Goal: Task Accomplishment & Management: Use online tool/utility

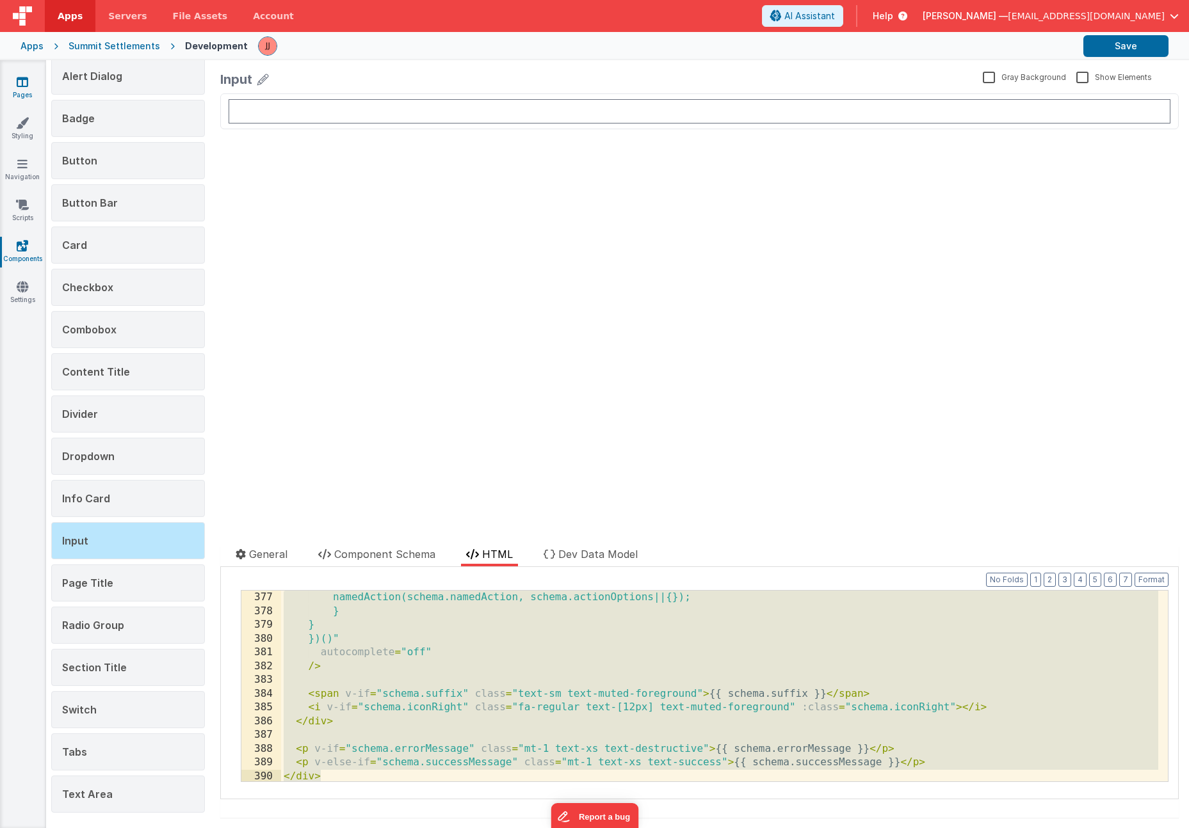
click at [10, 98] on link "Pages" at bounding box center [22, 89] width 46 height 26
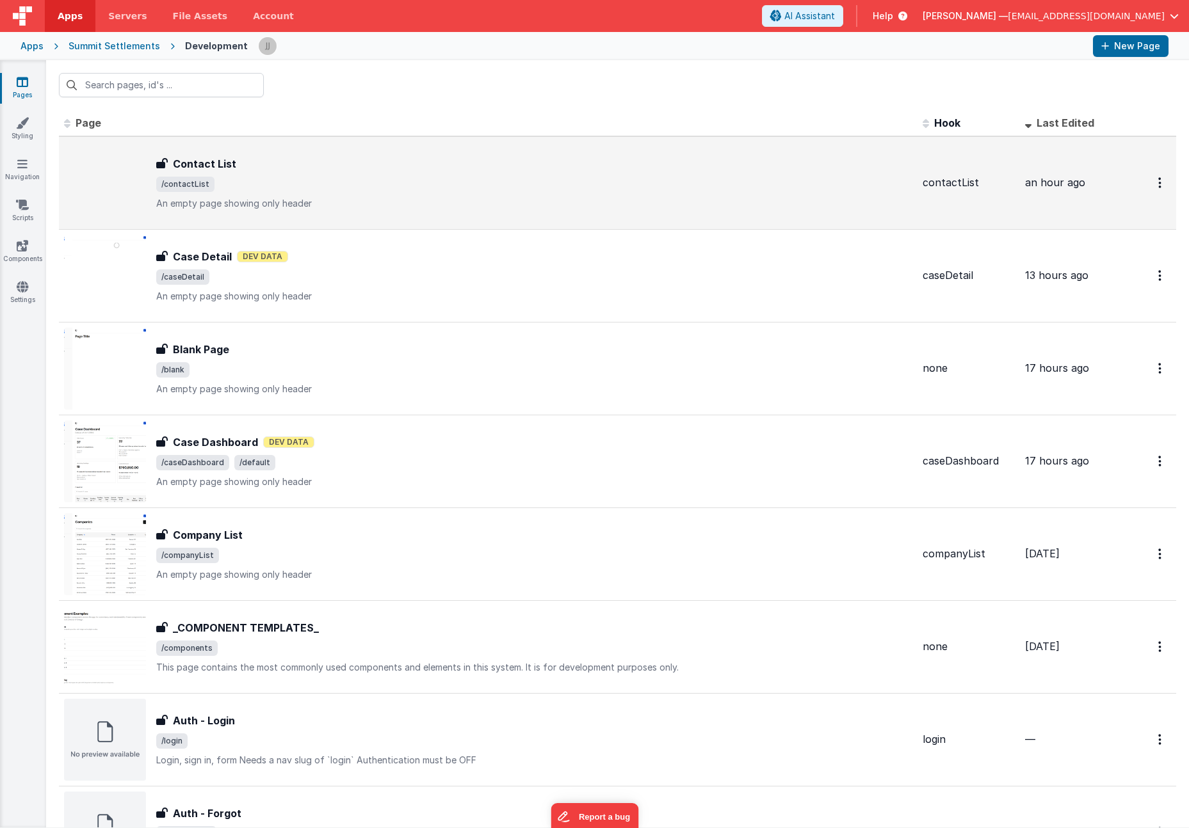
click at [340, 204] on p "An empty page showing only header" at bounding box center [534, 203] width 756 height 13
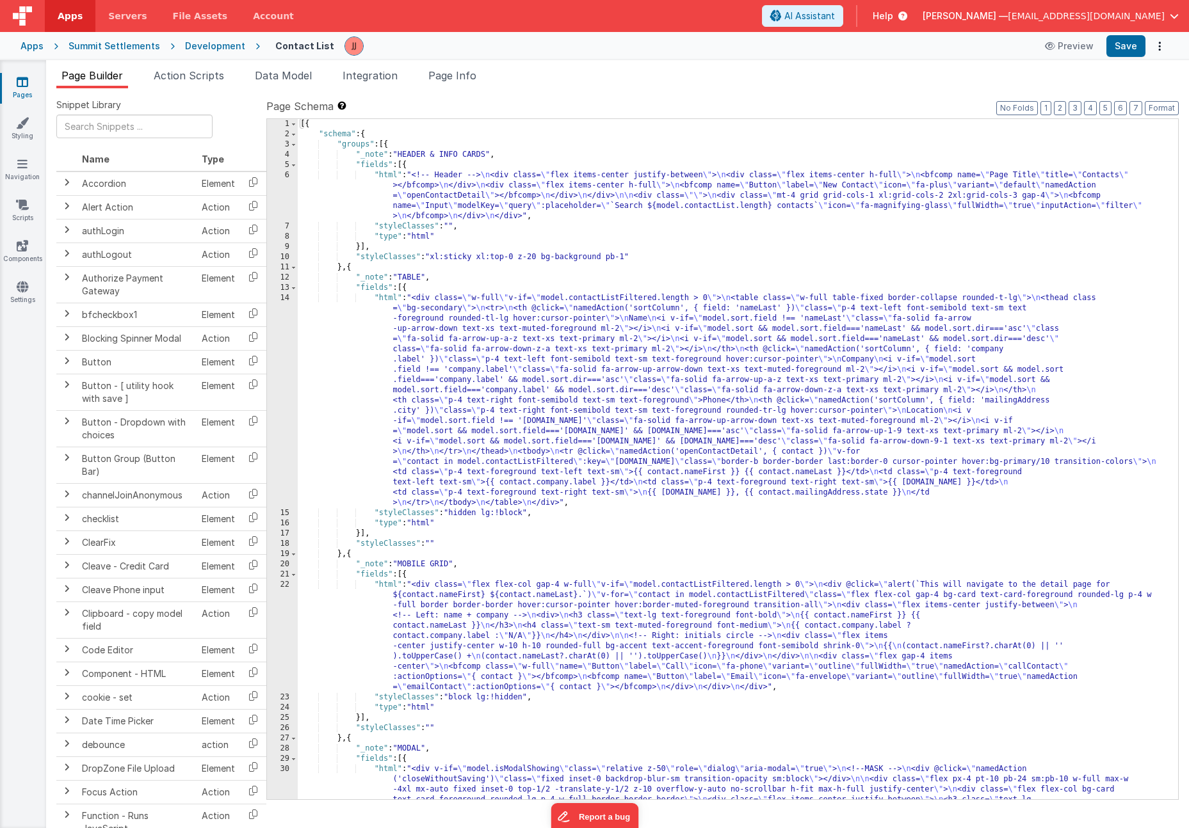
scroll to position [323, 0]
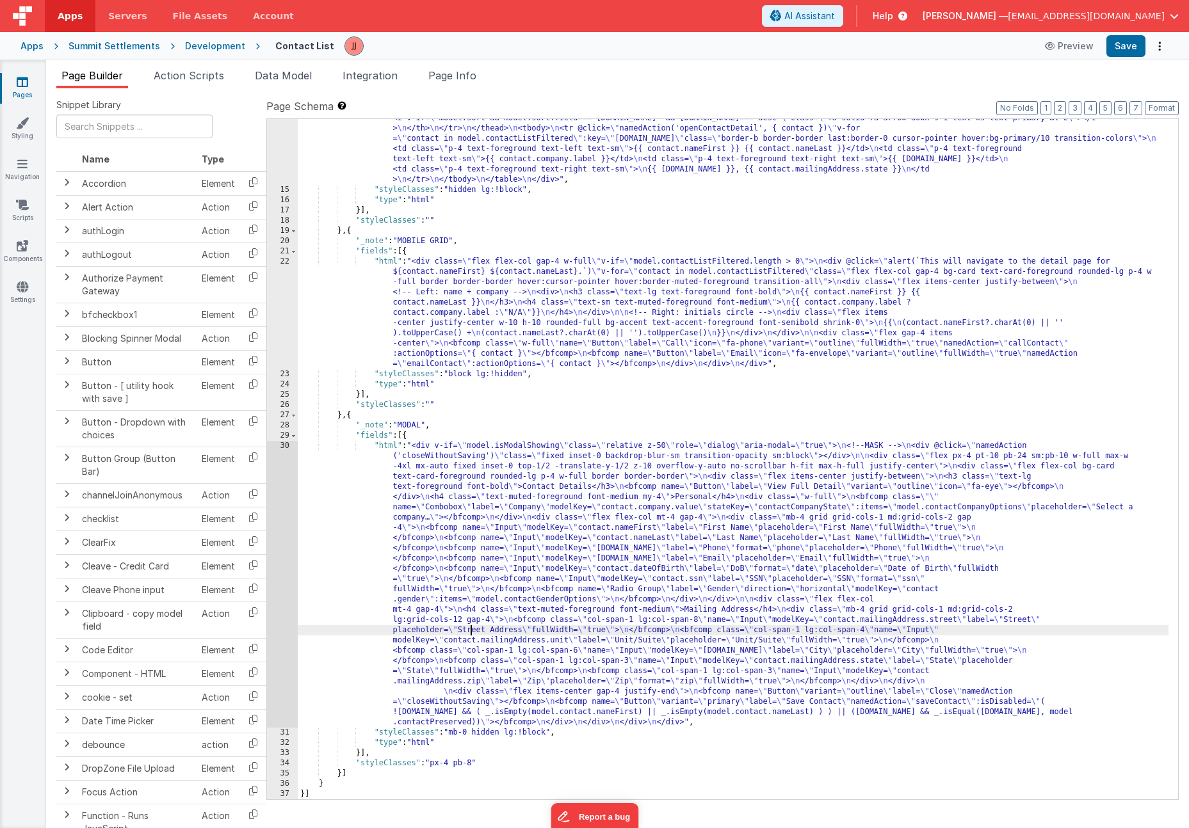
click at [469, 633] on div ""html" : "<div class= \" w-full \" v-if= \" model.contactListFiltered.length > …" at bounding box center [733, 423] width 871 height 906
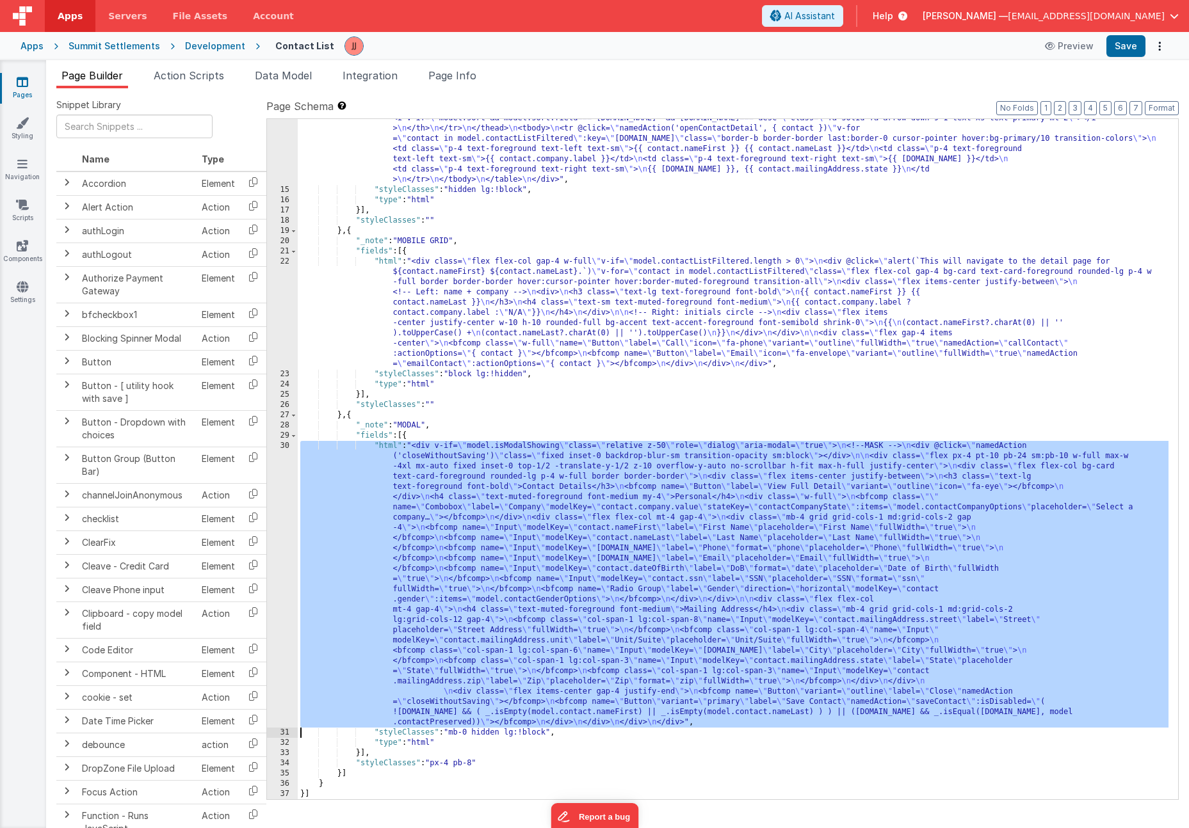
click at [278, 603] on div "30" at bounding box center [282, 584] width 31 height 287
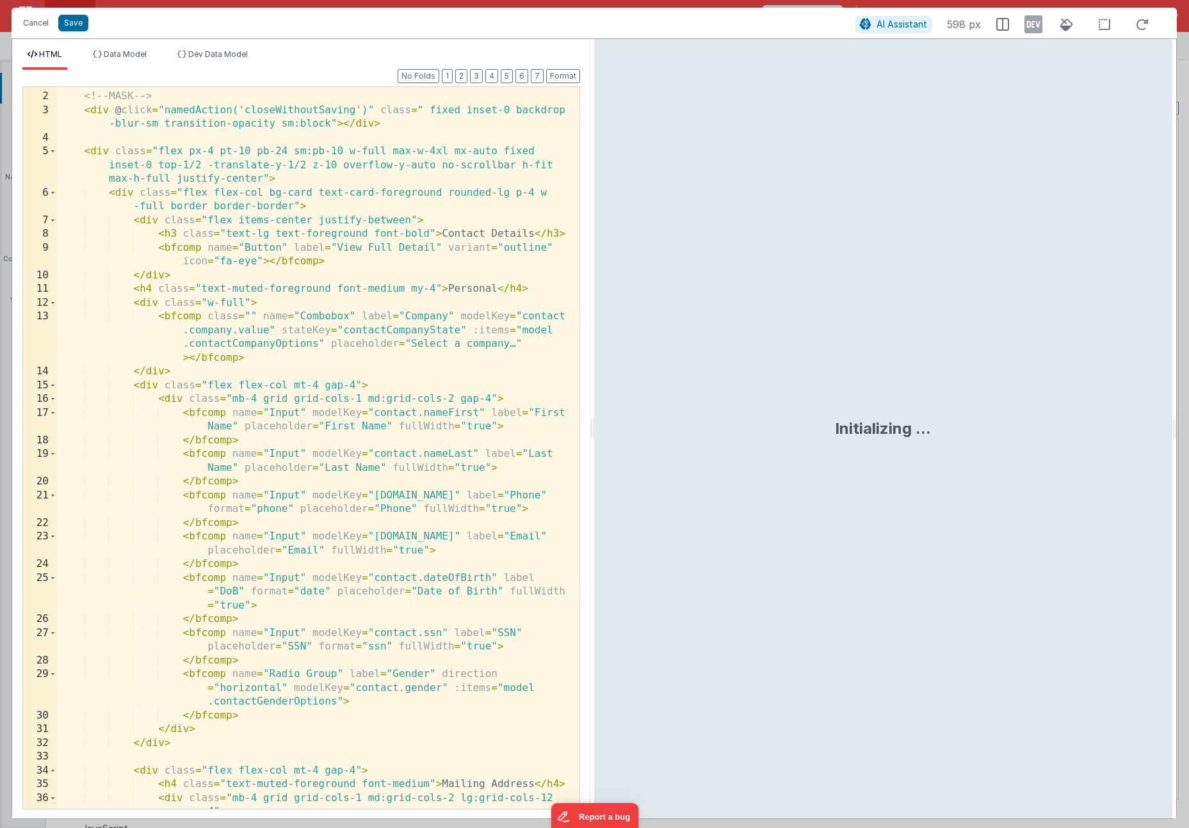
scroll to position [37, 0]
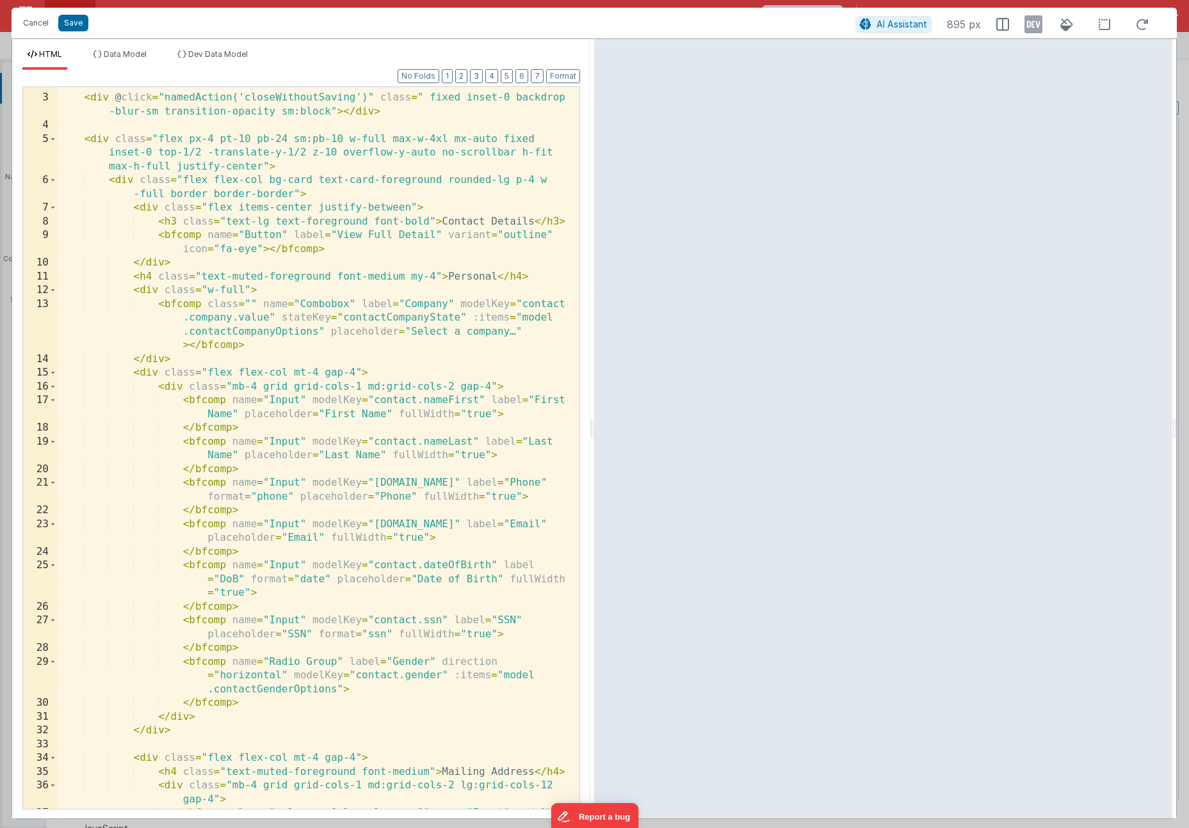
click at [227, 496] on div "<!-- MASK --> < div @ click = "namedAction('closeWithoutSaving')" class = " fix…" at bounding box center [313, 465] width 513 height 777
click at [267, 578] on div "<!-- MASK --> < div @ click = "namedAction('closeWithoutSaving')" class = " fix…" at bounding box center [313, 465] width 513 height 777
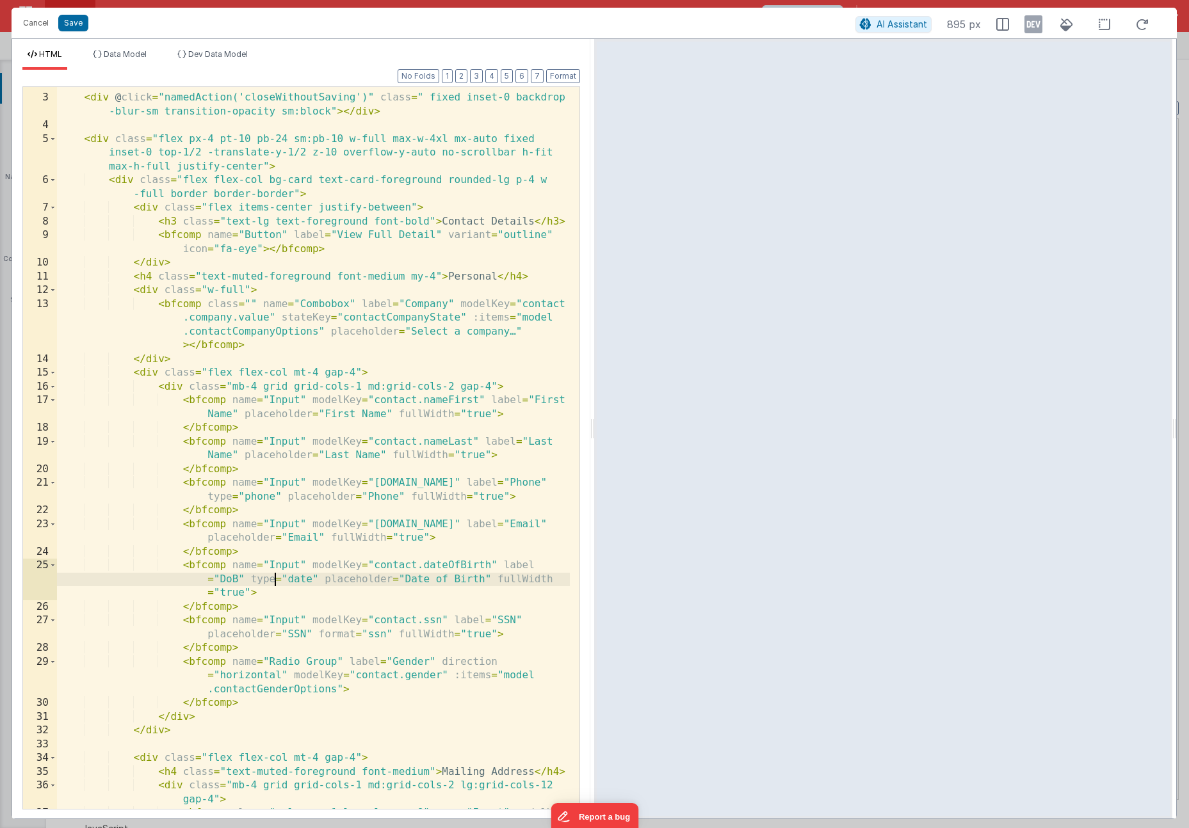
click at [334, 635] on div "<!-- MASK --> < div @ click = "namedAction('closeWithoutSaving')" class = " fix…" at bounding box center [313, 465] width 513 height 777
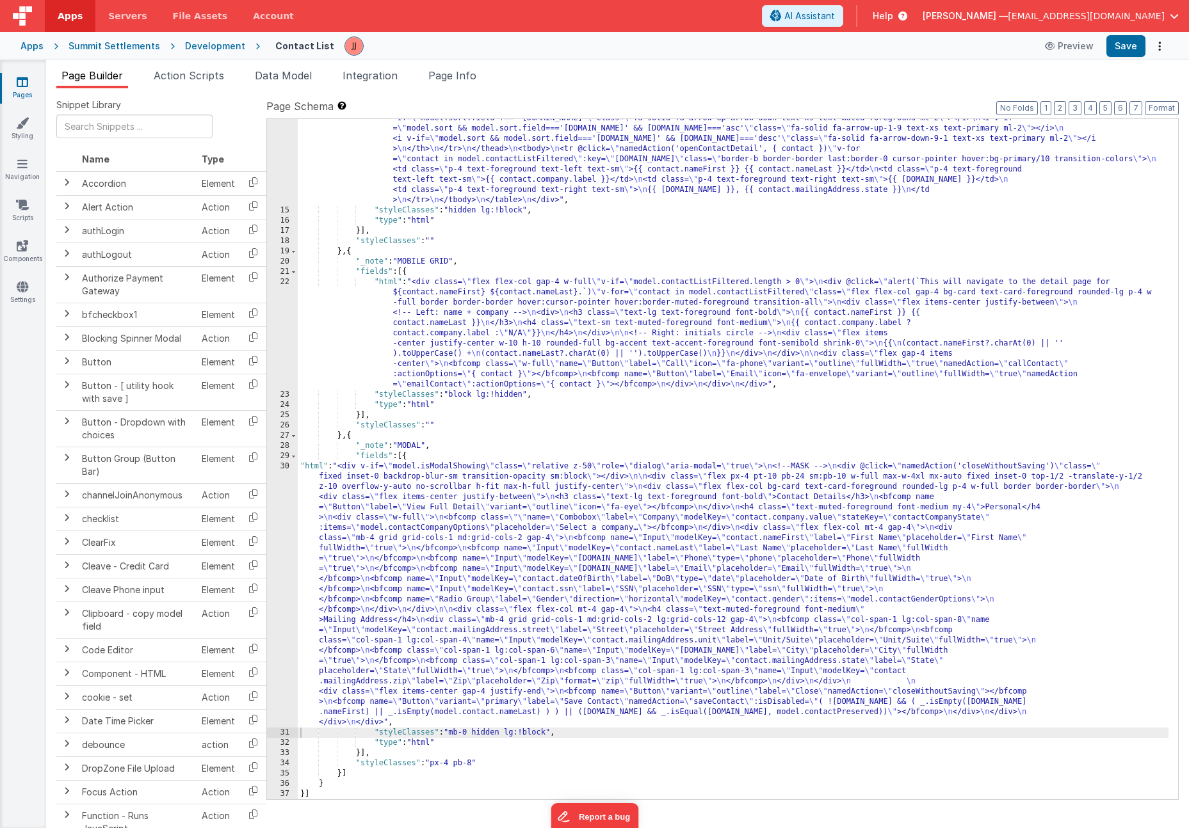
scroll to position [303, 0]
click at [461, 560] on div ""html" : "<div class= \" w-full \" v-if= \" model.contactListFiltered.length > …" at bounding box center [733, 443] width 871 height 906
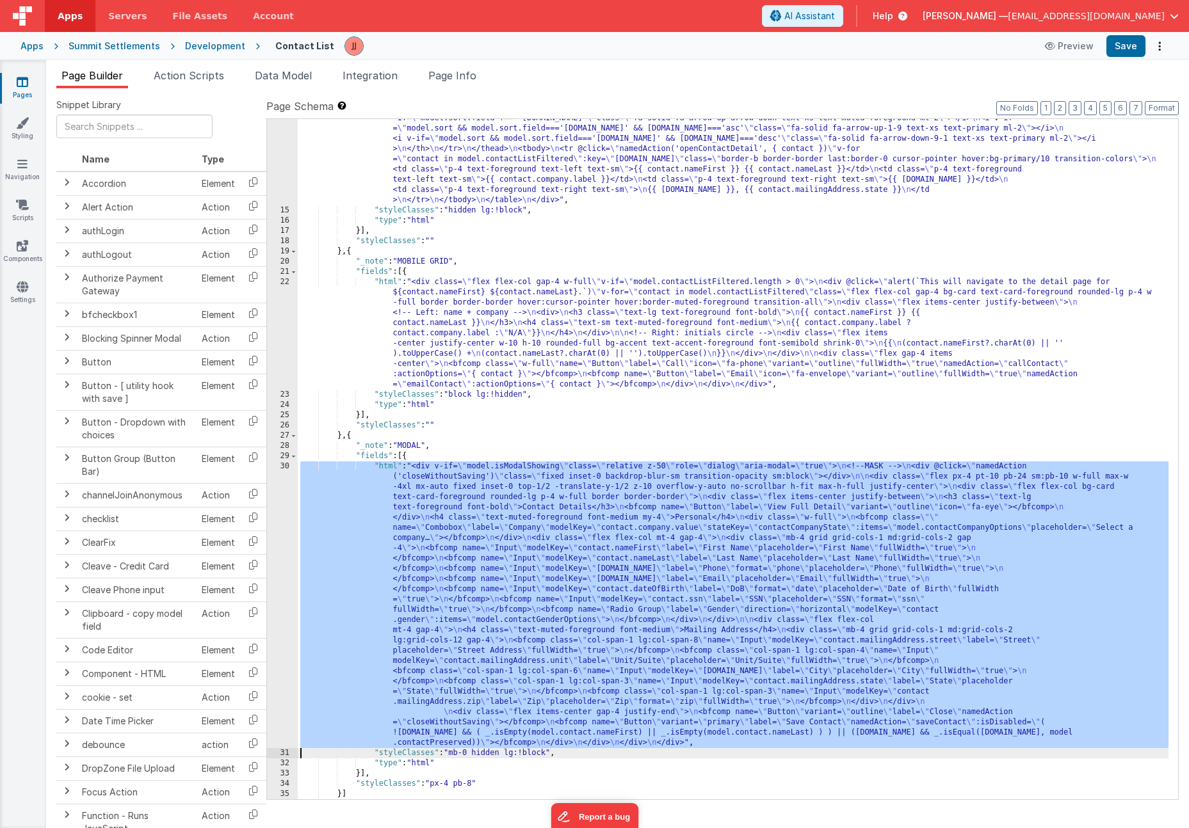
click at [495, 520] on div ""html" : "<div class= \" w-full \" v-if= \" model.contactListFiltered.length > …" at bounding box center [733, 443] width 871 height 906
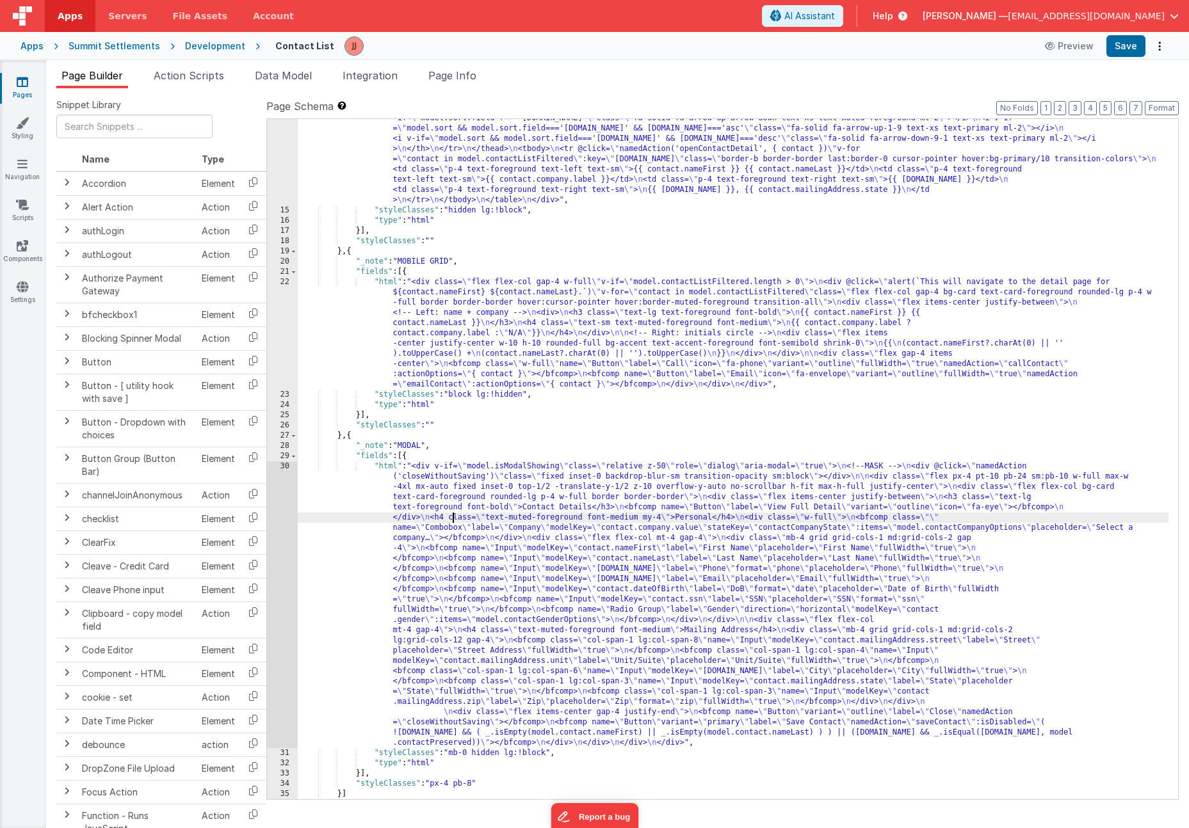
click at [451, 513] on div ""html" : "<div class= \" w-full \" v-if= \" model.contactListFiltered.length > …" at bounding box center [733, 443] width 871 height 906
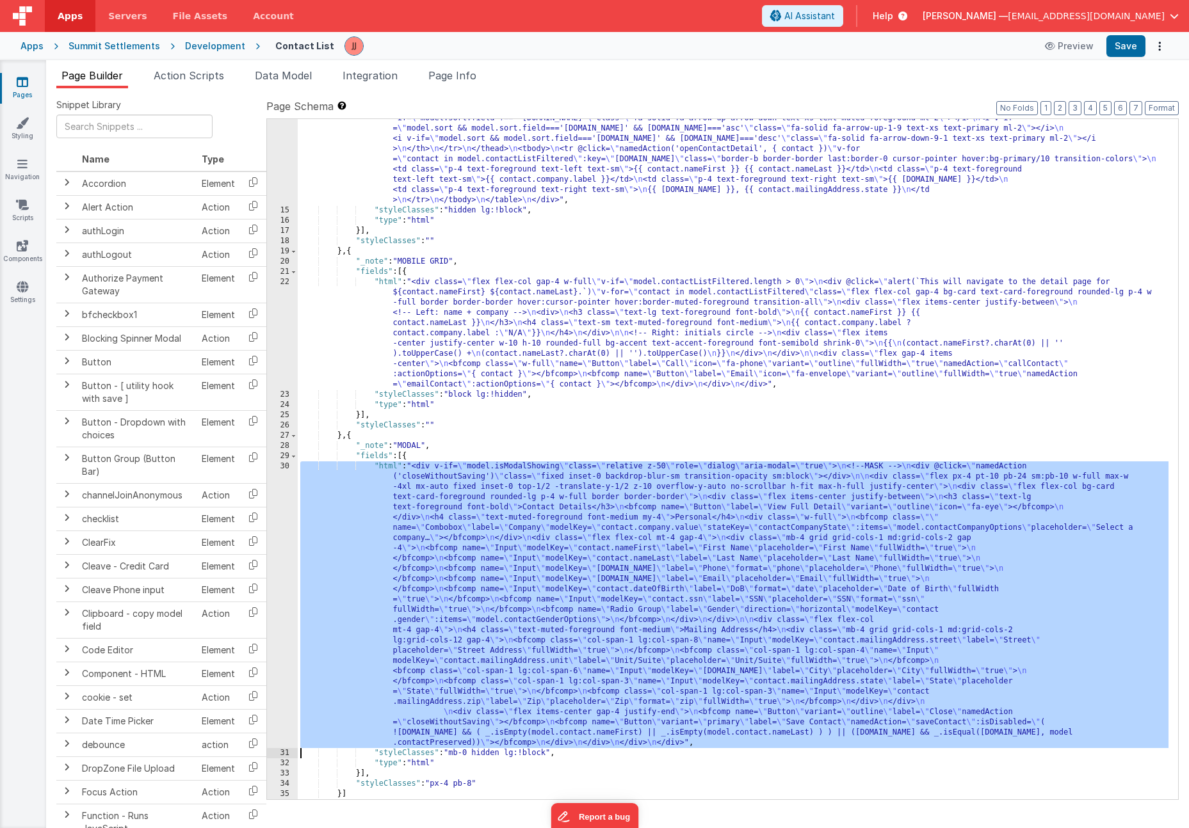
click at [286, 524] on div "30" at bounding box center [282, 605] width 31 height 287
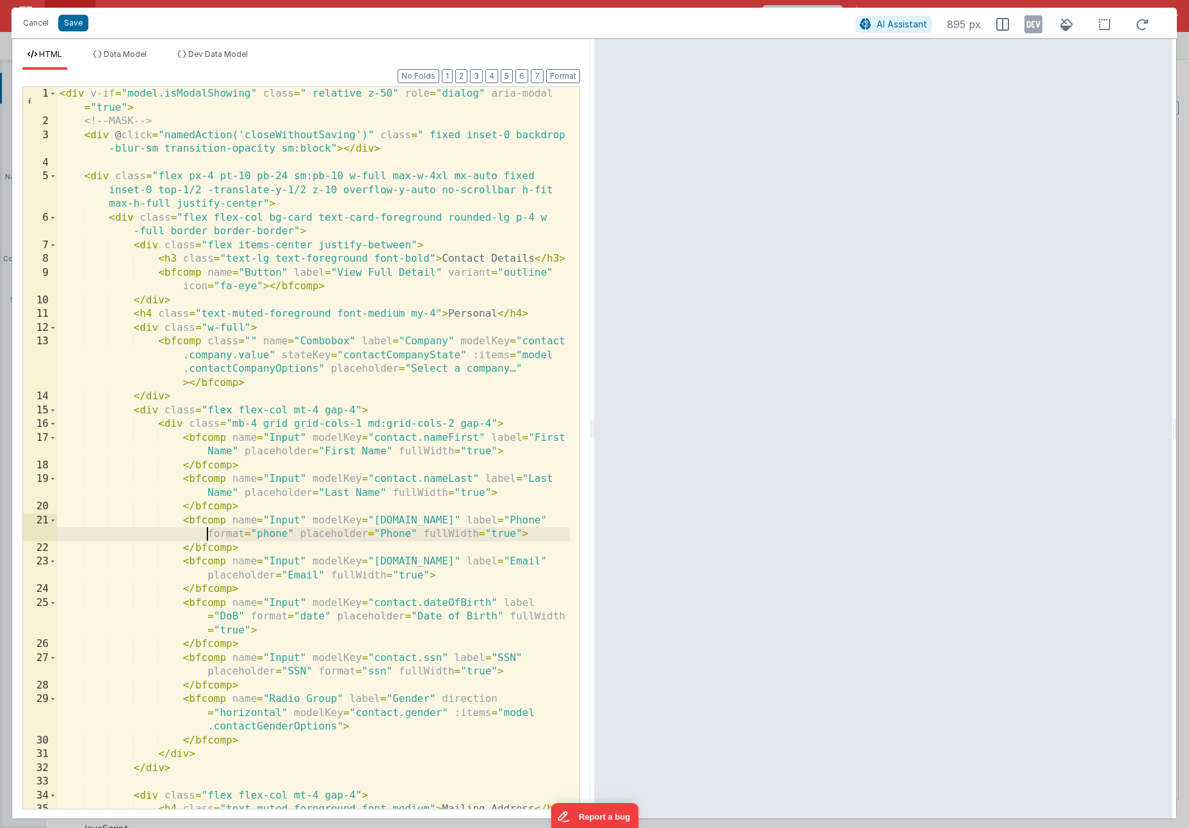
click at [210, 534] on div "< div v-if = "model.isModalShowing" class = " relative z-50" role = "dialog" ar…" at bounding box center [313, 475] width 513 height 777
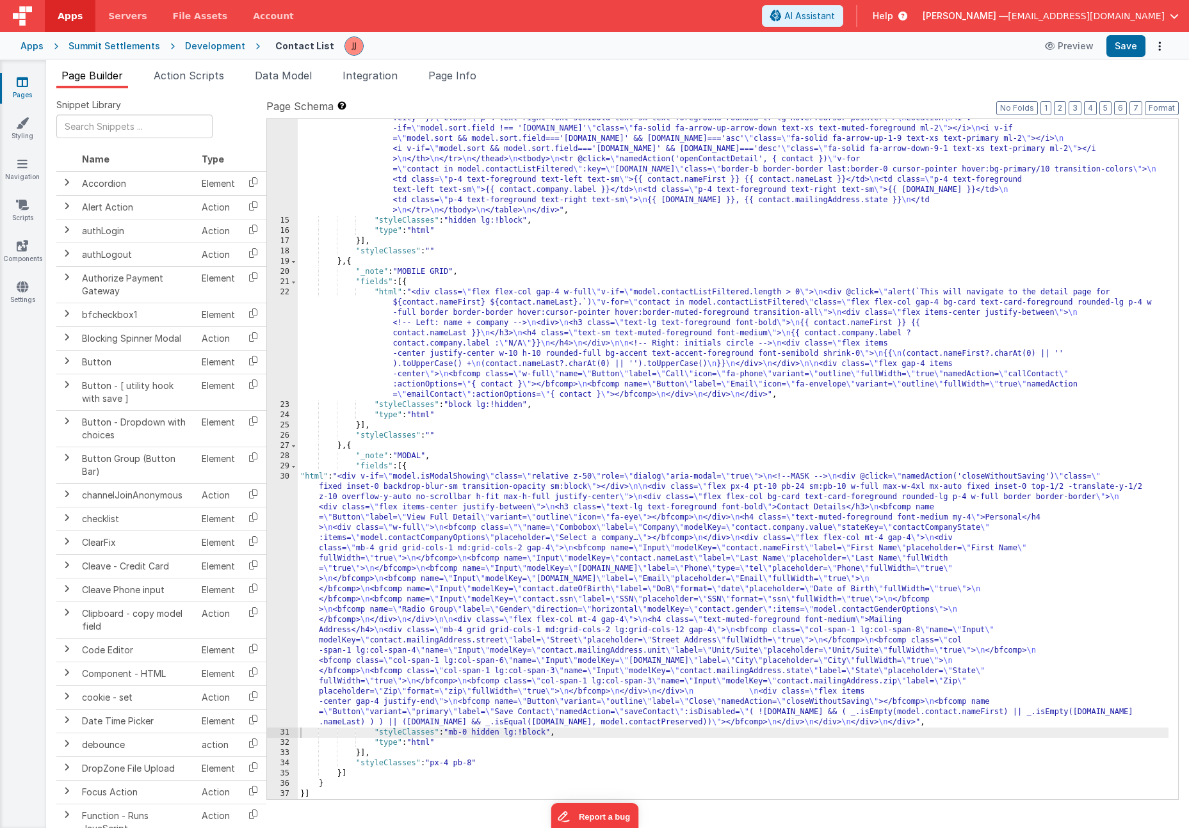
scroll to position [293, 0]
click at [462, 538] on div ""html" : "<div class= \" w-full \" v-if= \" model.contactListFiltered.length > …" at bounding box center [733, 454] width 871 height 906
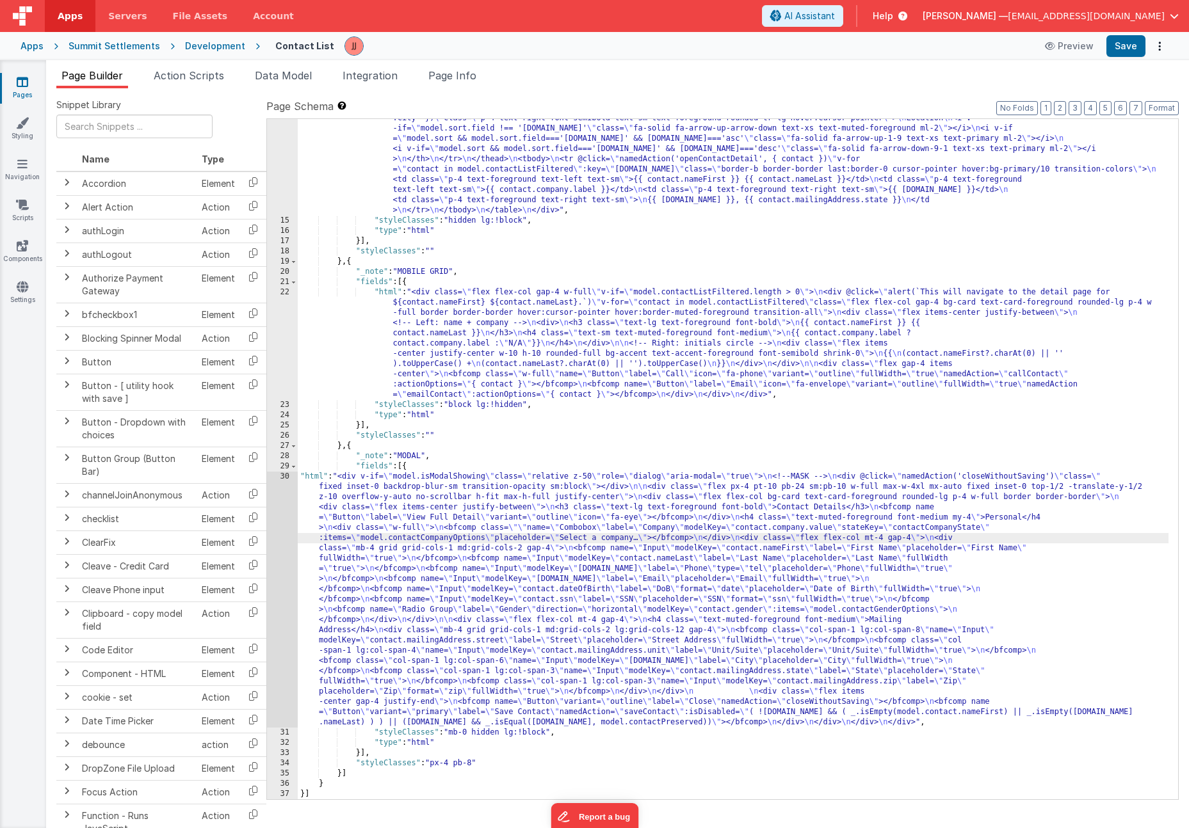
click at [282, 521] on div "30" at bounding box center [282, 600] width 31 height 256
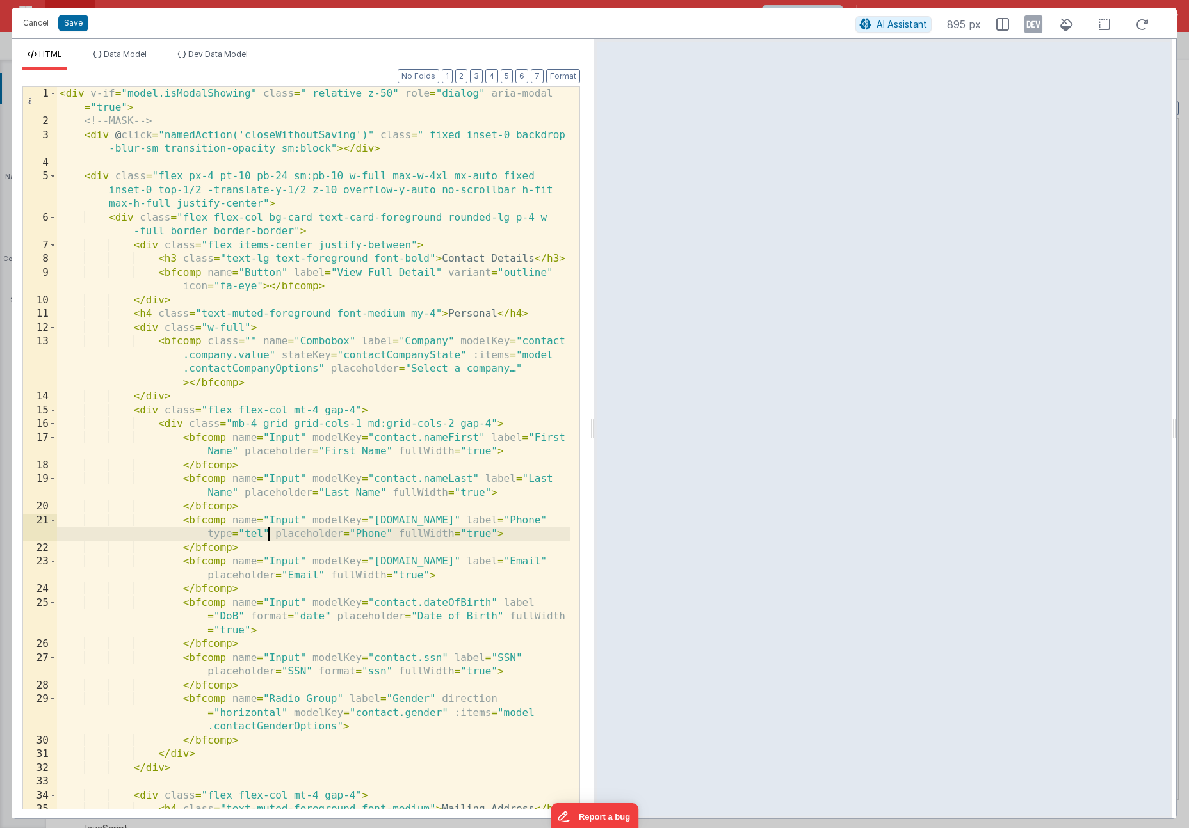
click at [268, 535] on div "< div v-if = "model.isModalShowing" class = " relative z-50" role = "dialog" ar…" at bounding box center [313, 475] width 513 height 777
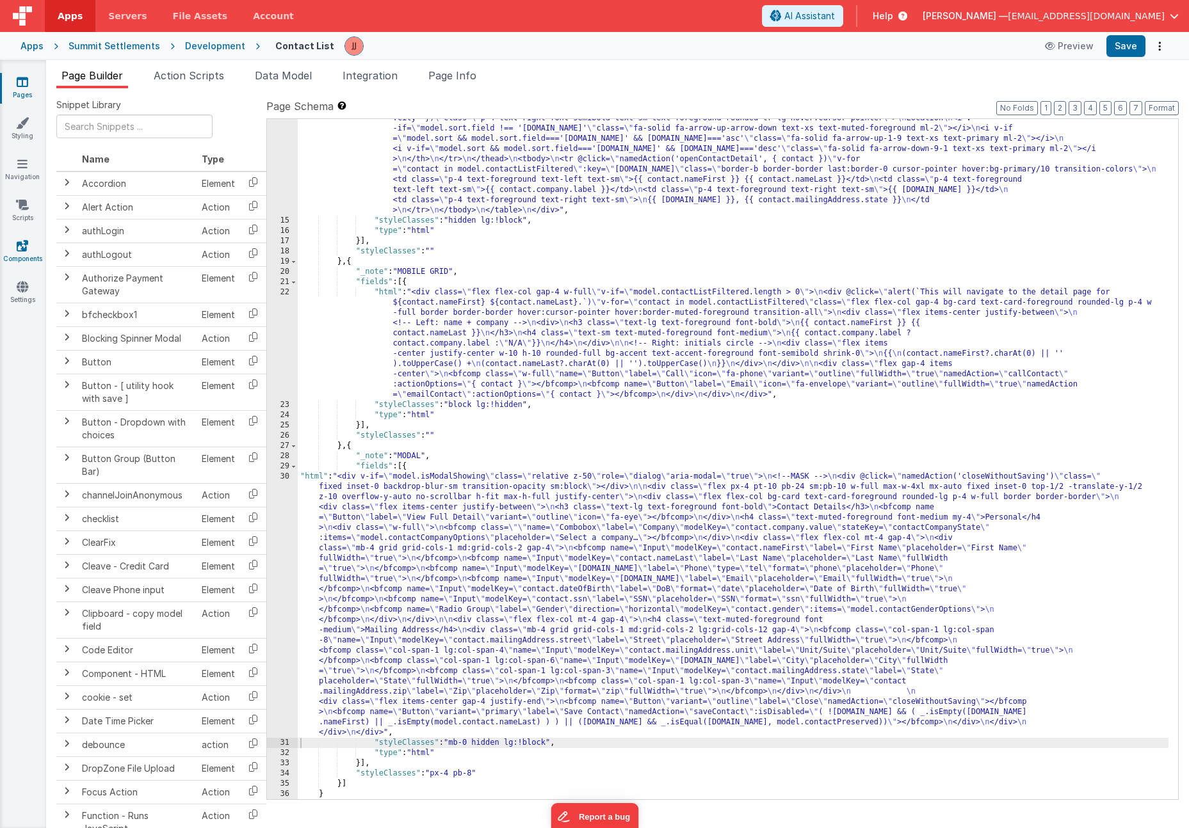
click at [24, 243] on icon at bounding box center [23, 245] width 12 height 13
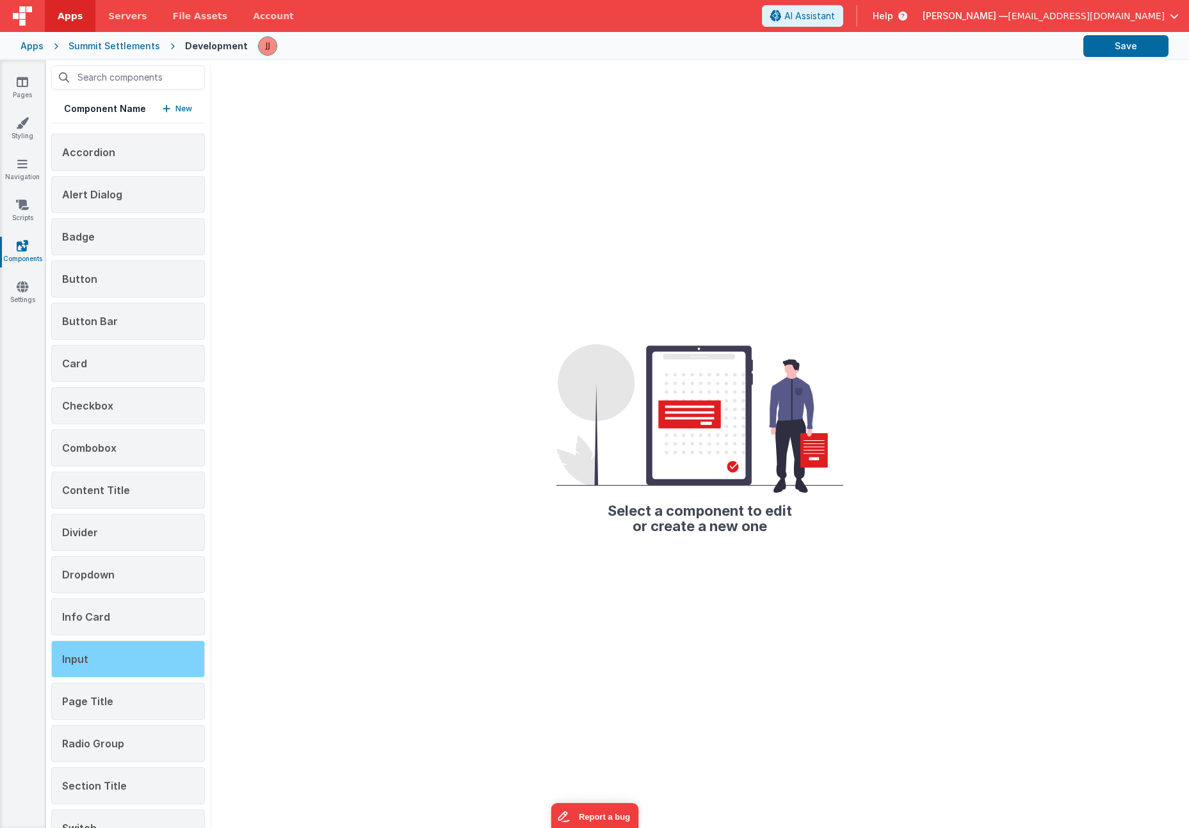
click at [122, 651] on div "Input" at bounding box center [128, 659] width 154 height 37
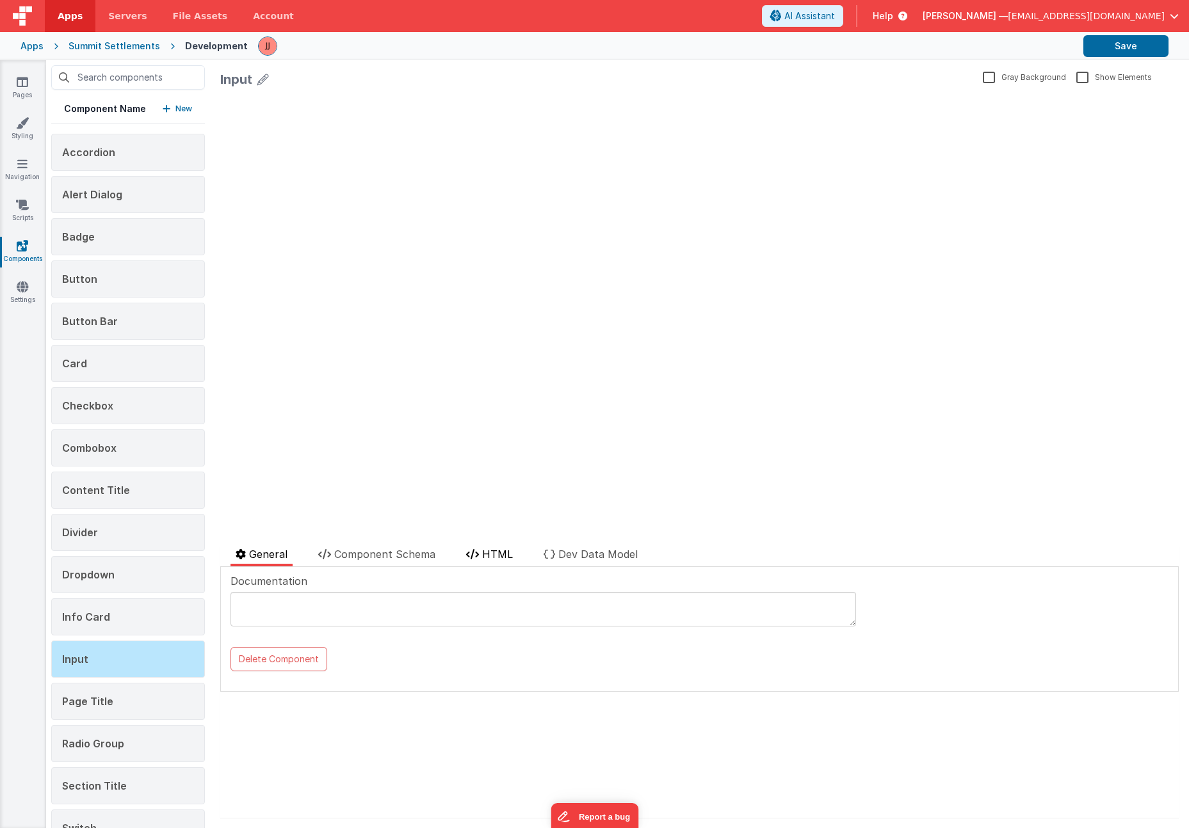
click at [486, 549] on span "HTML" at bounding box center [497, 554] width 31 height 13
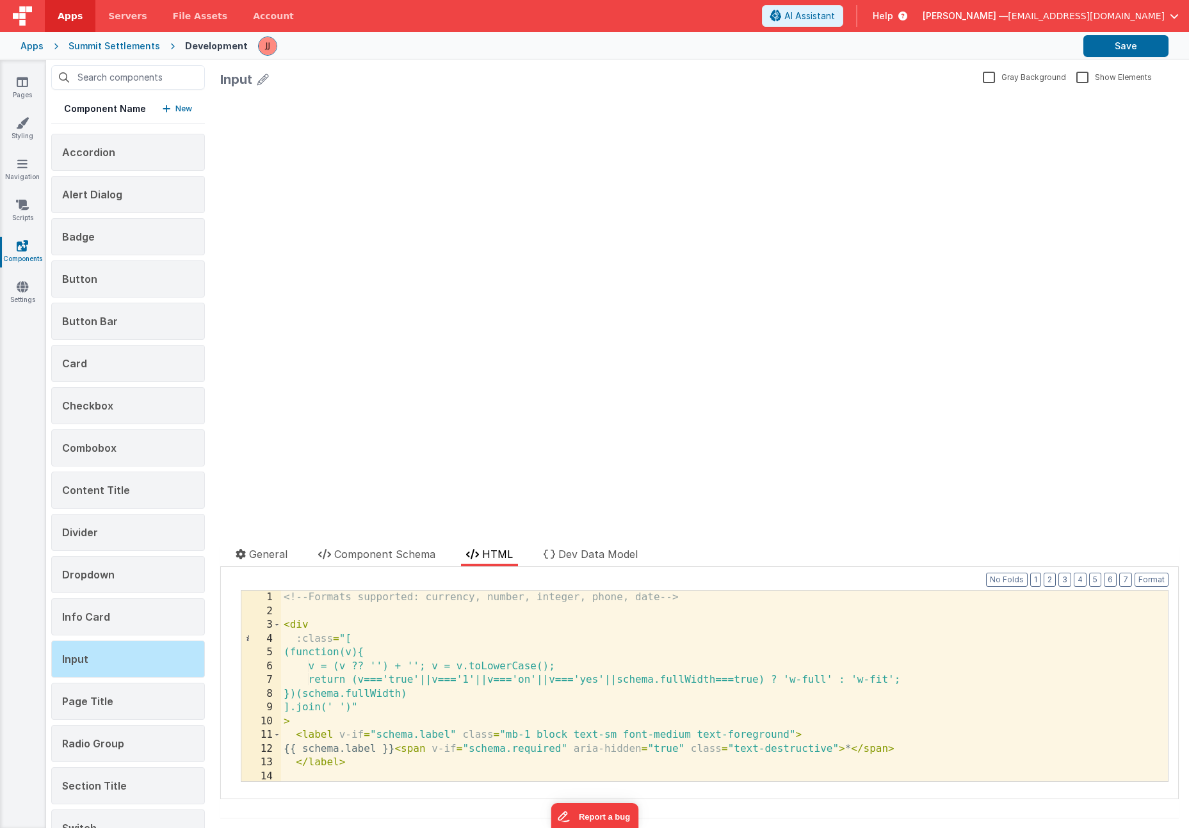
click at [431, 653] on div "<!-- Formats supported: currency, number, integer, phone, date --> < div :class…" at bounding box center [719, 700] width 877 height 218
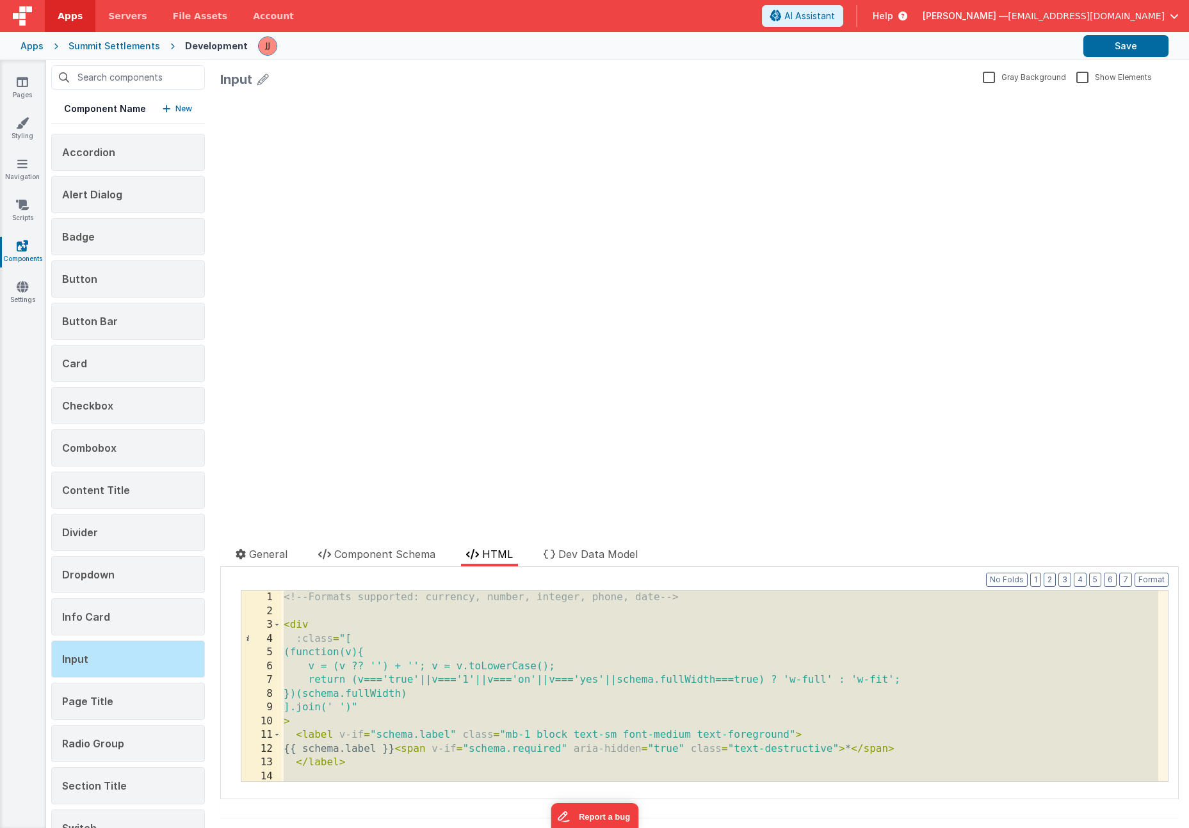
click at [633, 598] on div "<!-- Formats supported: currency, number, integer, phone, date --> < div :class…" at bounding box center [719, 700] width 877 height 218
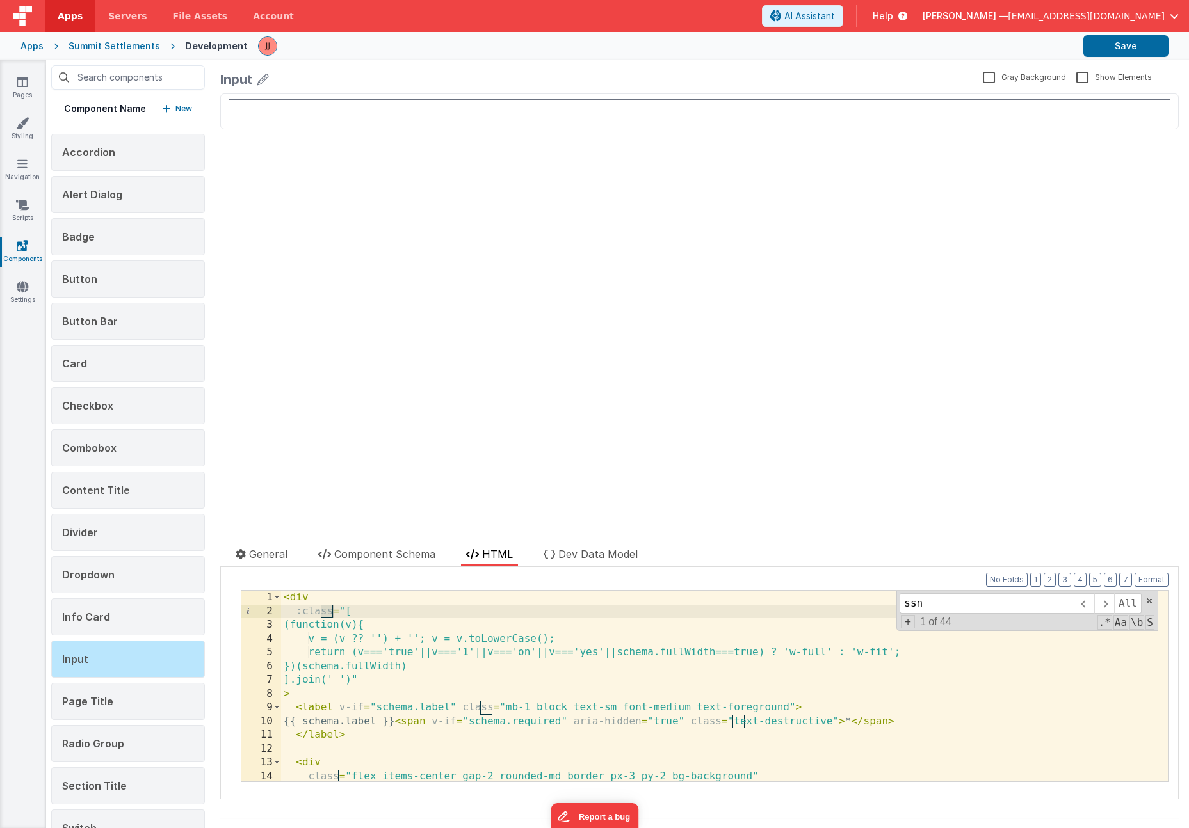
scroll to position [579, 0]
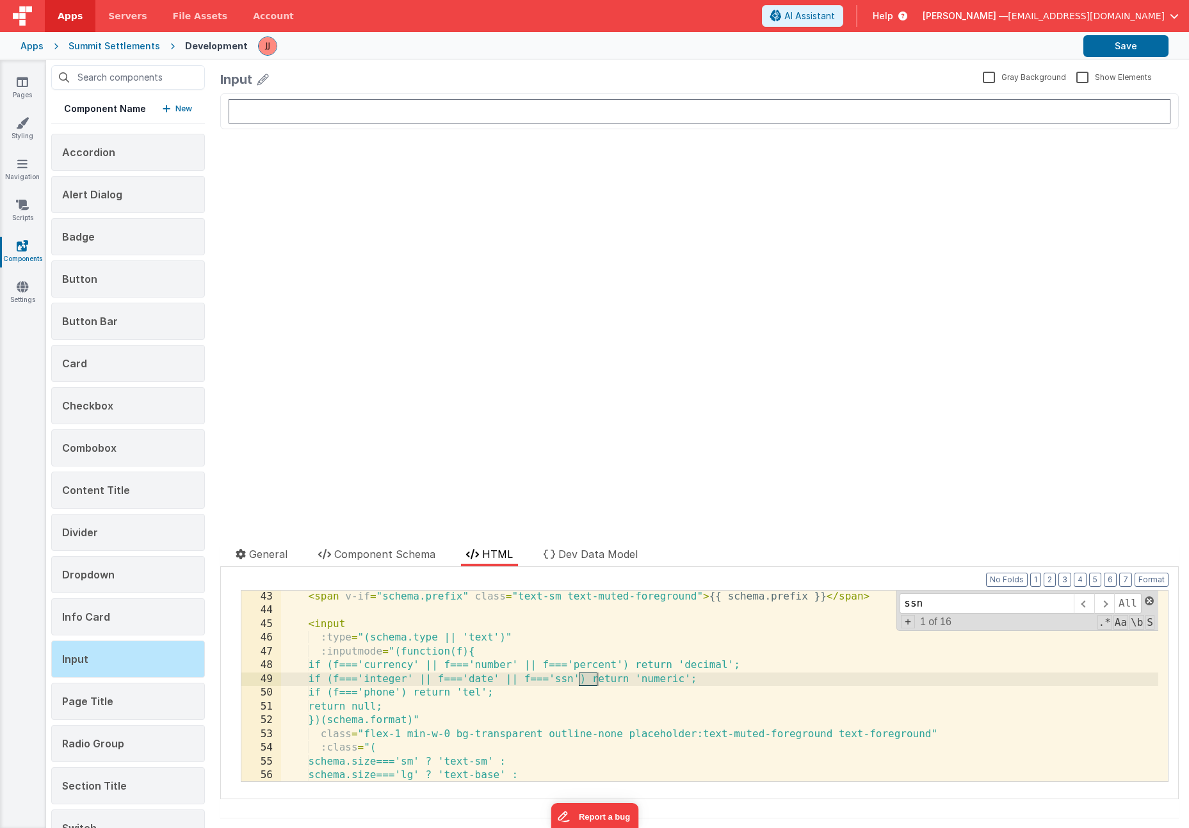
type input "ssn"
click at [1145, 602] on span at bounding box center [1149, 601] width 9 height 9
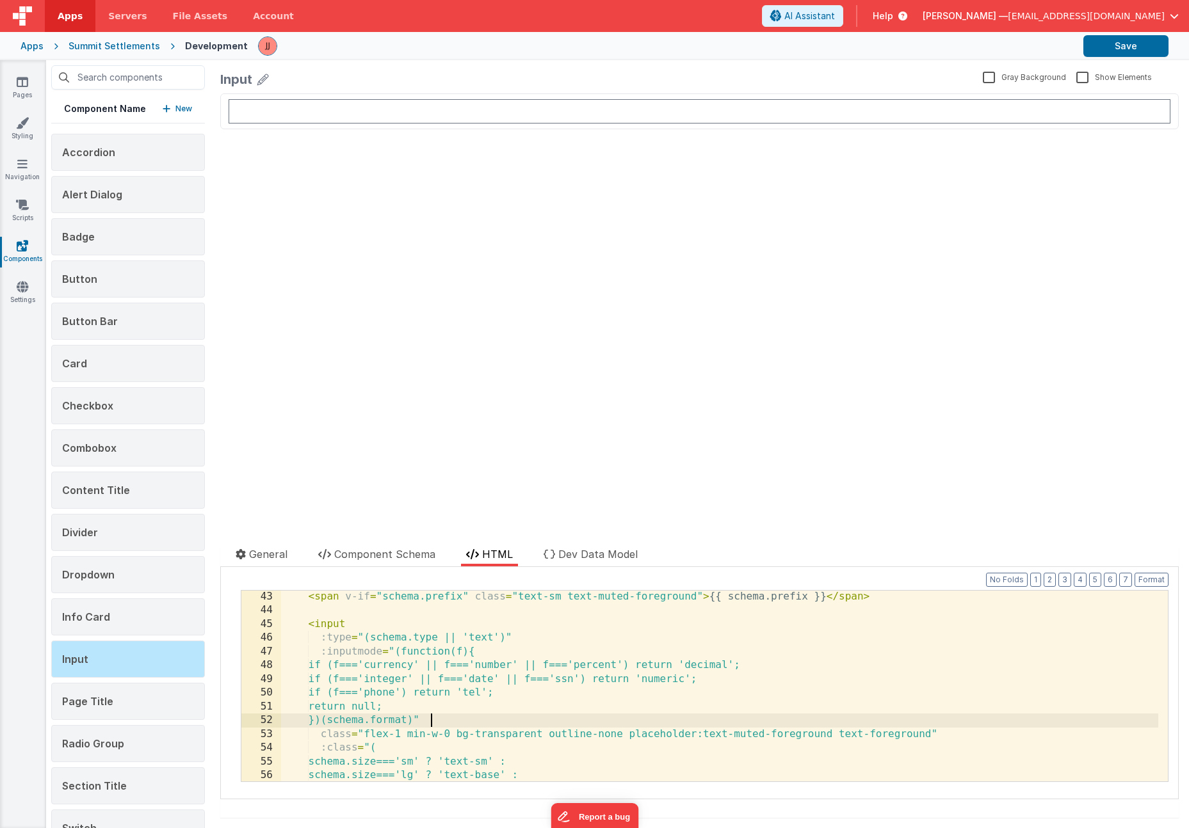
click at [664, 726] on div "< span v-if = "schema.prefix" class = "text-sm text-muted-foreground" > {{ sche…" at bounding box center [719, 699] width 877 height 218
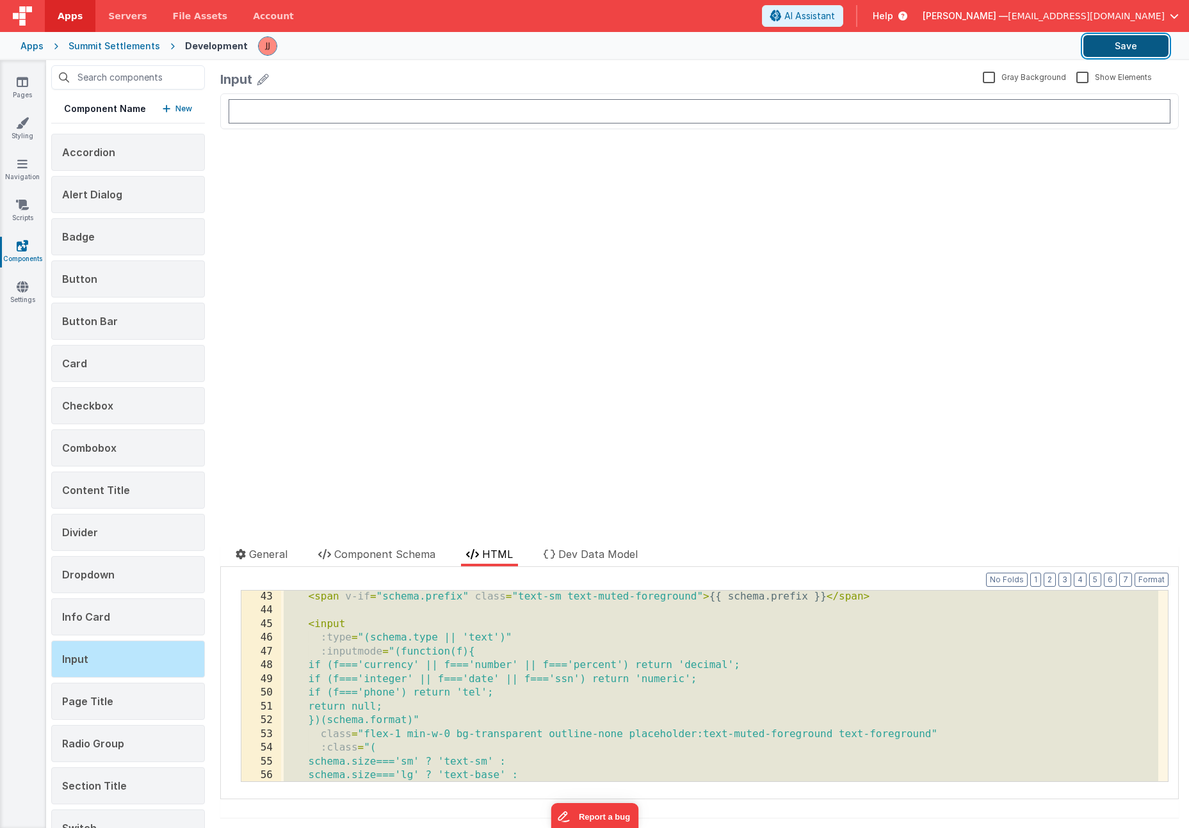
click at [1156, 54] on button "Save" at bounding box center [1125, 46] width 85 height 22
click at [425, 547] on li "Component Schema" at bounding box center [376, 557] width 127 height 20
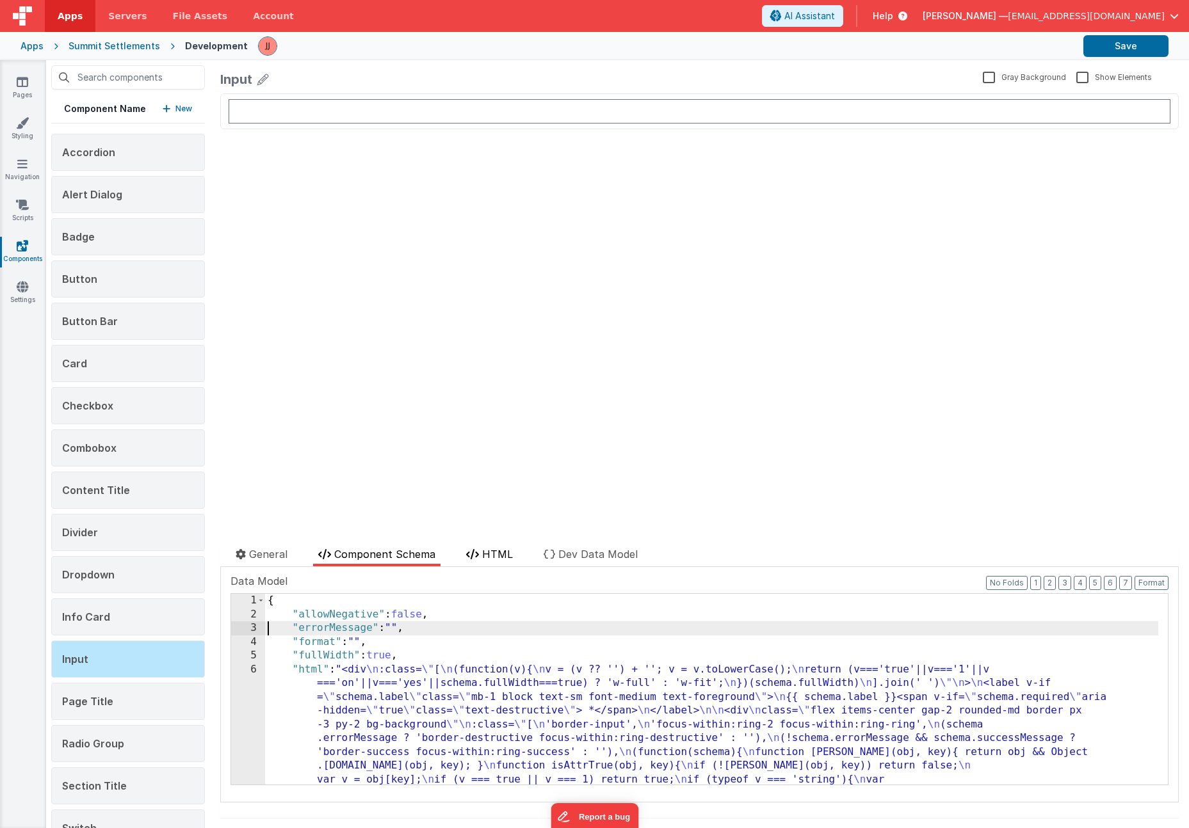
click at [491, 560] on span "HTML" at bounding box center [497, 554] width 31 height 13
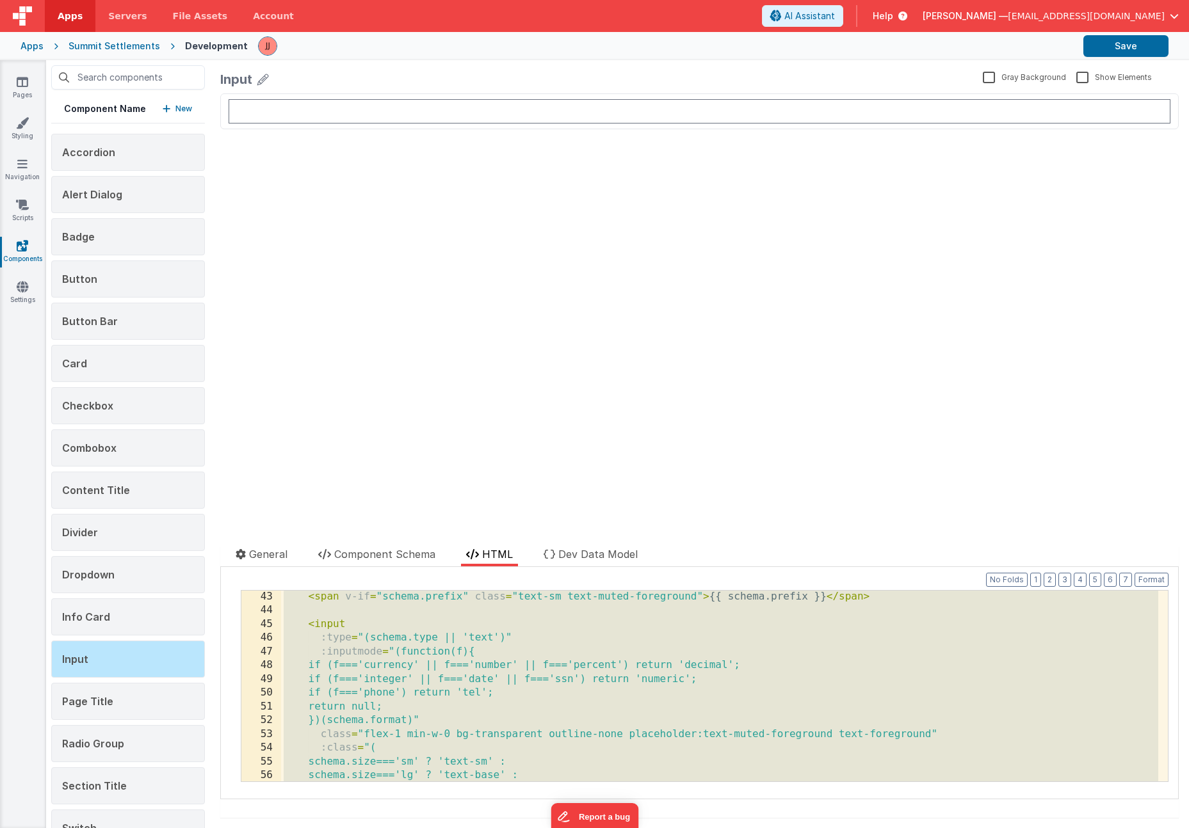
click at [499, 660] on div "< span v-if = "schema.prefix" class = "text-sm text-muted-foreground" > {{ sche…" at bounding box center [719, 699] width 877 height 218
click at [35, 88] on link "Pages" at bounding box center [22, 89] width 46 height 26
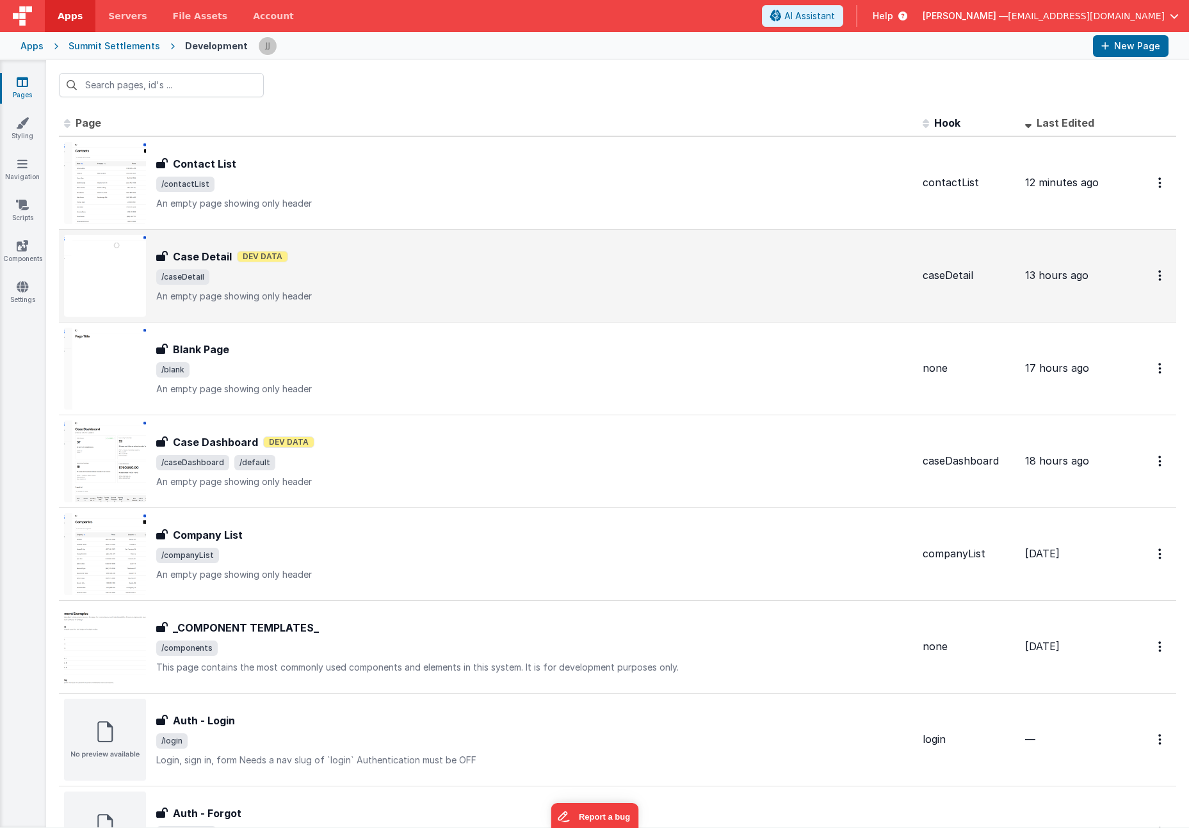
click at [334, 281] on span "/caseDetail" at bounding box center [534, 277] width 756 height 15
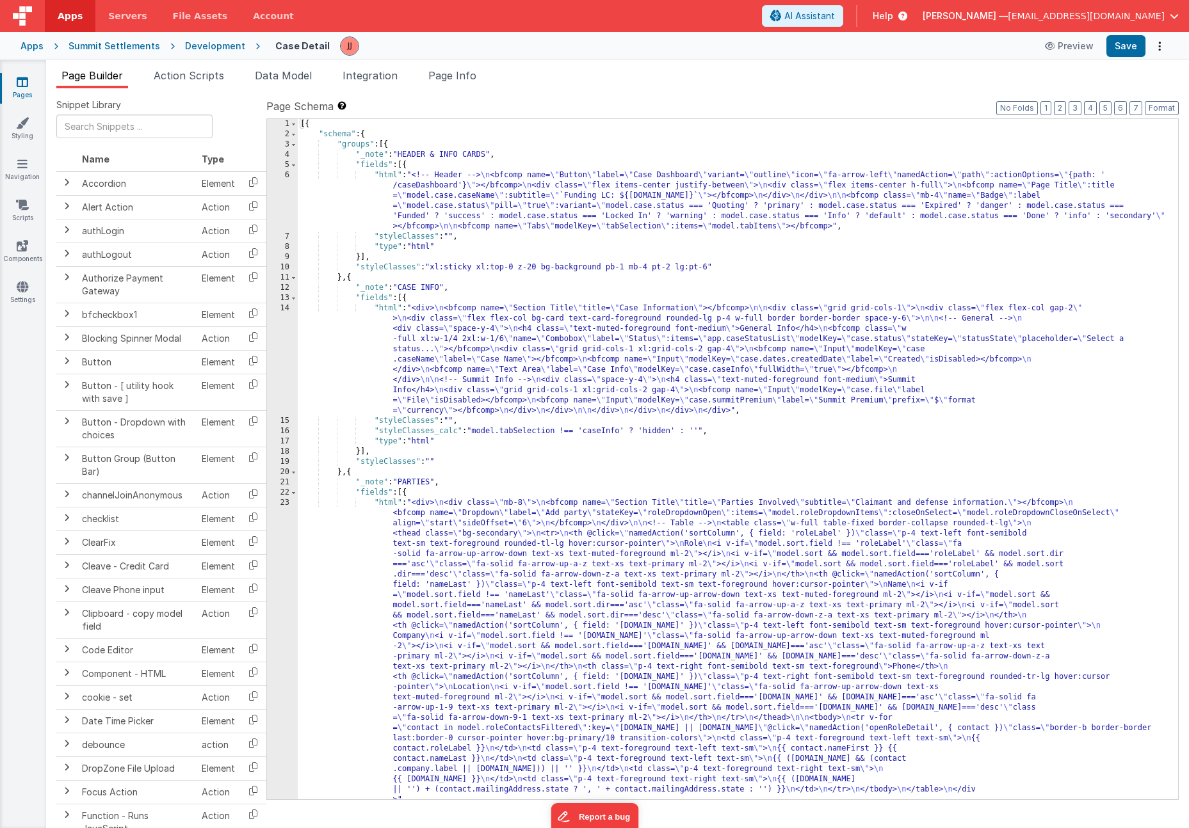
scroll to position [88, 0]
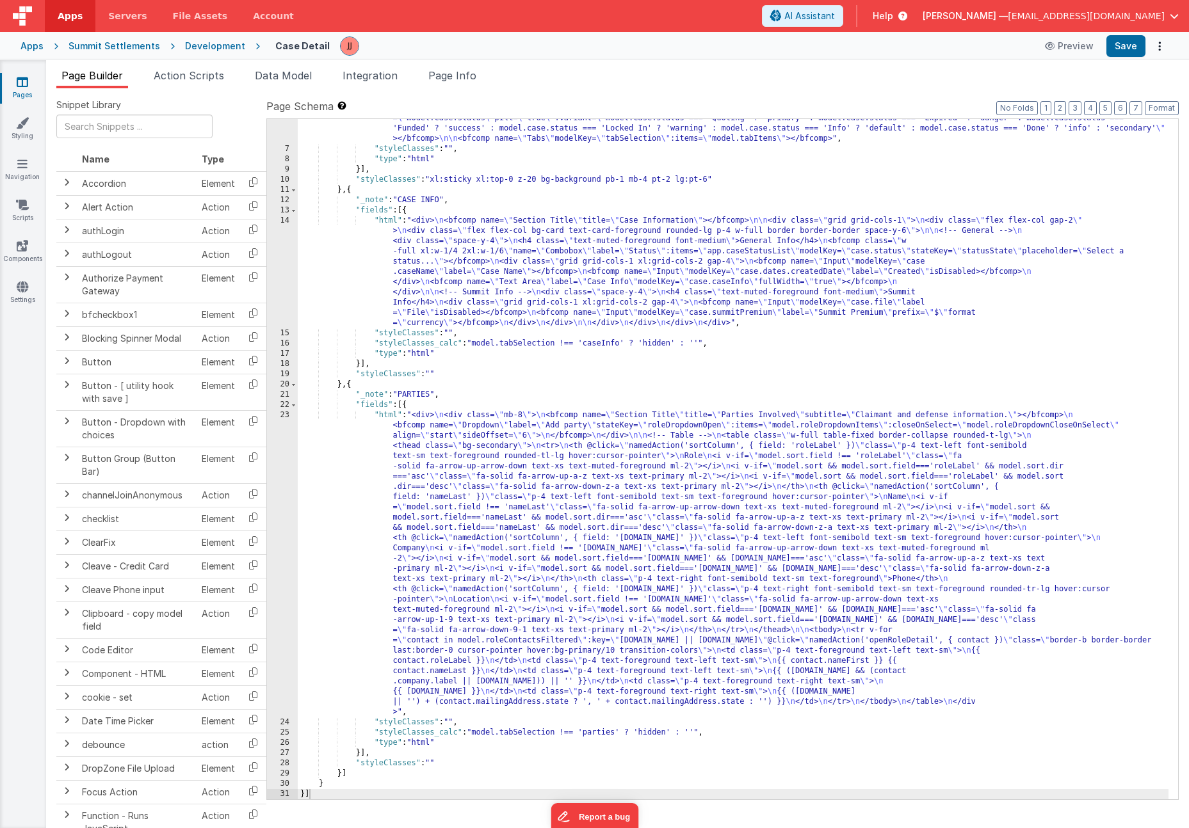
click at [36, 87] on link "Pages" at bounding box center [22, 89] width 46 height 26
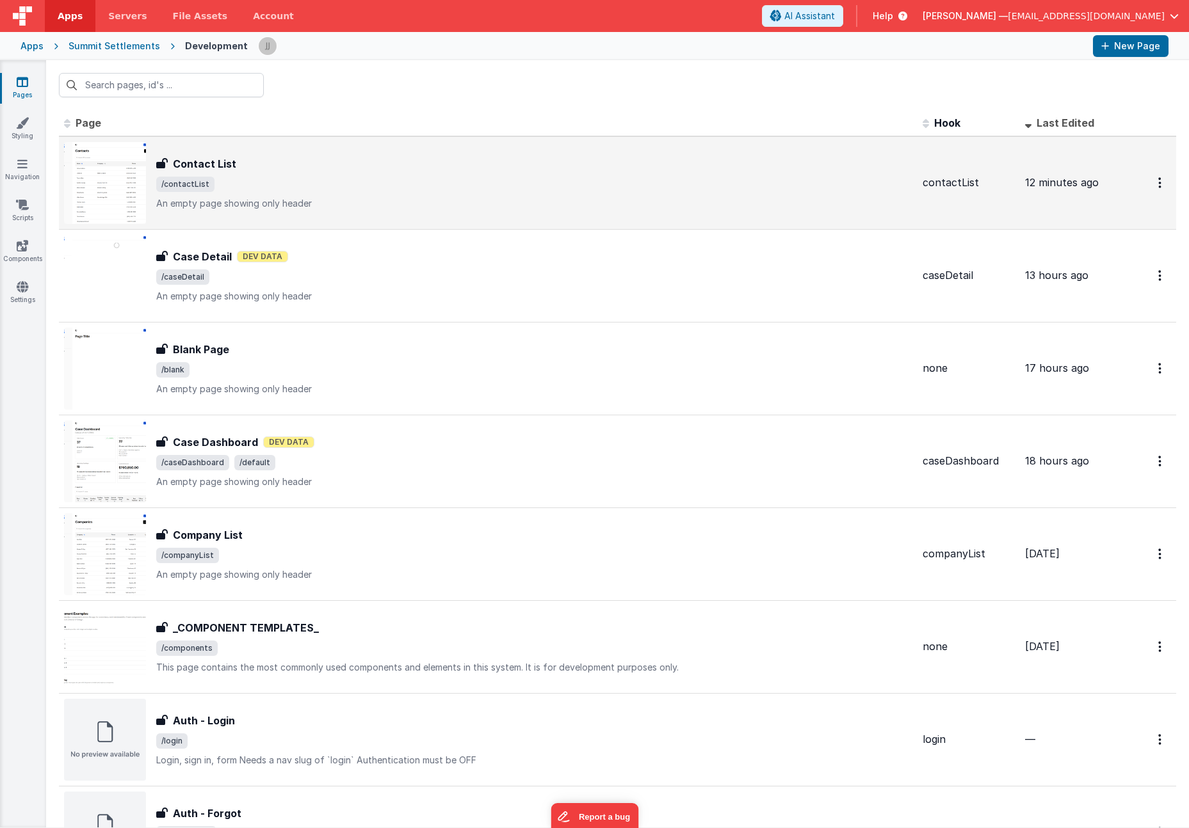
click at [260, 198] on p "An empty page showing only header" at bounding box center [534, 203] width 756 height 13
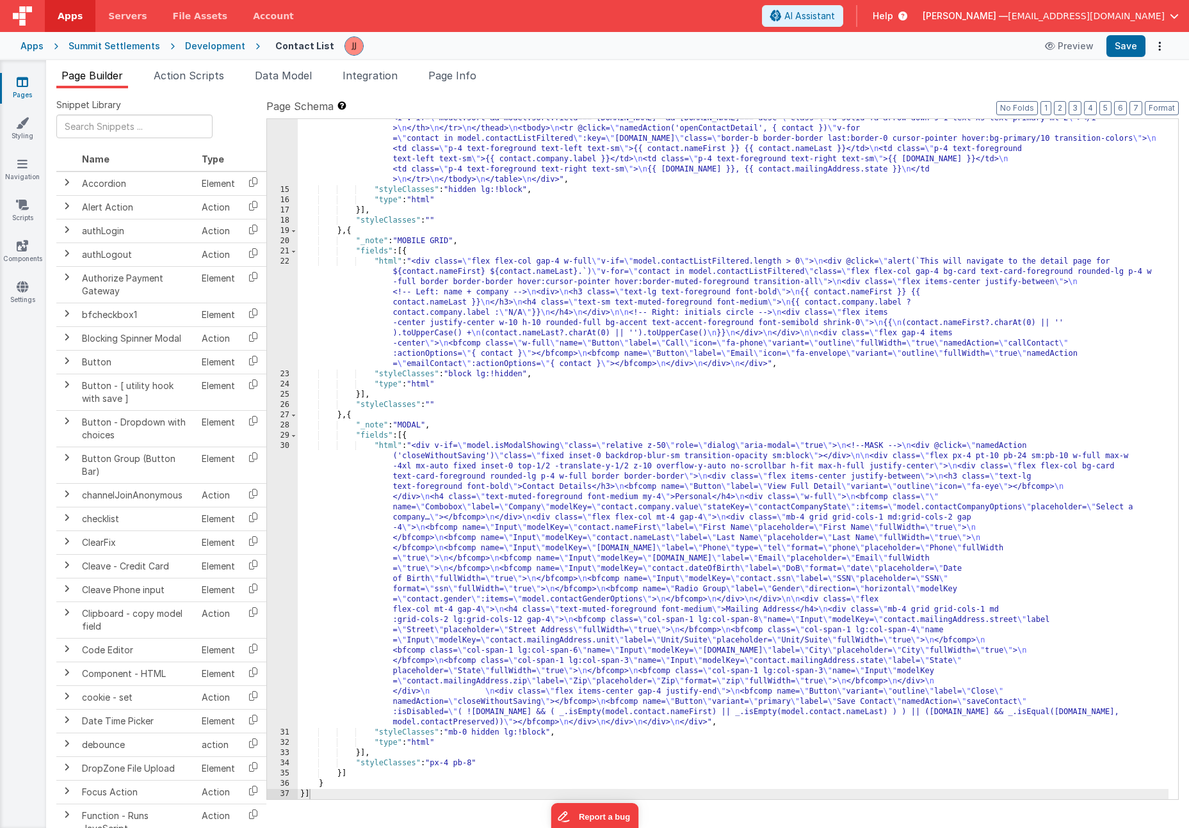
scroll to position [323, 0]
click at [455, 636] on div ""html" : "<div class= \" w-full \" v-if= \" model.contactListFiltered.length > …" at bounding box center [733, 423] width 871 height 906
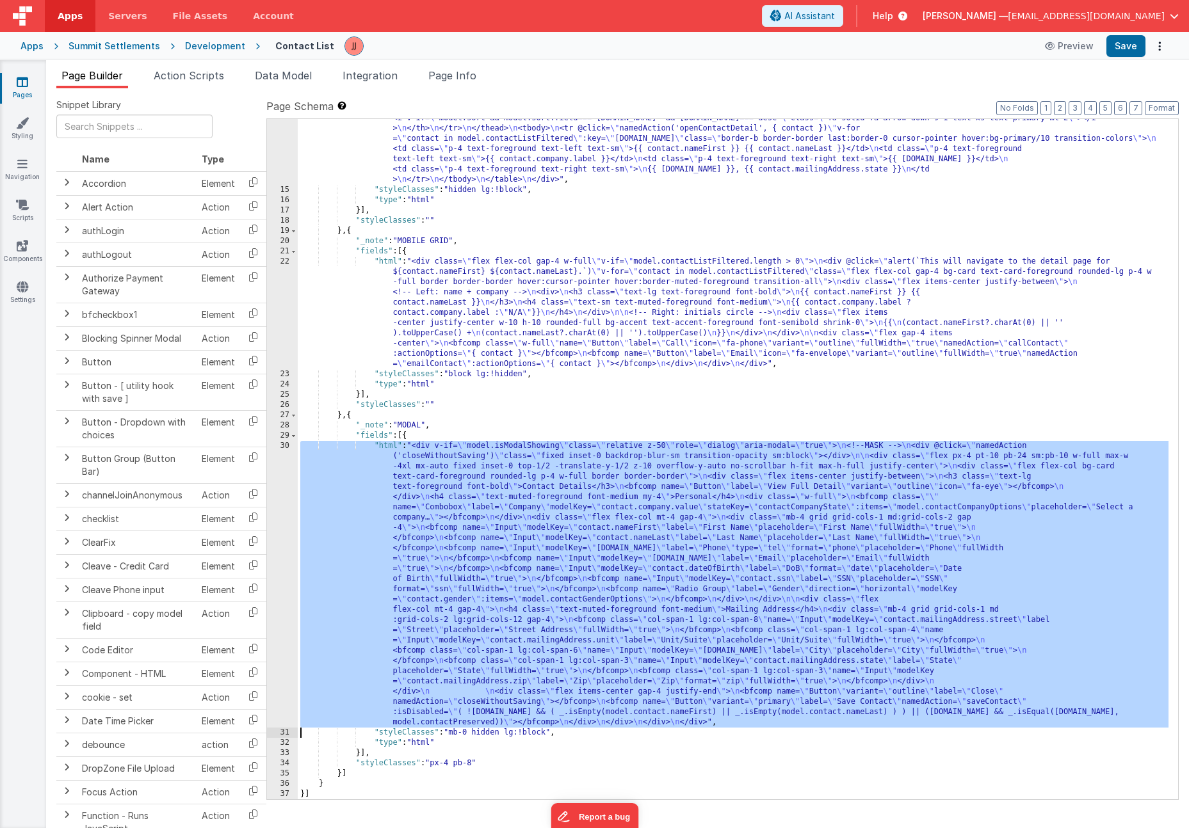
click at [276, 558] on div "30" at bounding box center [282, 584] width 31 height 287
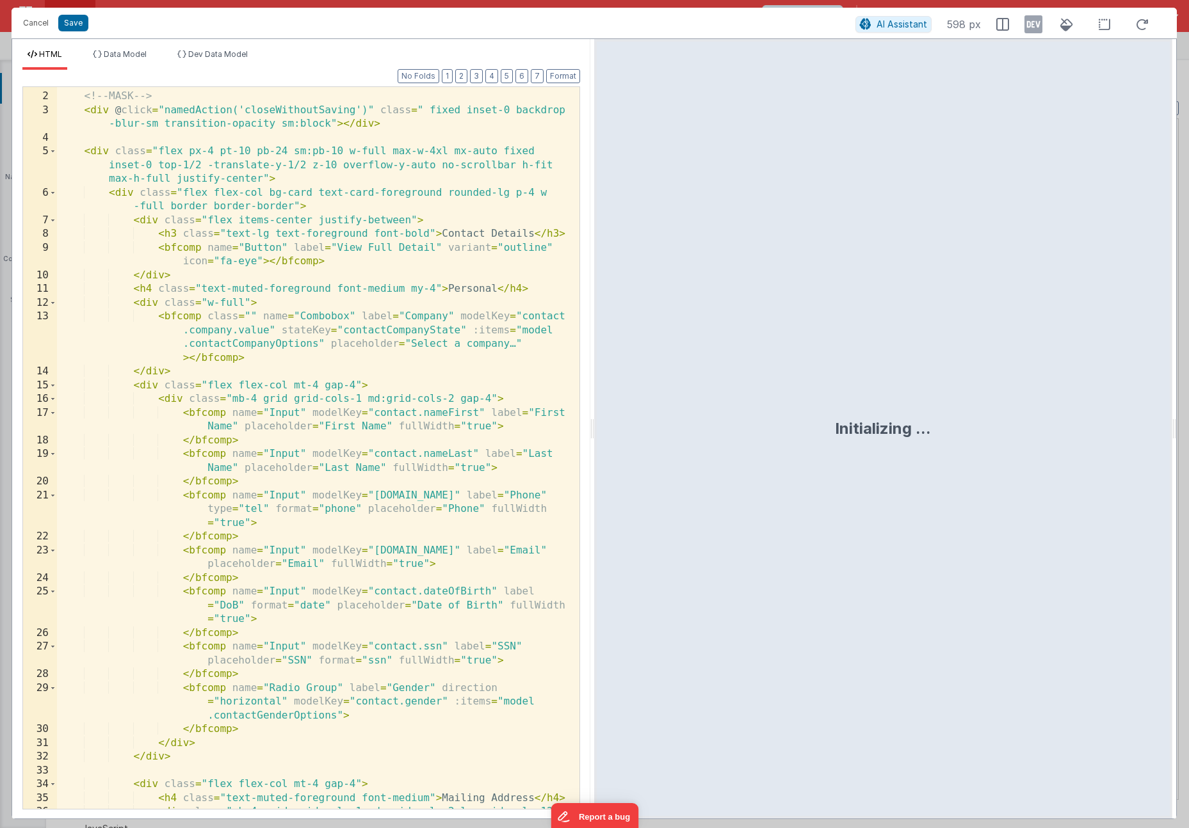
scroll to position [50, 0]
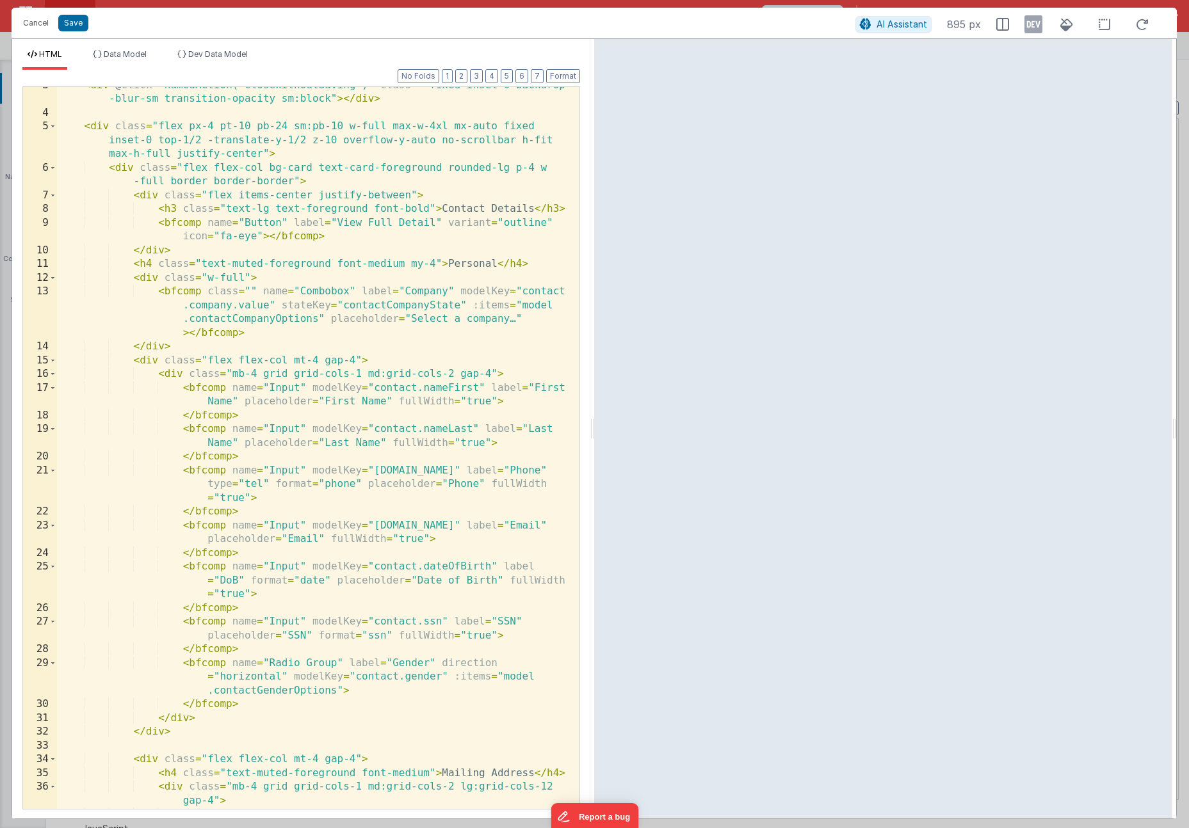
click at [337, 480] on div "< div @ click = "namedAction('closeWithoutSaving')" class = " fixed inset-0 bac…" at bounding box center [313, 474] width 513 height 791
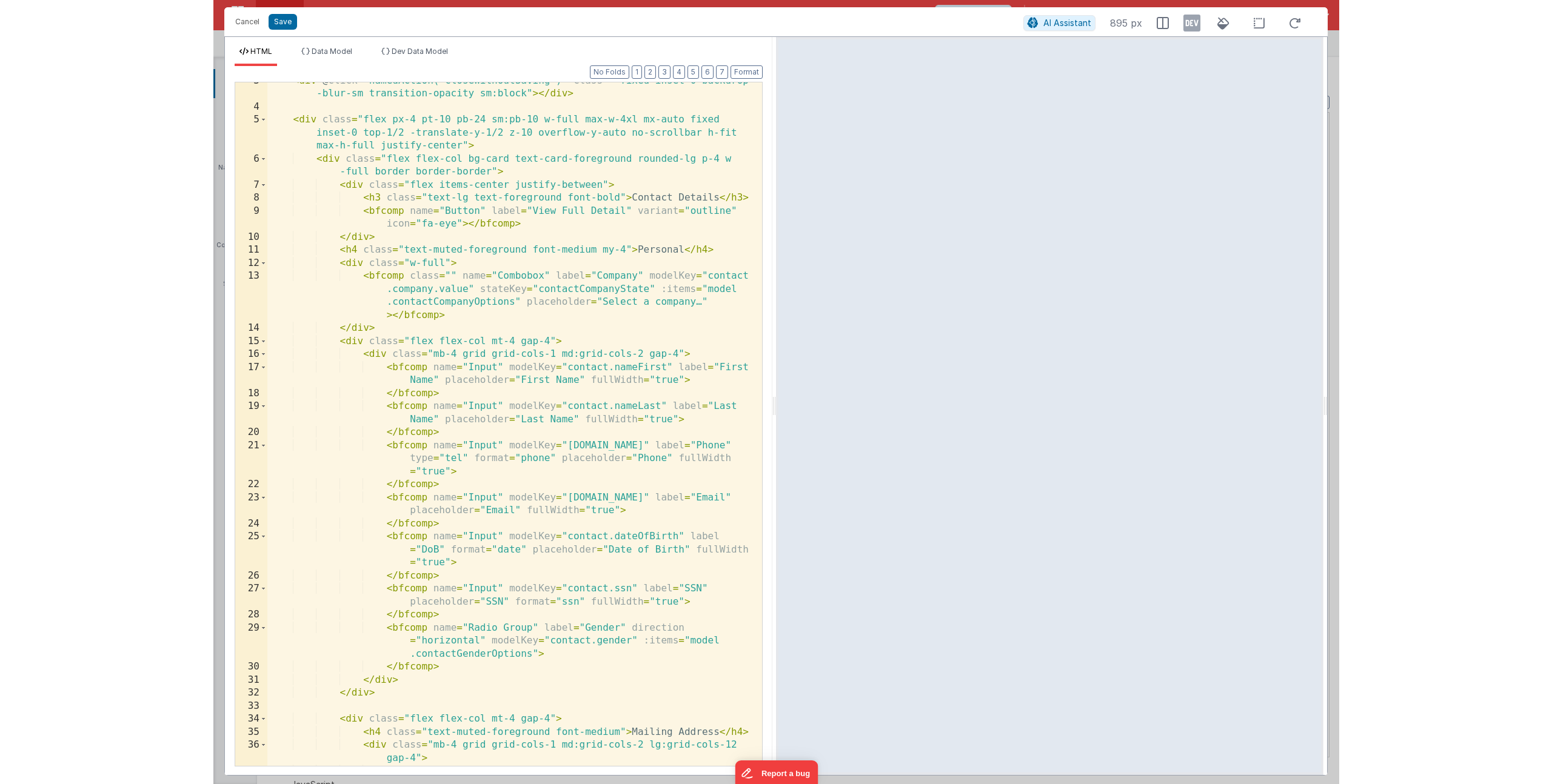
scroll to position [0, 0]
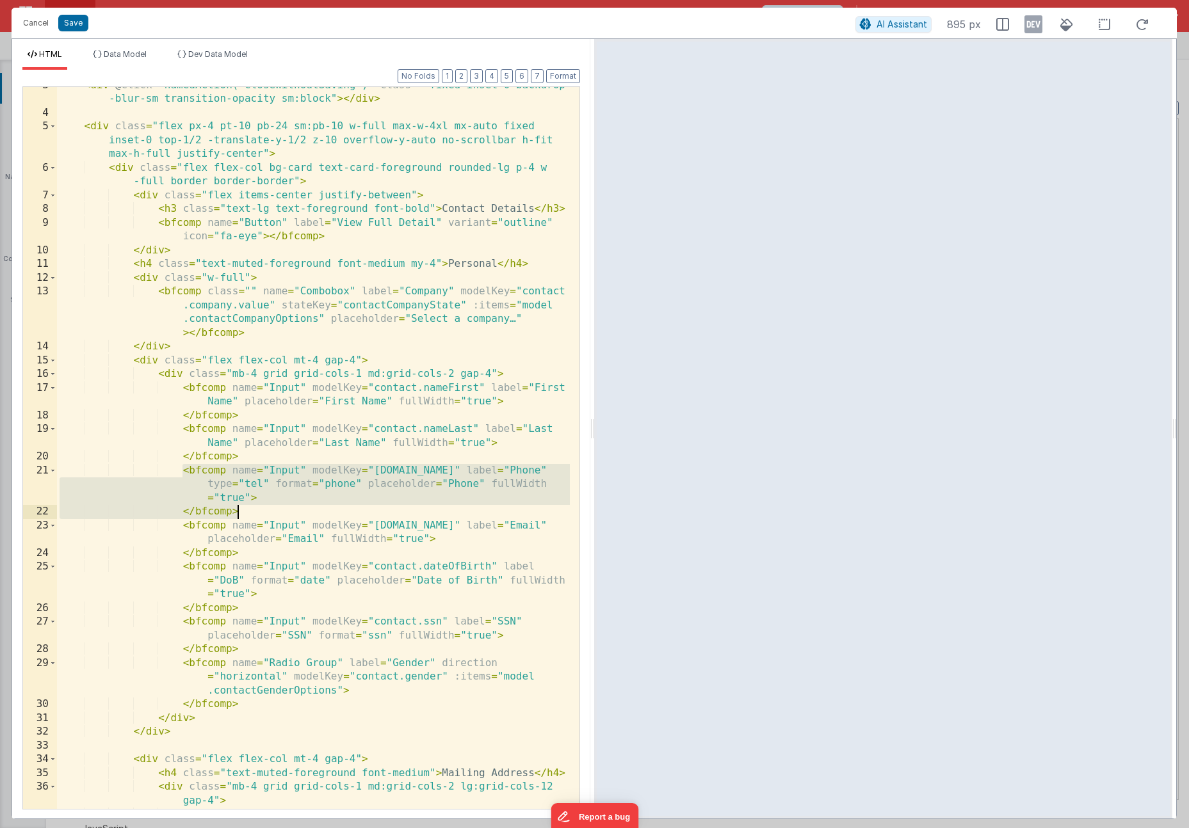
drag, startPoint x: 184, startPoint y: 471, endPoint x: 250, endPoint y: 506, distance: 75.6
click at [250, 506] on div "< div @ click = "namedAction('closeWithoutSaving')" class = " fixed inset-0 bac…" at bounding box center [313, 474] width 513 height 791
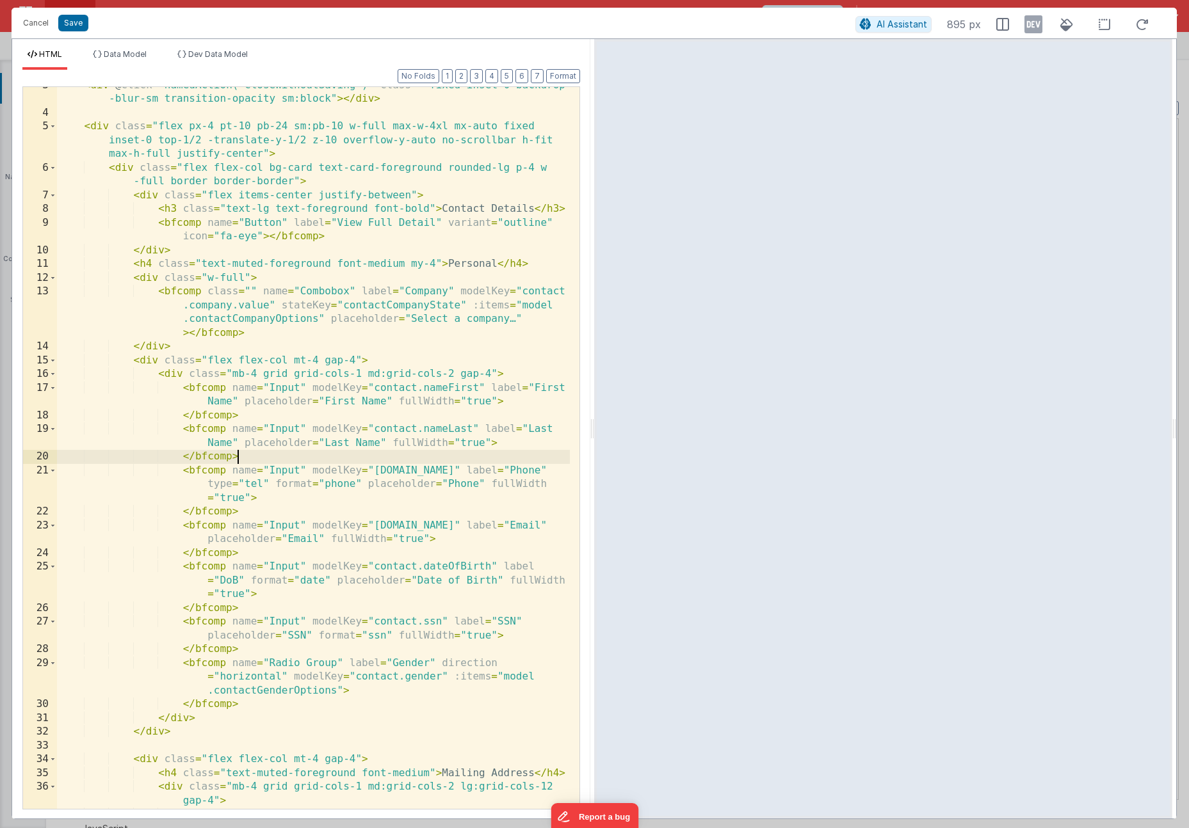
click at [266, 458] on div "< div @ click = "namedAction('closeWithoutSaving')" class = " fixed inset-0 bac…" at bounding box center [313, 474] width 513 height 791
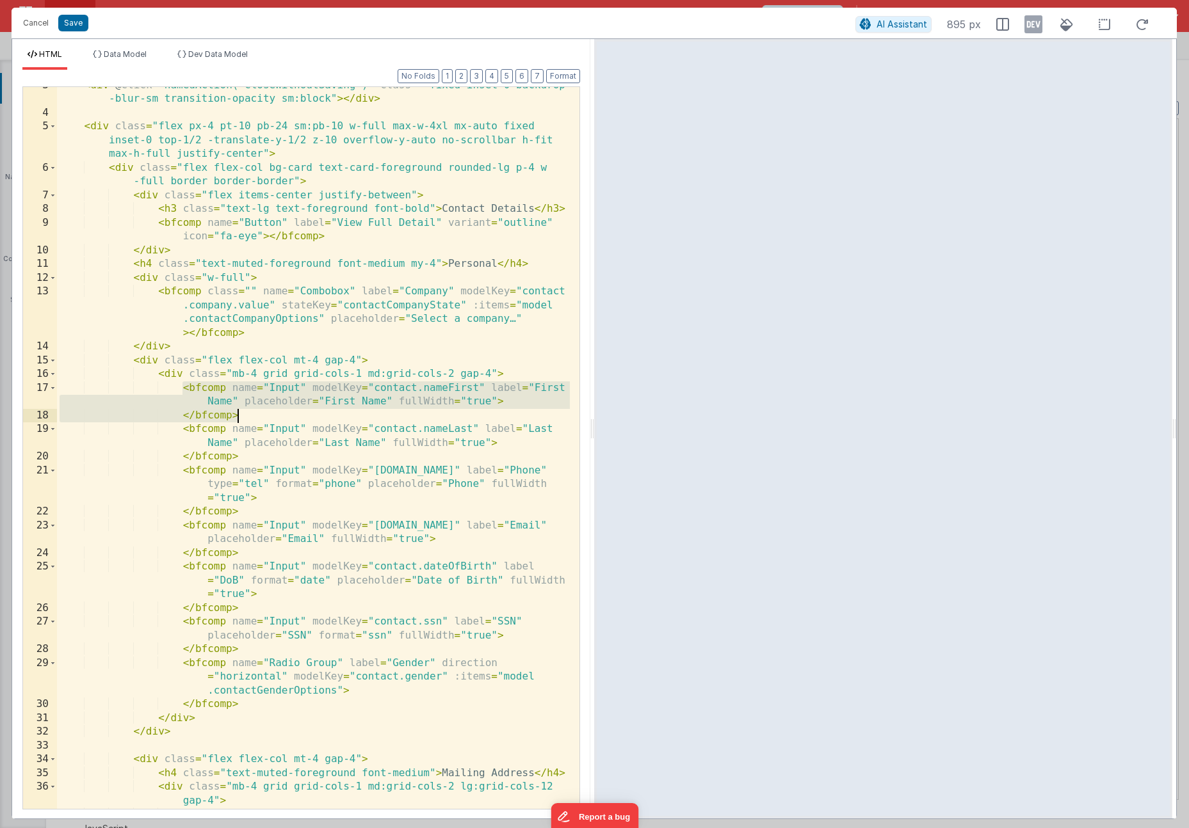
drag, startPoint x: 184, startPoint y: 388, endPoint x: 239, endPoint y: 415, distance: 61.8
click at [239, 415] on div "< div @ click = "namedAction('closeWithoutSaving')" class = " fixed inset-0 bac…" at bounding box center [313, 474] width 513 height 791
click at [243, 444] on div "< div @ click = "namedAction('closeWithoutSaving')" class = " fixed inset-0 bac…" at bounding box center [313, 474] width 513 height 791
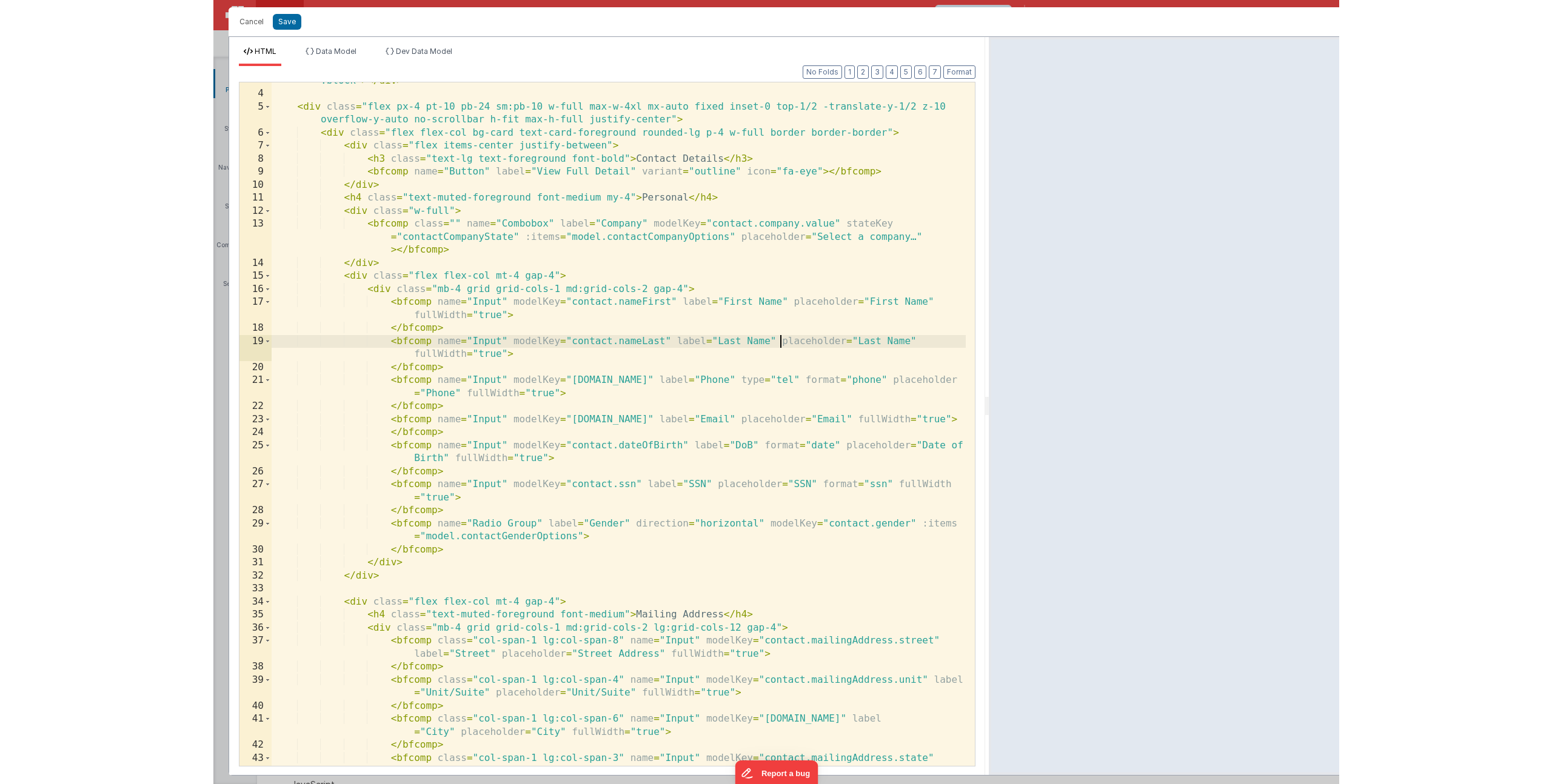
scroll to position [73, 0]
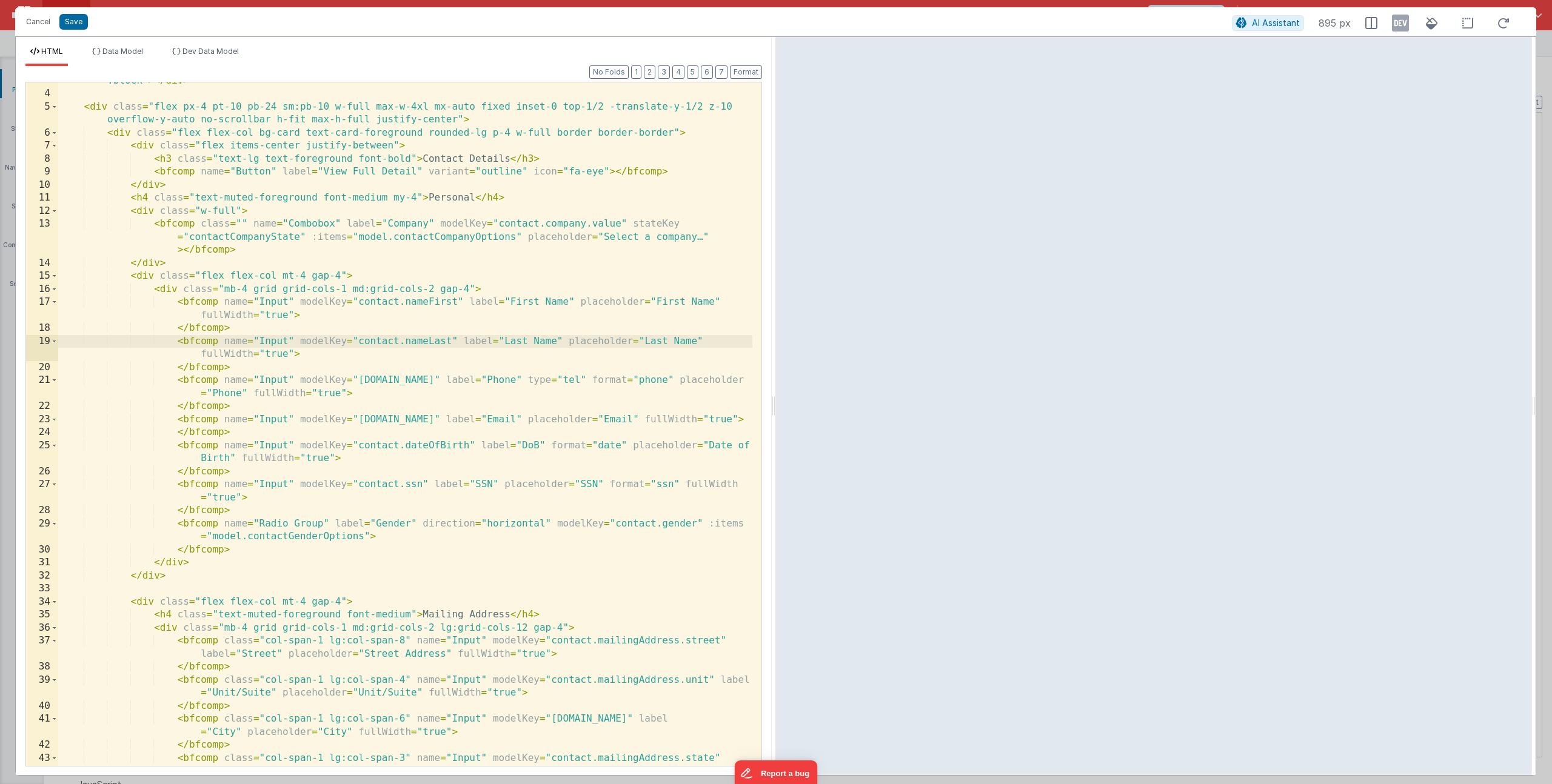
click at [278, 371] on div "< div @ click = "namedAction('closeWithoutSaving')" class = " fixed inset-0 bac…" at bounding box center [404, 429] width 694 height 736
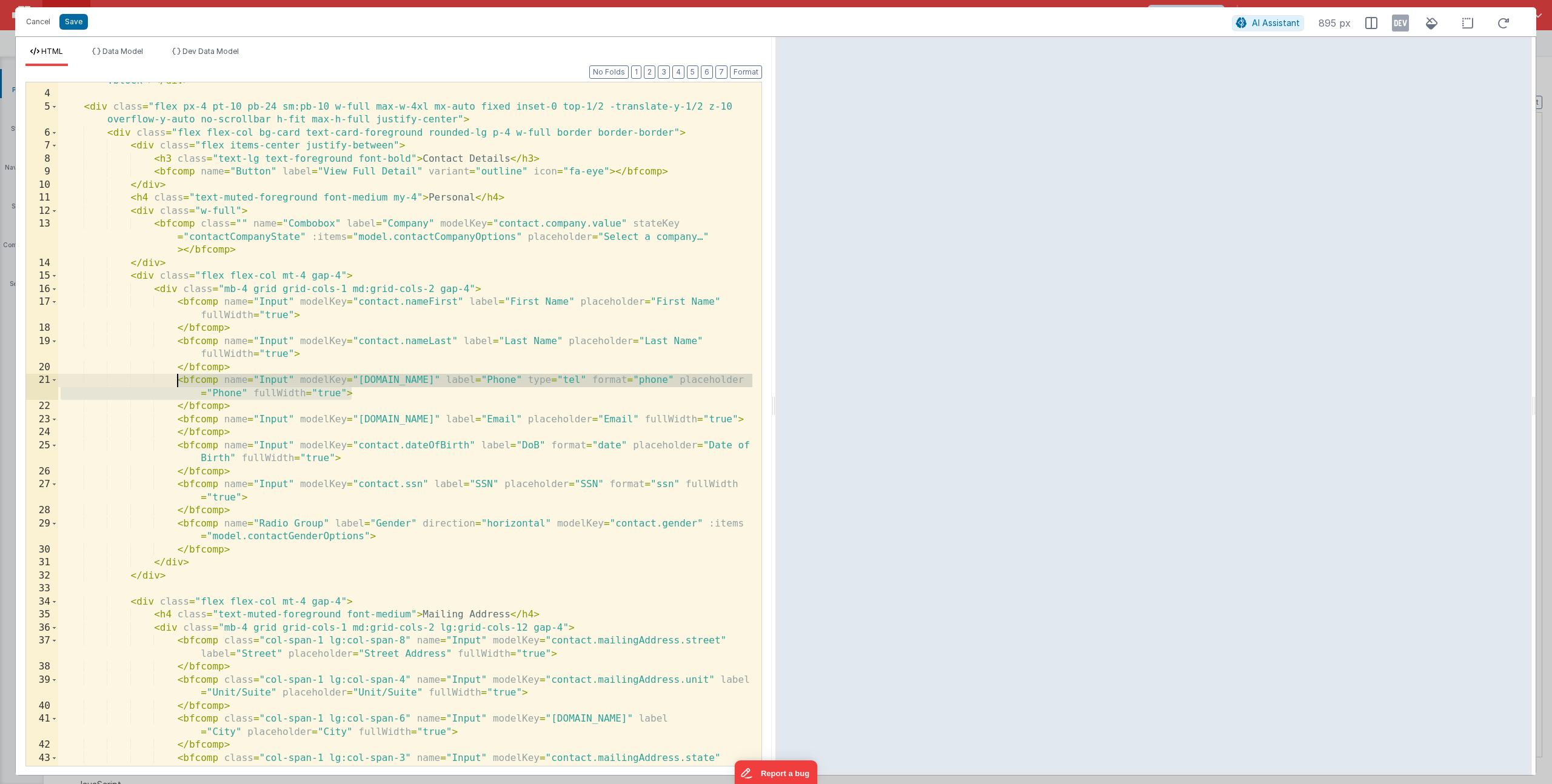
drag, startPoint x: 353, startPoint y: 390, endPoint x: 178, endPoint y: 378, distance: 175.4
click at [178, 378] on div "< div @ click = "namedAction('closeWithoutSaving')" class = " fixed inset-0 bac…" at bounding box center [404, 429] width 694 height 736
click at [325, 466] on div "< div @ click = "namedAction('closeWithoutSaving')" class = " fixed inset-0 bac…" at bounding box center [404, 429] width 694 height 736
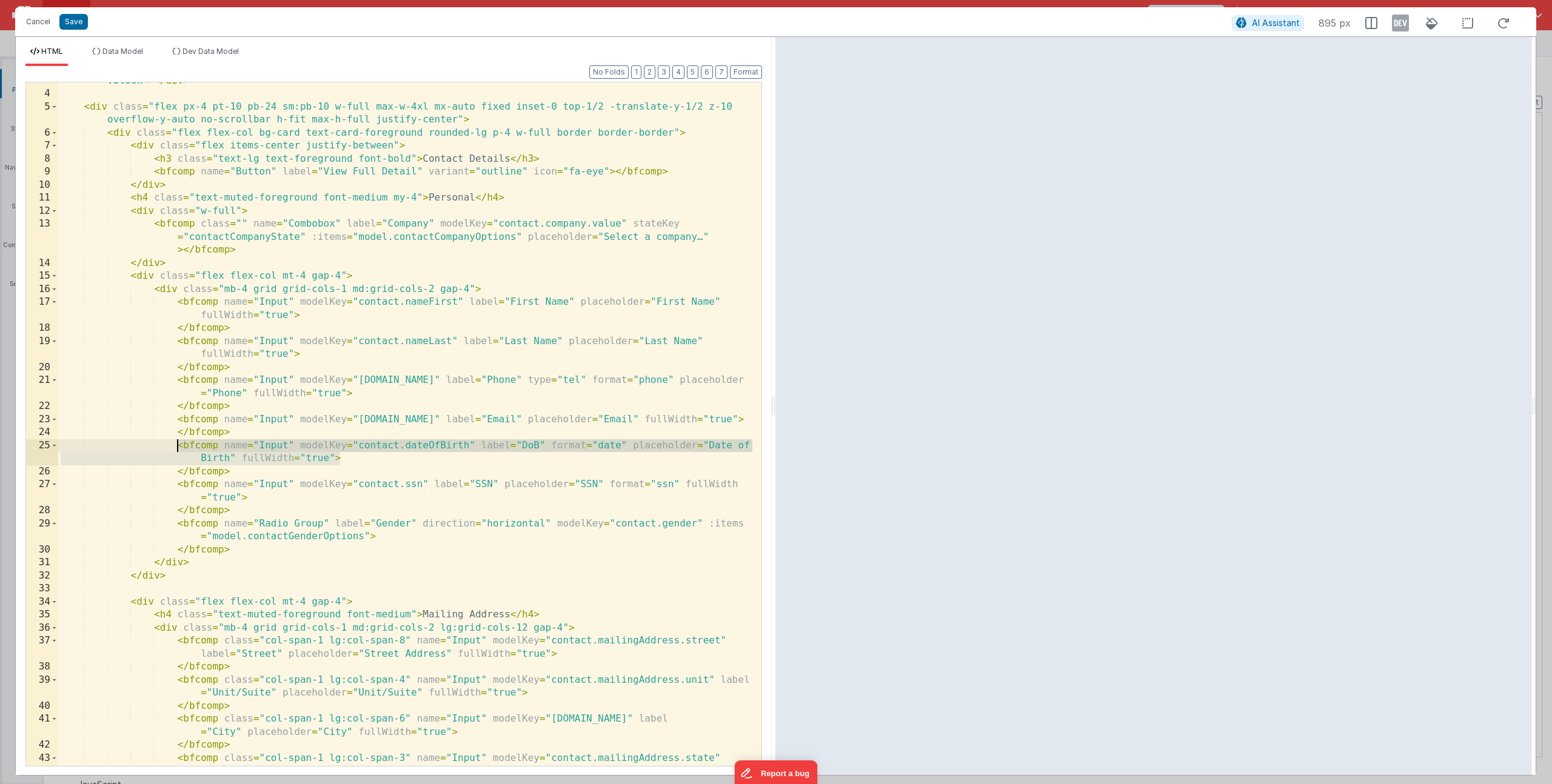
drag, startPoint x: 348, startPoint y: 457, endPoint x: 178, endPoint y: 444, distance: 170.5
click at [178, 444] on div "< div @ click = "namedAction('closeWithoutSaving')" class = " fixed inset-0 bac…" at bounding box center [404, 429] width 694 height 736
click at [460, 461] on div "< div @ click = "namedAction('closeWithoutSaving')" class = " fixed inset-0 bac…" at bounding box center [404, 429] width 694 height 736
click at [476, 449] on div "< div @ click = "namedAction('closeWithoutSaving')" class = " fixed inset-0 bac…" at bounding box center [404, 429] width 694 height 736
click at [544, 443] on div "< div @ click = "namedAction('closeWithoutSaving')" class = " fixed inset-0 bac…" at bounding box center [404, 429] width 694 height 736
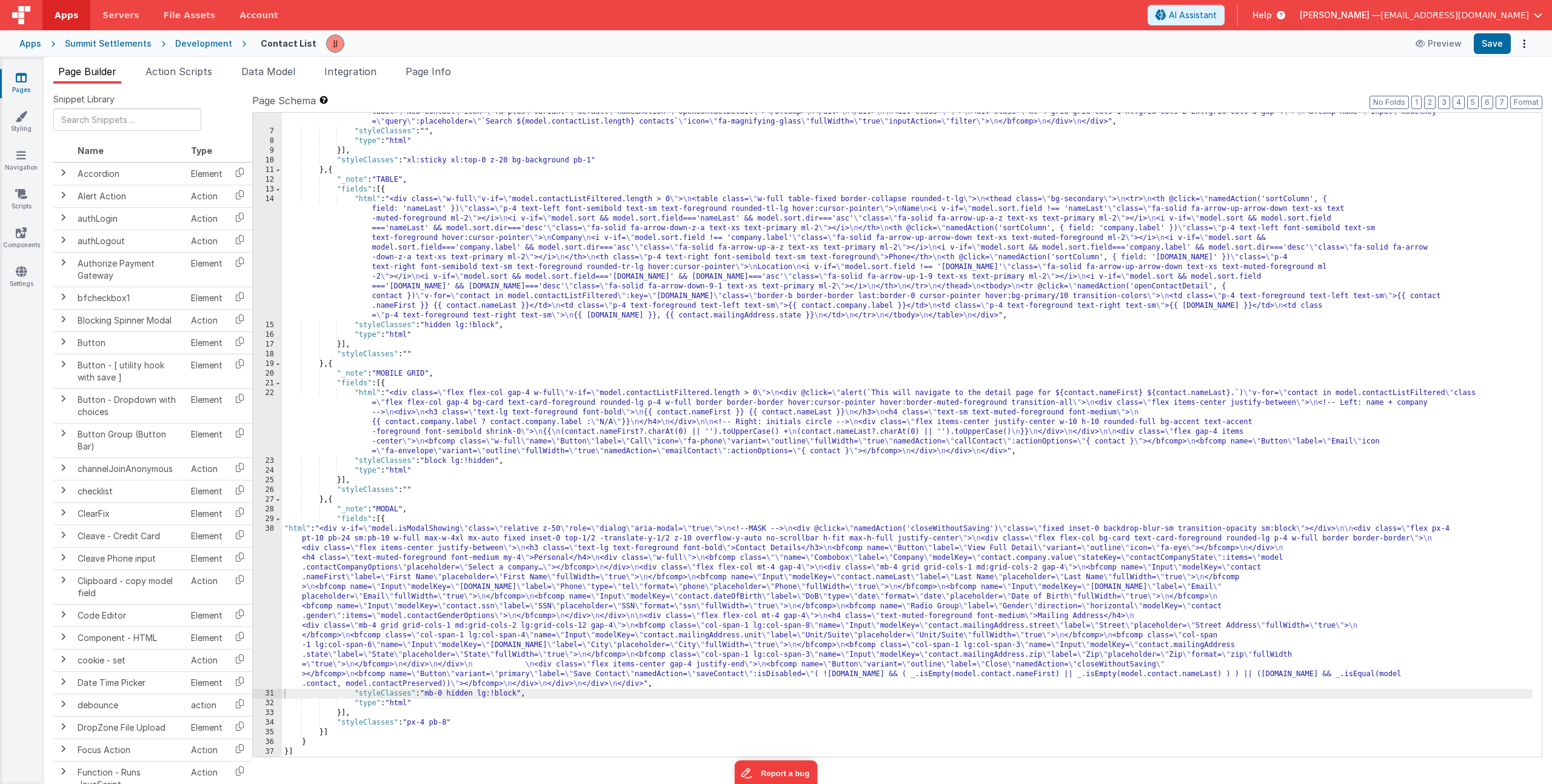
scroll to position [63, 0]
click at [441, 563] on div ""html" : "<!-- Header --> \n <div class= \" flex items-center justify-between \…" at bounding box center [907, 439] width 1251 height 684
click at [267, 581] on div "30" at bounding box center [267, 607] width 29 height 165
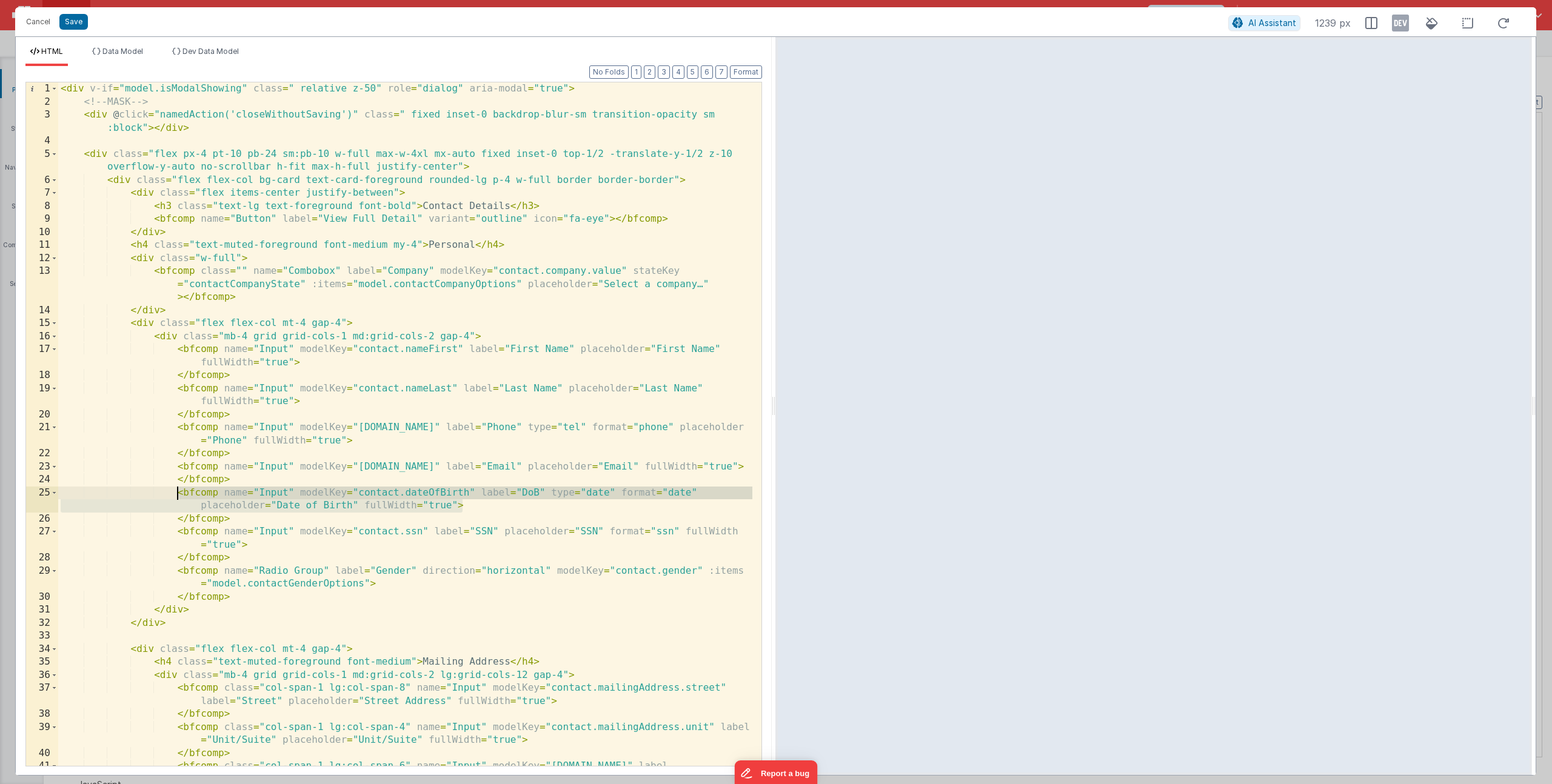
drag, startPoint x: 468, startPoint y: 508, endPoint x: 176, endPoint y: 494, distance: 292.3
click at [176, 494] on div "< div v-if = "model.isModalShowing" class = " relative z-50" role = "dialog" ar…" at bounding box center [404, 444] width 694 height 723
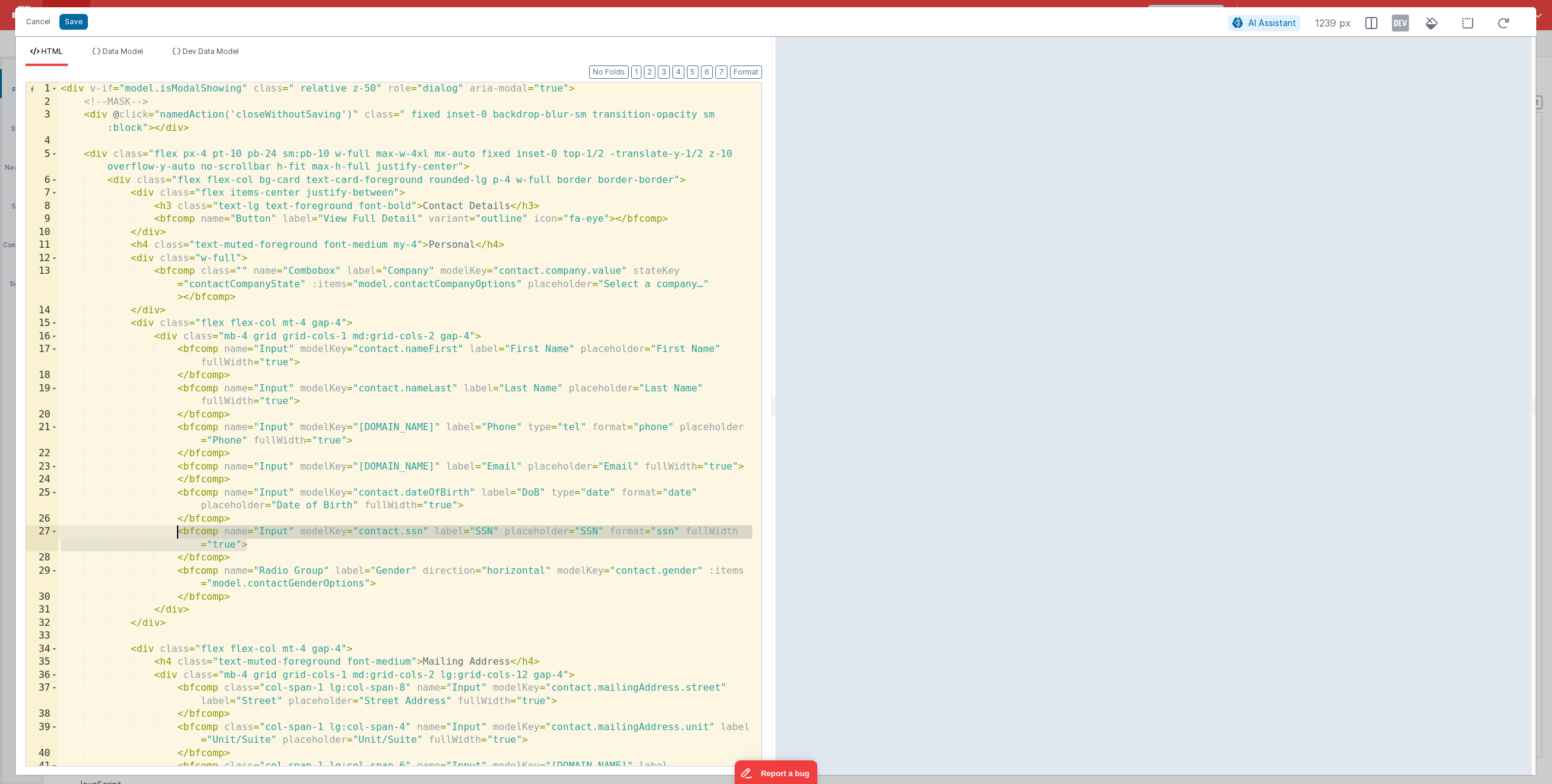
drag, startPoint x: 250, startPoint y: 545, endPoint x: 176, endPoint y: 526, distance: 76.4
click at [176, 526] on div "< div v-if = "model.isModalShowing" class = " relative z-50" role = "dialog" ar…" at bounding box center [404, 444] width 694 height 723
click at [62, 20] on button "Save" at bounding box center [74, 22] width 28 height 16
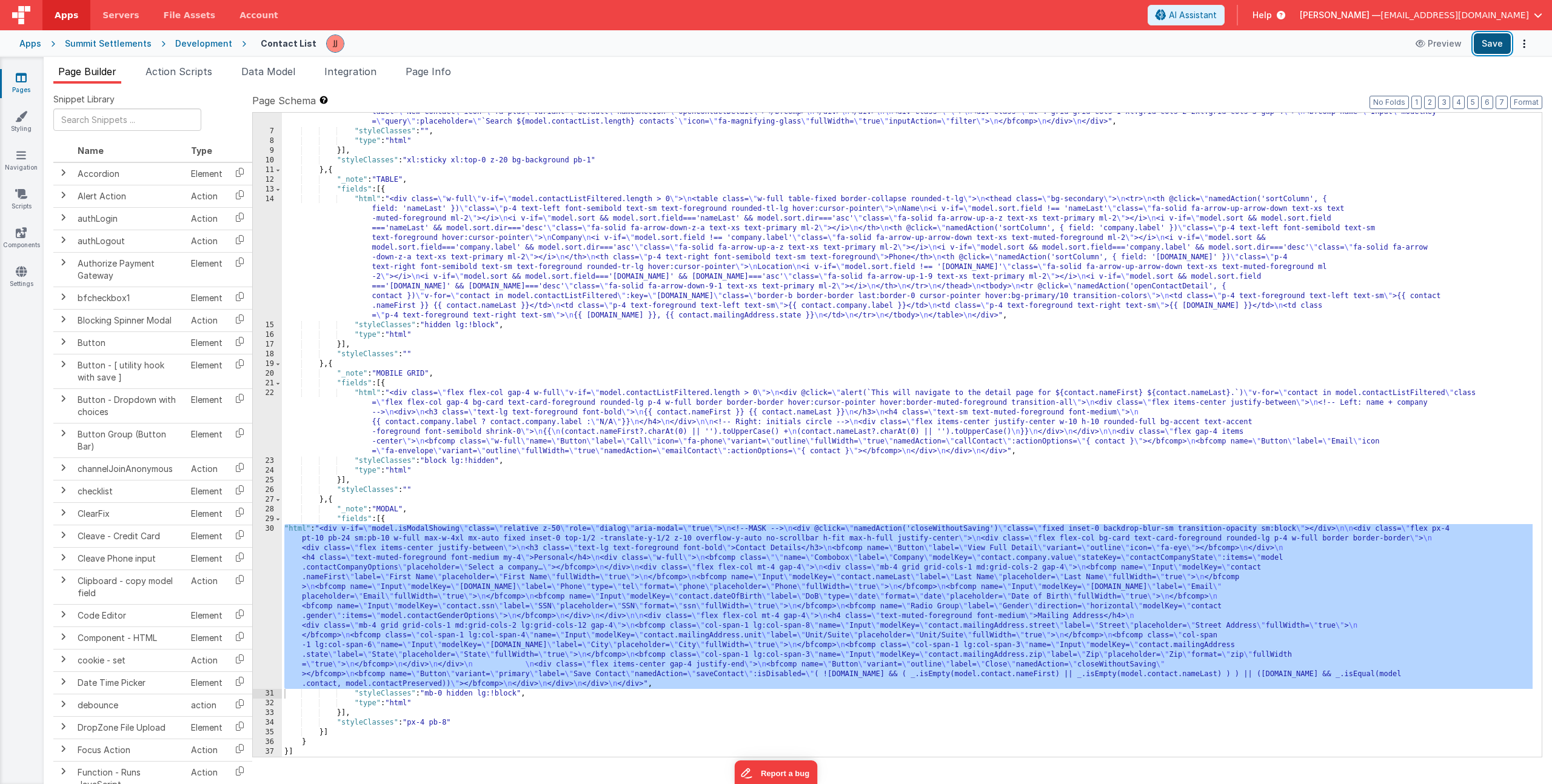
click at [1125, 40] on button "Save" at bounding box center [1491, 44] width 37 height 21
click at [451, 569] on div ""html" : "<!-- Header --> \n <div class= \" flex items-center justify-between \…" at bounding box center [907, 439] width 1251 height 684
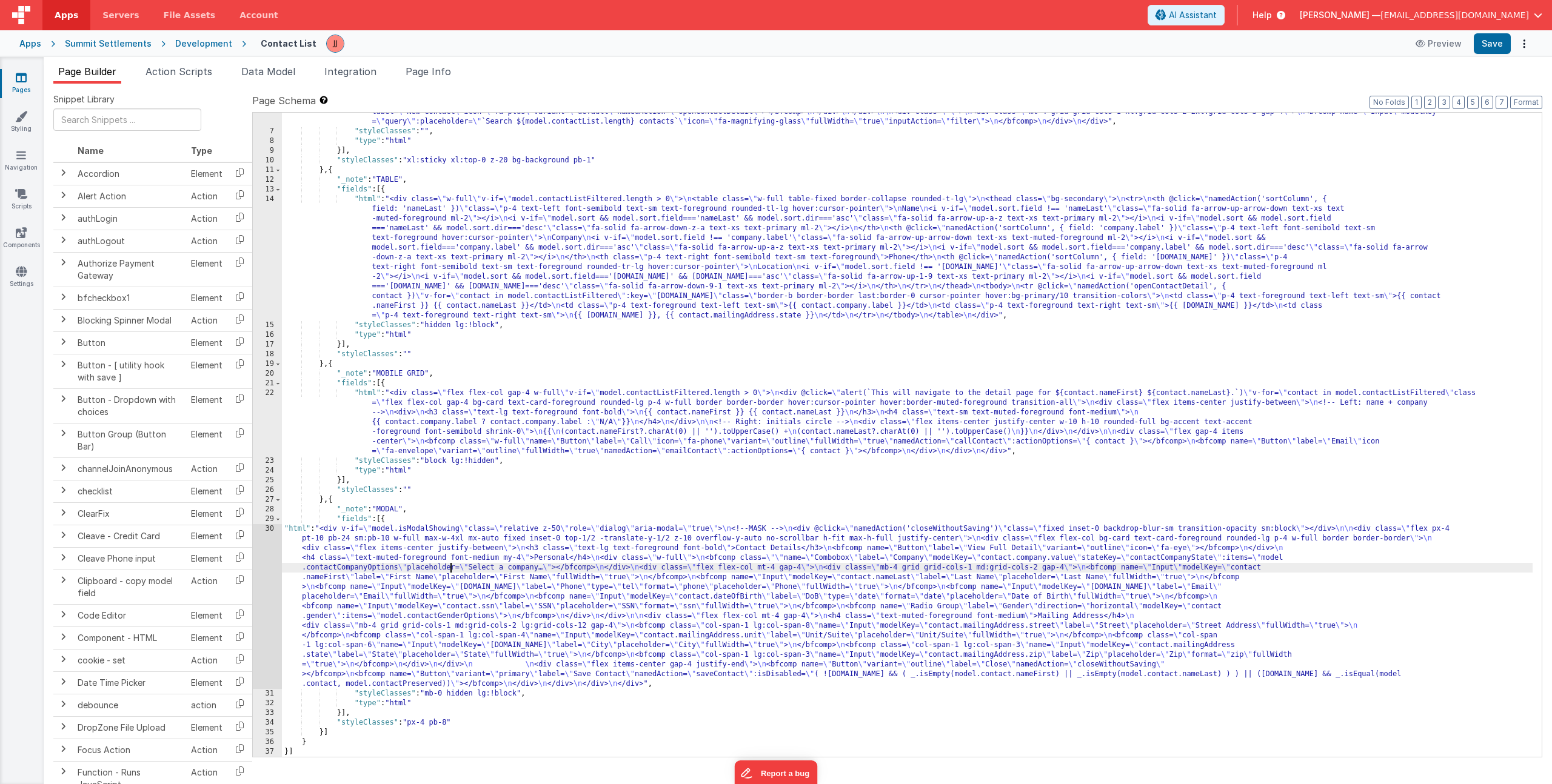
click at [260, 582] on div "30" at bounding box center [267, 607] width 29 height 165
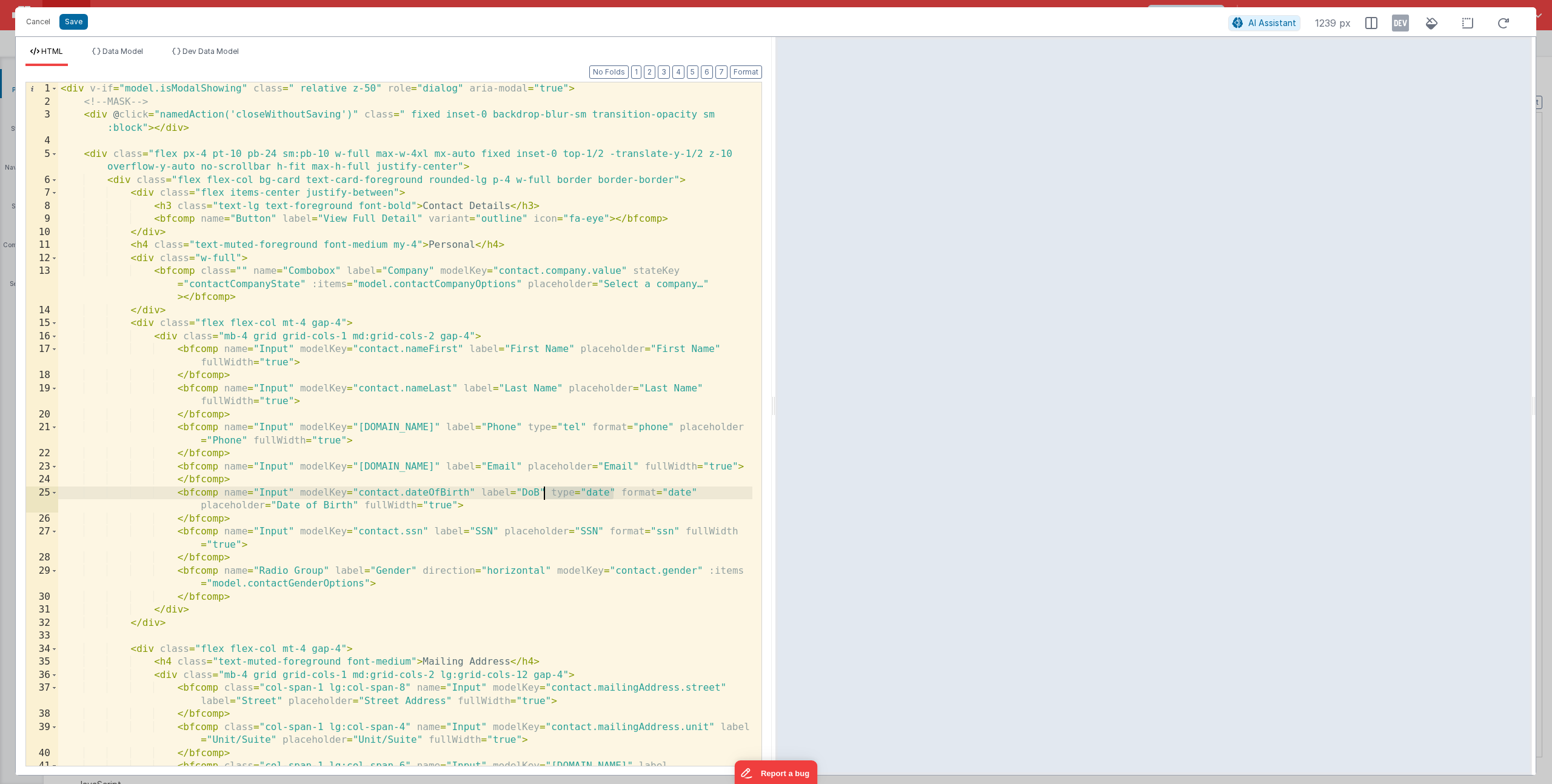
drag, startPoint x: 613, startPoint y: 490, endPoint x: 543, endPoint y: 488, distance: 70.0
click at [543, 488] on div "< div v-if = "model.isModalShowing" class = " relative z-50" role = "dialog" ar…" at bounding box center [404, 444] width 694 height 723
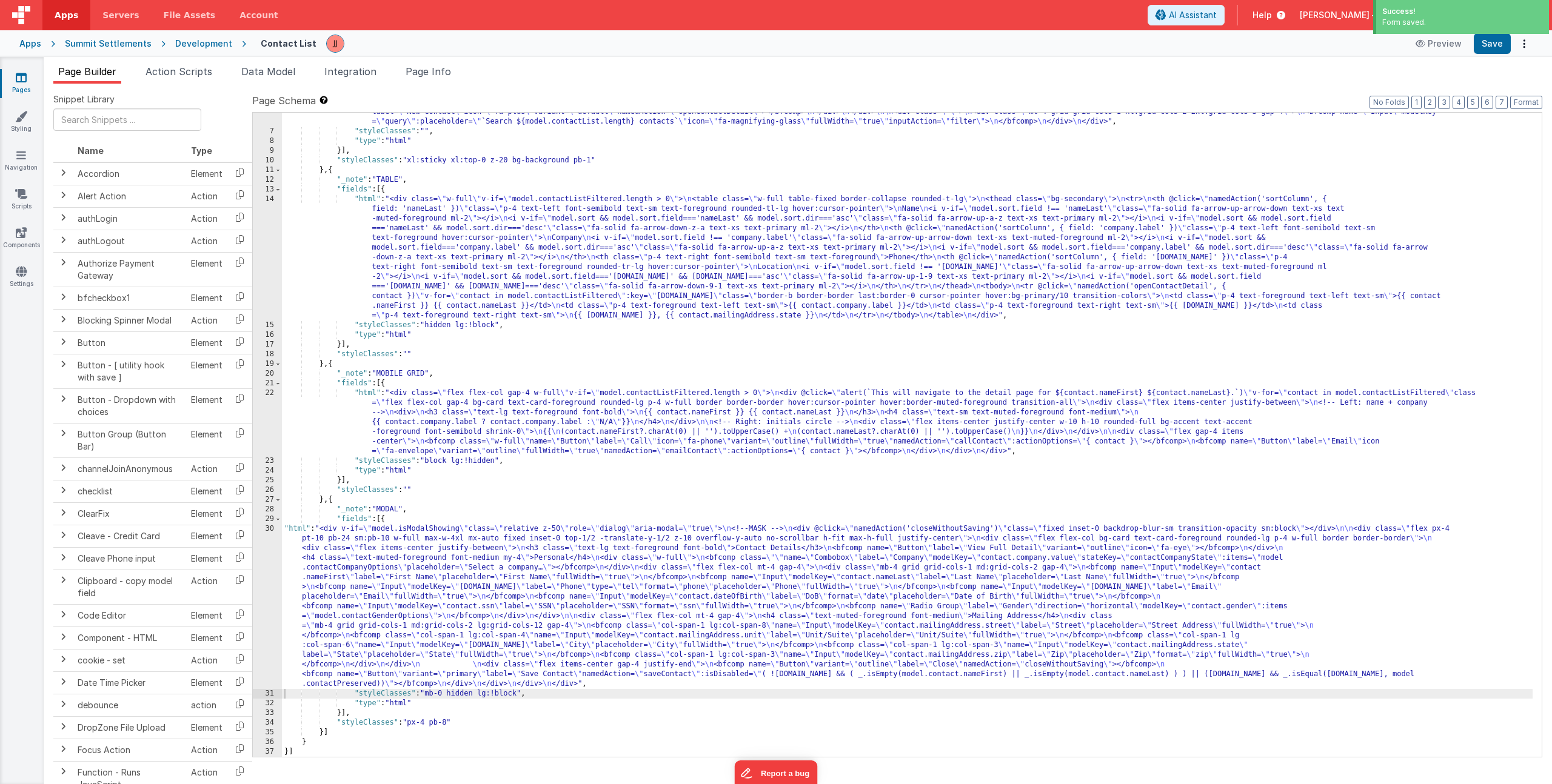
click at [26, 80] on icon at bounding box center [22, 78] width 11 height 12
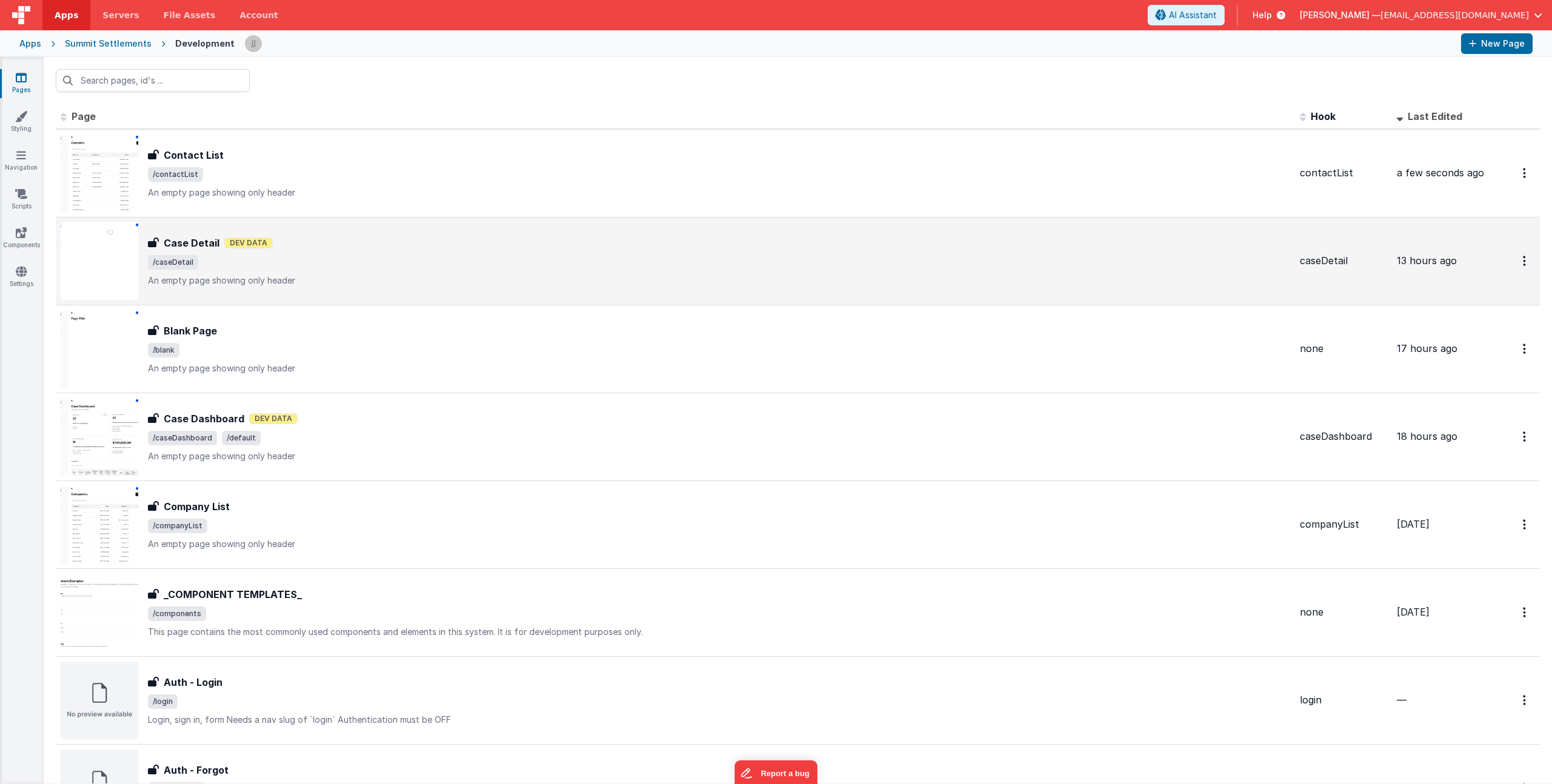
click at [352, 278] on p "An empty page showing only header" at bounding box center [719, 280] width 1142 height 12
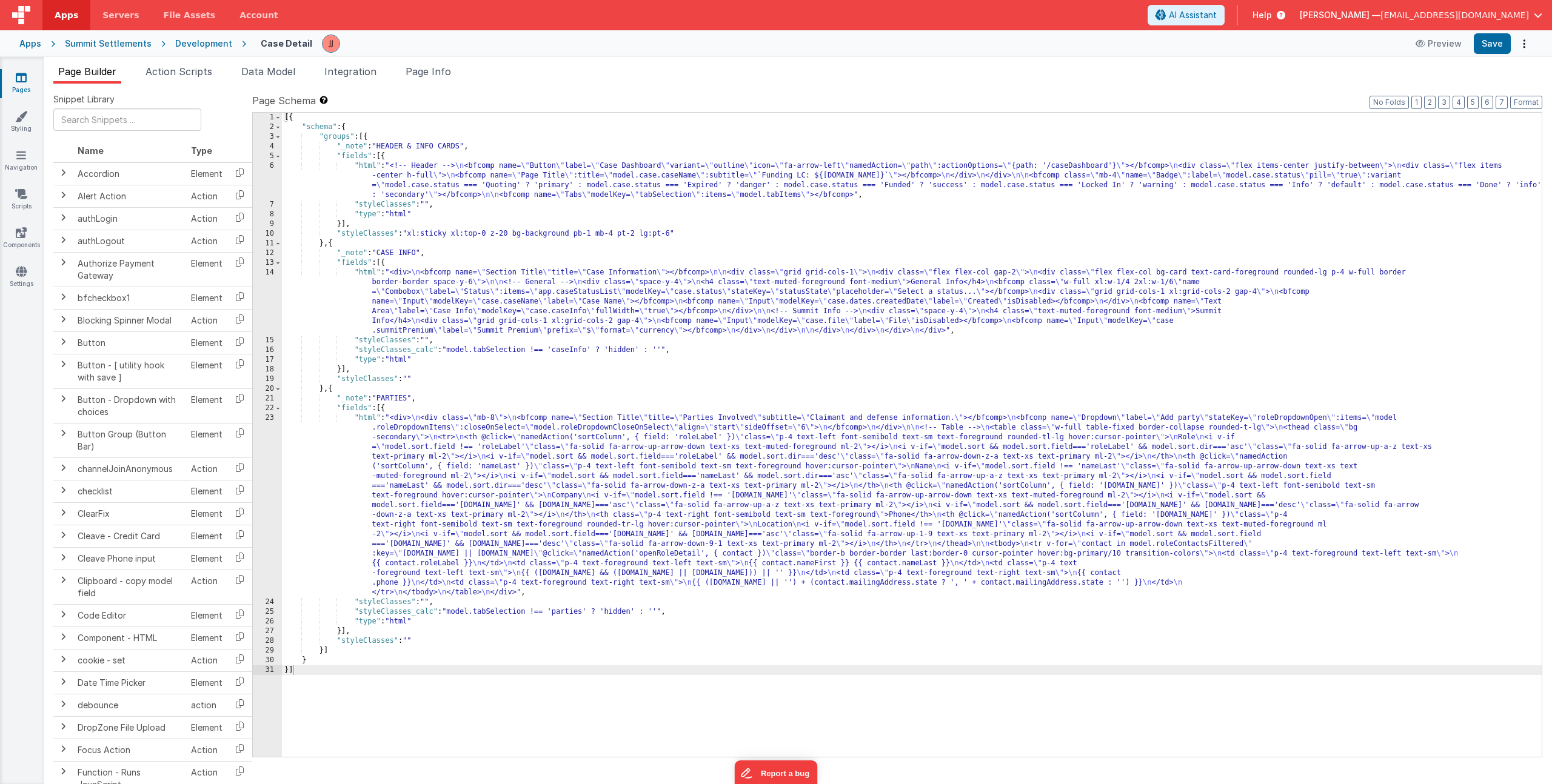
click at [484, 304] on div "[{ "schema" : { "groups" : [{ "_note" : "HEADER & INFO CARDS" , "fields" : [{ "…" at bounding box center [912, 444] width 1259 height 664
click at [265, 292] on div "14" at bounding box center [267, 302] width 29 height 68
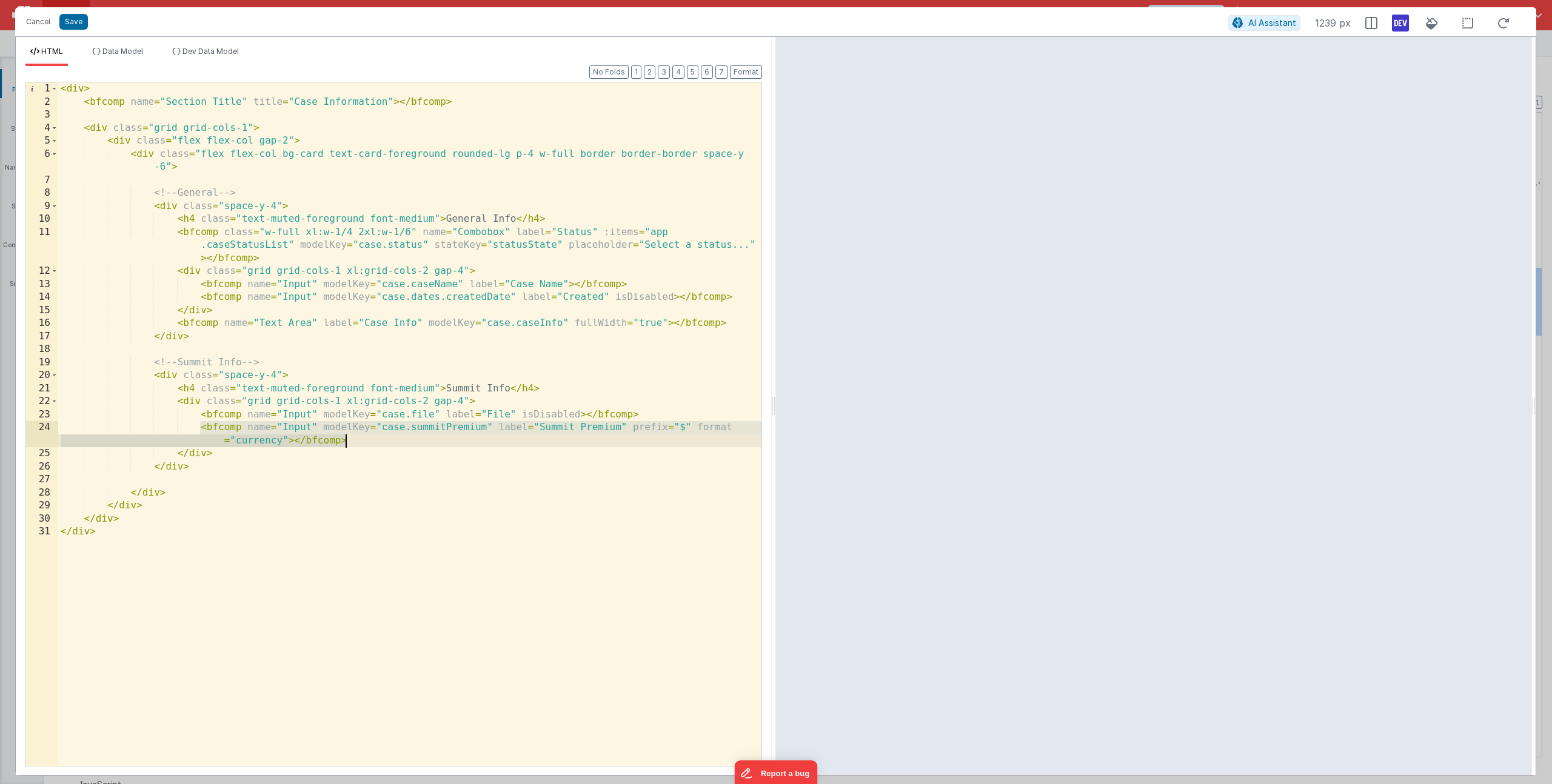
drag, startPoint x: 202, startPoint y: 426, endPoint x: 351, endPoint y: 438, distance: 149.5
click at [351, 438] on div "< div > < bfcomp name = "Section Title" title = "Case Information" > </ bfcomp …" at bounding box center [409, 437] width 704 height 710
click at [519, 412] on div "< div > < bfcomp name = "Section Title" title = "Case Information" > </ bfcomp …" at bounding box center [409, 437] width 704 height 710
click at [554, 425] on div "< div > < bfcomp name = "Section Title" title = "Case Information" > </ bfcomp …" at bounding box center [409, 437] width 704 height 710
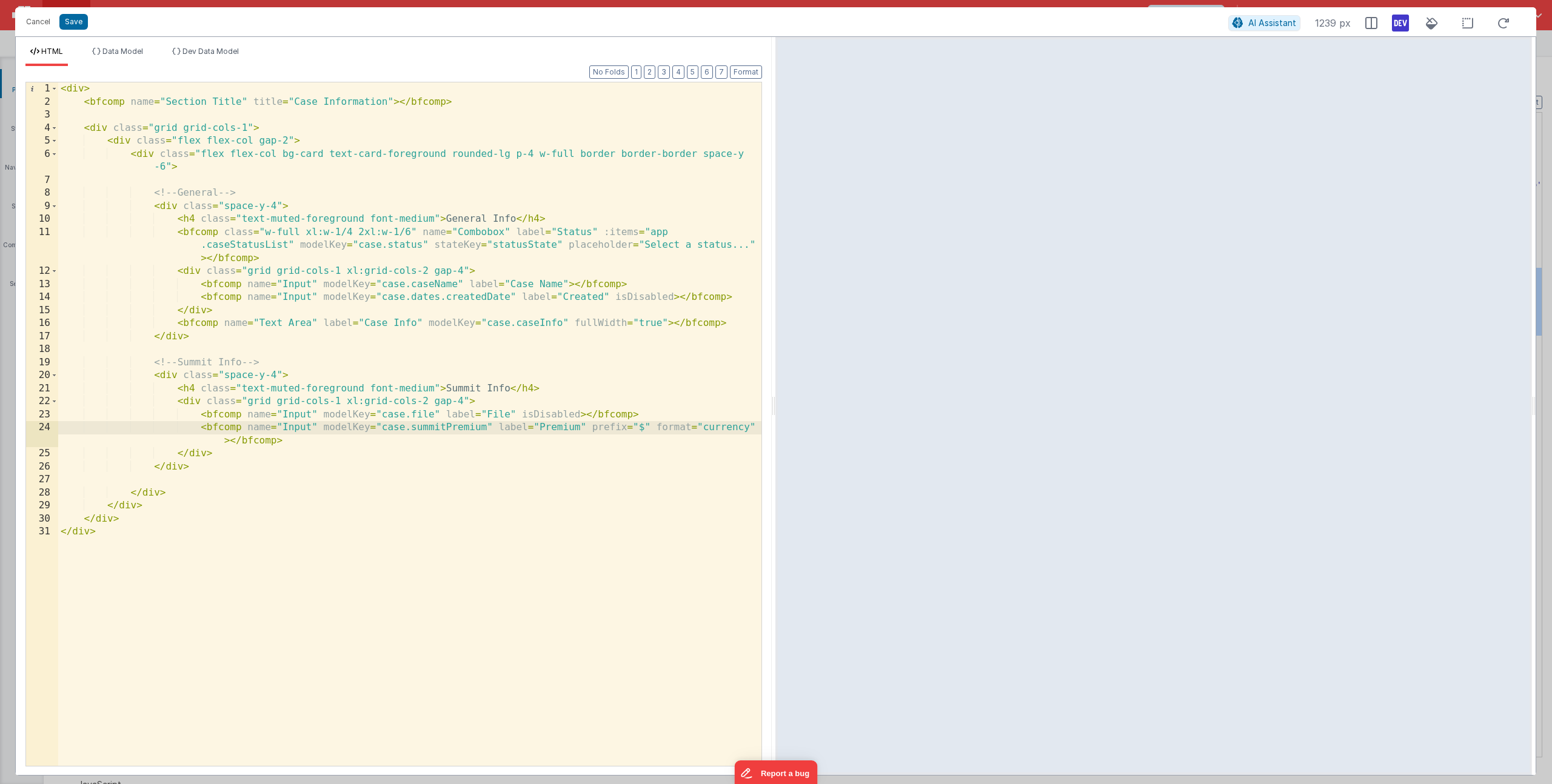
click at [445, 431] on div "< div > < bfcomp name = "Section Title" title = "Case Information" > </ bfcomp …" at bounding box center [409, 437] width 704 height 710
click at [558, 428] on div "< div > < bfcomp name = "Section Title" title = "Case Information" > </ bfcomp …" at bounding box center [409, 437] width 704 height 710
click at [43, 16] on button "Cancel" at bounding box center [38, 22] width 36 height 17
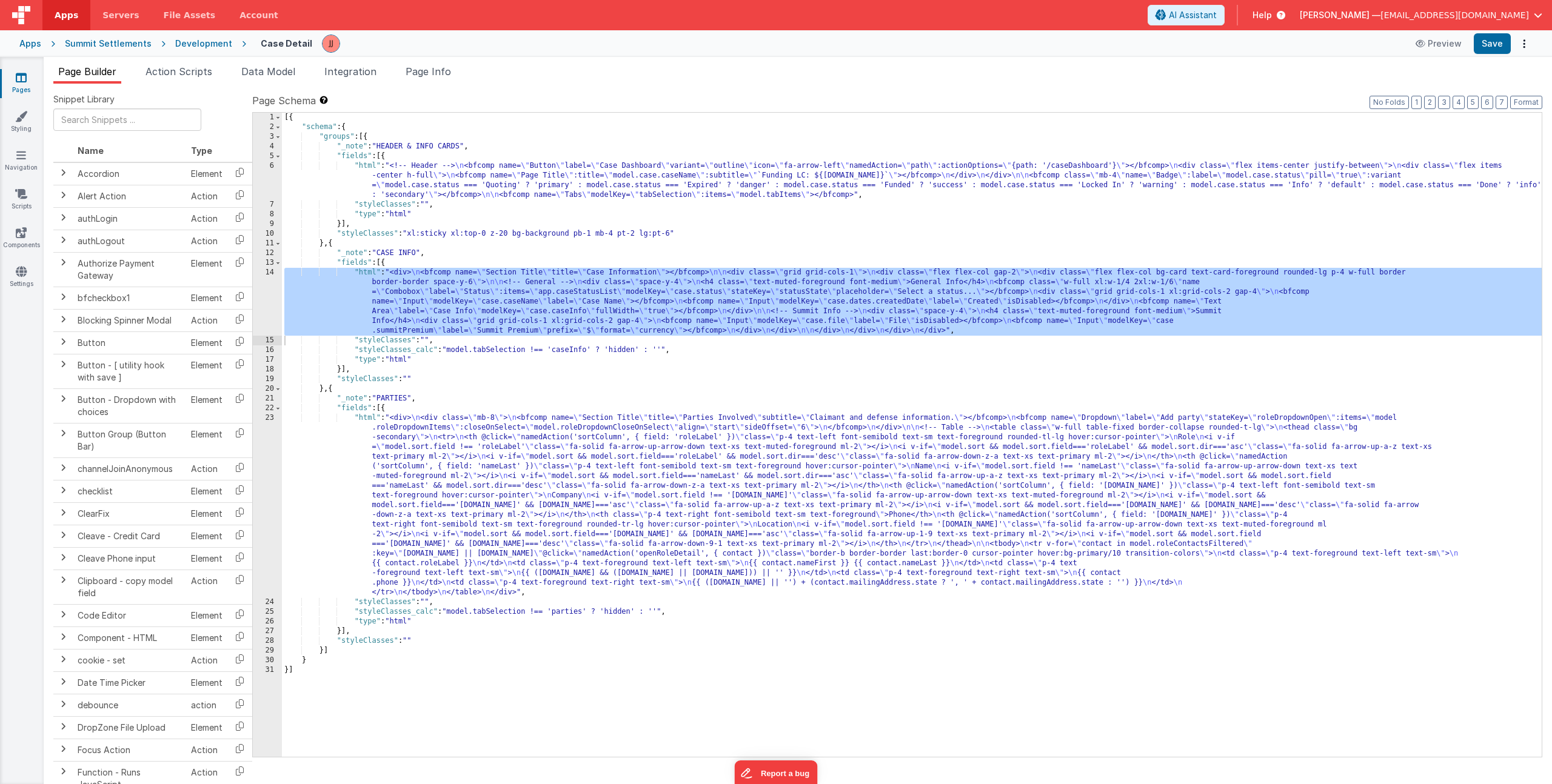
click at [12, 79] on link "Pages" at bounding box center [21, 84] width 44 height 25
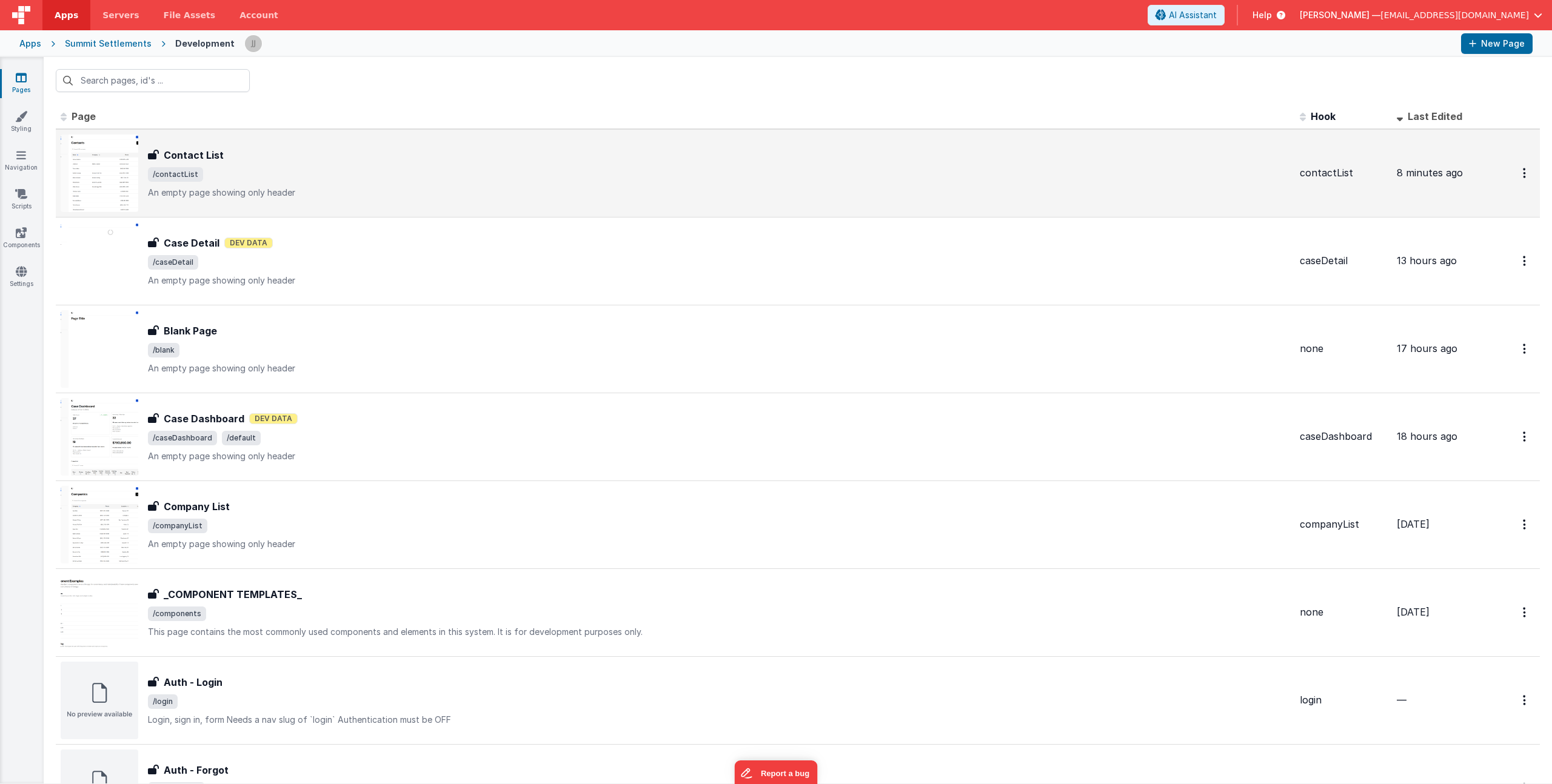
click at [349, 191] on p "An empty page showing only header" at bounding box center [719, 192] width 1142 height 12
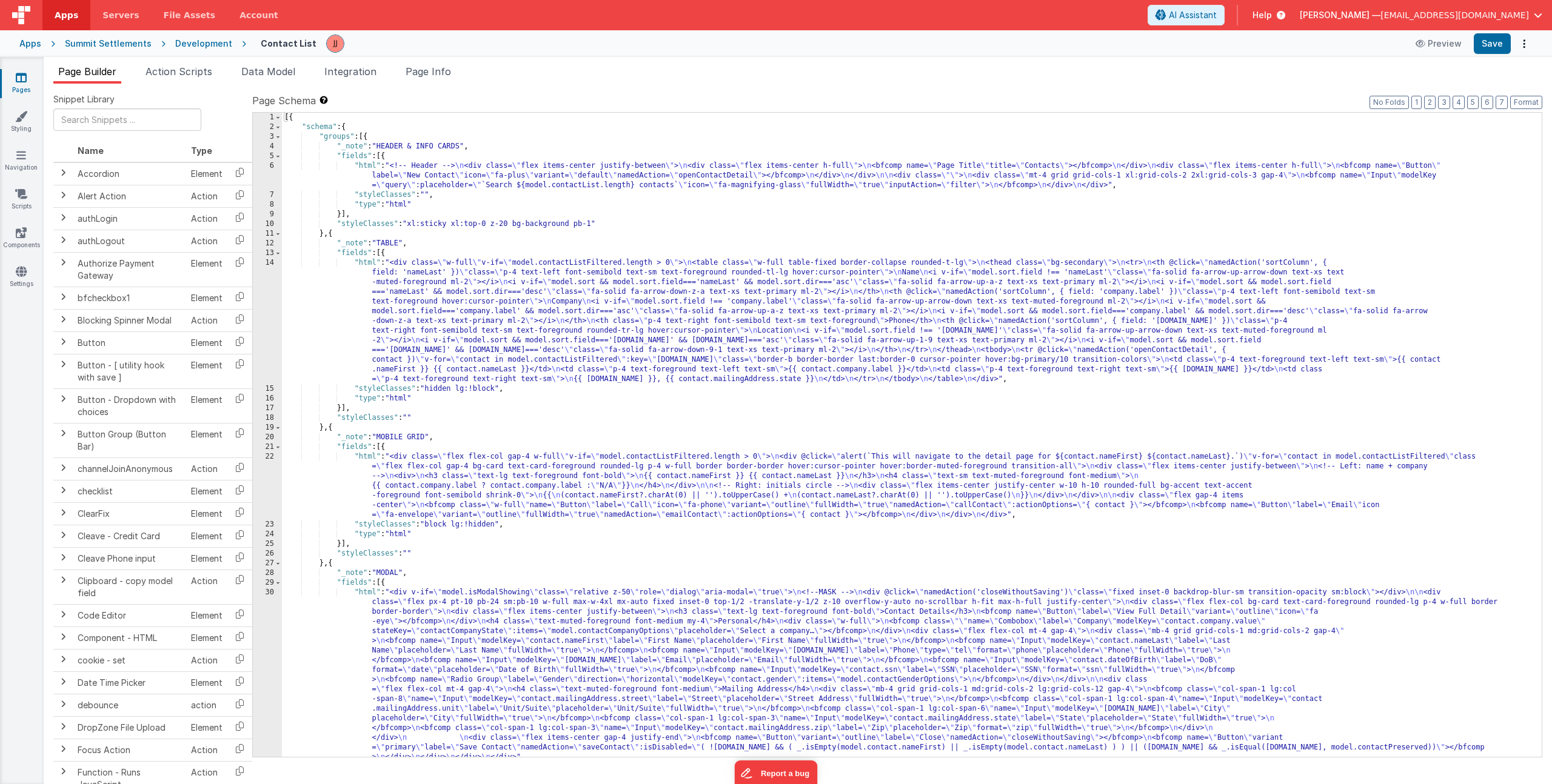
click at [389, 176] on div "[{ "schema" : { "groups" : [{ "_note" : "HEADER & INFO CARDS" , "fields" : [{ "…" at bounding box center [907, 444] width 1251 height 664
click at [257, 175] on div "6" at bounding box center [267, 175] width 29 height 29
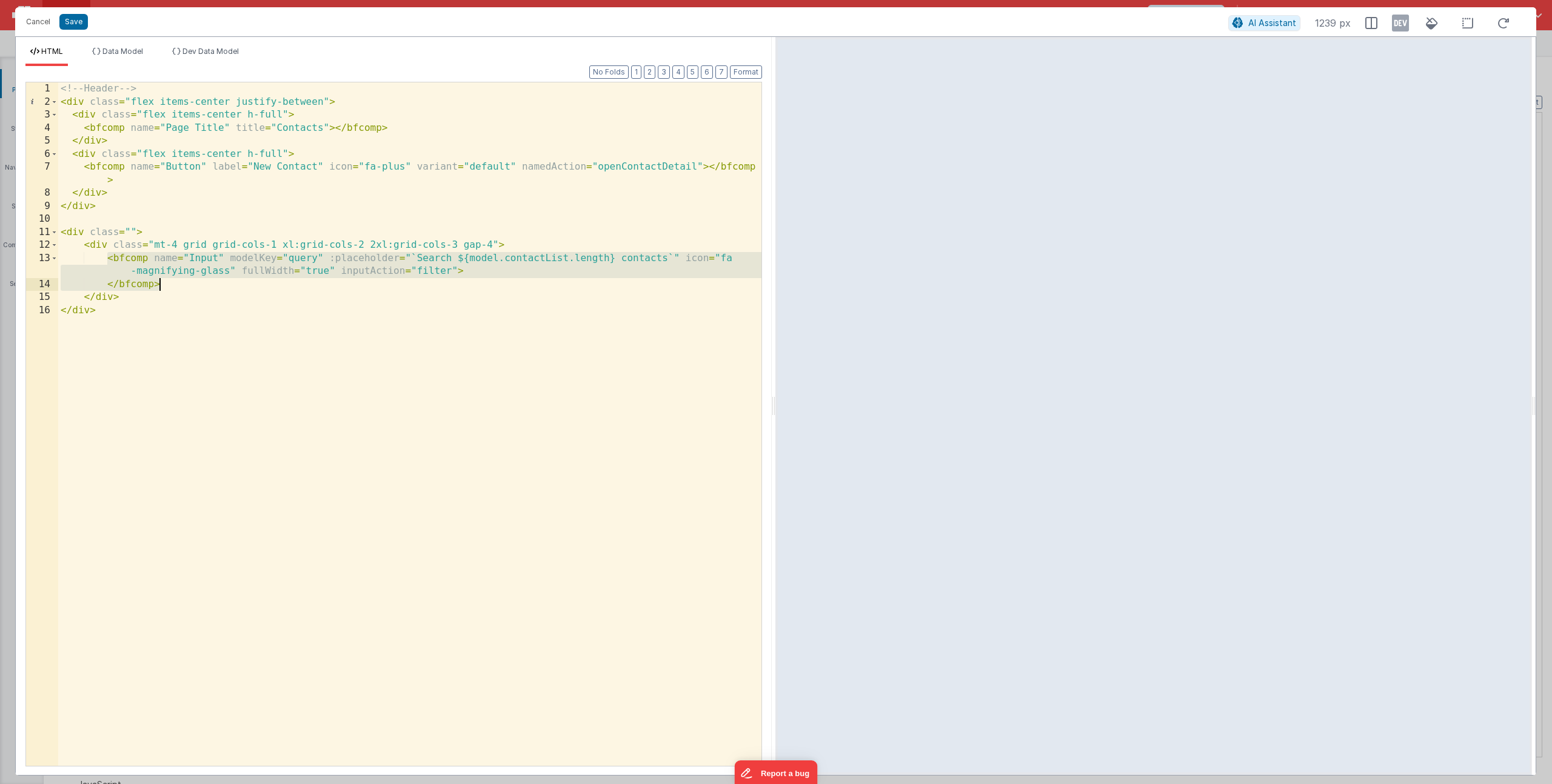
drag, startPoint x: 107, startPoint y: 260, endPoint x: 160, endPoint y: 285, distance: 58.6
click at [160, 285] on div "<!-- Header --> < div class = "flex items-center justify-between" > < div class…" at bounding box center [409, 437] width 704 height 710
click at [70, 24] on button "Save" at bounding box center [74, 22] width 28 height 16
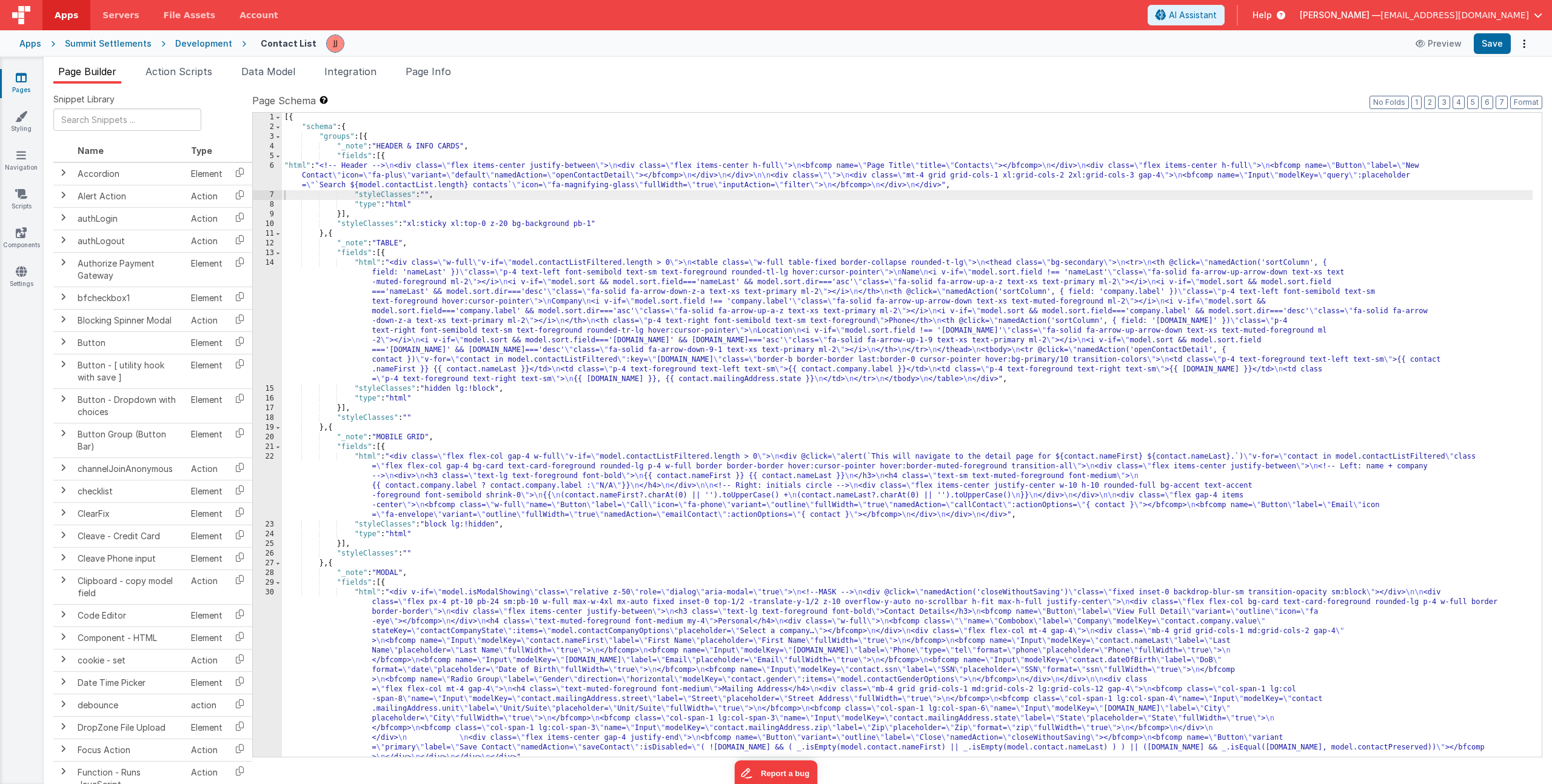
click at [559, 183] on div "[{ "schema" : { "groups" : [{ "_note" : "HEADER & INFO CARDS" , "fields" : [{ "…" at bounding box center [907, 444] width 1251 height 664
click at [19, 237] on icon at bounding box center [22, 232] width 11 height 12
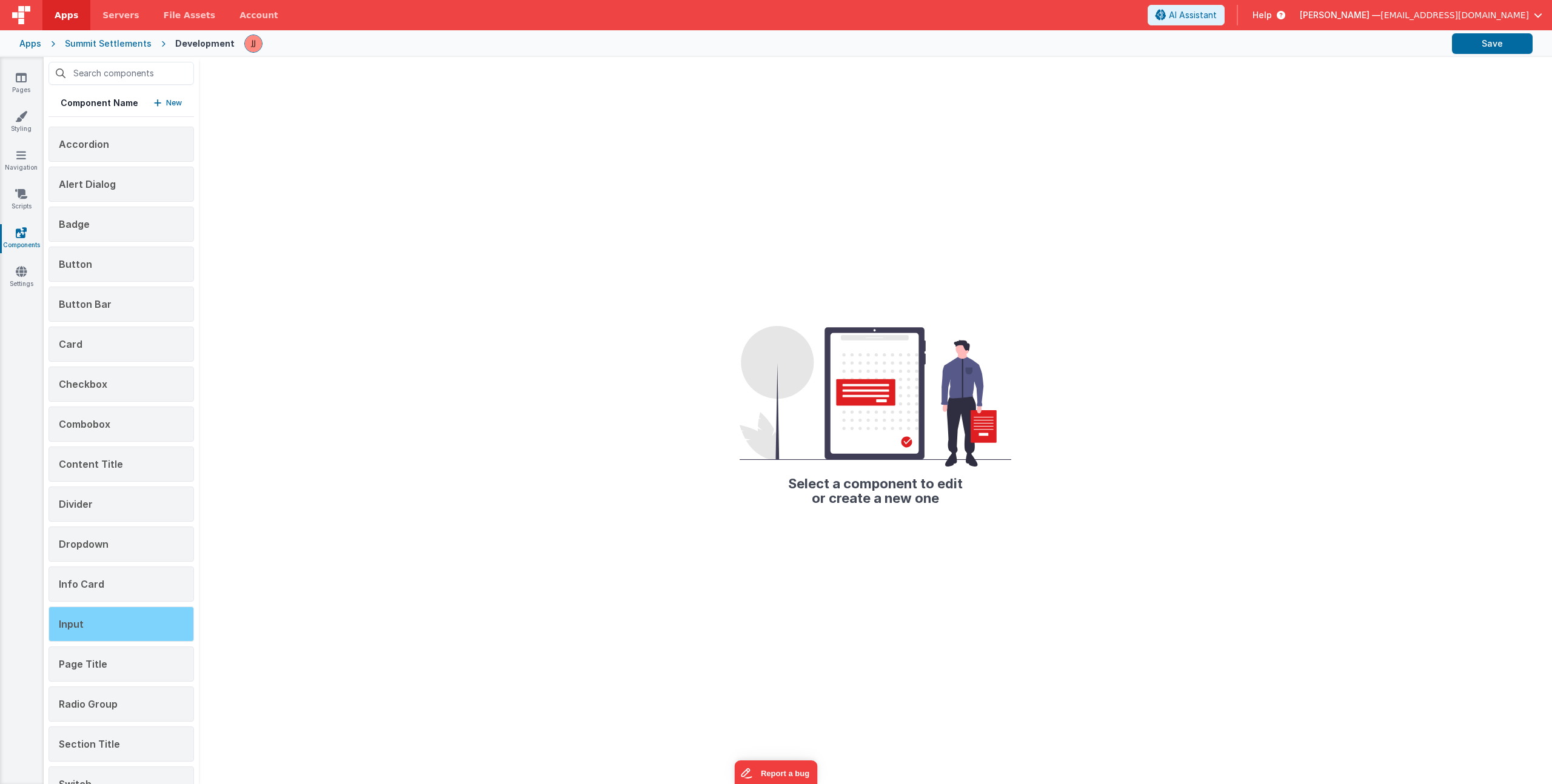
click at [98, 617] on div "Input" at bounding box center [121, 624] width 146 height 35
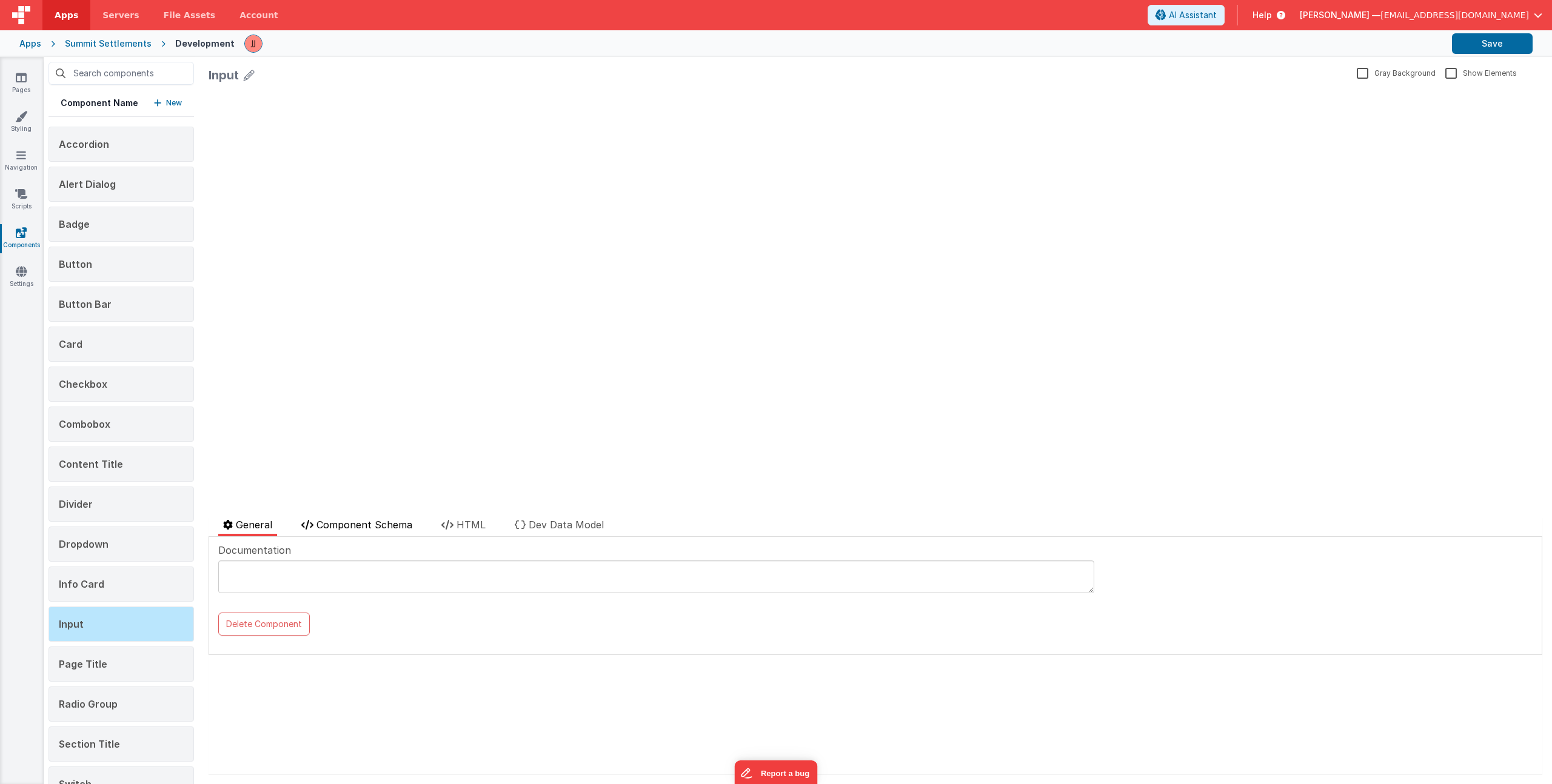
click at [393, 527] on span "Component Schema" at bounding box center [364, 525] width 96 height 12
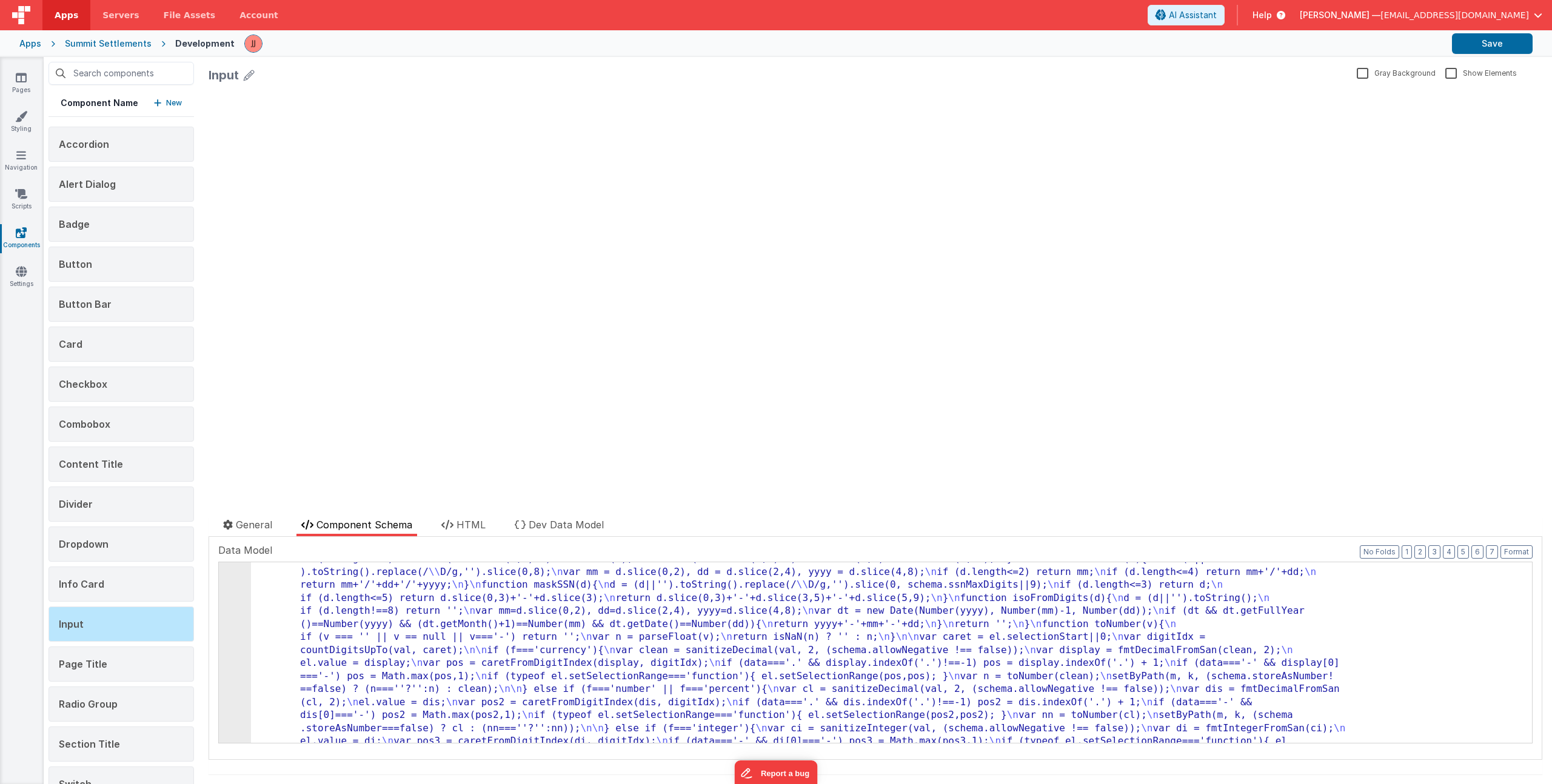
scroll to position [1253, 0]
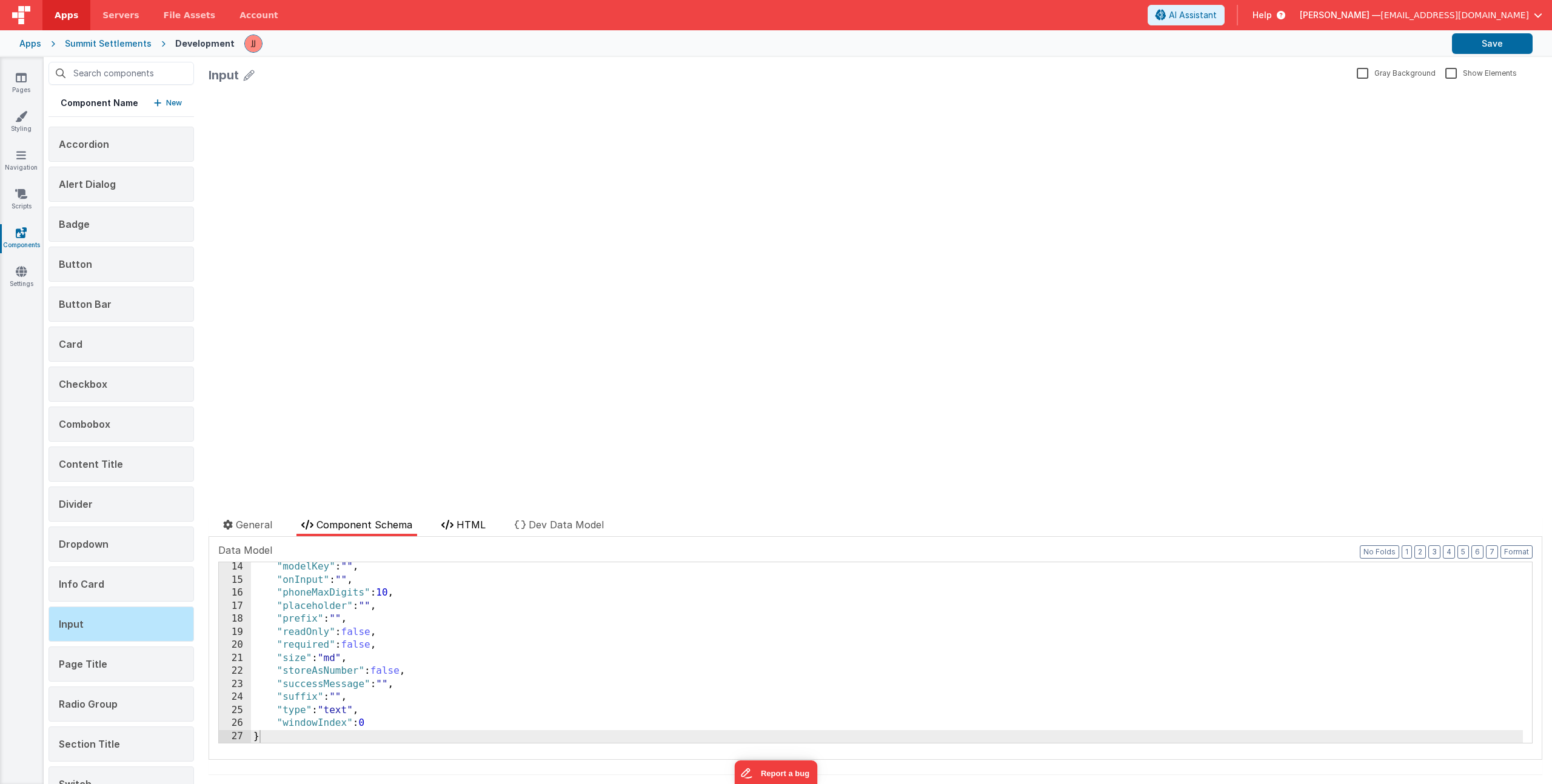
click at [477, 522] on span "HTML" at bounding box center [471, 525] width 29 height 12
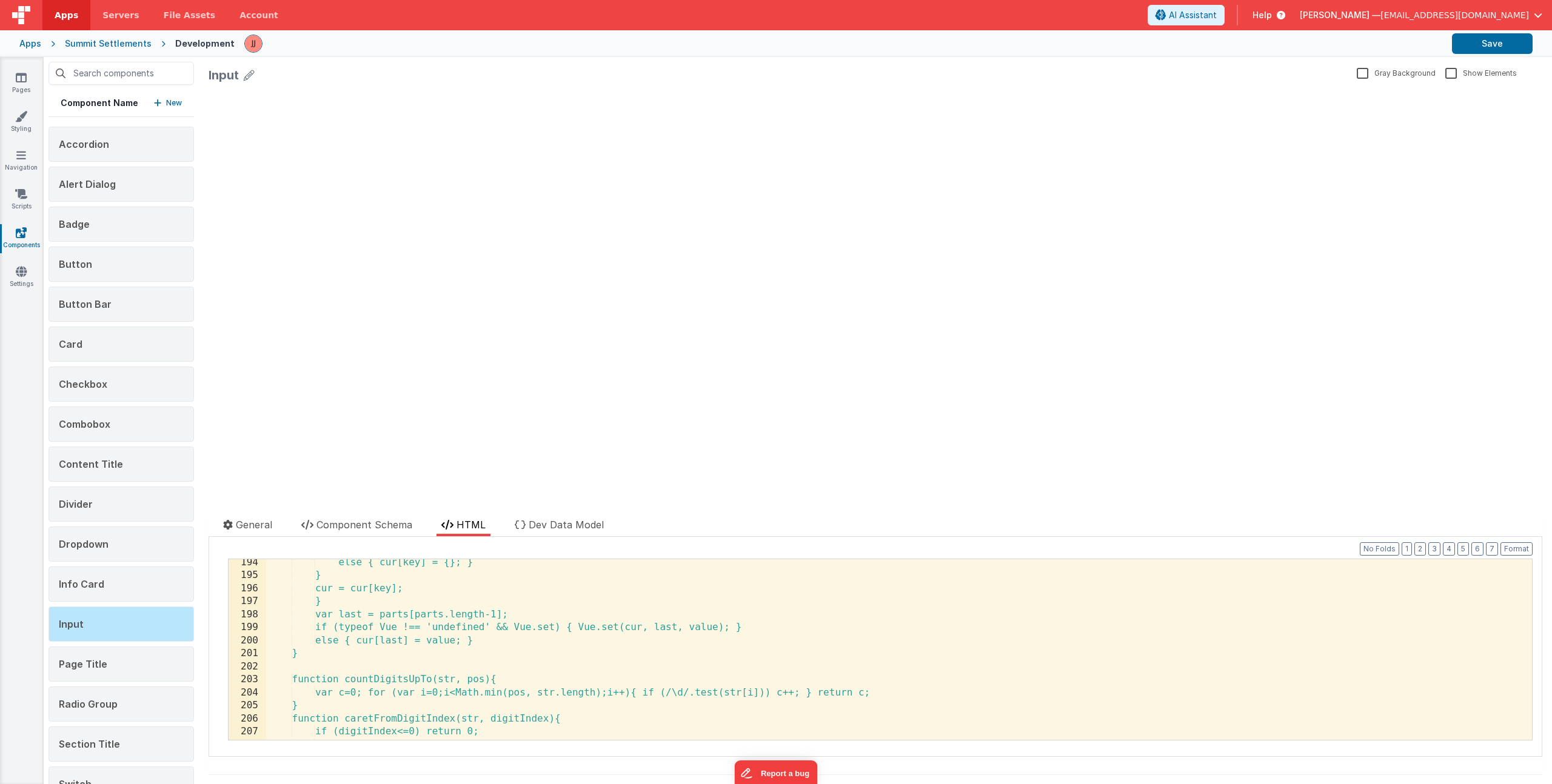
scroll to position [2519, 0]
click at [425, 651] on div "else { cur[key] = {}; } } cur = cur[key]; } var last = parts[parts.length-1]; i…" at bounding box center [894, 660] width 1257 height 206
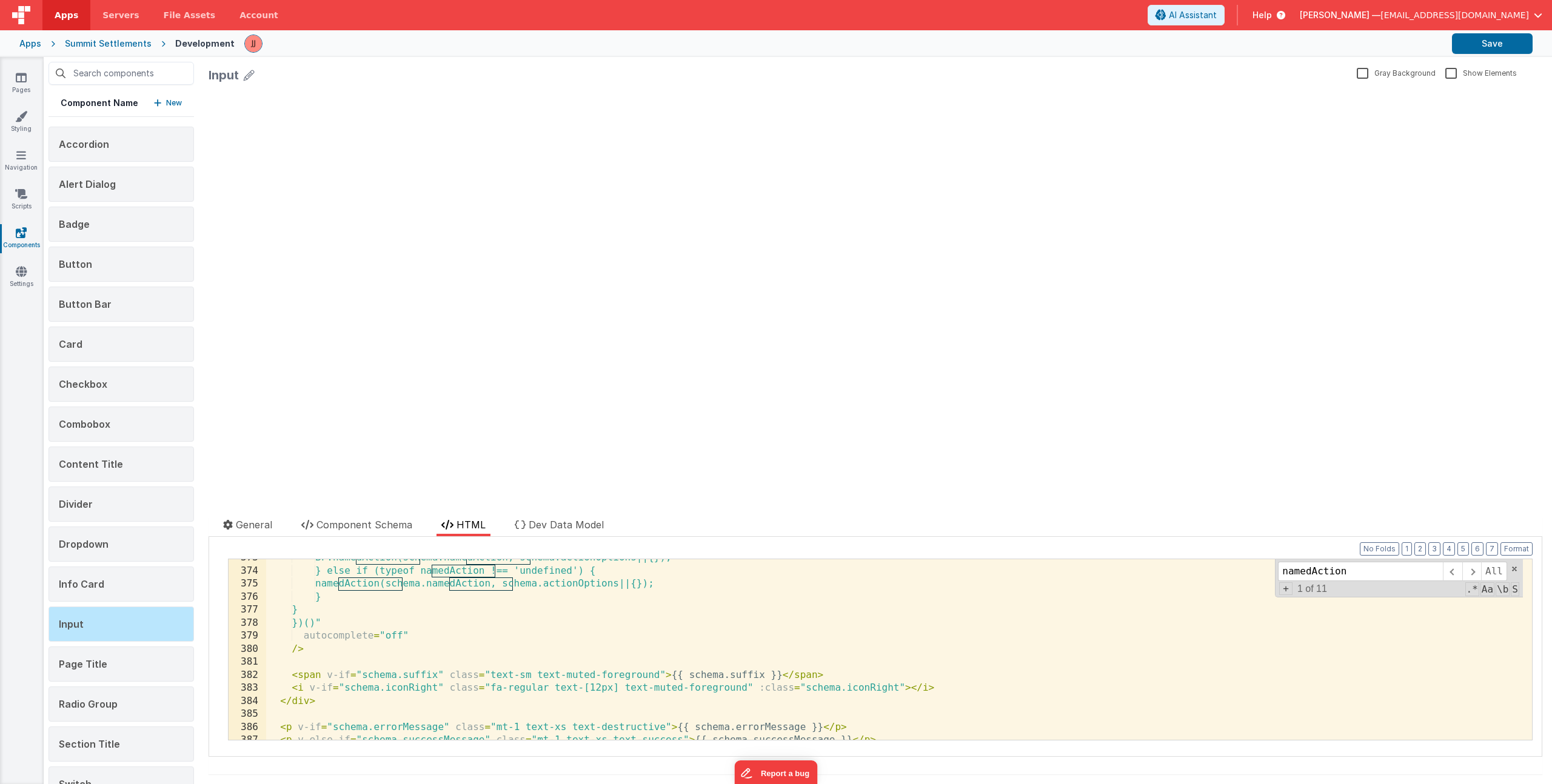
scroll to position [4876, 0]
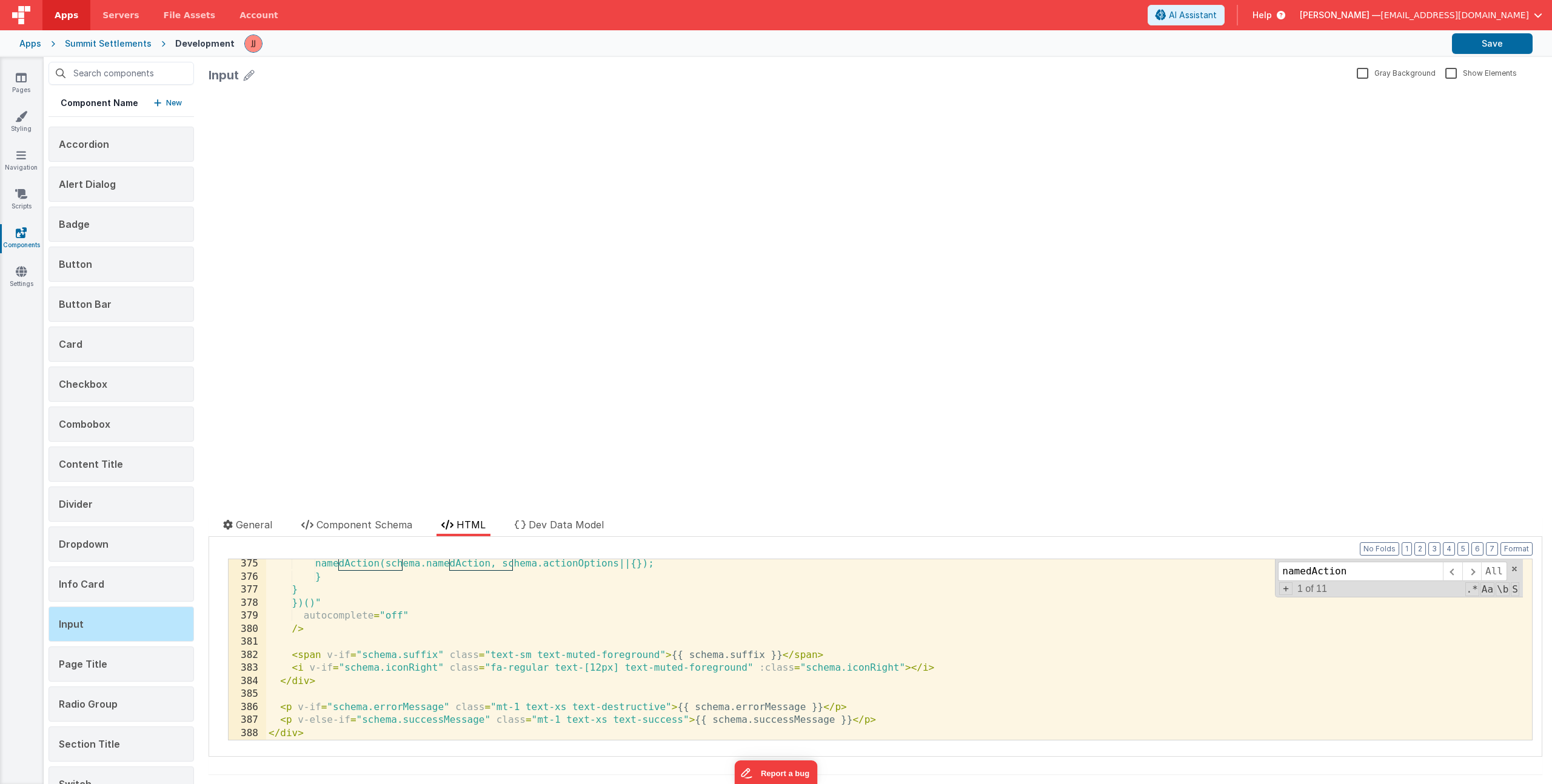
type input "namedAction"
click at [569, 676] on div "namedAction(schema.namedAction, schema.actionOptions||{}); } } })()" autocomple…" at bounding box center [894, 661] width 1257 height 206
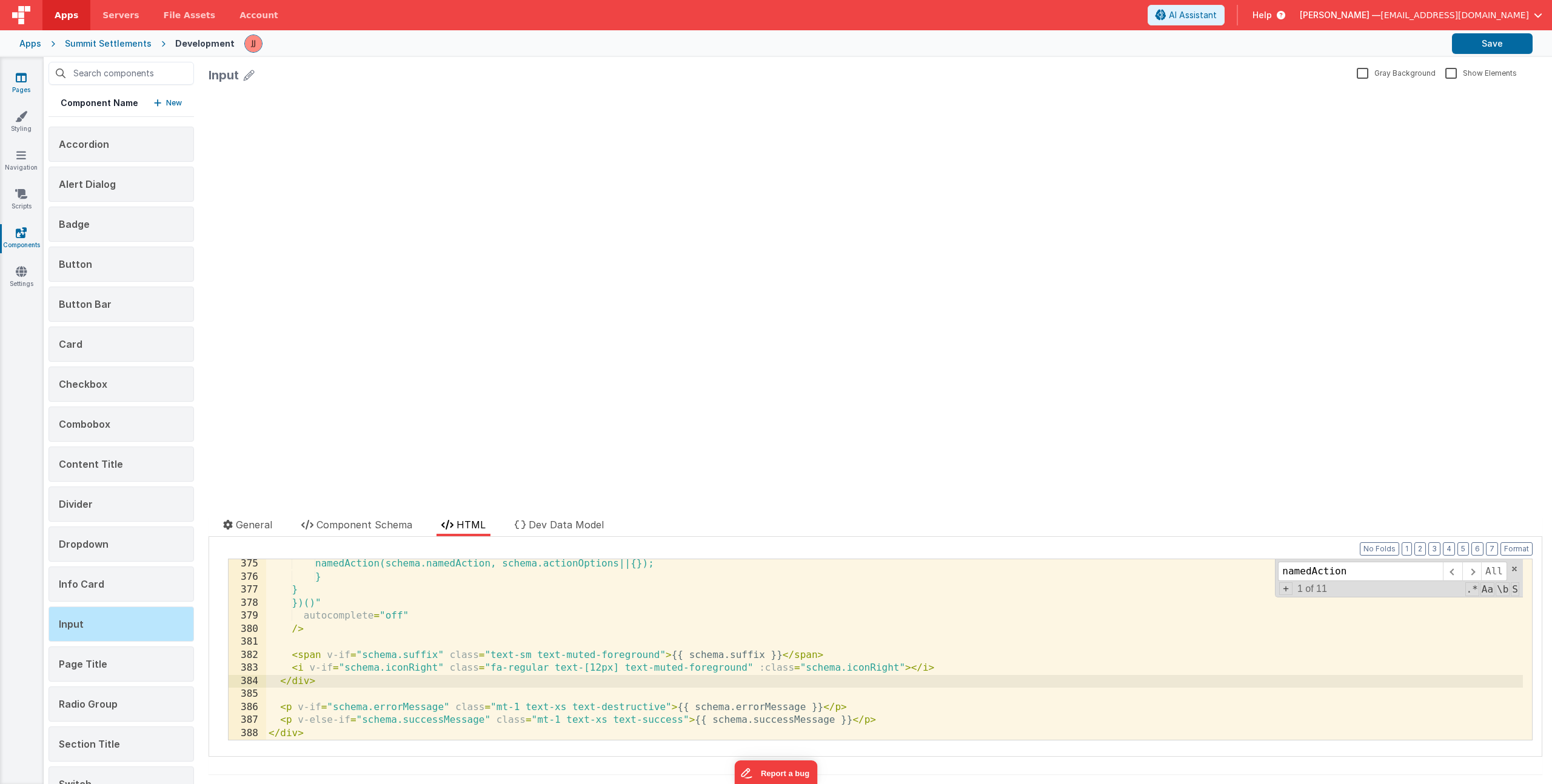
click at [16, 81] on icon at bounding box center [22, 78] width 11 height 12
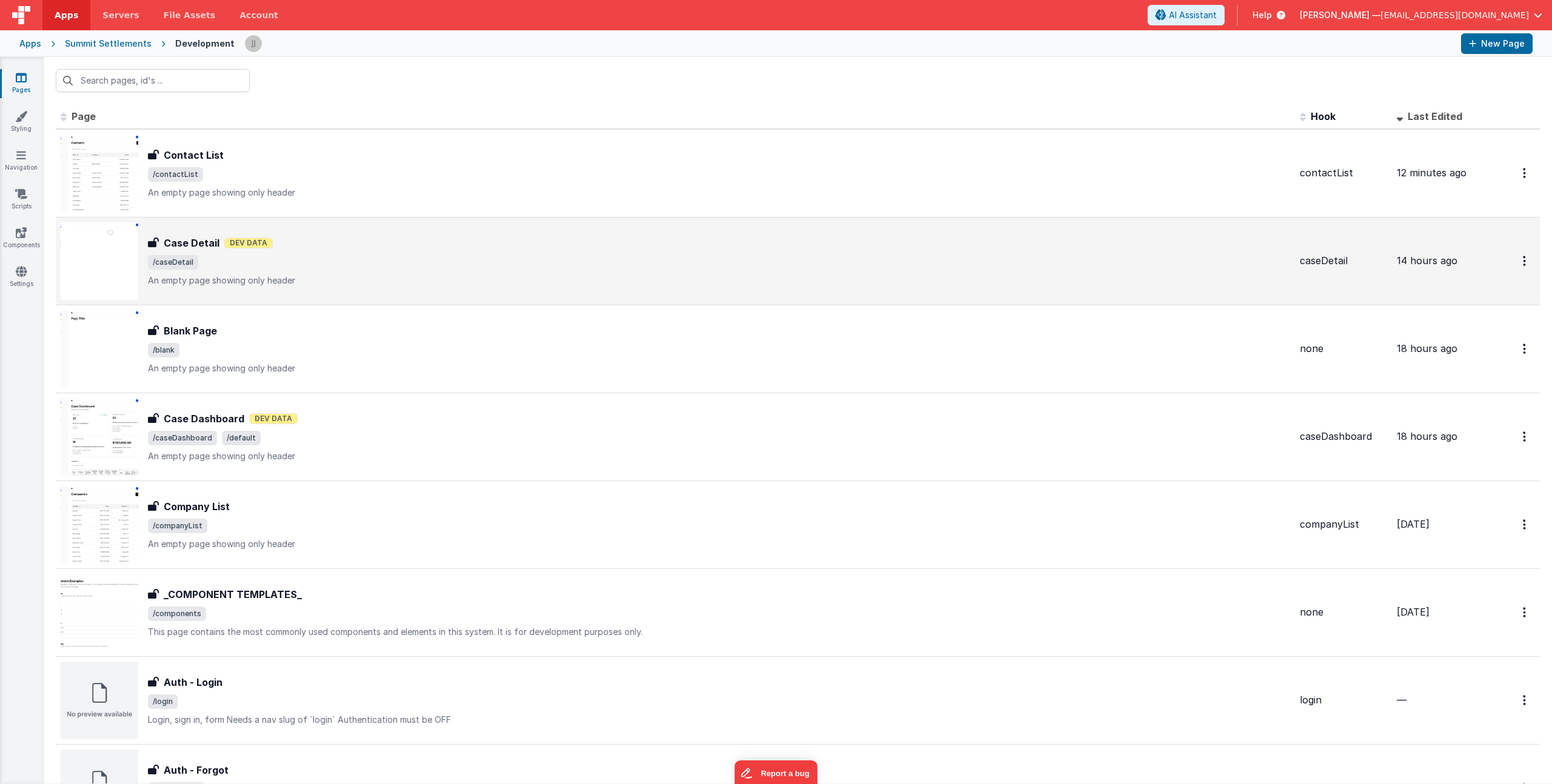
click at [327, 281] on p "An empty page showing only header" at bounding box center [719, 280] width 1142 height 12
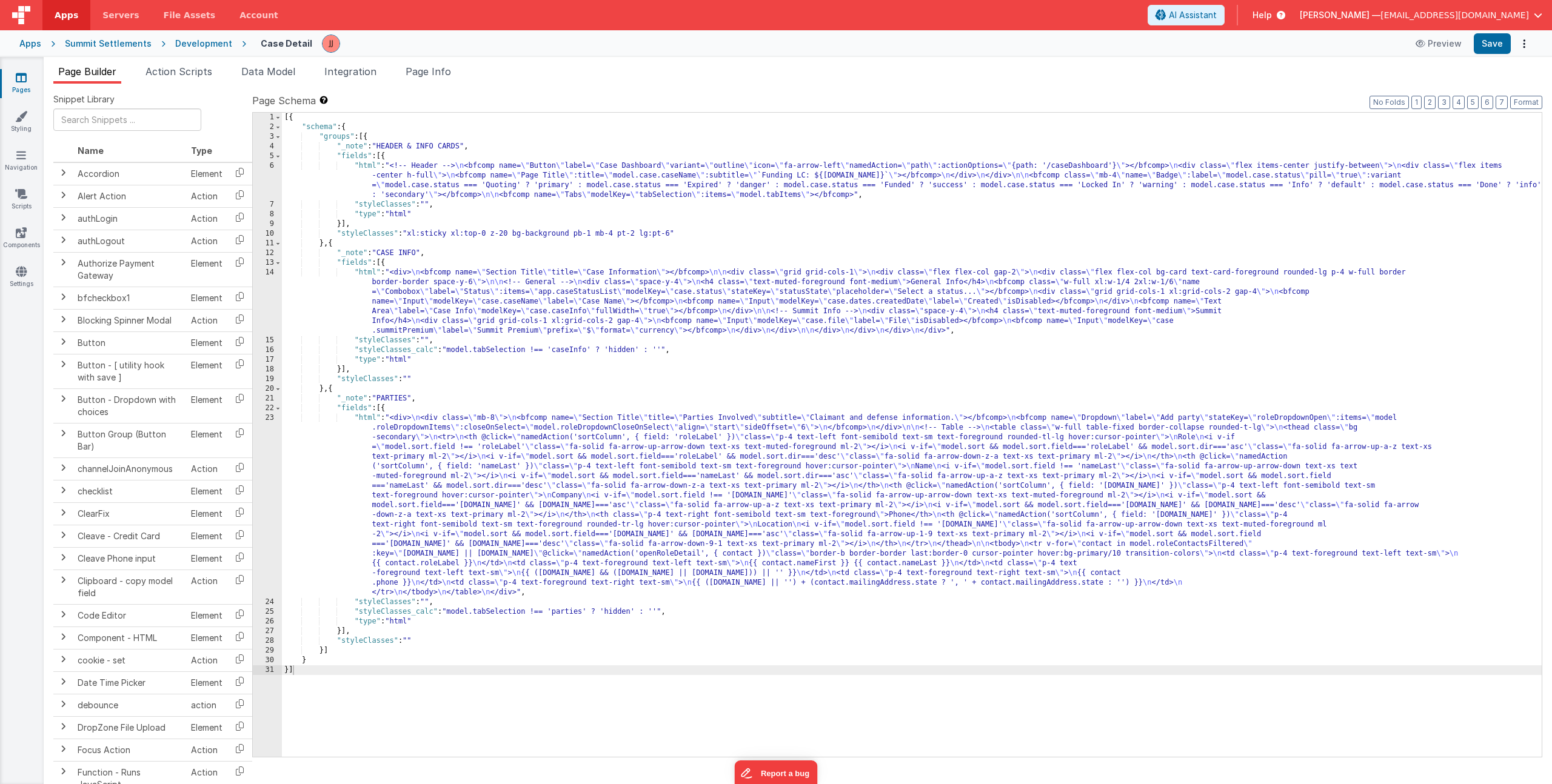
click at [21, 87] on link "Pages" at bounding box center [21, 84] width 44 height 25
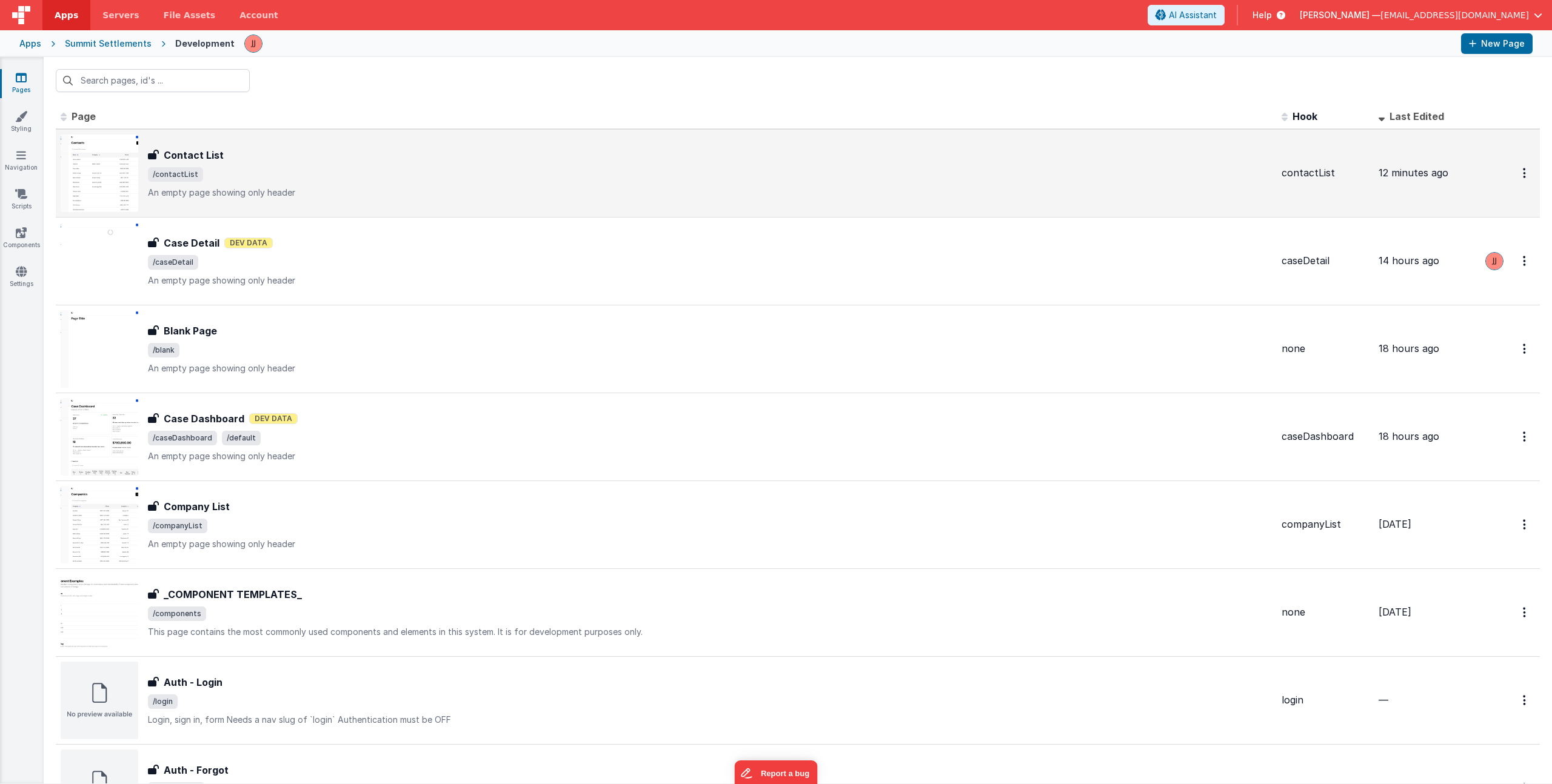
click at [265, 173] on span "/contactList" at bounding box center [709, 174] width 1124 height 14
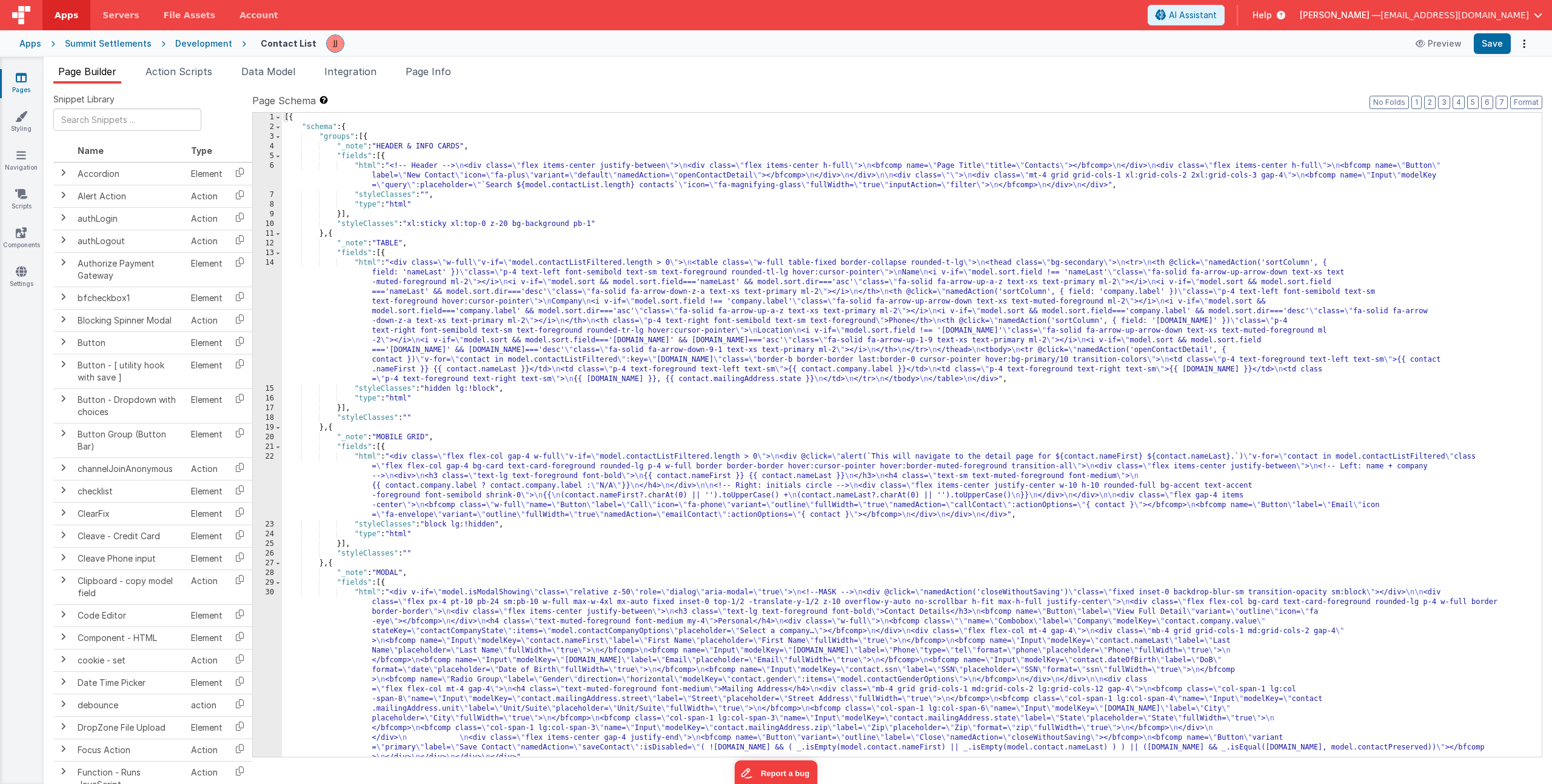
click at [443, 74] on span "Page Info" at bounding box center [428, 71] width 45 height 12
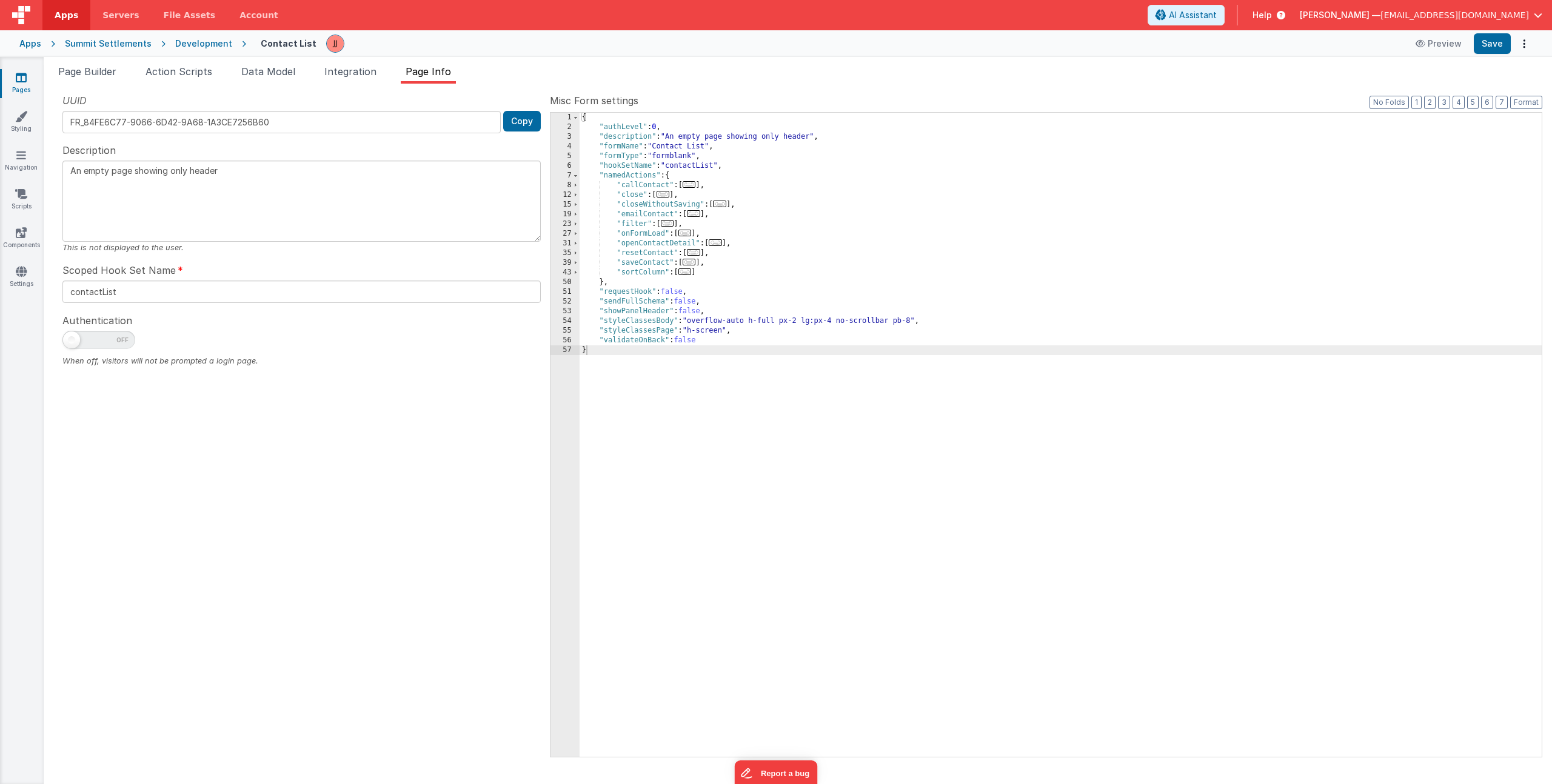
click at [716, 274] on div "{ "authLevel" : 0 , "description" : "An empty page showing only header" , "form…" at bounding box center [1061, 444] width 962 height 664
click at [563, 304] on div "52" at bounding box center [564, 302] width 29 height 9
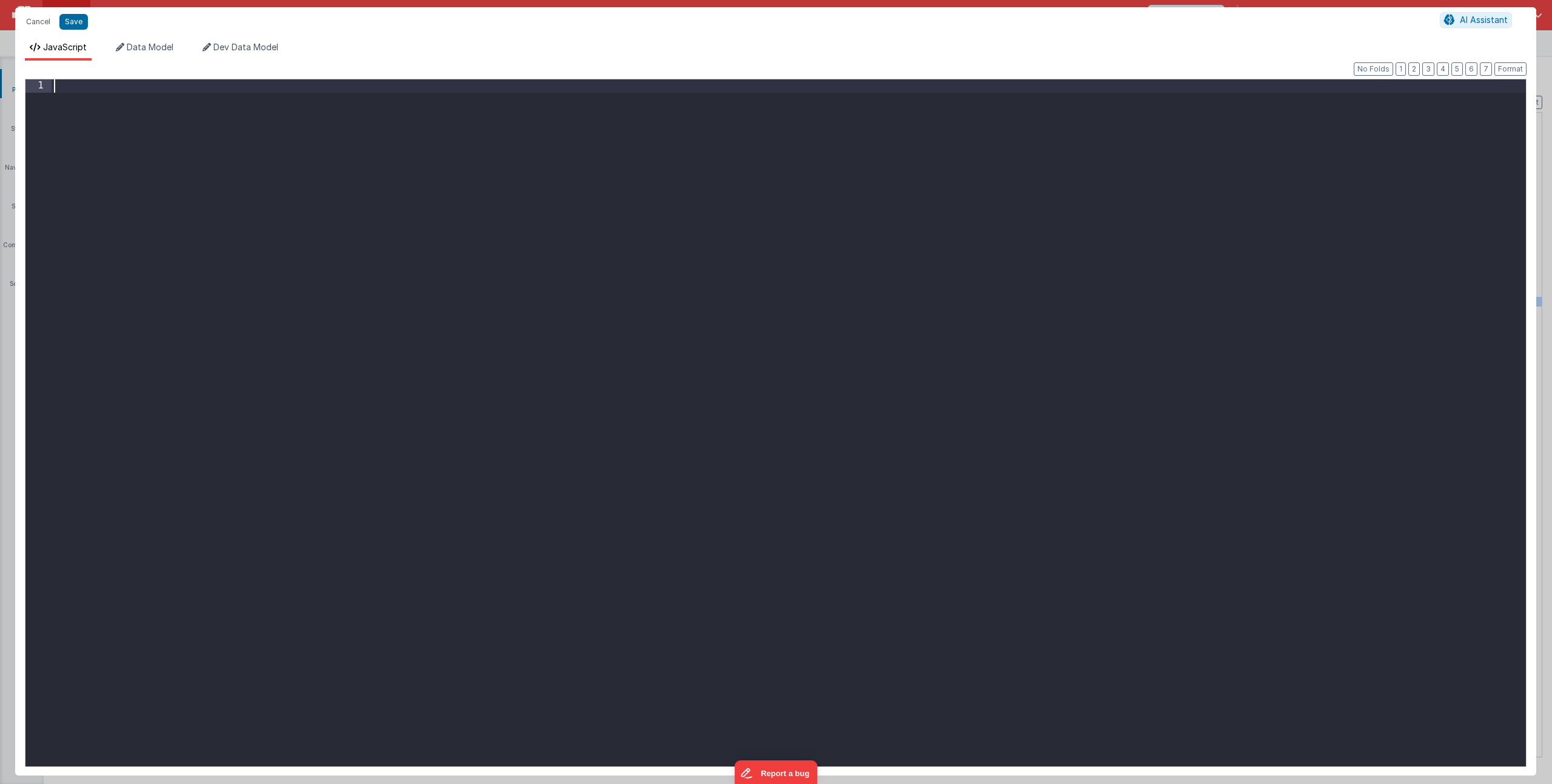
click at [462, 261] on div at bounding box center [788, 437] width 1474 height 714
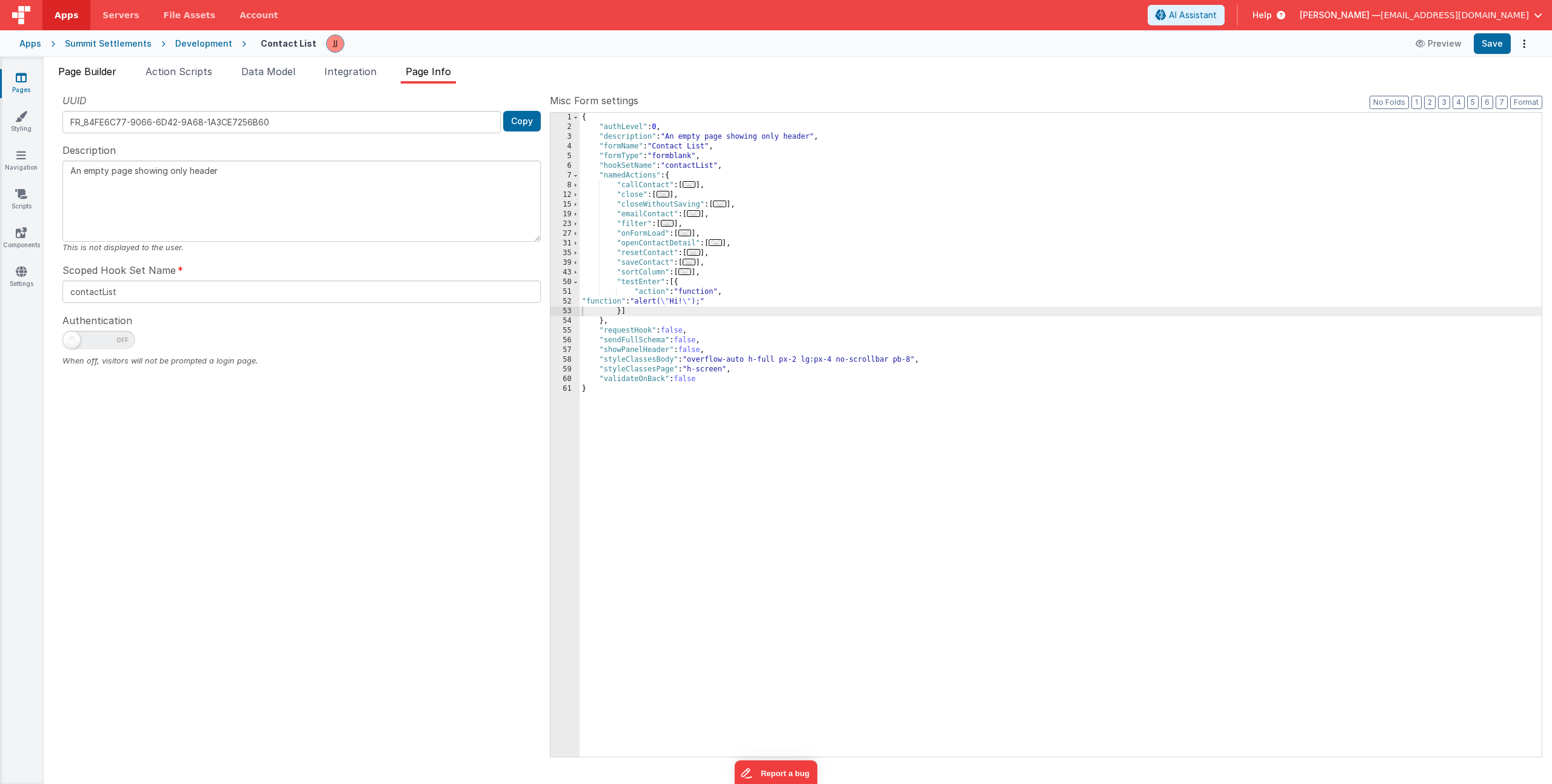
click at [91, 70] on span "Page Builder" at bounding box center [86, 71] width 58 height 12
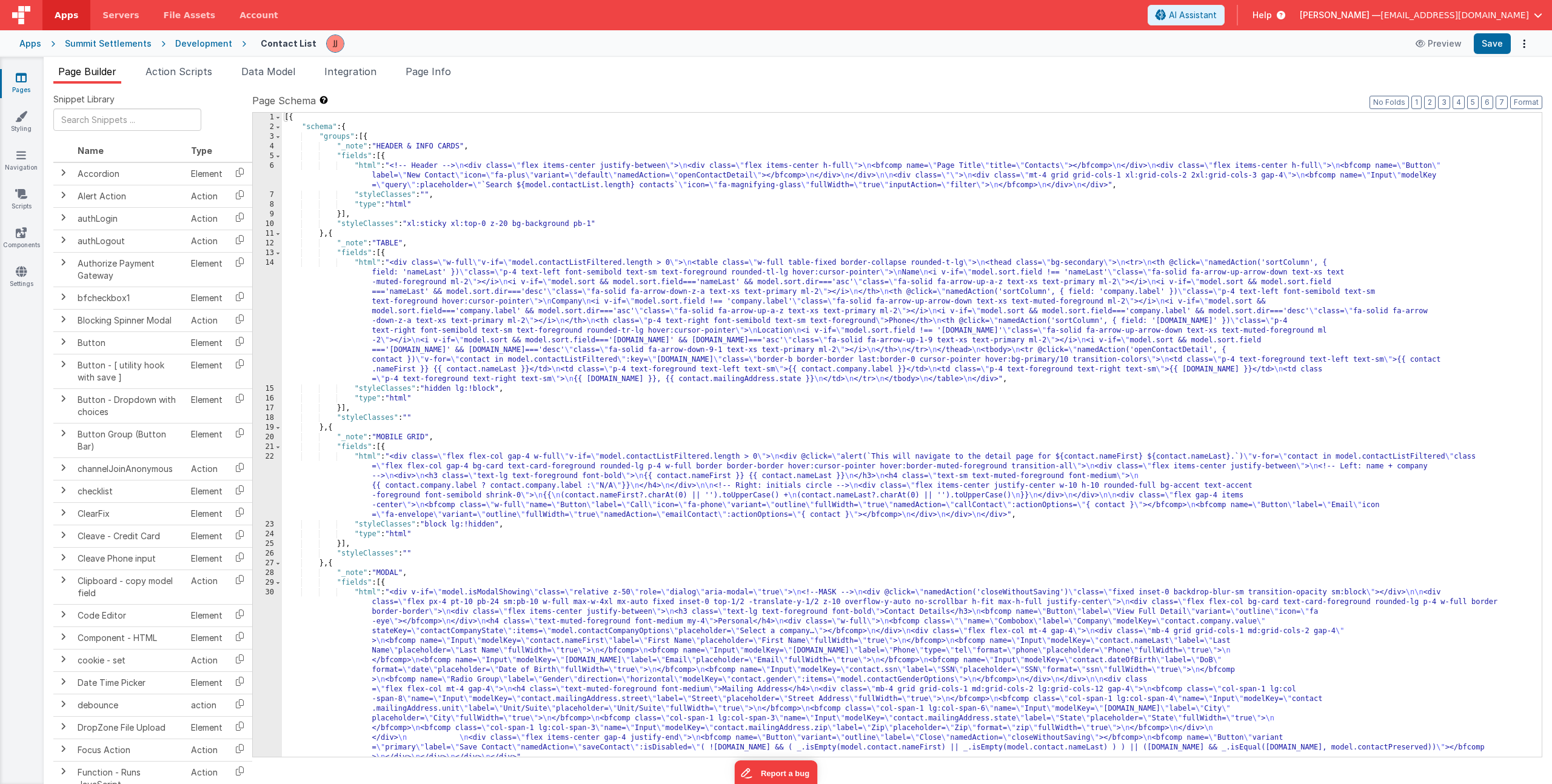
click at [408, 160] on div "[{ "schema" : { "groups" : [{ "_note" : "HEADER & INFO CARDS" , "fields" : [{ "…" at bounding box center [907, 444] width 1251 height 664
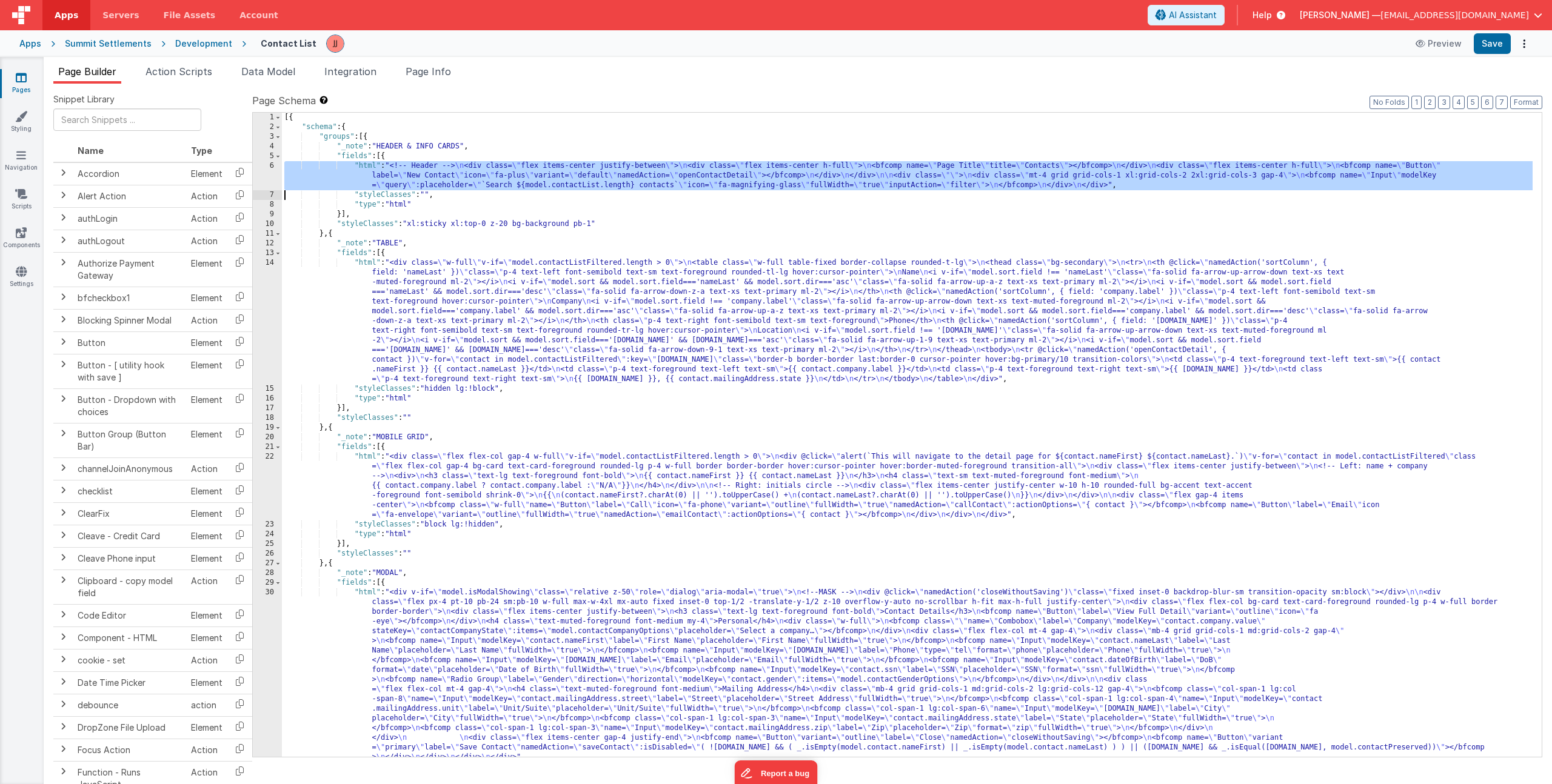
click at [264, 176] on div "6" at bounding box center [267, 175] width 29 height 29
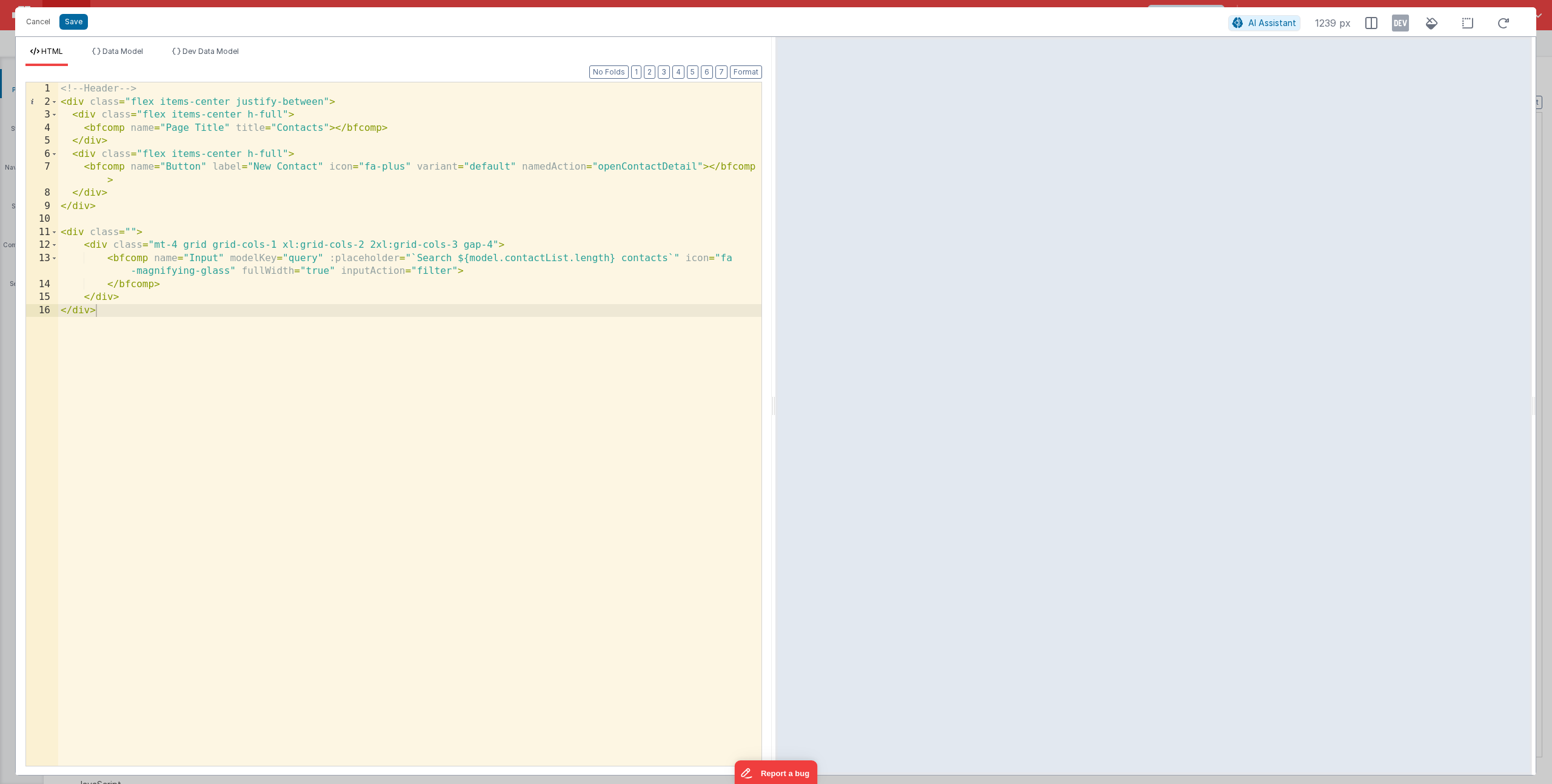
click at [455, 272] on div "<!-- Header --> < div class = "flex items-center justify-between" > < div class…" at bounding box center [409, 437] width 704 height 710
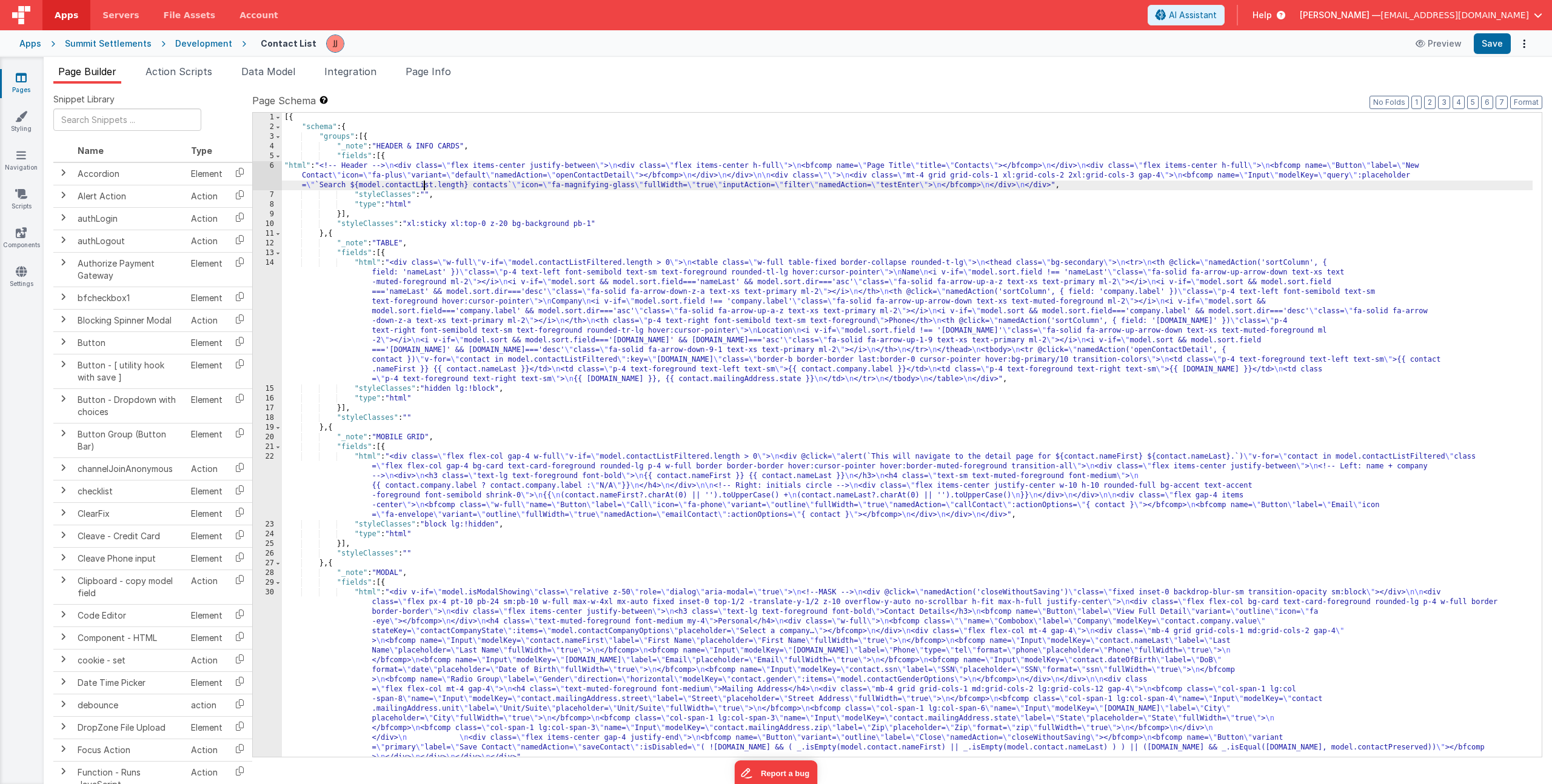
click at [425, 185] on div "[{ "schema" : { "groups" : [{ "_note" : "HEADER & INFO CARDS" , "fields" : [{ "…" at bounding box center [907, 444] width 1251 height 664
click at [262, 171] on div "6" at bounding box center [267, 175] width 29 height 29
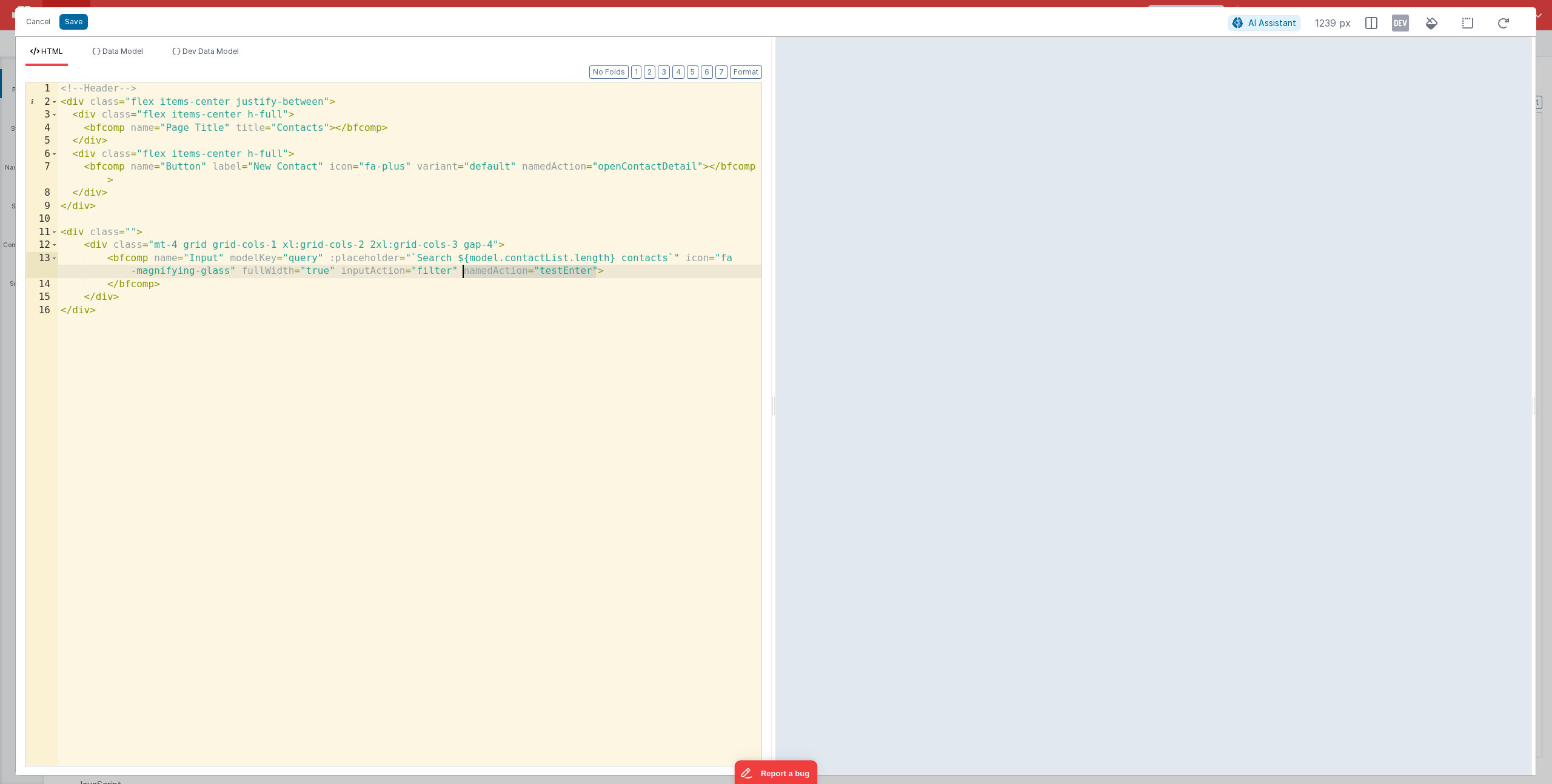
drag, startPoint x: 562, startPoint y: 268, endPoint x: 464, endPoint y: 274, distance: 98.2
click at [464, 274] on div "<!-- Header --> < div class = "flex items-center justify-between" > < div class…" at bounding box center [409, 437] width 704 height 710
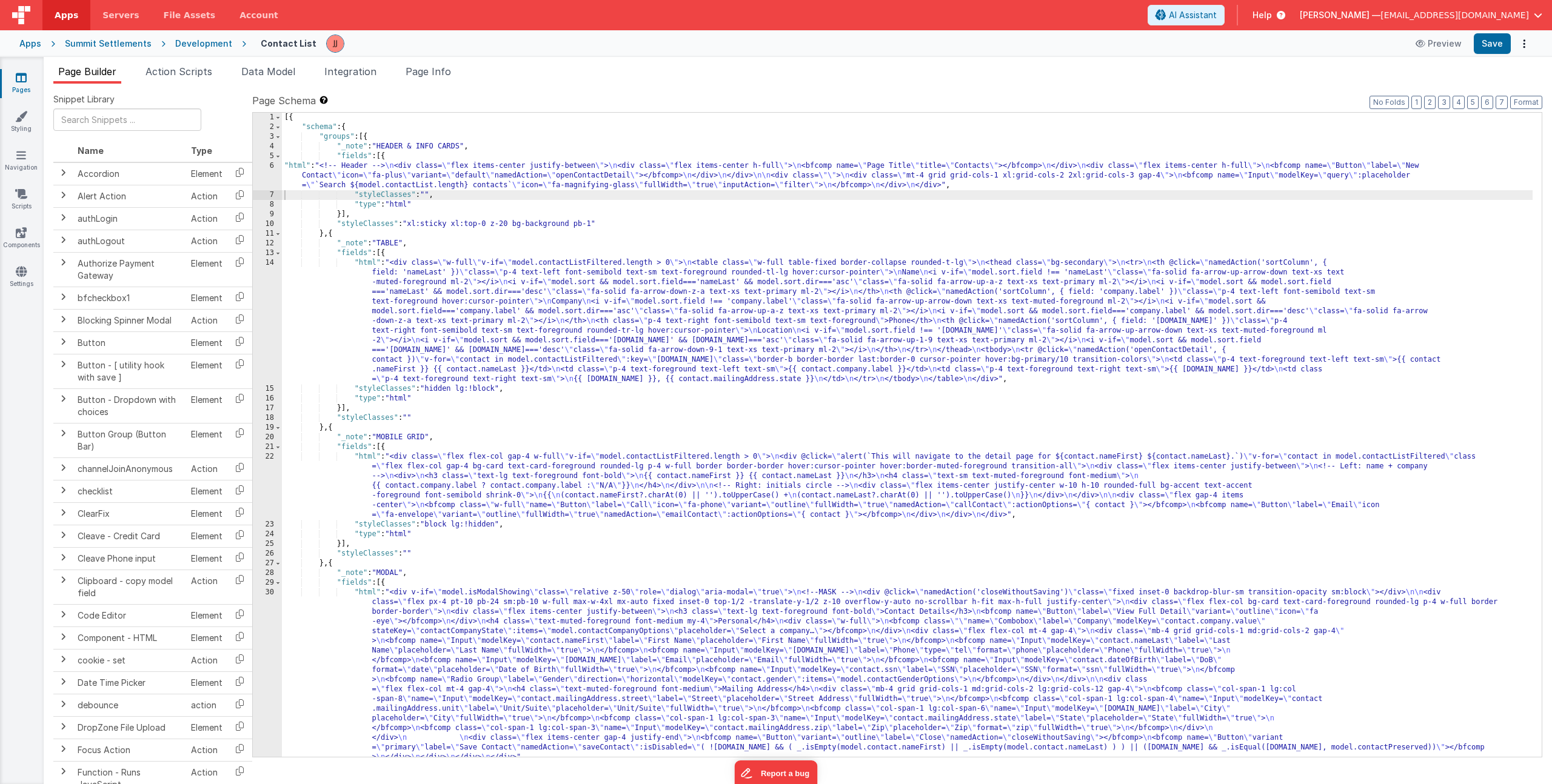
click at [25, 80] on icon at bounding box center [22, 78] width 11 height 12
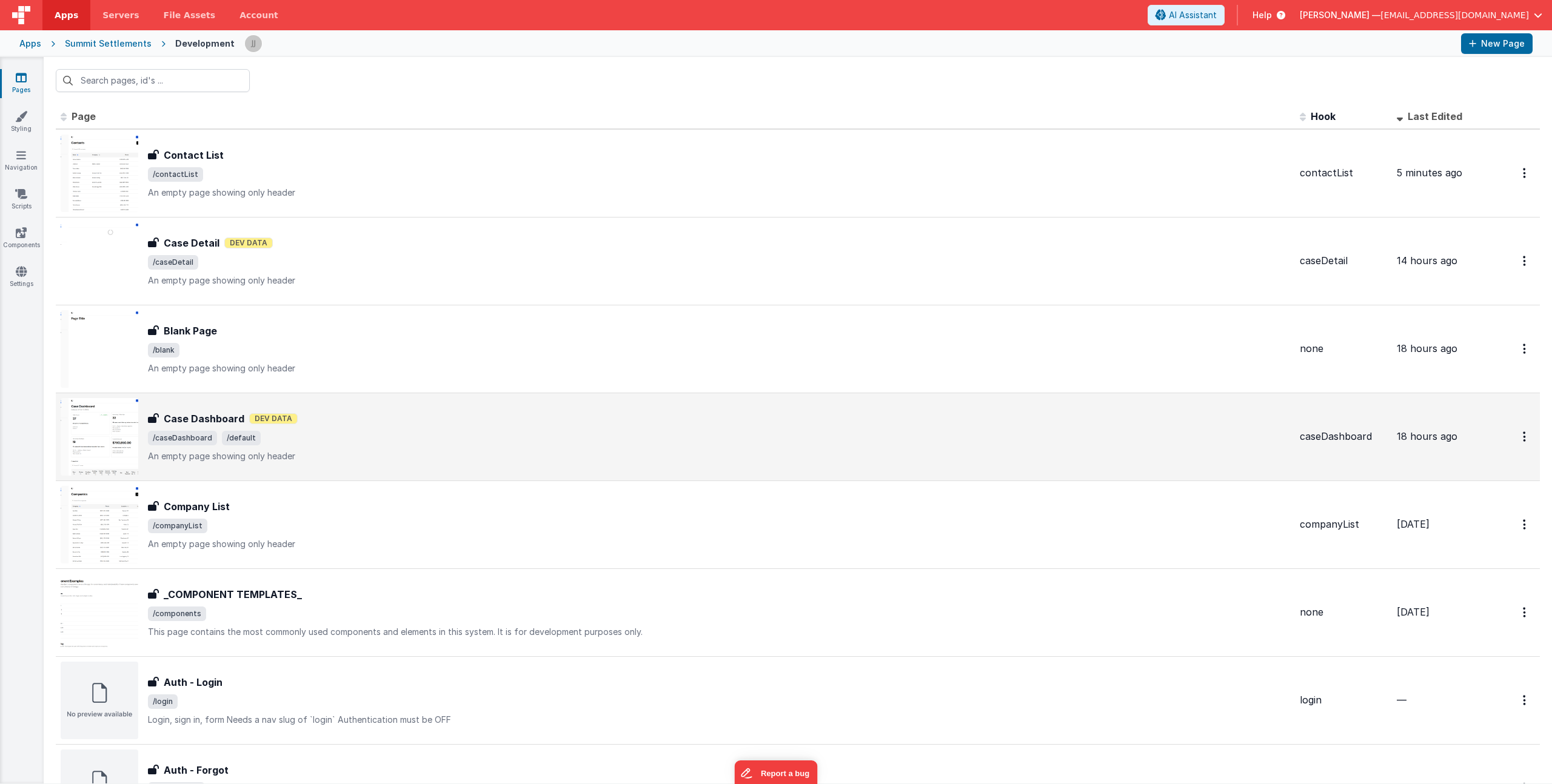
click at [401, 412] on div "Case Dashboard Dev Data" at bounding box center [719, 419] width 1142 height 14
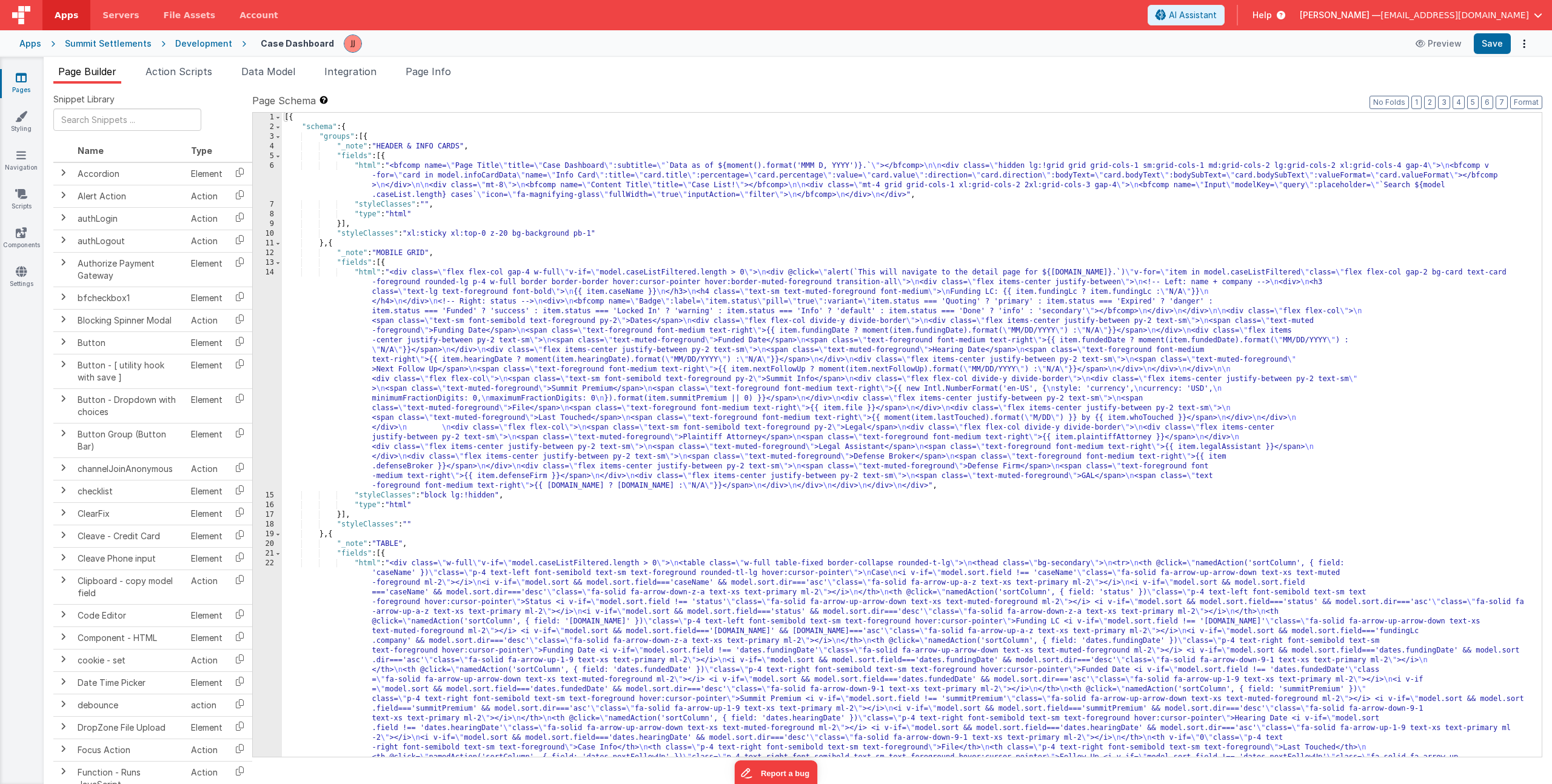
click at [446, 368] on div "[{ "schema" : { "groups" : [{ "_note" : "HEADER & INFO CARDS" , "fields" : [{ "…" at bounding box center [907, 658] width 1251 height 1091
click at [259, 342] on div "14" at bounding box center [267, 380] width 29 height 223
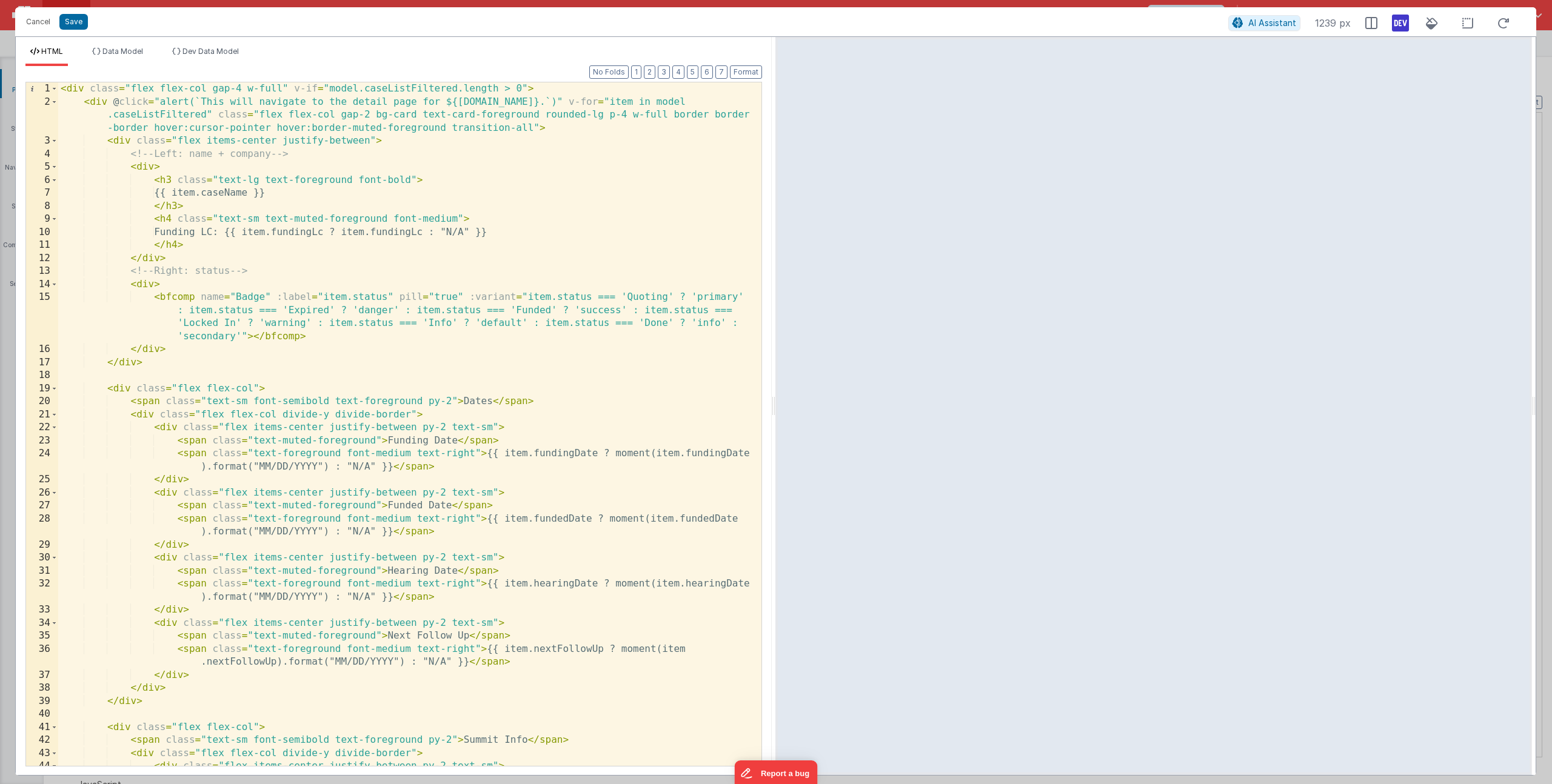
click at [252, 425] on div "< div class = "flex flex-col gap-4 w-full" v-if = "model.caseListFiltered.lengt…" at bounding box center [404, 437] width 694 height 710
click at [345, 229] on div "< div class = "flex flex-col gap-4 w-full" v-if = "model.caseListFiltered.lengt…" at bounding box center [404, 437] width 694 height 710
click at [492, 231] on div "< div class = "flex flex-col gap-4 w-full" v-if = "model.caseListFiltered.lengt…" at bounding box center [404, 437] width 694 height 710
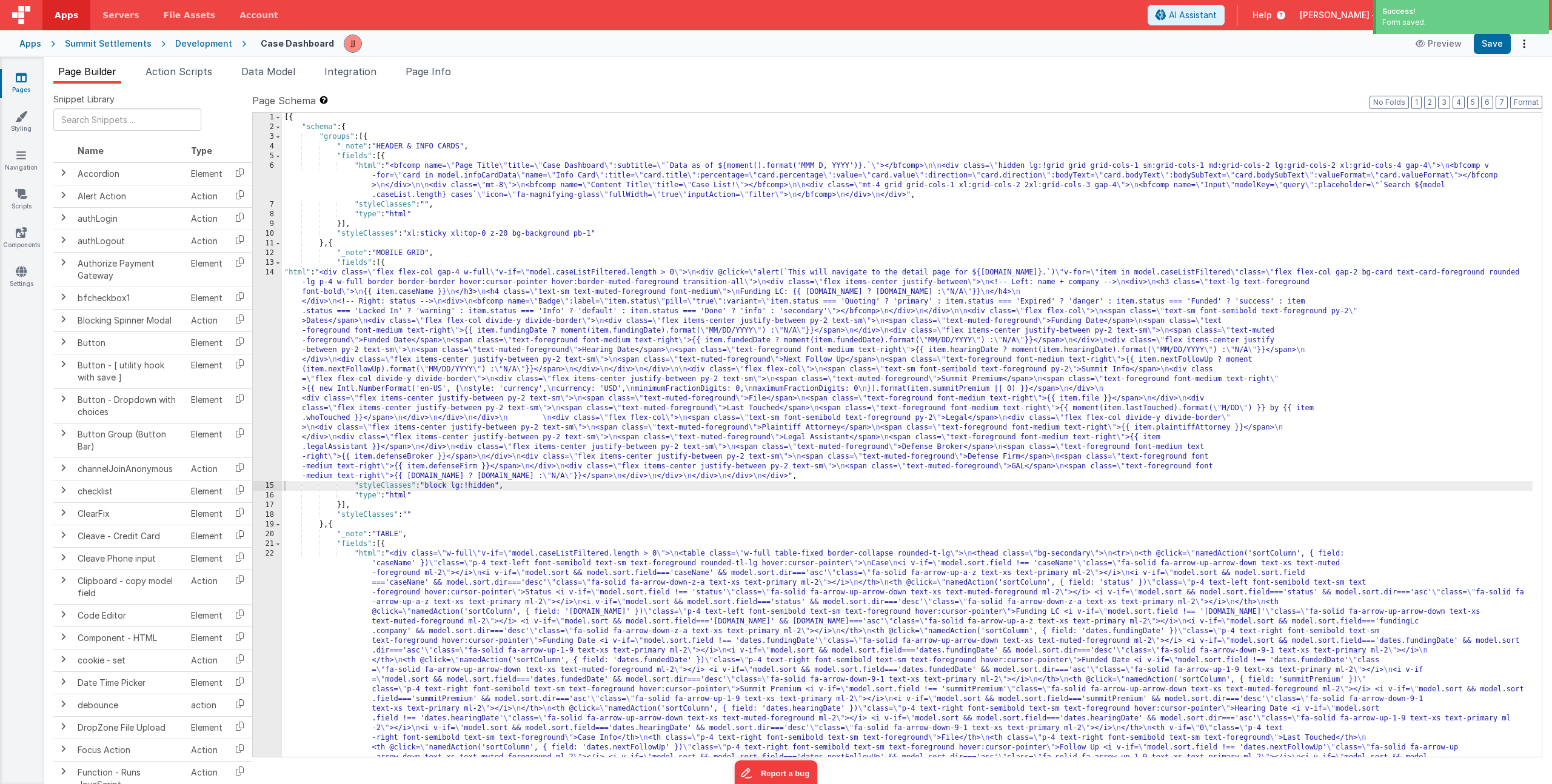
click at [397, 367] on div "[{ "schema" : { "groups" : [{ "_note" : "HEADER & INFO CARDS" , "fields" : [{ "…" at bounding box center [907, 658] width 1251 height 1091
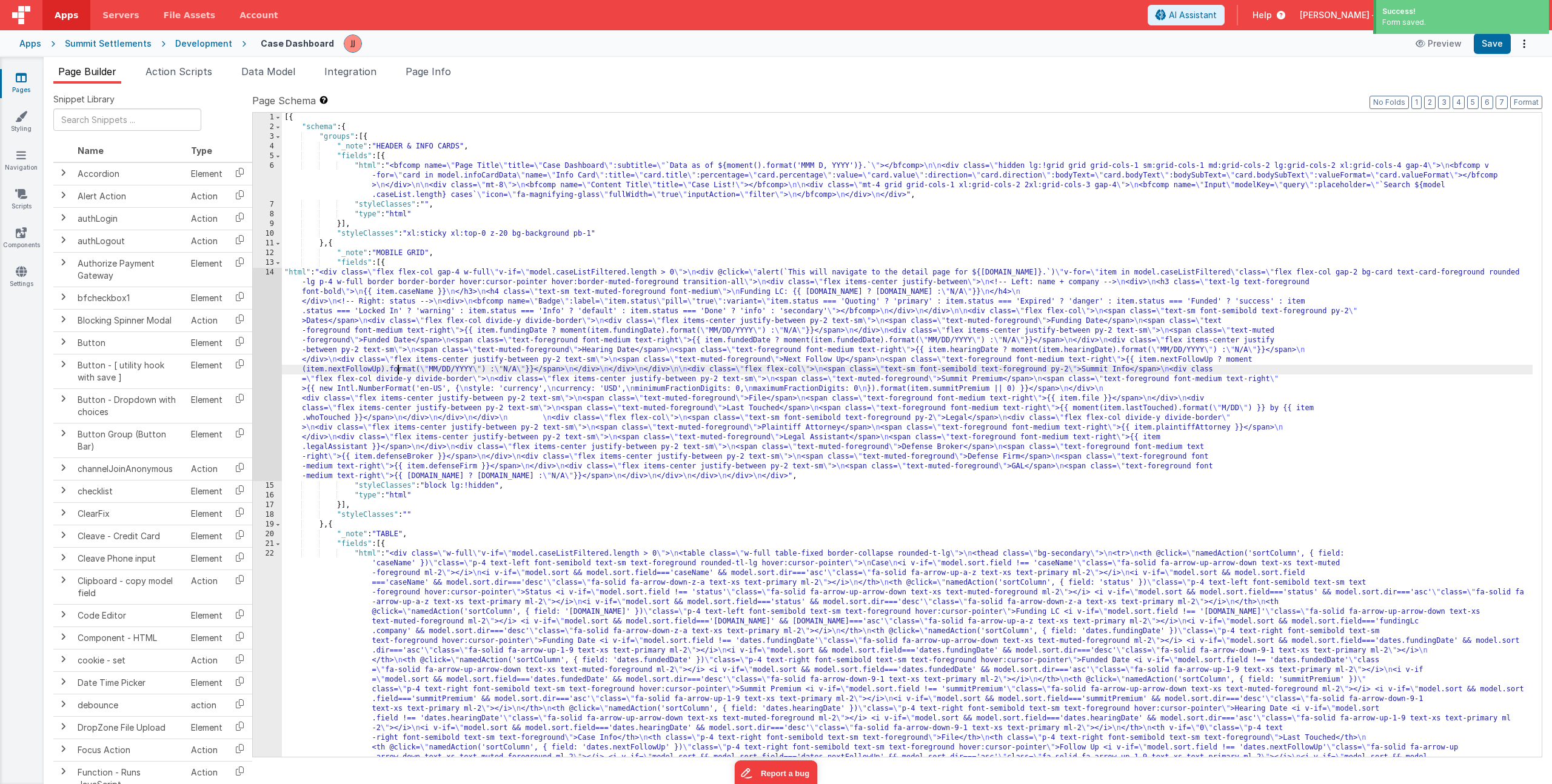
click at [273, 349] on div "14" at bounding box center [267, 374] width 29 height 213
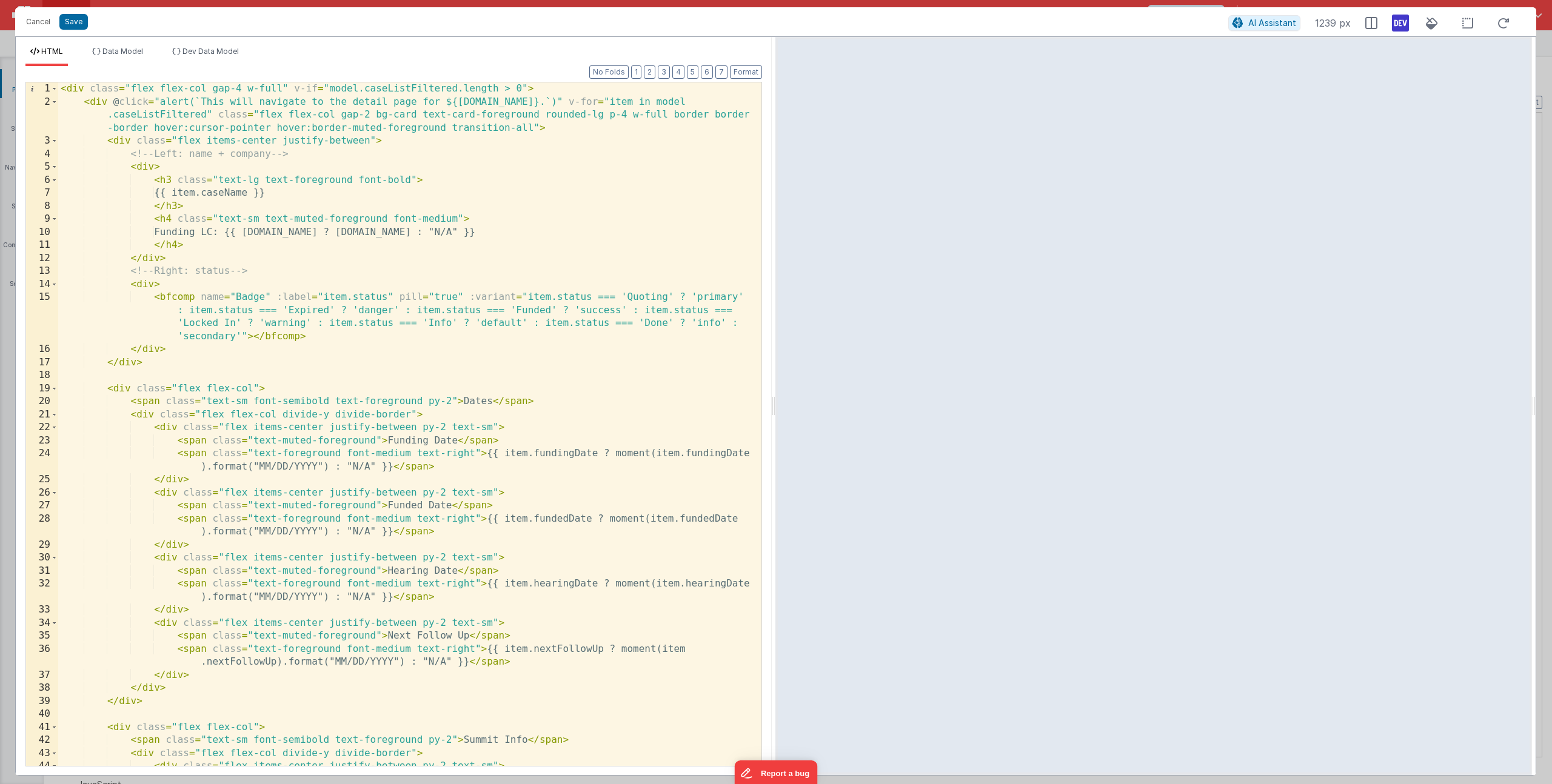
click at [533, 455] on div "< div class = "flex flex-col gap-4 w-full" v-if = "model.caseListFiltered.lengt…" at bounding box center [404, 437] width 694 height 710
click at [714, 454] on div "< div class = "flex flex-col gap-4 w-full" v-if = "model.caseListFiltered.lengt…" at bounding box center [404, 437] width 694 height 710
click at [736, 457] on div "< div class = "flex flex-col gap-4 w-full" v-if = "model.caseListFiltered.lengt…" at bounding box center [404, 437] width 694 height 710
drag, startPoint x: 206, startPoint y: 466, endPoint x: 287, endPoint y: 490, distance: 84.5
click at [206, 466] on div "< div class = "flex flex-col gap-4 w-full" v-if = "model.caseListFiltered.lengt…" at bounding box center [404, 437] width 694 height 710
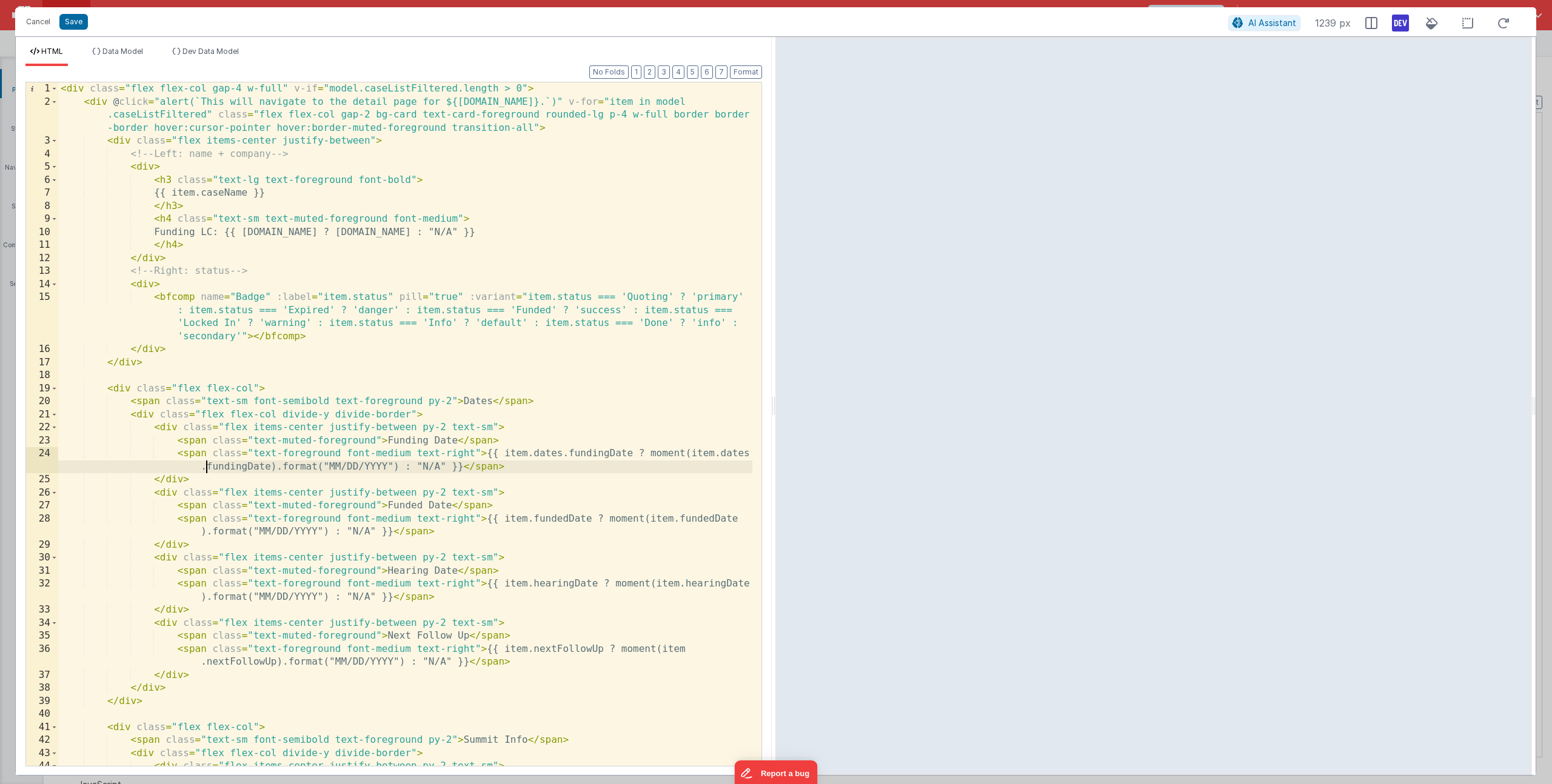
click at [531, 519] on div "< div class = "flex flex-col gap-4 w-full" v-if = "model.caseListFiltered.lengt…" at bounding box center [404, 437] width 694 height 710
click at [206, 535] on div "< div class = "flex flex-col gap-4 w-full" v-if = "model.caseListFiltered.lengt…" at bounding box center [404, 437] width 694 height 710
click at [529, 585] on div "< div class = "flex flex-col gap-4 w-full" v-if = "model.caseListFiltered.lengt…" at bounding box center [404, 437] width 694 height 710
click at [206, 597] on div "< div class = "flex flex-col gap-4 w-full" v-if = "model.caseListFiltered.lengt…" at bounding box center [404, 437] width 694 height 710
click at [206, 661] on div "< div class = "flex flex-col gap-4 w-full" v-if = "model.caseListFiltered.lengt…" at bounding box center [404, 437] width 694 height 710
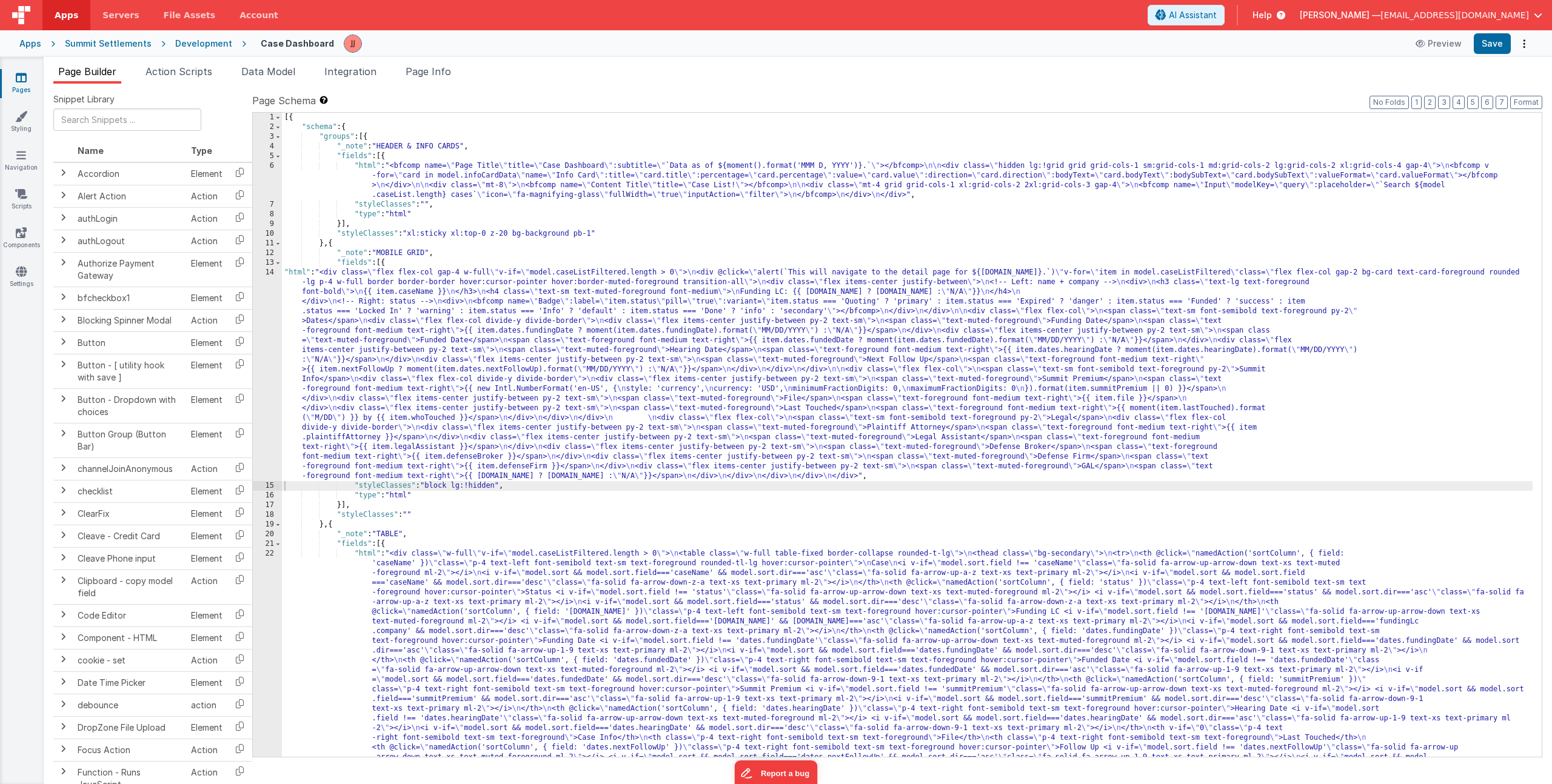
click at [524, 323] on div "[{ "schema" : { "groups" : [{ "_note" : "HEADER & INFO CARDS" , "fields" : [{ "…" at bounding box center [907, 658] width 1251 height 1091
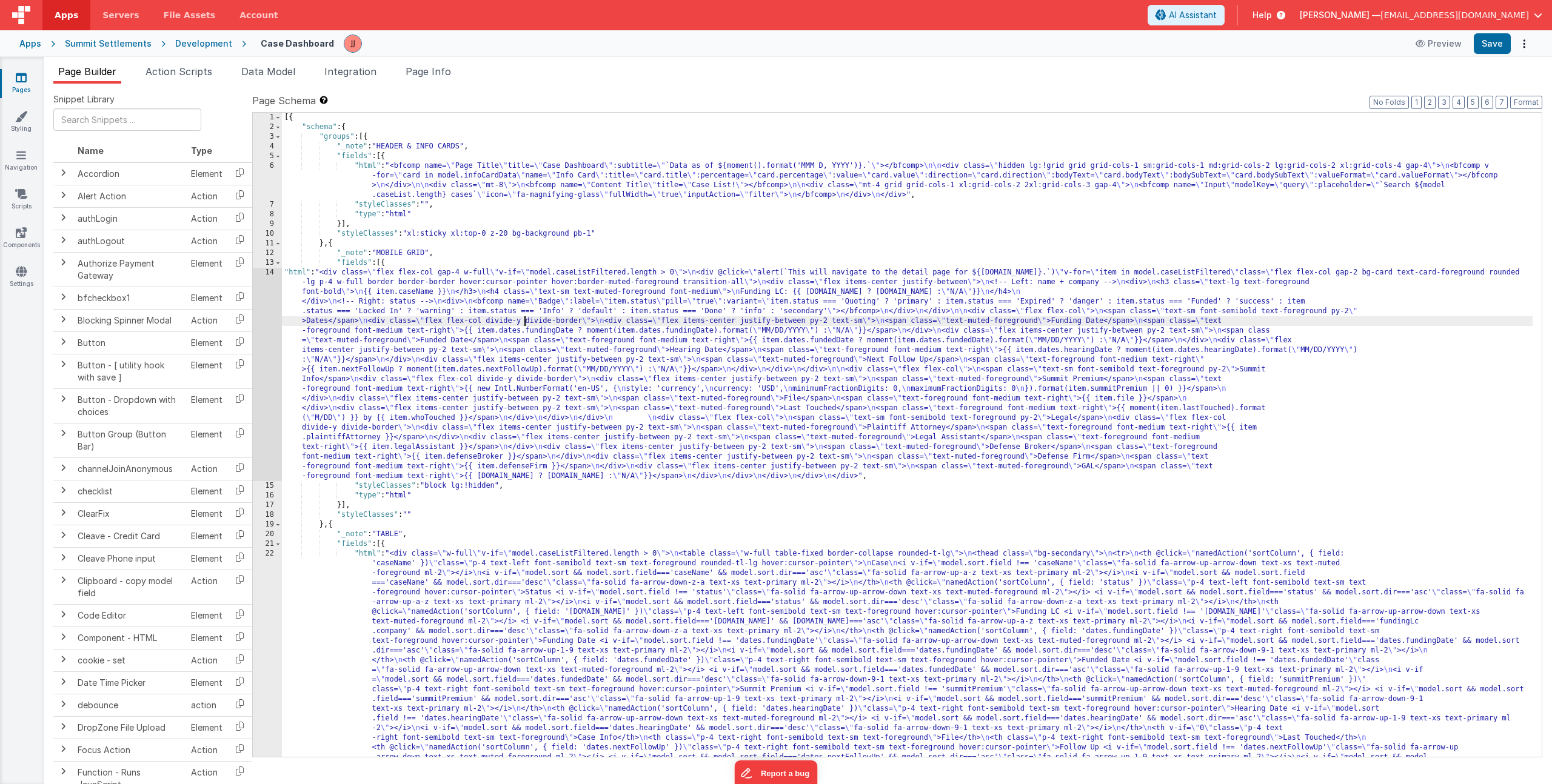
click at [429, 375] on div "[{ "schema" : { "groups" : [{ "_note" : "HEADER & INFO CARDS" , "fields" : [{ "…" at bounding box center [907, 658] width 1251 height 1091
click at [263, 339] on div "14" at bounding box center [267, 374] width 29 height 213
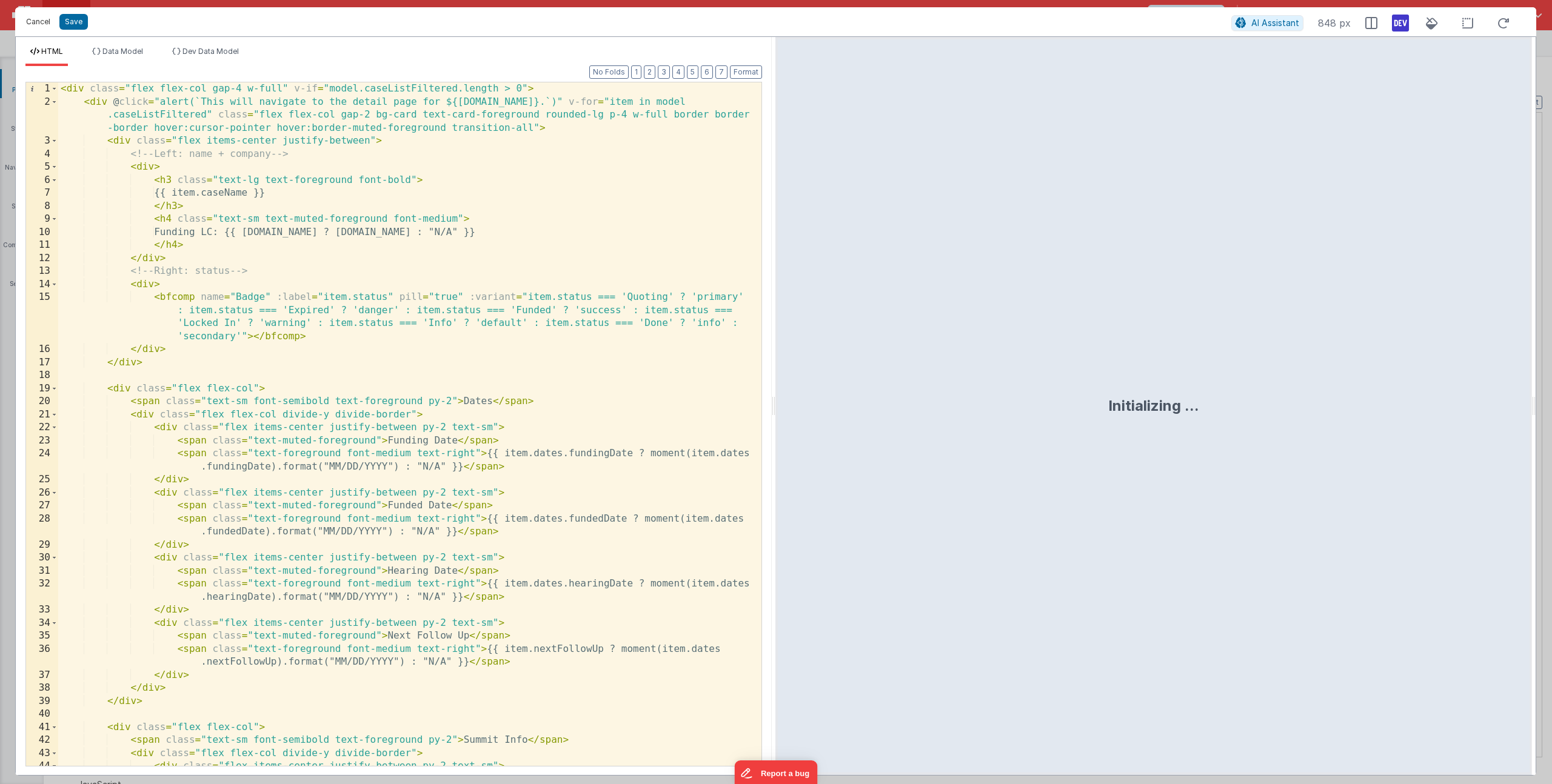
click at [33, 21] on button "Cancel" at bounding box center [38, 22] width 36 height 17
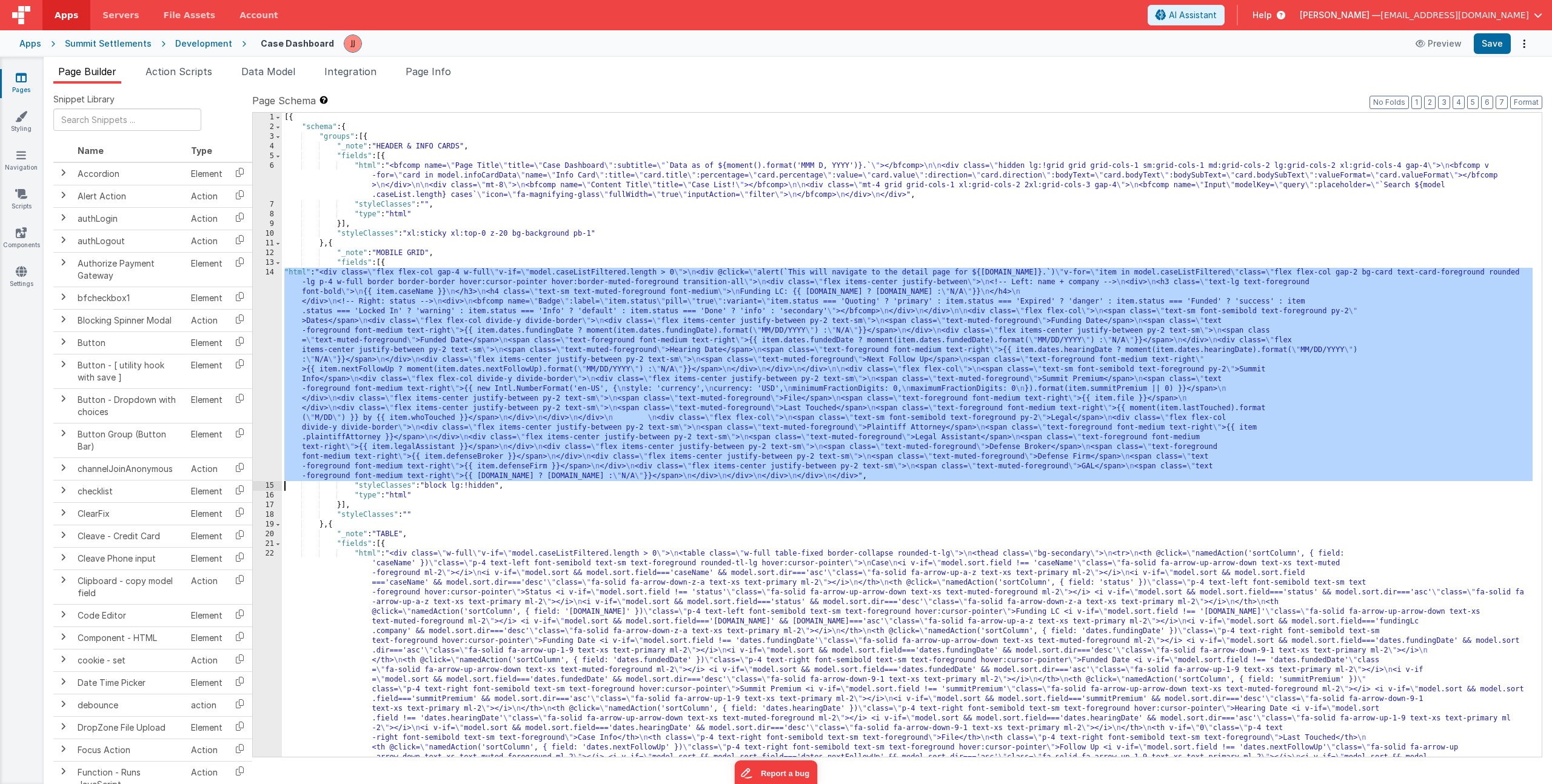
click at [398, 367] on div "[{ "schema" : { "groups" : [{ "_note" : "HEADER & INFO CARDS" , "fields" : [{ "…" at bounding box center [907, 658] width 1251 height 1091
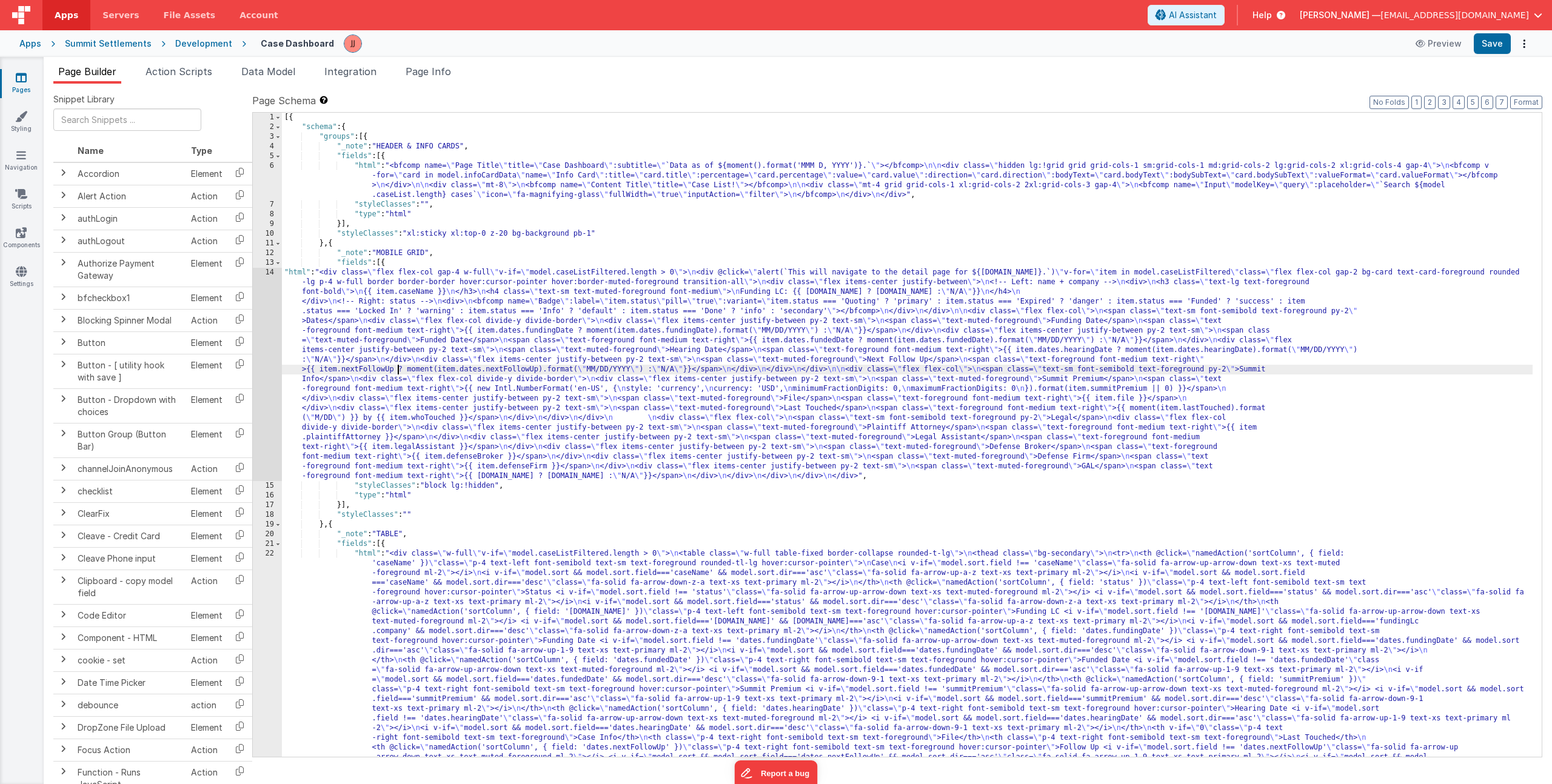
click at [263, 373] on div "14" at bounding box center [267, 374] width 29 height 213
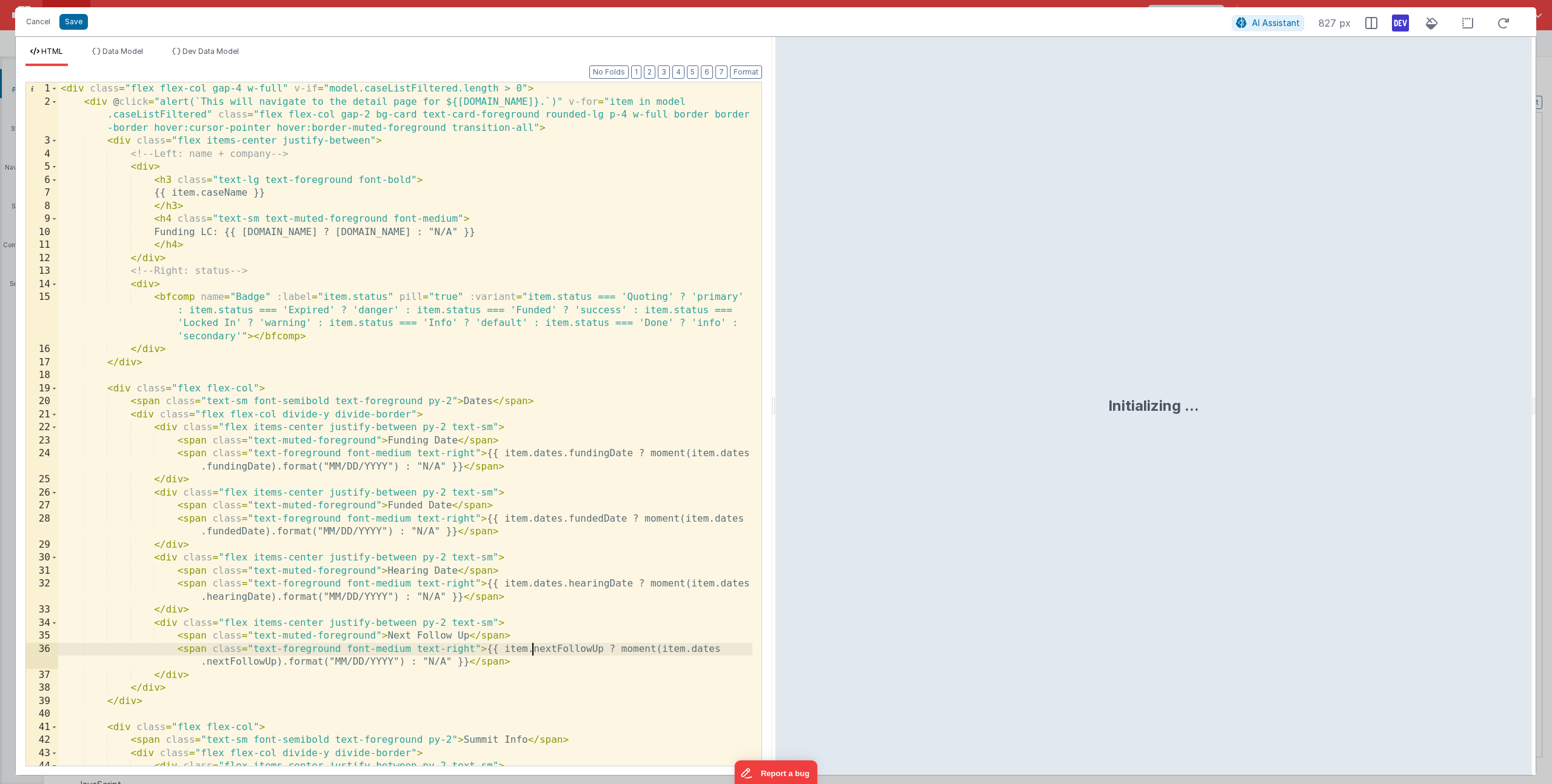
click at [531, 650] on div "< div class = "flex flex-col gap-4 w-full" v-if = "model.caseListFiltered.lengt…" at bounding box center [404, 437] width 694 height 710
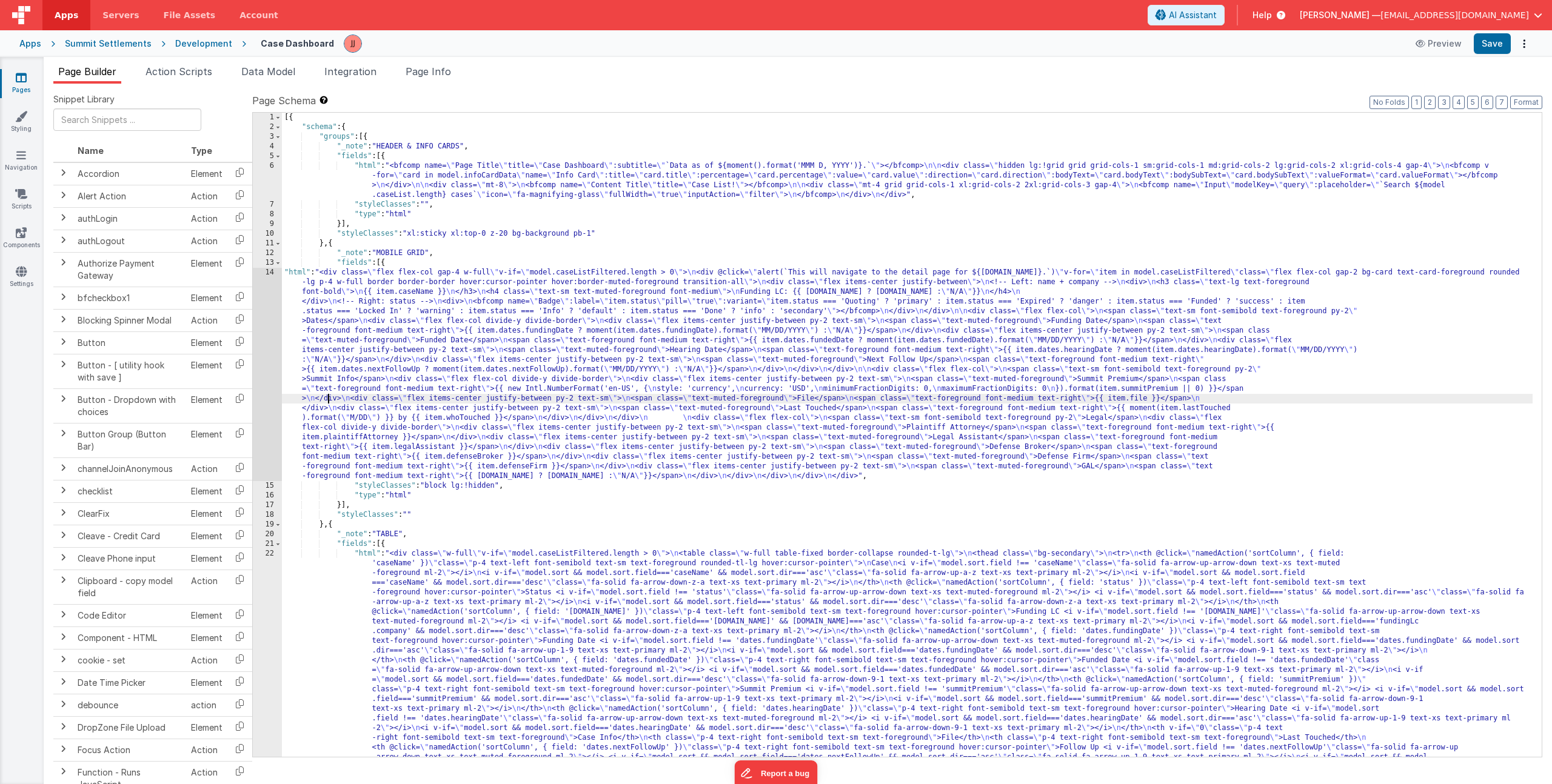
click at [328, 398] on div "[{ "schema" : { "groups" : [{ "_note" : "HEADER & INFO CARDS" , "fields" : [{ "…" at bounding box center [907, 658] width 1251 height 1091
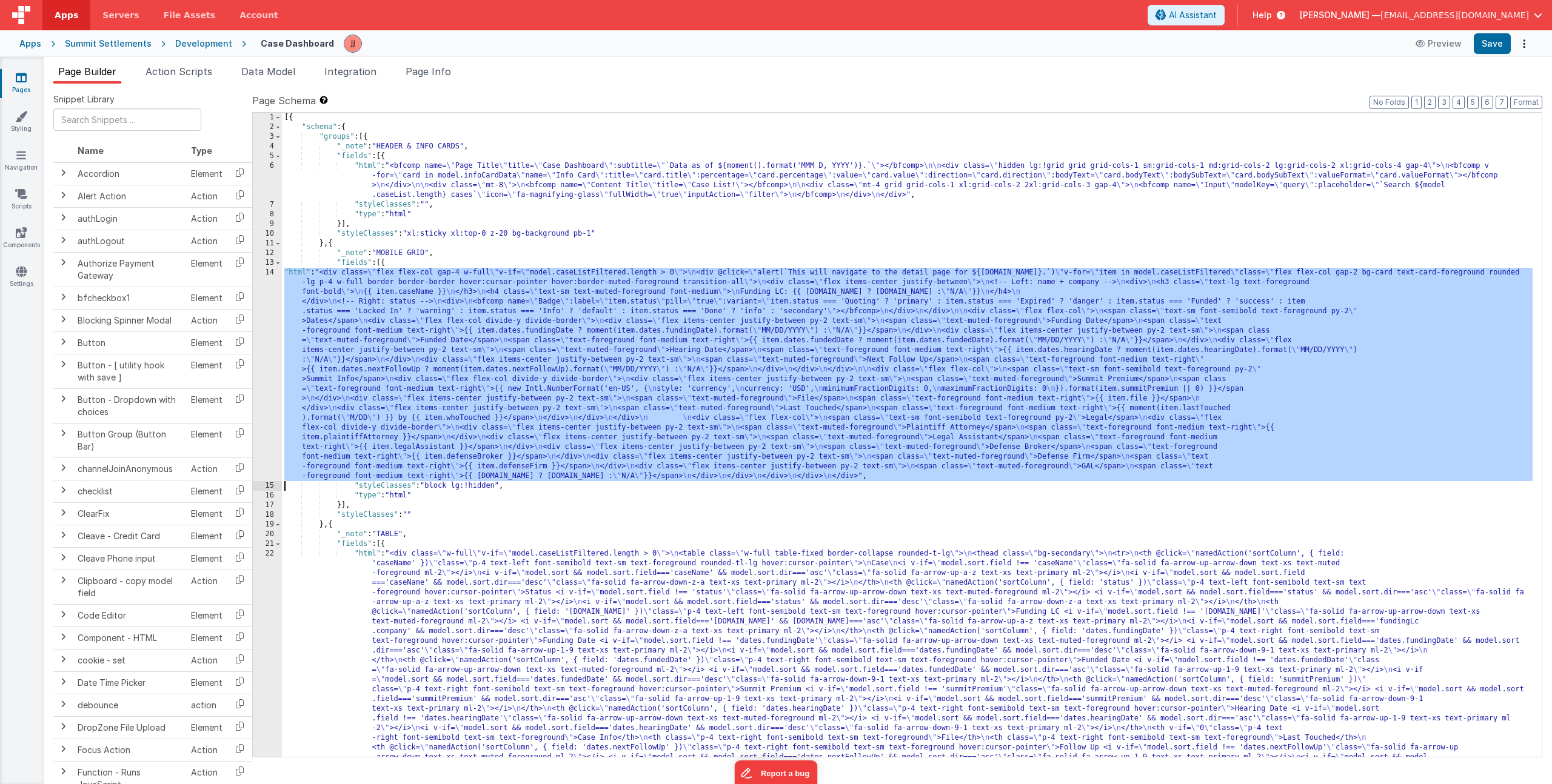
click at [263, 390] on div "14" at bounding box center [267, 374] width 29 height 213
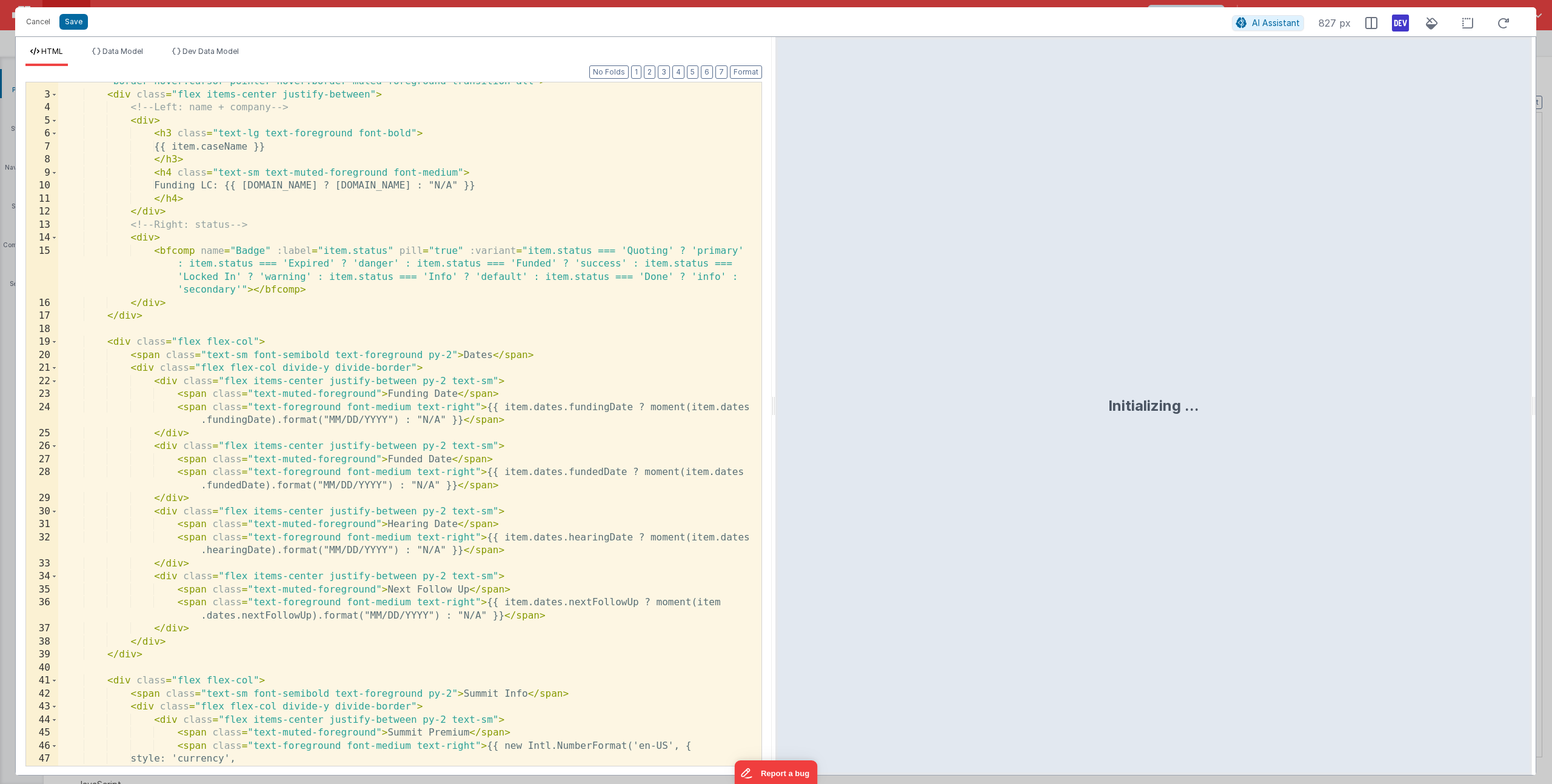
scroll to position [619, 0]
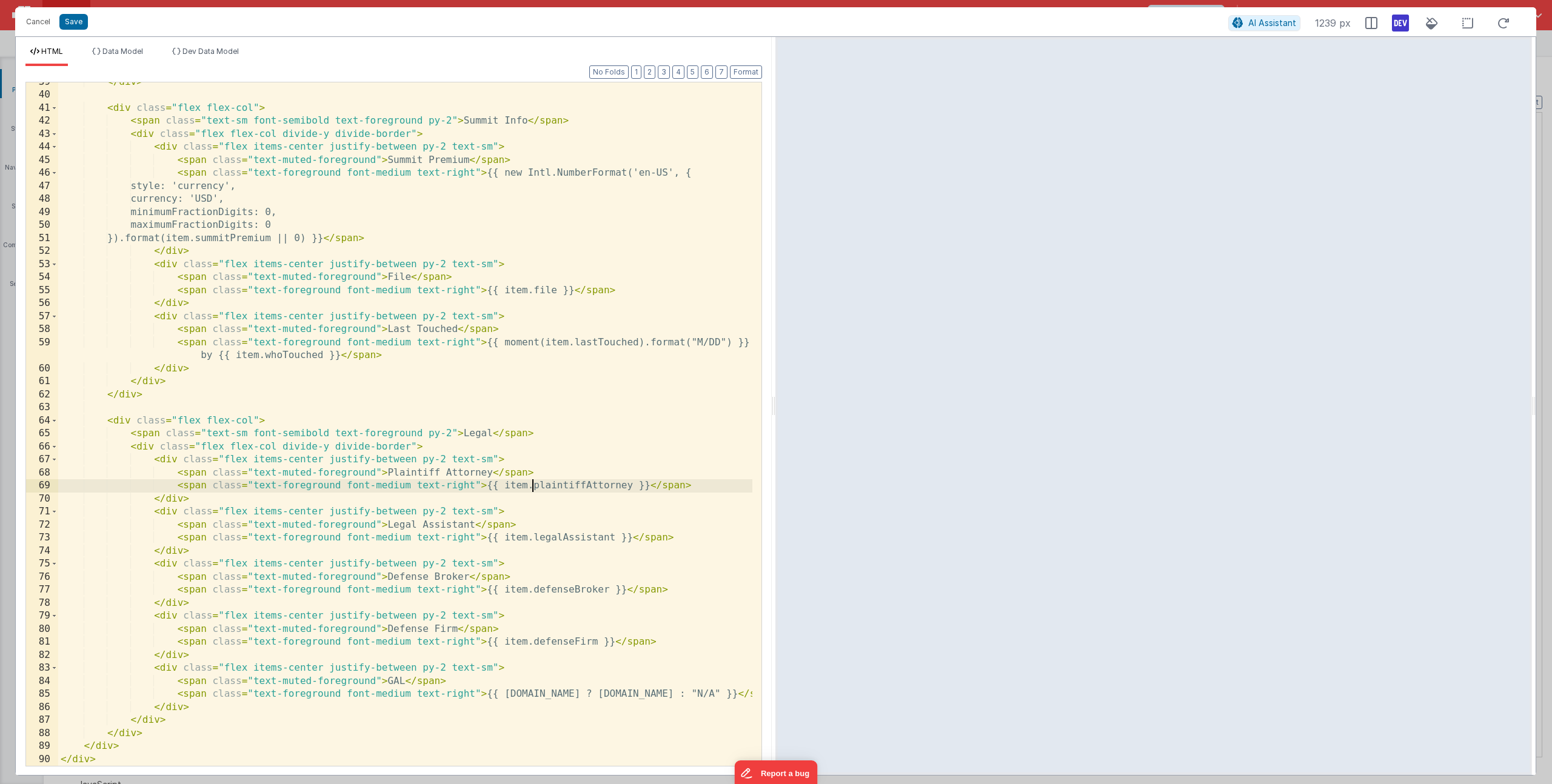
click at [531, 487] on div "</ div > < div class = "flex flex-col" > < span class = "text-sm font-semibold …" at bounding box center [404, 431] width 694 height 710
click at [667, 486] on div "</ div > < div class = "flex flex-col" > < span class = "text-sm font-semibold …" at bounding box center [404, 431] width 694 height 710
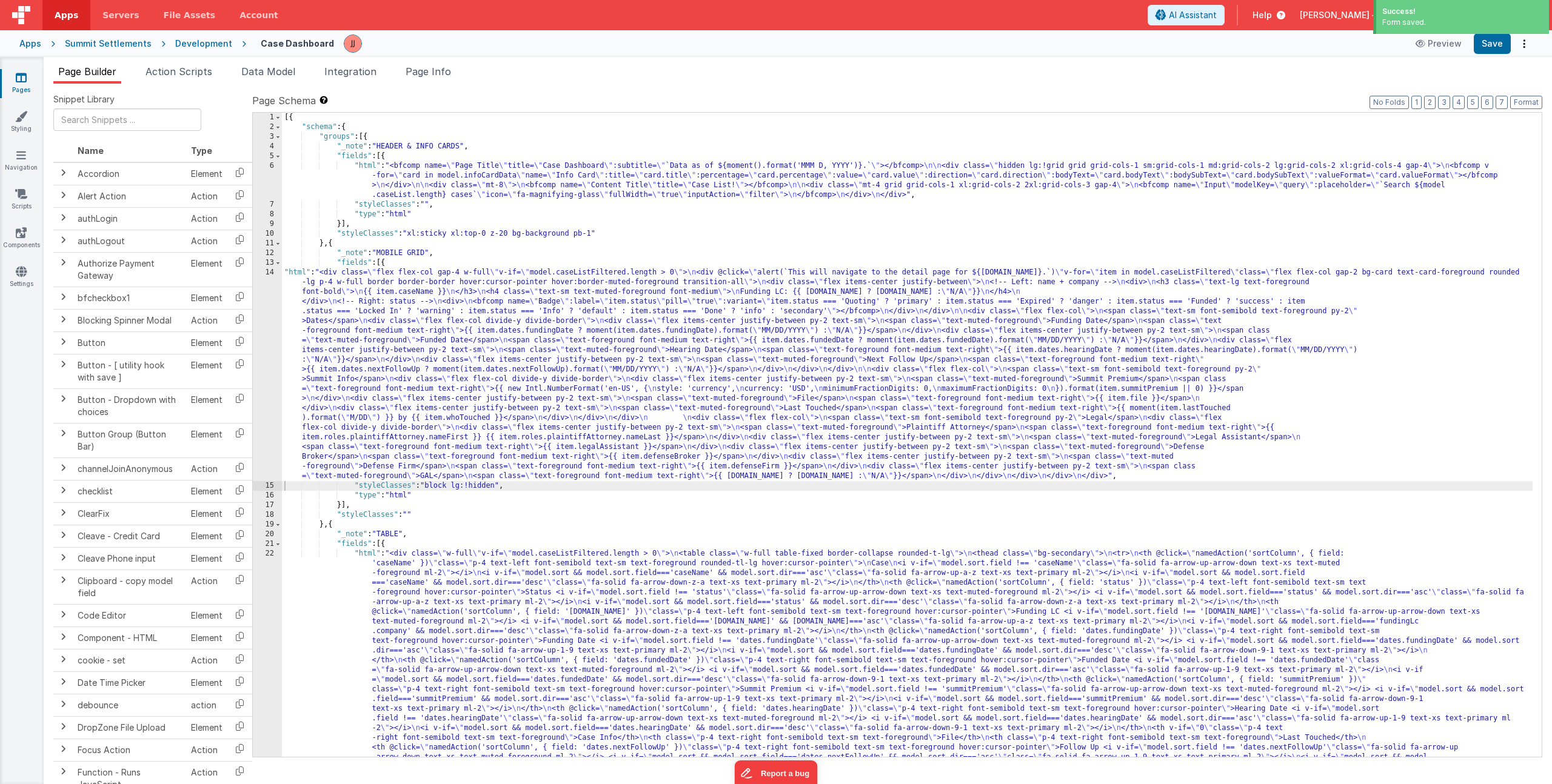
click at [488, 419] on div "[{ "schema" : { "groups" : [{ "_note" : "HEADER & INFO CARDS" , "fields" : [{ "…" at bounding box center [907, 658] width 1251 height 1091
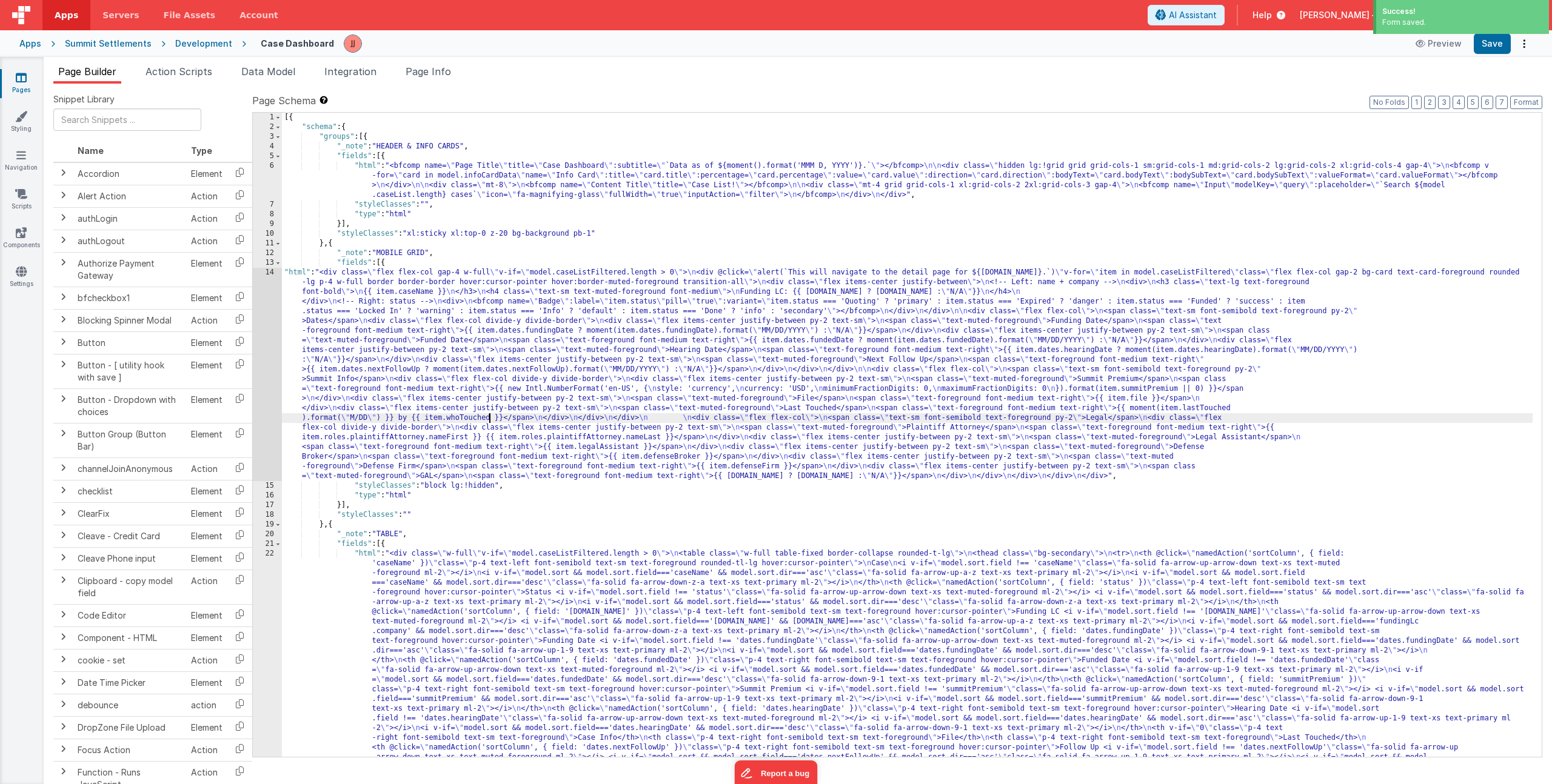
click at [262, 412] on div "14" at bounding box center [267, 374] width 29 height 213
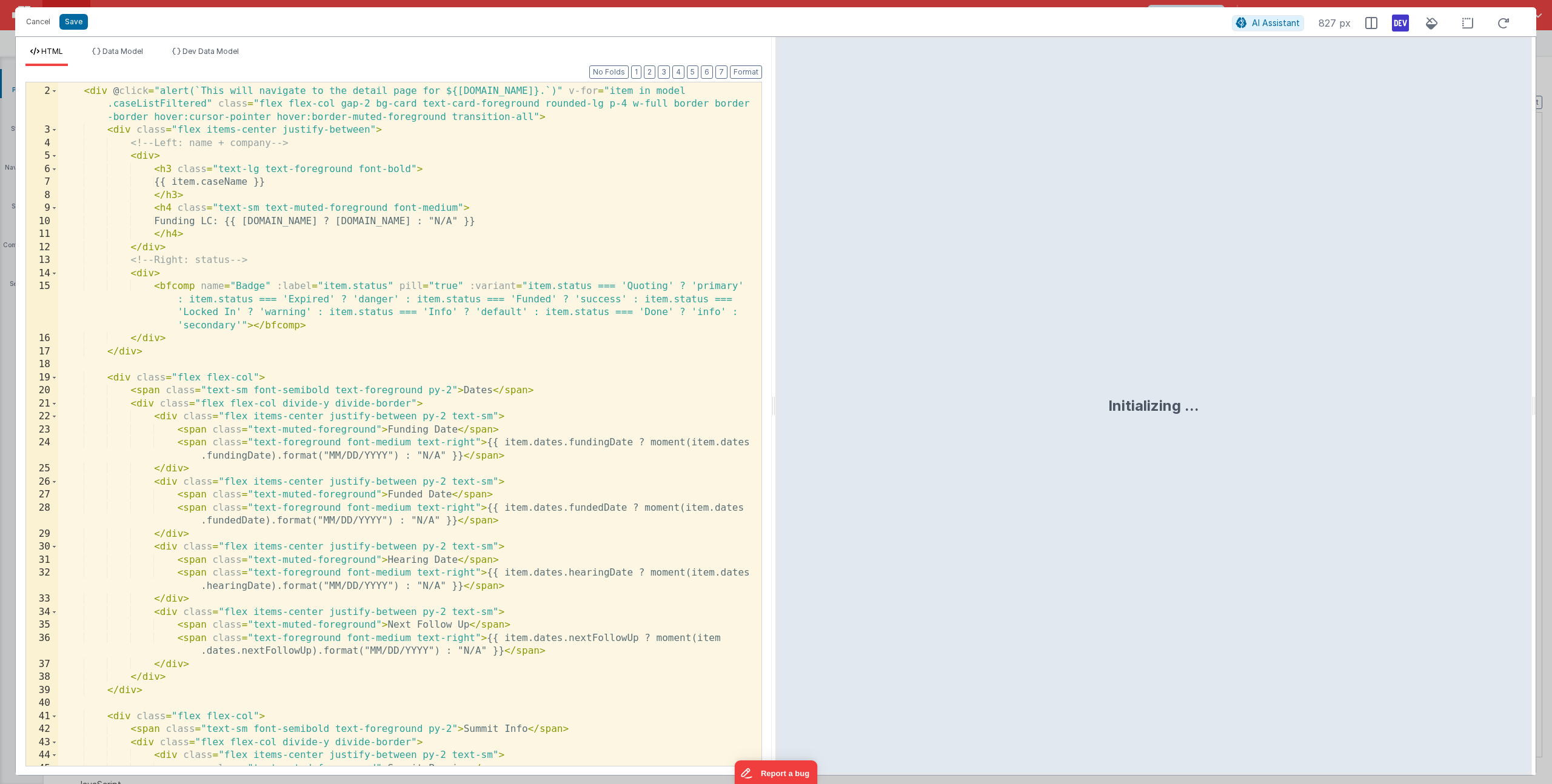
scroll to position [633, 0]
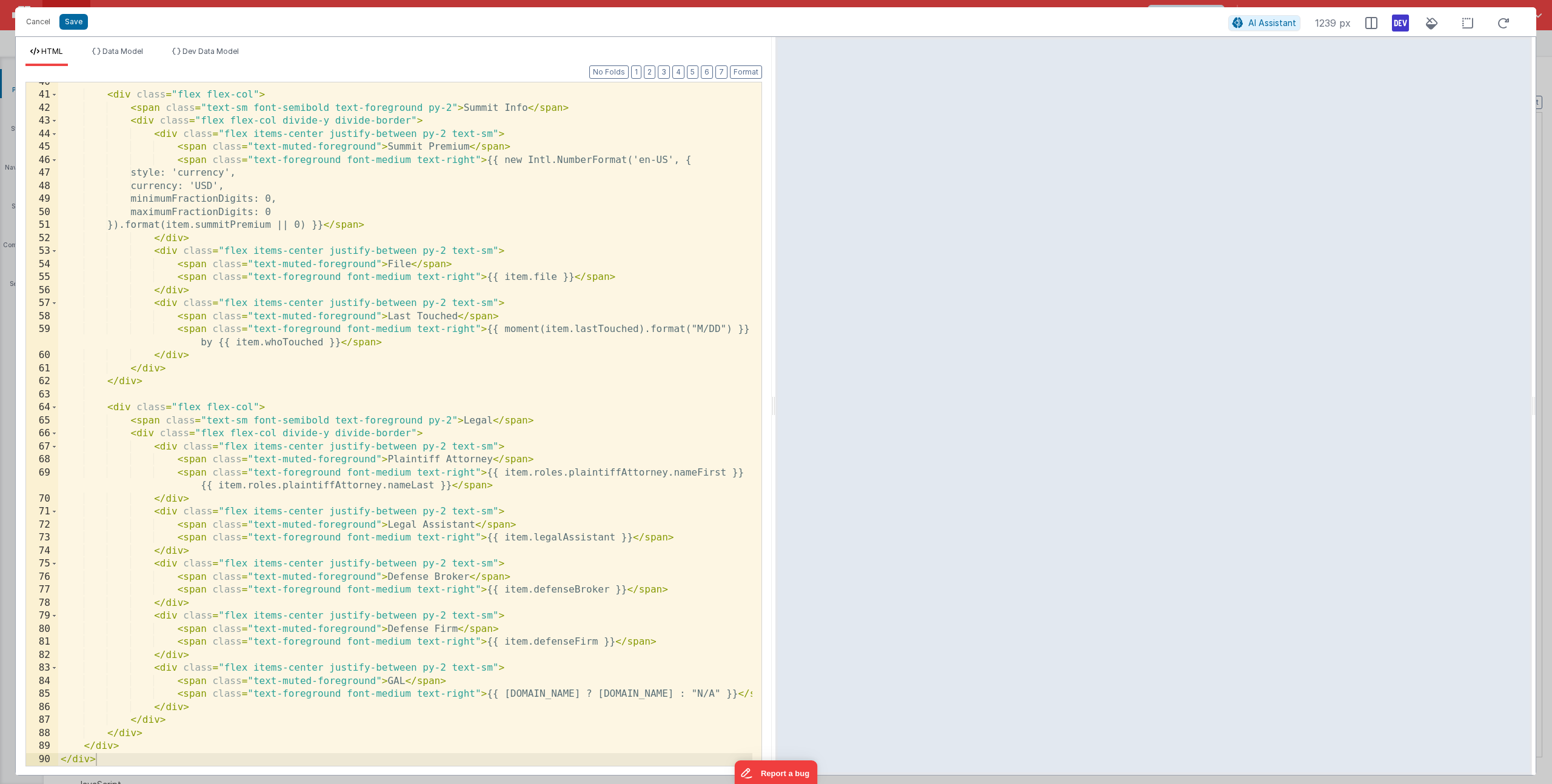
click at [449, 488] on div "< div class = "flex flex-col" > < span class = "text-sm font-semibold text-fore…" at bounding box center [404, 431] width 694 height 710
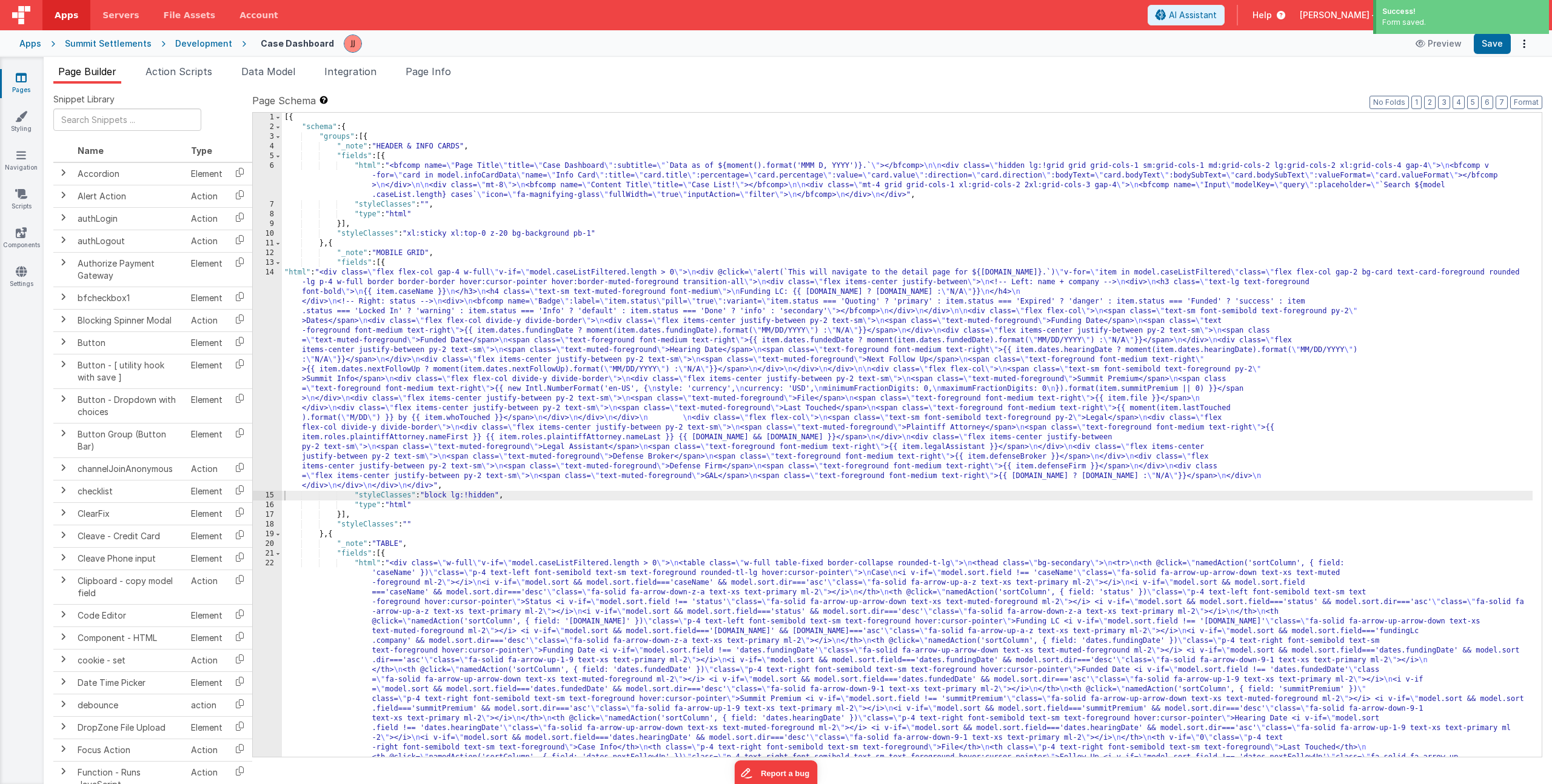
click at [473, 630] on div "[{ "schema" : { "groups" : [{ "_note" : "HEADER & INFO CARDS" , "fields" : [{ "…" at bounding box center [907, 658] width 1251 height 1091
click at [265, 373] on div "14" at bounding box center [267, 380] width 29 height 223
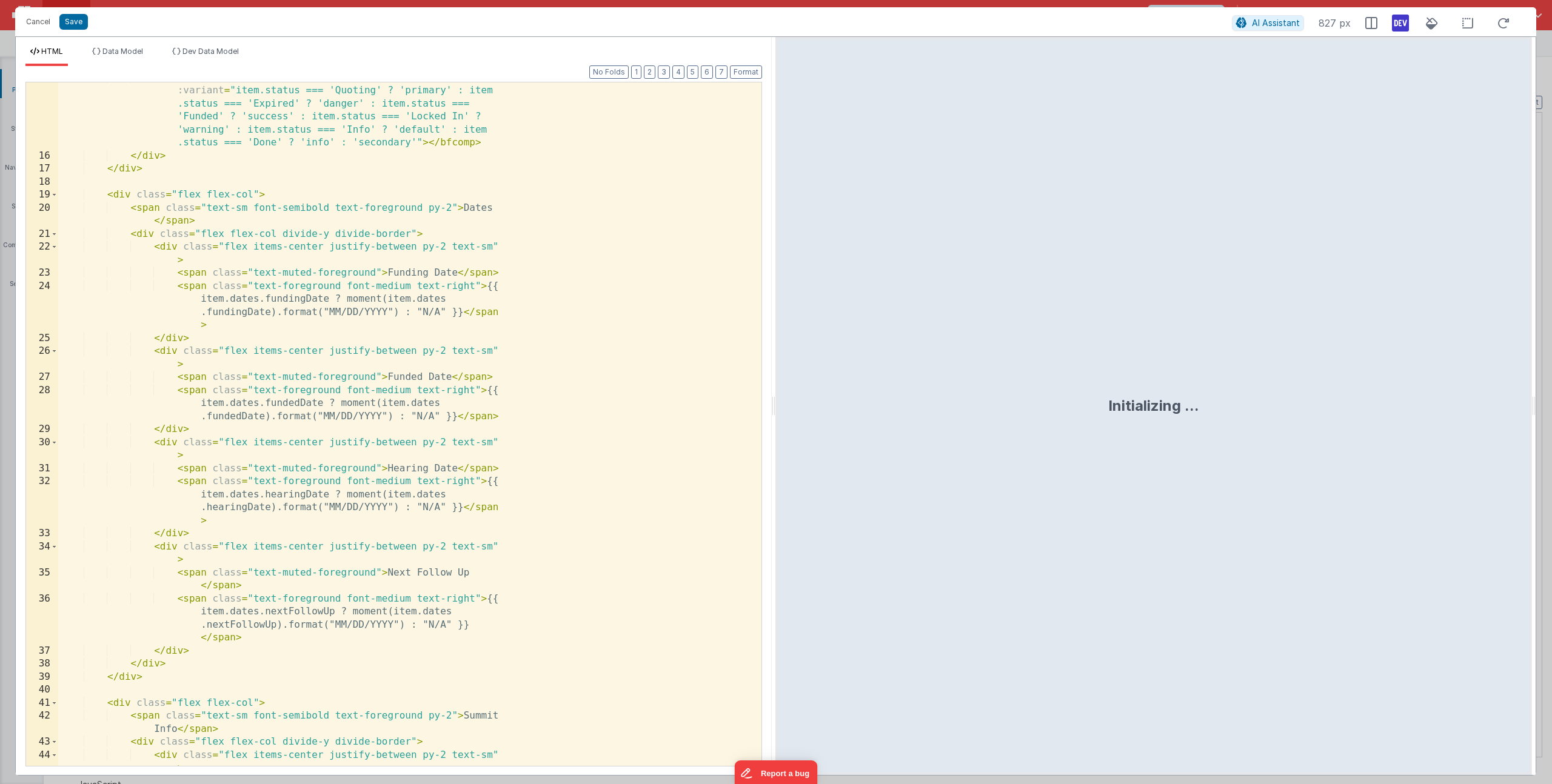
scroll to position [646, 0]
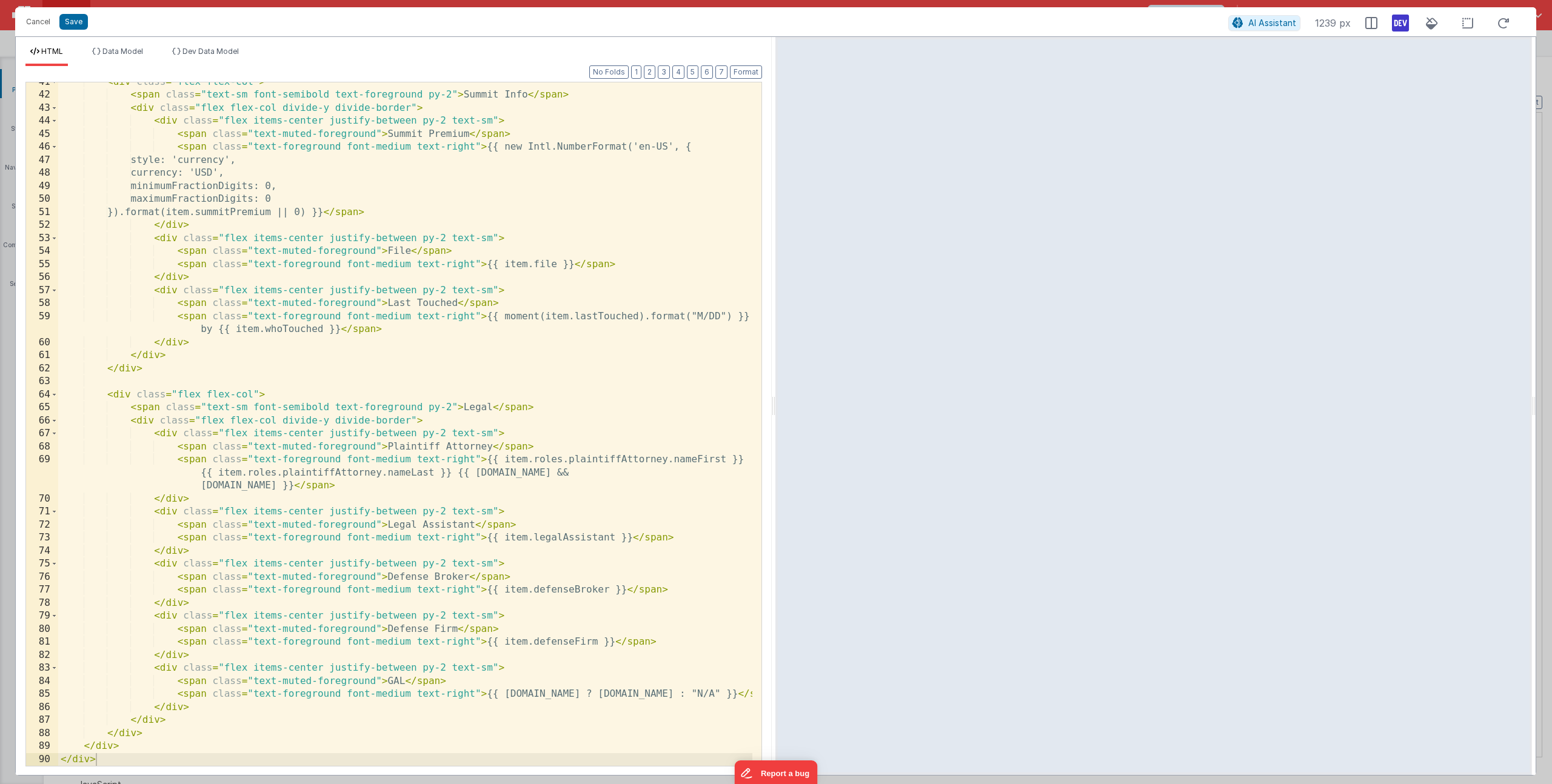
click at [202, 486] on div "< div class = "flex flex-col" > < span class = "text-sm font-semibold text-fore…" at bounding box center [404, 431] width 694 height 710
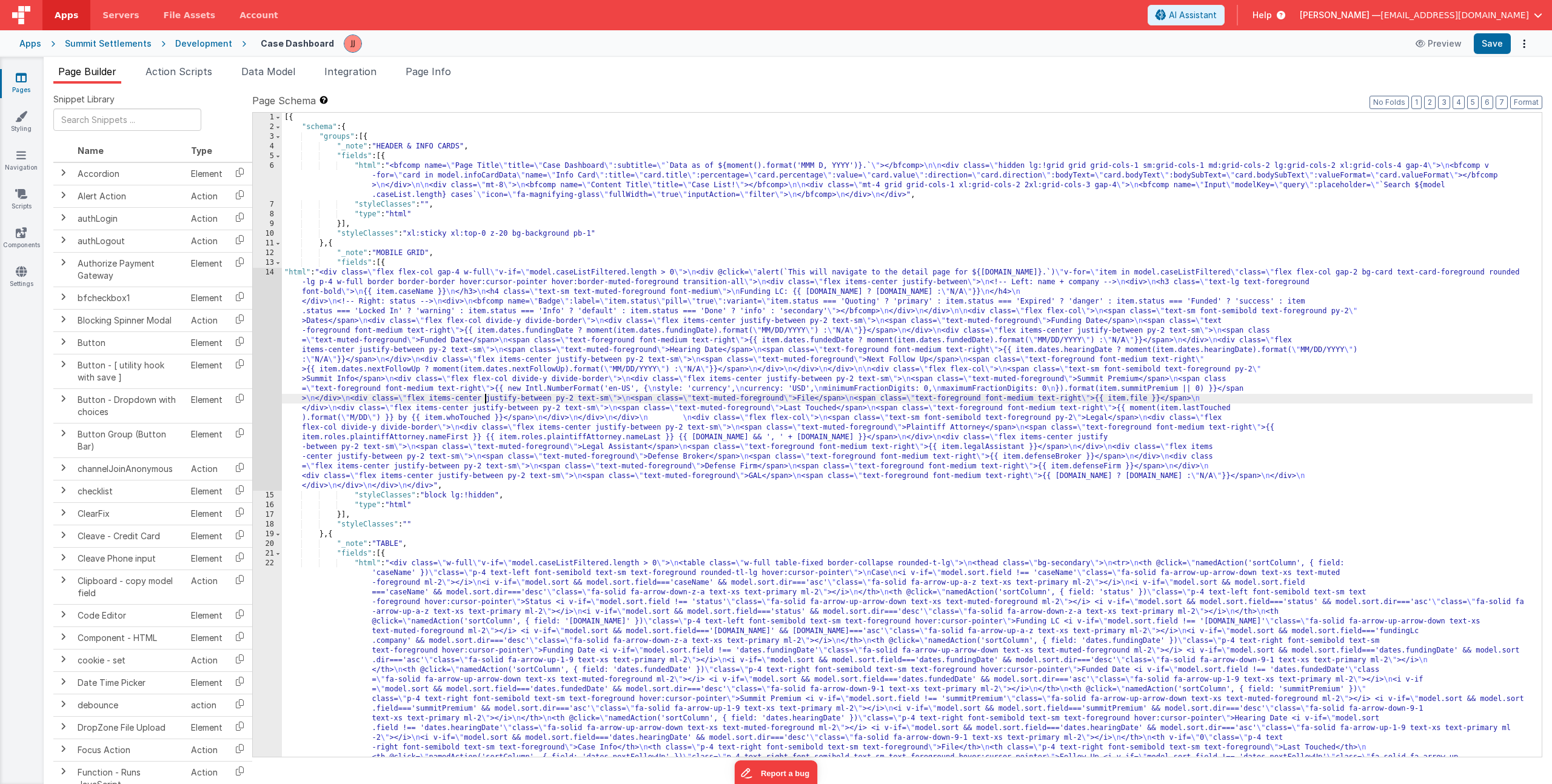
click at [485, 401] on div "[{ "schema" : { "groups" : [{ "_note" : "HEADER & INFO CARDS" , "fields" : [{ "…" at bounding box center [907, 658] width 1251 height 1091
click at [265, 398] on div "14" at bounding box center [267, 380] width 29 height 223
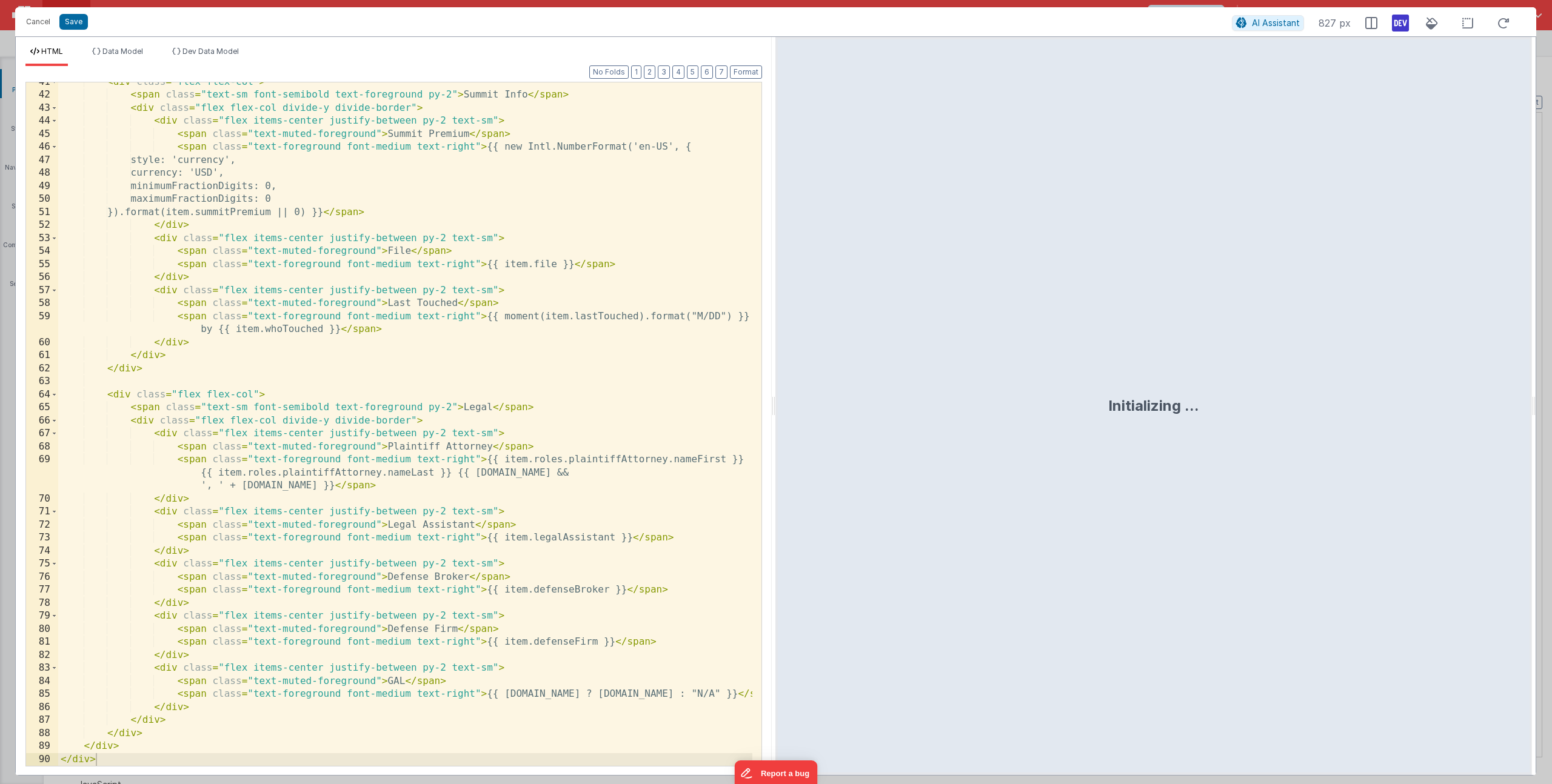
click at [531, 536] on div "< div class = "flex flex-col" > < span class = "text-sm font-semibold text-fore…" at bounding box center [404, 431] width 694 height 710
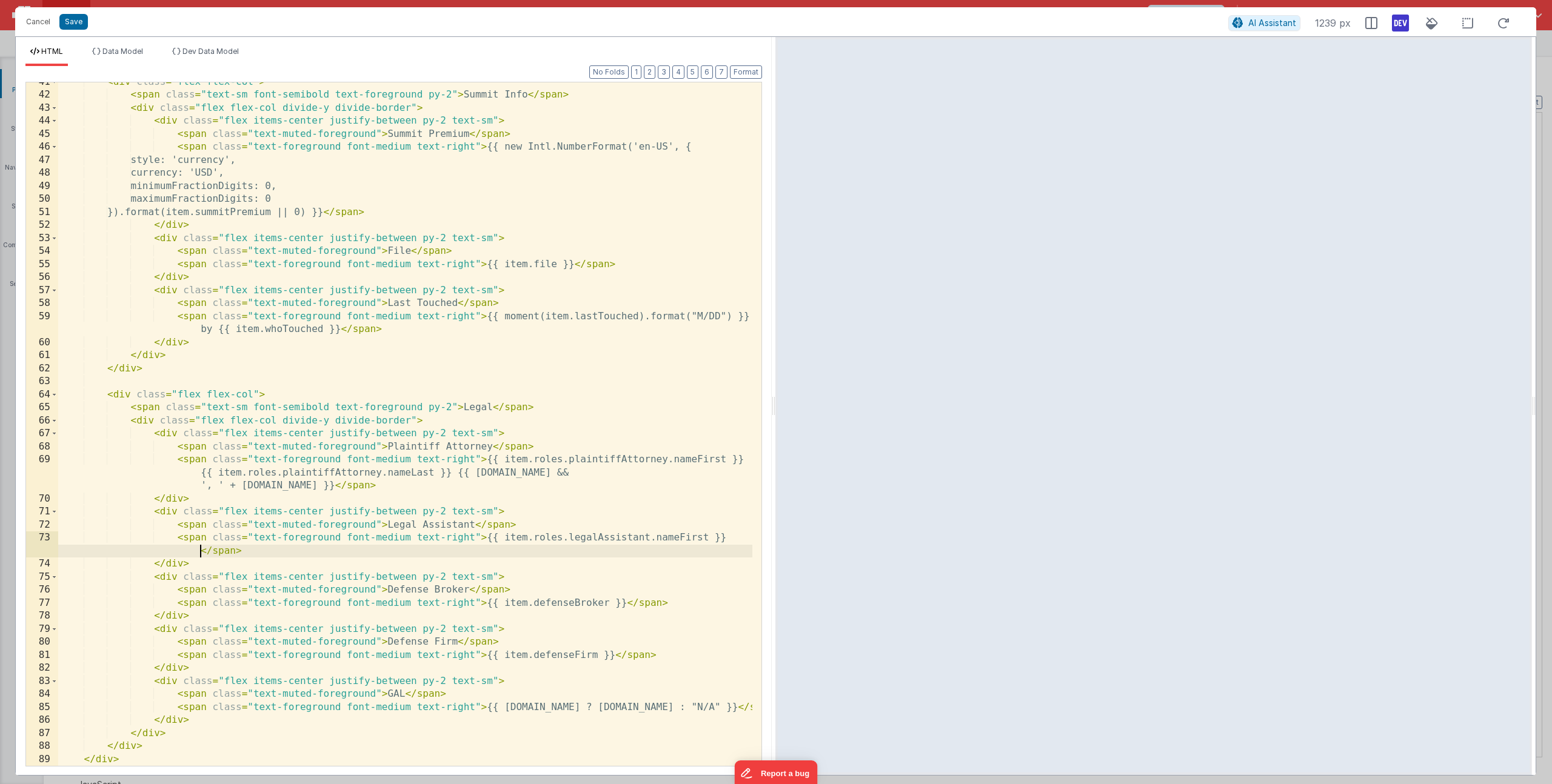
paste textarea
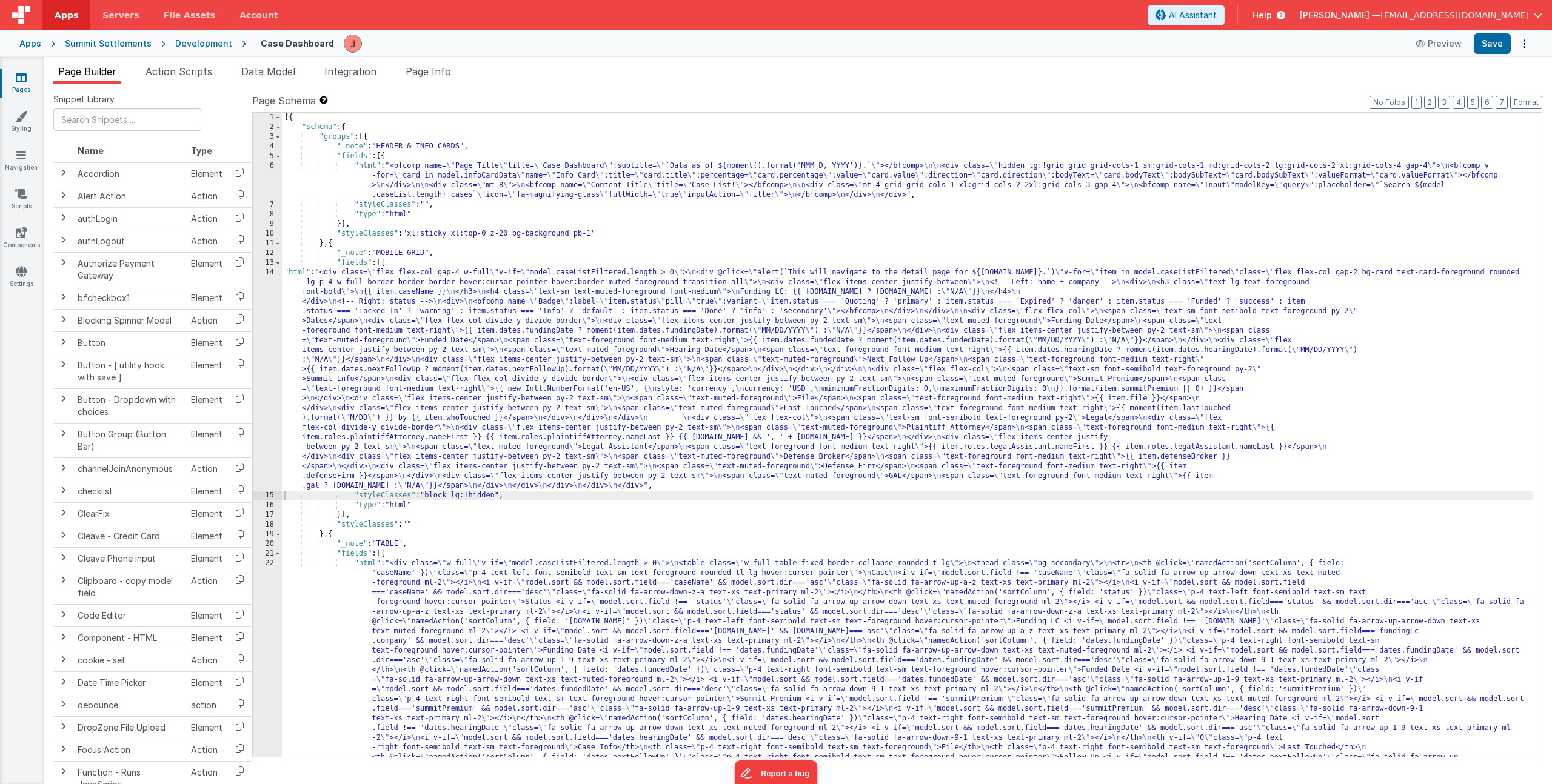
click at [522, 342] on div "[{ "schema" : { "groups" : [{ "_note" : "HEADER & INFO CARDS" , "fields" : [{ "…" at bounding box center [907, 658] width 1251 height 1091
click at [269, 393] on div "14" at bounding box center [267, 380] width 29 height 223
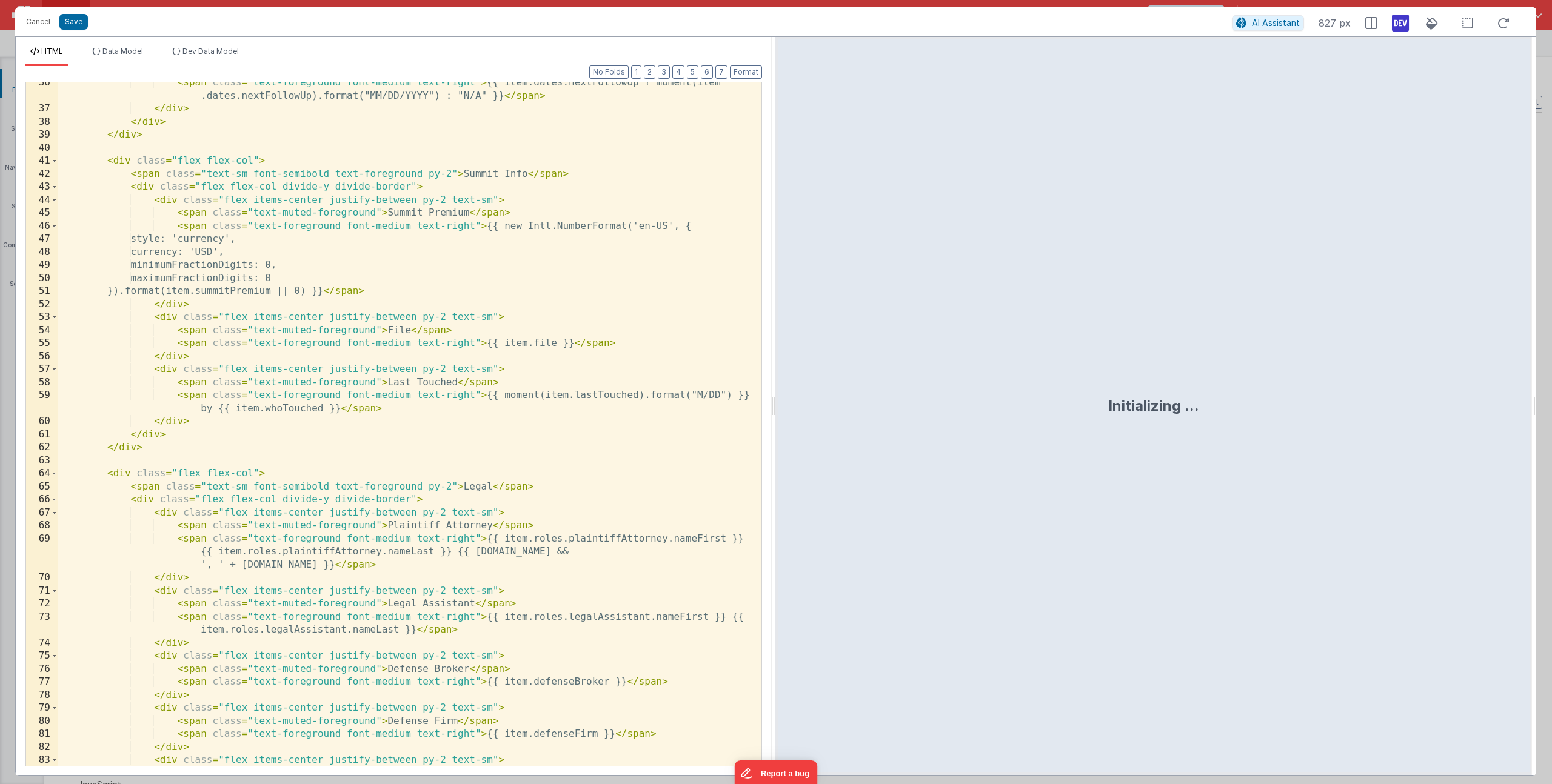
scroll to position [658, 0]
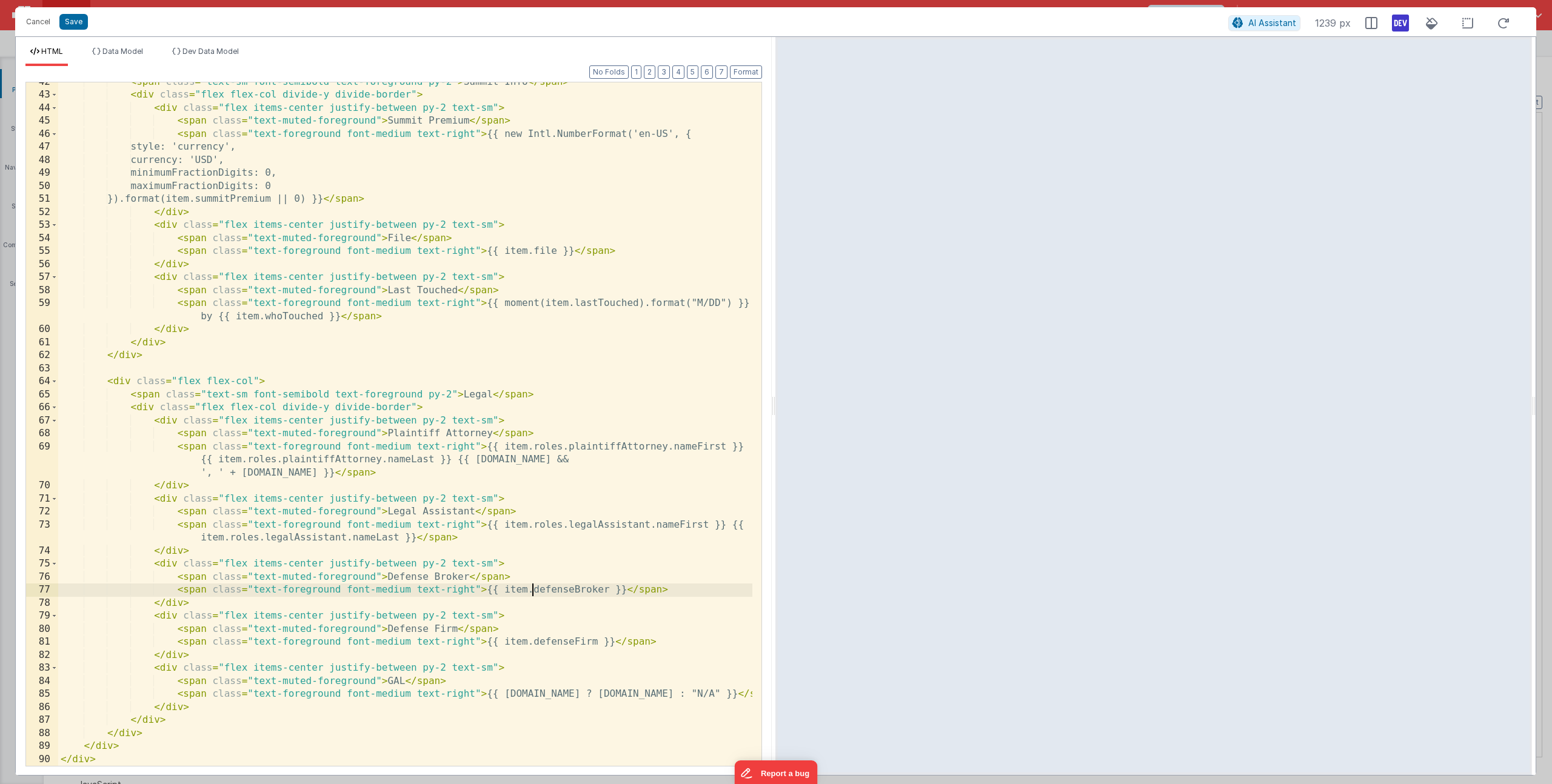
click at [533, 593] on div "< span class = "text-sm font-semibold text-foreground py-2" > Summit Info </ sp…" at bounding box center [404, 431] width 694 height 710
click at [646, 595] on div "< span class = "text-sm font-semibold text-foreground py-2" > Summit Info </ sp…" at bounding box center [404, 431] width 694 height 710
click at [641, 594] on div "< span class = "text-sm font-semibold text-foreground py-2" > Summit Info </ sp…" at bounding box center [404, 431] width 694 height 710
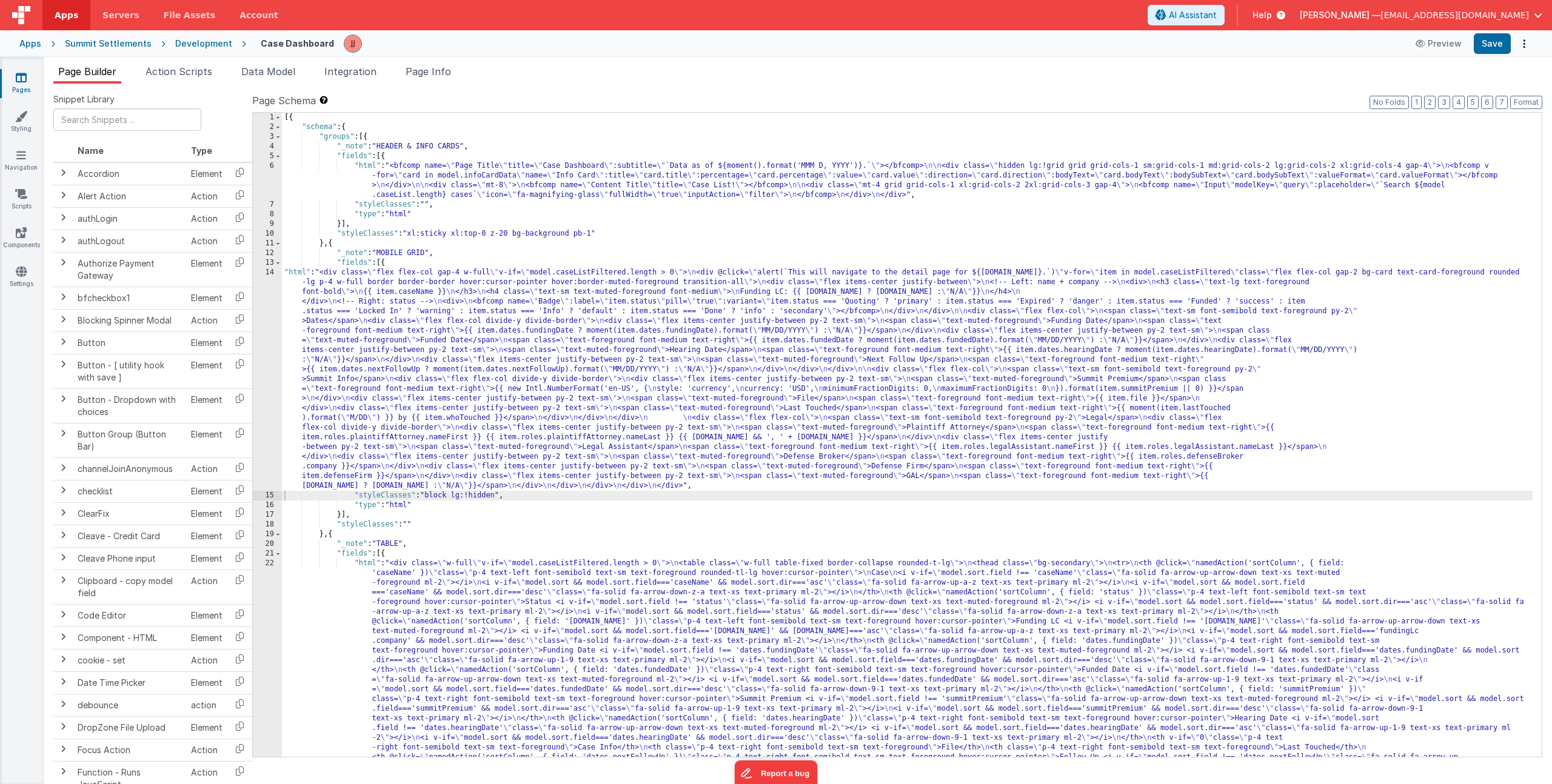
click at [411, 405] on div "[{ "schema" : { "groups" : [{ "_note" : "HEADER & INFO CARDS" , "fields" : [{ "…" at bounding box center [907, 658] width 1251 height 1091
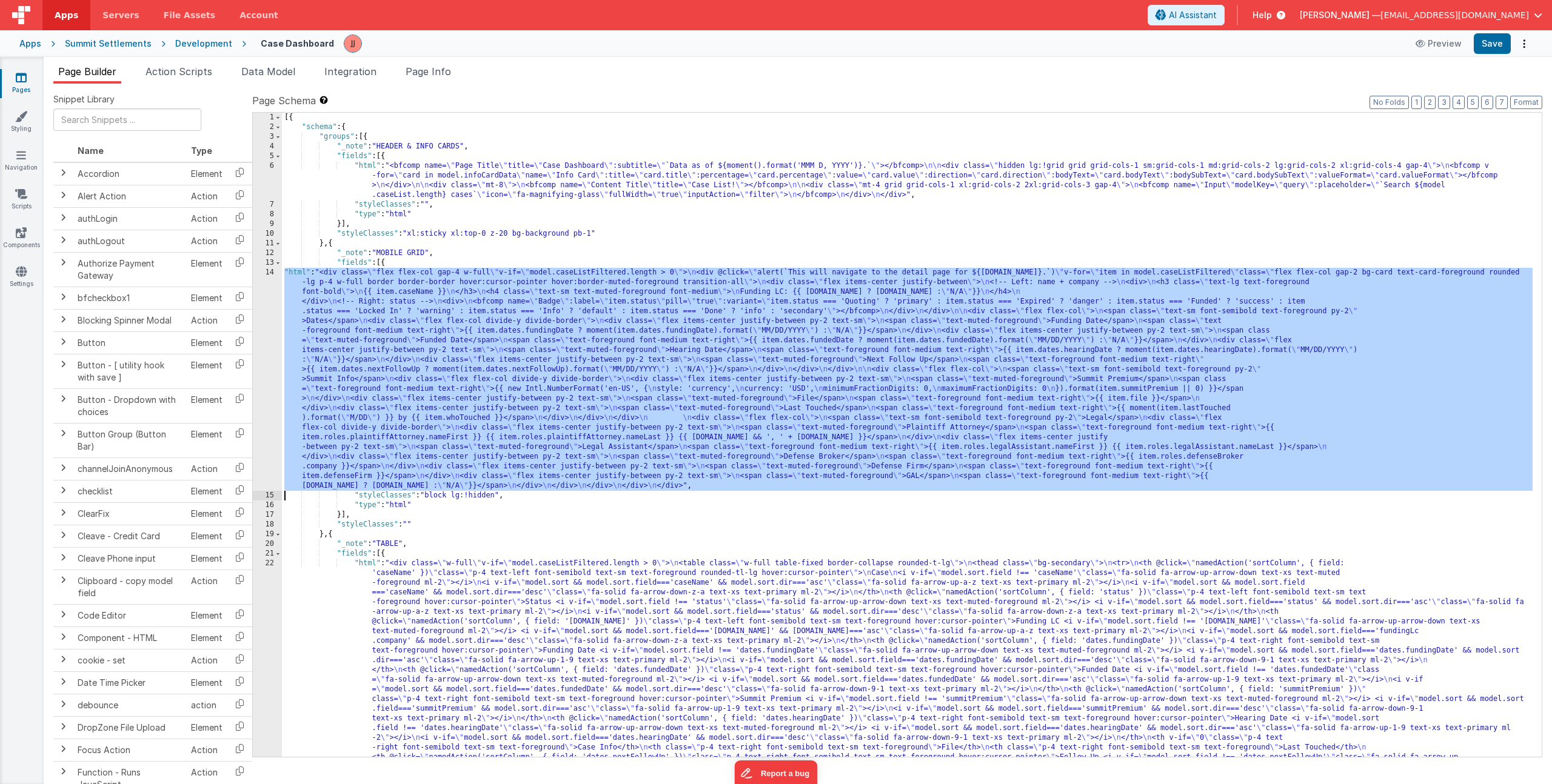
click at [267, 390] on div "14" at bounding box center [267, 380] width 29 height 223
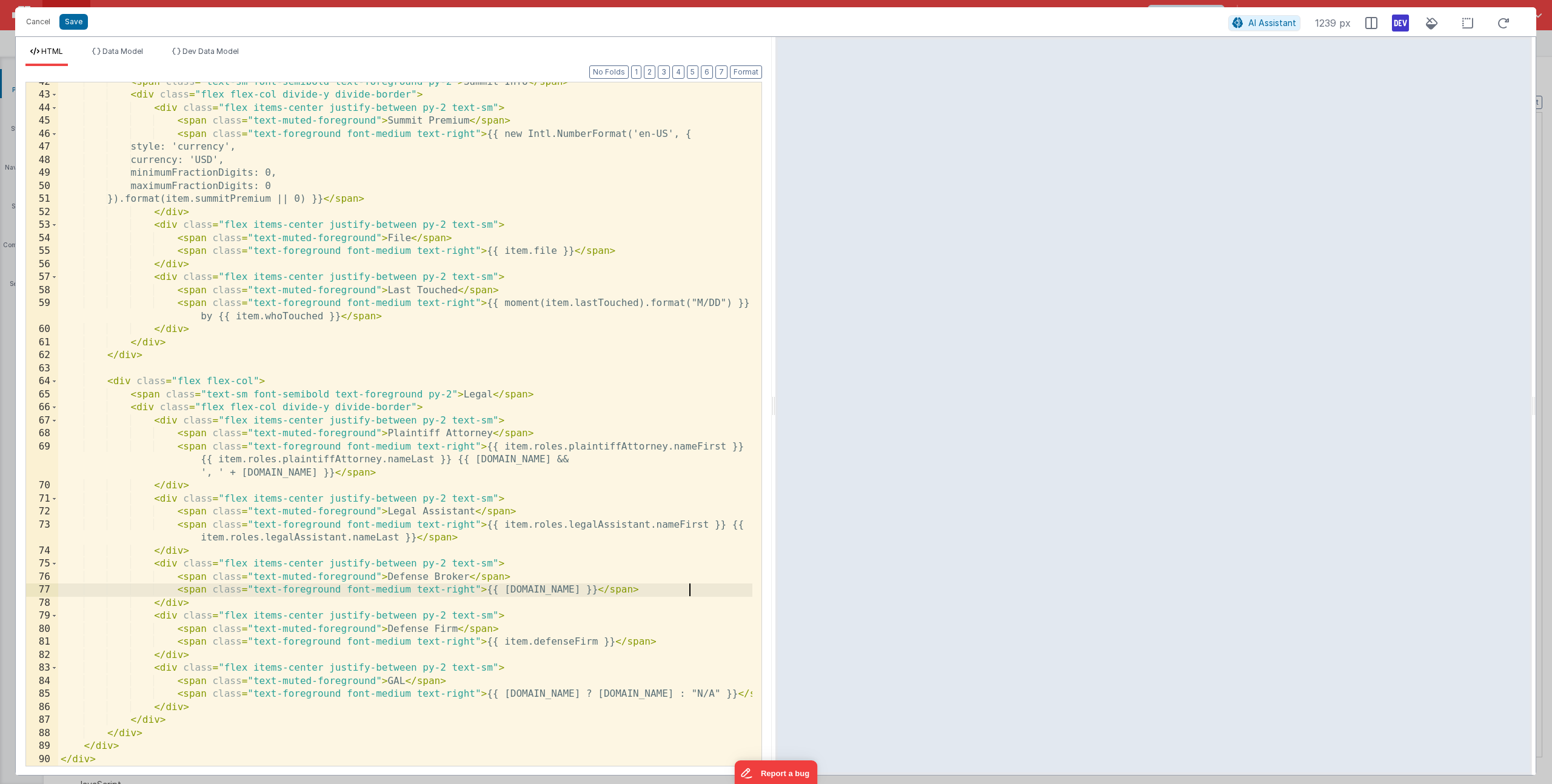
click at [688, 590] on div "< span class = "text-sm font-semibold text-foreground py-2" > Summit Info </ sp…" at bounding box center [404, 431] width 694 height 710
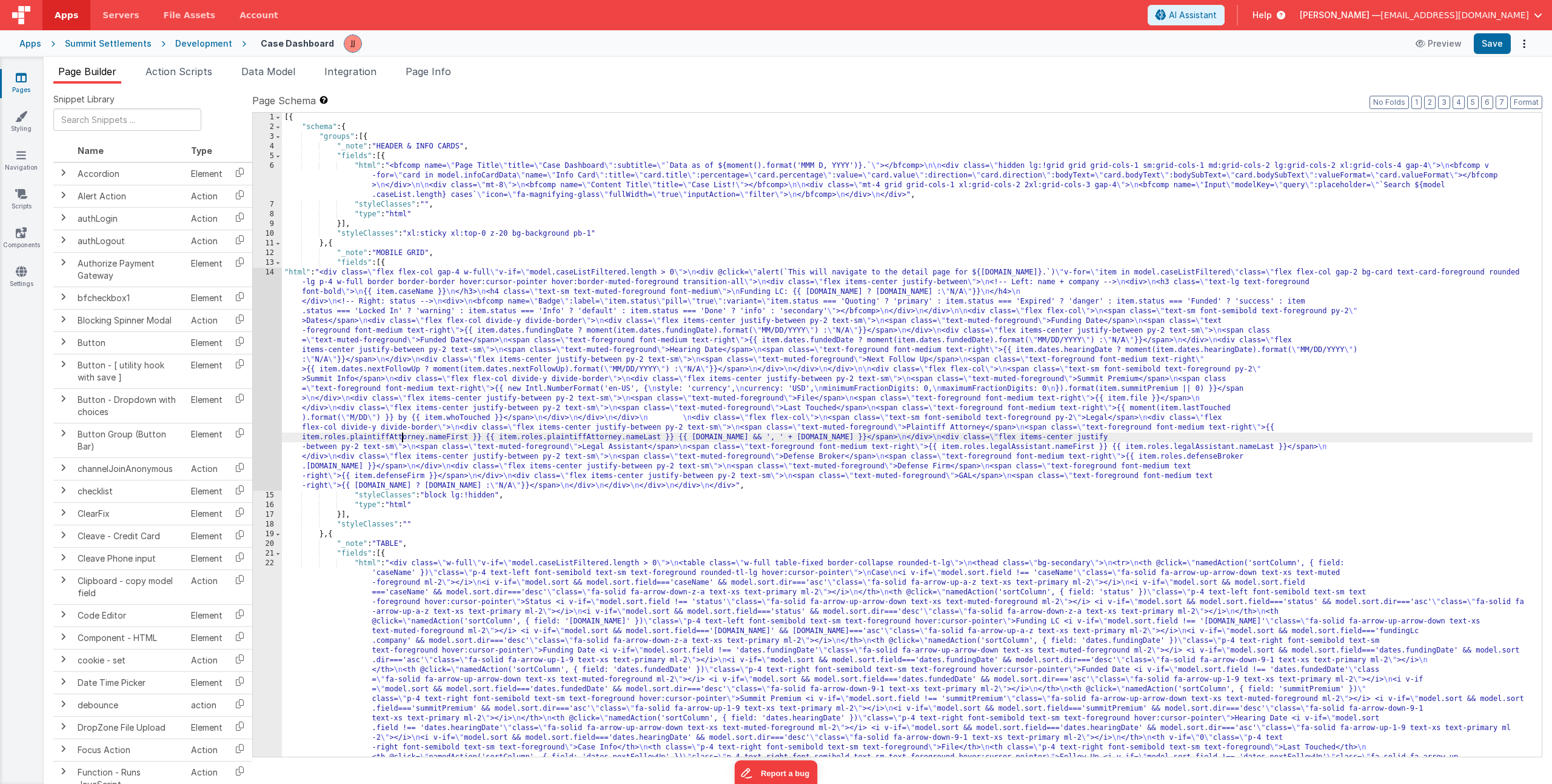
click at [401, 440] on div "[{ "schema" : { "groups" : [{ "_note" : "HEADER & INFO CARDS" , "fields" : [{ "…" at bounding box center [907, 658] width 1251 height 1091
click at [267, 427] on div "14" at bounding box center [267, 380] width 29 height 223
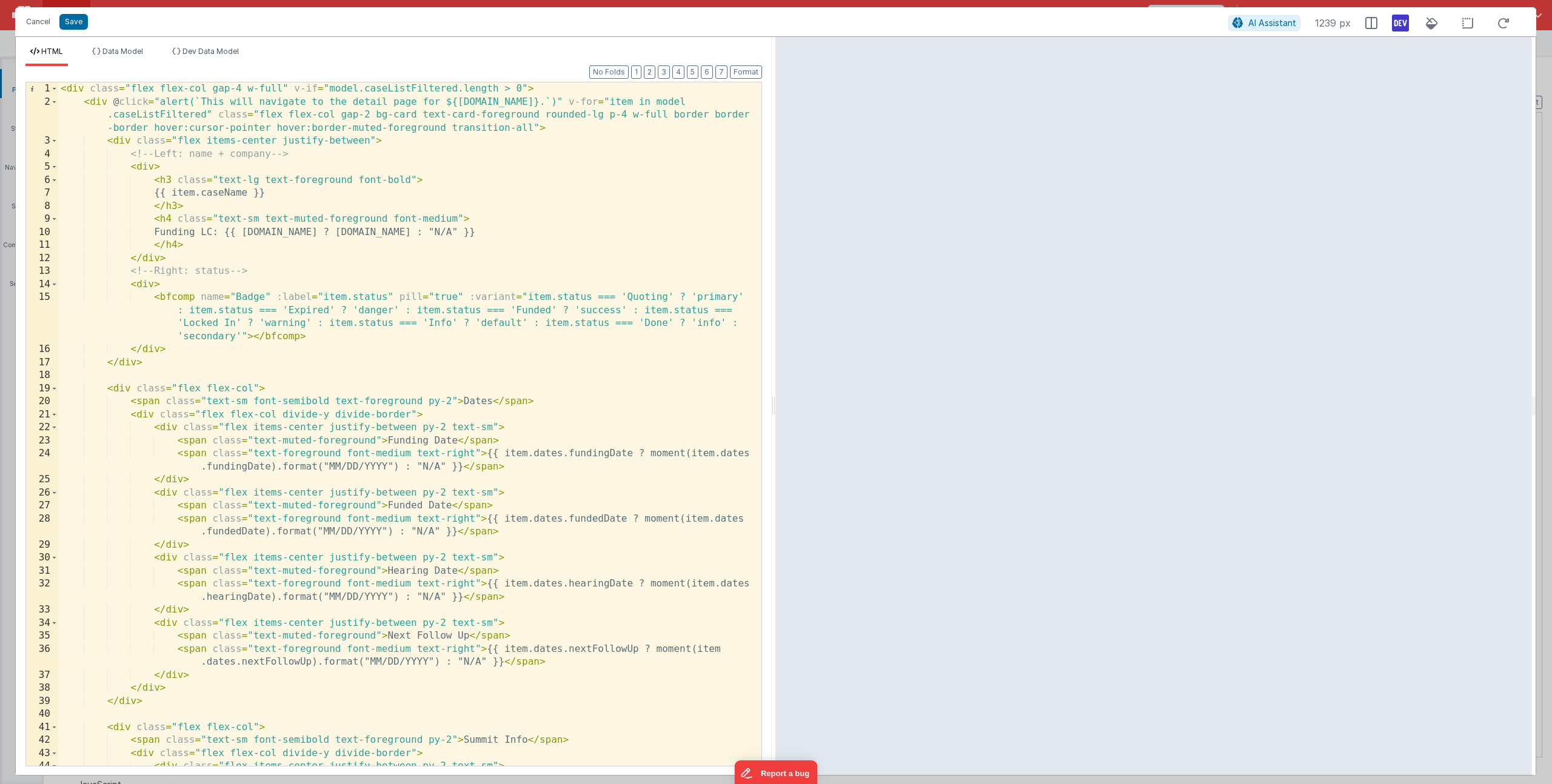
click at [515, 530] on div "< div class = "flex flex-col gap-4 w-full" v-if = "model.caseListFiltered.lengt…" at bounding box center [404, 437] width 694 height 710
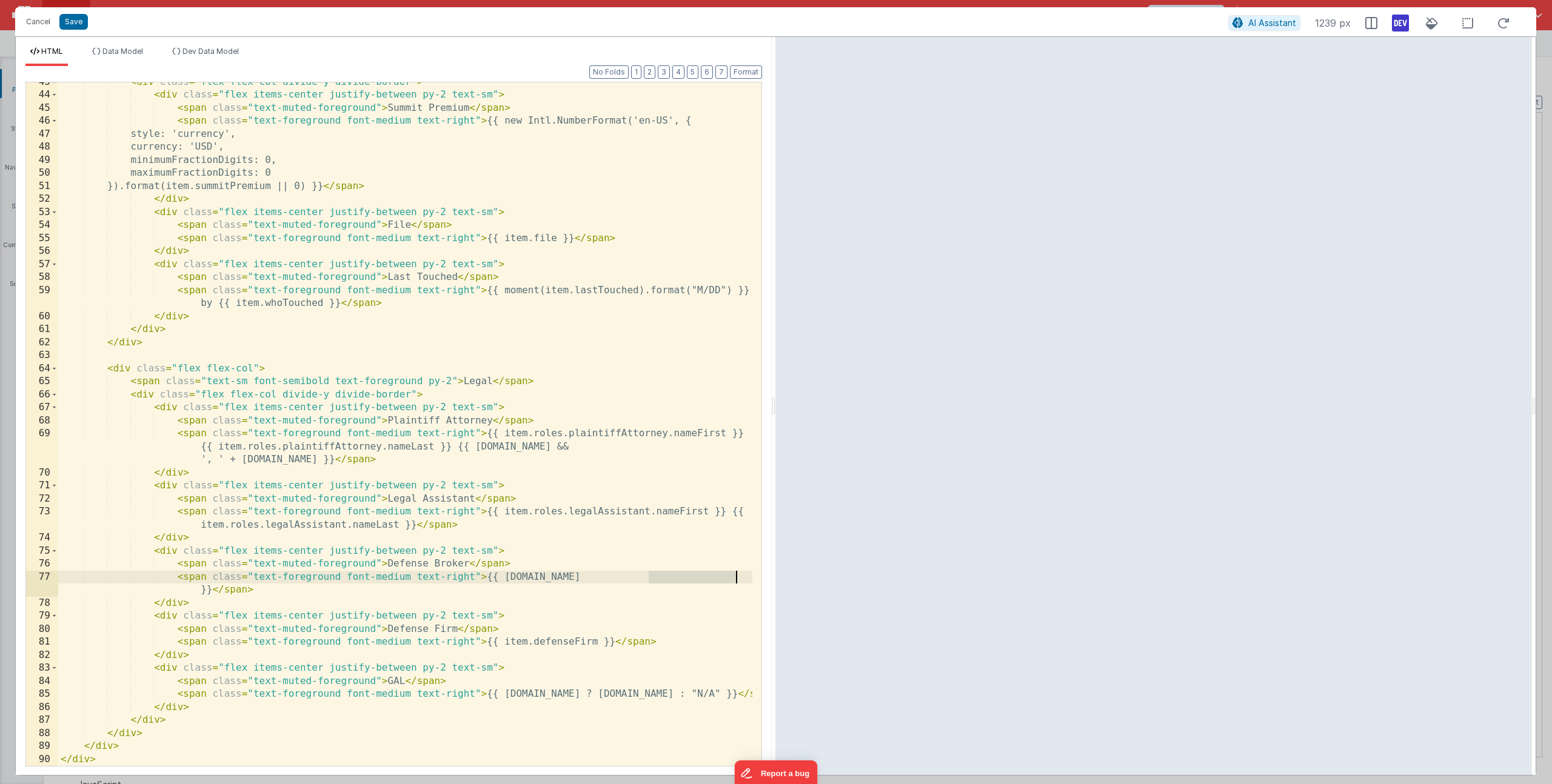
drag, startPoint x: 647, startPoint y: 577, endPoint x: 738, endPoint y: 579, distance: 91.0
click at [738, 579] on div "< div class = "flex flex-col divide-y divide-border" > < div class = "flex item…" at bounding box center [404, 431] width 694 height 710
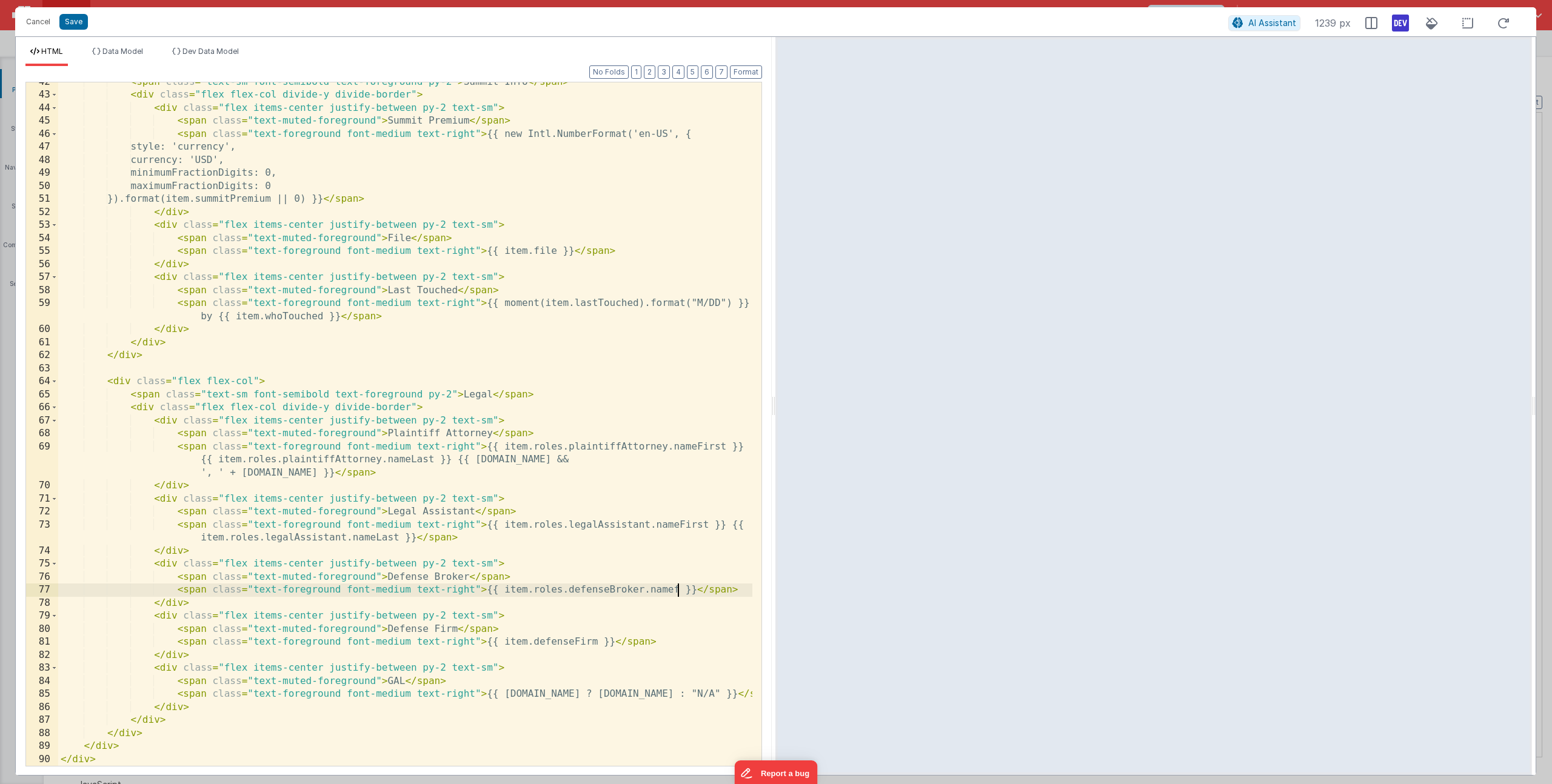
scroll to position [658, 0]
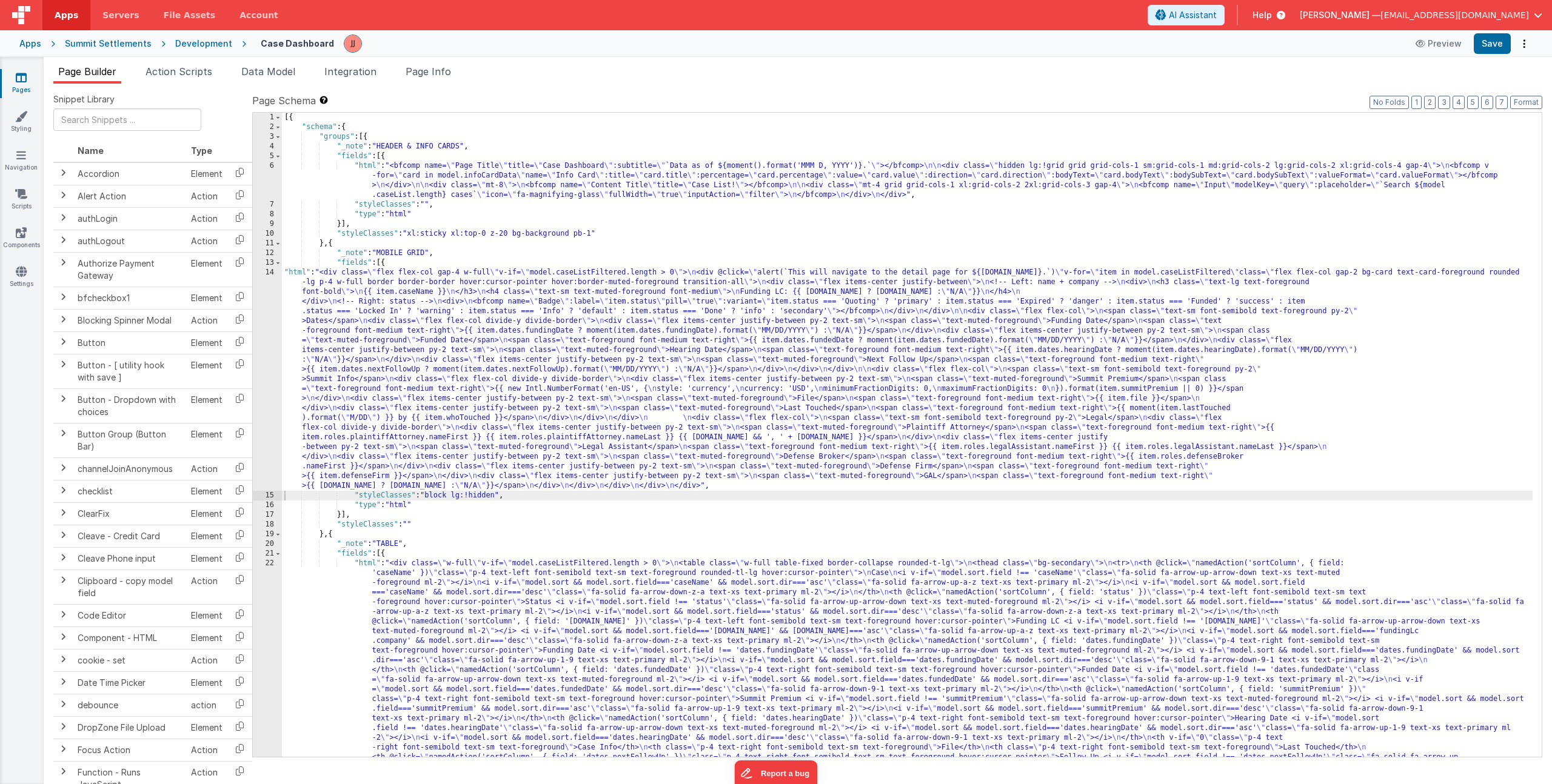
click at [412, 401] on div "[{ "schema" : { "groups" : [{ "_note" : "HEADER & INFO CARDS" , "fields" : [{ "…" at bounding box center [907, 658] width 1251 height 1091
click at [260, 379] on div "14" at bounding box center [267, 380] width 29 height 223
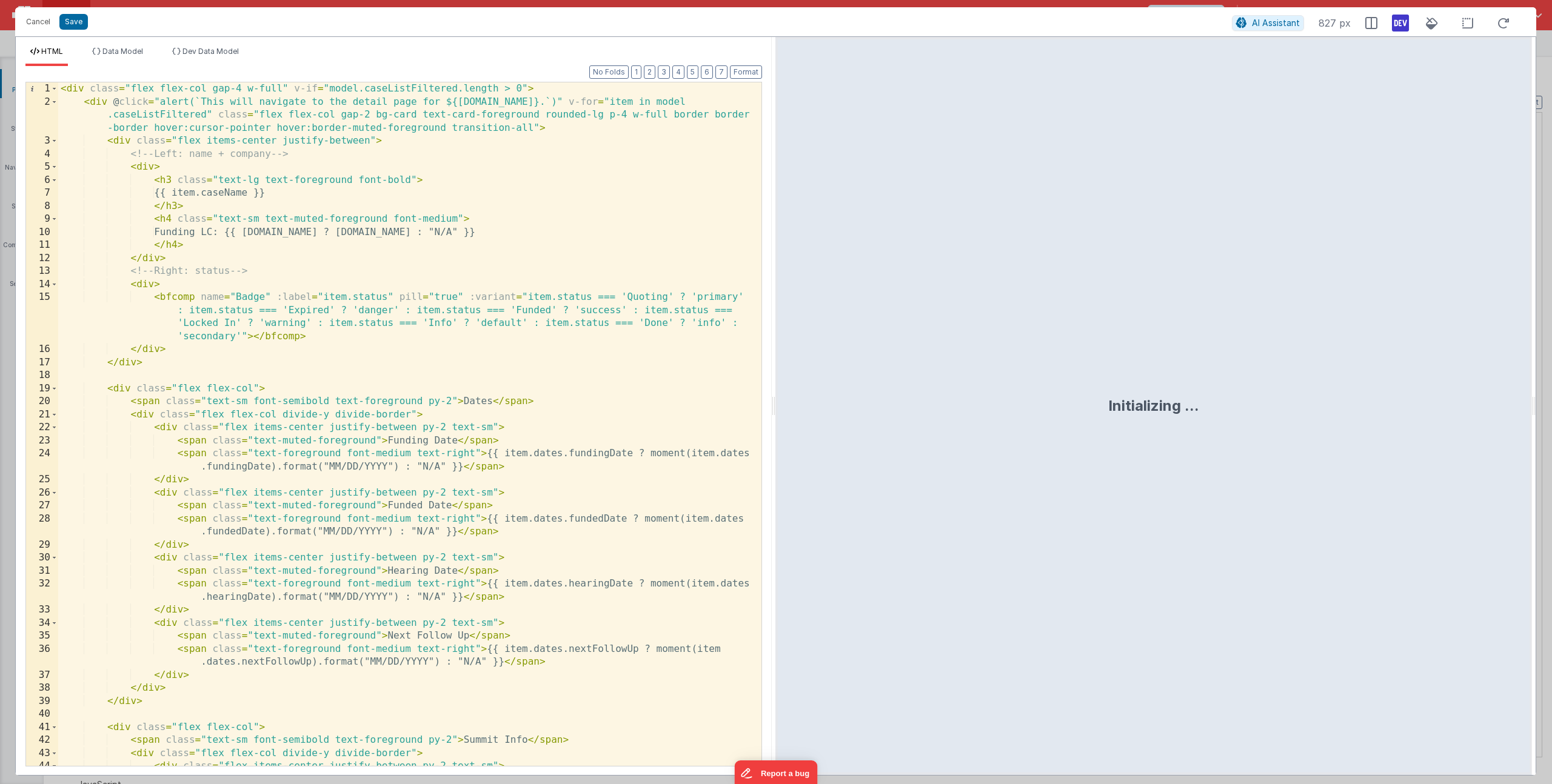
scroll to position [671, 0]
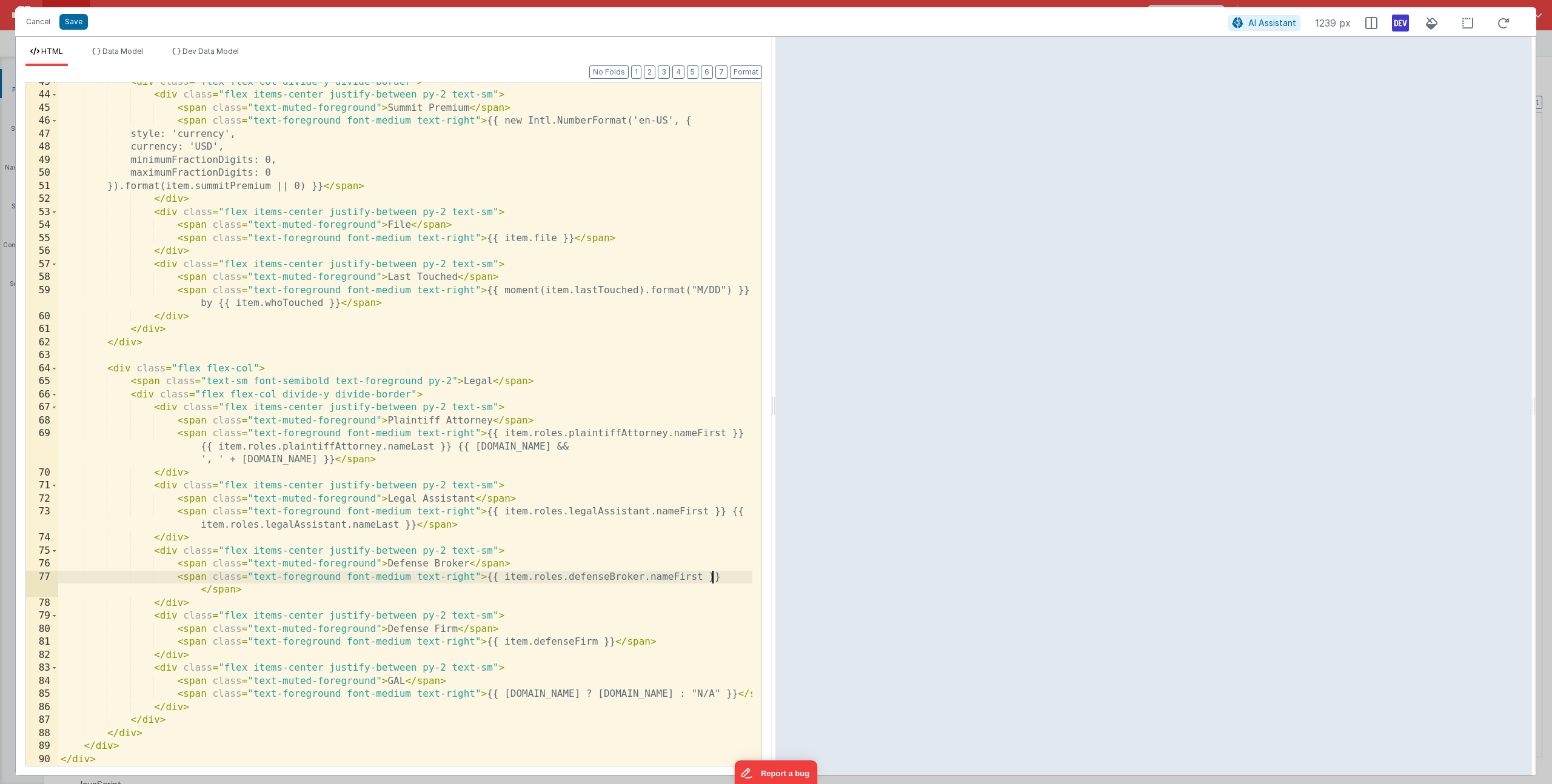
click at [716, 578] on div "< div class = "flex flex-col divide-y divide-border" > < div class = "flex item…" at bounding box center [404, 431] width 694 height 710
click at [731, 576] on div "< div class = "flex flex-col divide-y divide-border" > < div class = "flex item…" at bounding box center [404, 431] width 694 height 710
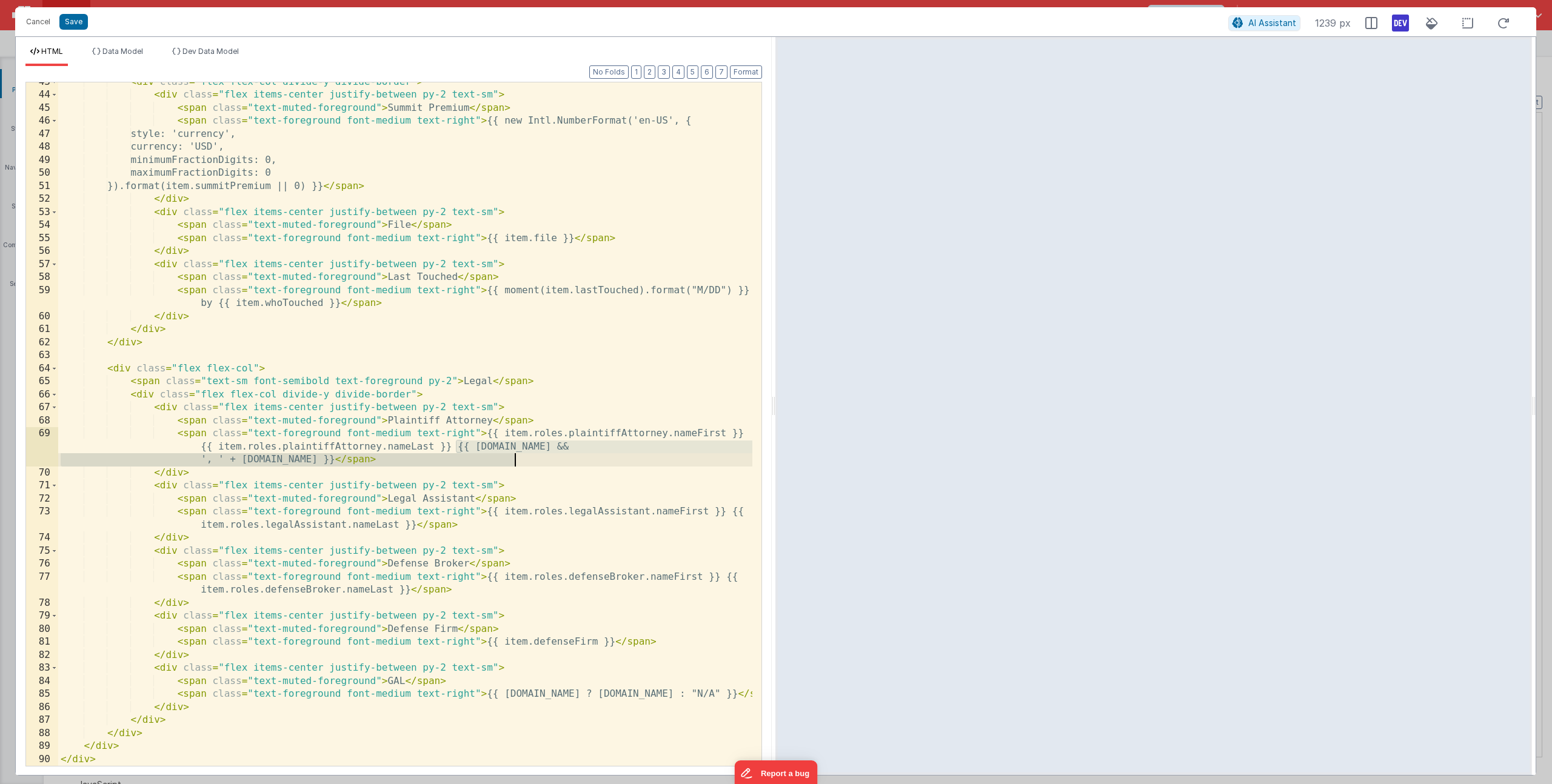
drag, startPoint x: 455, startPoint y: 449, endPoint x: 514, endPoint y: 459, distance: 59.8
click at [514, 459] on div "< div class = "flex flex-col divide-y divide-border" > < div class = "flex item…" at bounding box center [404, 431] width 694 height 710
click at [409, 592] on div "< div class = "flex flex-col divide-y divide-border" > < div class = "flex item…" at bounding box center [404, 431] width 694 height 710
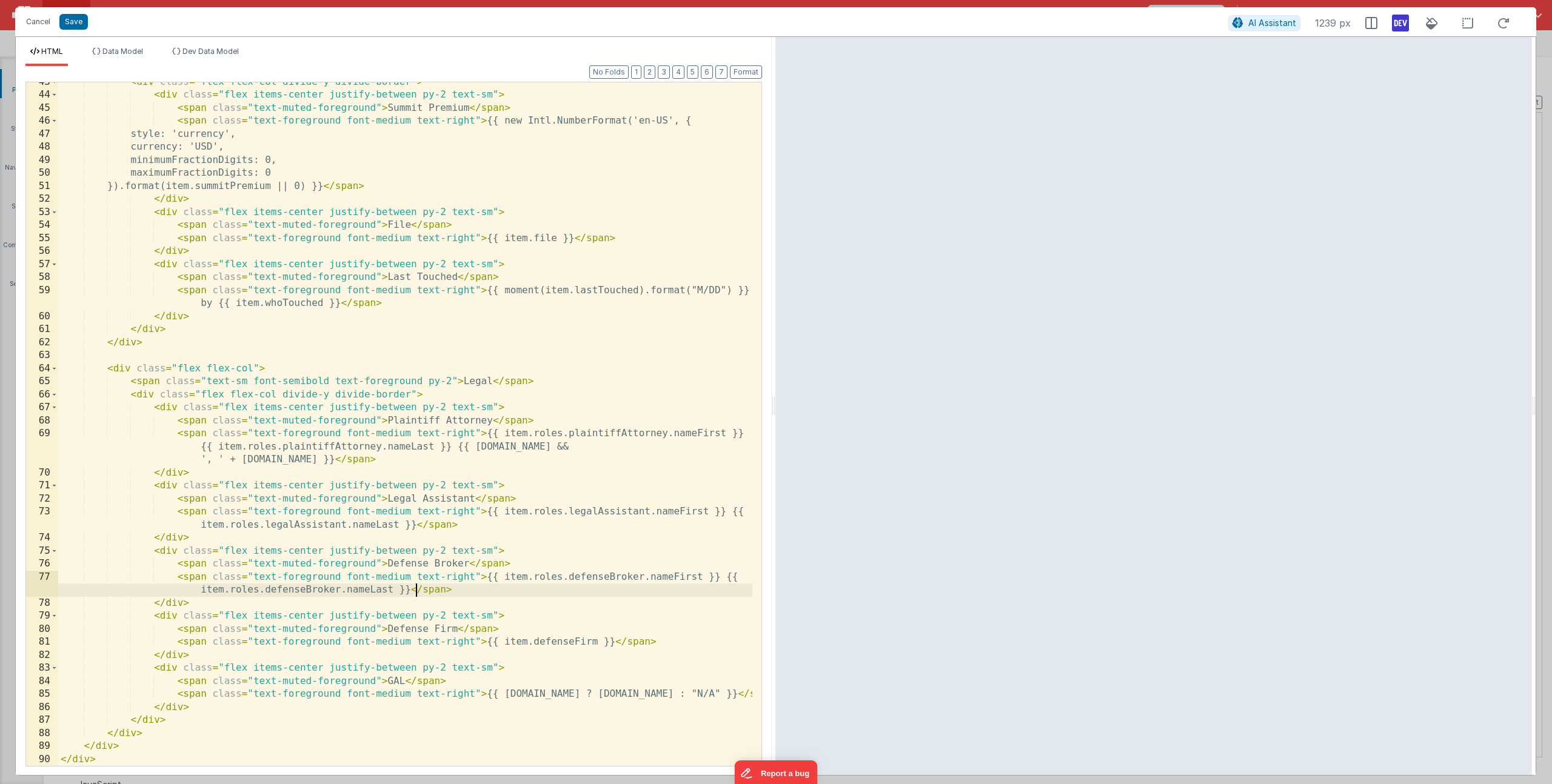
paste textarea
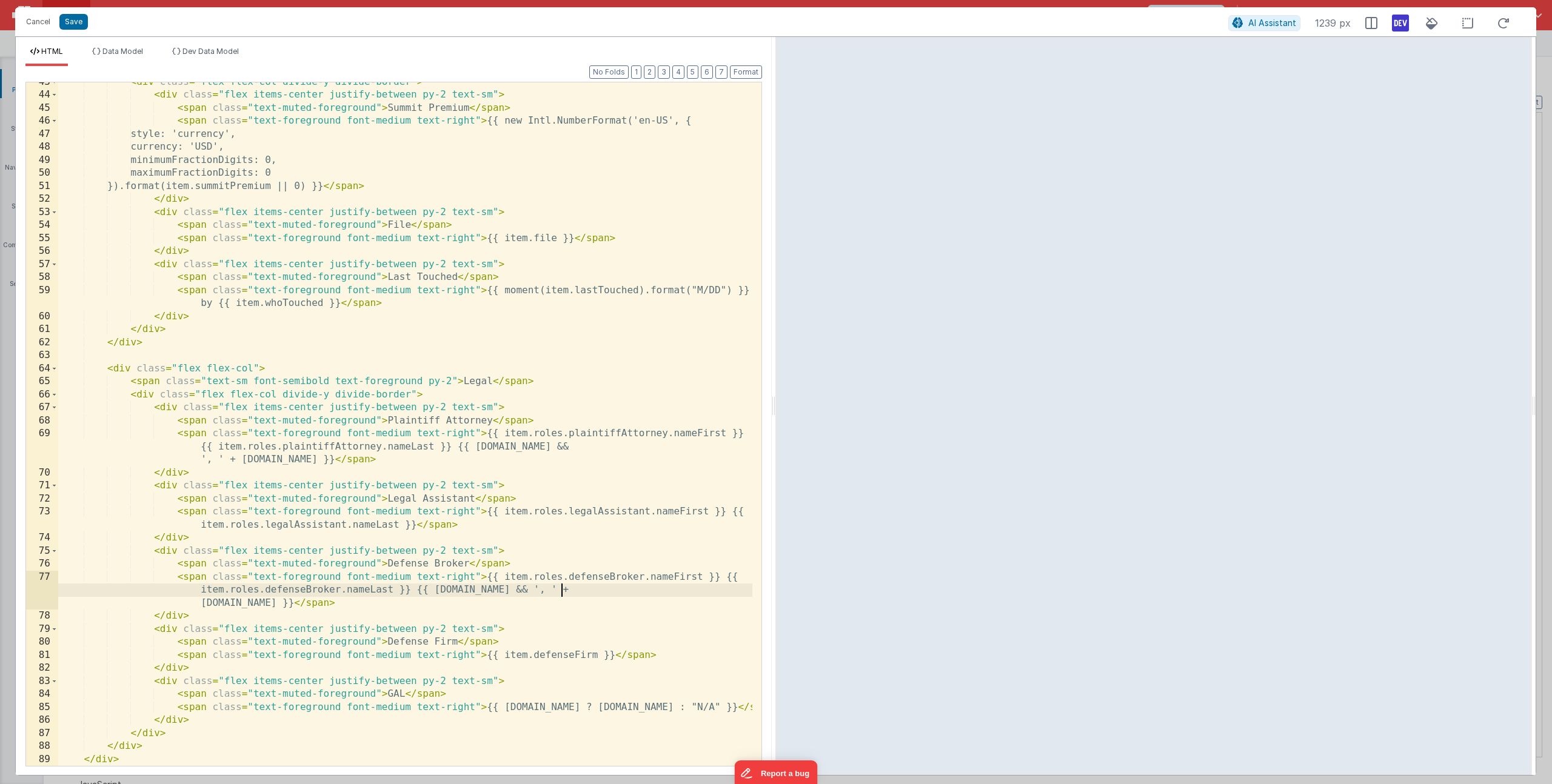
click at [561, 594] on div "< div class = "flex flex-col divide-y divide-border" > < div class = "flex item…" at bounding box center [404, 431] width 694 height 710
click at [315, 602] on div "< div class = "flex flex-col divide-y divide-border" > < div class = "flex item…" at bounding box center [404, 431] width 694 height 710
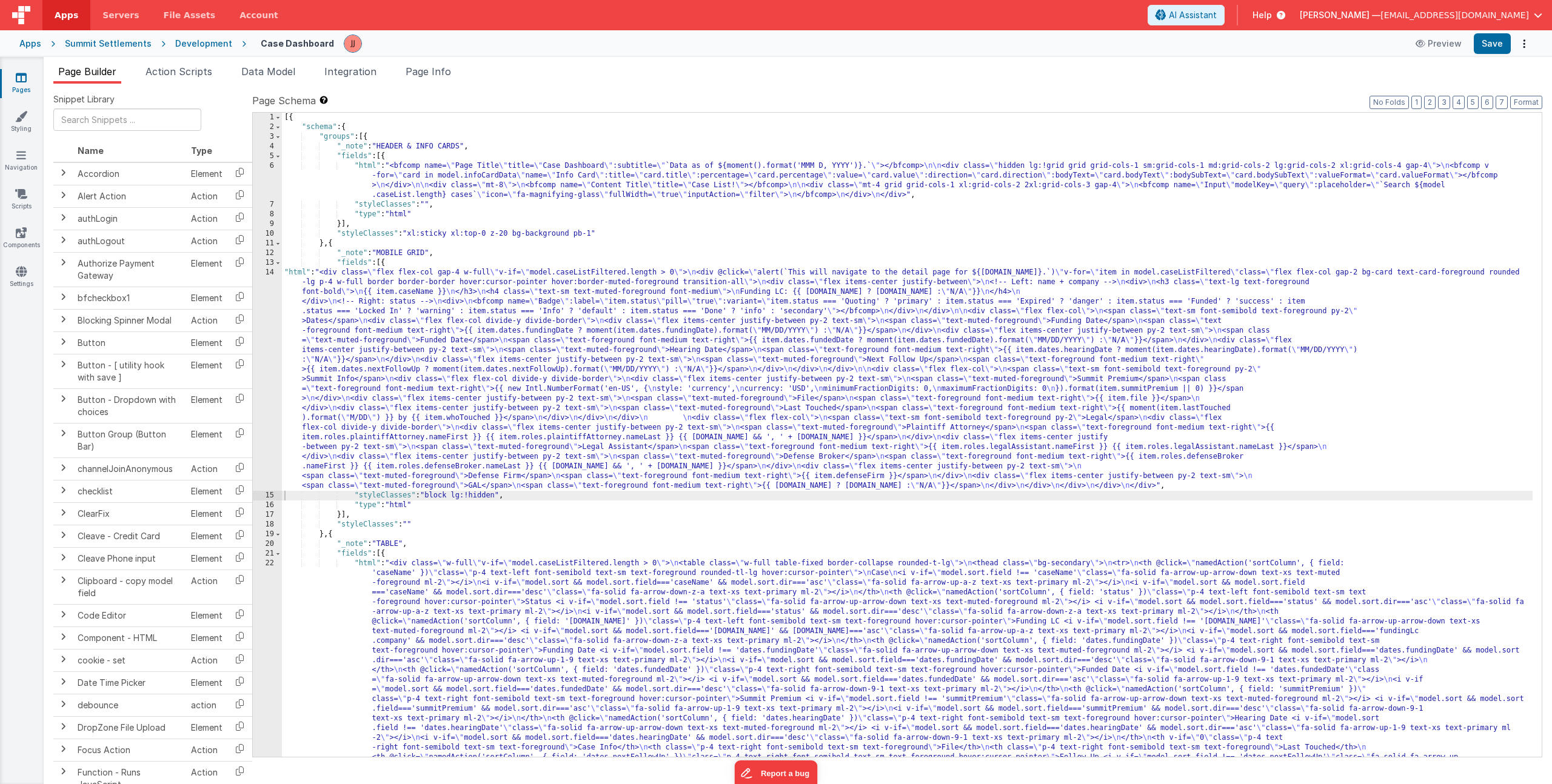
click at [458, 321] on div "[{ "schema" : { "groups" : [{ "_note" : "HEADER & INFO CARDS" , "fields" : [{ "…" at bounding box center [907, 658] width 1251 height 1091
click at [261, 362] on div "14" at bounding box center [267, 380] width 29 height 223
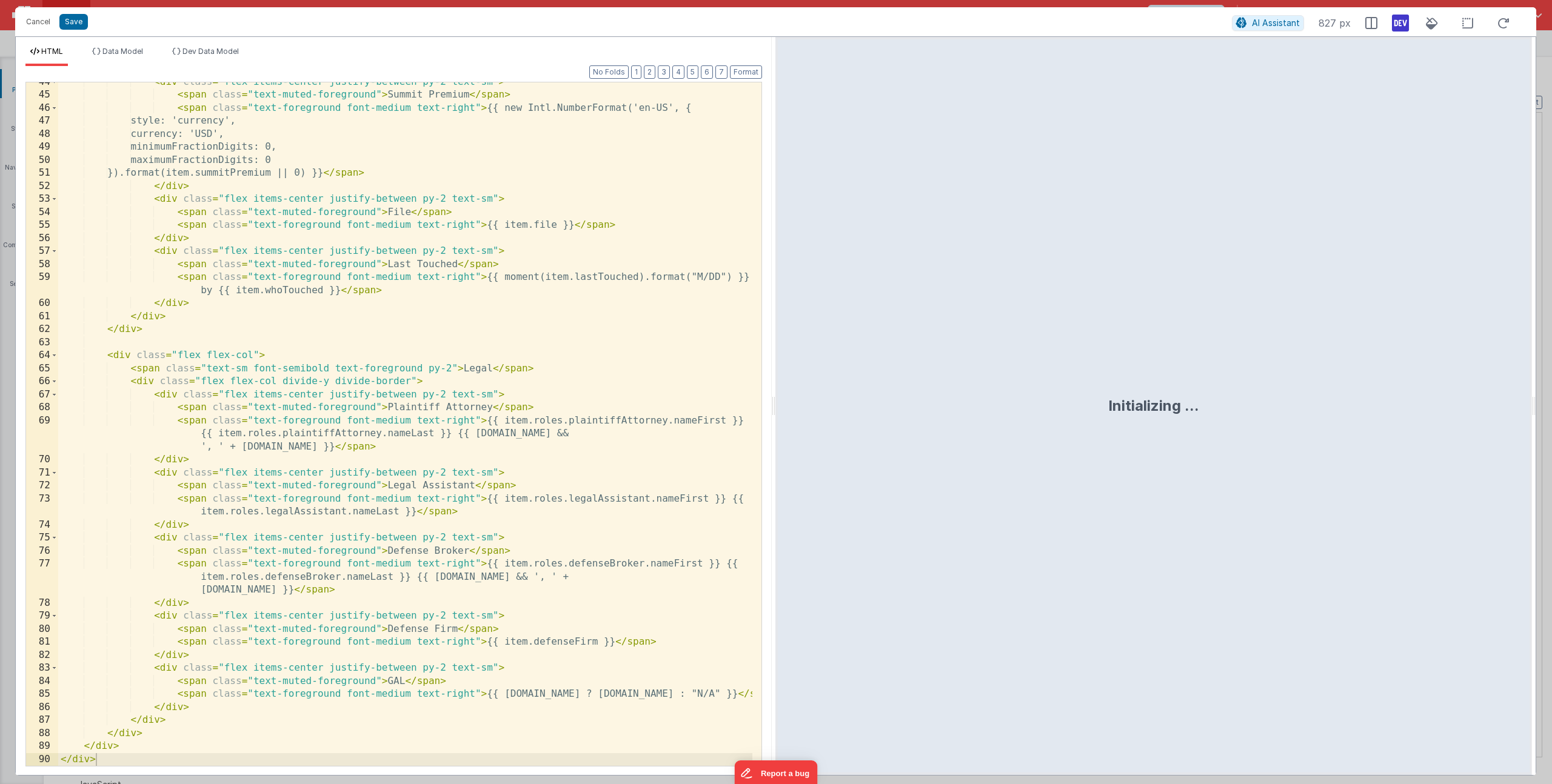
scroll to position [685, 0]
click at [529, 643] on div "< div class = "flex items-center justify-between py-2 text-sm" > < span class =…" at bounding box center [404, 431] width 694 height 710
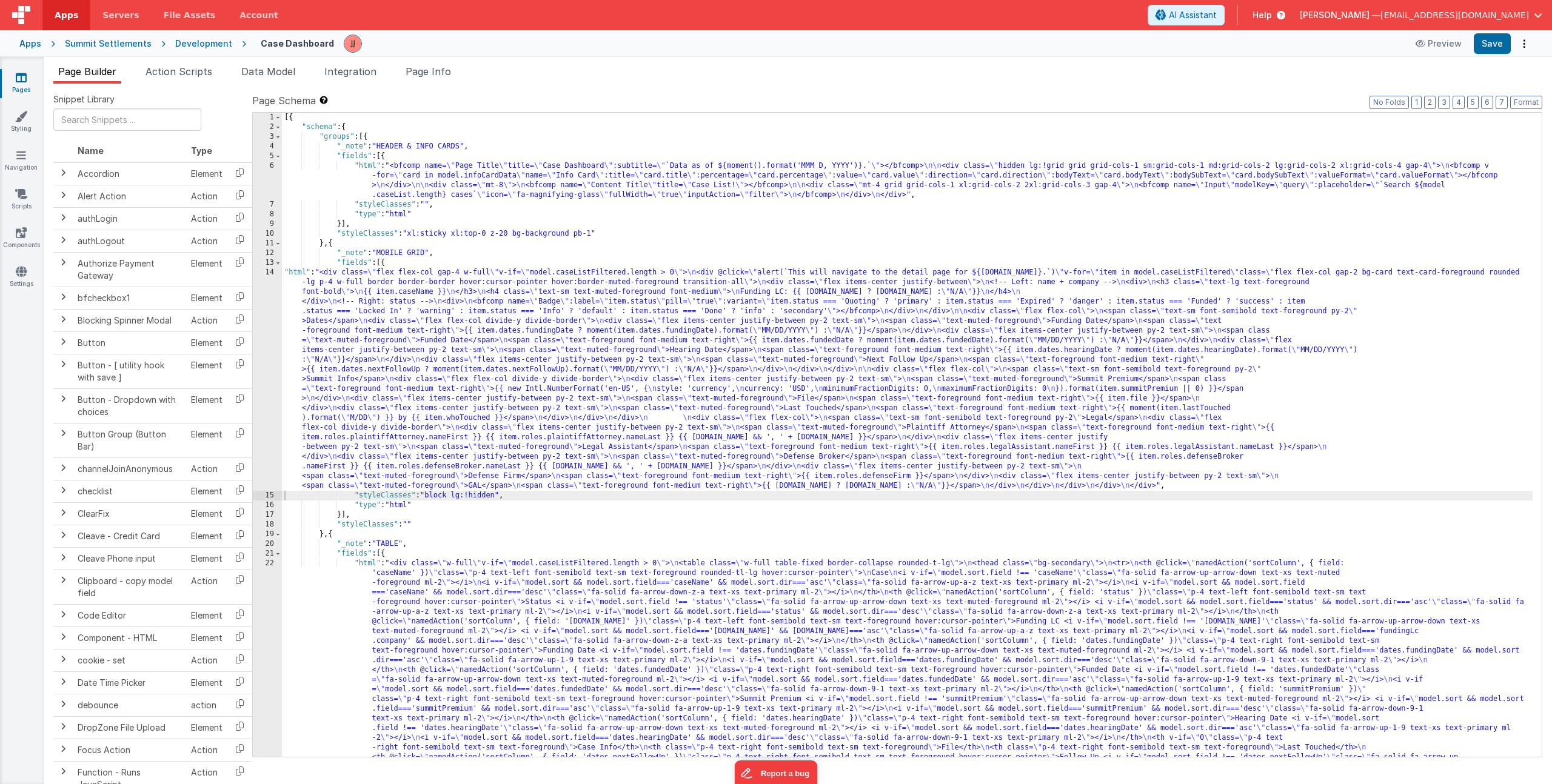
click at [425, 395] on div "[{ "schema" : { "groups" : [{ "_note" : "HEADER & INFO CARDS" , "fields" : [{ "…" at bounding box center [907, 658] width 1251 height 1091
click at [264, 388] on div "14" at bounding box center [267, 380] width 29 height 223
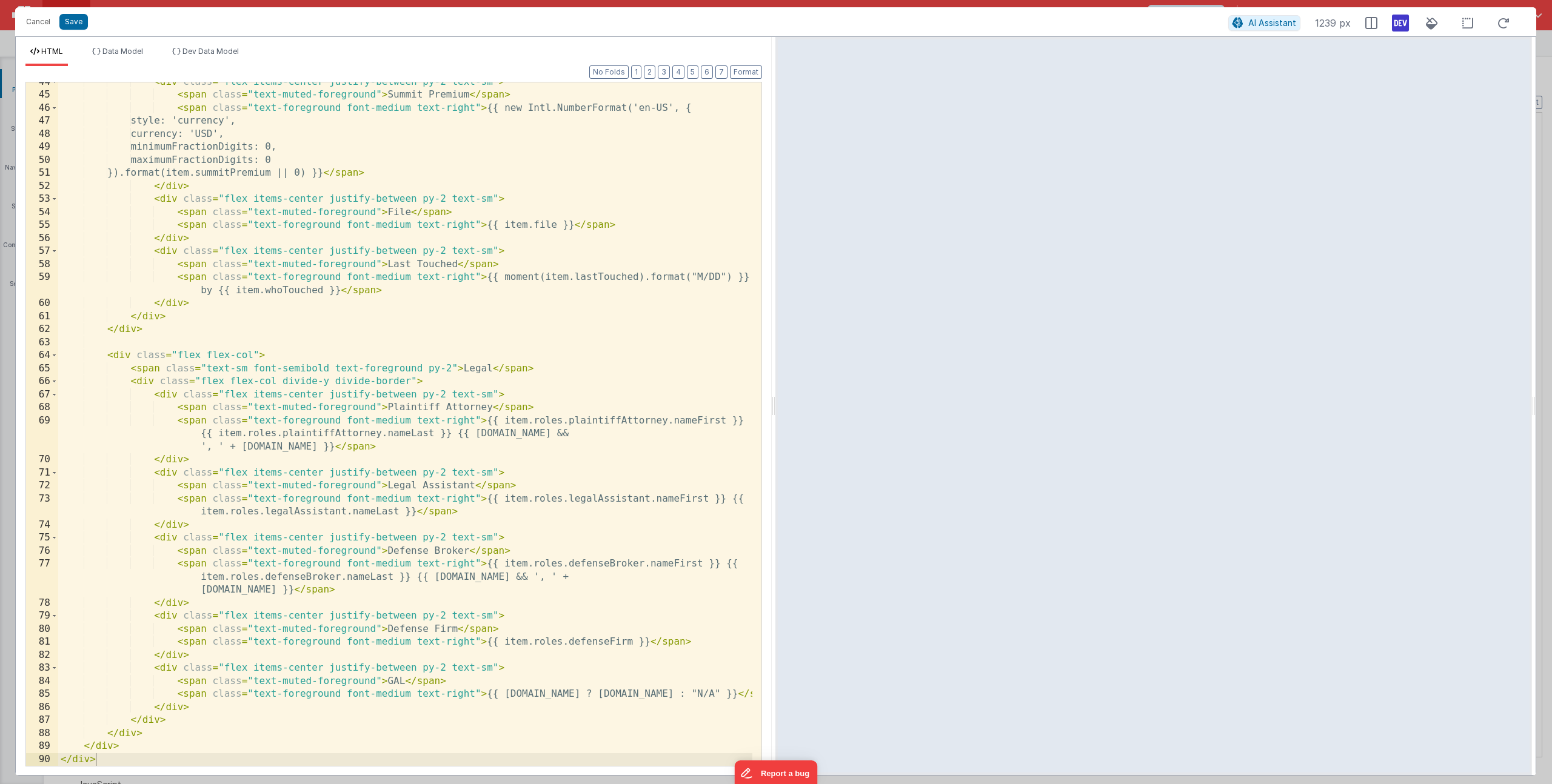
click at [632, 643] on div "< div class = "flex items-center justify-between py-2 text-sm" > < span class =…" at bounding box center [404, 431] width 694 height 710
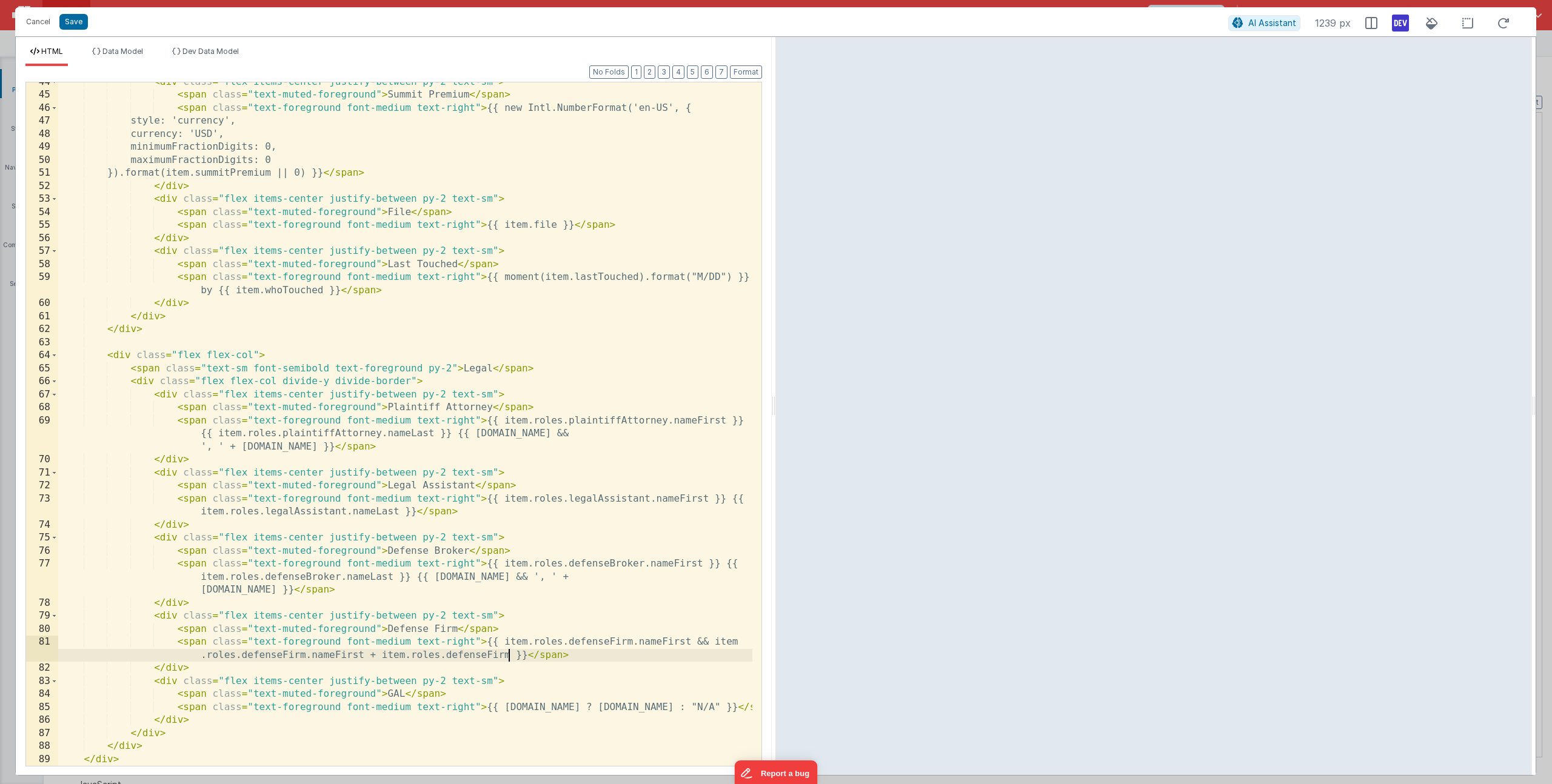
scroll to position [685, 0]
click at [373, 656] on div "< div class = "flex items-center justify-between py-2 text-sm" > < span class =…" at bounding box center [404, 431] width 694 height 710
click at [613, 658] on div "< div class = "flex items-center justify-between py-2 text-sm" > < span class =…" at bounding box center [404, 431] width 694 height 710
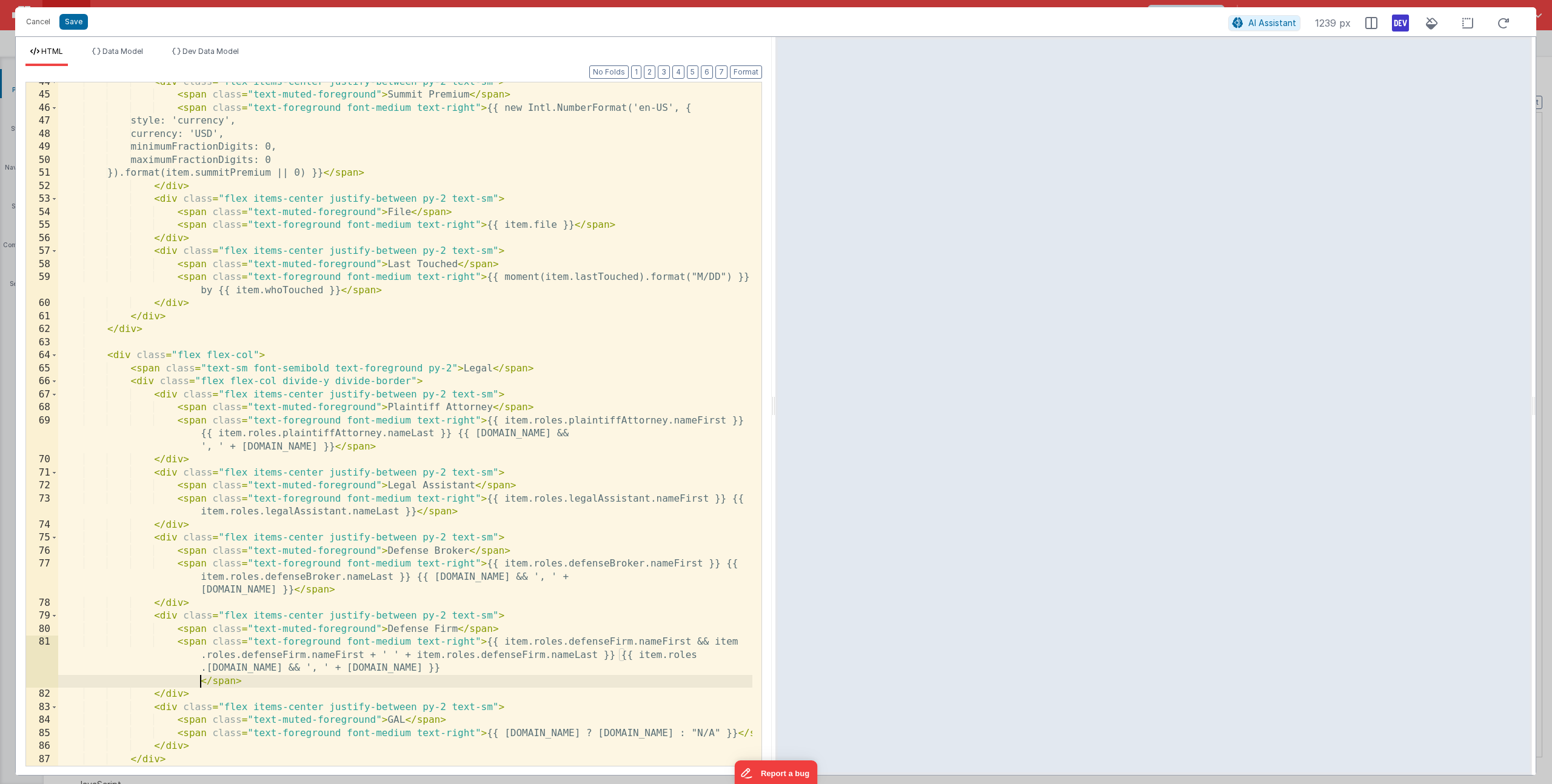
click at [264, 668] on div "< div class = "flex items-center justify-between py-2 text-sm" > < span class =…" at bounding box center [404, 431] width 694 height 710
click at [537, 673] on div "< div class = "flex items-center justify-between py-2 text-sm" > < span class =…" at bounding box center [404, 431] width 694 height 710
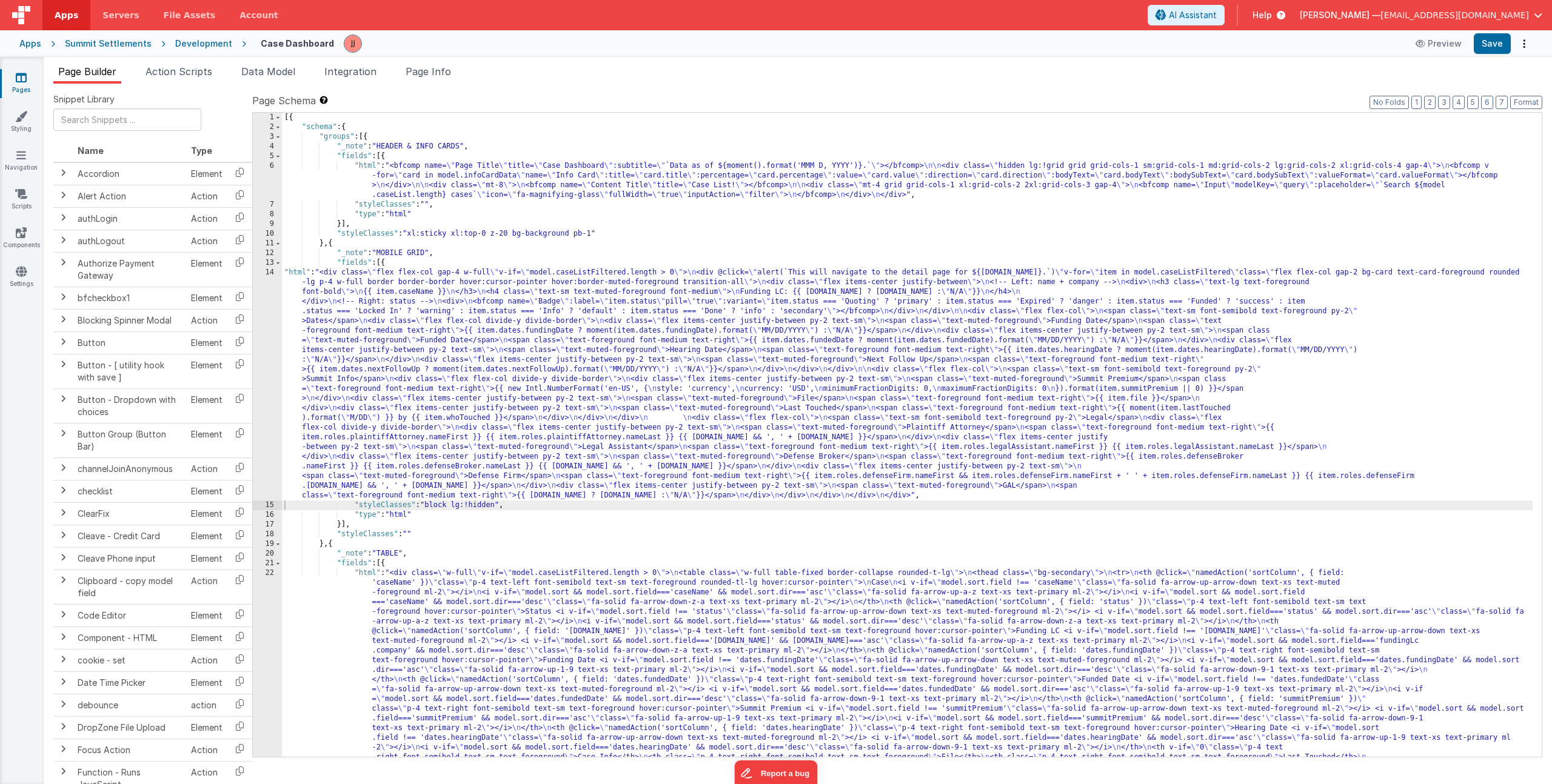
click at [497, 438] on div "[{ "schema" : { "groups" : [{ "_note" : "HEADER & INFO CARDS" , "fields" : [{ "…" at bounding box center [907, 658] width 1251 height 1091
click at [262, 409] on div "14" at bounding box center [267, 384] width 29 height 233
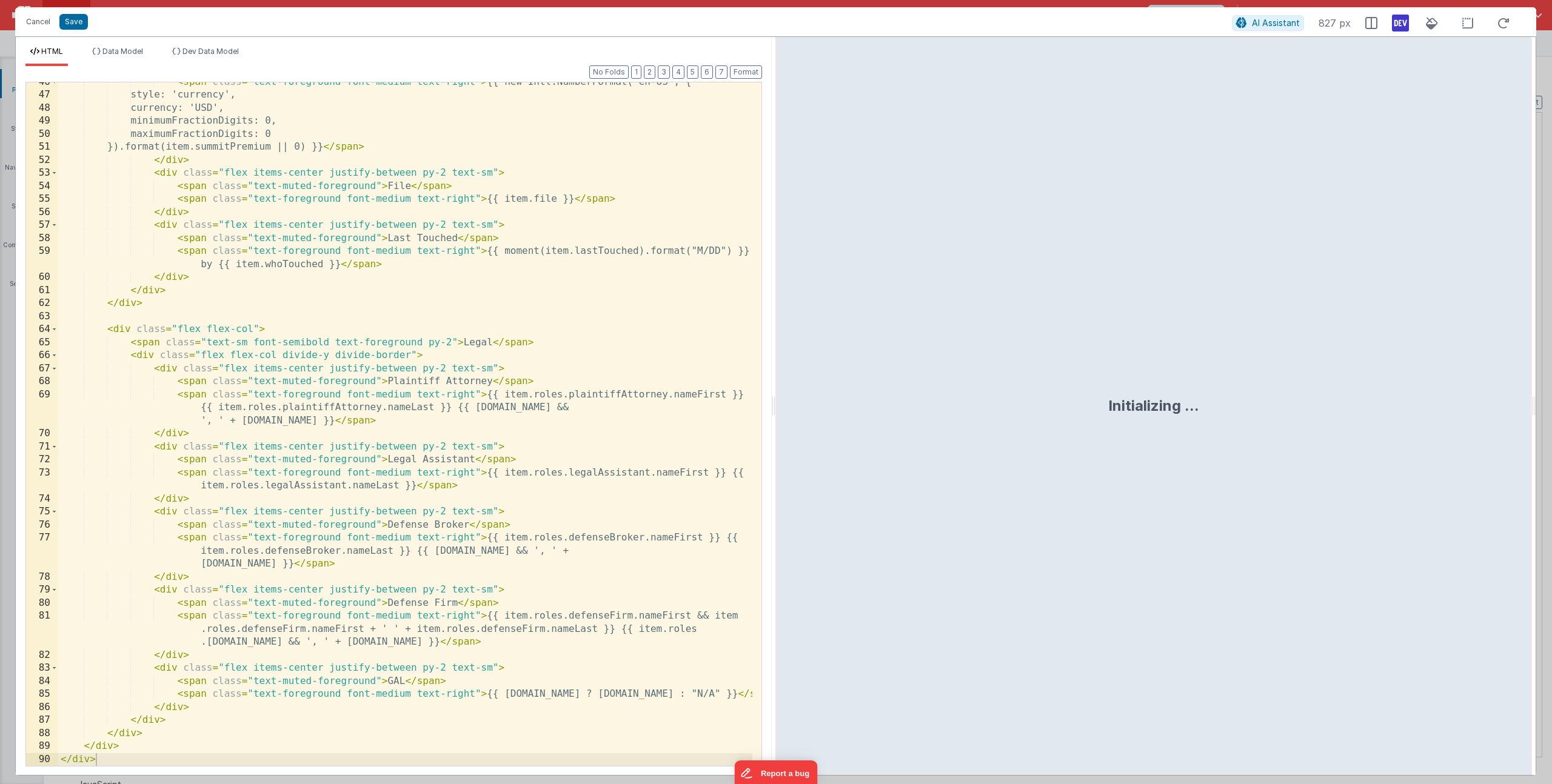
scroll to position [710, 0]
click at [687, 615] on div "< span class = "text-foreground font-medium text-right" > {{ new Intl.NumberFor…" at bounding box center [404, 431] width 694 height 710
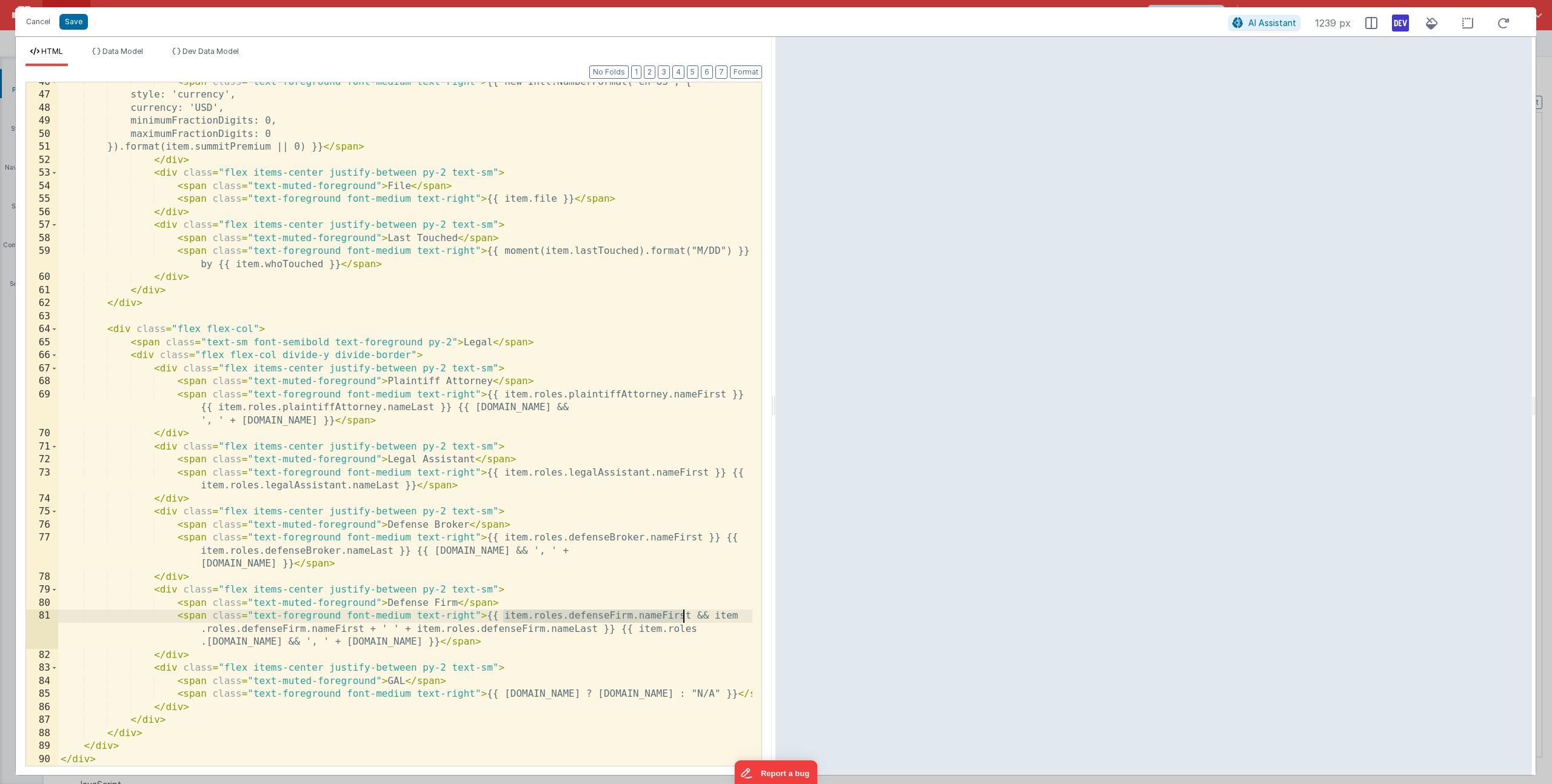
drag, startPoint x: 503, startPoint y: 617, endPoint x: 687, endPoint y: 616, distance: 184.0
click at [687, 616] on div "< span class = "text-foreground font-medium text-right" > {{ new Intl.NumberFor…" at bounding box center [404, 431] width 694 height 710
drag, startPoint x: 688, startPoint y: 615, endPoint x: 503, endPoint y: 619, distance: 185.0
click at [503, 619] on div "< span class = "text-foreground font-medium text-right" > {{ new Intl.NumberFor…" at bounding box center [404, 431] width 694 height 710
paste textarea
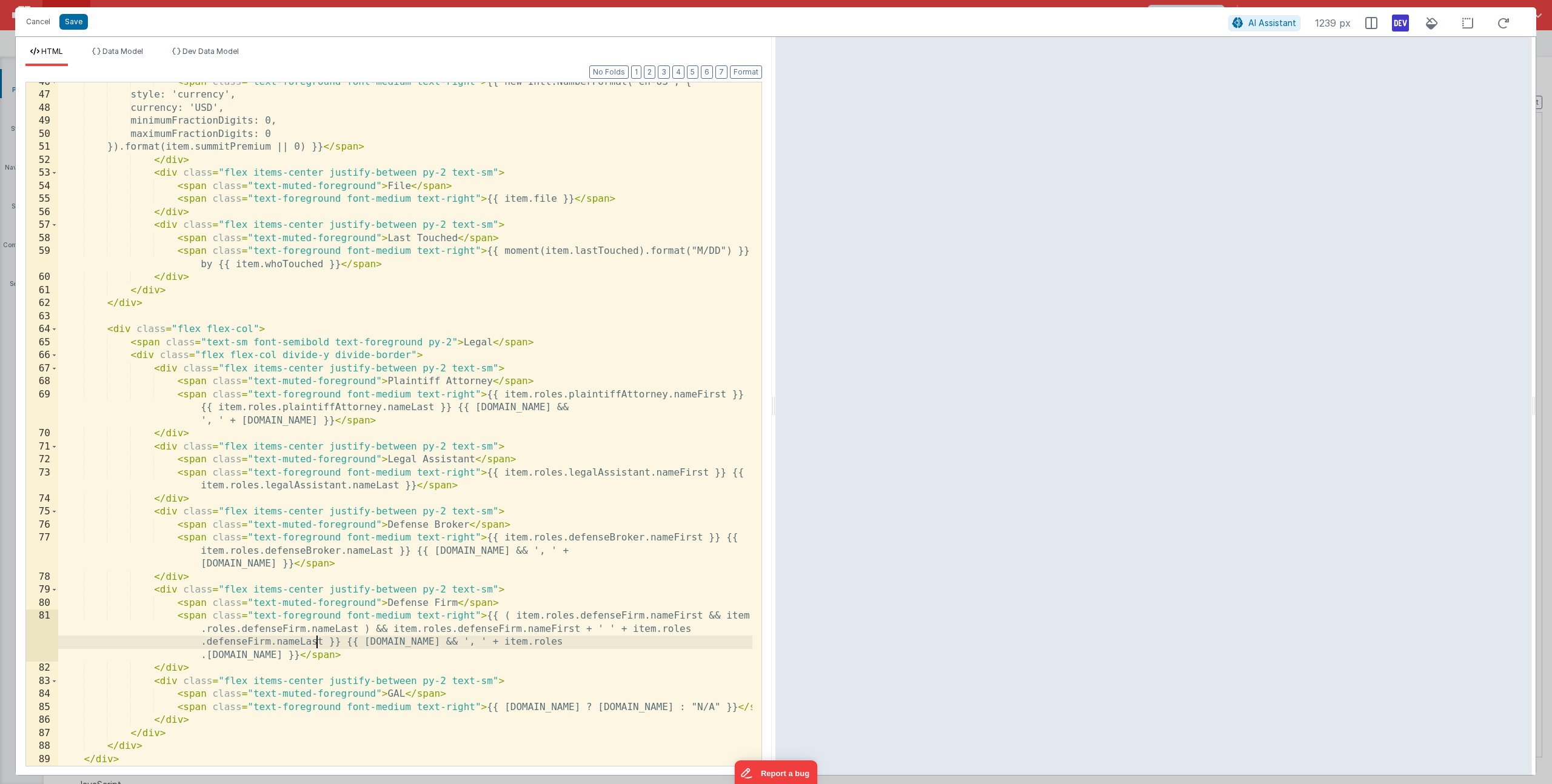
click at [319, 645] on div "< span class = "text-foreground font-medium text-right" > {{ new Intl.NumberFor…" at bounding box center [404, 431] width 694 height 710
drag, startPoint x: 670, startPoint y: 639, endPoint x: 648, endPoint y: 637, distance: 22.1
click at [648, 637] on div "< span class = "text-foreground font-medium text-right" > {{ new Intl.NumberFor…" at bounding box center [404, 431] width 694 height 710
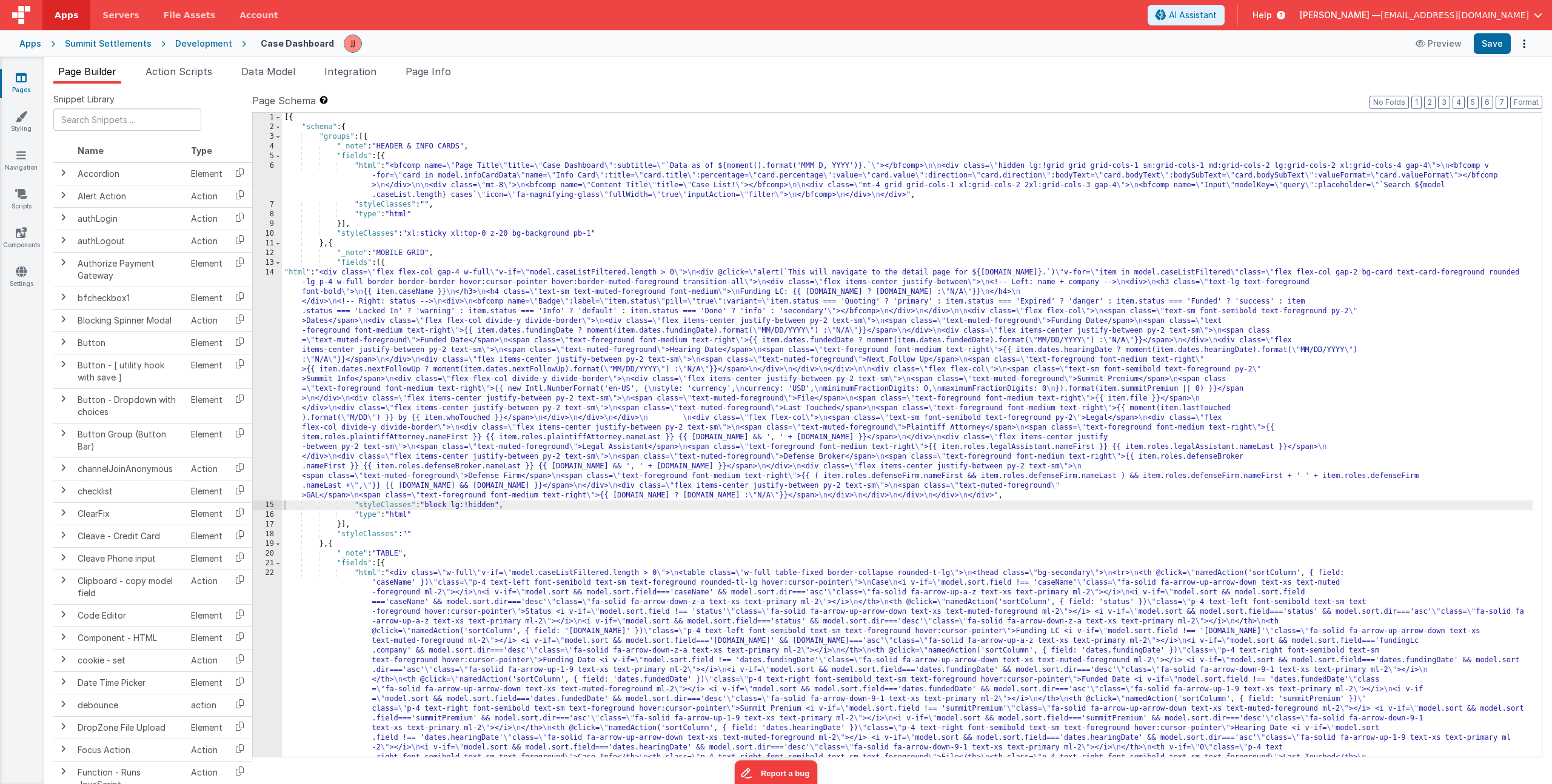
click at [407, 415] on div "[{ "schema" : { "groups" : [{ "_note" : "HEADER & INFO CARDS" , "fields" : [{ "…" at bounding box center [907, 658] width 1251 height 1091
click at [265, 407] on div "14" at bounding box center [267, 384] width 29 height 233
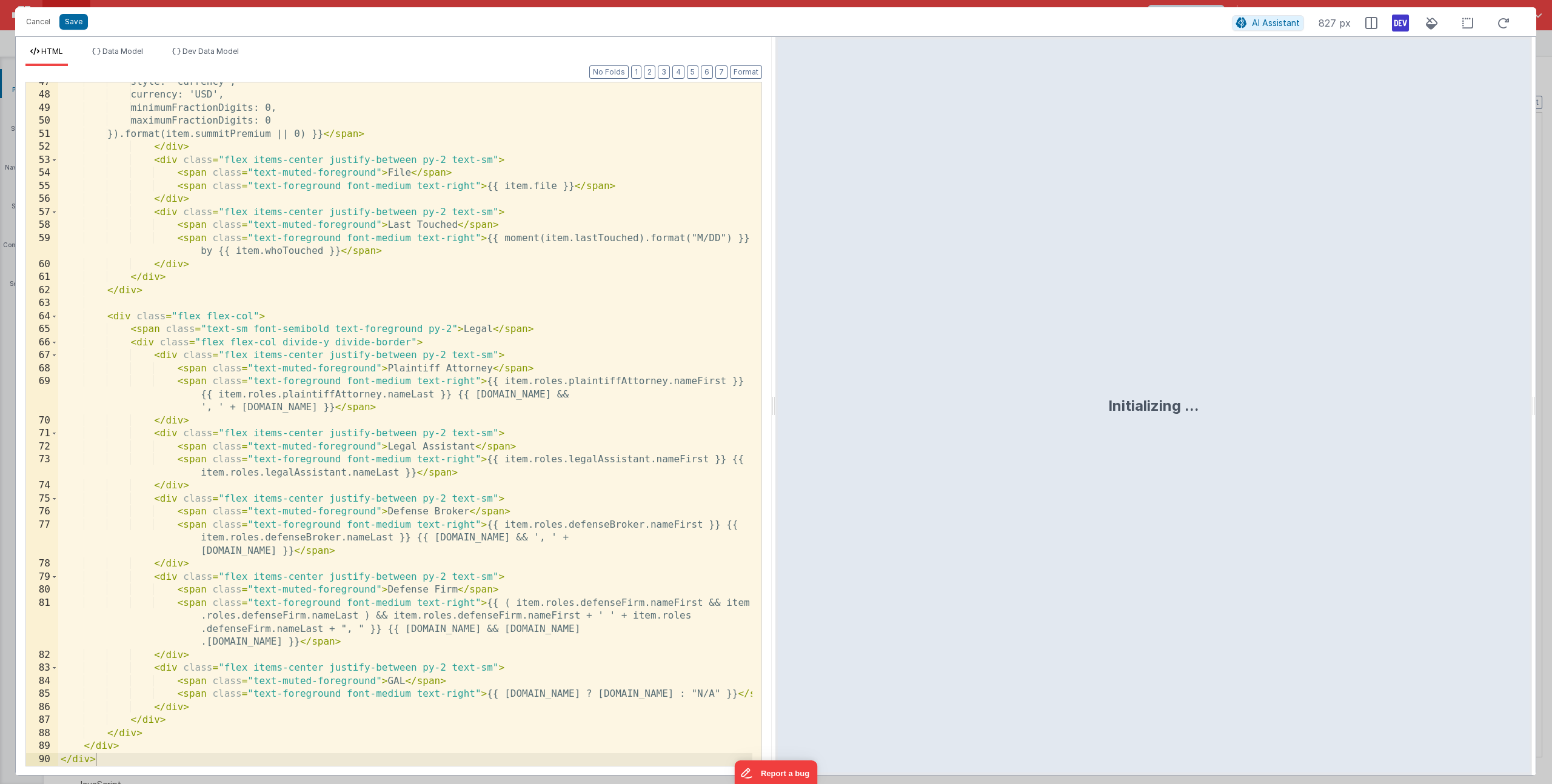
scroll to position [723, 0]
click at [535, 694] on div "style: 'currency', currency: 'USD', minimumFractionDigits: 0, maximumFractionDi…" at bounding box center [404, 431] width 694 height 710
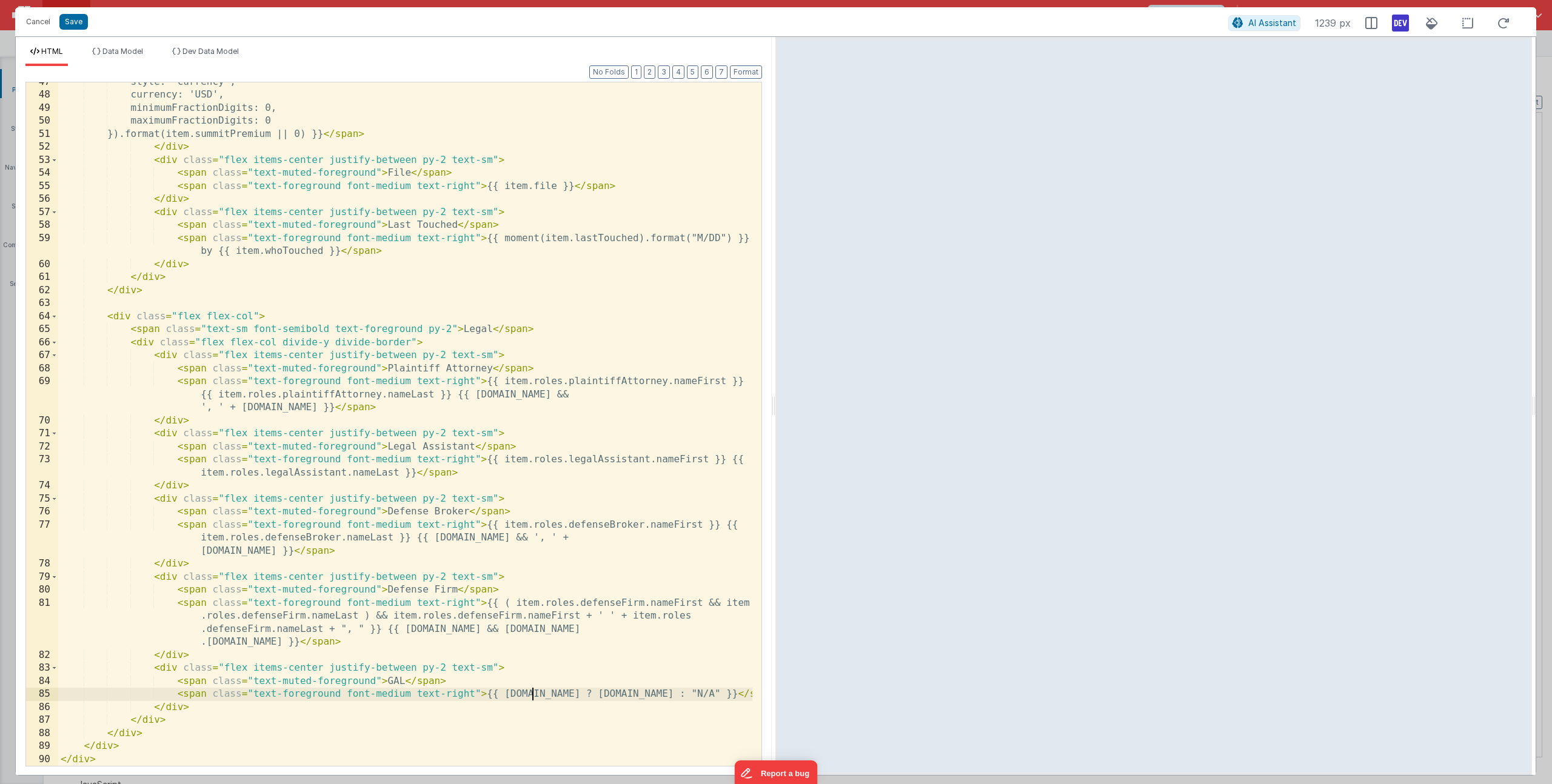
click at [533, 695] on div "style: 'currency', currency: 'USD', minimumFractionDigits: 0, maximumFractionDi…" at bounding box center [404, 431] width 694 height 710
drag, startPoint x: 575, startPoint y: 695, endPoint x: 503, endPoint y: 696, distance: 72.0
click at [503, 696] on div "style: 'currency', currency: 'USD', minimumFractionDigits: 0, maximumFractionDi…" at bounding box center [404, 431] width 694 height 710
drag, startPoint x: 554, startPoint y: 698, endPoint x: 600, endPoint y: 701, distance: 46.1
click at [600, 701] on div "style: 'currency', currency: 'USD', minimumFractionDigits: 0, maximumFractionDi…" at bounding box center [404, 431] width 694 height 710
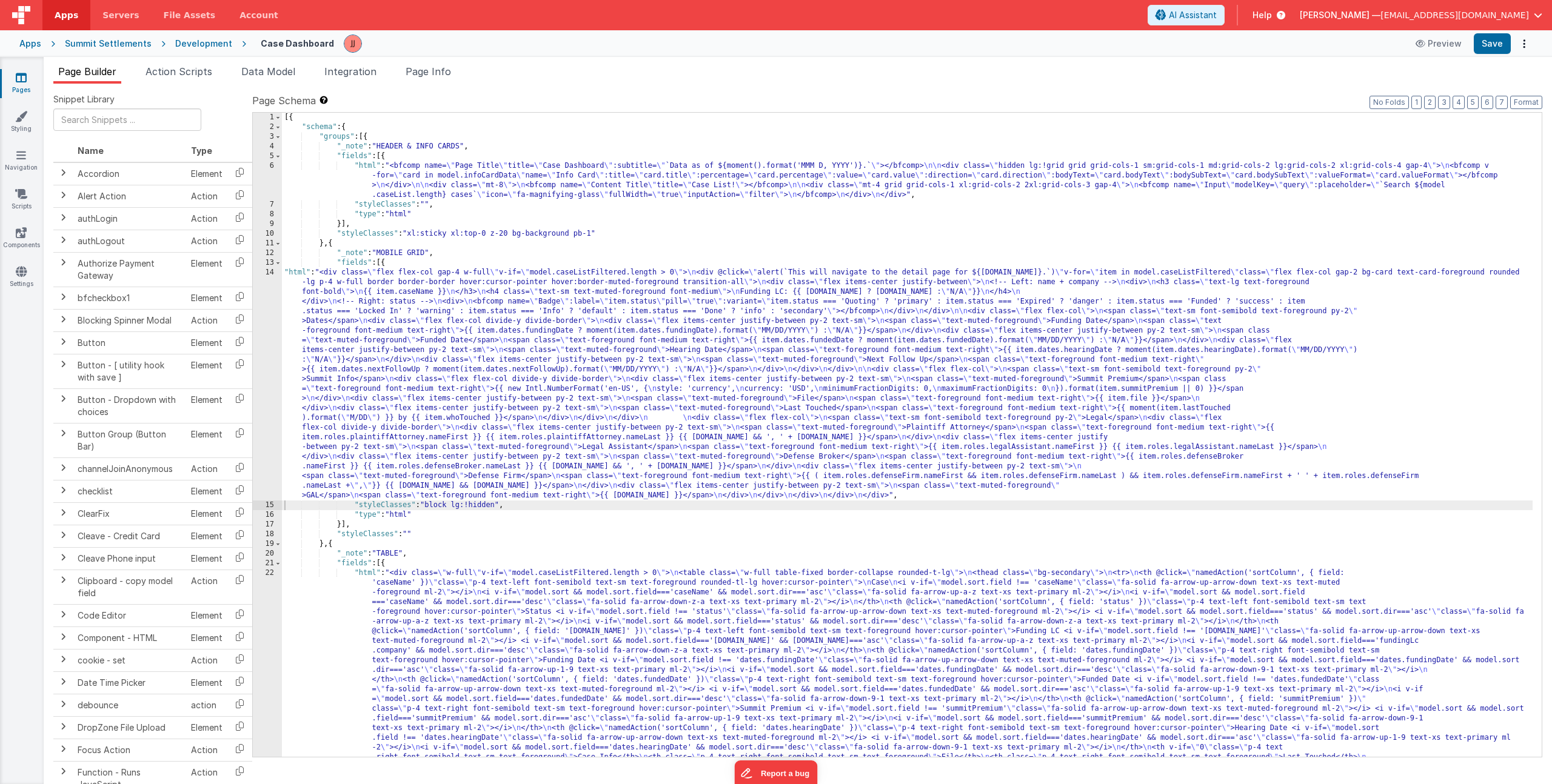
click at [456, 377] on div "[{ "schema" : { "groups" : [{ "_note" : "HEADER & INFO CARDS" , "fields" : [{ "…" at bounding box center [907, 658] width 1251 height 1091
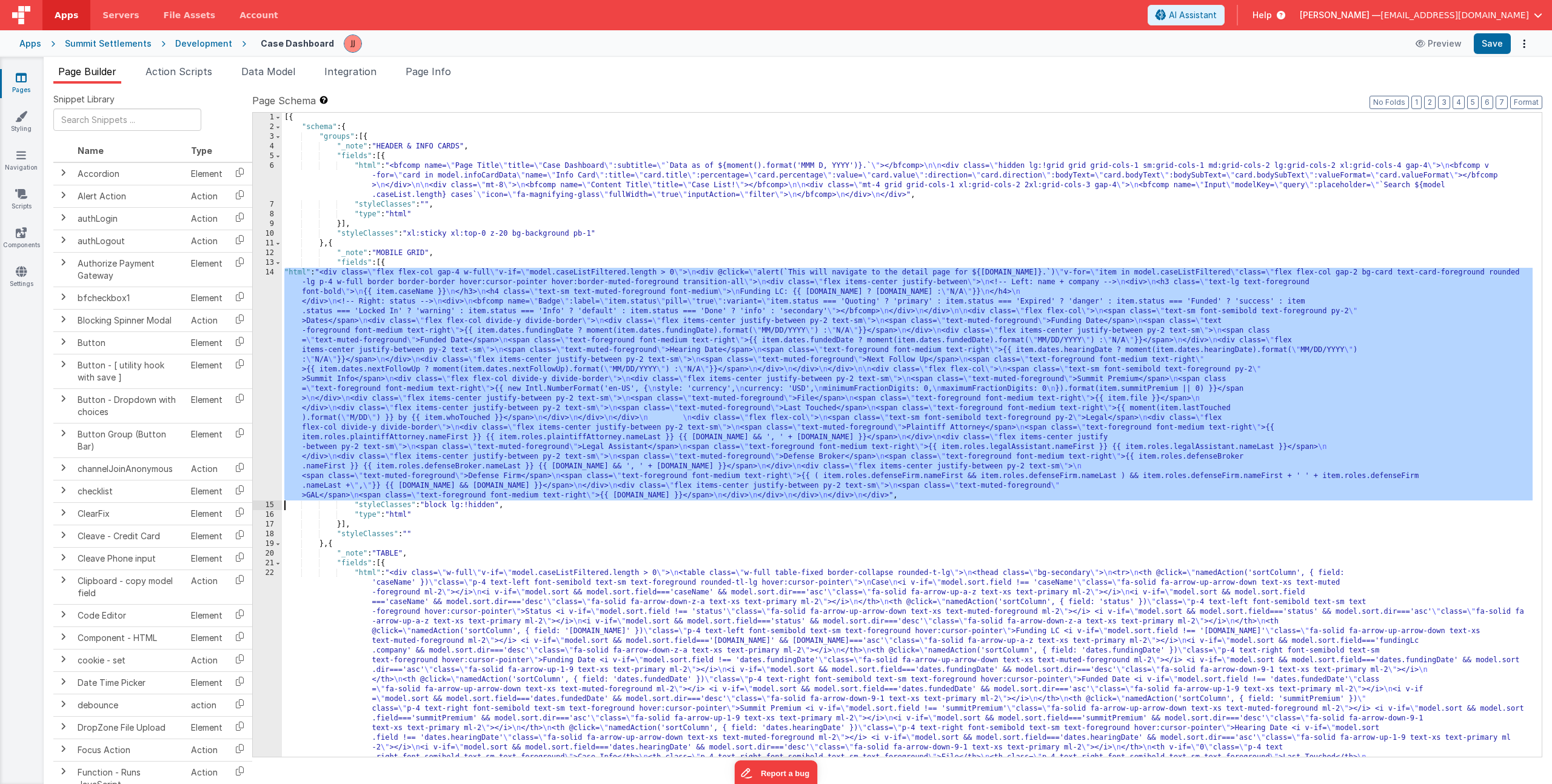
click at [271, 393] on div "14" at bounding box center [267, 384] width 29 height 233
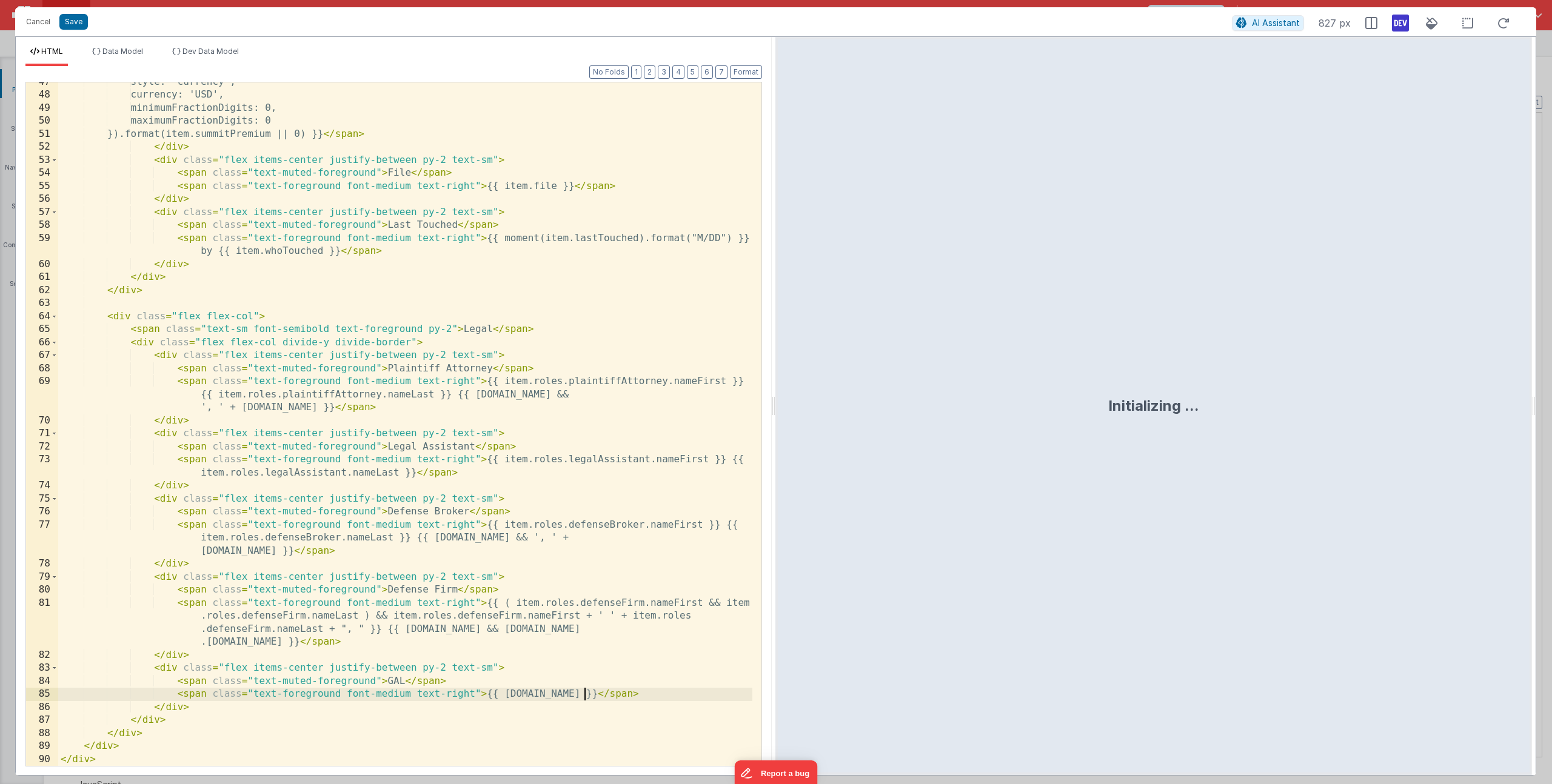
click at [582, 697] on div "style: 'currency', currency: 'USD', minimumFractionDigits: 0, maximumFractionDi…" at bounding box center [404, 431] width 694 height 710
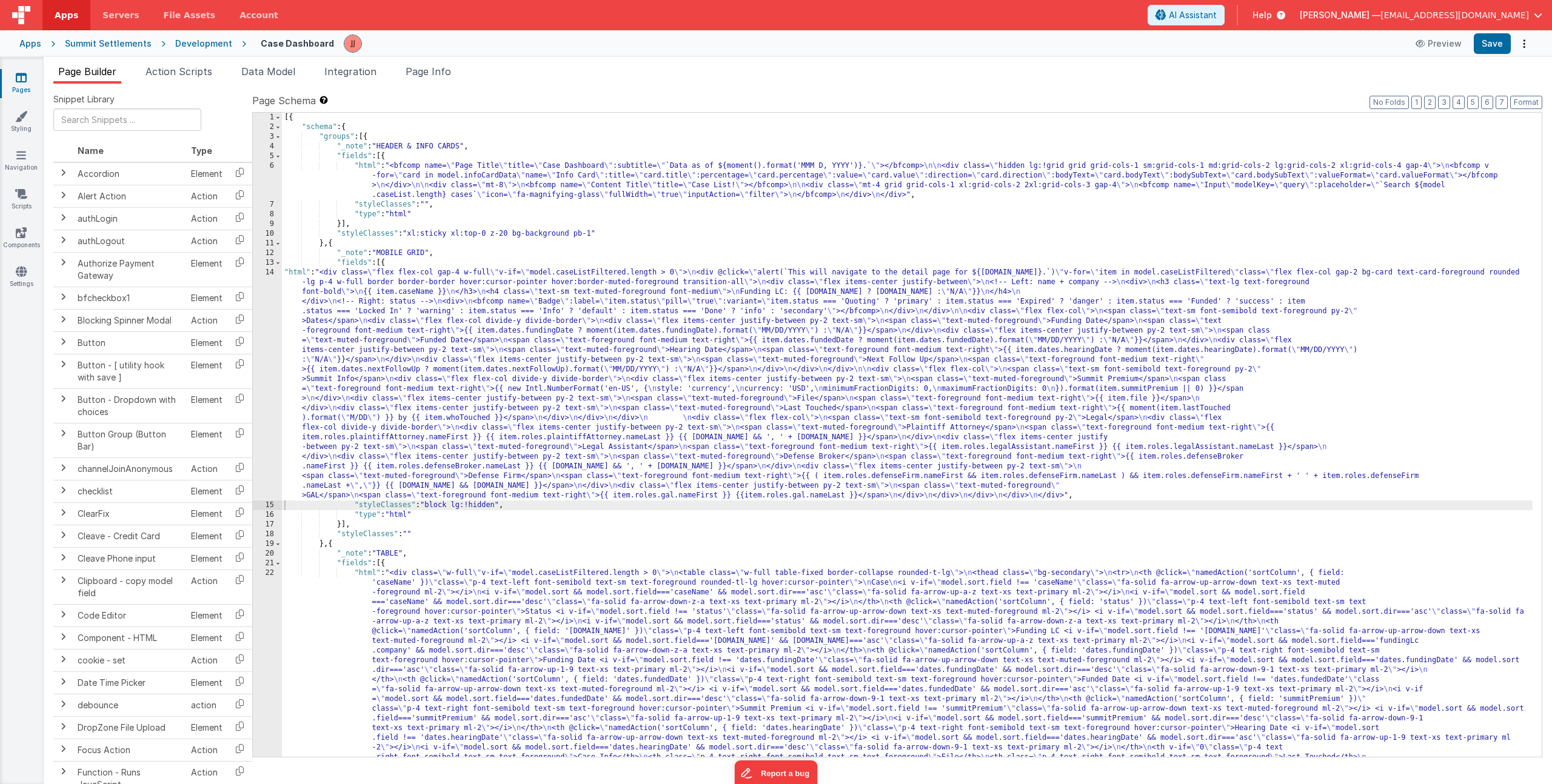
click at [533, 613] on div "[{ "schema" : { "groups" : [{ "_note" : "HEADER & INFO CARDS" , "fields" : [{ "…" at bounding box center [907, 658] width 1251 height 1091
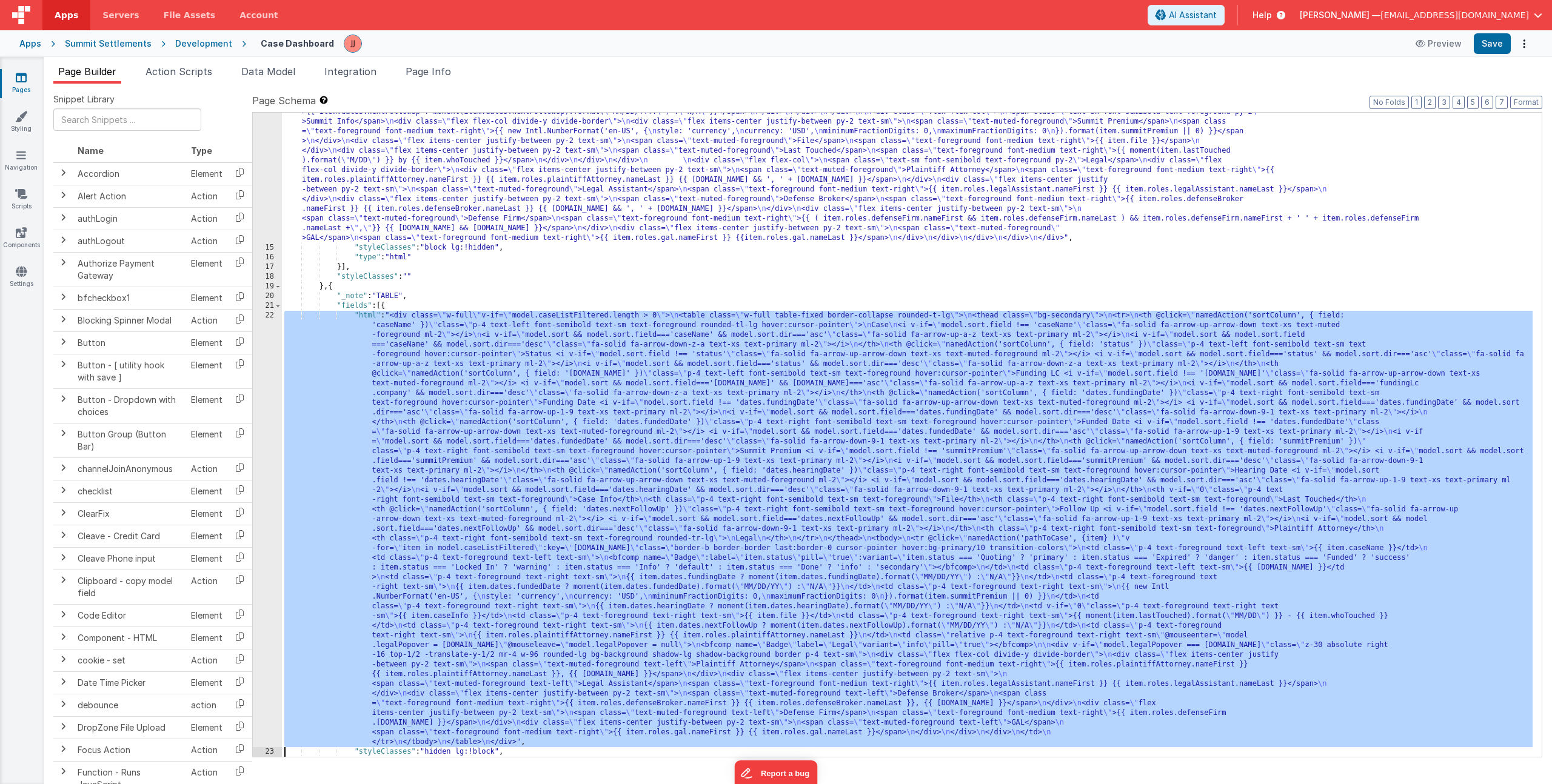
scroll to position [258, 0]
click at [260, 586] on div "22" at bounding box center [267, 528] width 29 height 437
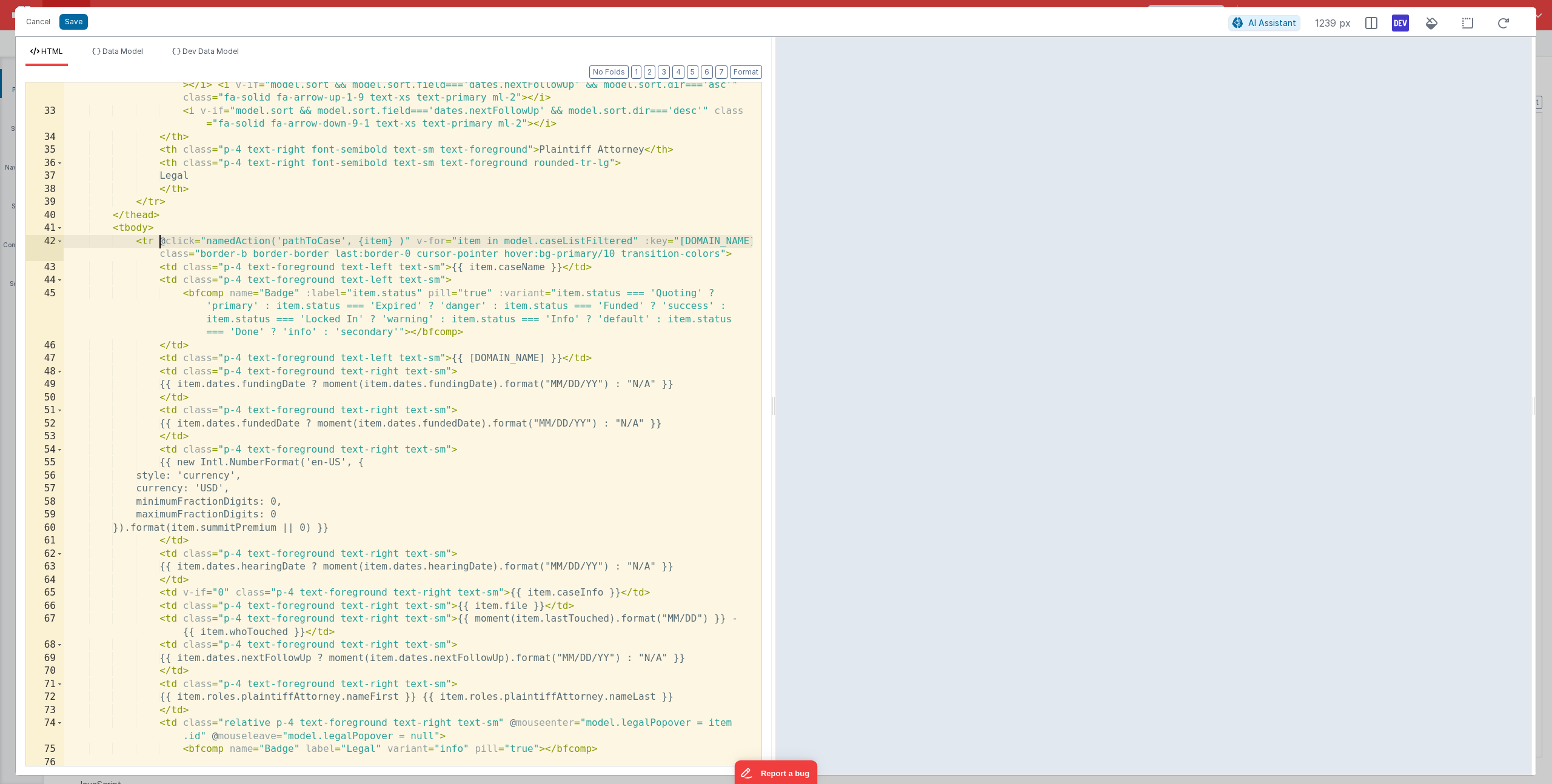
scroll to position [0, 0]
drag, startPoint x: 157, startPoint y: 239, endPoint x: 410, endPoint y: 240, distance: 253.0
click at [410, 240] on div "< th @ click = "namedAction('sortColumn', { field: 'dates.nextFollowUp' })" cla…" at bounding box center [407, 427] width 688 height 775
drag, startPoint x: 41, startPoint y: 25, endPoint x: 51, endPoint y: 34, distance: 13.5
click at [41, 25] on button "Cancel" at bounding box center [38, 22] width 36 height 17
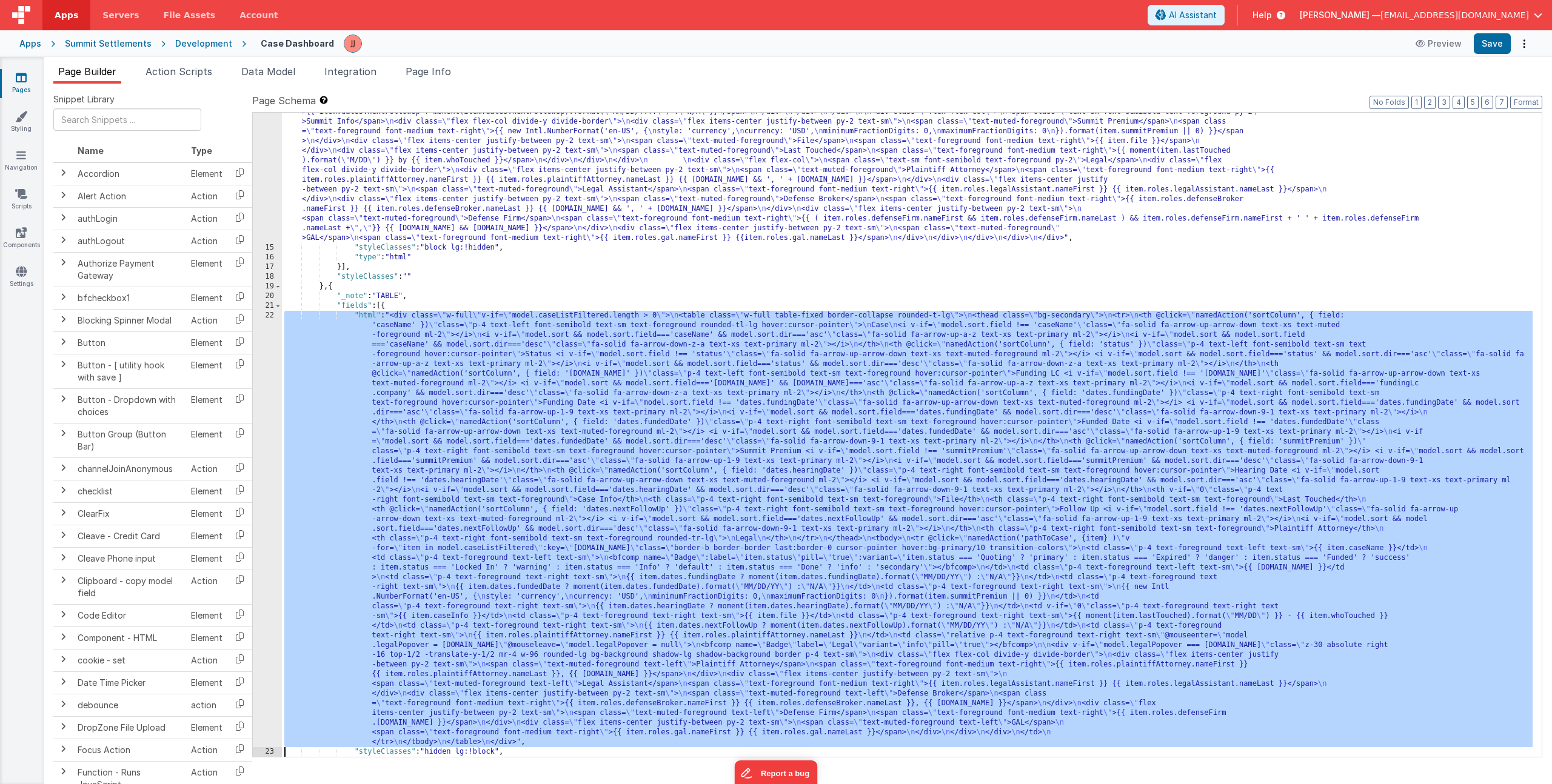
click at [386, 323] on div ""html" : "<div class= \" flex flex-col gap-4 w-full \" v-if= \" model.caseListF…" at bounding box center [907, 454] width 1251 height 887
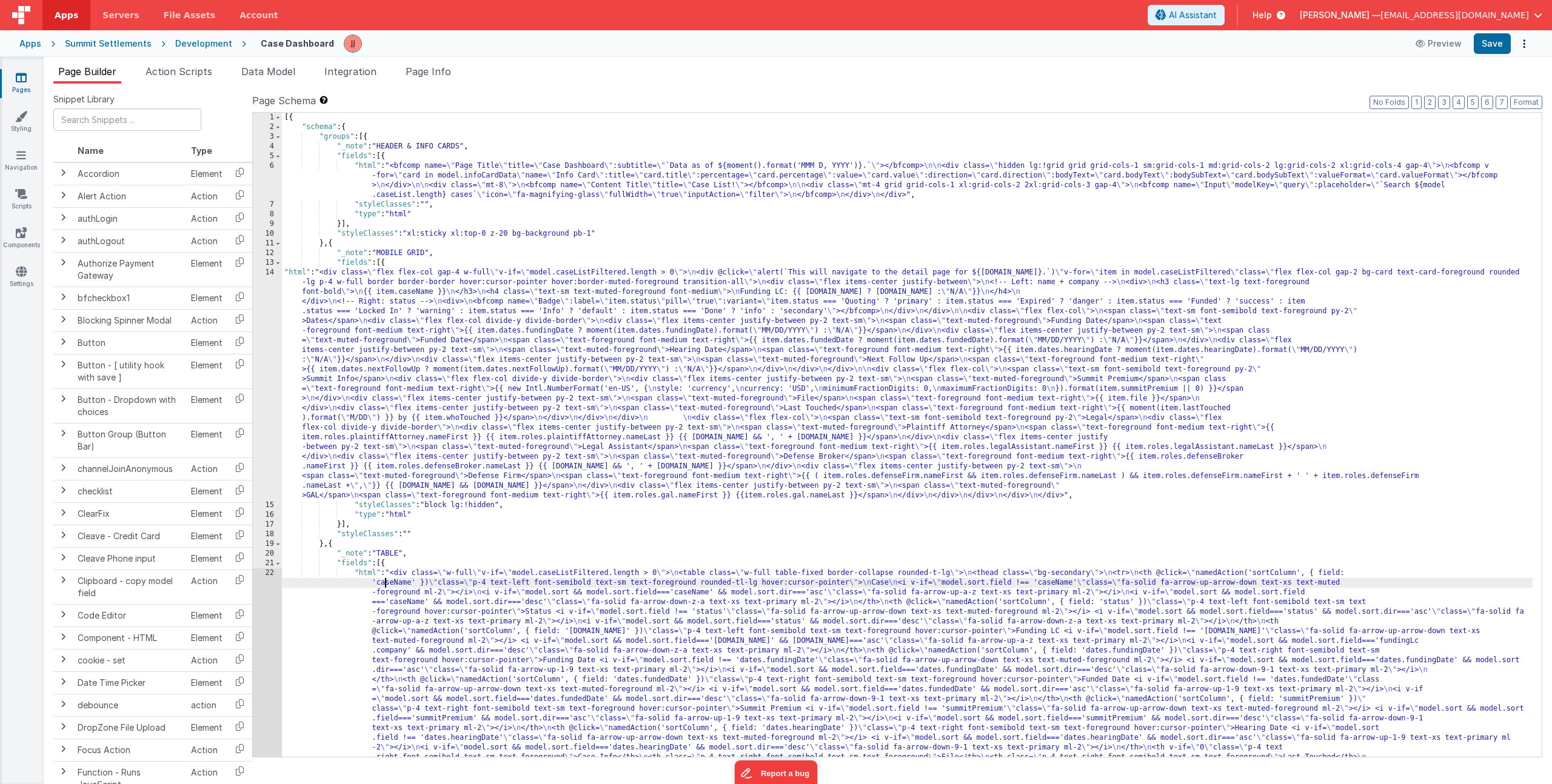
click at [363, 310] on div "[{ "schema" : { "groups" : [{ "_note" : "HEADER & INFO CARDS" , "fields" : [{ "…" at bounding box center [907, 658] width 1251 height 1091
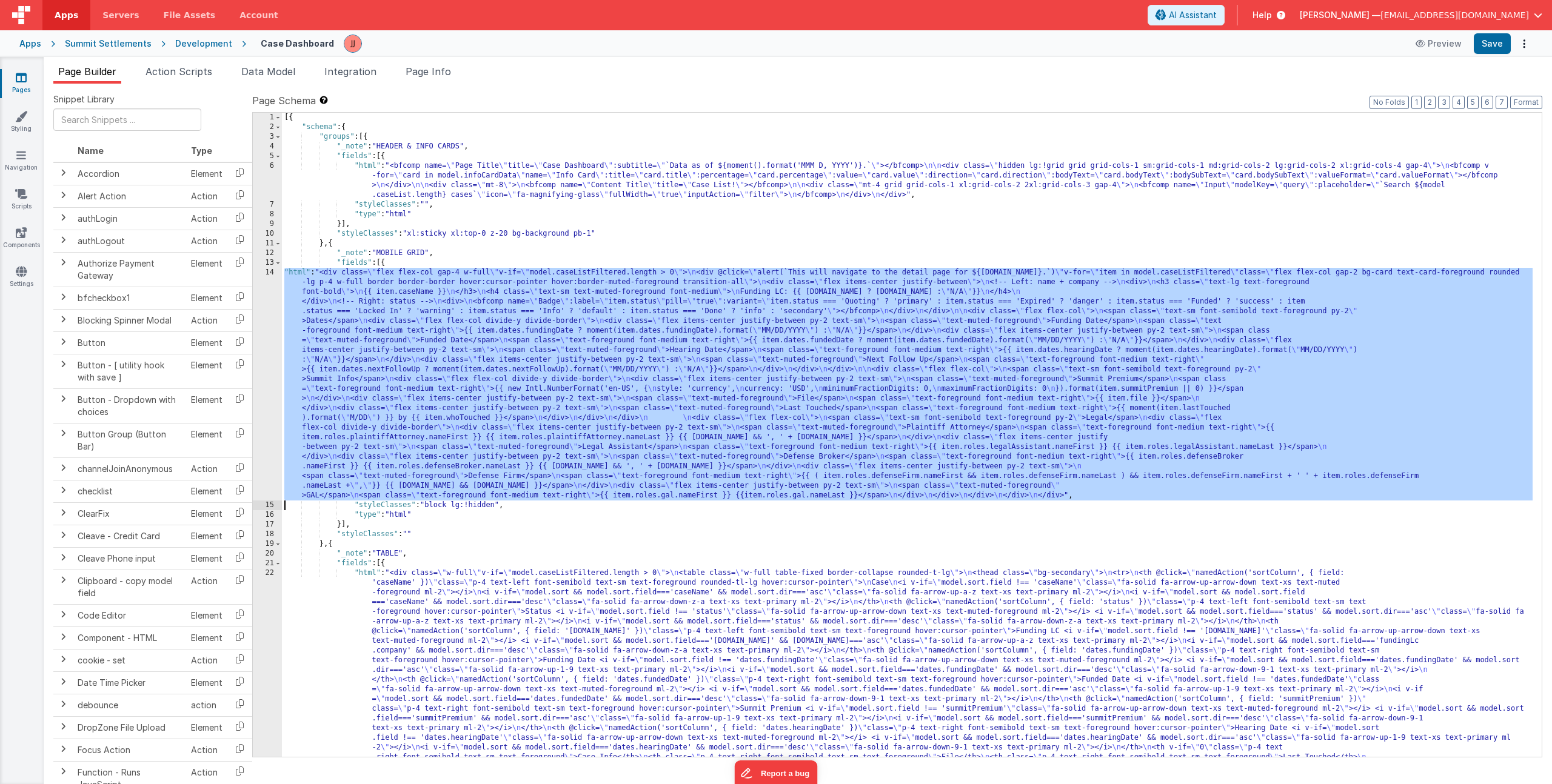
click at [259, 340] on div "14" at bounding box center [267, 384] width 29 height 233
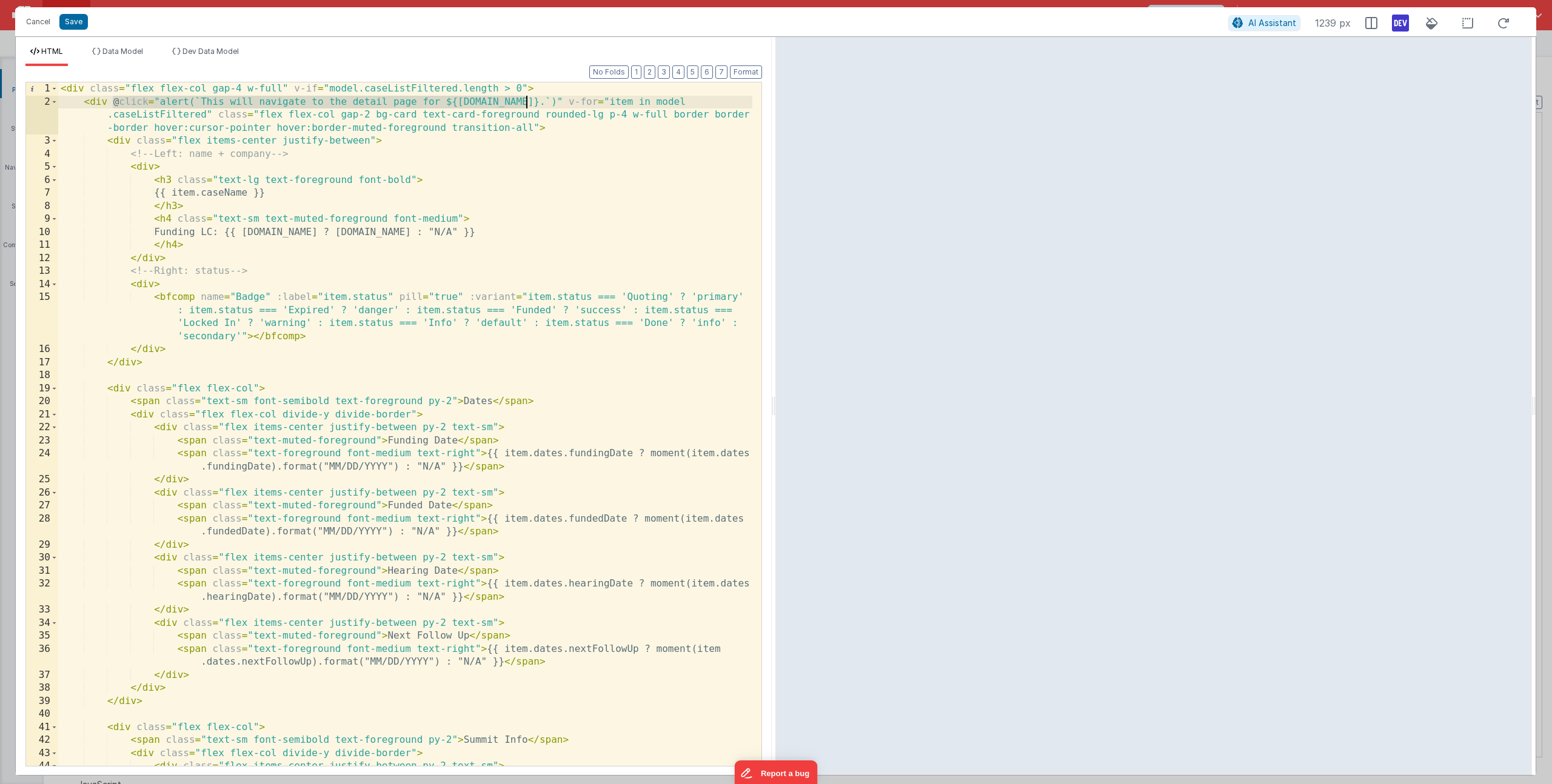
drag, startPoint x: 113, startPoint y: 102, endPoint x: 528, endPoint y: 105, distance: 415.0
click at [528, 105] on div "< div class = "flex flex-col gap-4 w-full" v-if = "model.caseListFiltered.lengt…" at bounding box center [404, 437] width 694 height 710
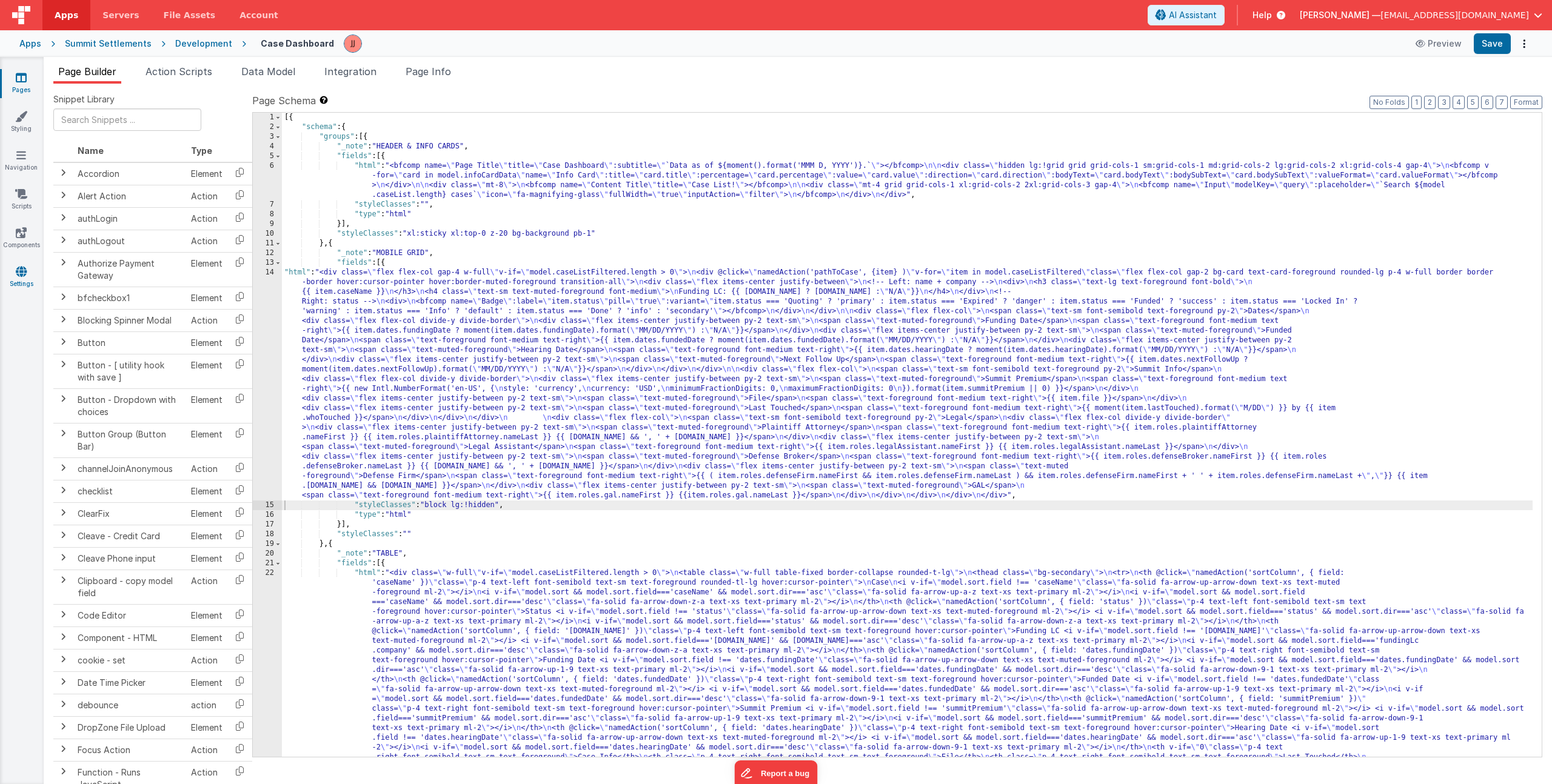
click at [25, 278] on link "Settings" at bounding box center [21, 277] width 44 height 25
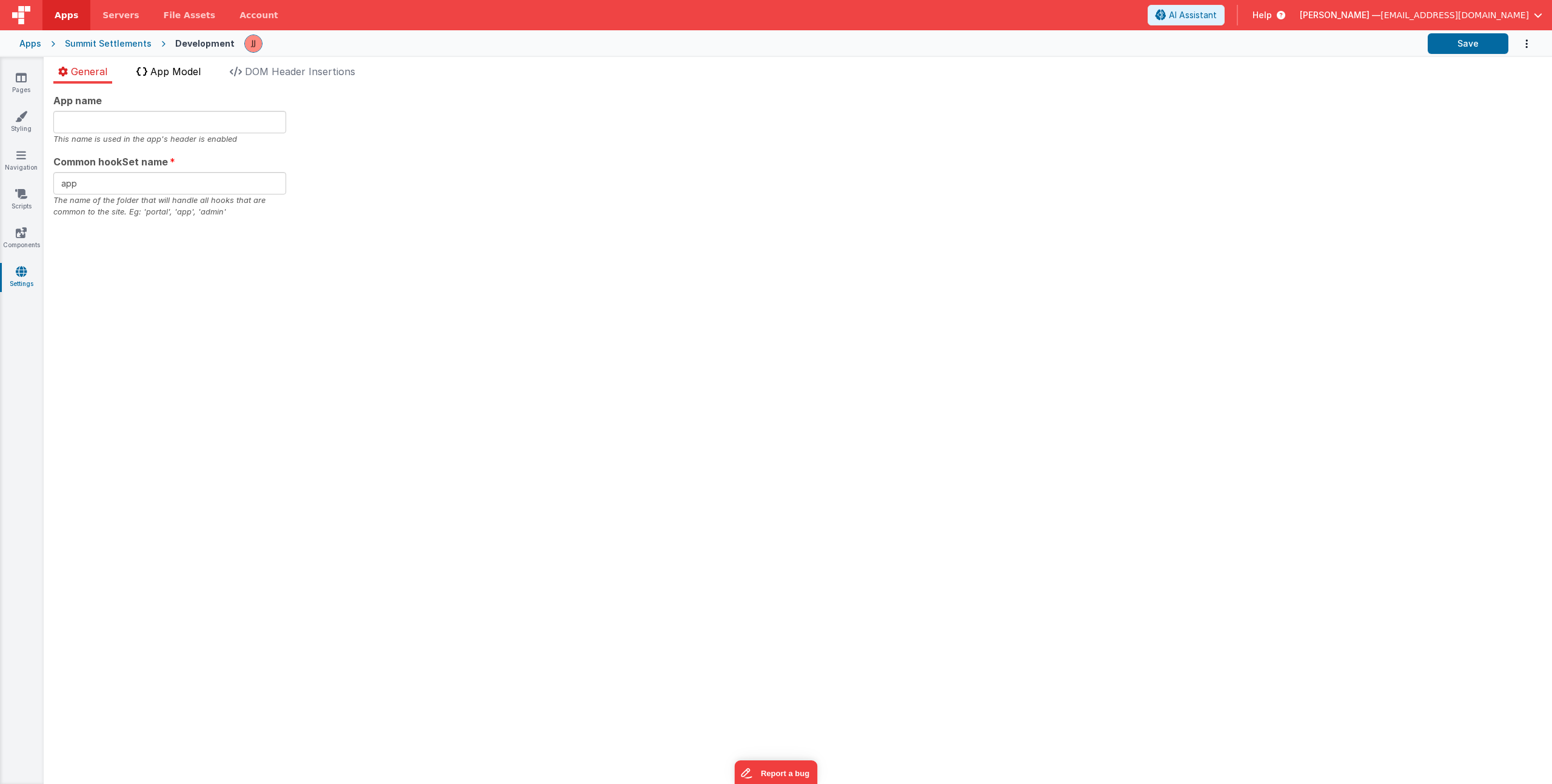
click at [184, 77] on span "App Model" at bounding box center [175, 71] width 50 height 12
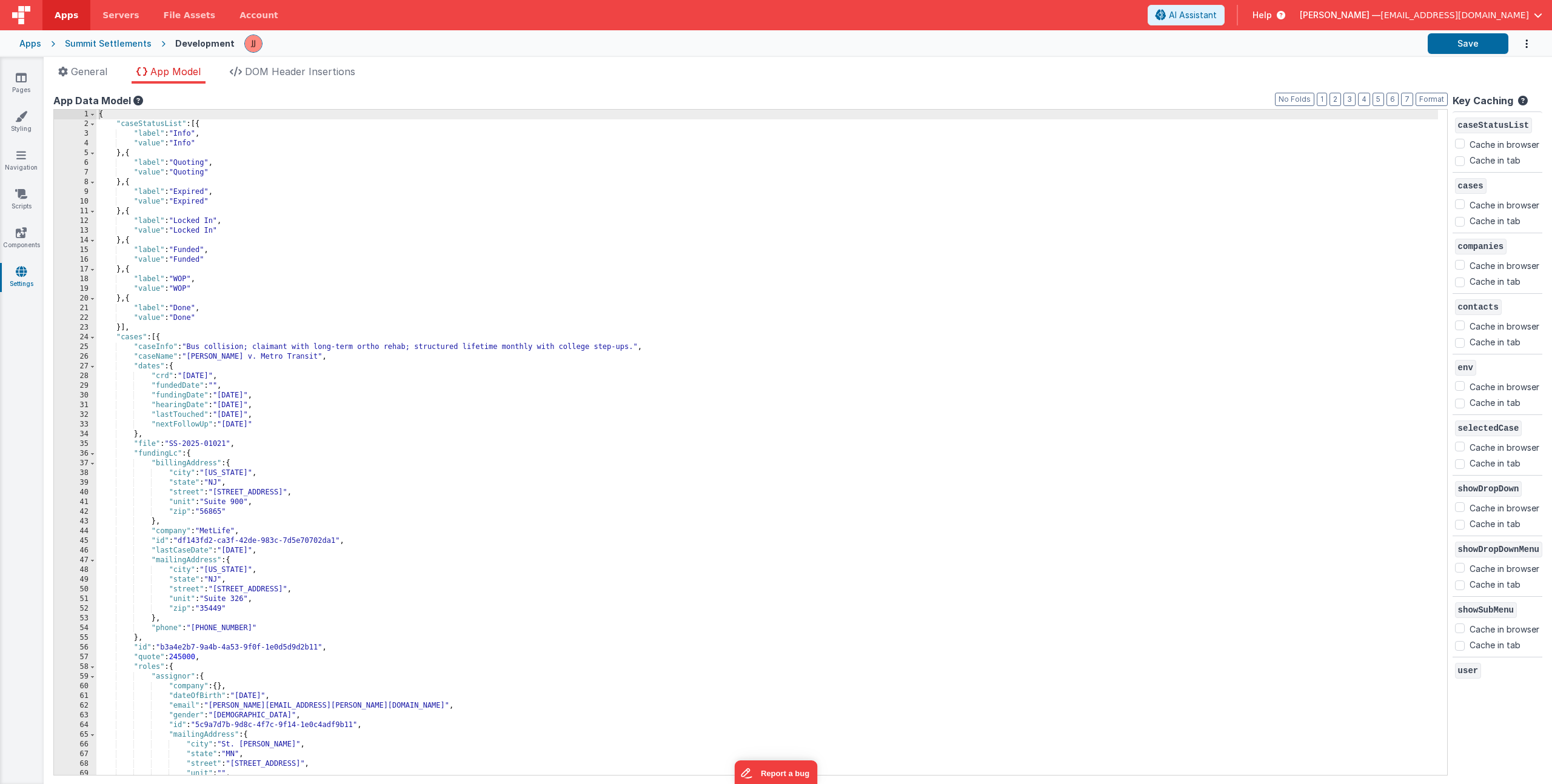
click at [302, 327] on div "{ "caseStatusList" : [{ "label" : "Info" , "value" : "Info" } , { "label" : "Qu…" at bounding box center [767, 452] width 1342 height 685
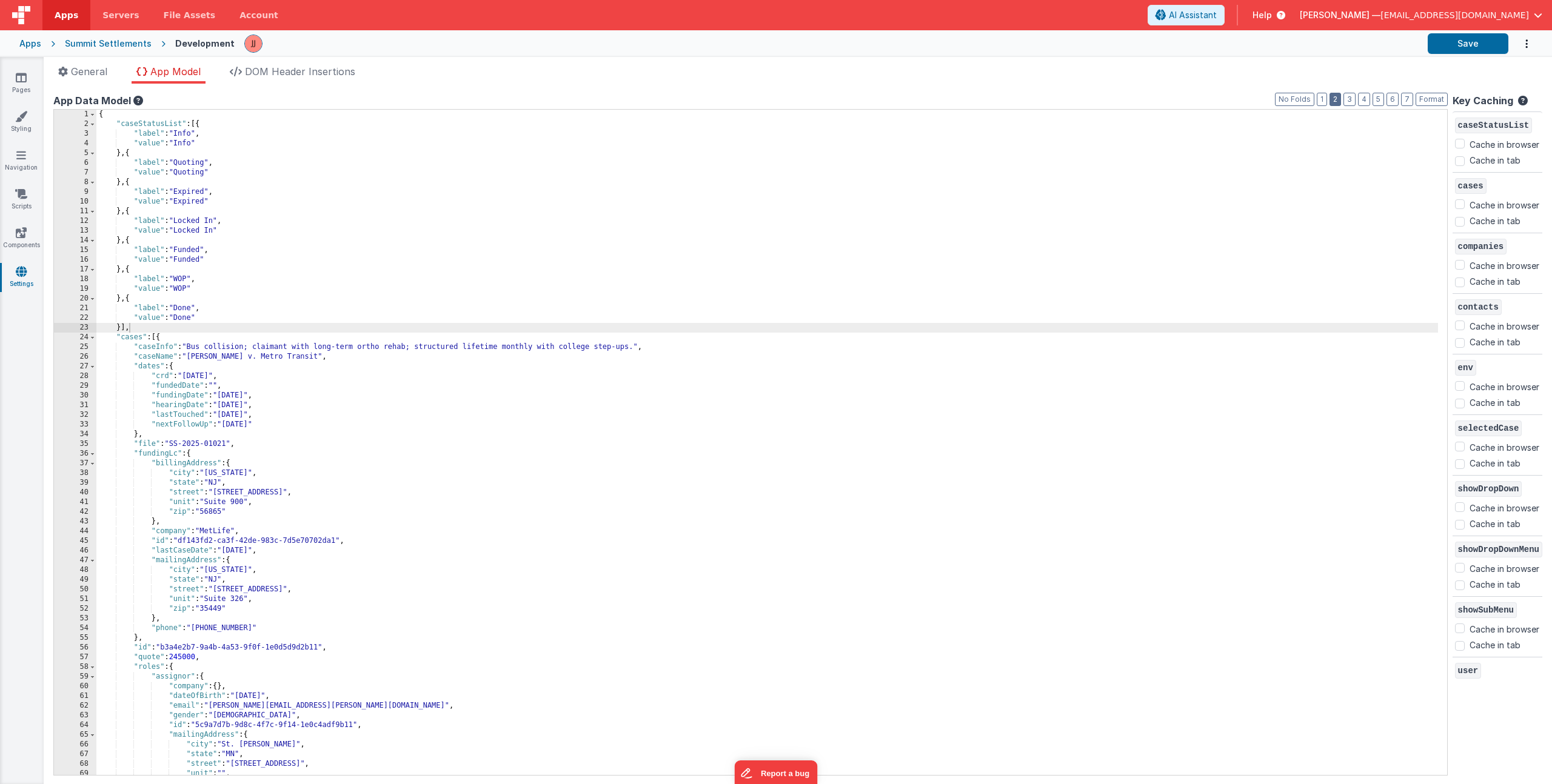
click at [1329, 97] on button "2" at bounding box center [1335, 99] width 11 height 13
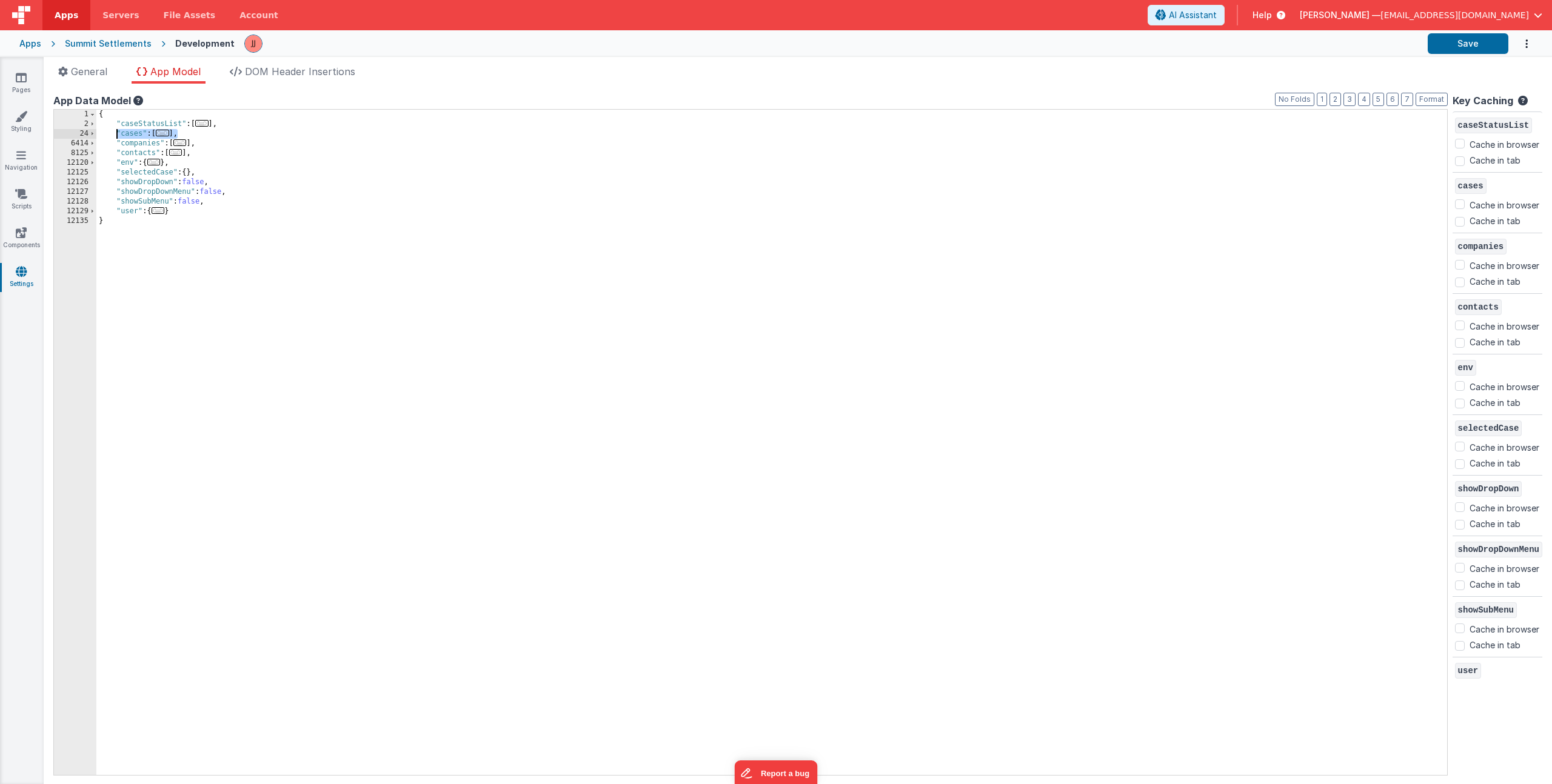
drag, startPoint x: 176, startPoint y: 134, endPoint x: 116, endPoint y: 134, distance: 60.0
click at [116, 134] on div "{ "caseStatusList" : [ ... ] , "cases" : [ ... ] , "companies" : [ ... ] , "con…" at bounding box center [772, 452] width 1350 height 685
click at [187, 132] on div "{ "caseStatusList" : [ ... ] , "cases" : [ ... ] , "companies" : [ ... ] , "con…" at bounding box center [772, 452] width 1350 height 685
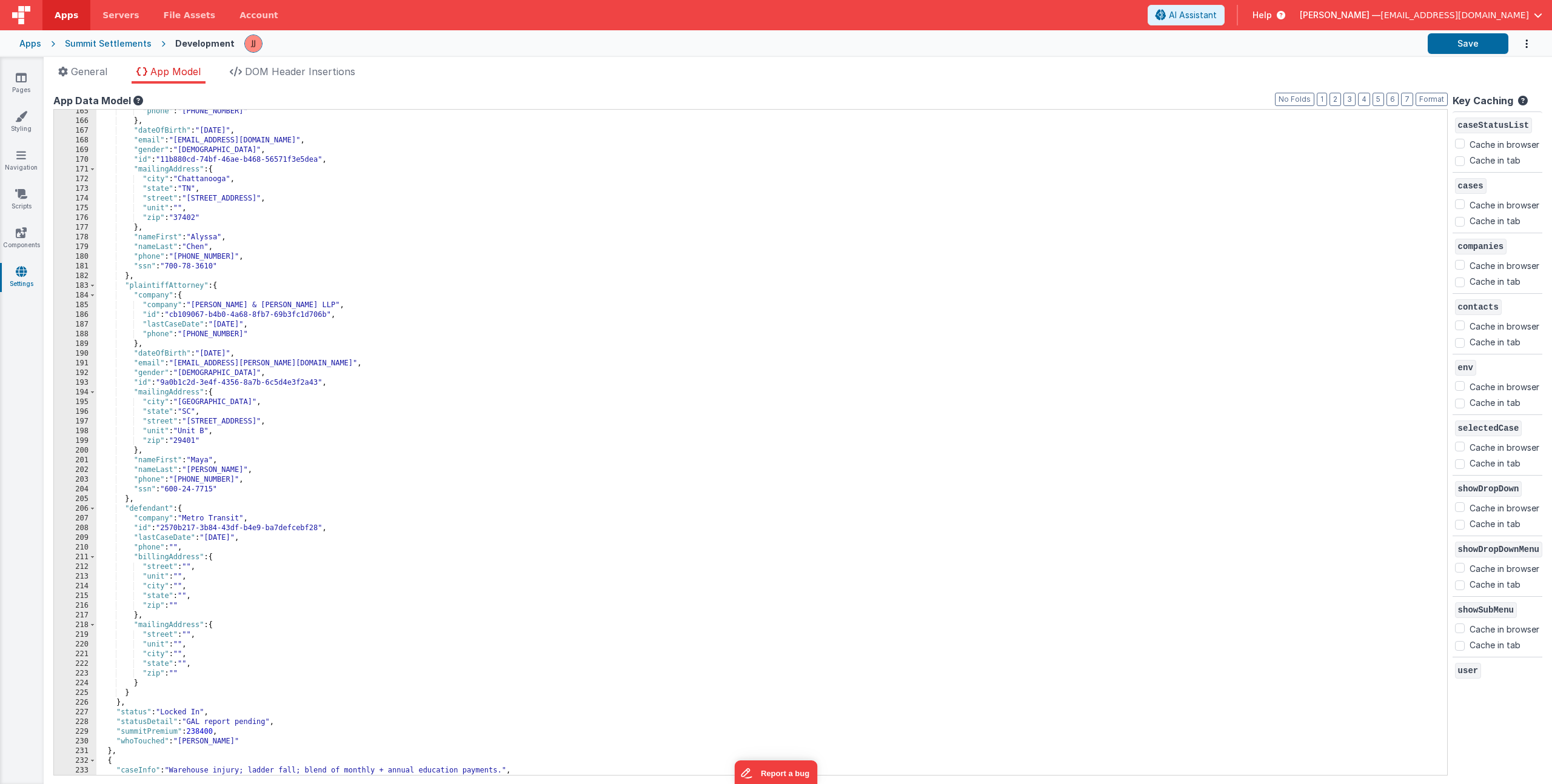
scroll to position [397, 0]
click at [1329, 102] on button "2" at bounding box center [1335, 99] width 11 height 13
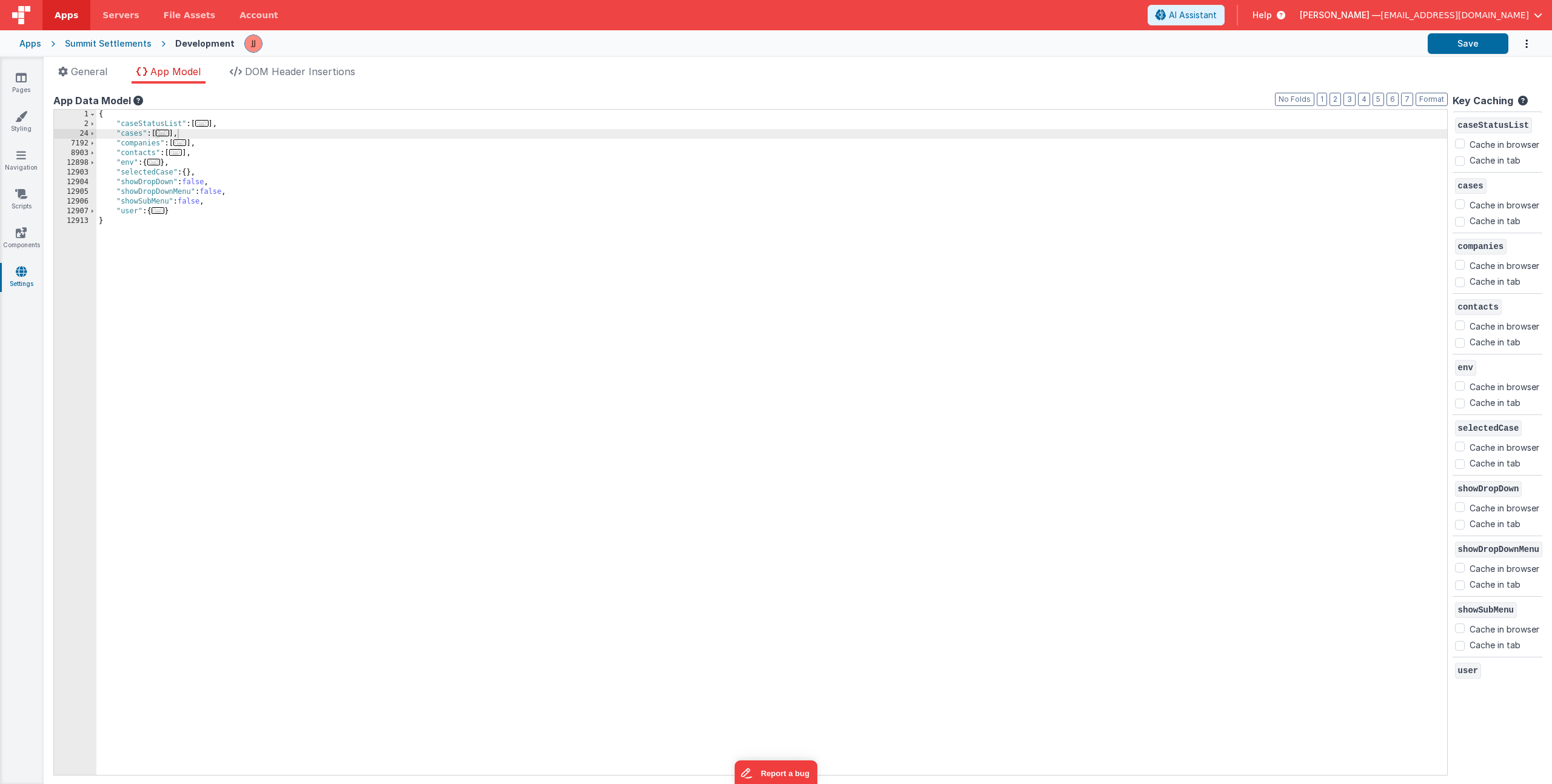
click at [200, 144] on div "{ "caseStatusList" : [ ... ] , "cases" : [ ... ] , "companies" : [ ... ] , "con…" at bounding box center [772, 452] width 1350 height 685
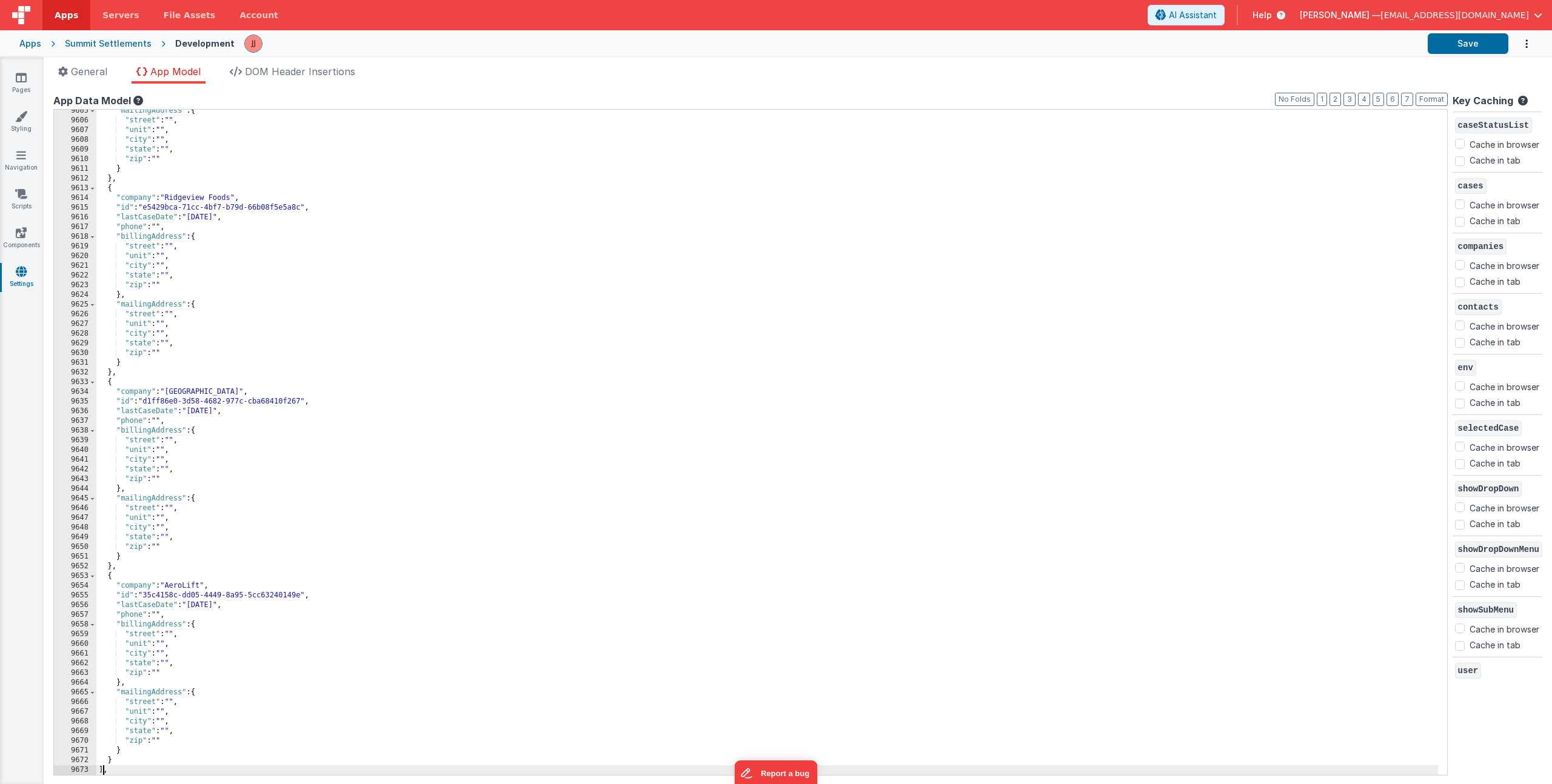
scroll to position [19198, 0]
click at [1329, 99] on button "2" at bounding box center [1335, 99] width 11 height 13
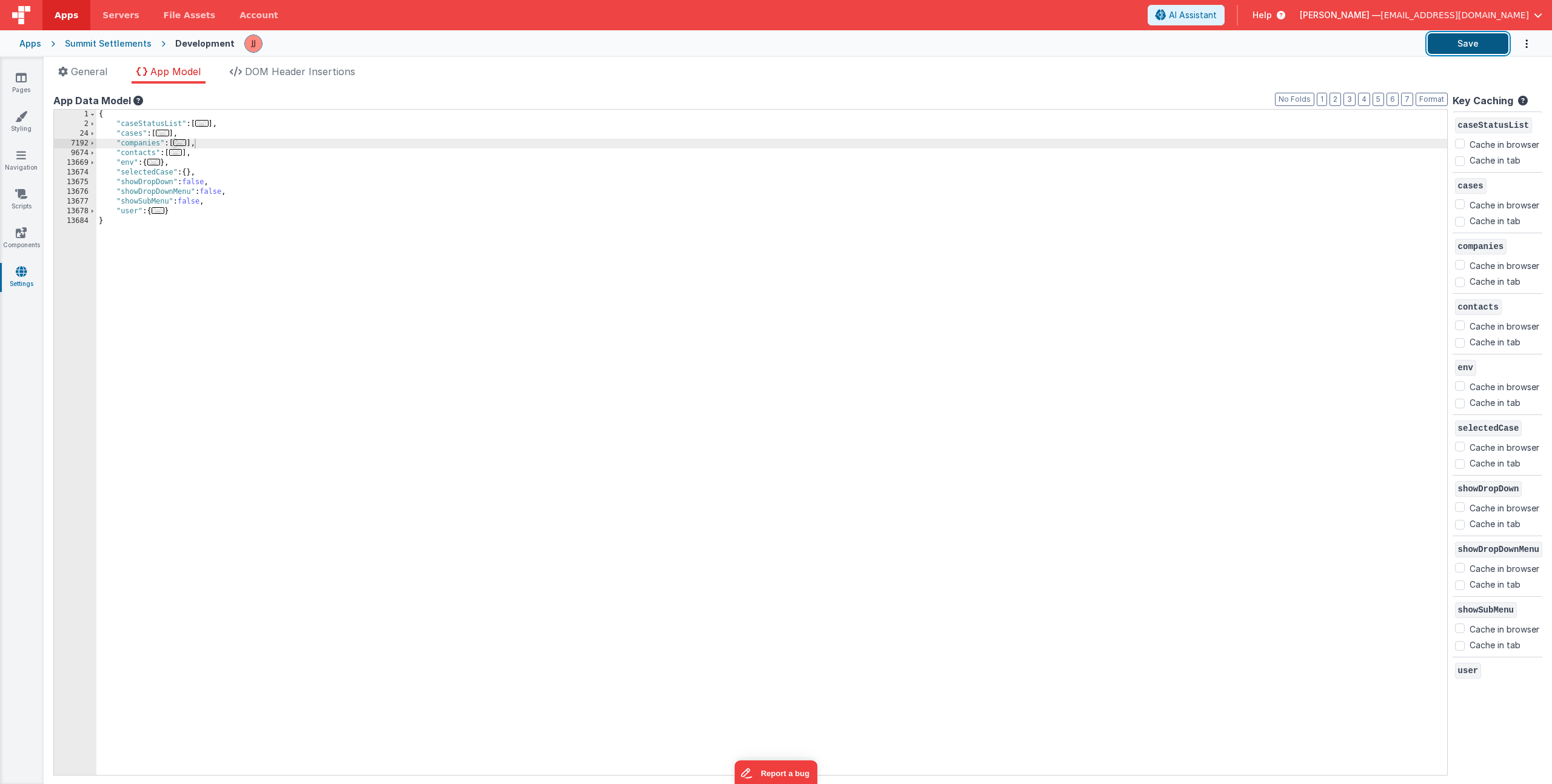
click at [1485, 45] on button "Save" at bounding box center [1468, 44] width 80 height 21
click at [126, 266] on div "{ "caseStatusList" : [ ... ] , "cases" : [ ... ] , "companies" : [ ... ] , "con…" at bounding box center [772, 452] width 1350 height 685
click at [168, 135] on span "..." at bounding box center [163, 133] width 13 height 7
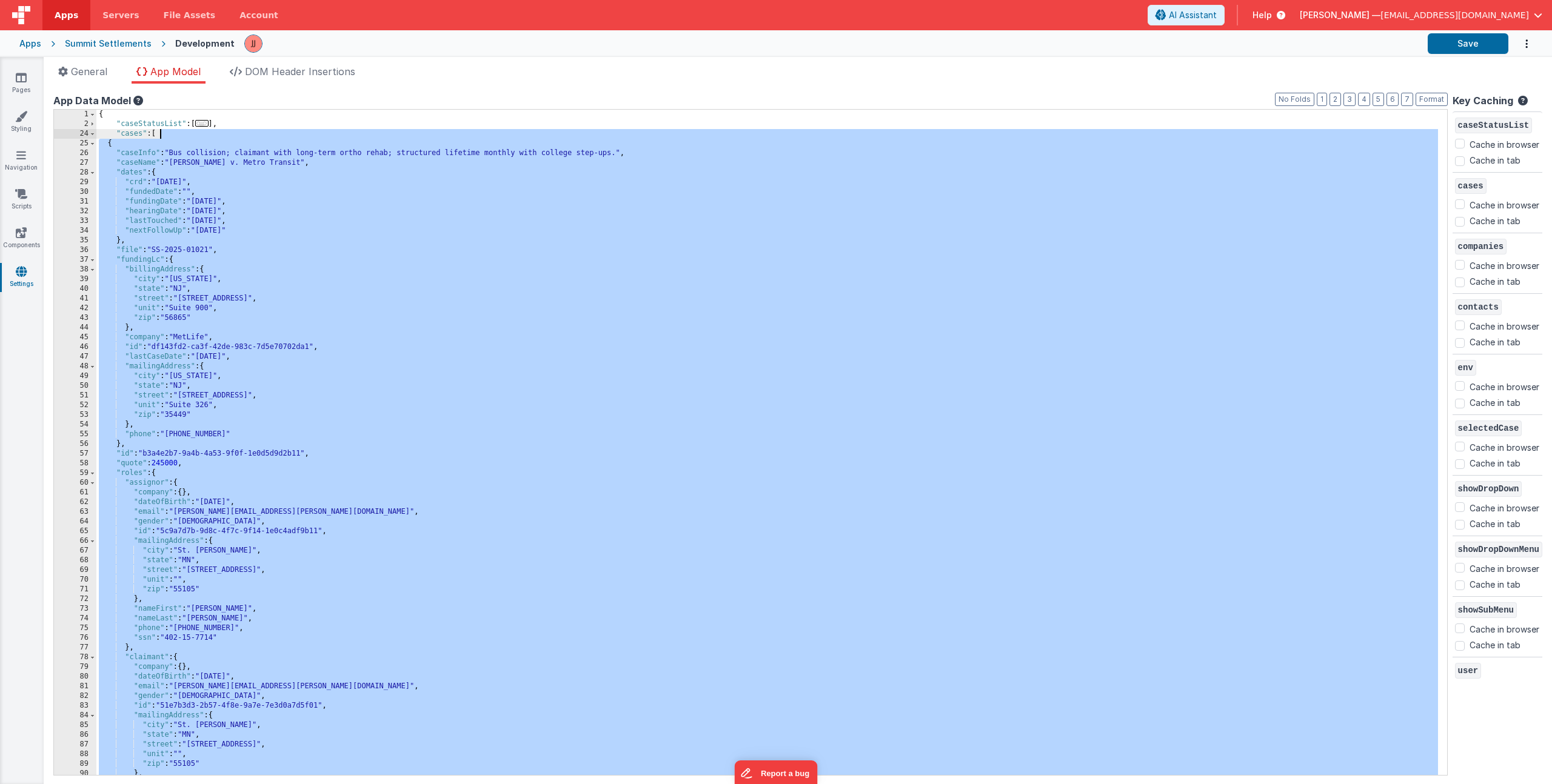
click at [207, 179] on div "{ "caseStatusList" : [ ... ] , "cases" : [ { "caseInfo" : "Bus collision; claim…" at bounding box center [767, 452] width 1342 height 685
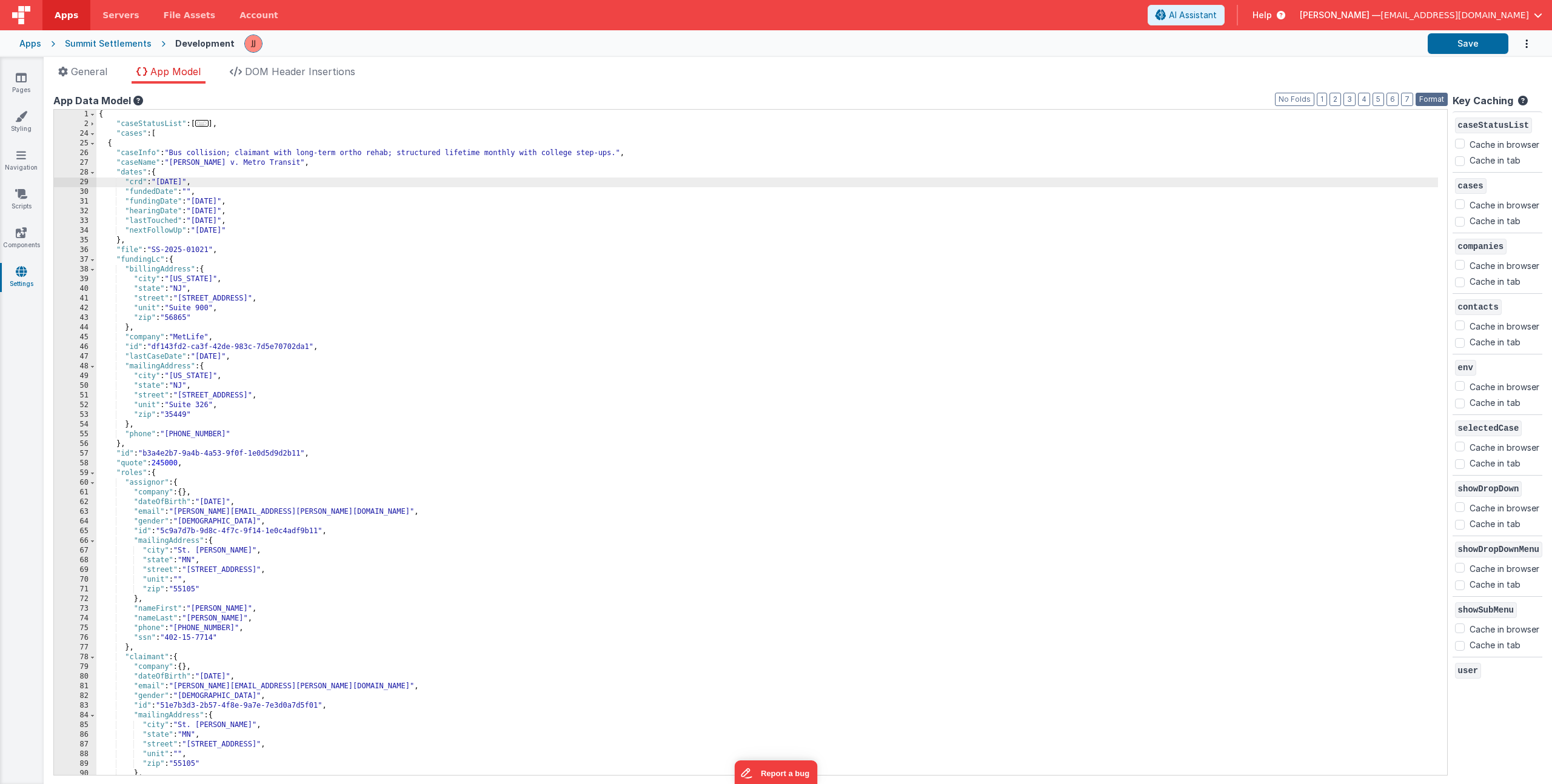
click at [1416, 98] on button "Format" at bounding box center [1432, 99] width 32 height 13
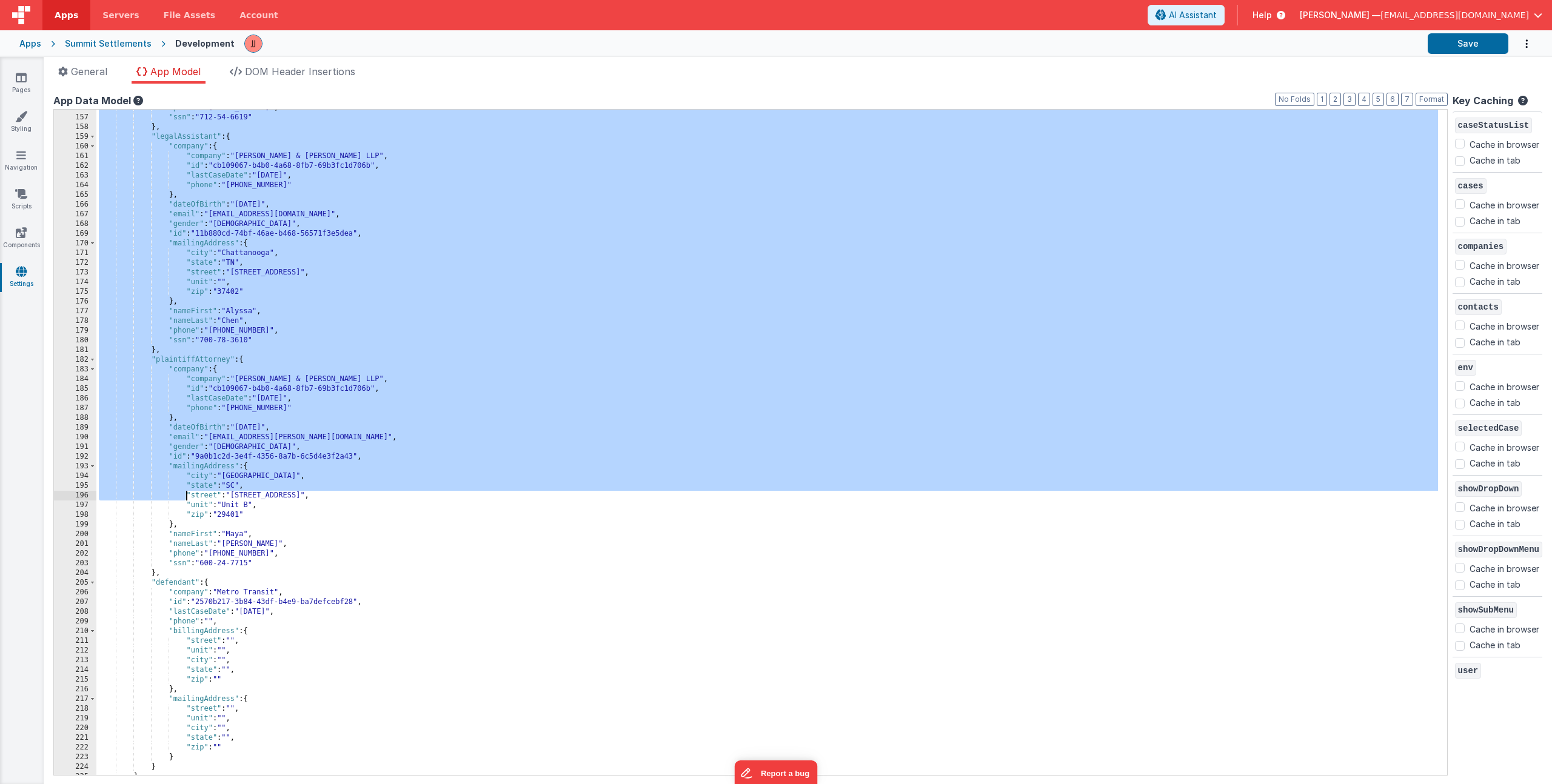
scroll to position [243, 0]
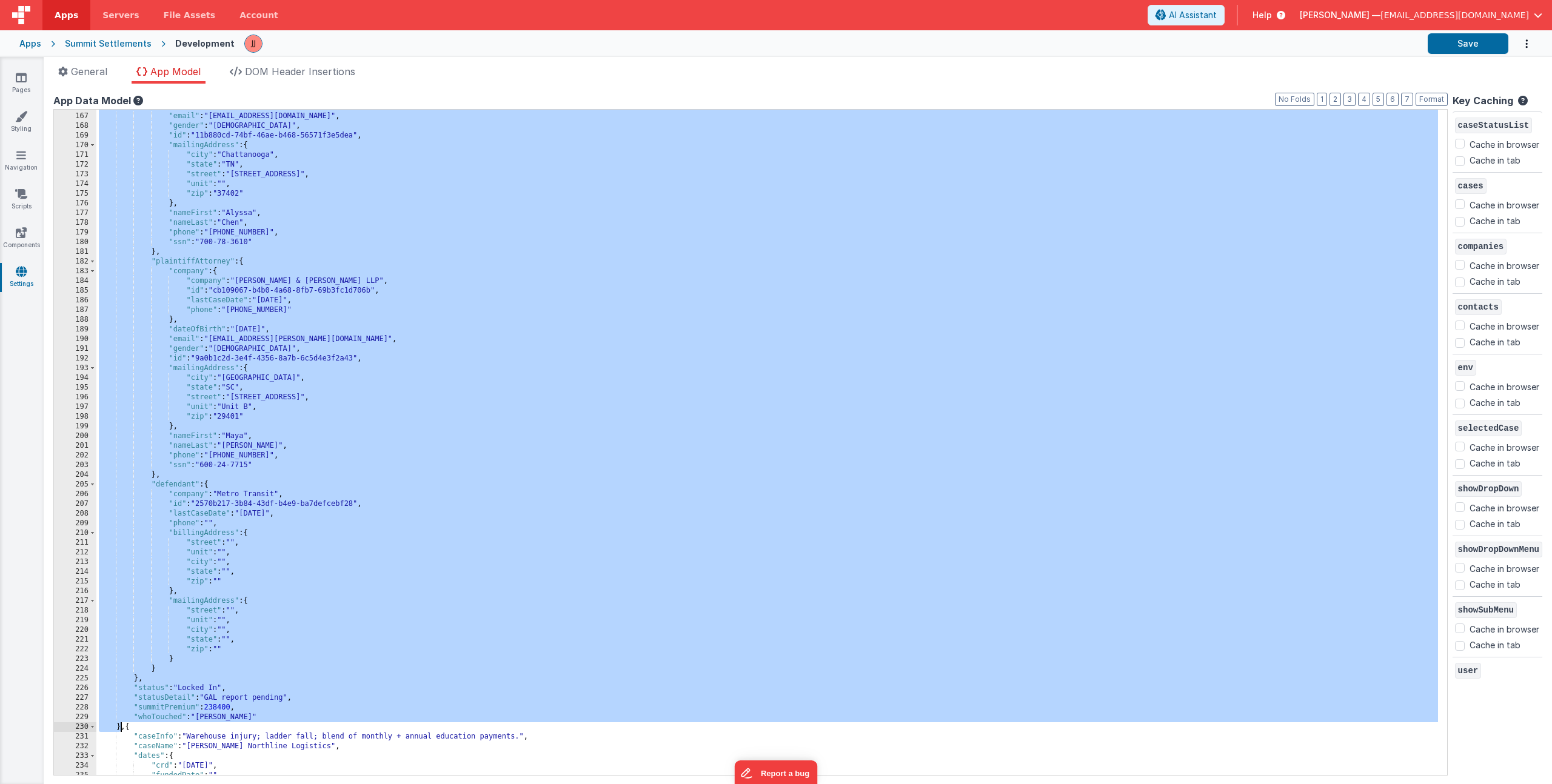
drag, startPoint x: 158, startPoint y: 316, endPoint x: 120, endPoint y: 728, distance: 413.7
click at [120, 728] on div ""dateOfBirth" : "1992-02-08" , "email" : "alyssa.chen@example.com" , "gender" :…" at bounding box center [767, 444] width 1342 height 685
click at [27, 82] on link "Pages" at bounding box center [21, 84] width 44 height 25
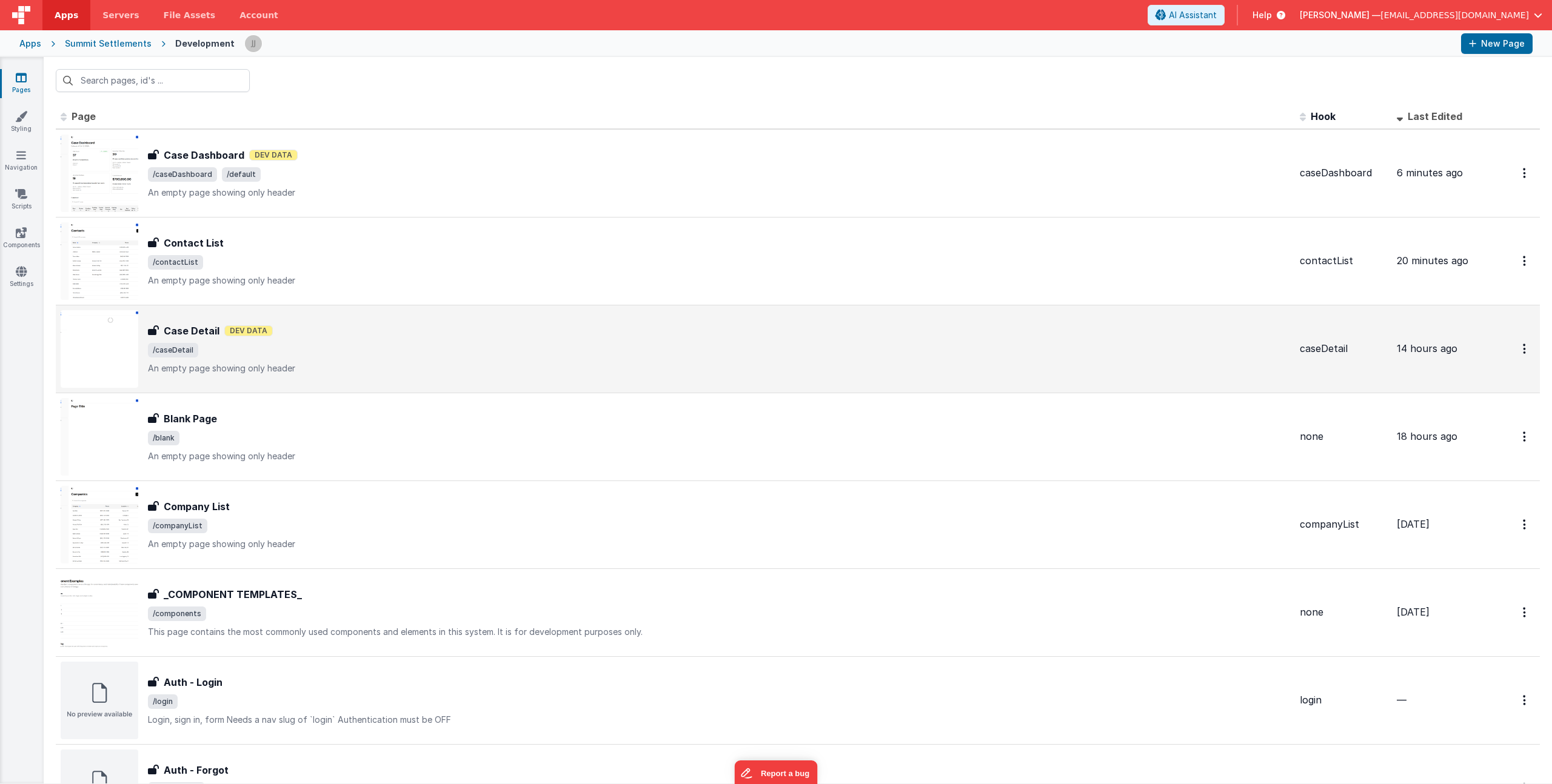
click at [326, 326] on div "Case Detail Dev Data" at bounding box center [719, 330] width 1142 height 14
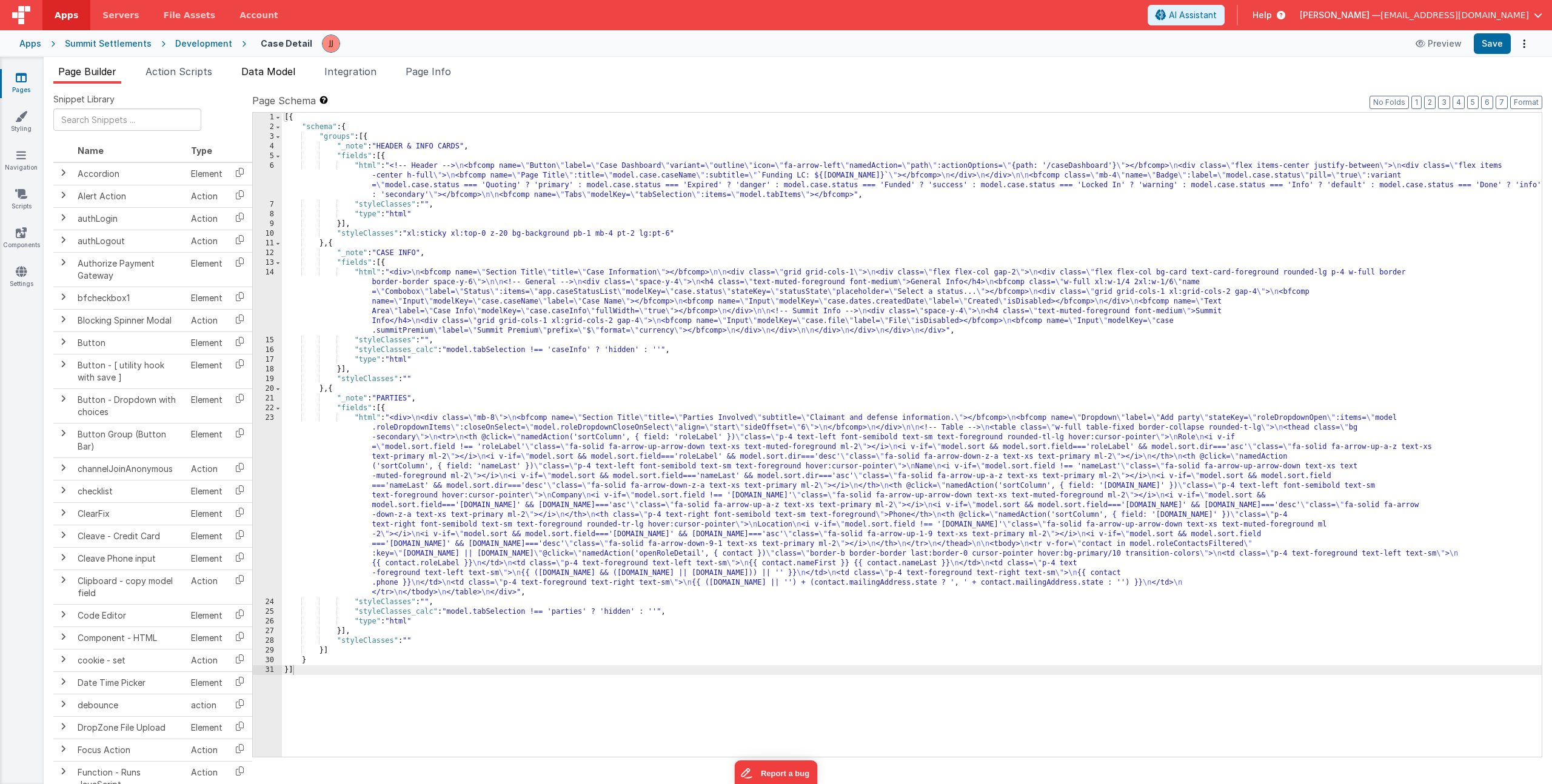
click at [274, 71] on span "Data Model" at bounding box center [268, 71] width 54 height 12
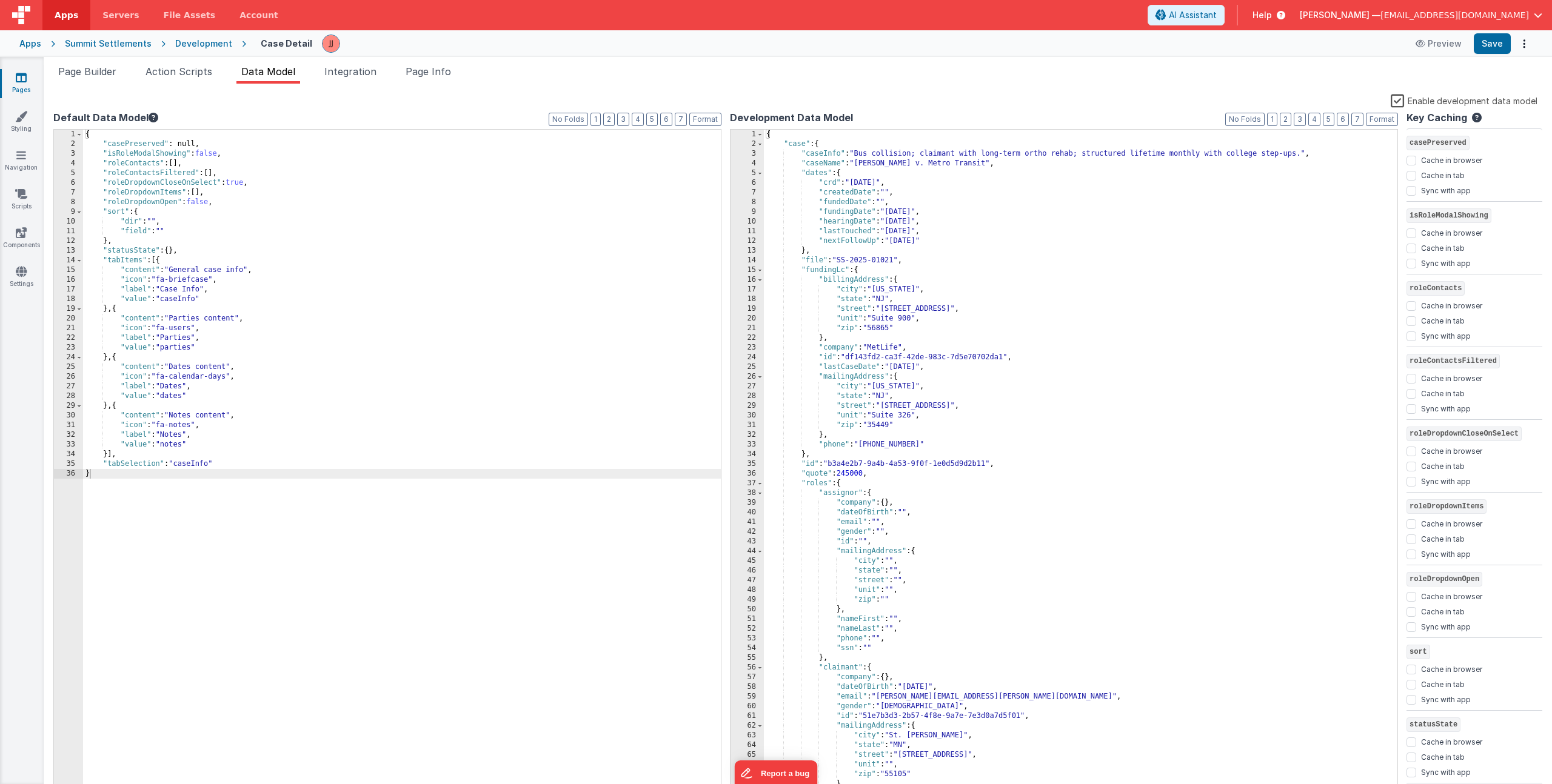
click at [902, 258] on div "{ "case" : { "caseInfo" : "Bus collision; claimant with long-term ortho rehab; …" at bounding box center [1076, 472] width 624 height 685
click at [759, 146] on span at bounding box center [759, 144] width 7 height 9
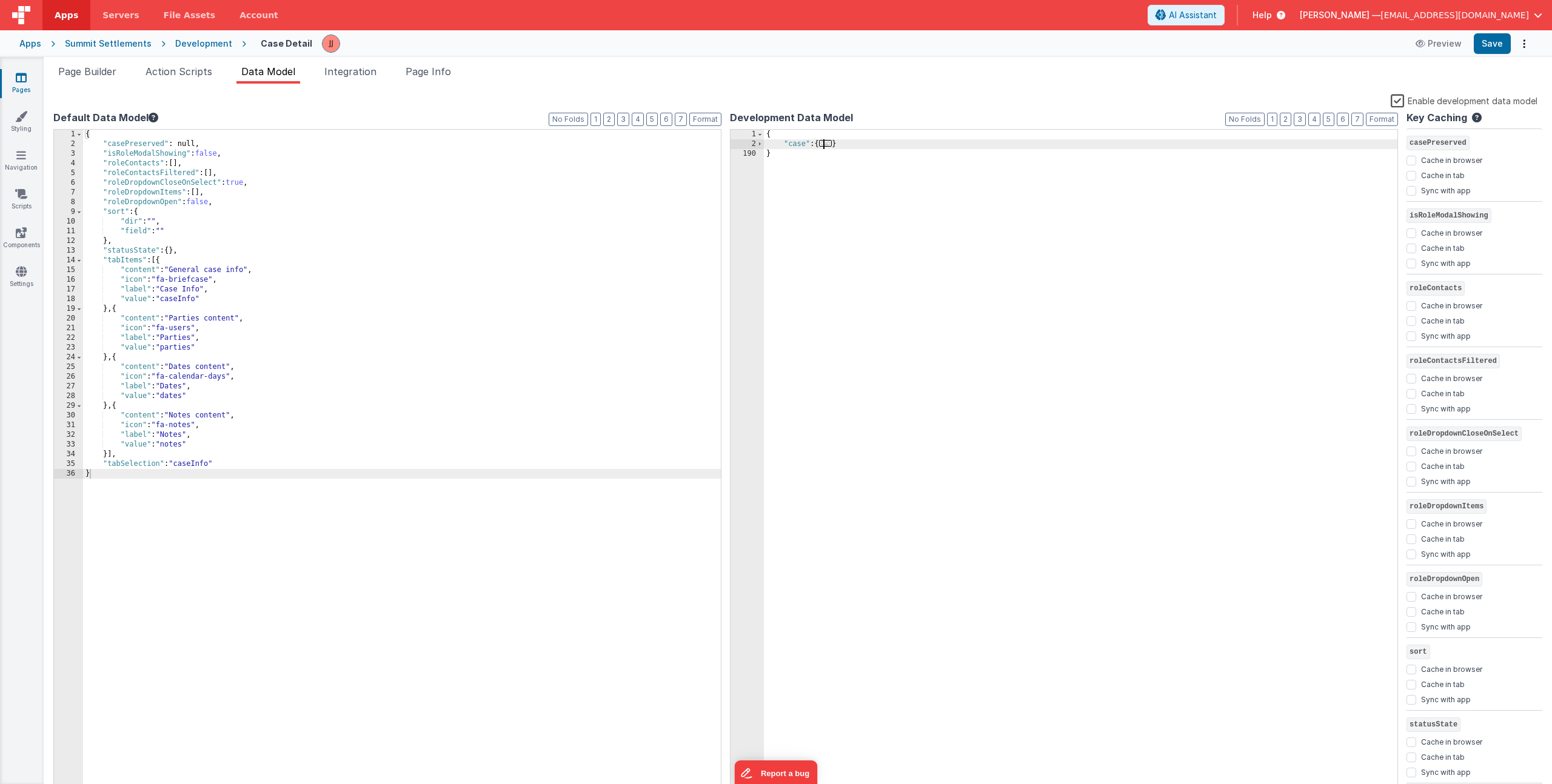
click at [851, 141] on div "{ "case" : { ... } }" at bounding box center [1080, 472] width 633 height 685
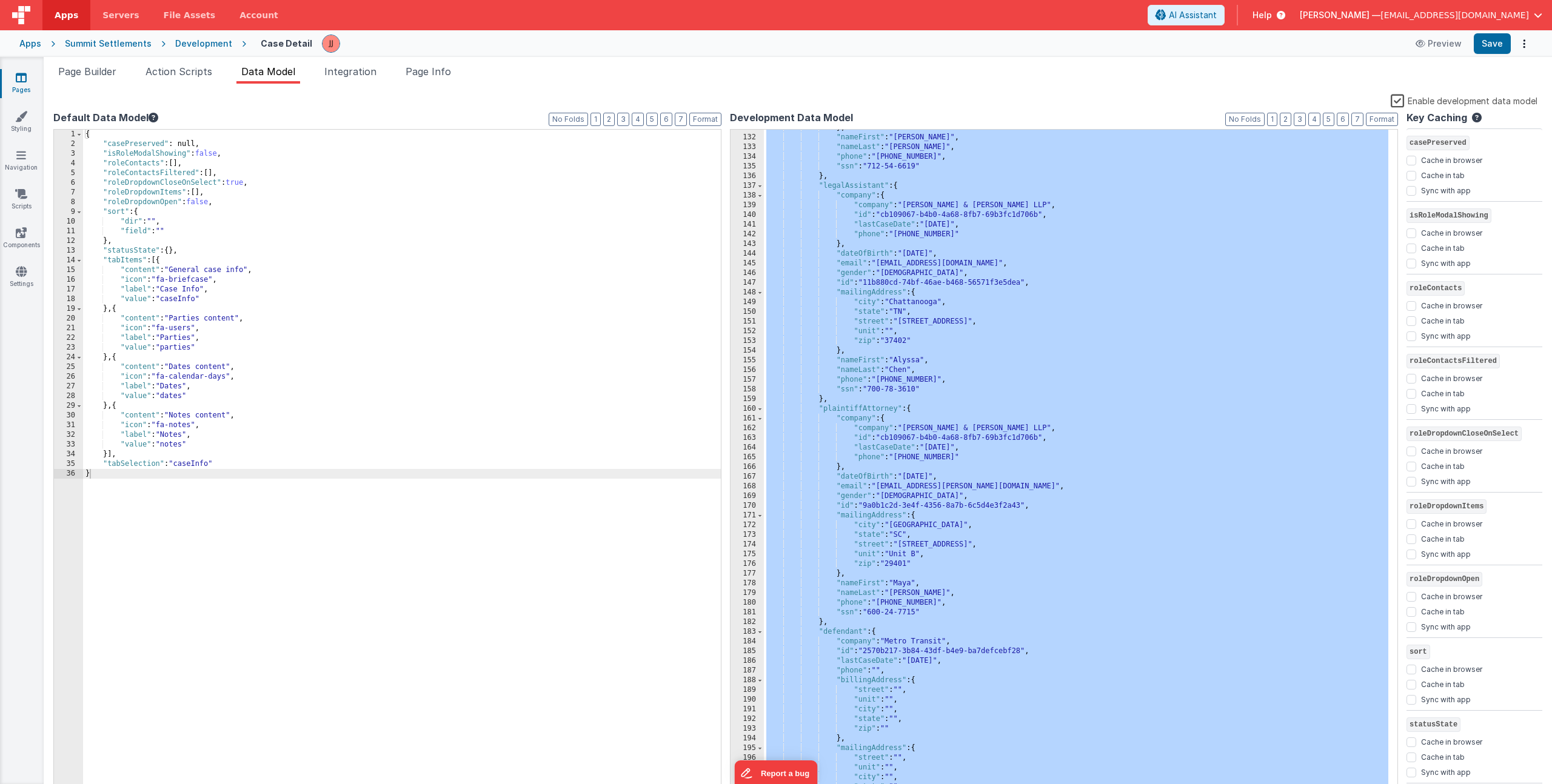
scroll to position [1363, 0]
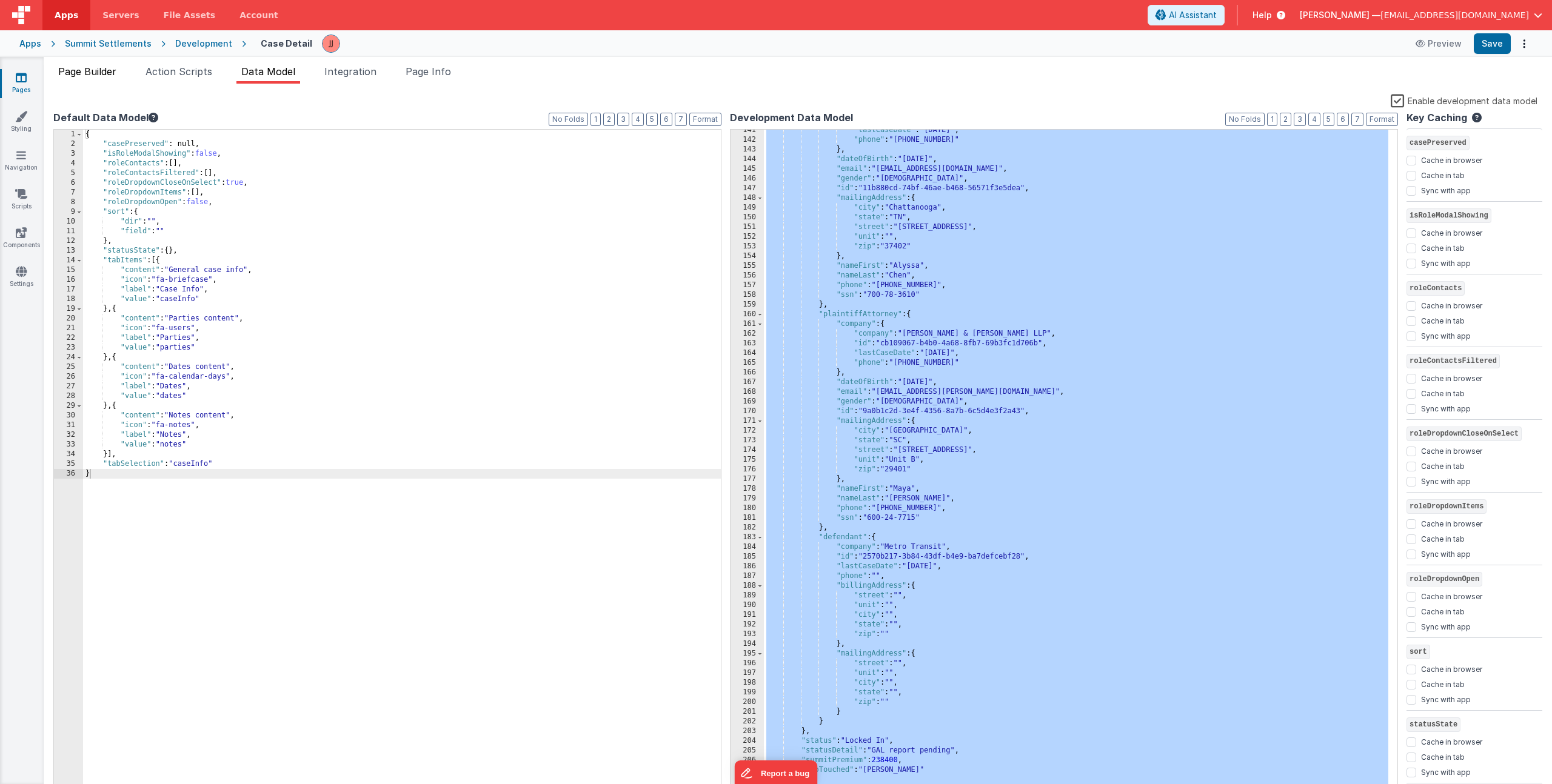
click at [90, 67] on span "Page Builder" at bounding box center [86, 71] width 58 height 12
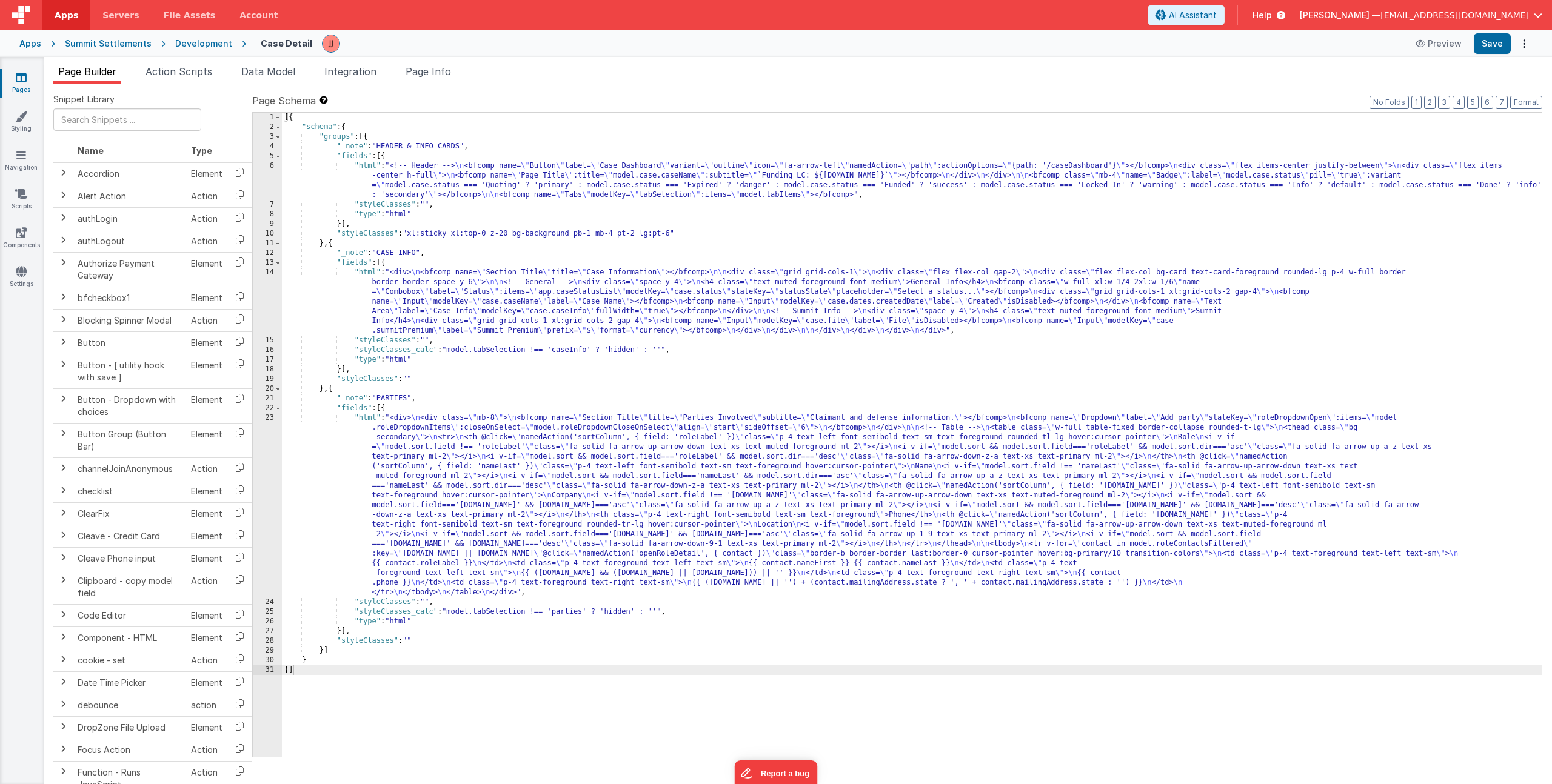
click at [429, 461] on div "[{ "schema" : { "groups" : [{ "_note" : "HEADER & INFO CARDS" , "fields" : [{ "…" at bounding box center [912, 444] width 1259 height 664
click at [265, 470] on div "23" at bounding box center [267, 506] width 29 height 185
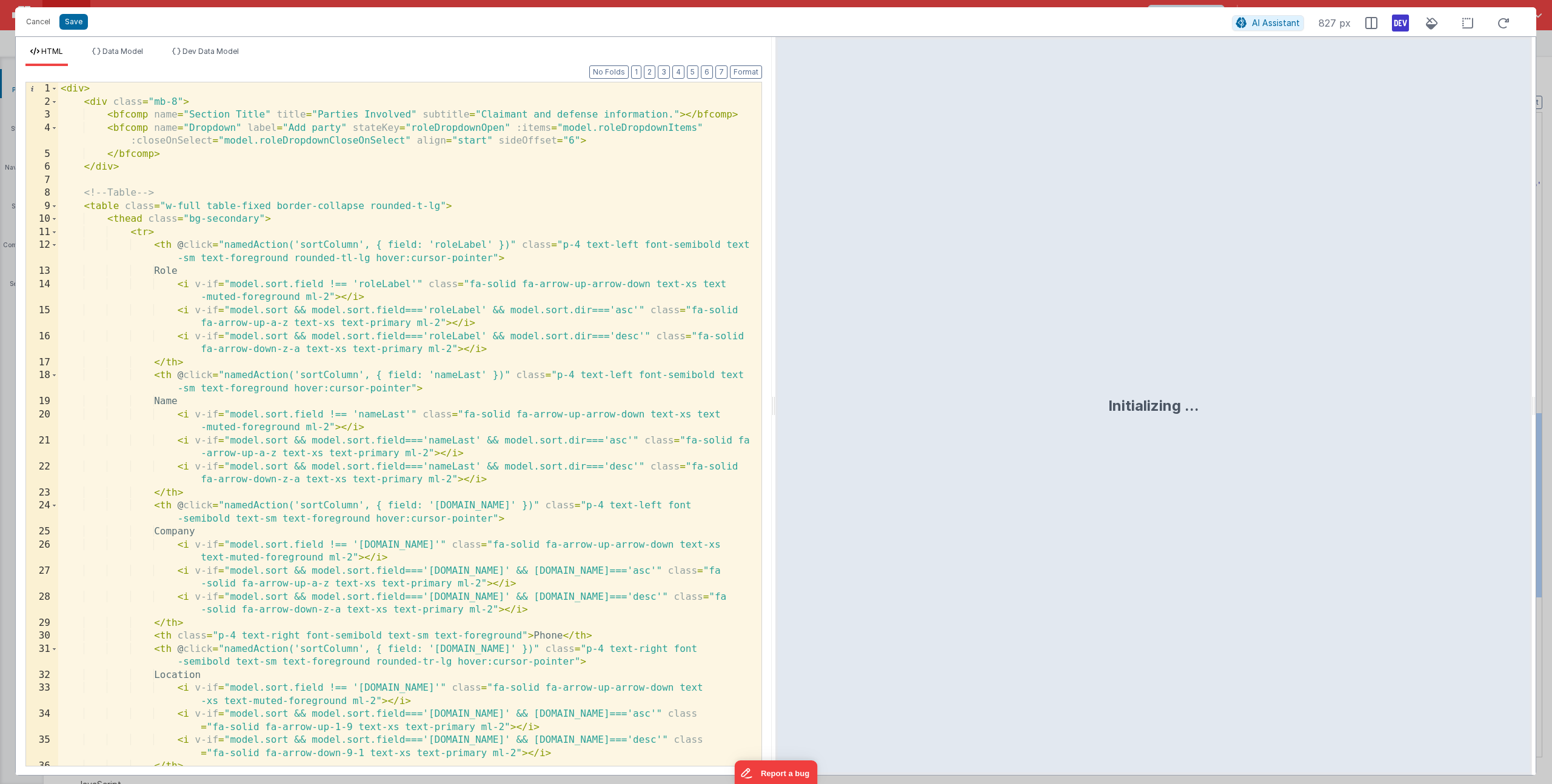
click at [312, 397] on div "< div > < div class = "mb-8" > < bfcomp name = "Section Title" title = "Parties…" at bounding box center [404, 437] width 694 height 710
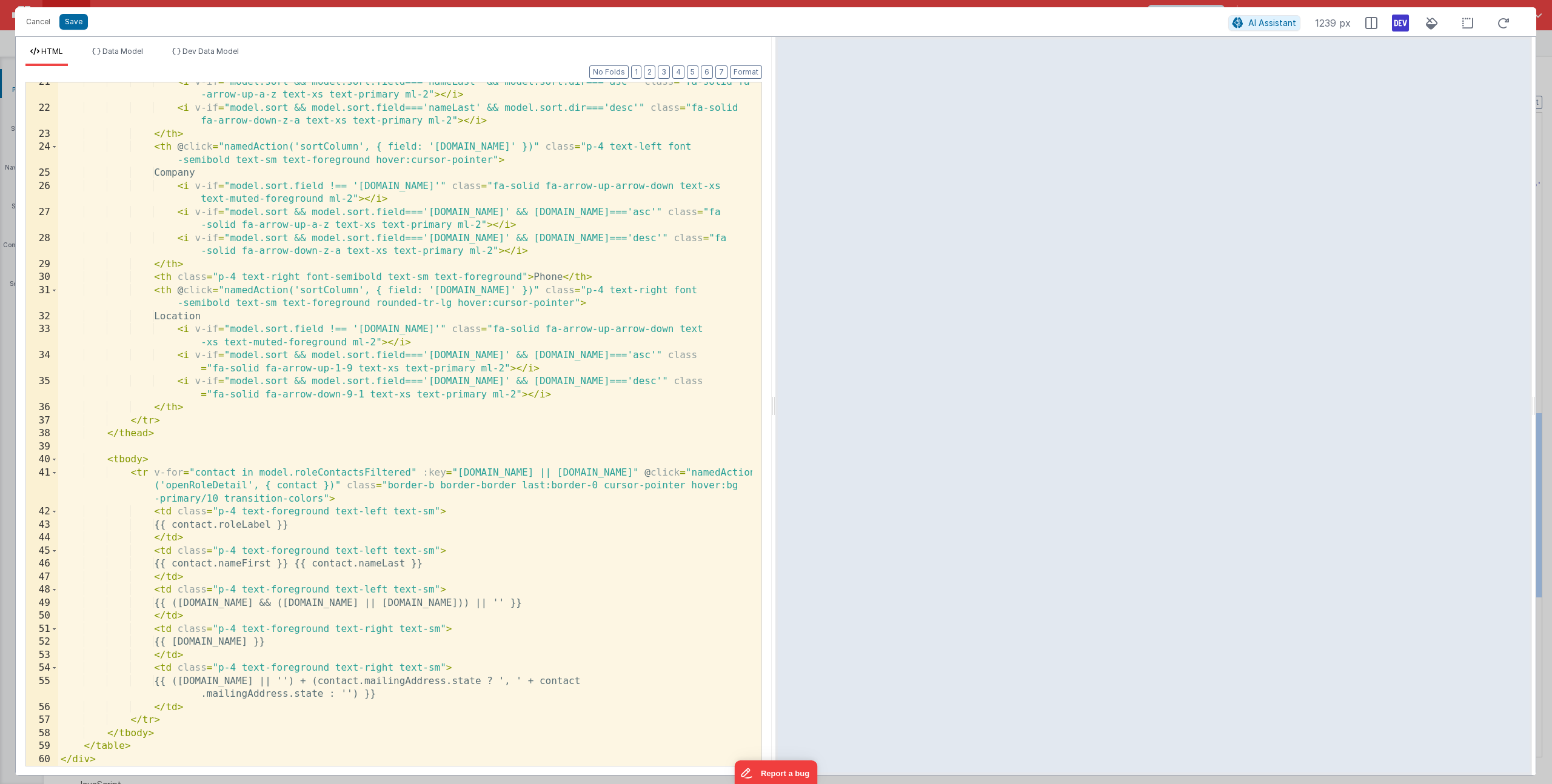
scroll to position [359, 0]
click at [195, 527] on div "< i v-if = "model.sort && model.sort.field==='nameLast' && model.sort.dir==='as…" at bounding box center [404, 437] width 694 height 723
click at [218, 476] on div "< i v-if = "model.sort && model.sort.field==='nameLast' && model.sort.dir==='as…" at bounding box center [404, 437] width 694 height 723
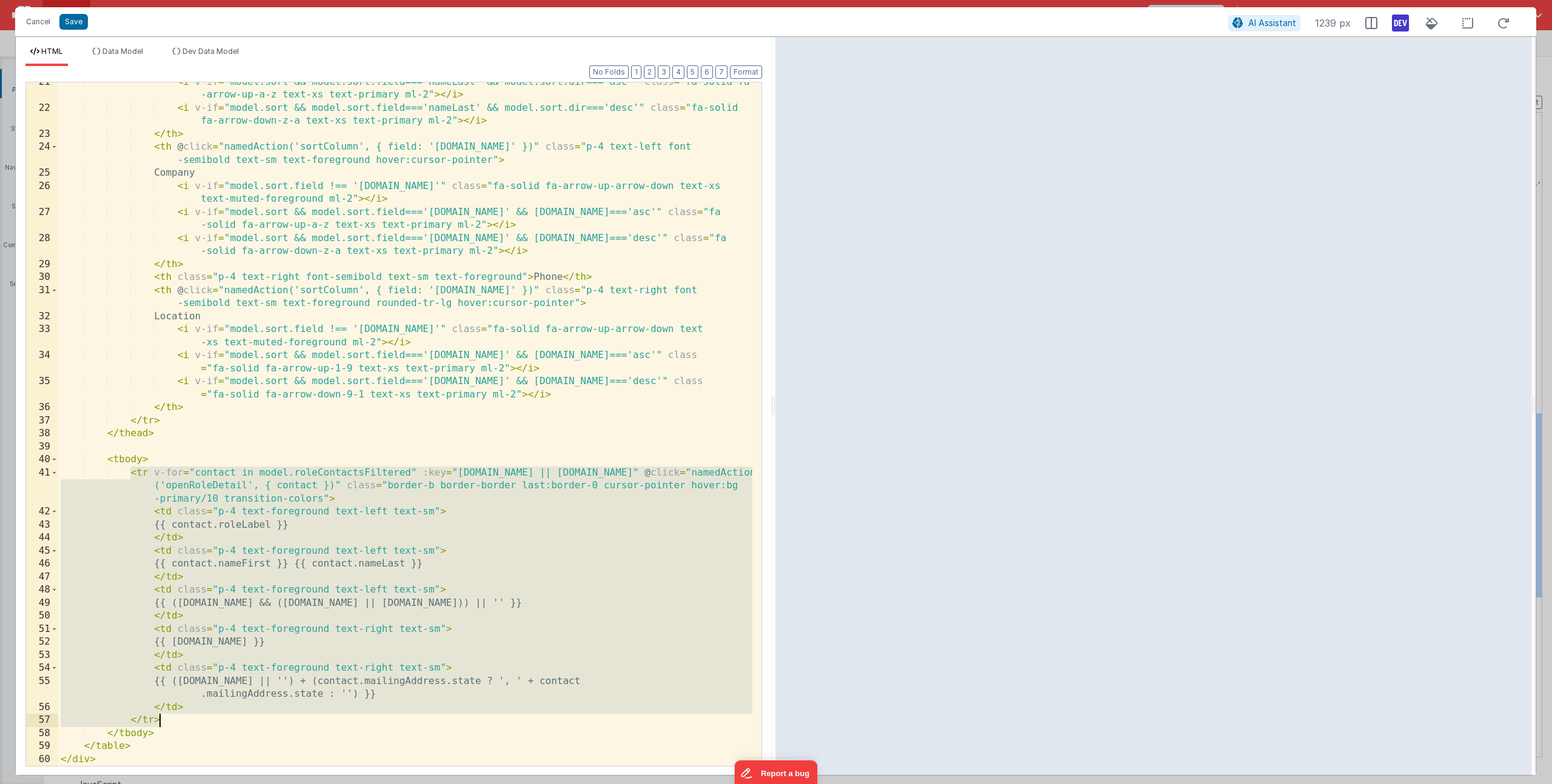
drag, startPoint x: 131, startPoint y: 476, endPoint x: 187, endPoint y: 719, distance: 249.4
click at [187, 719] on div "< i v-if = "model.sort && model.sort.field==='nameLast' && model.sort.dir==='as…" at bounding box center [404, 437] width 694 height 723
click at [73, 23] on button "Save" at bounding box center [74, 22] width 28 height 16
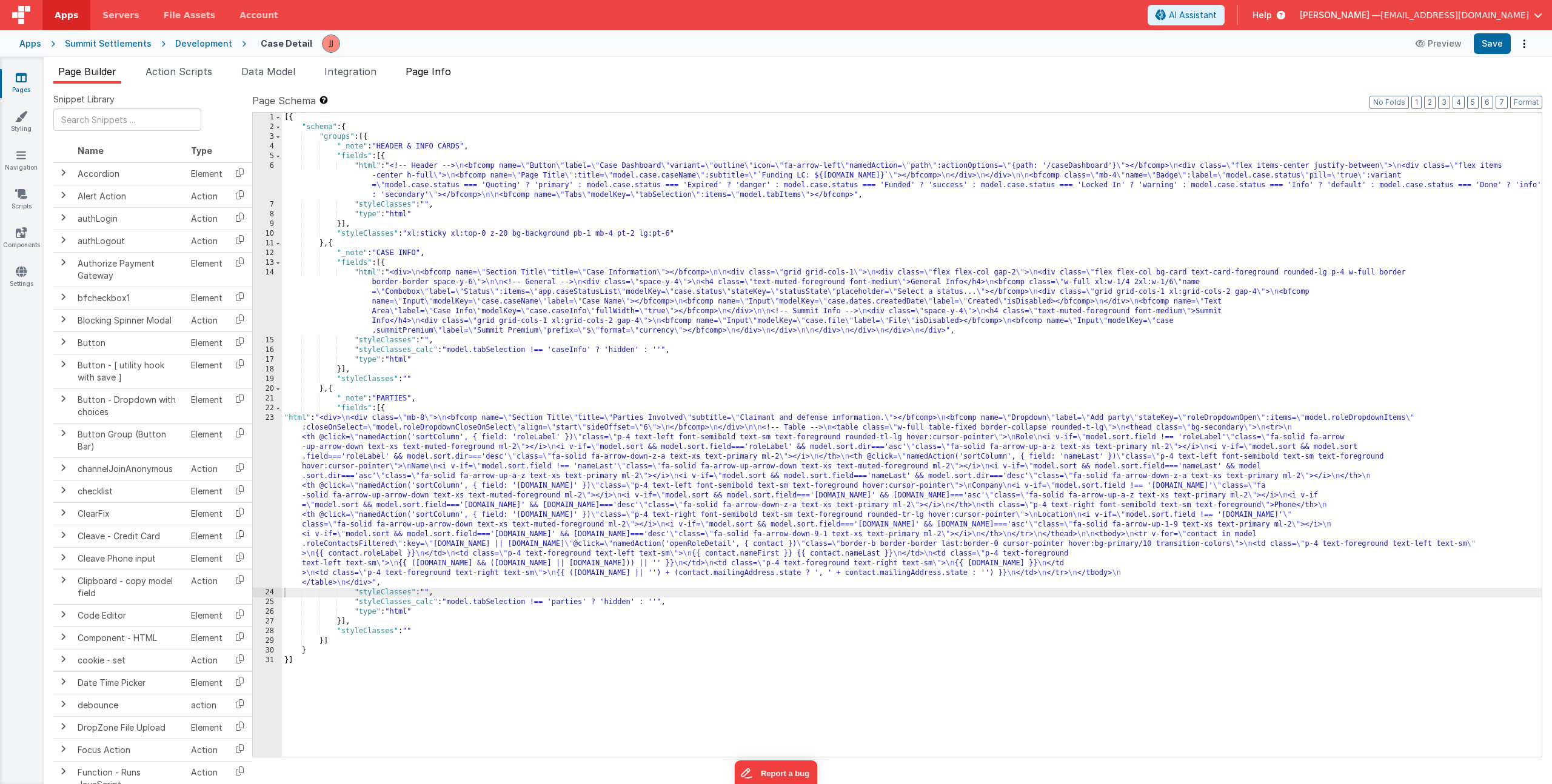
click at [451, 75] on span "Page Info" at bounding box center [428, 71] width 45 height 12
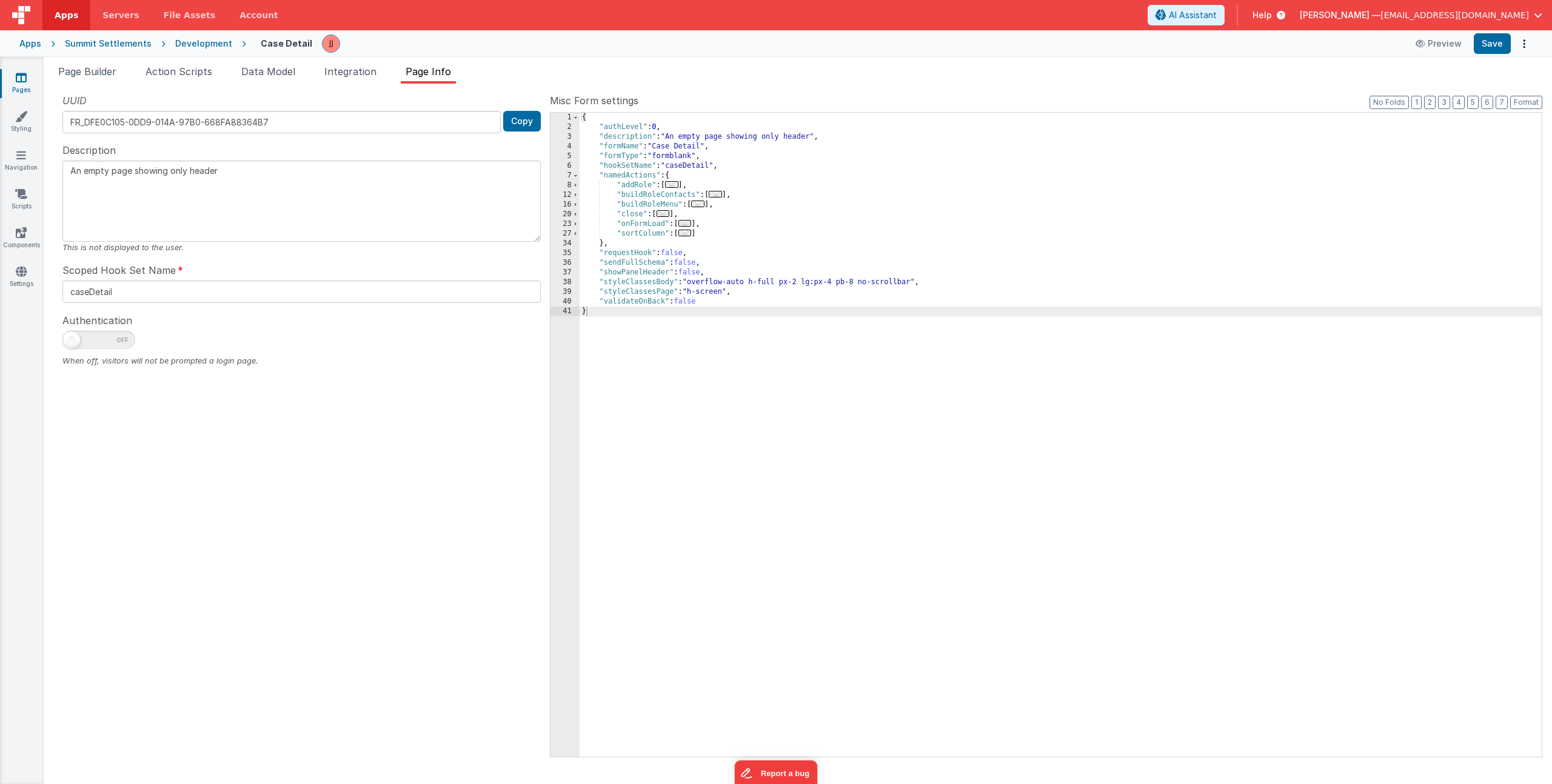
click at [719, 196] on span "..." at bounding box center [715, 194] width 13 height 7
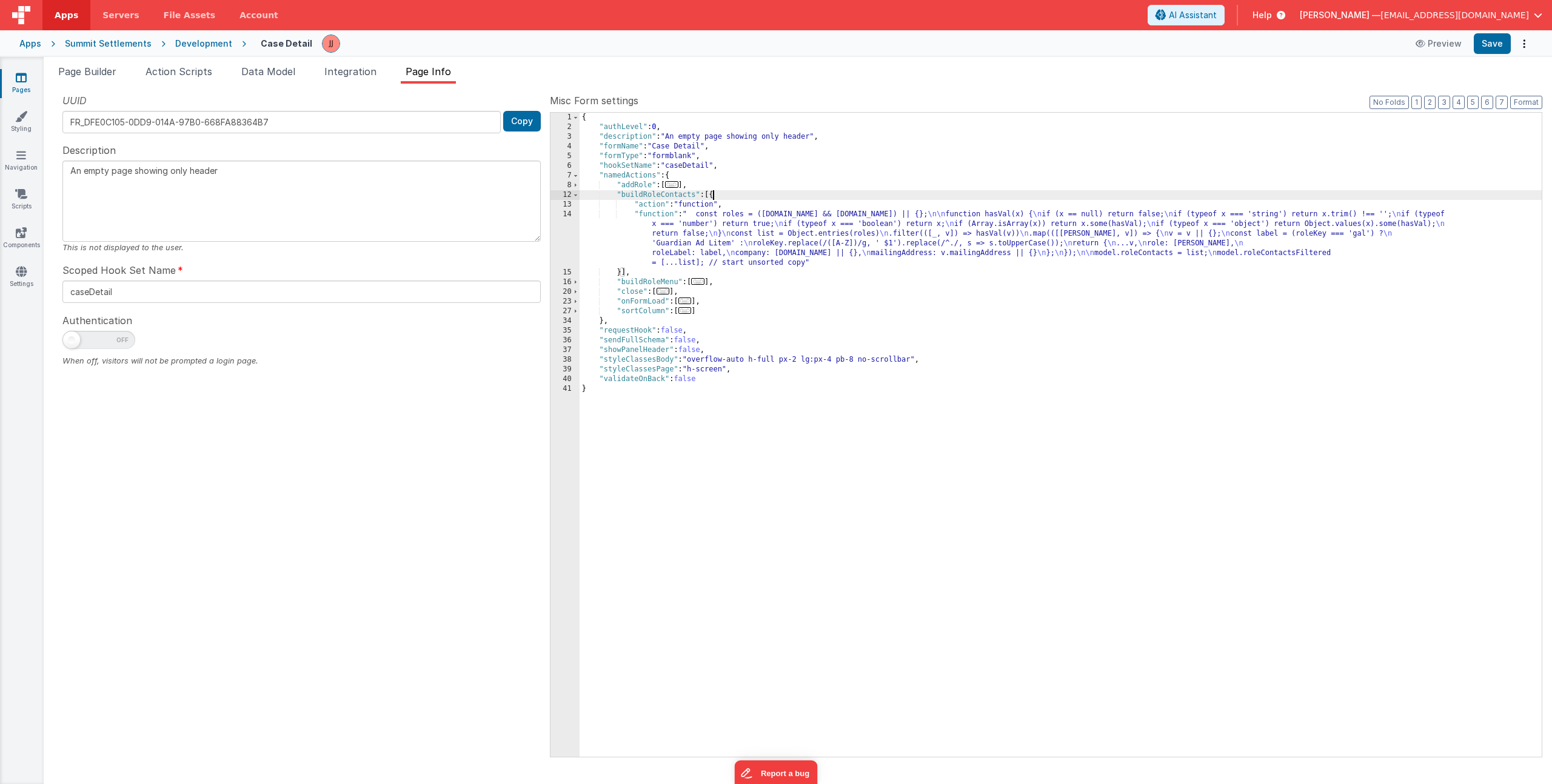
click at [692, 232] on div "{ "authLevel" : 0 , "description" : "An empty page showing only header" , "form…" at bounding box center [1061, 444] width 962 height 664
click at [561, 238] on div "14" at bounding box center [564, 239] width 29 height 58
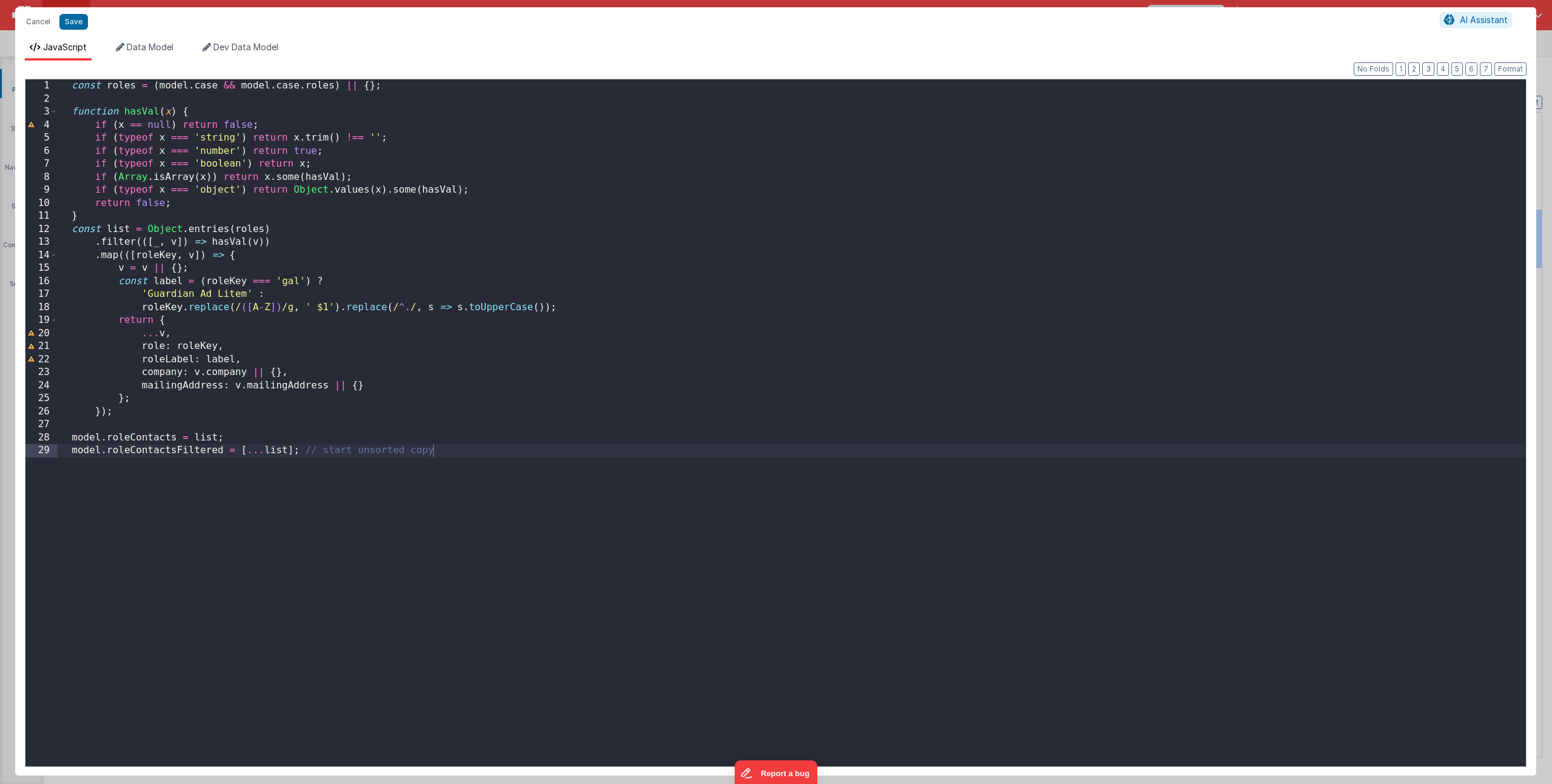
click at [241, 543] on div "const roles = ( model . case && model . case . roles ) || { } ; function hasVal…" at bounding box center [792, 437] width 1469 height 714
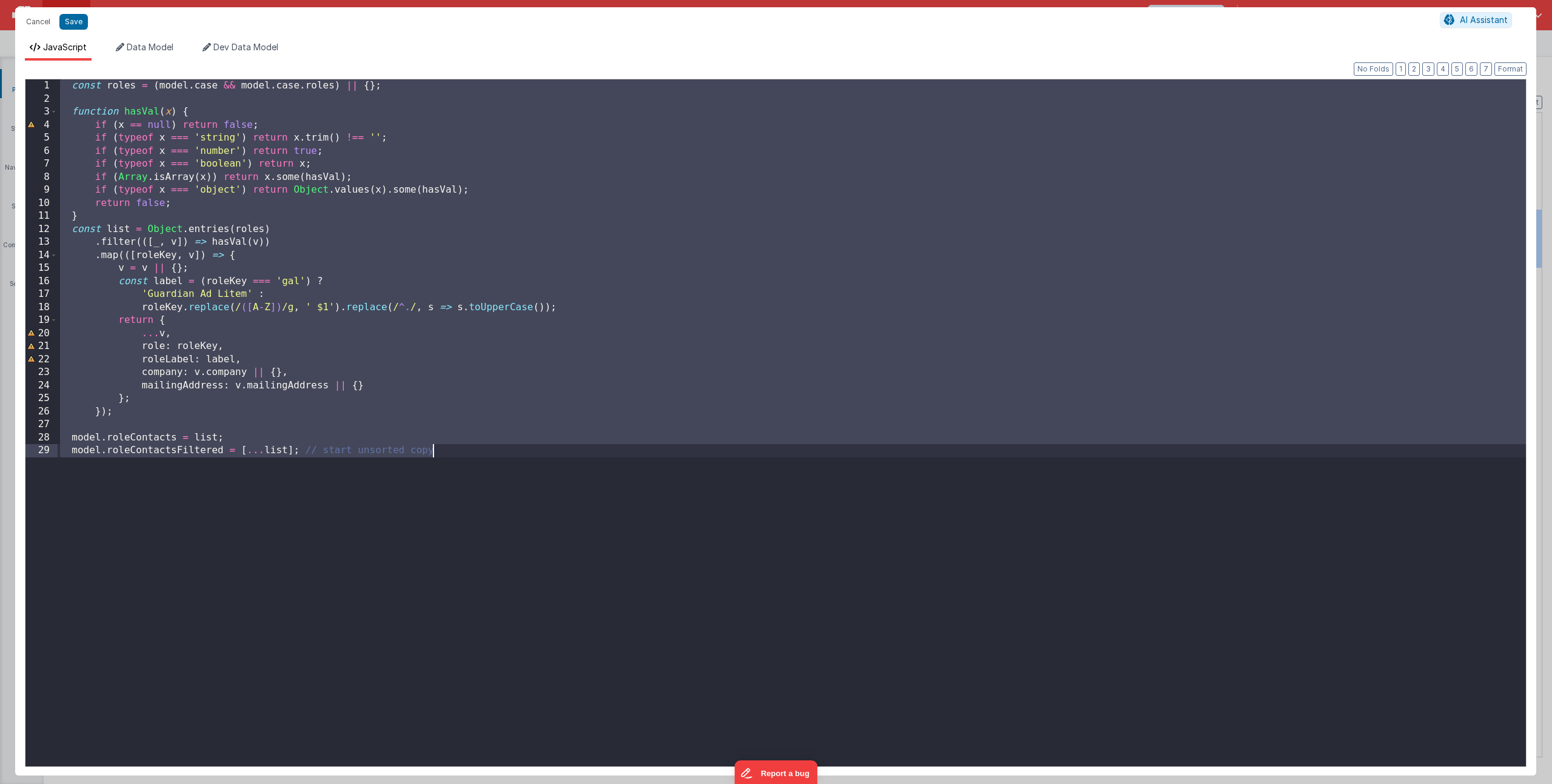
click at [249, 38] on div "JavaScript Data Model Dev Data Model Format 7 6 5 4 3 2 1 No Folds 1 2 3 4 5 6 …" at bounding box center [776, 405] width 1521 height 739
click at [248, 46] on span "Dev Data Model" at bounding box center [245, 46] width 65 height 10
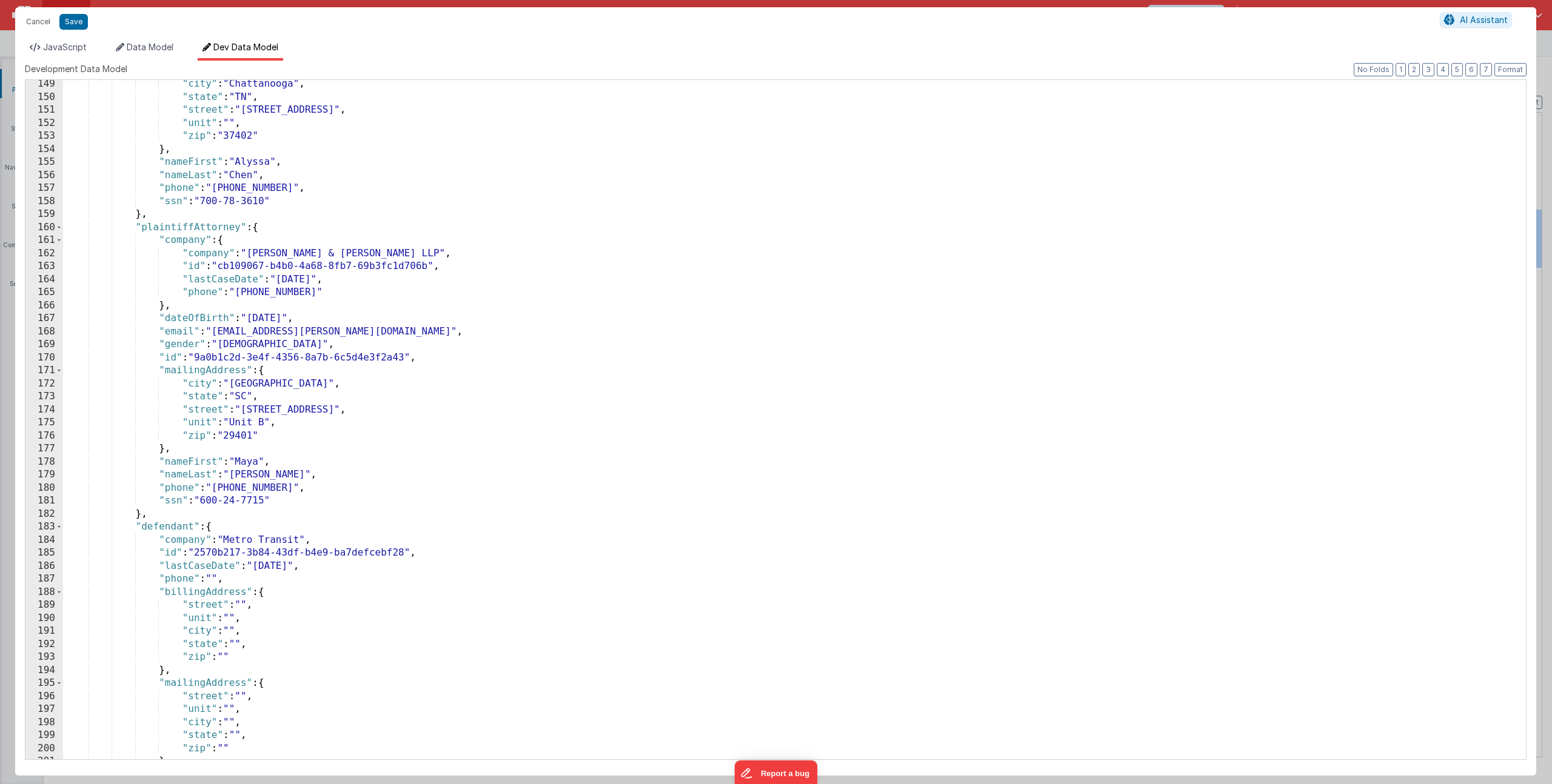
scroll to position [2044, 0]
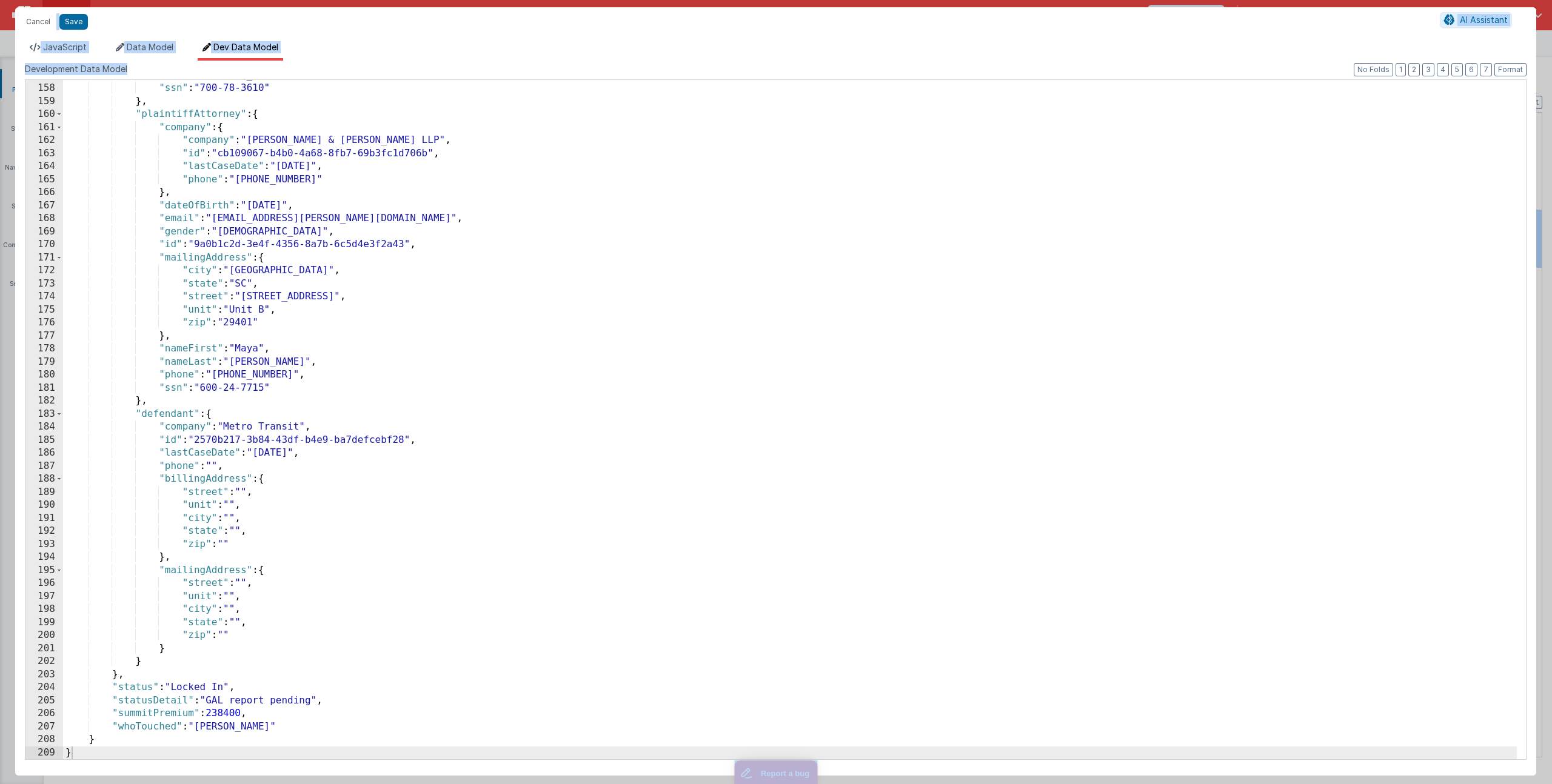
click at [154, 63] on label "Development Data Model" at bounding box center [776, 69] width 1502 height 12
click at [62, 42] on li "JavaScript" at bounding box center [58, 51] width 66 height 19
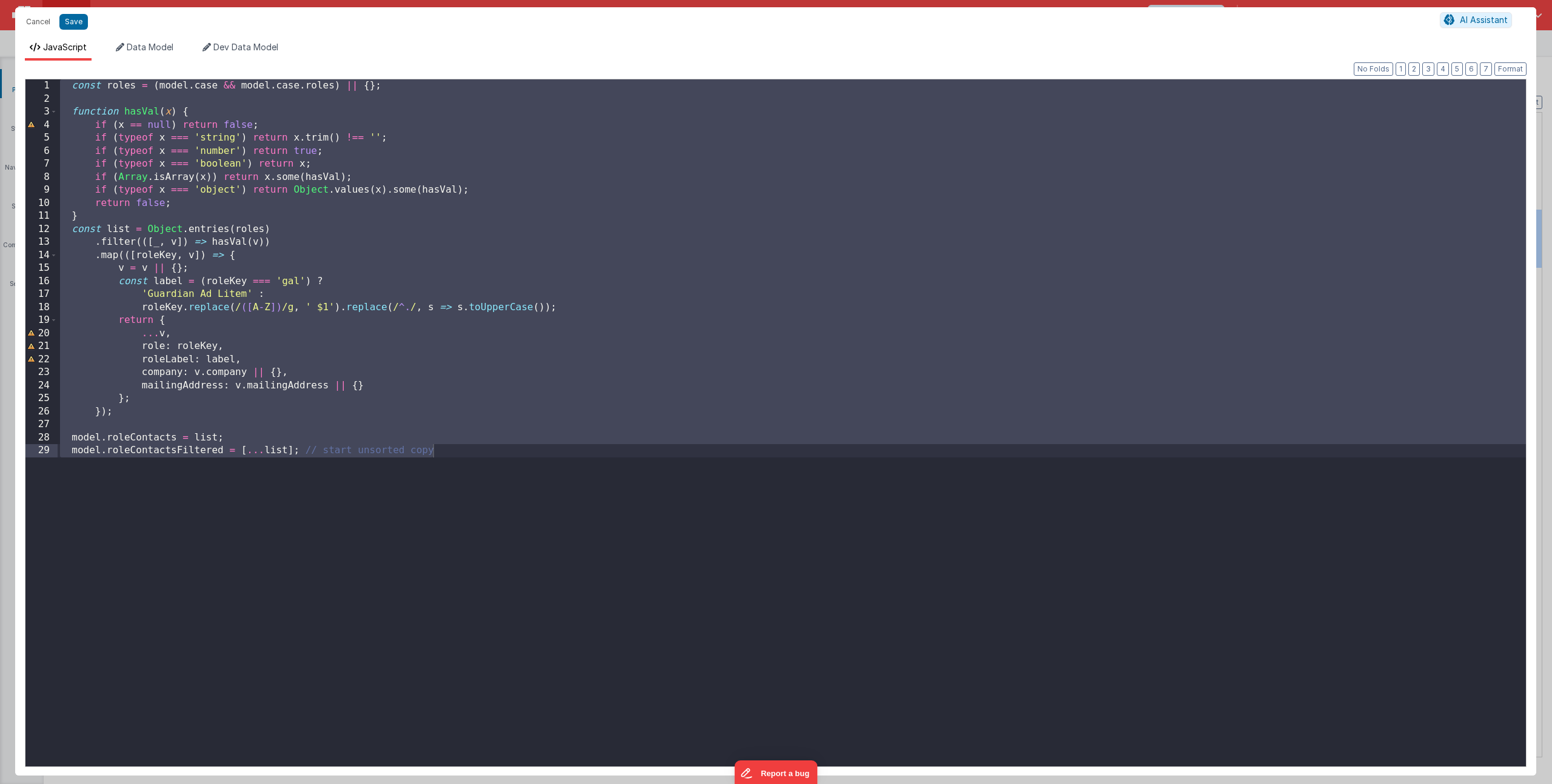
click at [269, 226] on div "const roles = ( model . case && model . case . roles ) || { } ; function hasVal…" at bounding box center [792, 437] width 1469 height 714
paste textarea
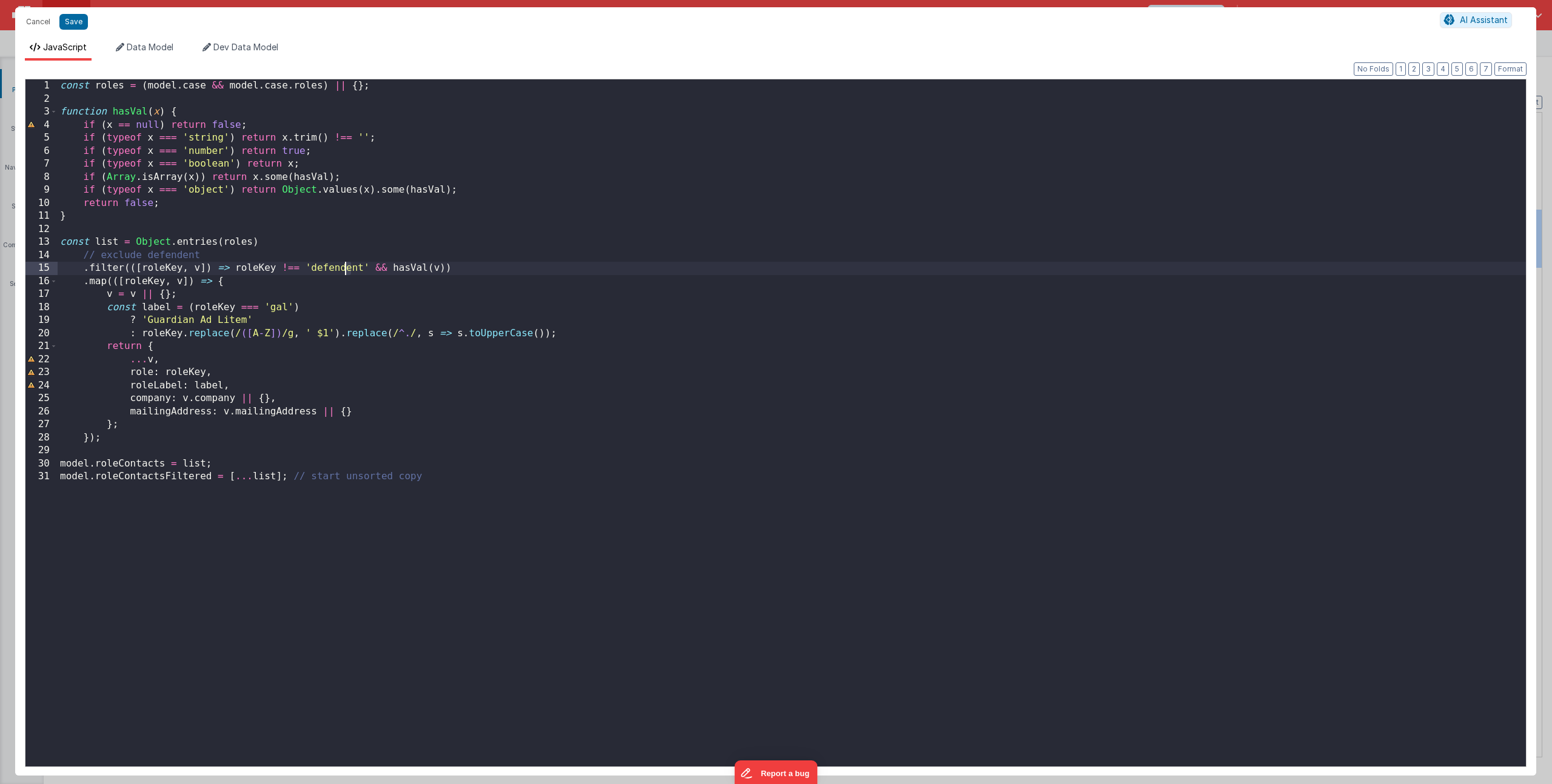
drag, startPoint x: 349, startPoint y: 269, endPoint x: 344, endPoint y: 271, distance: 5.4
click at [344, 271] on div "const roles = ( model . case && model . case . roles ) || { } ; function hasVal…" at bounding box center [792, 437] width 1469 height 714
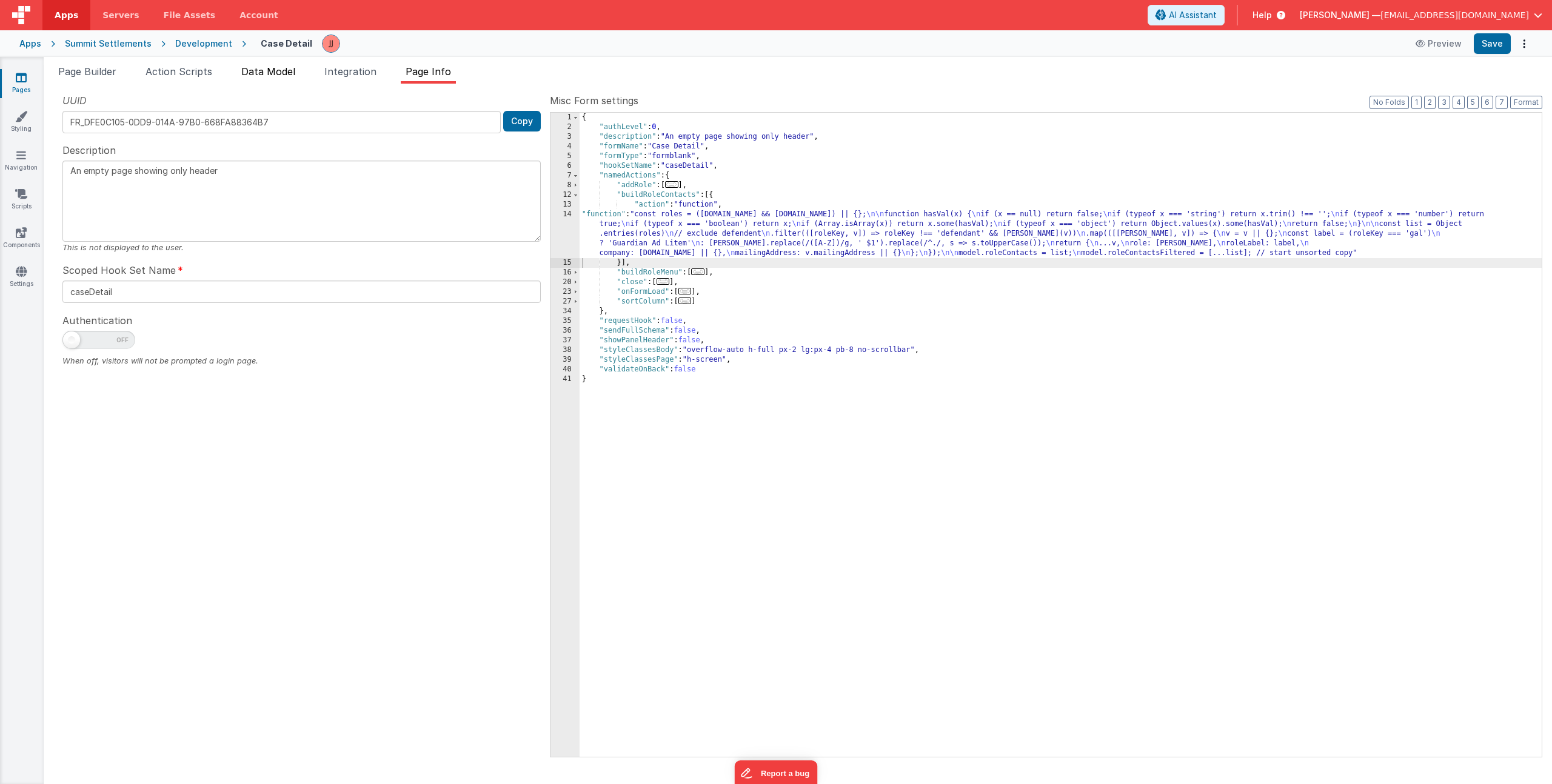
click at [280, 72] on span "Data Model" at bounding box center [268, 71] width 54 height 12
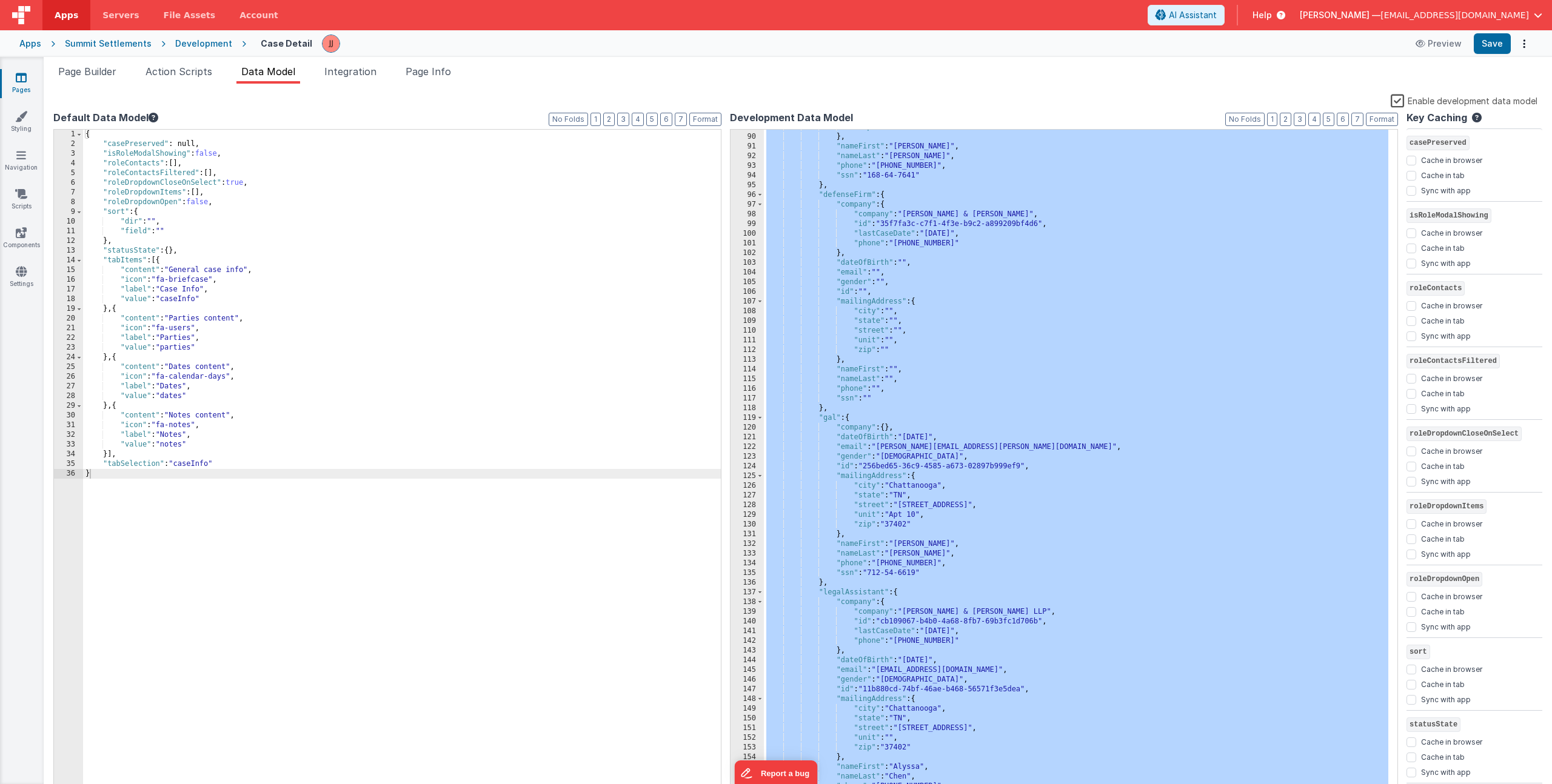
scroll to position [0, 0]
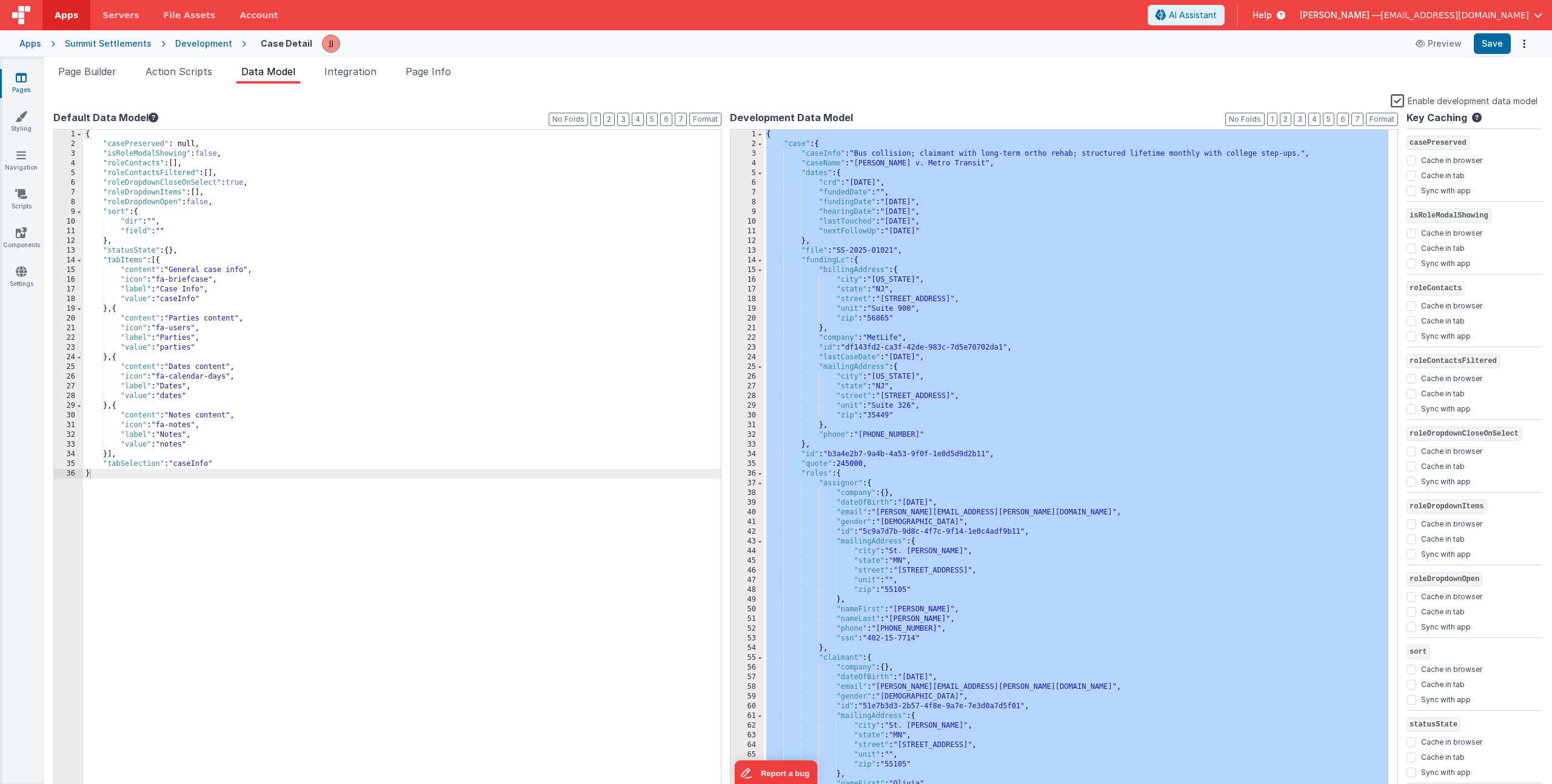
click at [75, 95] on div "Enable development data model" at bounding box center [794, 102] width 1484 height 17
click at [878, 263] on div "{ "case" : { "caseInfo" : "Bus collision; claimant with long-term ortho rehab; …" at bounding box center [1076, 472] width 624 height 685
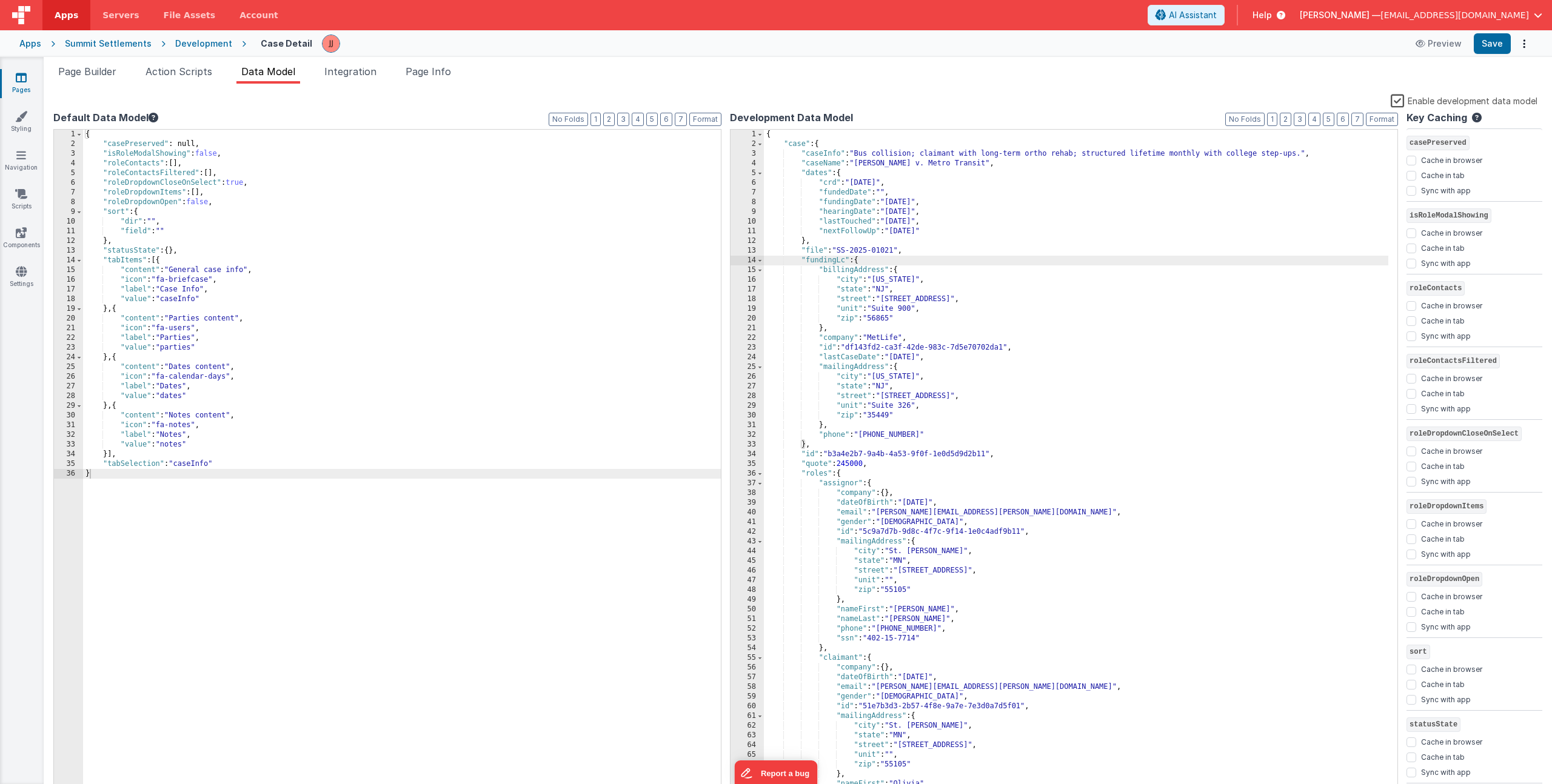
click at [23, 85] on link "Pages" at bounding box center [21, 84] width 44 height 25
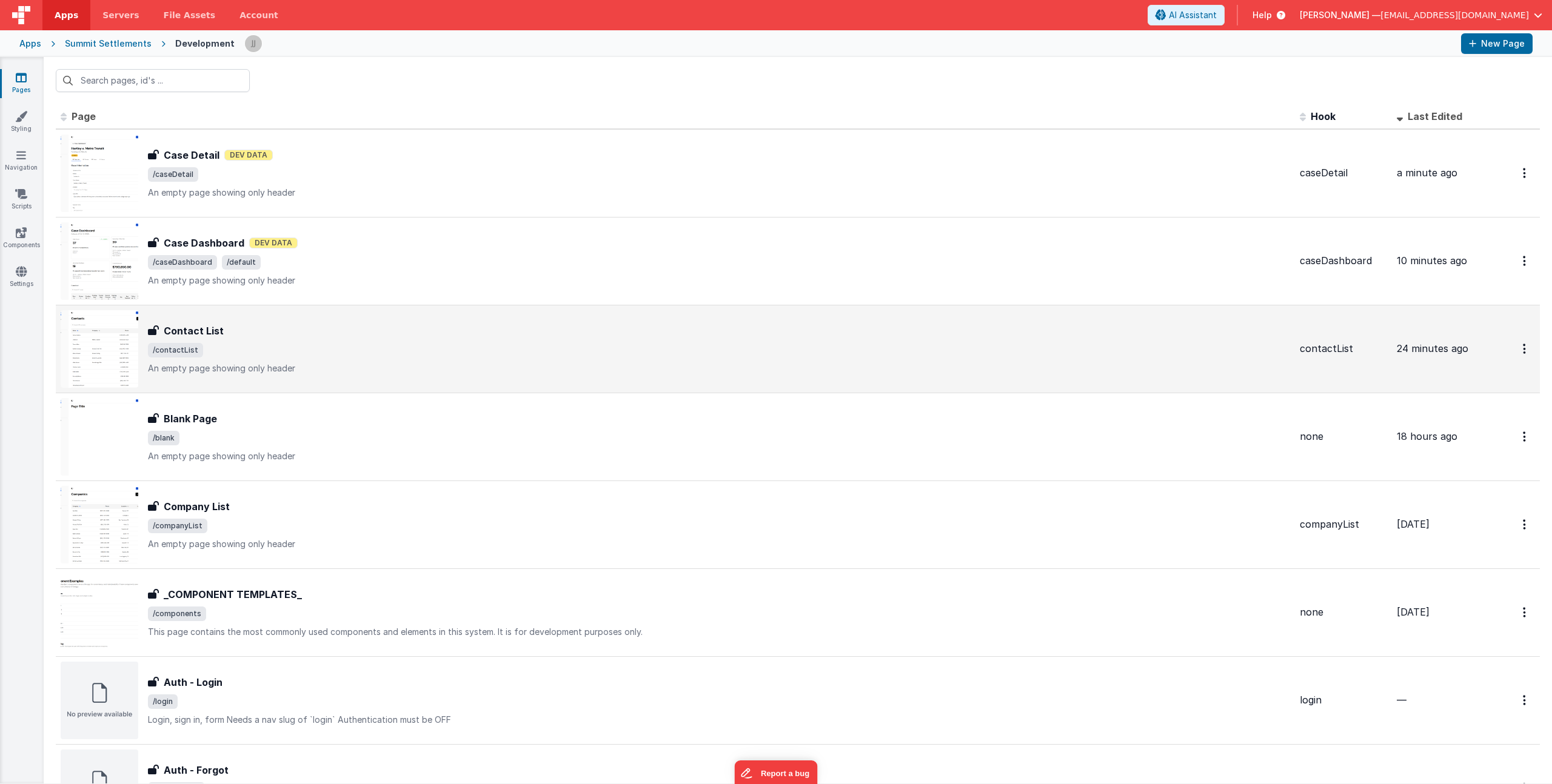
click at [356, 332] on div "Contact List" at bounding box center [719, 330] width 1142 height 14
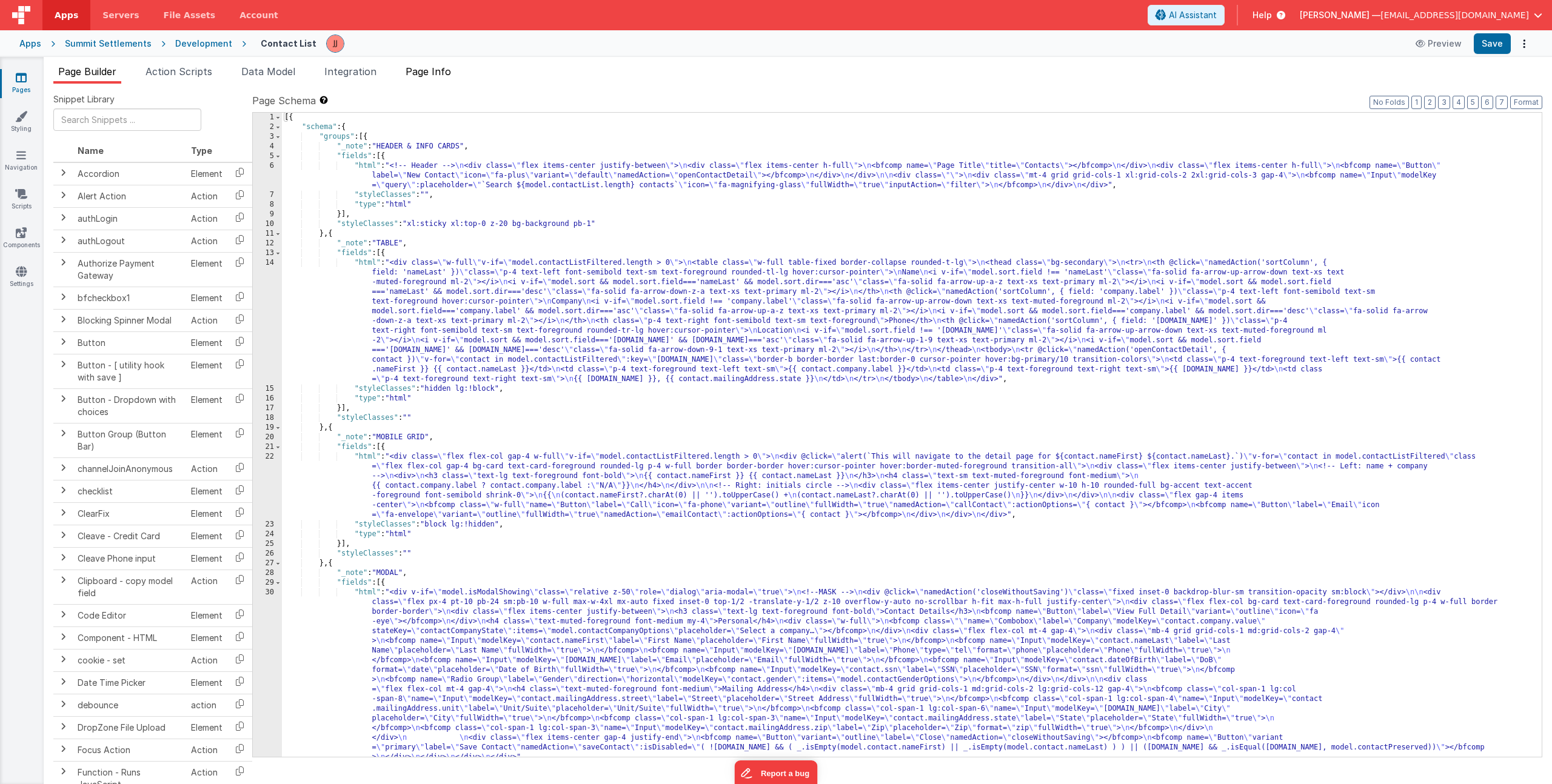
click at [436, 75] on span "Page Info" at bounding box center [428, 71] width 45 height 12
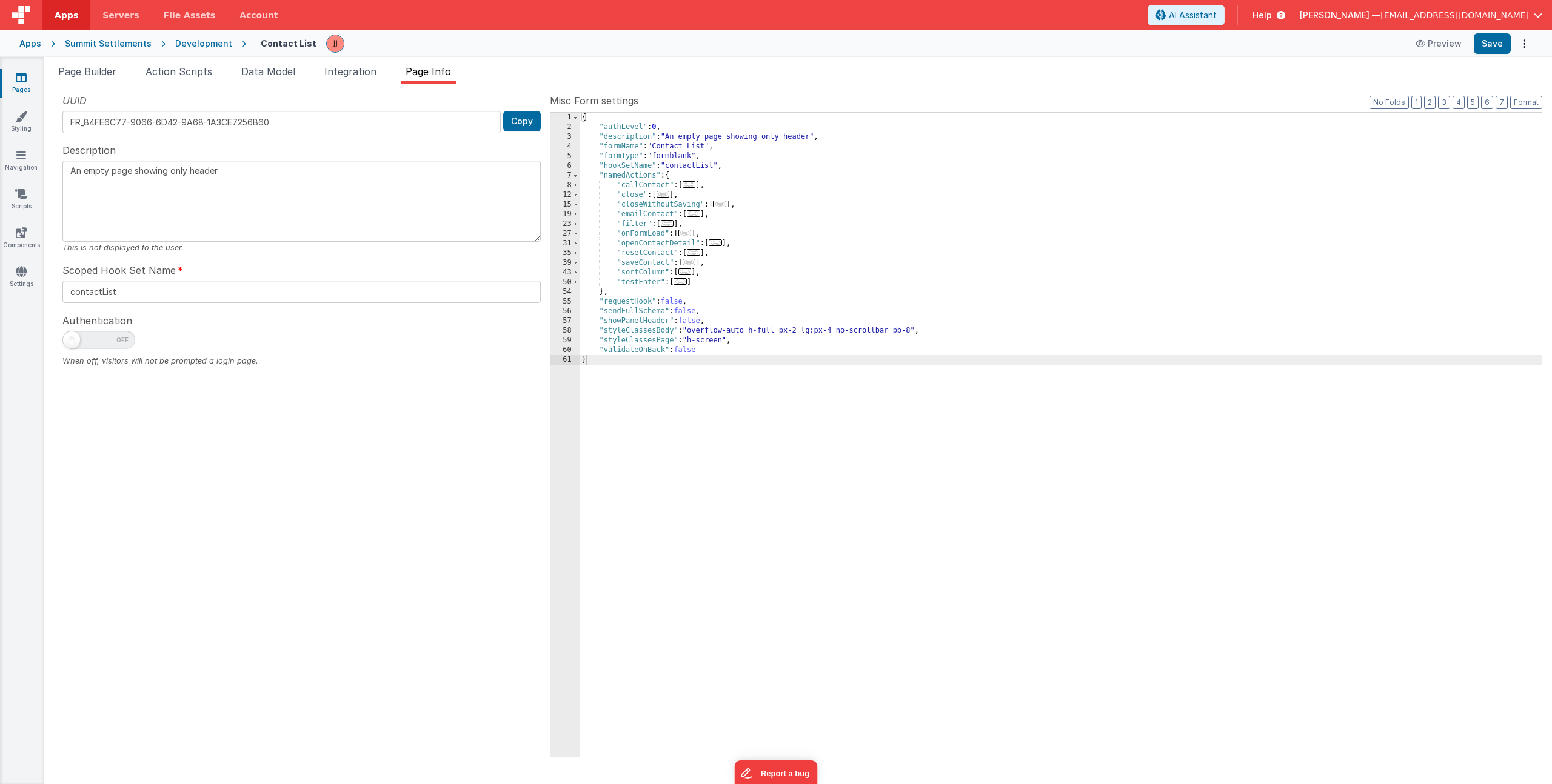
click at [691, 235] on span "..." at bounding box center [685, 233] width 13 height 7
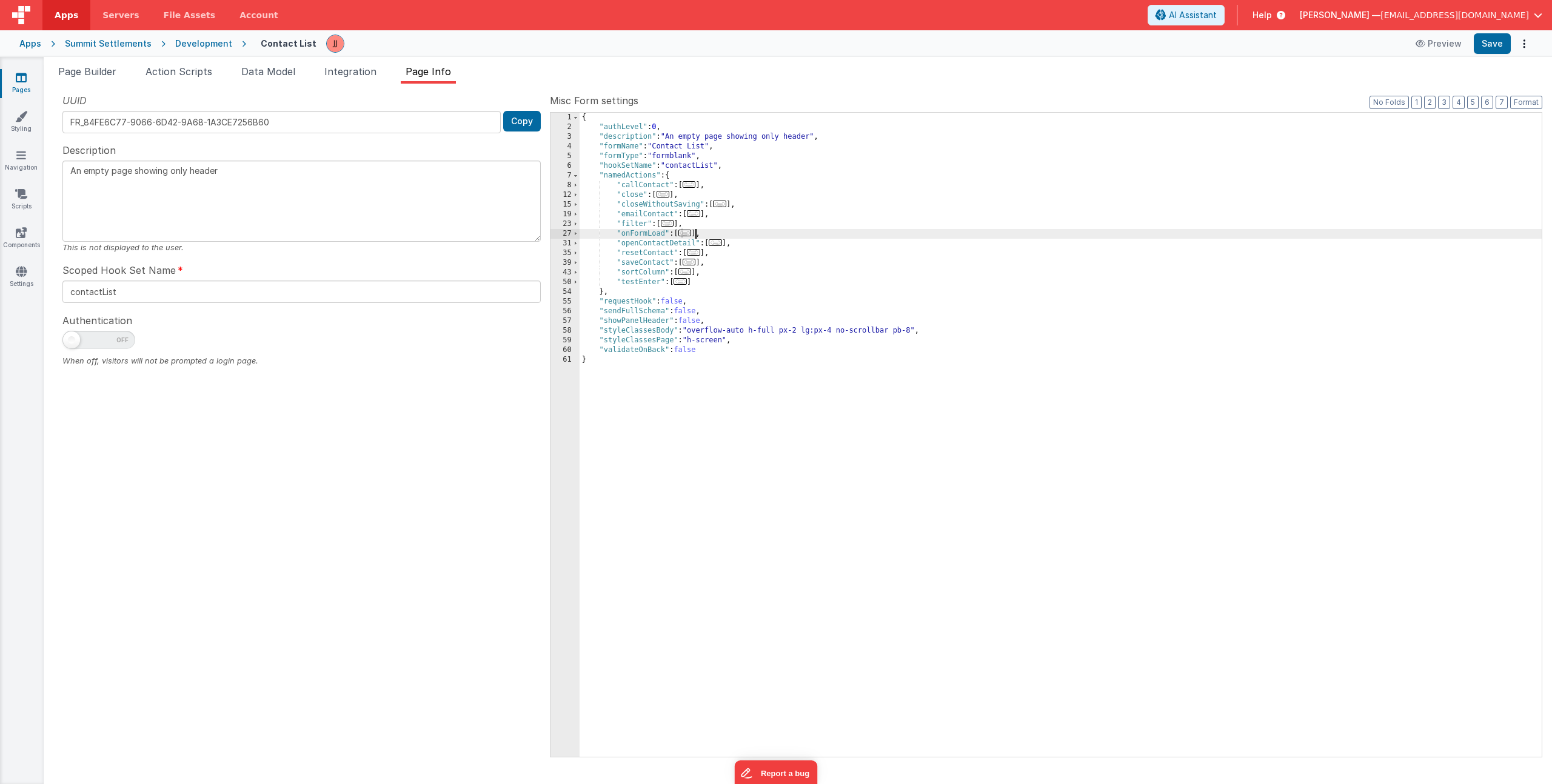
click at [687, 235] on span "..." at bounding box center [685, 233] width 13 height 7
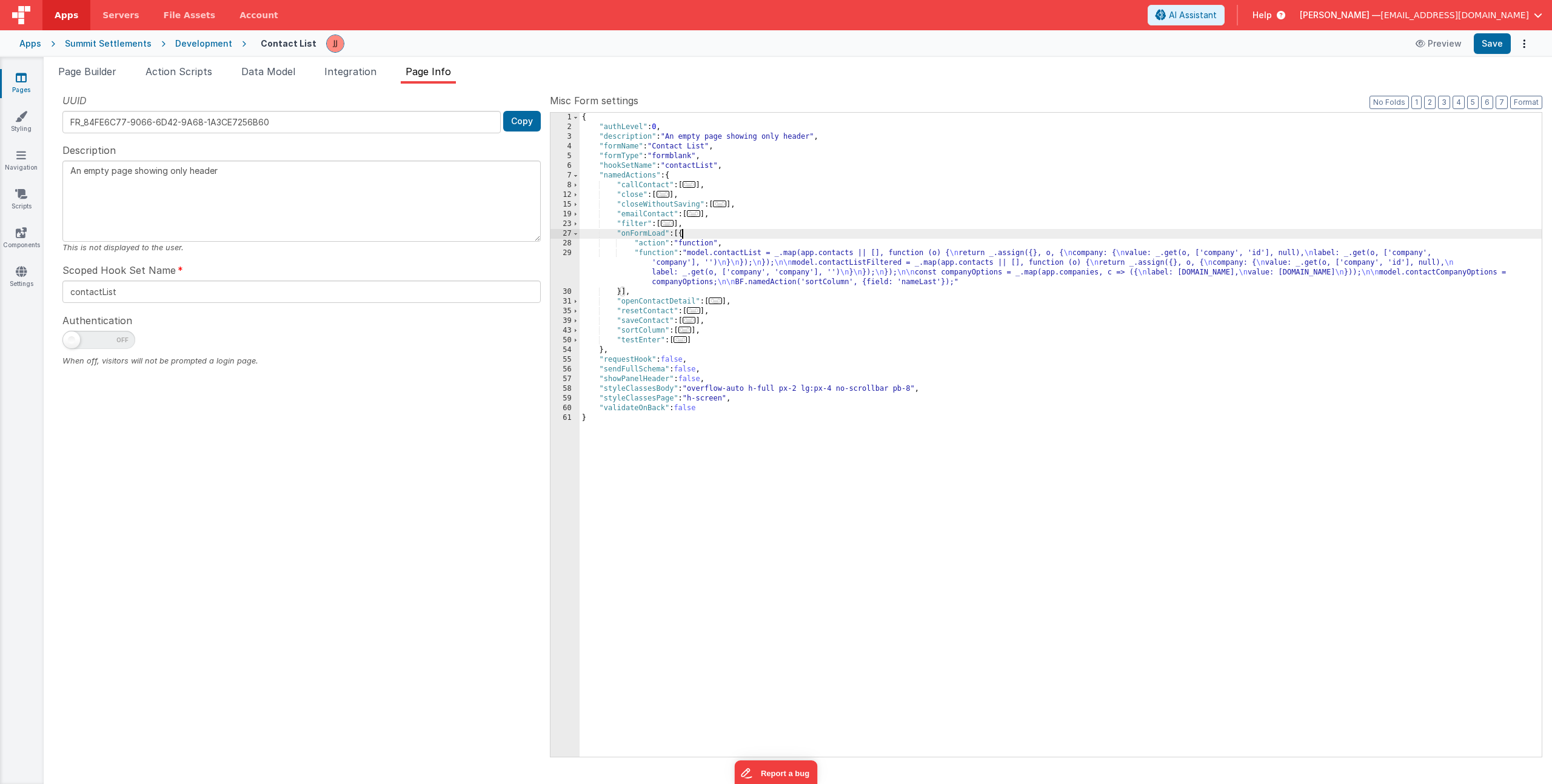
click at [706, 258] on div "{ "authLevel" : 0 , "description" : "An empty page showing only header" , "form…" at bounding box center [1061, 444] width 962 height 664
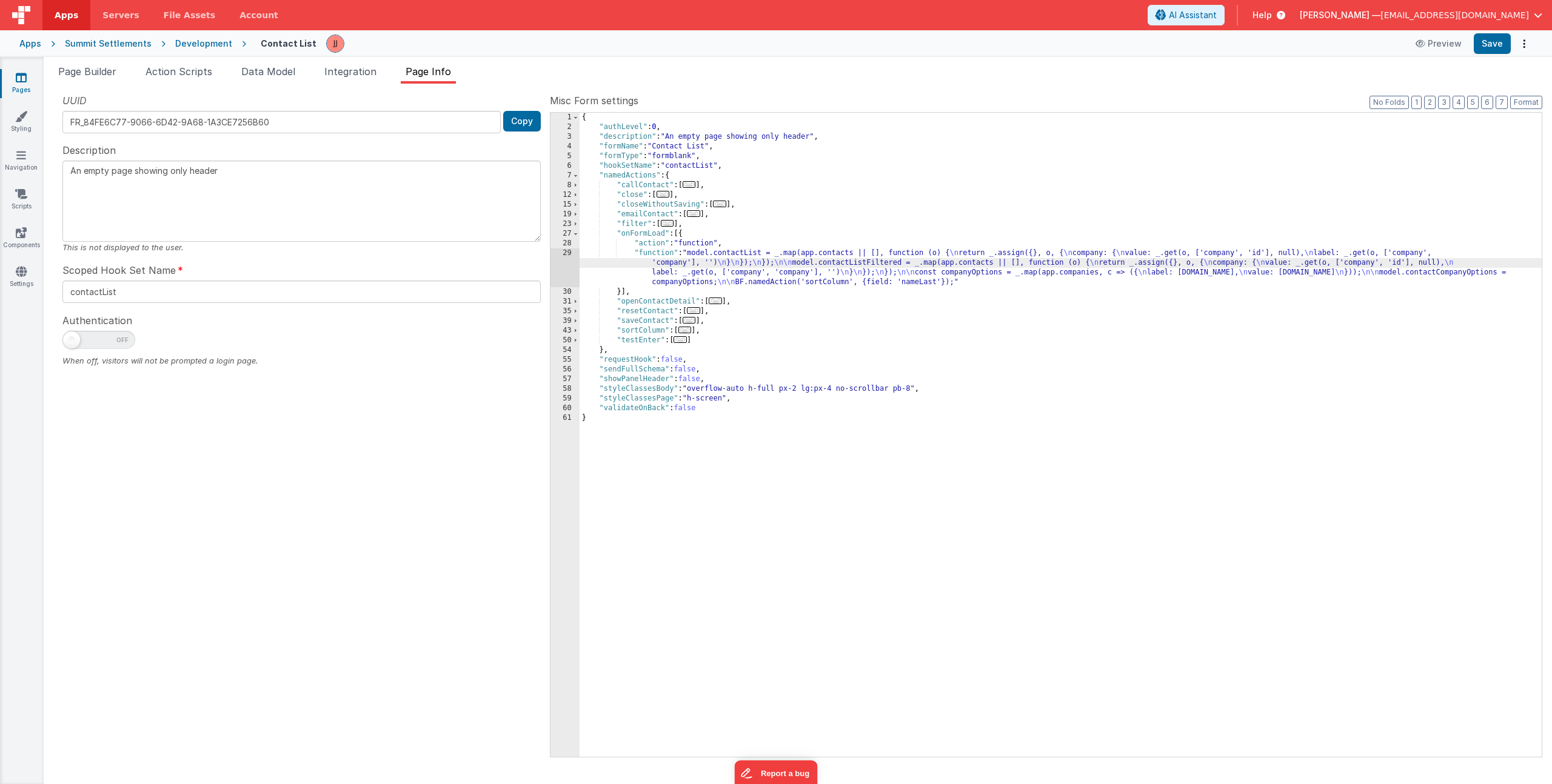
click at [553, 270] on div "29" at bounding box center [564, 267] width 29 height 39
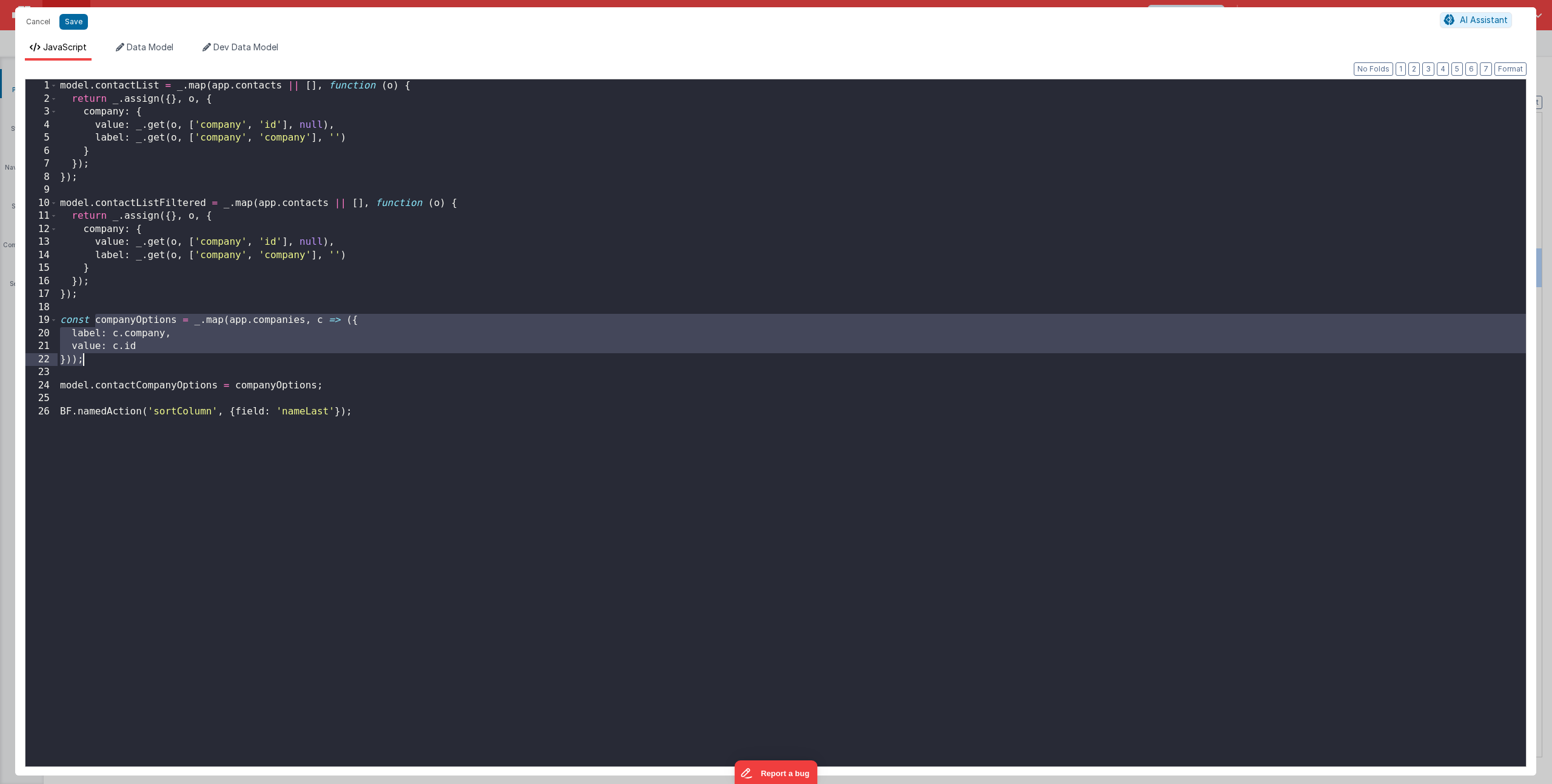
drag, startPoint x: 96, startPoint y: 323, endPoint x: 83, endPoint y: 362, distance: 41.1
click at [83, 362] on div "model . contactList = _ . map ( app . contacts || [ ] , function ( o ) { return…" at bounding box center [792, 437] width 1469 height 714
click at [40, 22] on button "Cancel" at bounding box center [38, 22] width 36 height 17
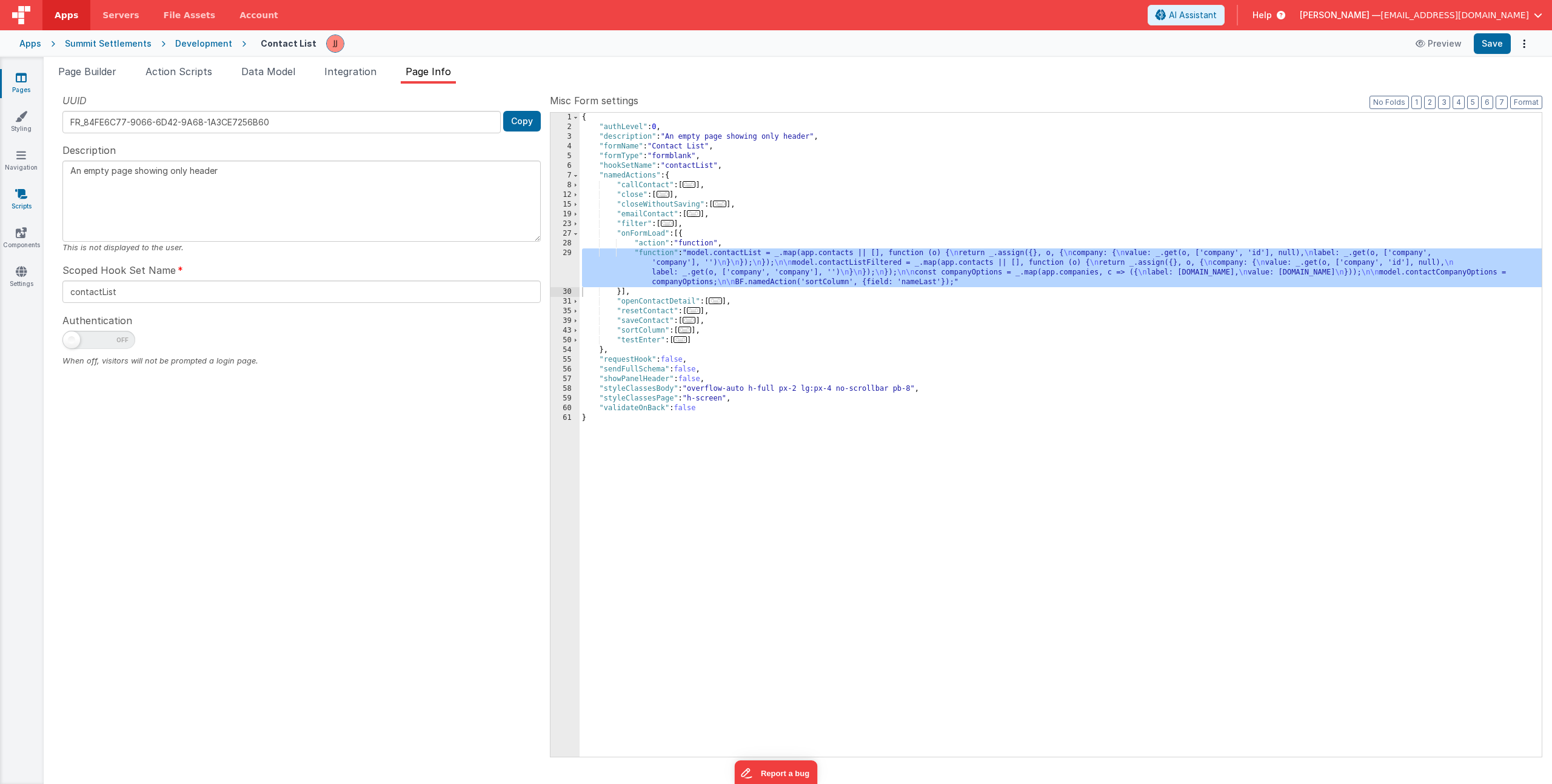
click at [17, 205] on link "Scripts" at bounding box center [21, 200] width 44 height 25
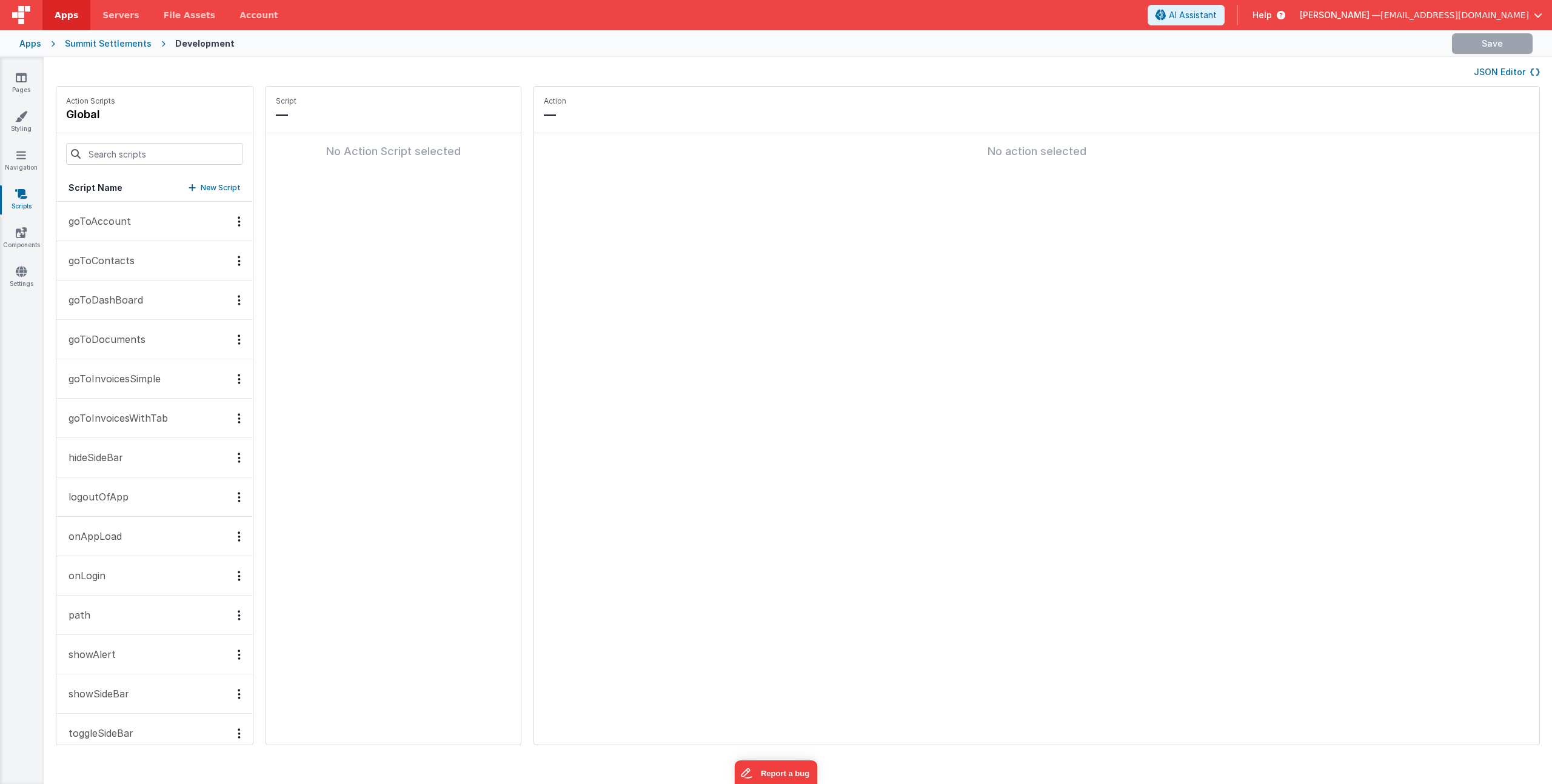
click at [201, 187] on p "New Script" at bounding box center [221, 187] width 40 height 12
drag, startPoint x: 319, startPoint y: 113, endPoint x: 414, endPoint y: 118, distance: 95.1
click at [412, 118] on div "buildCompanyOptions" at bounding box center [393, 115] width 235 height 17
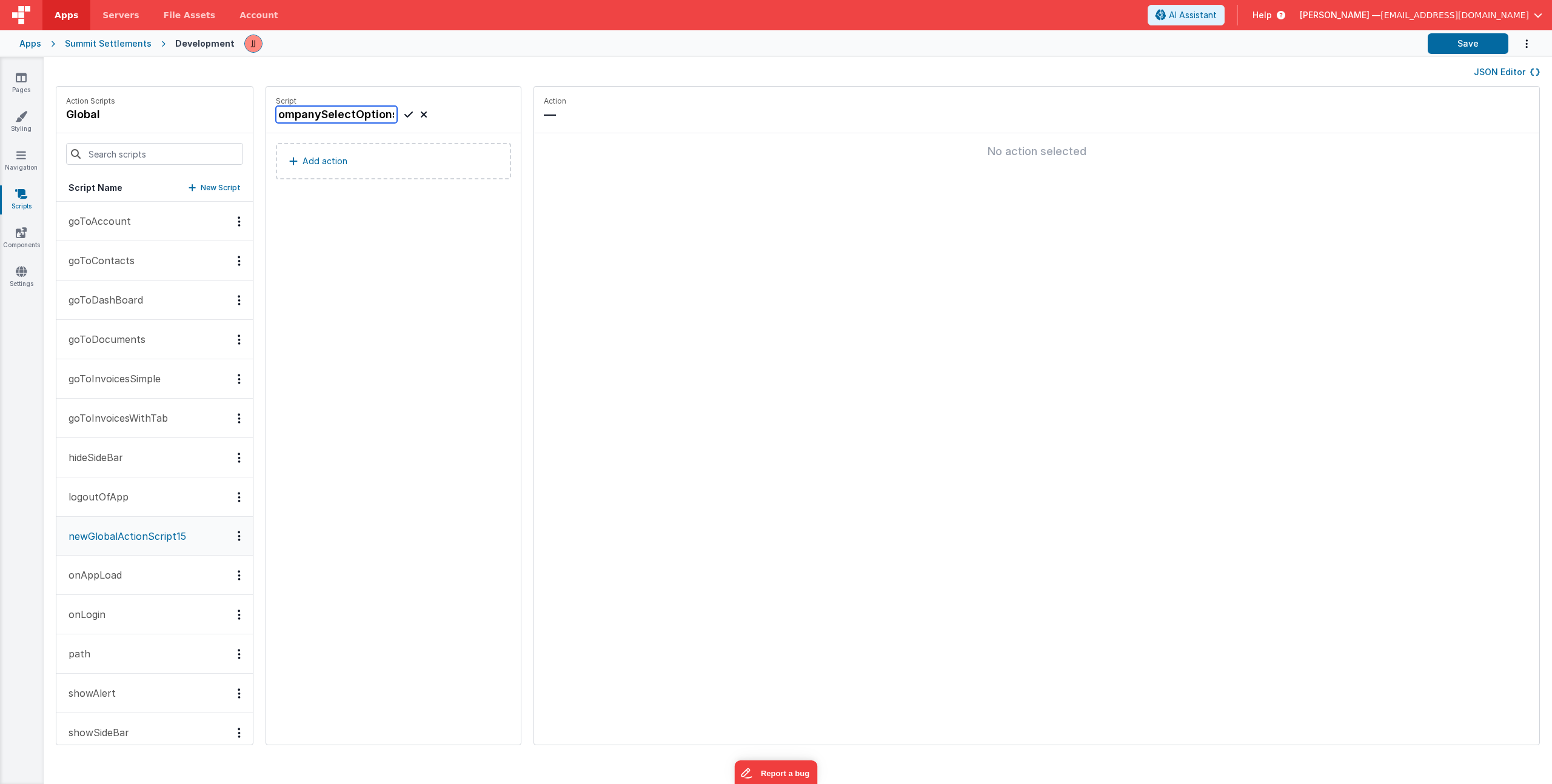
type input "buildCompanySelectOptions"
click at [404, 112] on icon at bounding box center [408, 114] width 9 height 14
click at [302, 163] on p "Add action" at bounding box center [324, 161] width 45 height 14
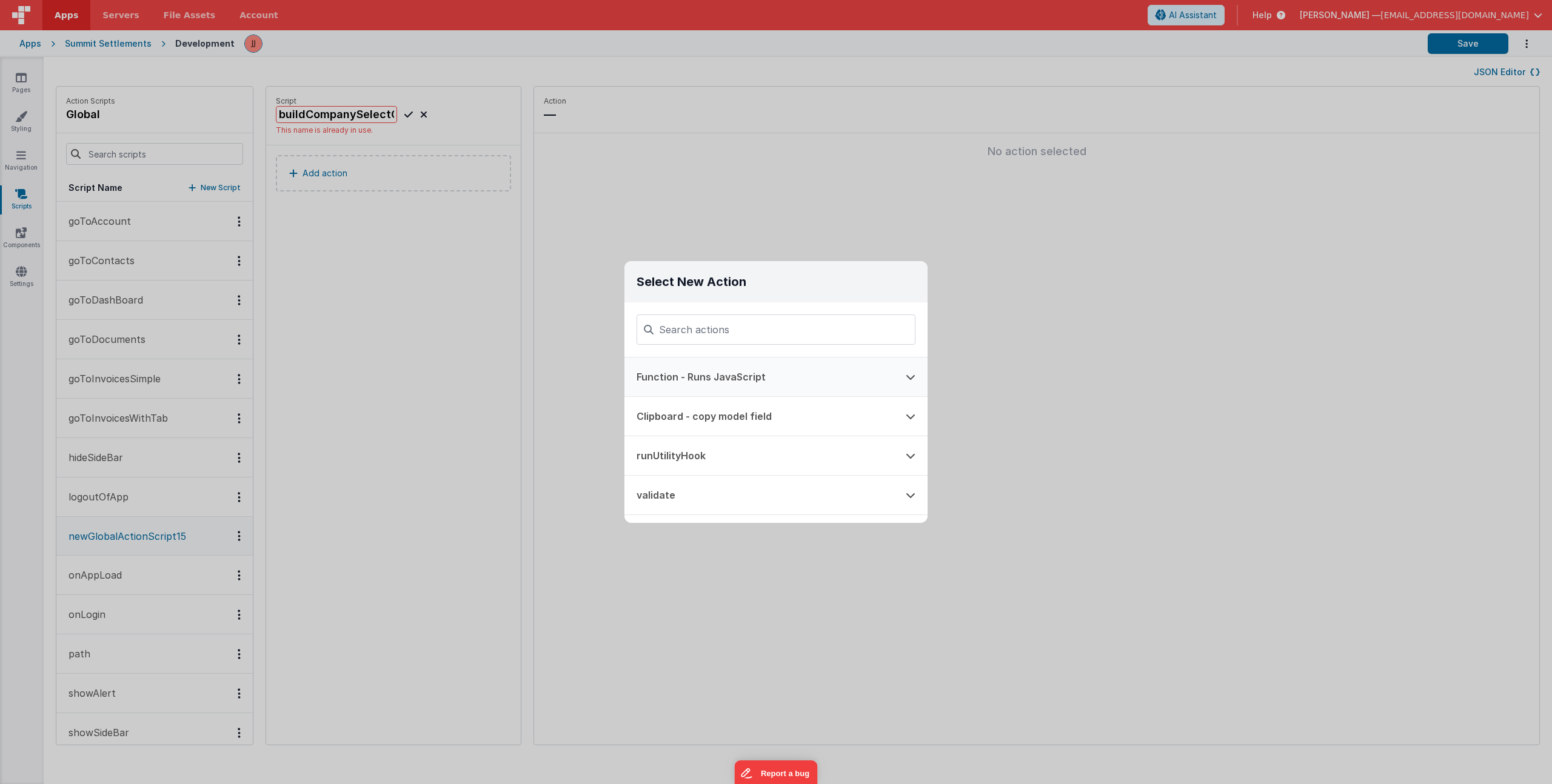
click at [678, 368] on button "Function - Runs JavaScript" at bounding box center [758, 377] width 269 height 39
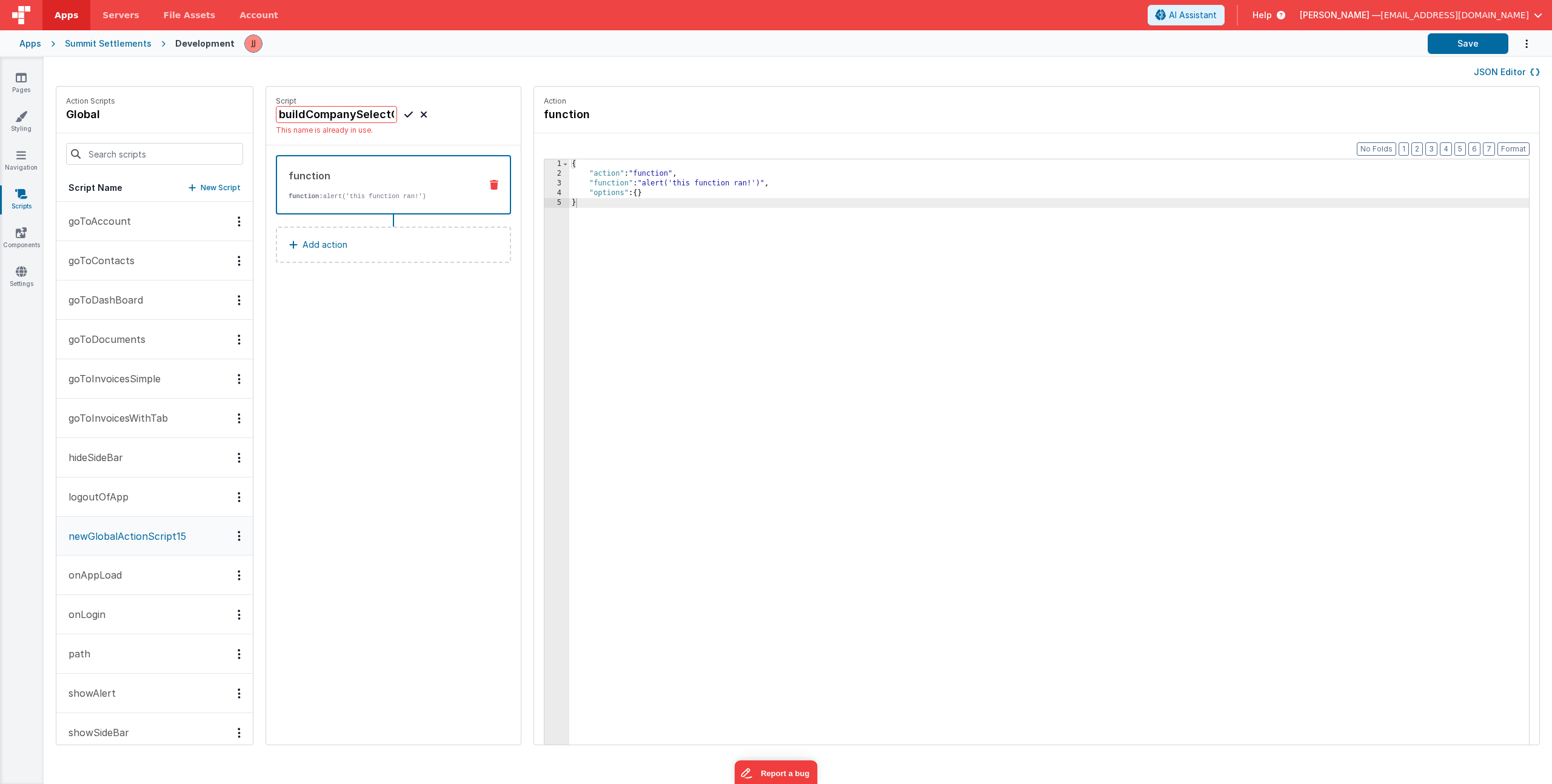
click at [615, 239] on div "{ "action" : "function" , "function" : "alert('this function ran!')" , "options…" at bounding box center [1066, 480] width 995 height 643
click at [639, 185] on div "{ "action" : "function" , "function" : "alert('this function ran!')" , "options…" at bounding box center [1066, 480] width 995 height 643
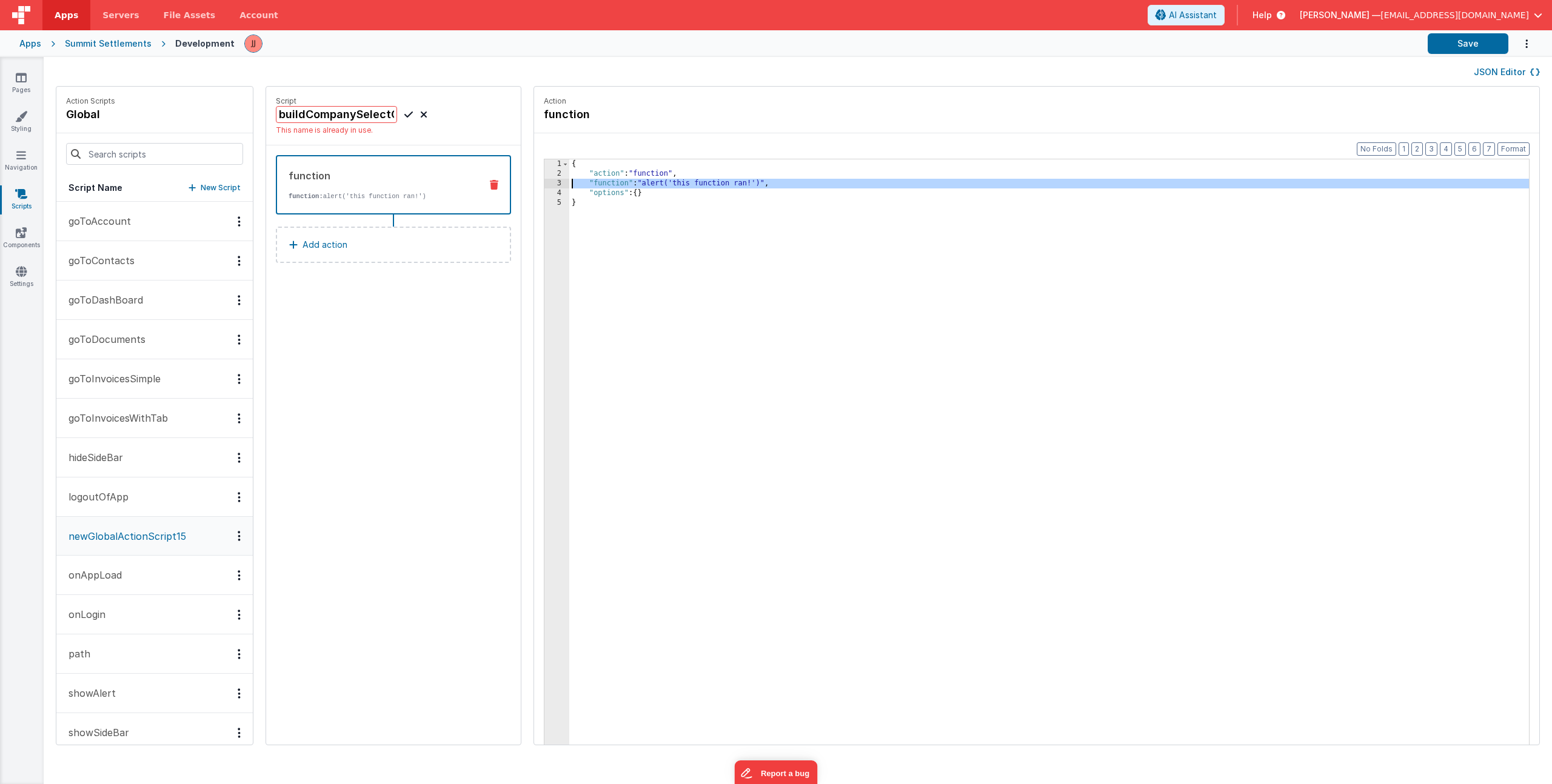
click at [544, 181] on div "3" at bounding box center [557, 184] width 25 height 9
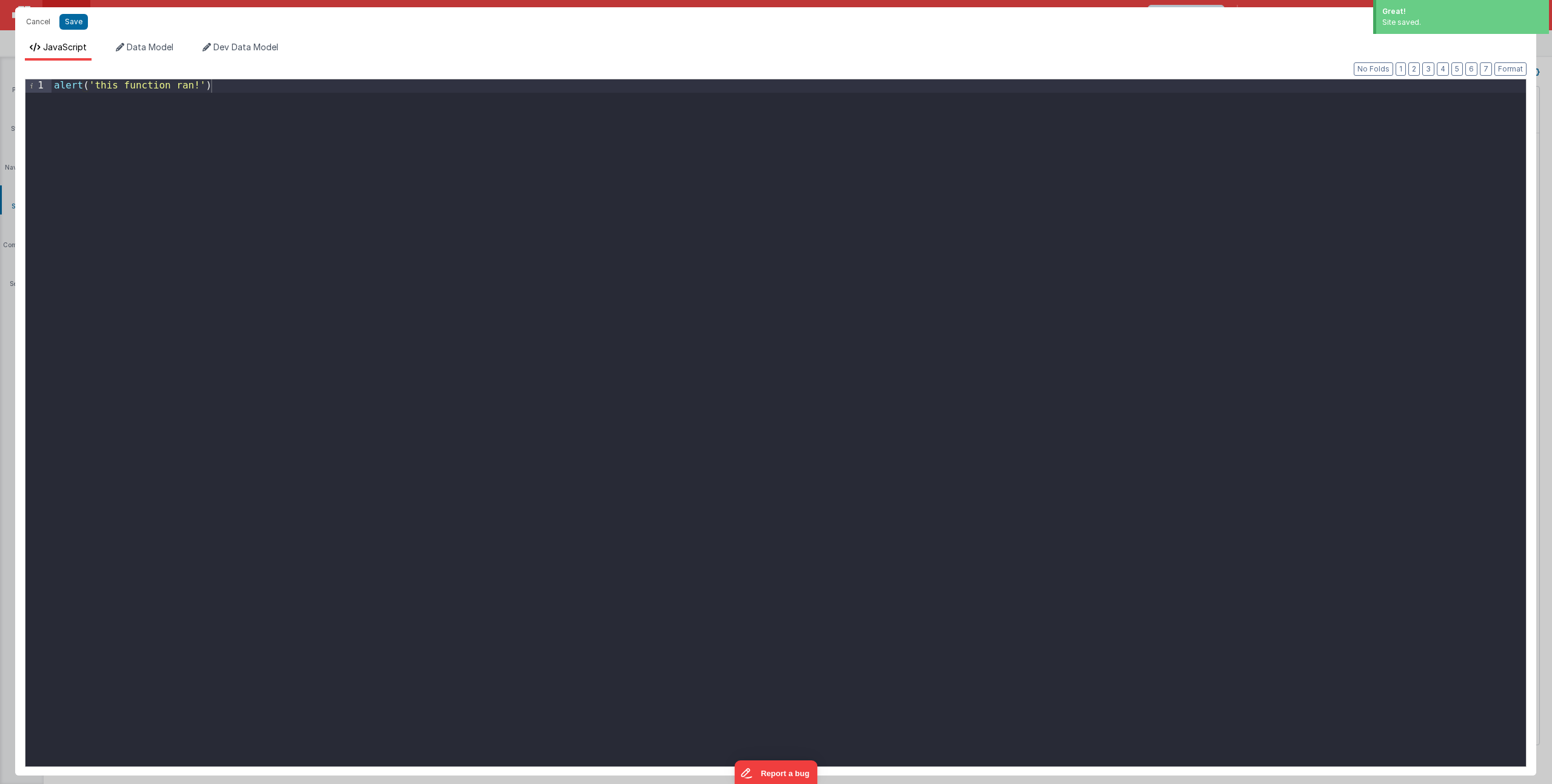
click at [309, 135] on div "alert ( 'this function ran!' )" at bounding box center [788, 437] width 1474 height 714
drag, startPoint x: 260, startPoint y: 111, endPoint x: -138, endPoint y: 46, distance: 403.3
click at [0, 46] on html "Great! Site saved. Cancel Save AI Assistant JavaScript Data Model Dev Data Mode…" at bounding box center [776, 392] width 1552 height 784
click at [135, 88] on div "companyOptions = _ . map ( app . companies , c => ({ label : c . company , valu…" at bounding box center [788, 437] width 1474 height 714
drag, startPoint x: 123, startPoint y: 90, endPoint x: -40, endPoint y: 85, distance: 163.1
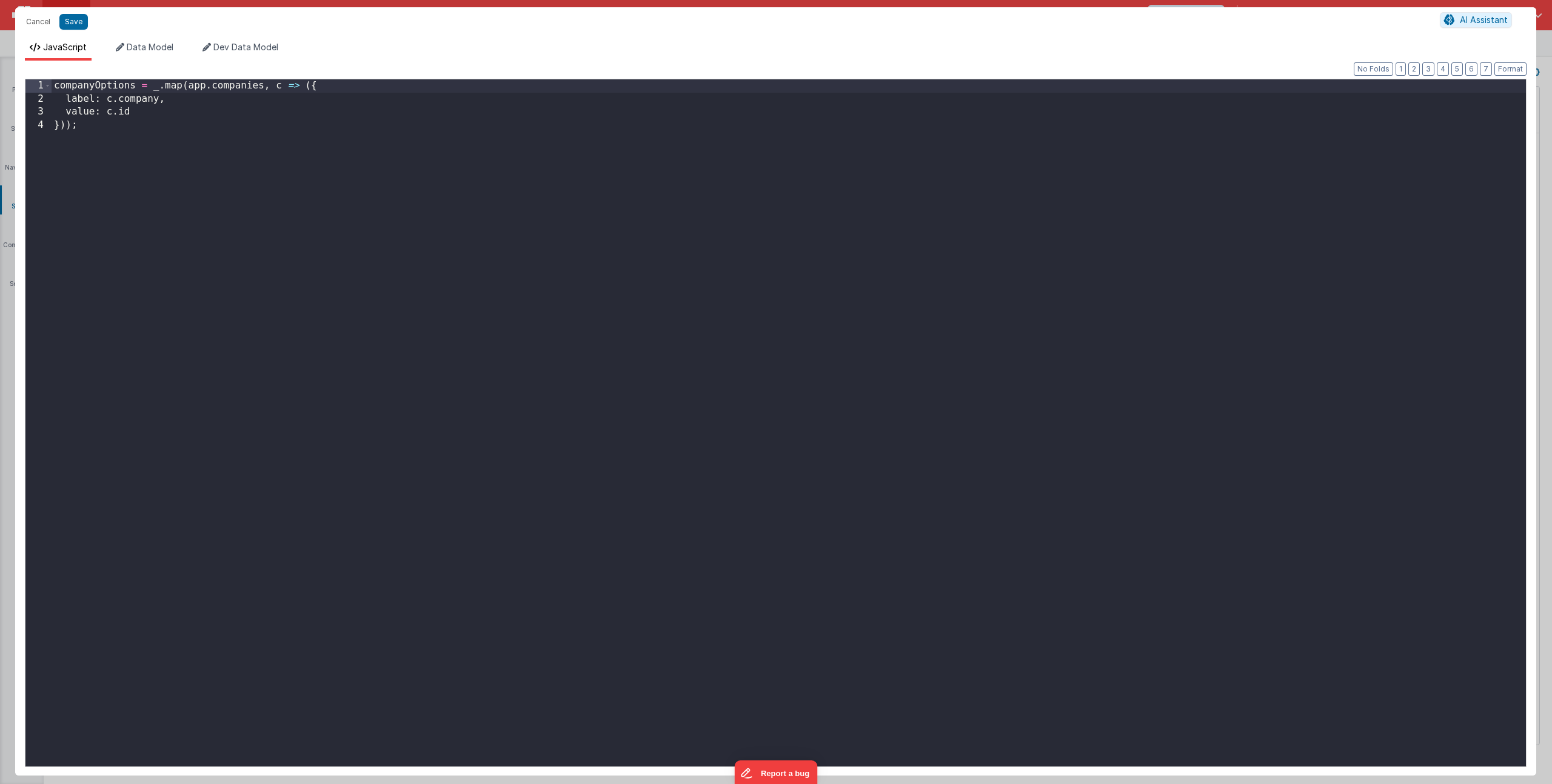
click at [0, 85] on html "Cancel Save AI Assistant JavaScript Data Model Dev Data Model Format 7 6 5 4 3 …" at bounding box center [776, 392] width 1552 height 784
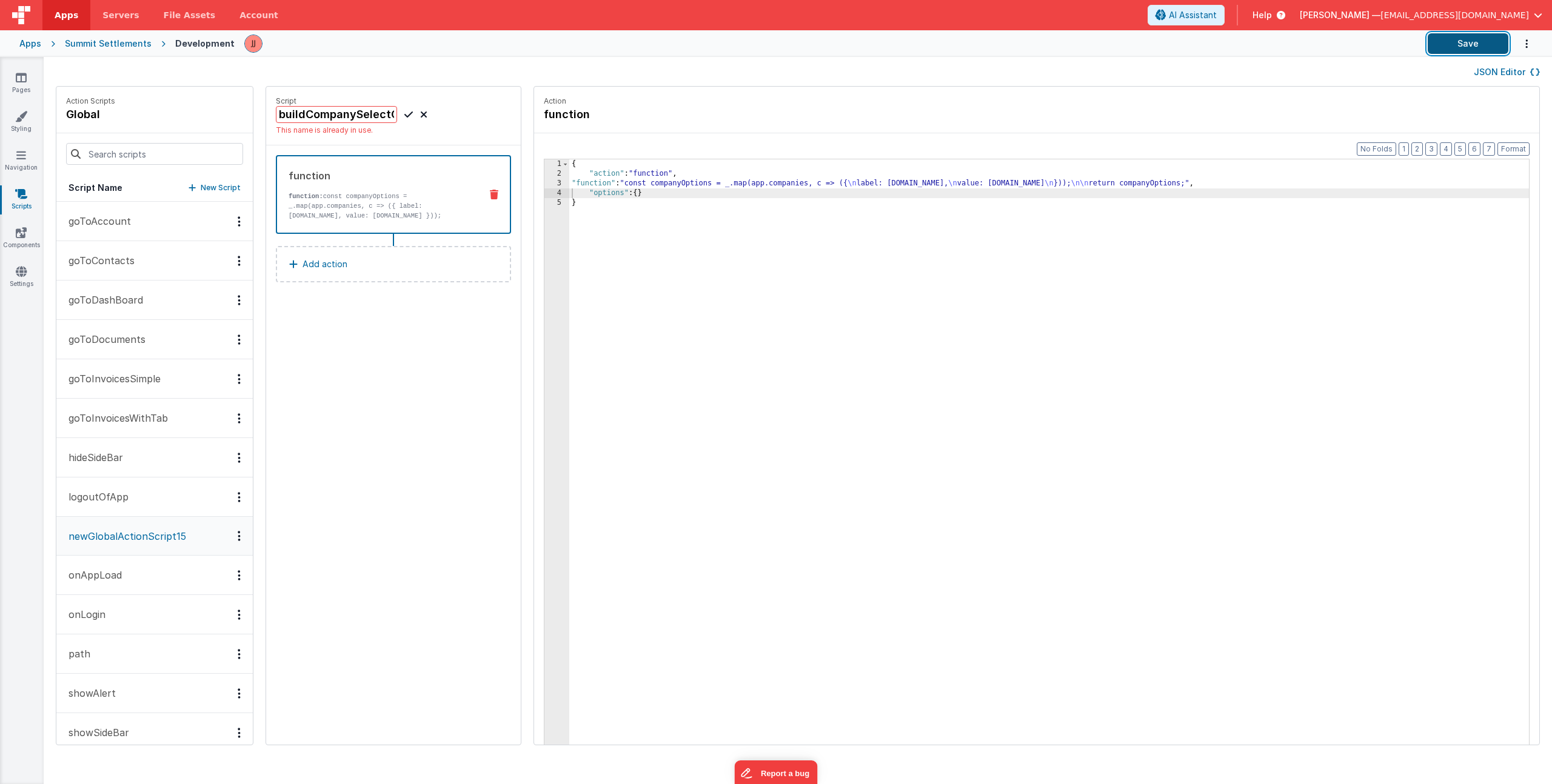
click at [1440, 36] on button "Save" at bounding box center [1468, 44] width 80 height 21
click at [705, 239] on div "{ "action" : "function" , "function" : "const companyOptions = _.map(app.compan…" at bounding box center [1066, 480] width 995 height 643
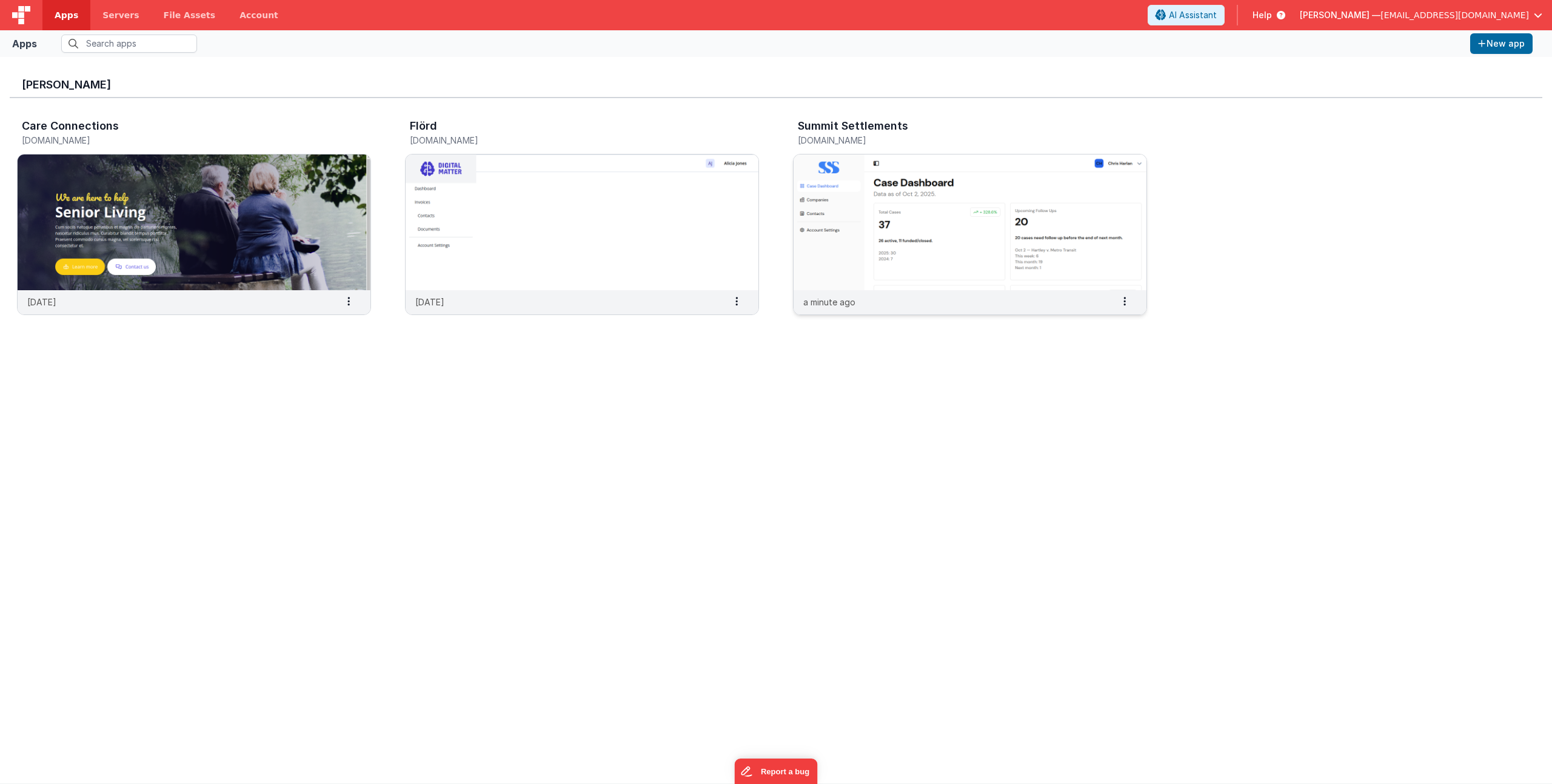
click at [918, 241] on img at bounding box center [970, 222] width 353 height 135
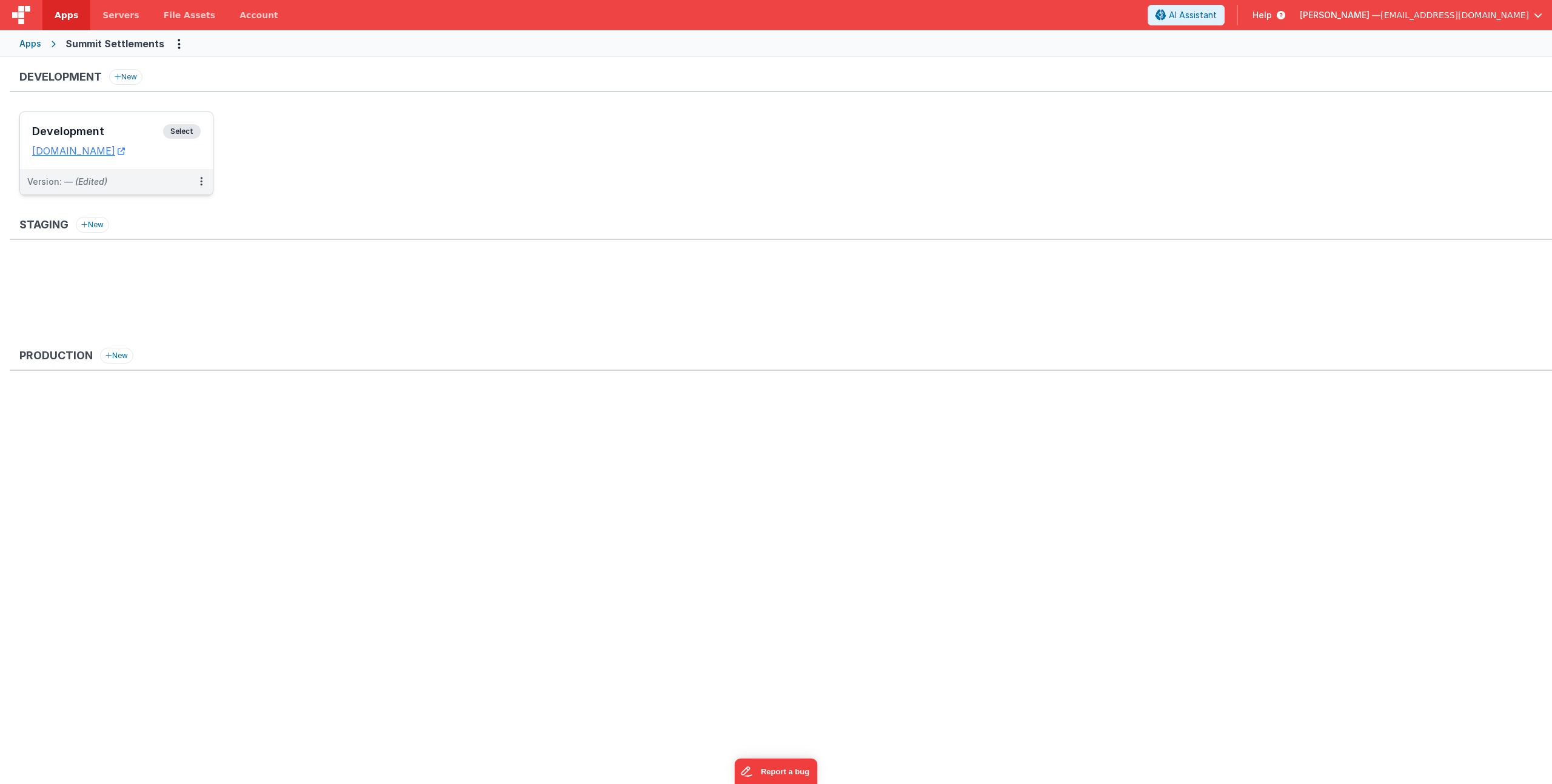
click at [114, 128] on h3 "Development" at bounding box center [98, 132] width 131 height 12
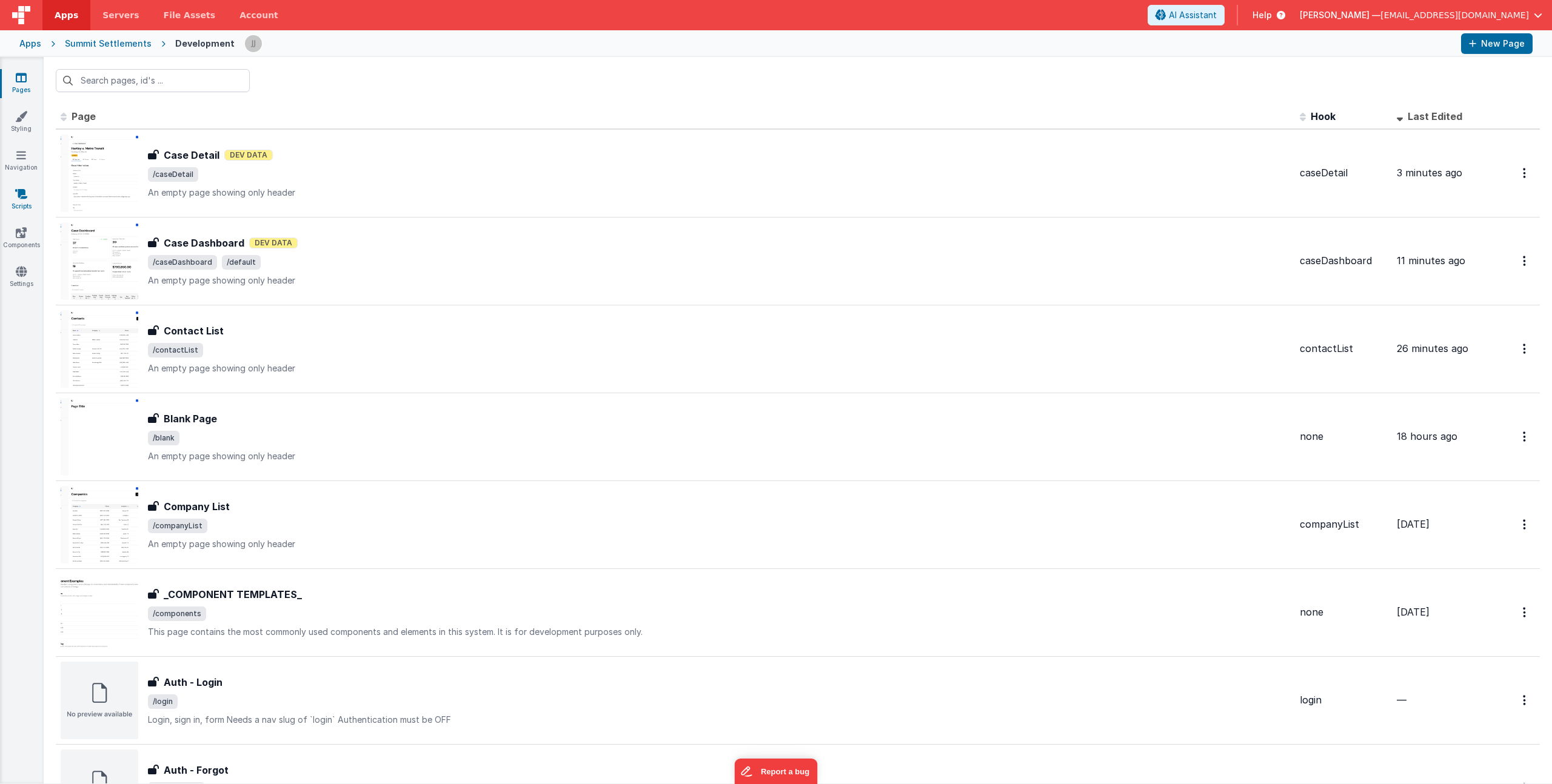
click at [27, 193] on link "Scripts" at bounding box center [21, 200] width 44 height 25
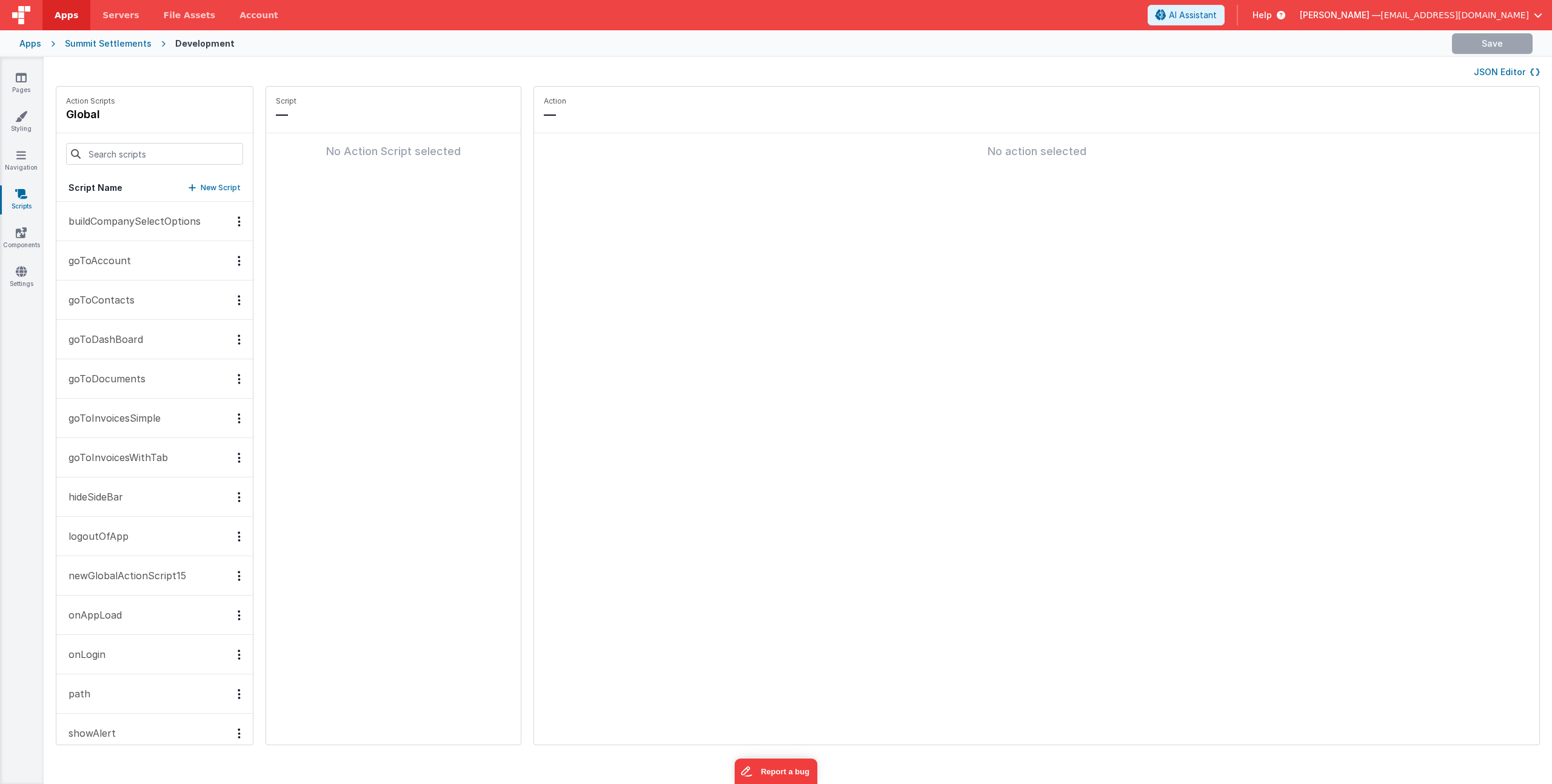
click at [147, 223] on p "buildCompanySelectOptions" at bounding box center [131, 221] width 139 height 14
click at [348, 170] on button "Add action" at bounding box center [393, 161] width 235 height 36
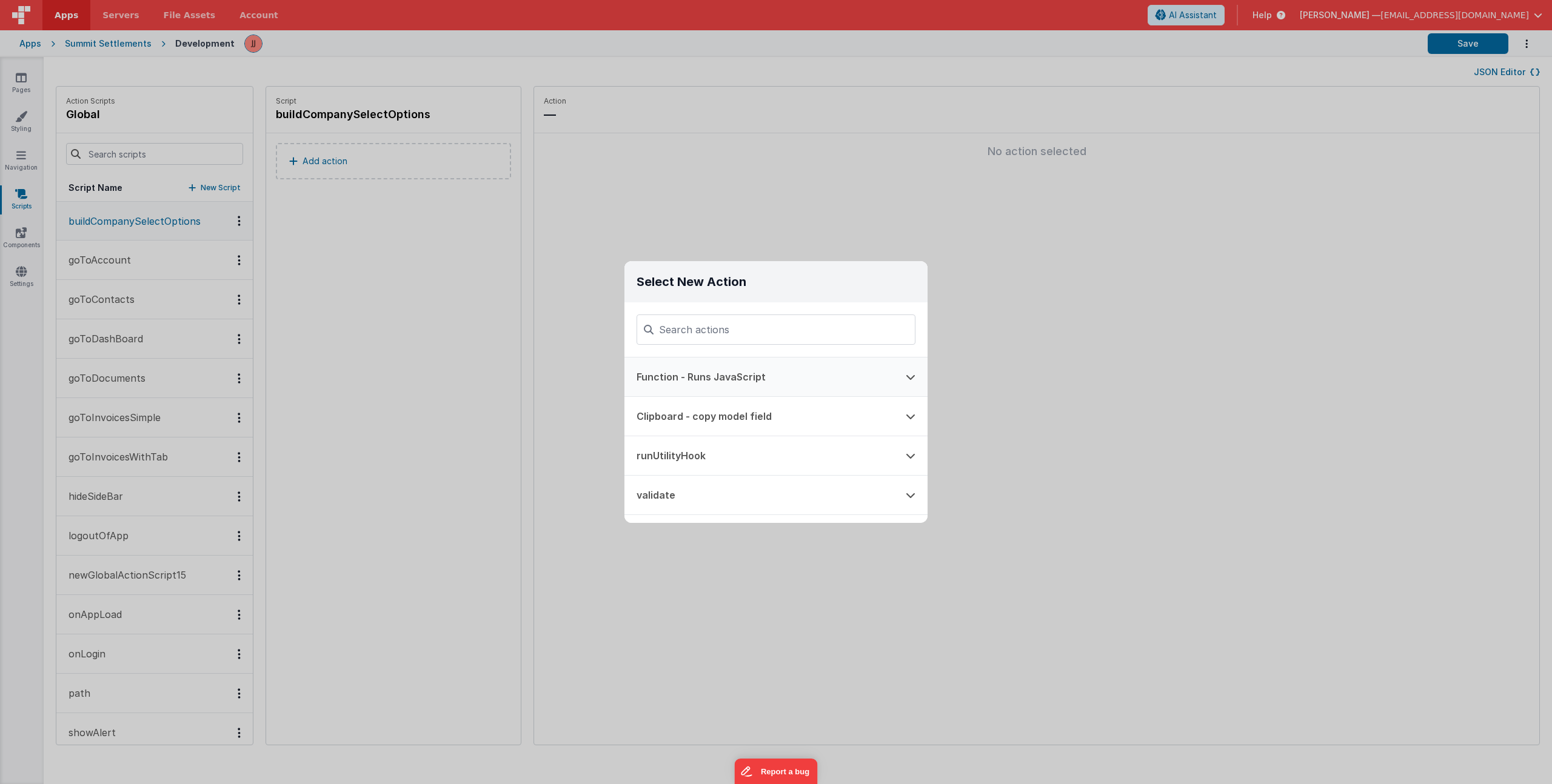
click at [740, 371] on button "Function - Runs JavaScript" at bounding box center [758, 377] width 269 height 39
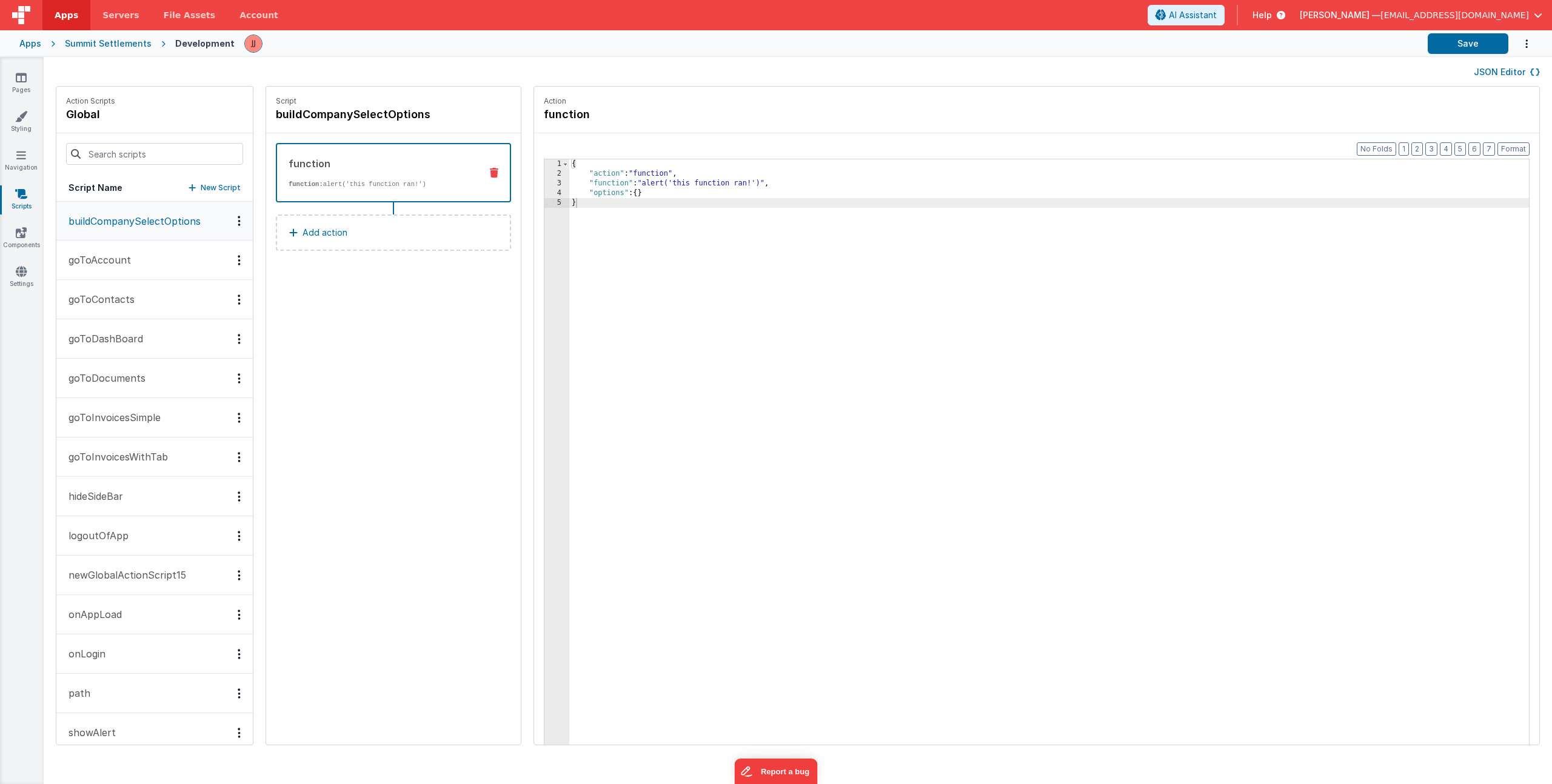
click at [591, 218] on div "{ "action" : "function" , "function" : "alert('this function ran!')" , "options…" at bounding box center [1064, 480] width 991 height 643
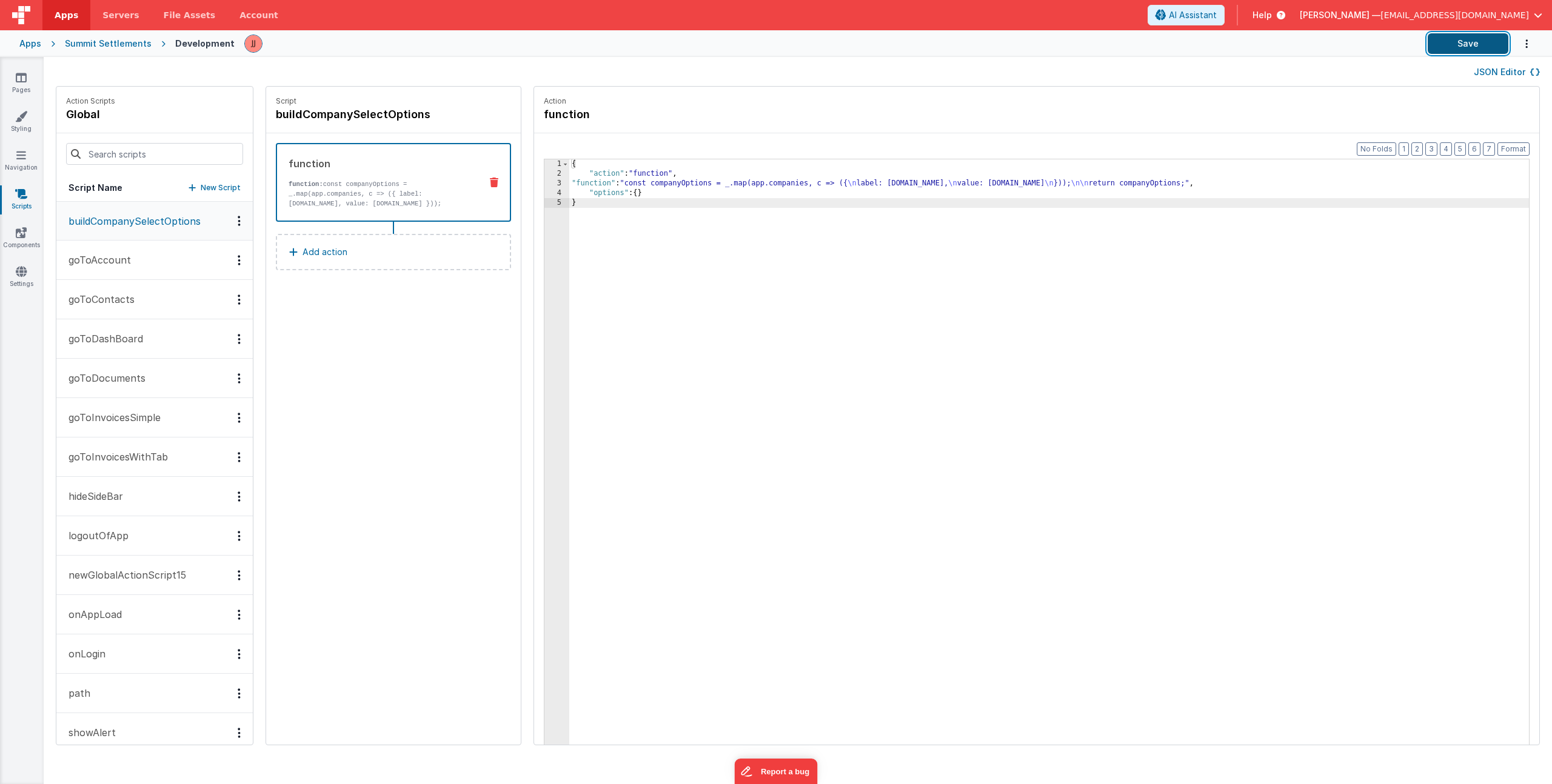
click at [1482, 46] on button "Save" at bounding box center [1468, 44] width 80 height 21
click at [20, 82] on icon at bounding box center [22, 78] width 11 height 12
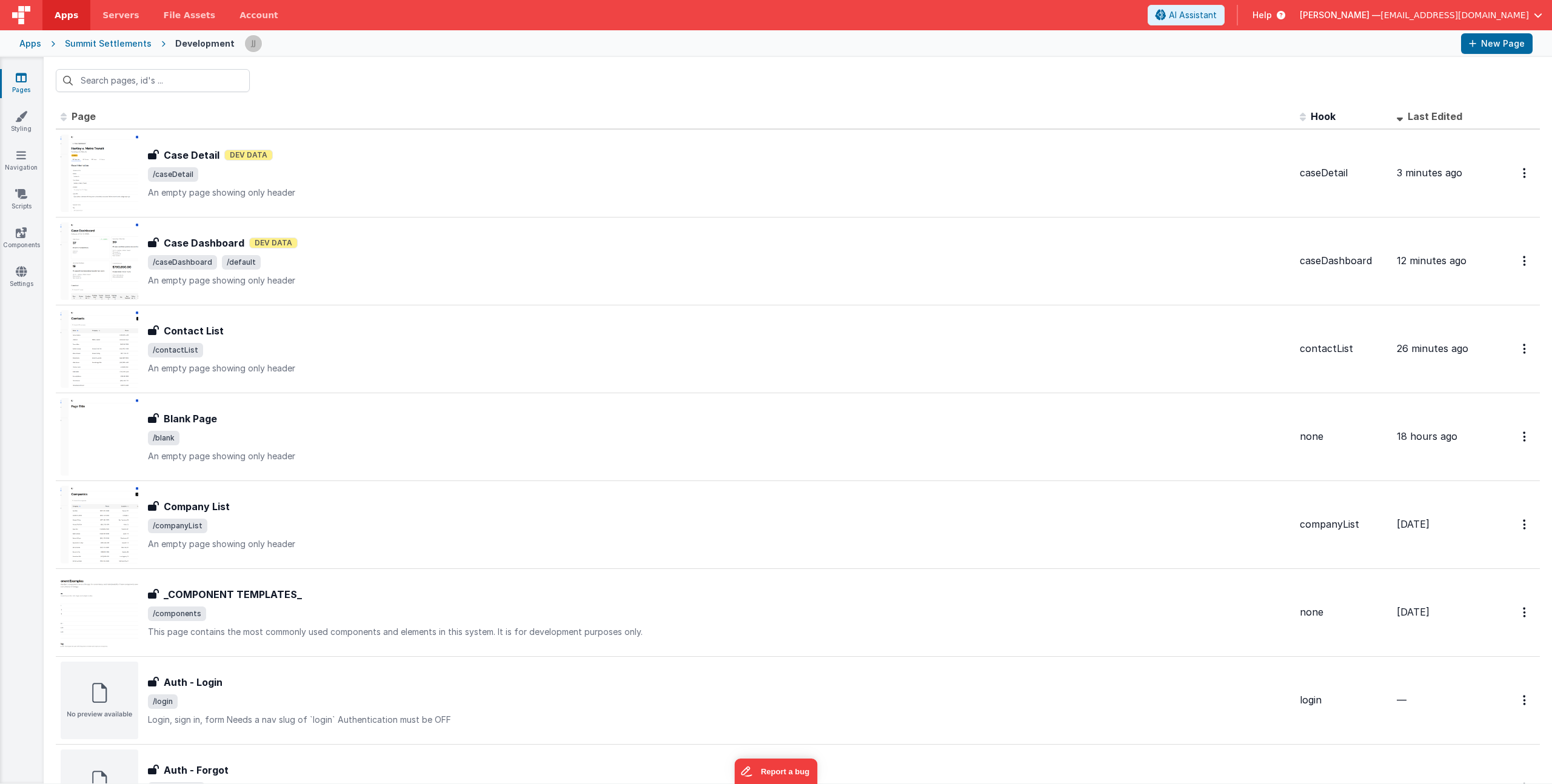
click at [19, 79] on icon at bounding box center [22, 78] width 11 height 12
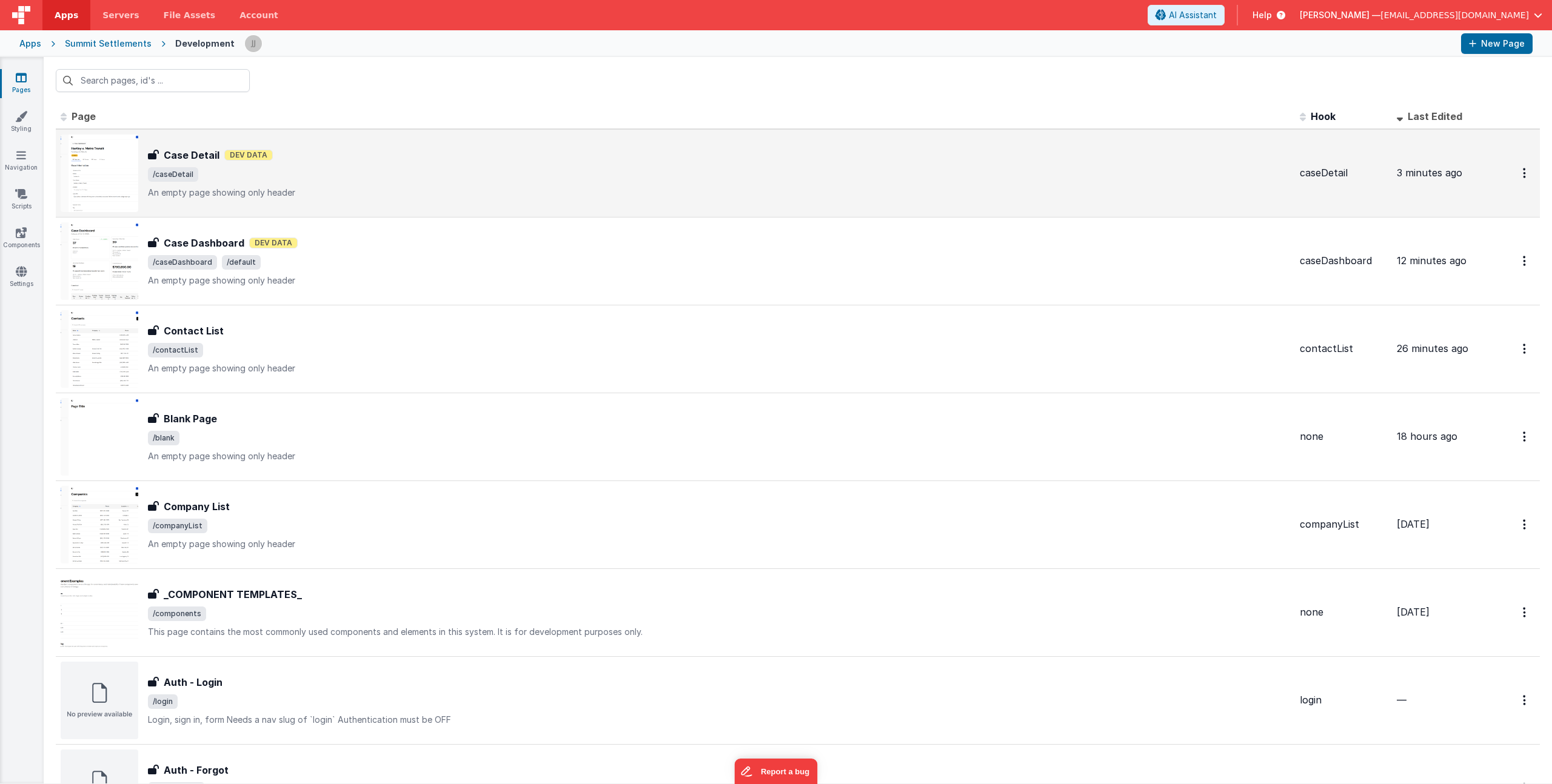
click at [394, 191] on p "An empty page showing only header" at bounding box center [719, 192] width 1142 height 12
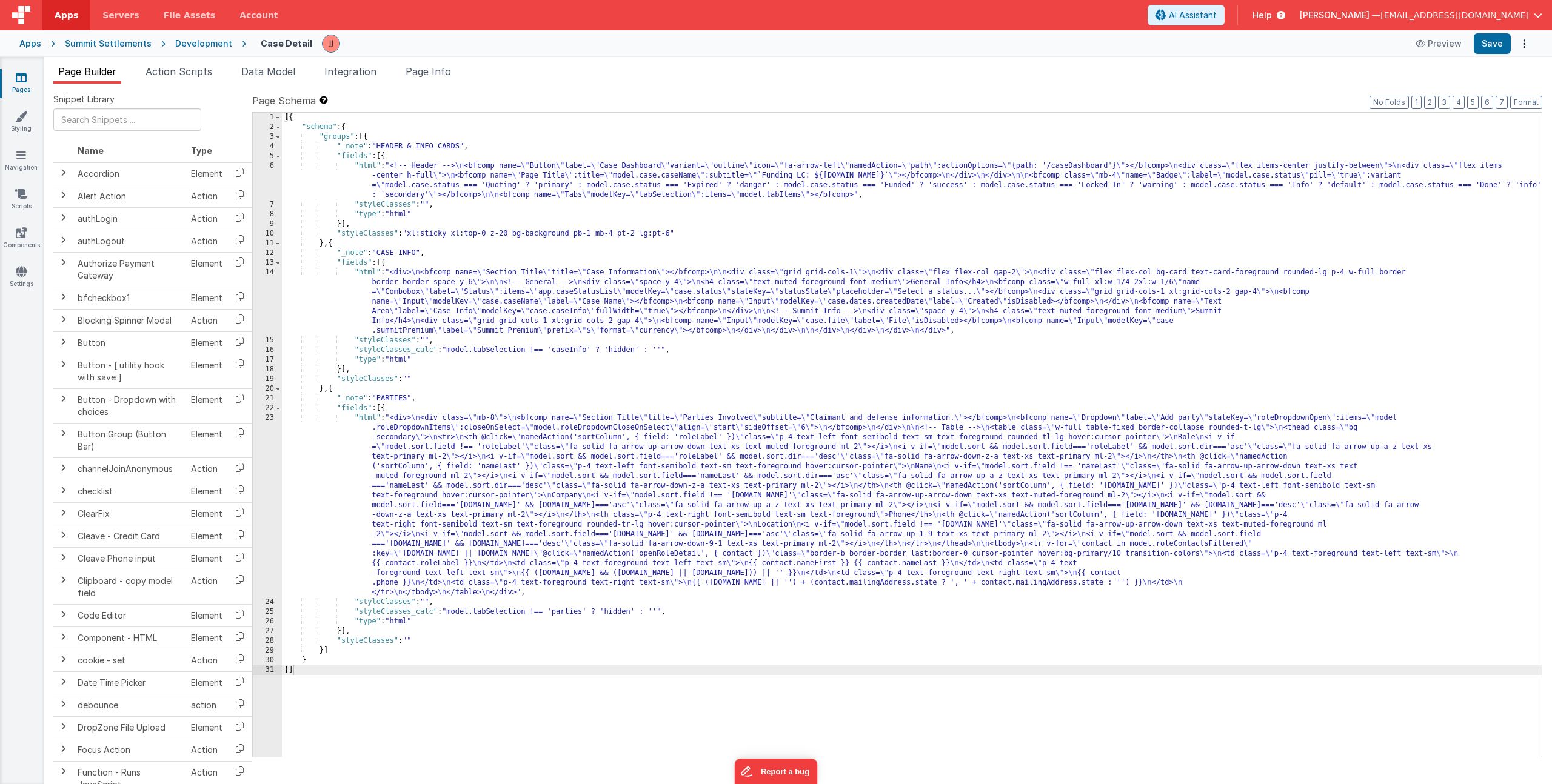
click at [257, 69] on span "Data Model" at bounding box center [268, 71] width 54 height 12
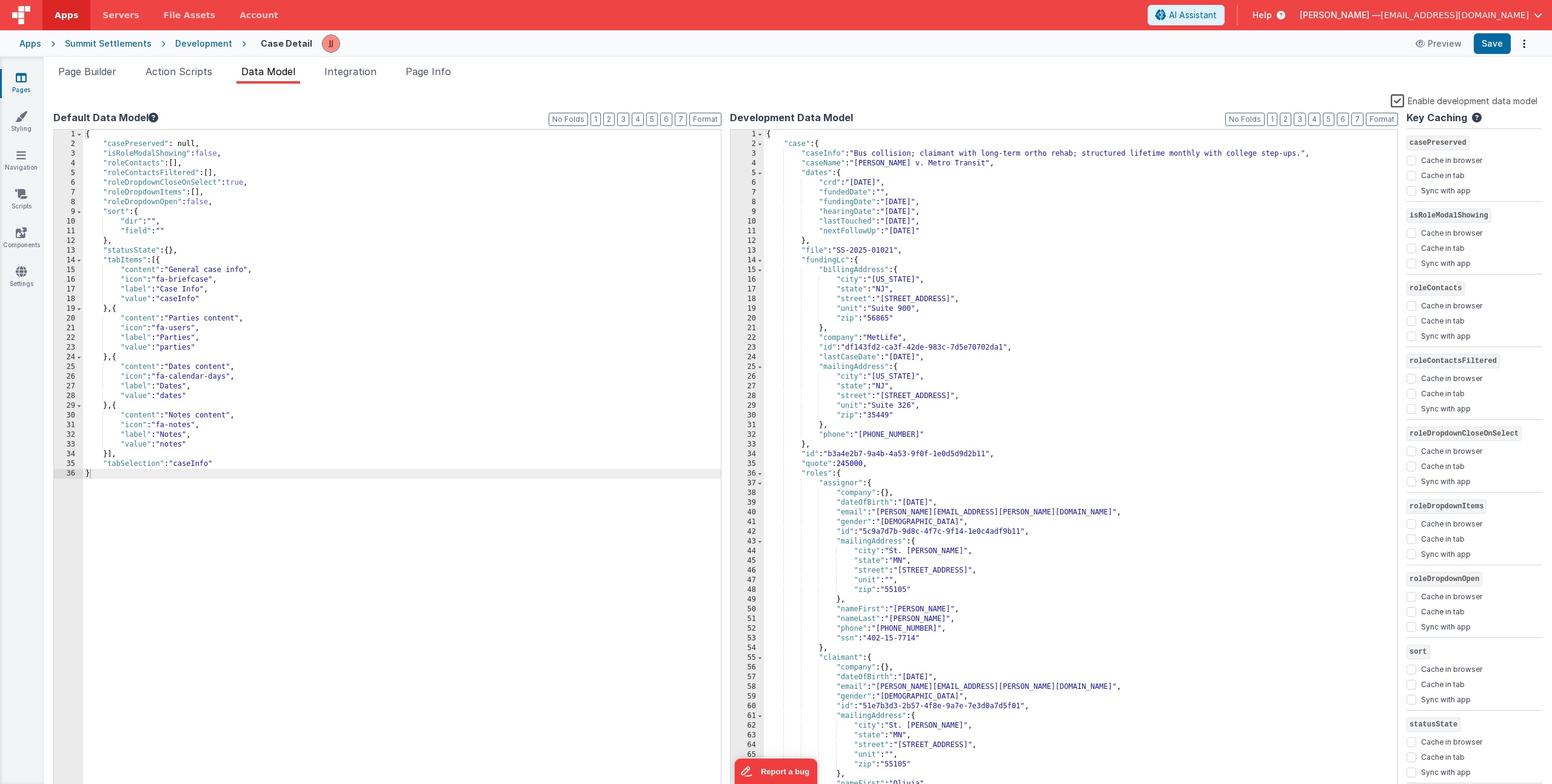
drag, startPoint x: 233, startPoint y: 464, endPoint x: 253, endPoint y: 449, distance: 25.0
click at [233, 464] on div "{ "casePreserved" : null, "isRoleModalShowing" : false , "roleContacts" : [ ] ,…" at bounding box center [401, 472] width 637 height 685
click at [419, 68] on span "Page Info" at bounding box center [428, 71] width 45 height 12
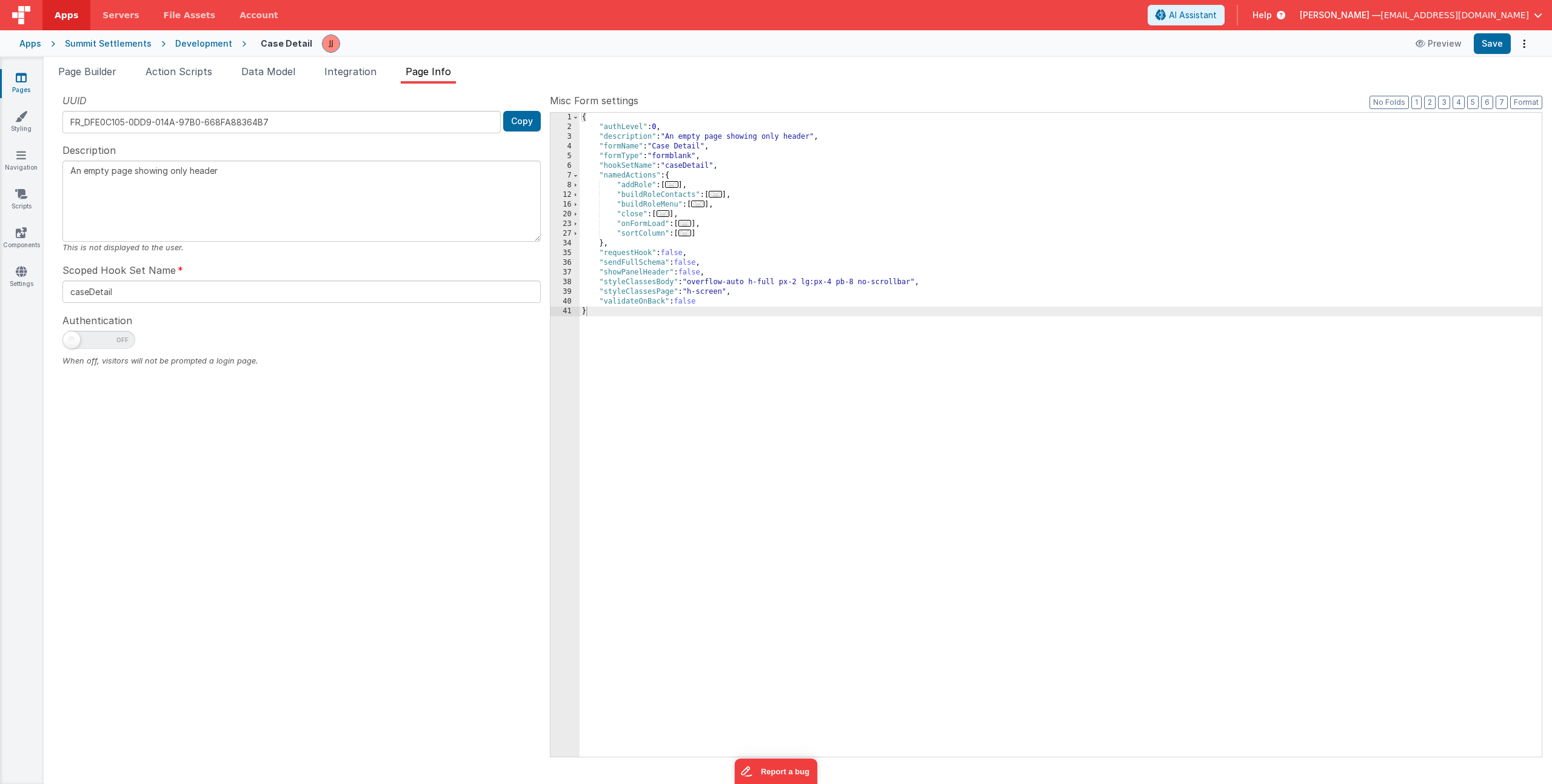
click at [688, 222] on span "..." at bounding box center [685, 223] width 13 height 7
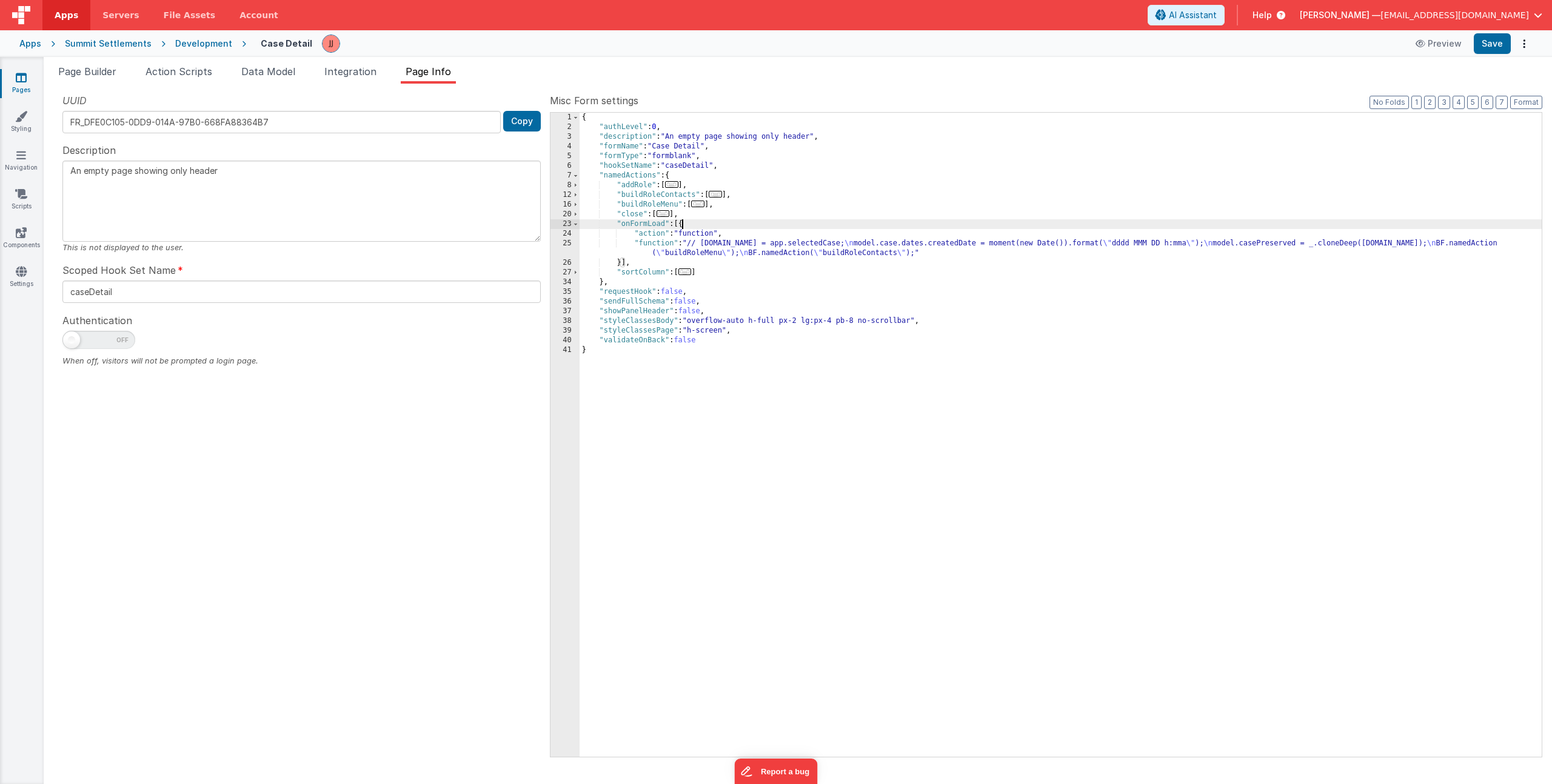
click at [709, 245] on div "{ "authLevel" : 0 , "description" : "An empty page showing only header" , "form…" at bounding box center [1061, 444] width 962 height 664
click at [566, 250] on div "25" at bounding box center [564, 248] width 29 height 19
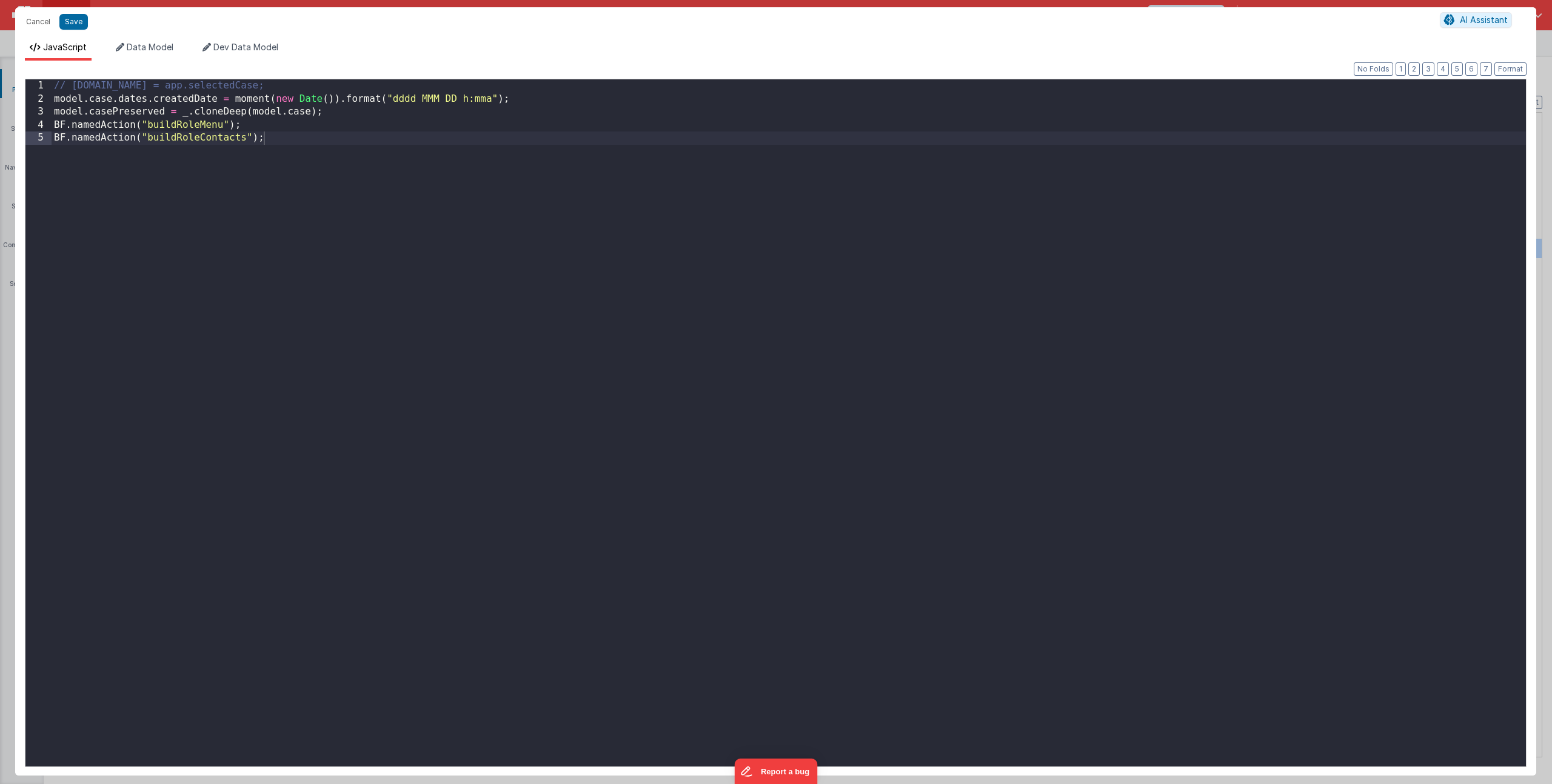
click at [318, 202] on div "// model.case = app.selectedCase; model . case . dates . createdDate = moment (…" at bounding box center [788, 436] width 1474 height 712
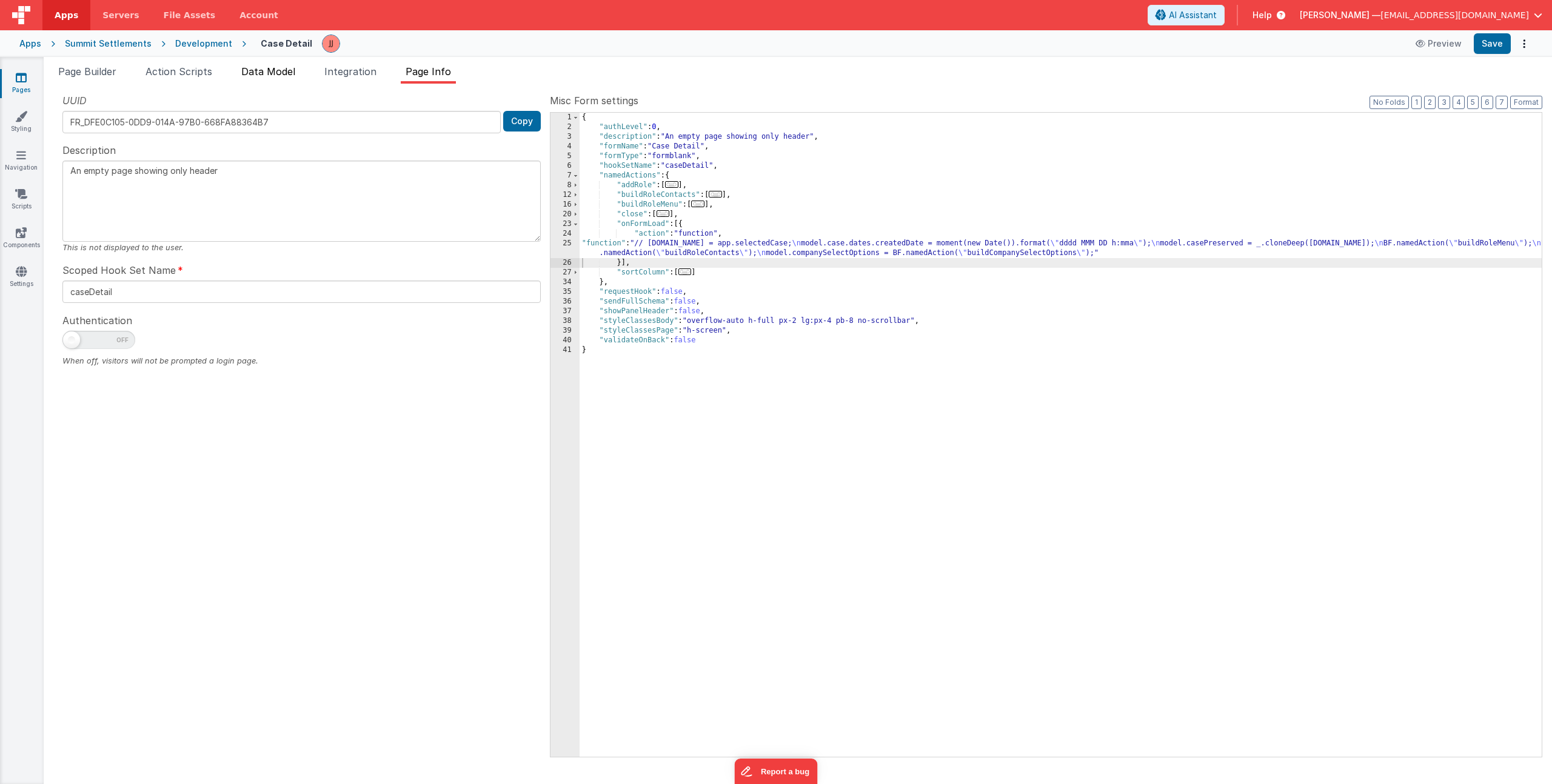
click at [271, 80] on li "Data Model" at bounding box center [268, 74] width 63 height 19
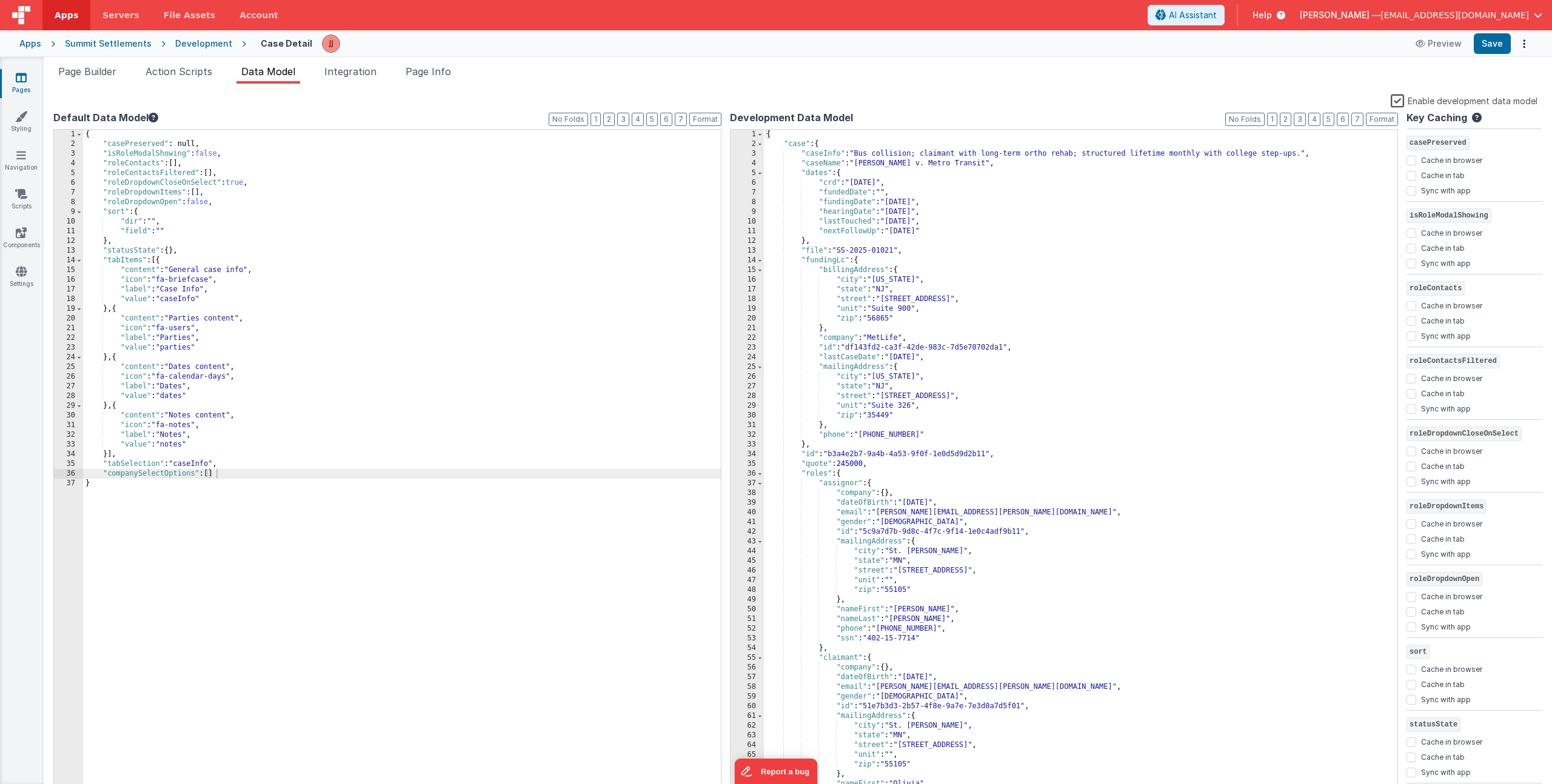
click at [227, 473] on div "{ "casePreserved" : null, "isRoleModalShowing" : false , "roleContacts" : [ ] ,…" at bounding box center [401, 472] width 637 height 685
click at [1492, 41] on button "Save" at bounding box center [1491, 44] width 37 height 21
click at [1495, 48] on button "Save" at bounding box center [1491, 44] width 37 height 21
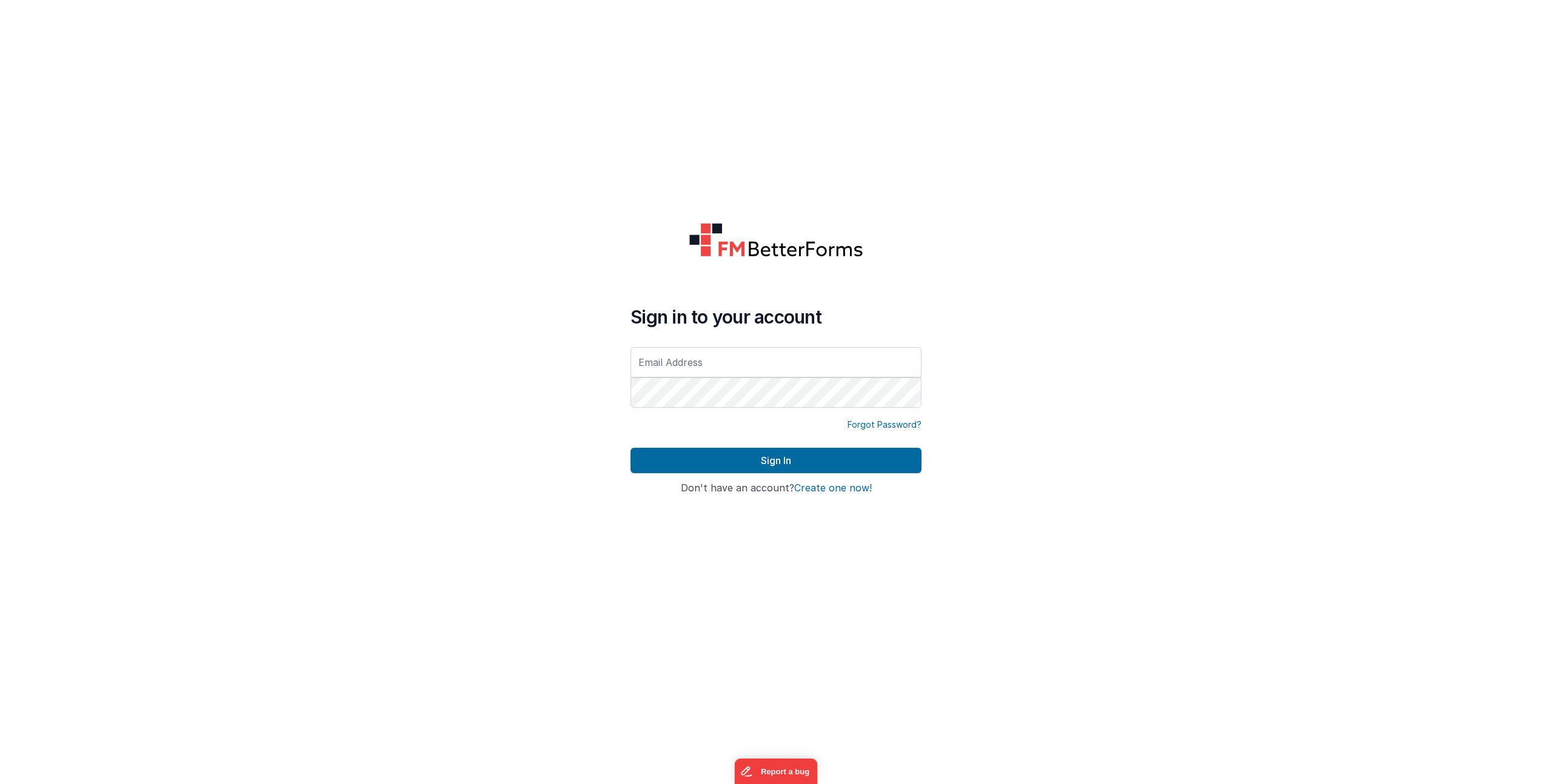
type input "[EMAIL_ADDRESS][DOMAIN_NAME]"
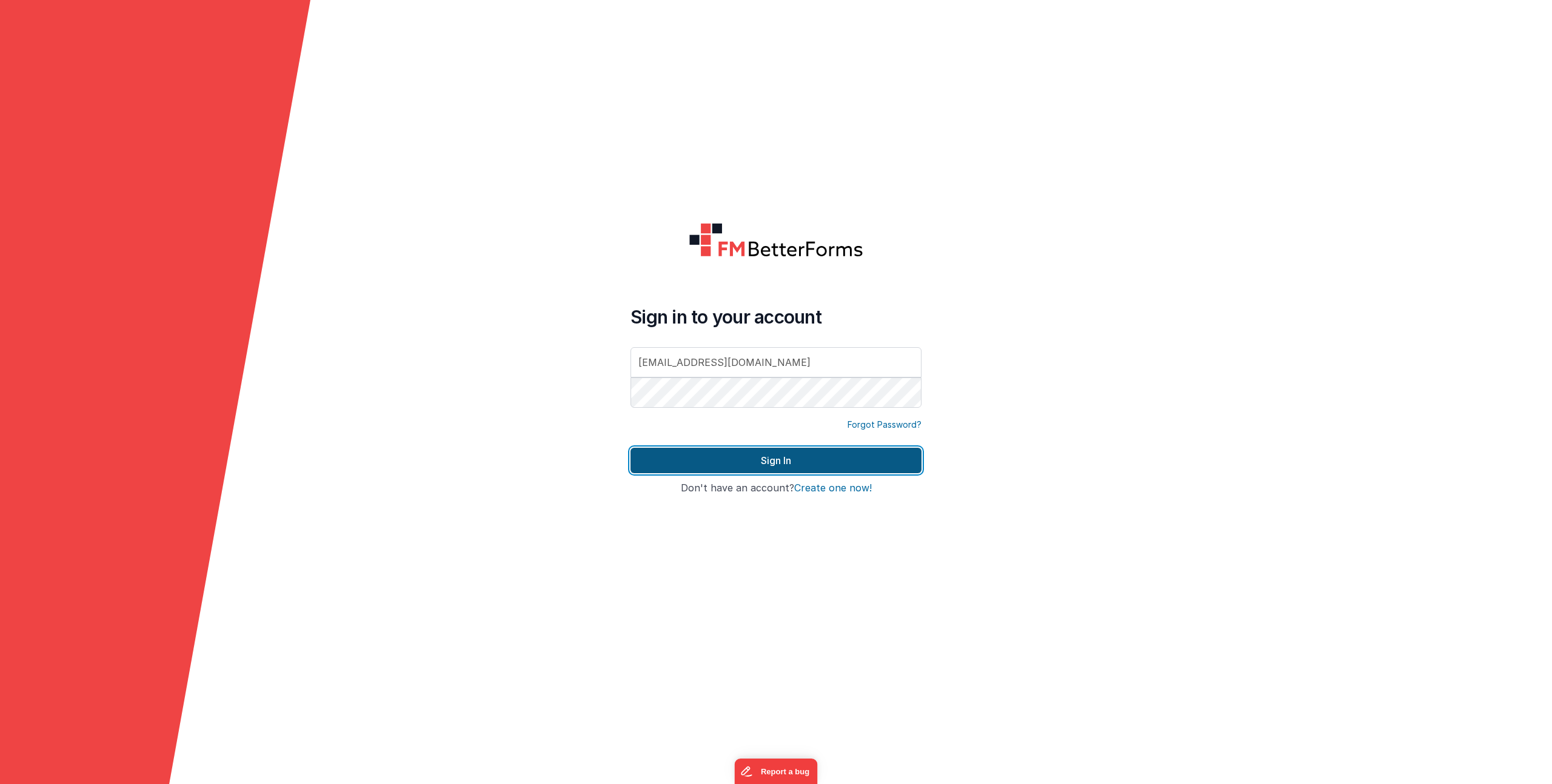
click at [714, 456] on button "Sign In" at bounding box center [776, 460] width 291 height 26
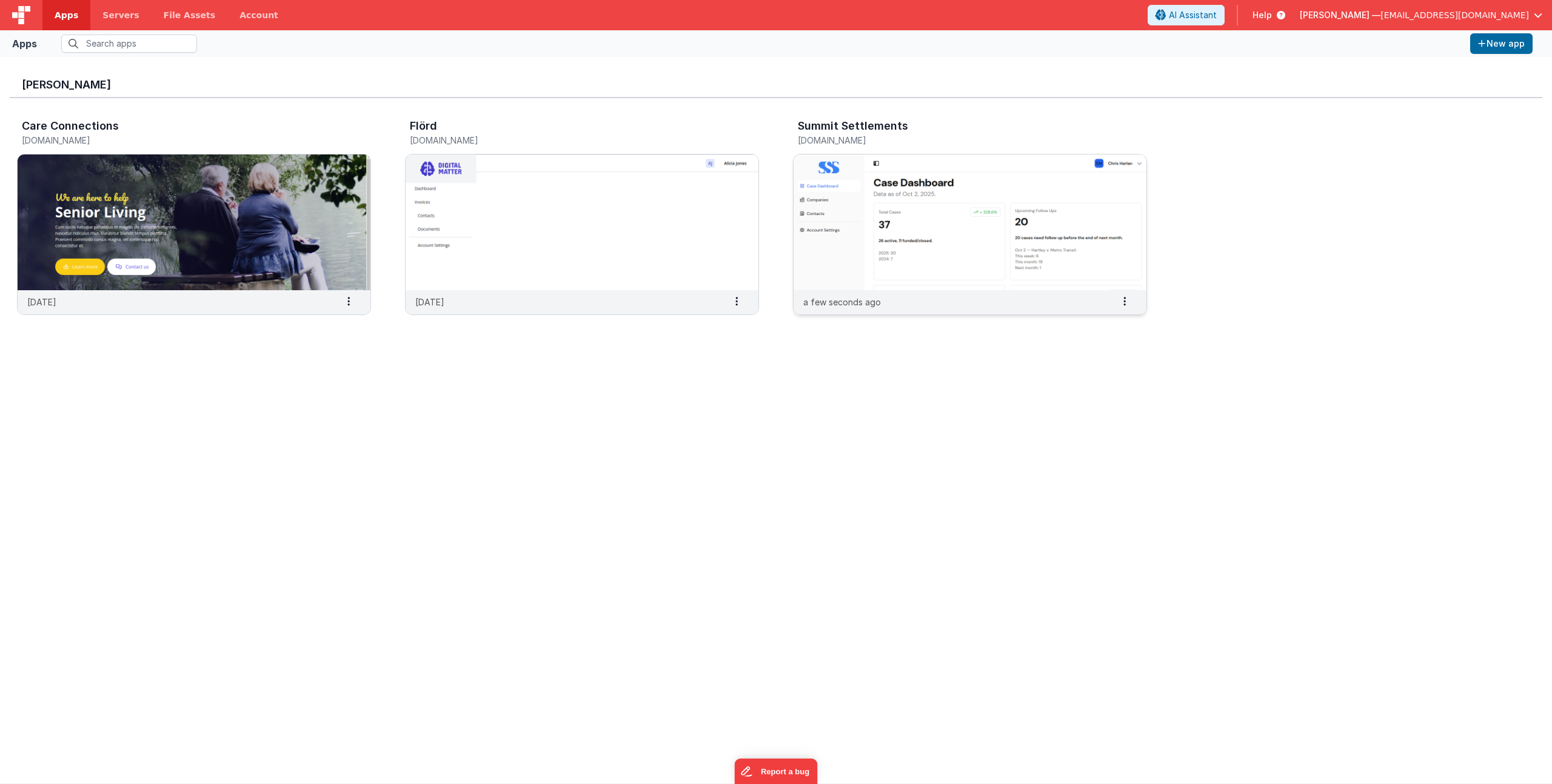
click at [1001, 232] on img at bounding box center [970, 222] width 353 height 135
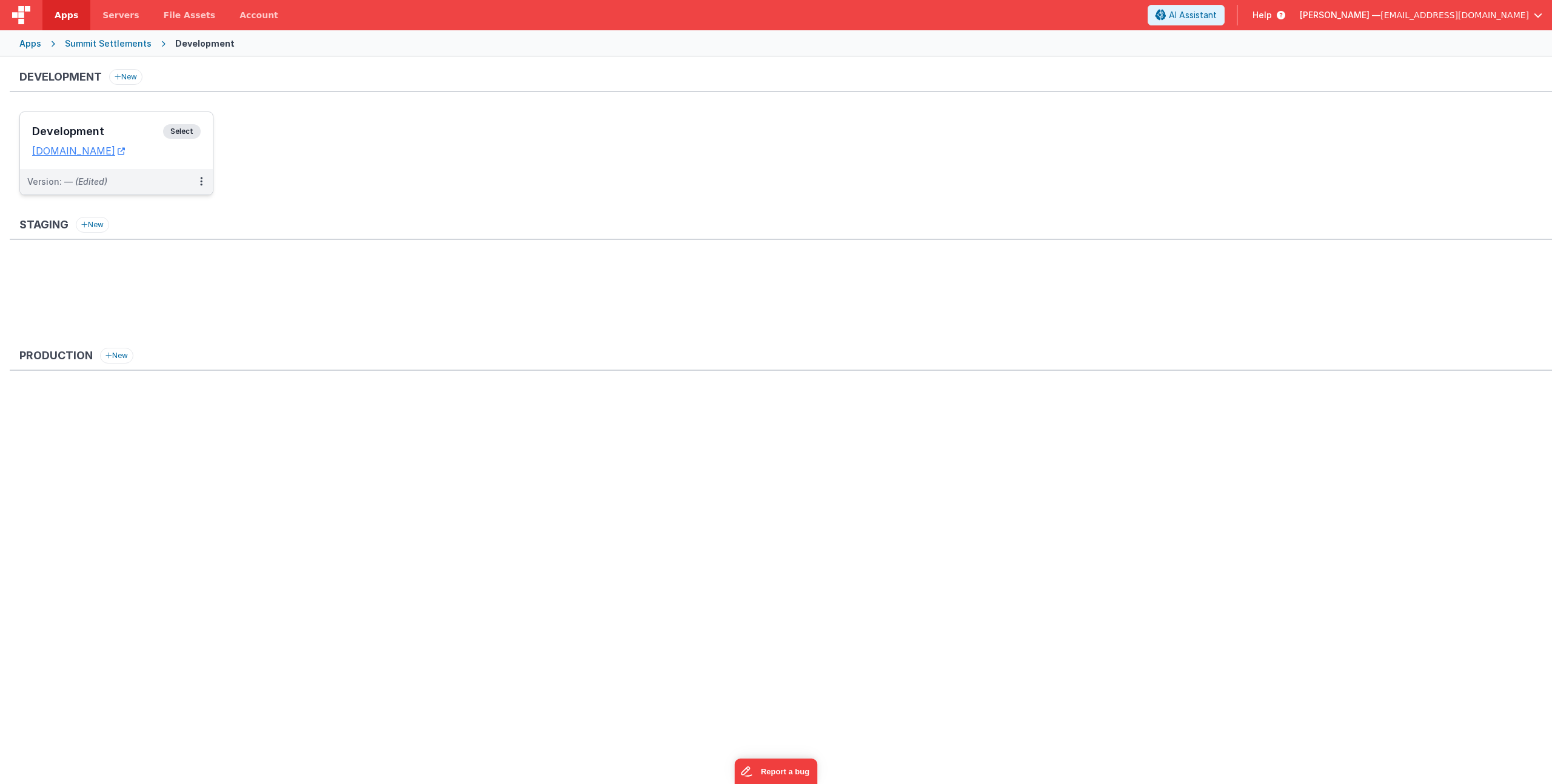
click at [137, 133] on h3 "Development" at bounding box center [98, 132] width 131 height 12
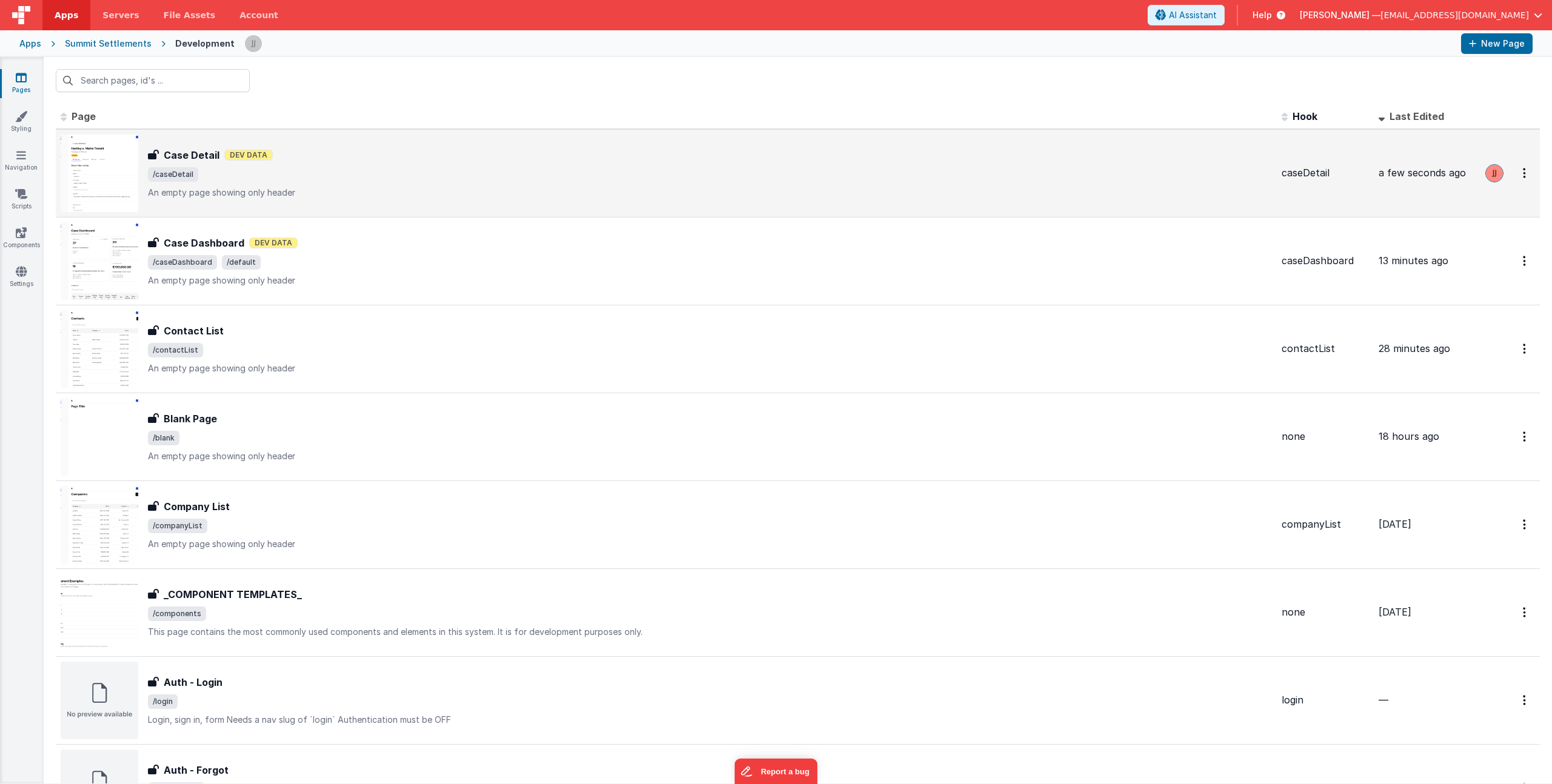
click at [347, 157] on div "Case Detail Dev Data" at bounding box center [709, 154] width 1124 height 14
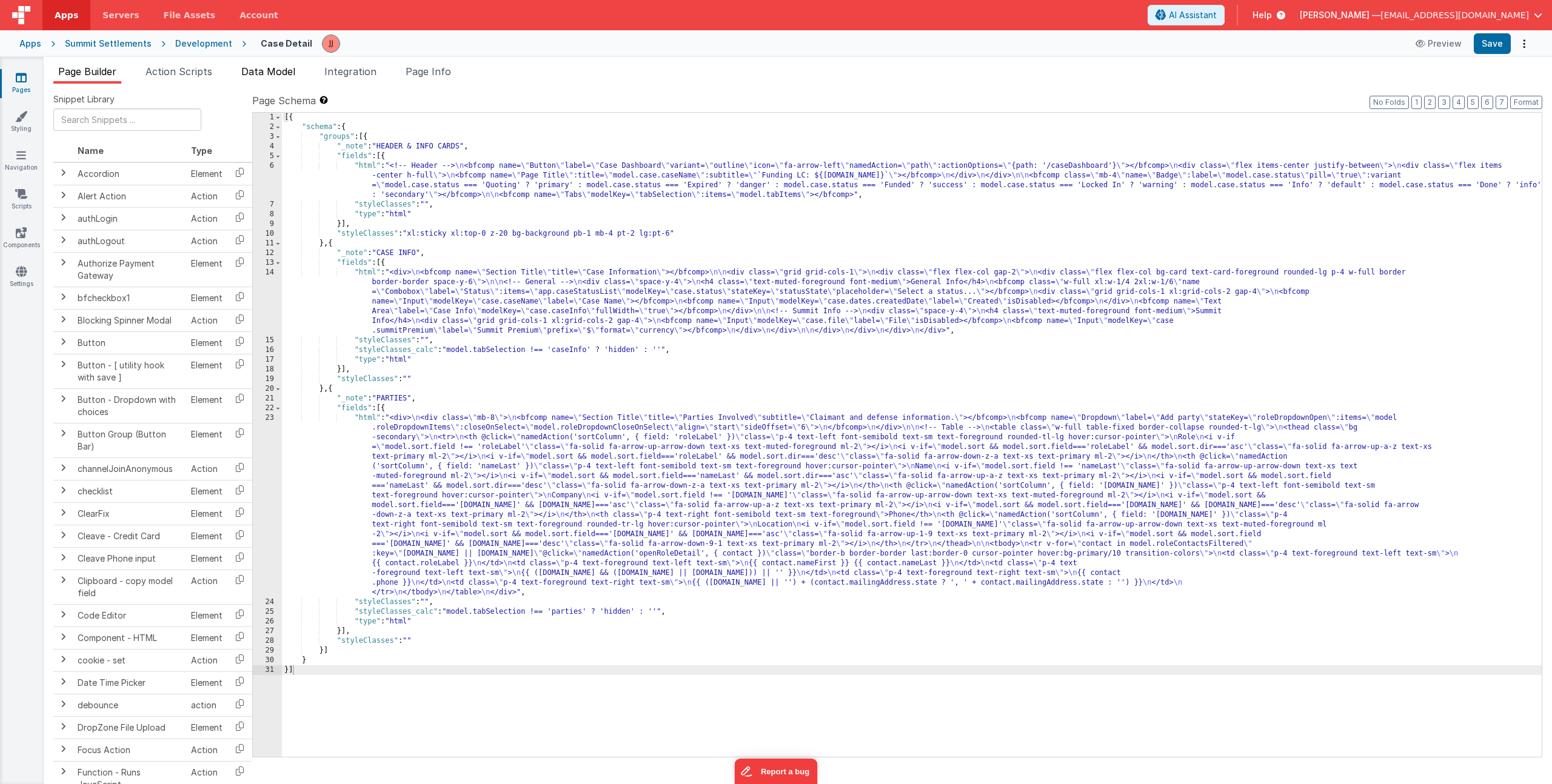
click at [278, 79] on li "Data Model" at bounding box center [268, 74] width 63 height 19
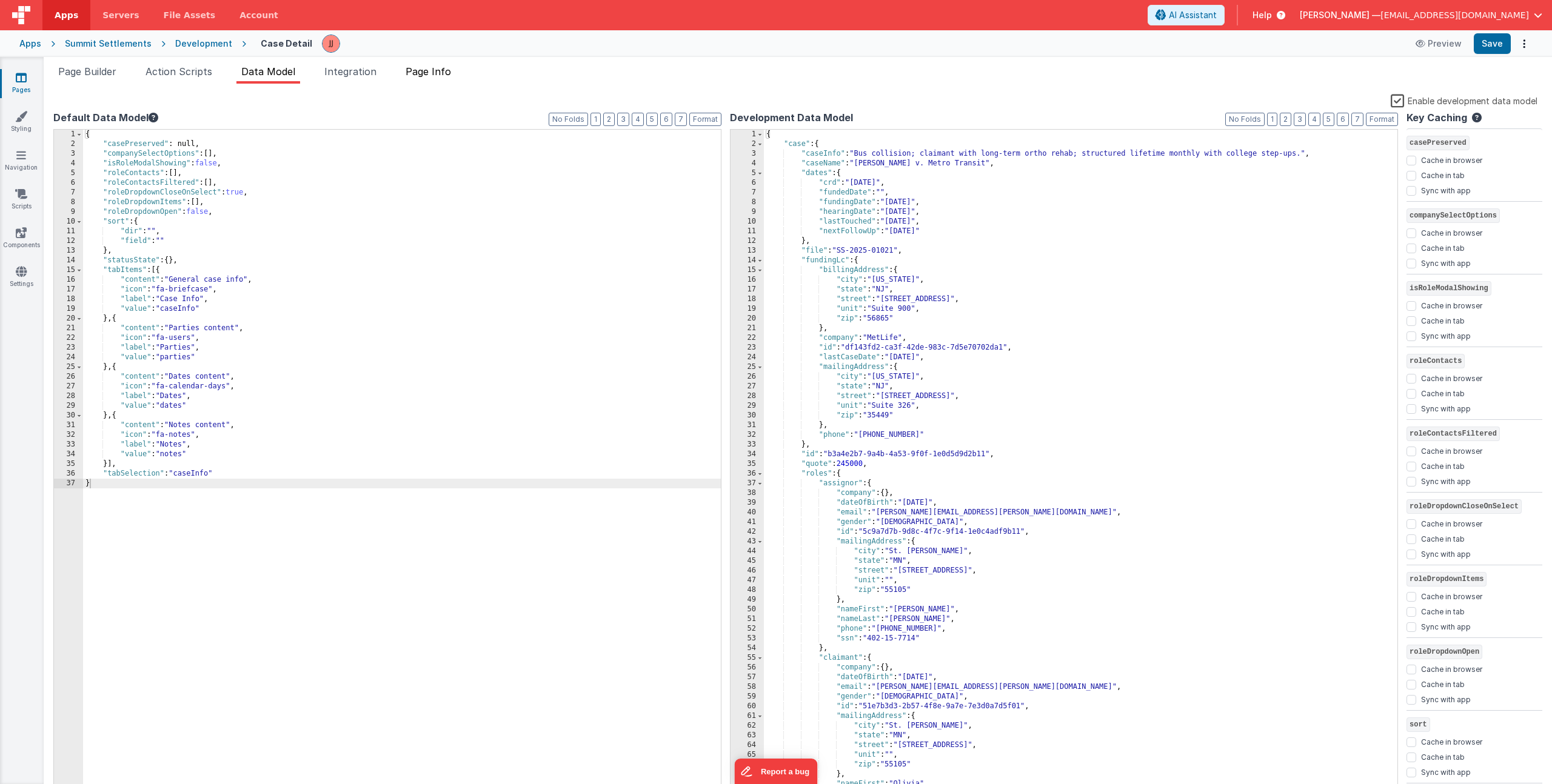
click at [430, 75] on span "Page Info" at bounding box center [428, 71] width 45 height 12
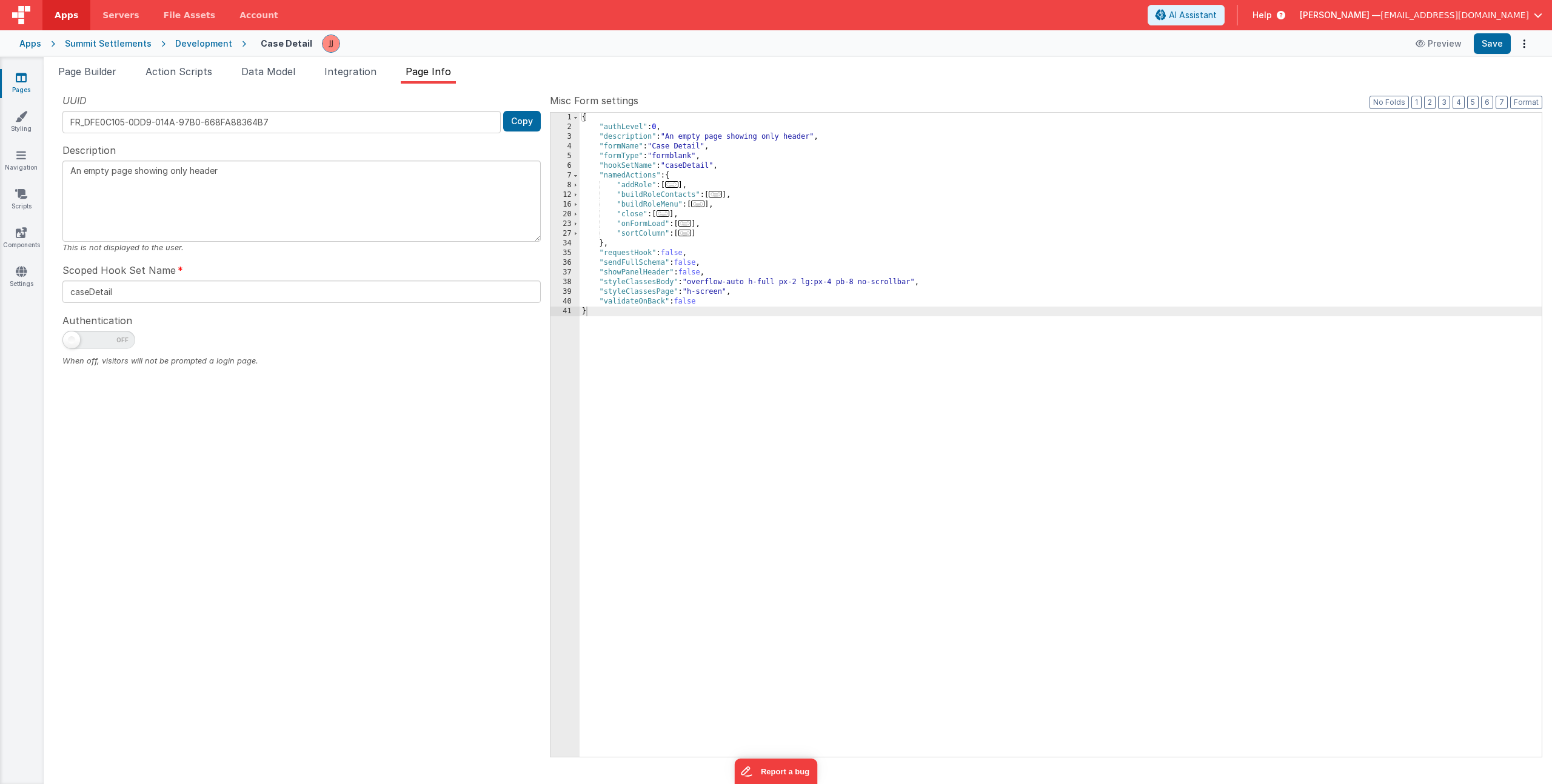
click at [705, 203] on span "..." at bounding box center [698, 204] width 13 height 7
click at [704, 203] on span "..." at bounding box center [698, 204] width 13 height 7
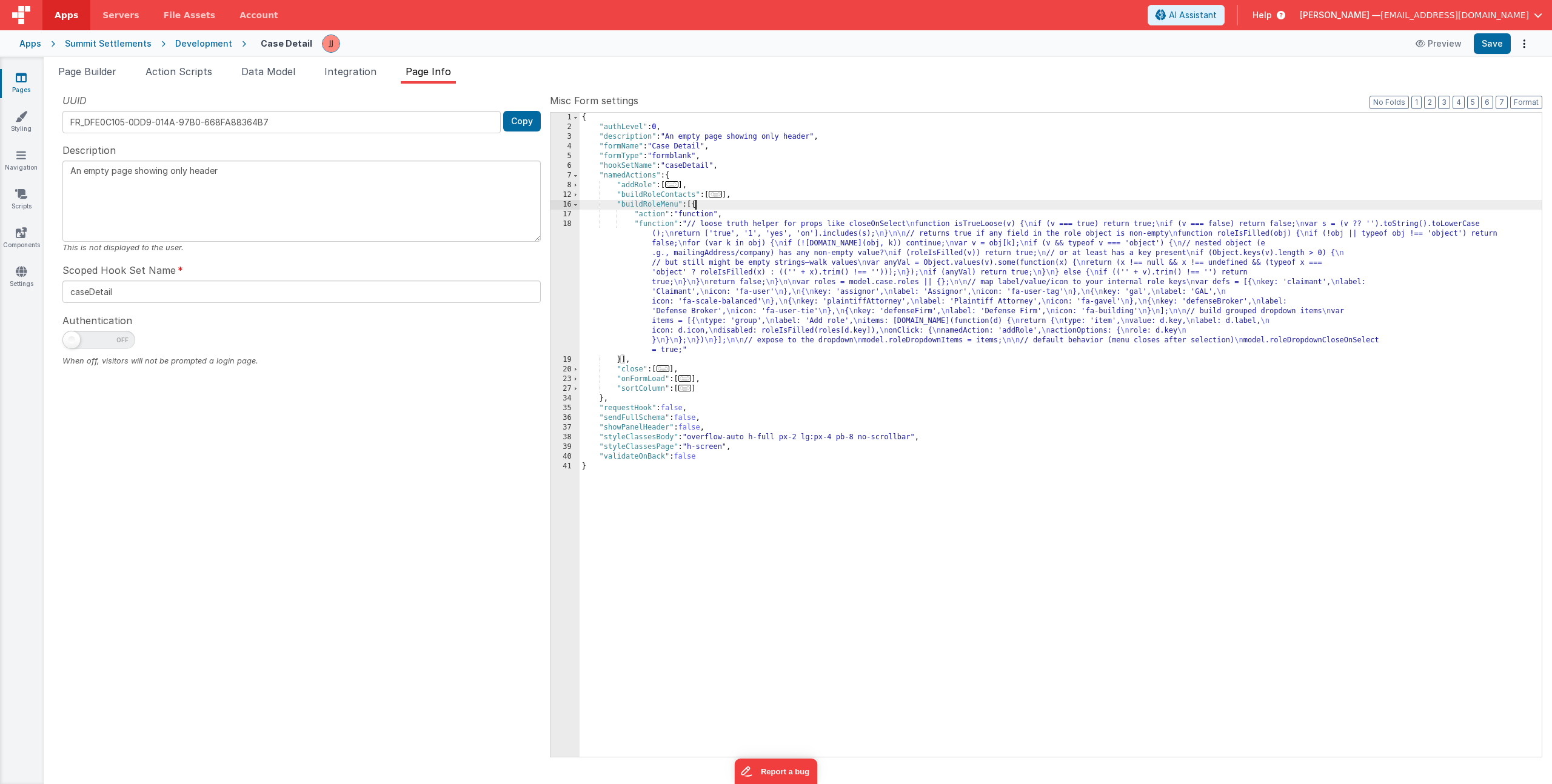
click at [722, 270] on div "{ "authLevel" : 0 , "description" : "An empty page showing only header" , "form…" at bounding box center [1061, 444] width 962 height 664
click at [562, 289] on div "18" at bounding box center [564, 287] width 29 height 135
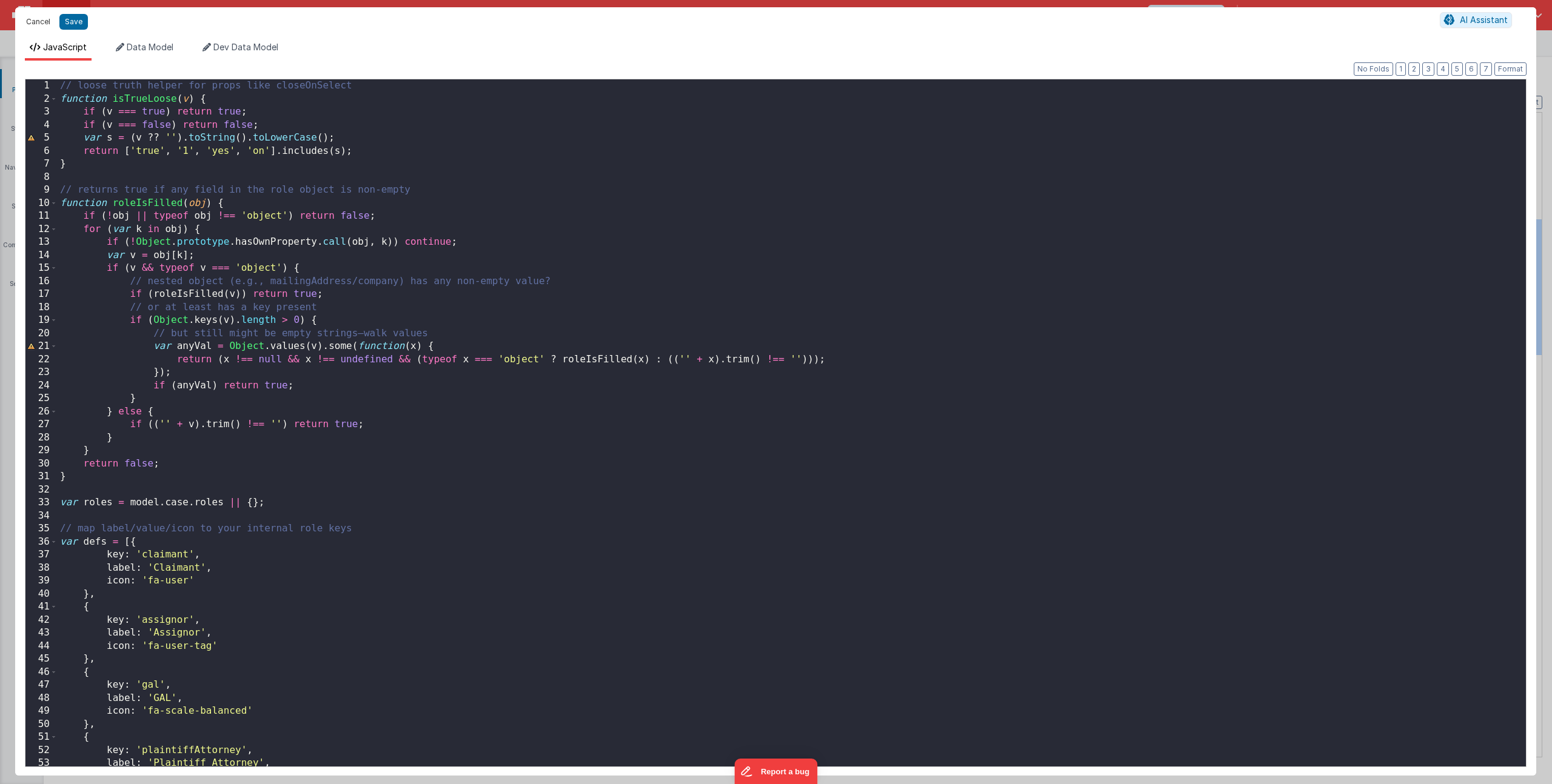
click at [38, 16] on button "Cancel" at bounding box center [38, 22] width 36 height 17
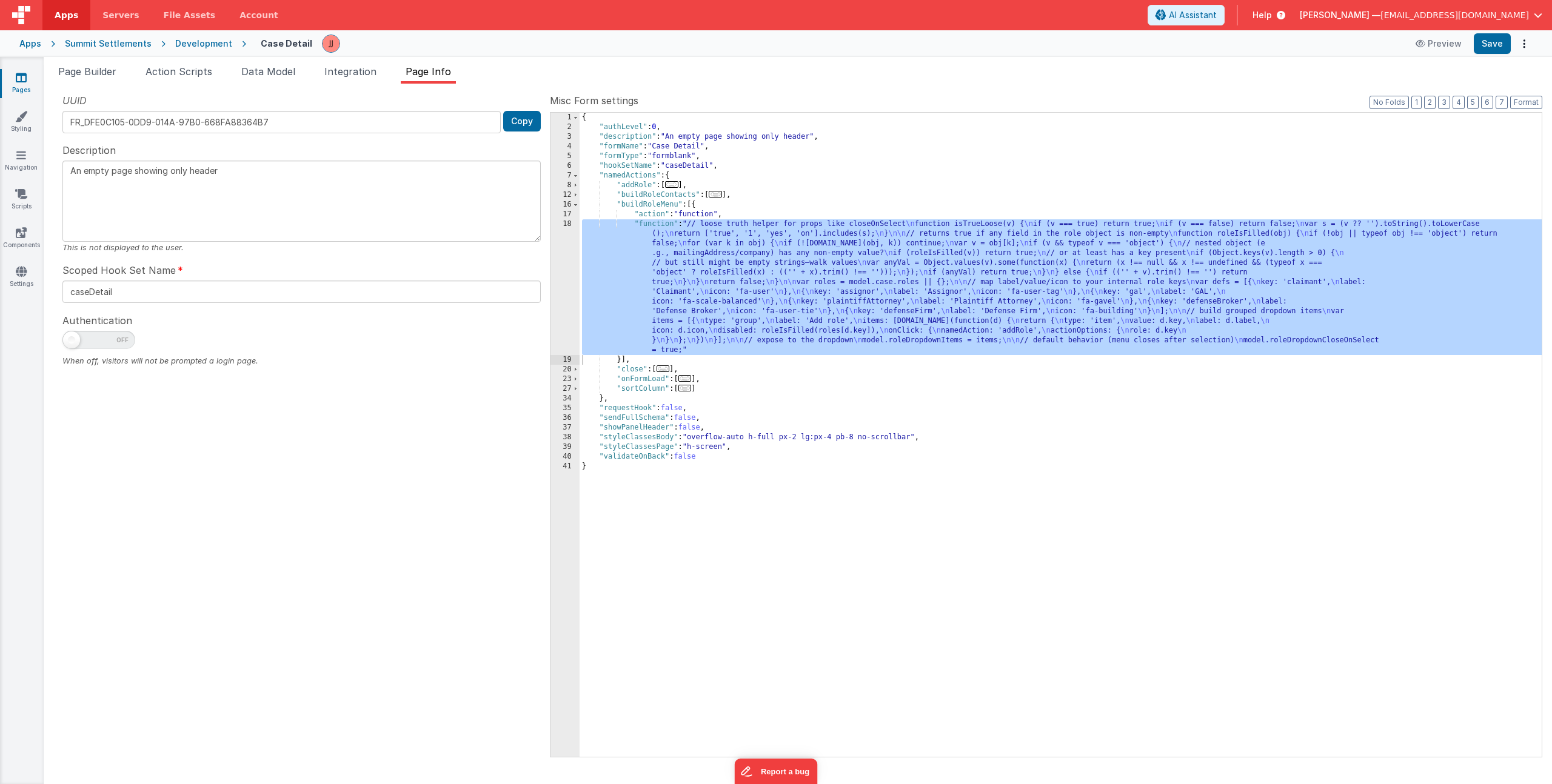
click at [691, 380] on span "..." at bounding box center [685, 378] width 13 height 7
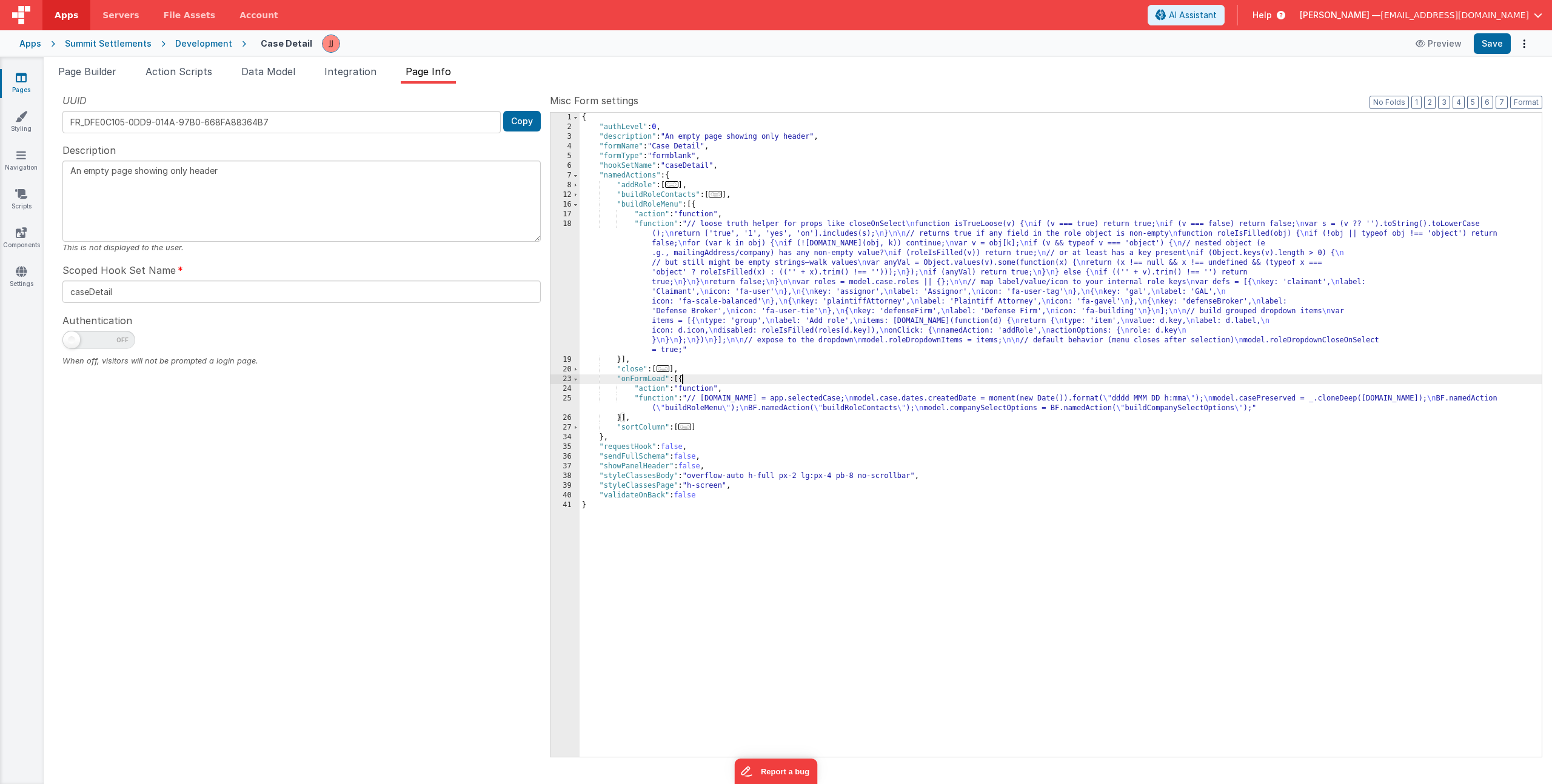
click at [738, 413] on div "{ "authLevel" : 0 , "description" : "An empty page showing only header" , "form…" at bounding box center [1061, 444] width 962 height 664
click at [569, 402] on div "25" at bounding box center [564, 403] width 29 height 19
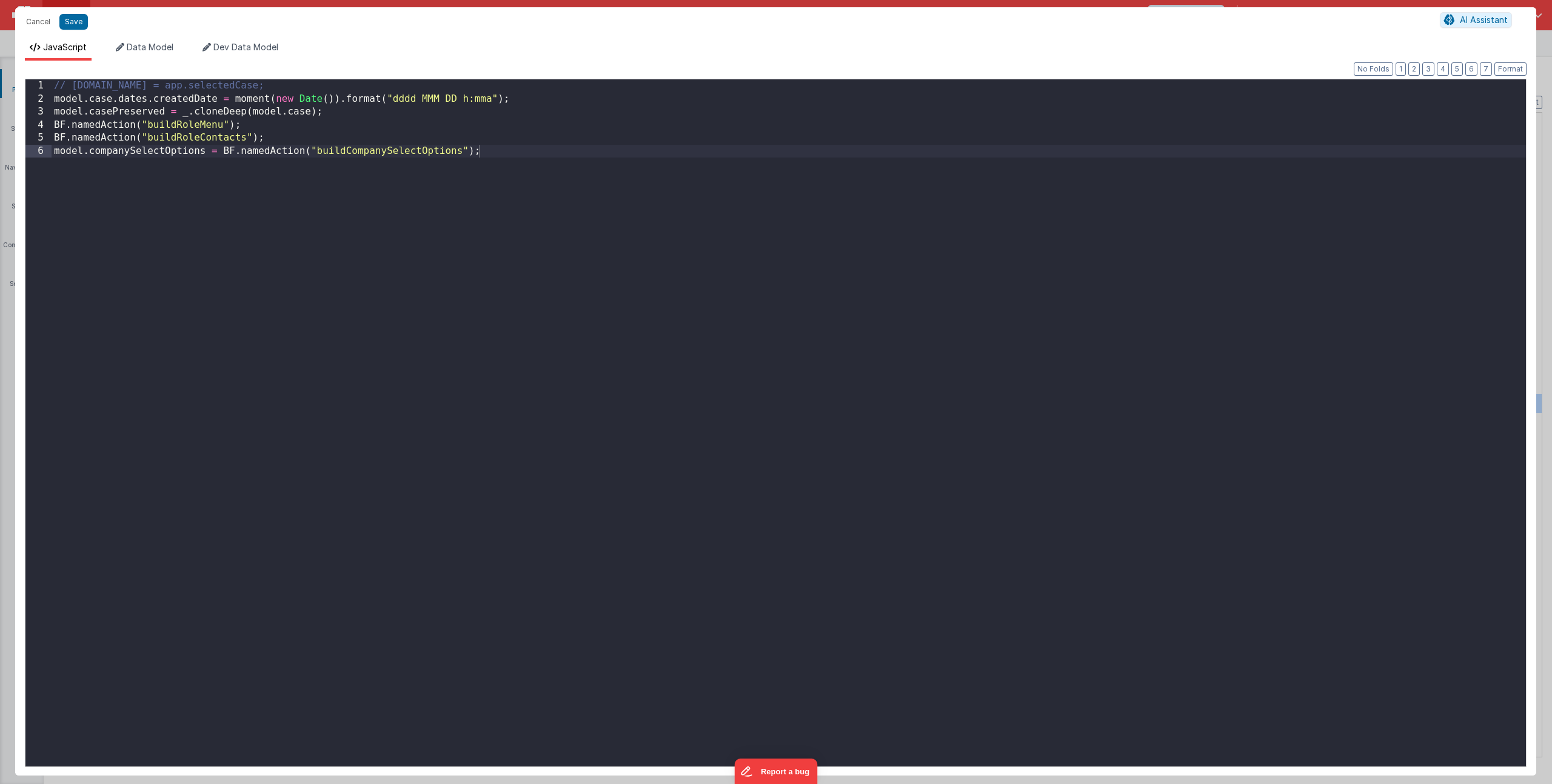
click at [408, 321] on div "// model.case = app.selectedCase; model . case . dates . createdDate = moment (…" at bounding box center [788, 437] width 1474 height 714
paste textarea
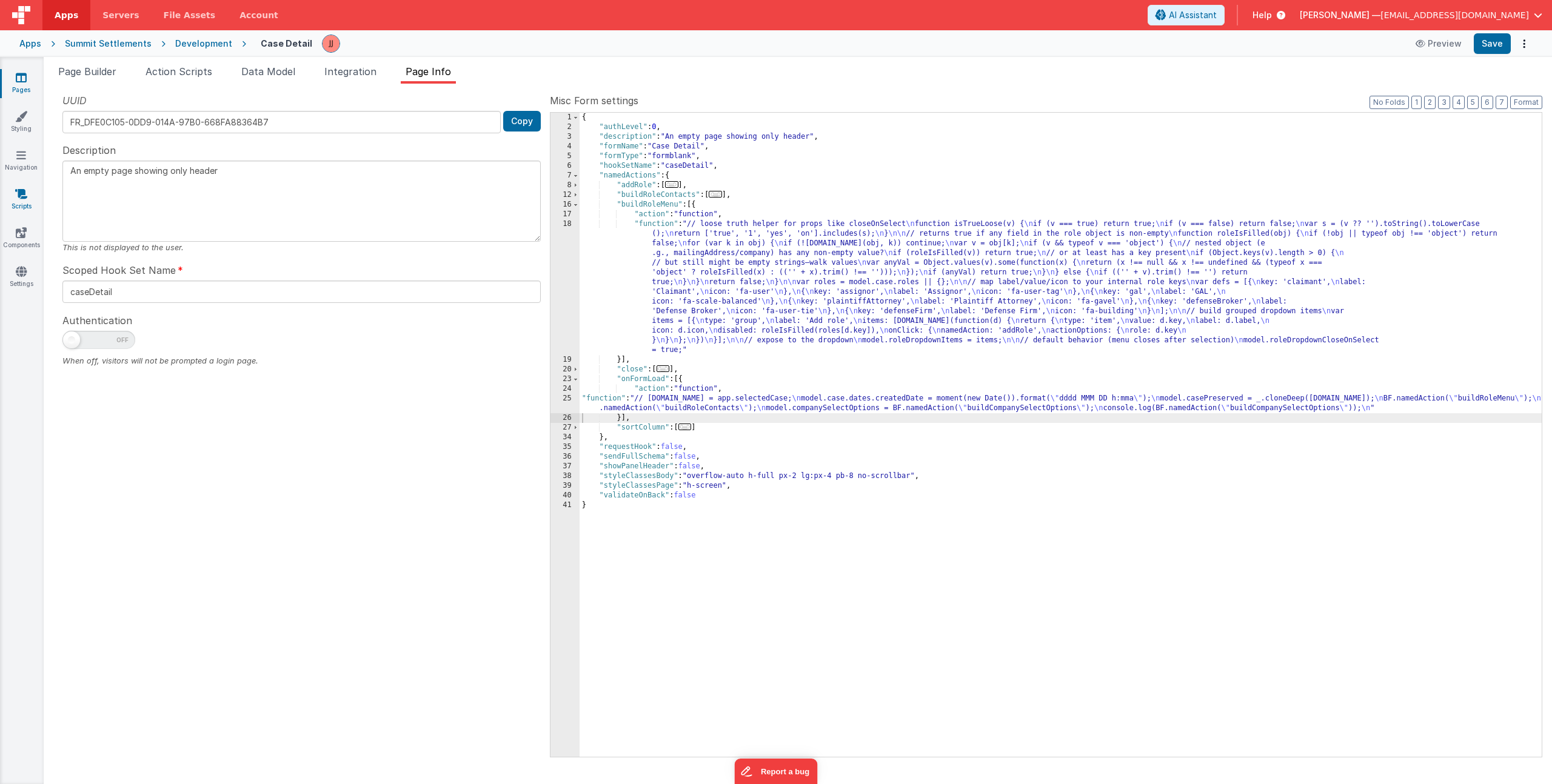
click at [25, 205] on link "Scripts" at bounding box center [21, 200] width 44 height 25
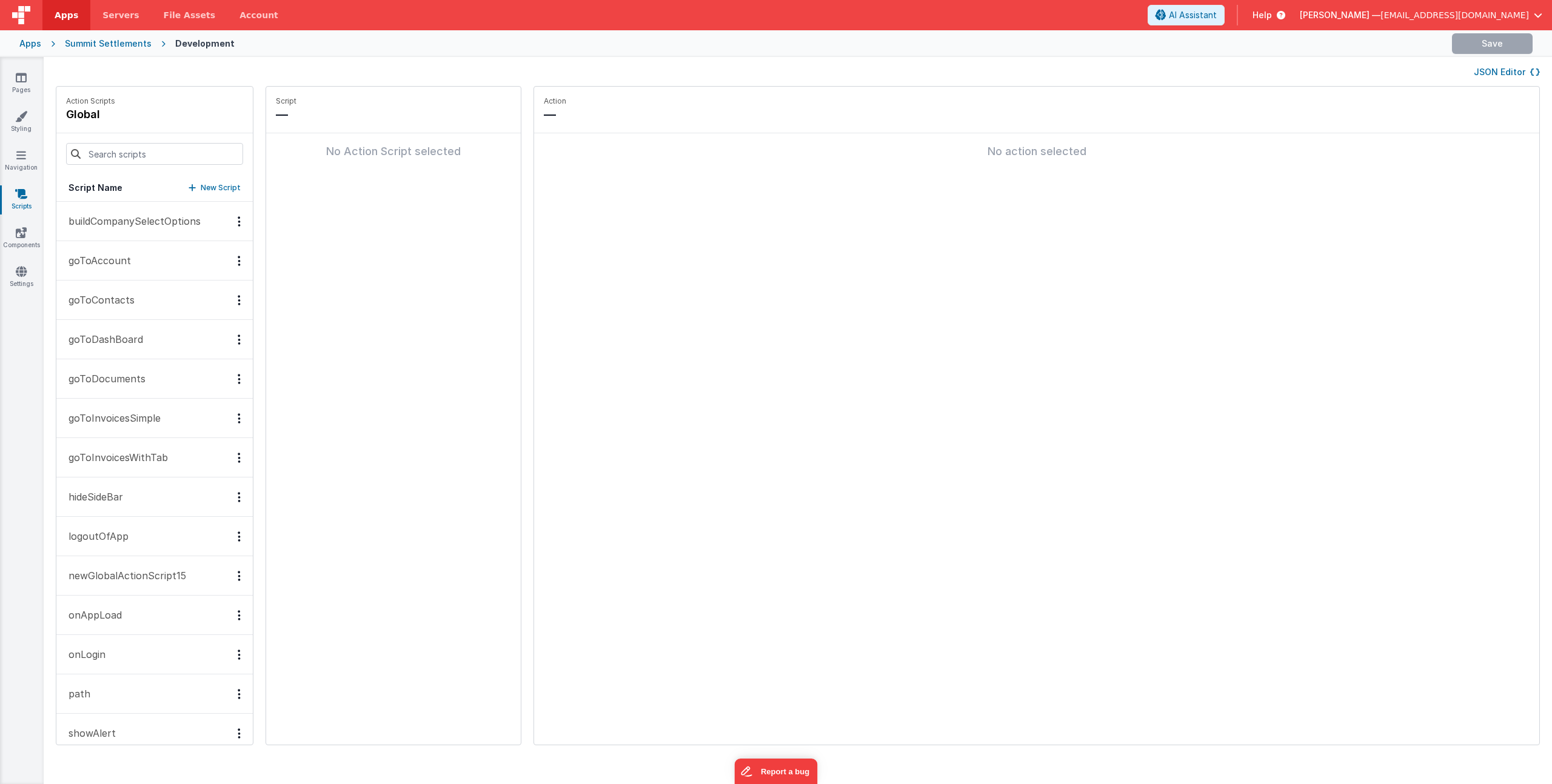
click at [129, 220] on p "buildCompanySelectOptions" at bounding box center [131, 221] width 139 height 14
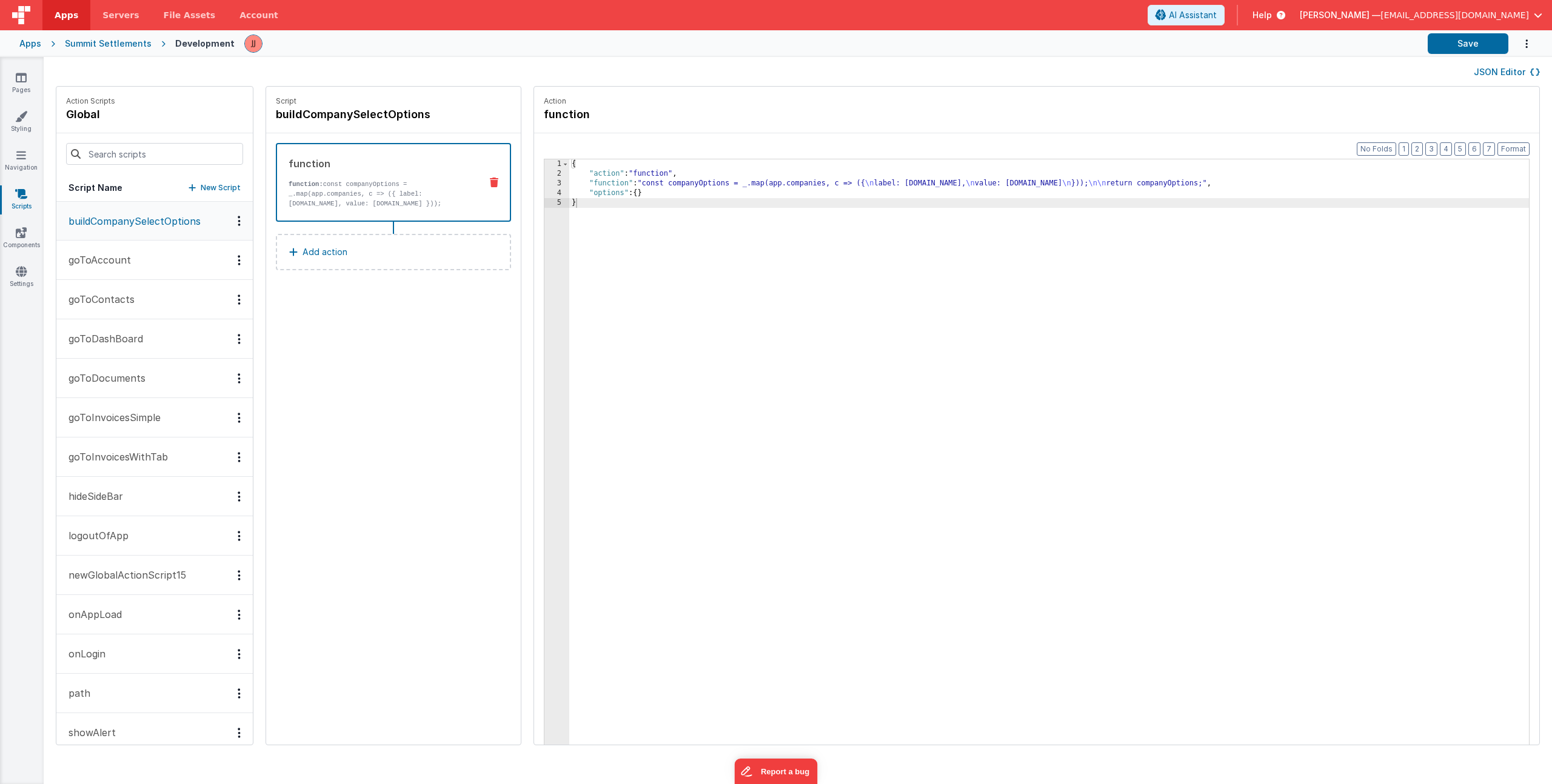
click at [677, 180] on div "{ "action" : "function" , "function" : "const companyOptions = _.map(app.compan…" at bounding box center [1064, 480] width 991 height 643
click at [544, 185] on div "3" at bounding box center [557, 184] width 25 height 9
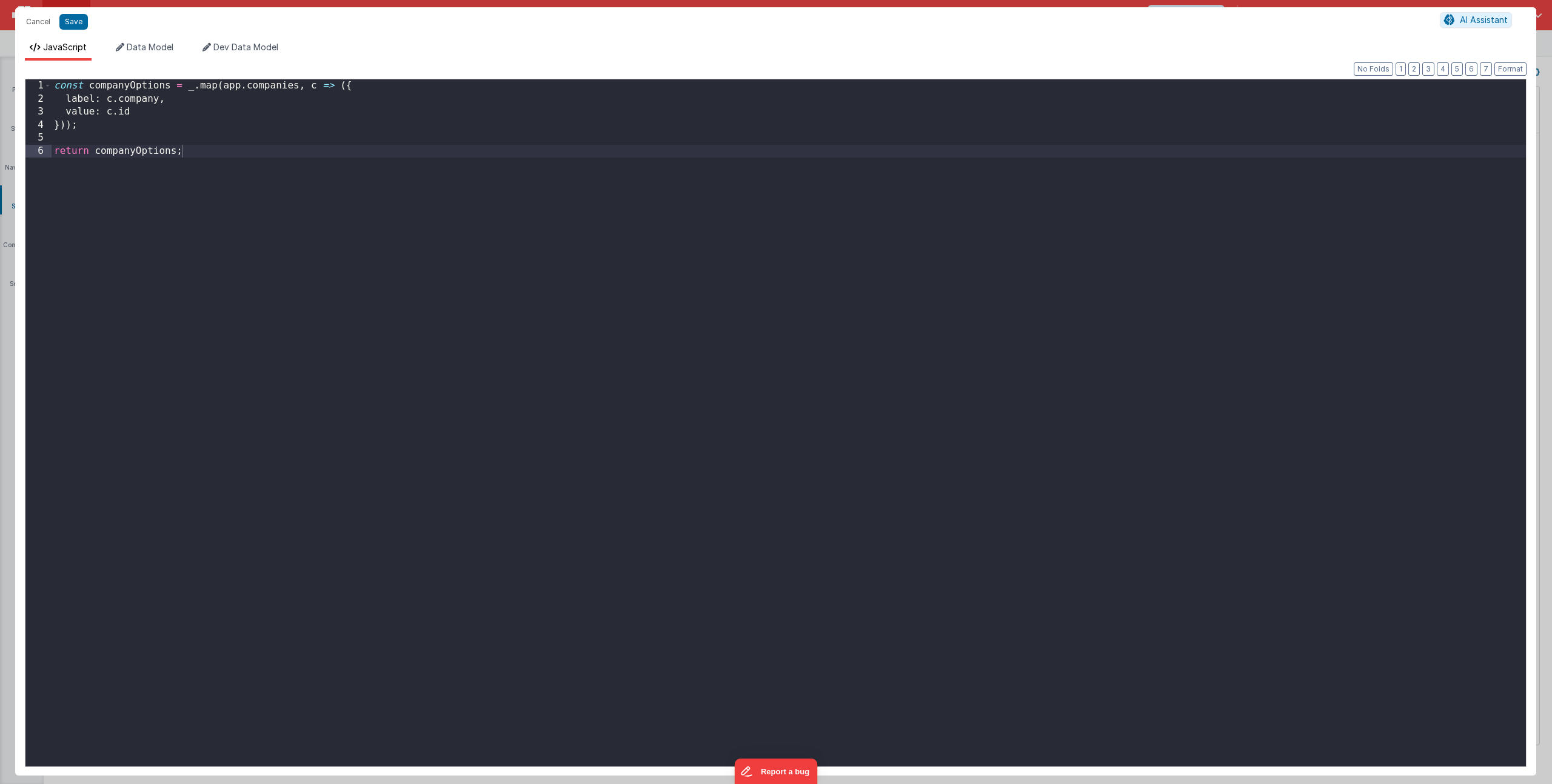
click at [157, 153] on div "const companyOptions = _ . map ( app . companies , c => ({ label : c . company …" at bounding box center [788, 437] width 1474 height 714
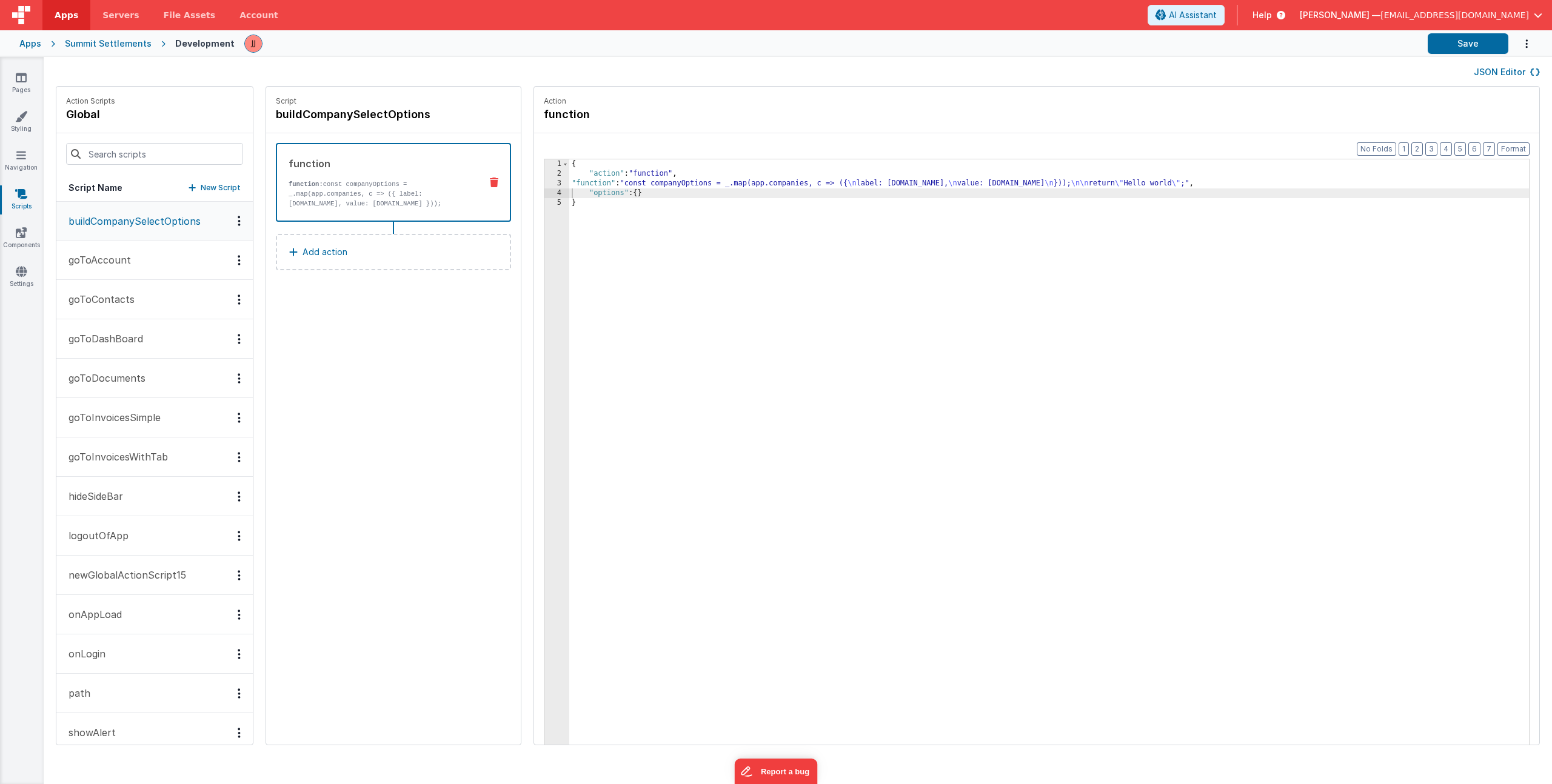
click at [238, 221] on icon "Options" at bounding box center [239, 221] width 3 height 1
click at [751, 209] on div at bounding box center [776, 392] width 1552 height 784
click at [740, 187] on div "{ "action" : "function" , "function" : "const companyOptions = _.map(app.compan…" at bounding box center [1064, 480] width 991 height 643
click at [544, 184] on div "3" at bounding box center [557, 184] width 25 height 9
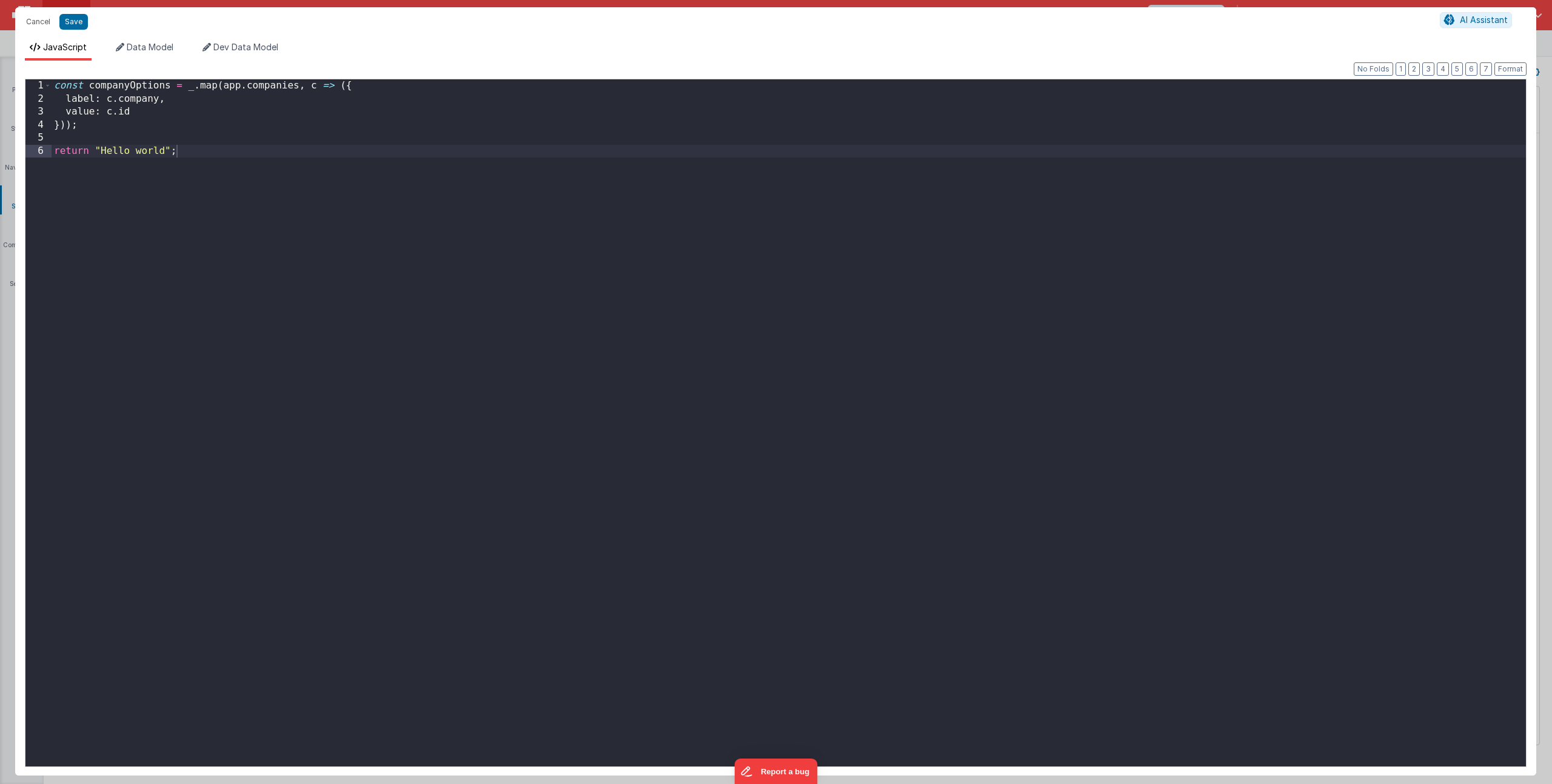
drag, startPoint x: 95, startPoint y: 126, endPoint x: -93, endPoint y: 11, distance: 220.4
click at [0, 11] on html "Cancel Save AI Assistant JavaScript Data Model Dev Data Model Format 7 6 5 4 3 …" at bounding box center [776, 392] width 1552 height 784
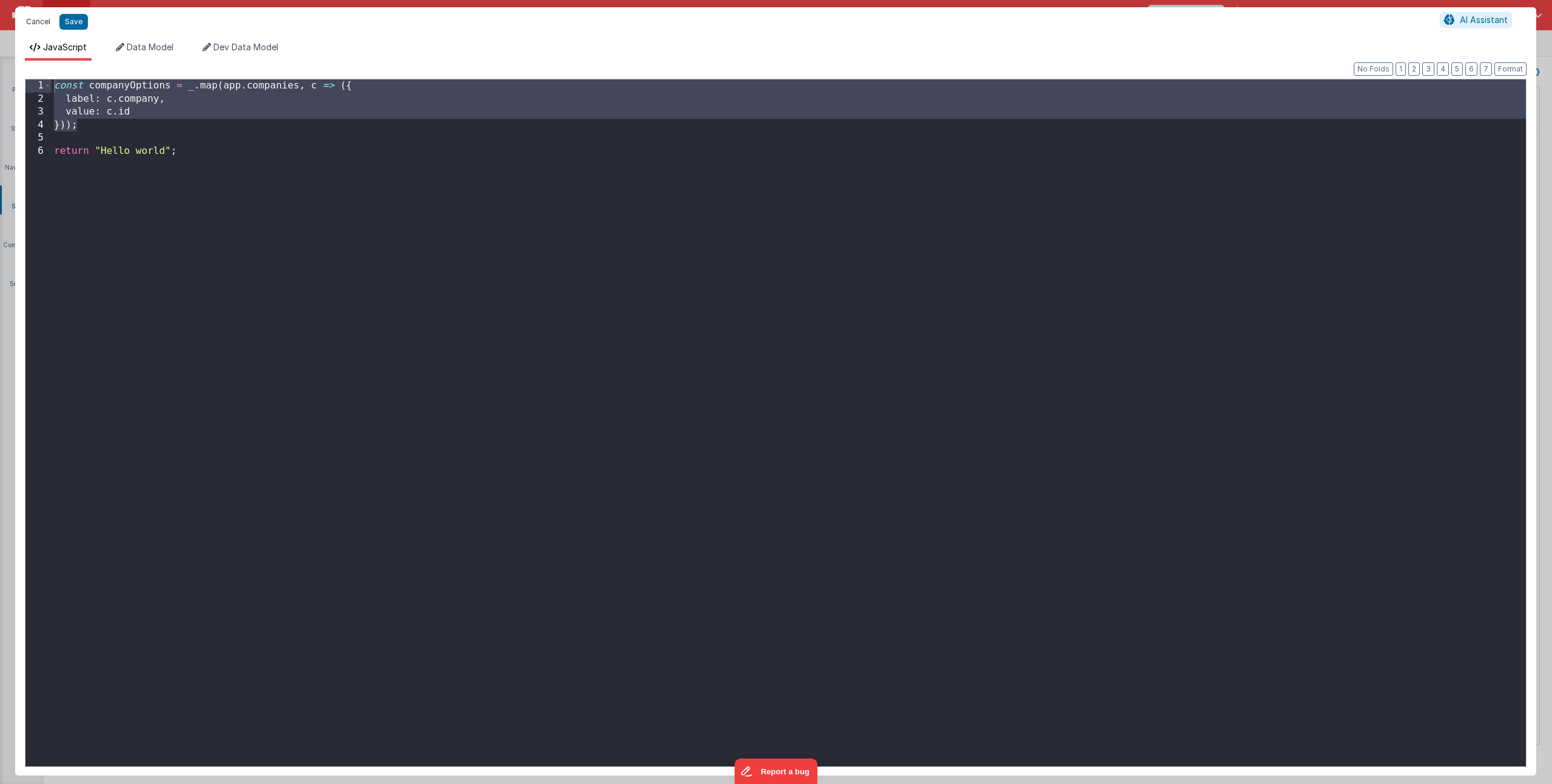
click at [42, 23] on button "Cancel" at bounding box center [38, 22] width 36 height 17
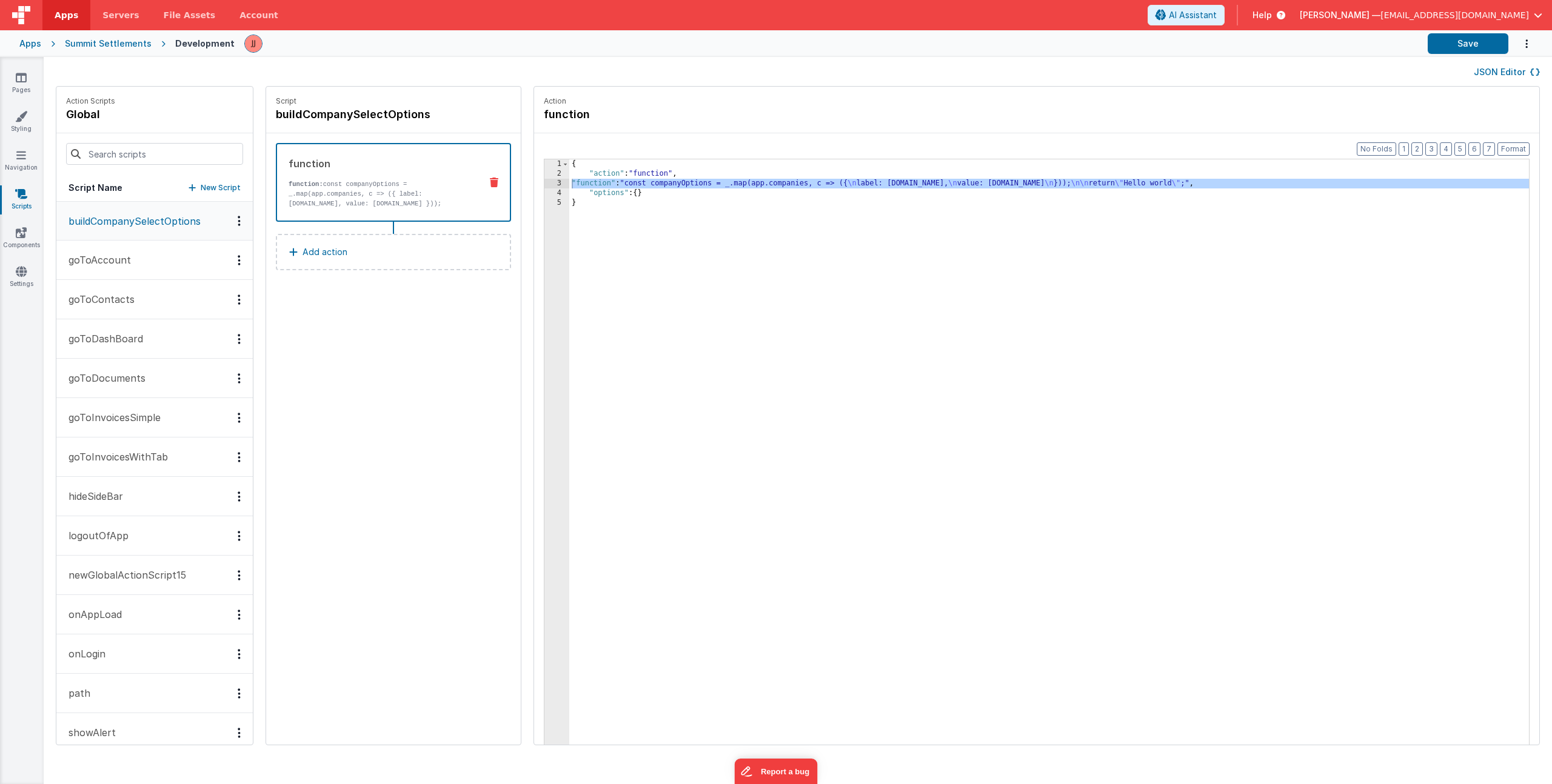
click at [490, 182] on icon at bounding box center [493, 183] width 9 height 9
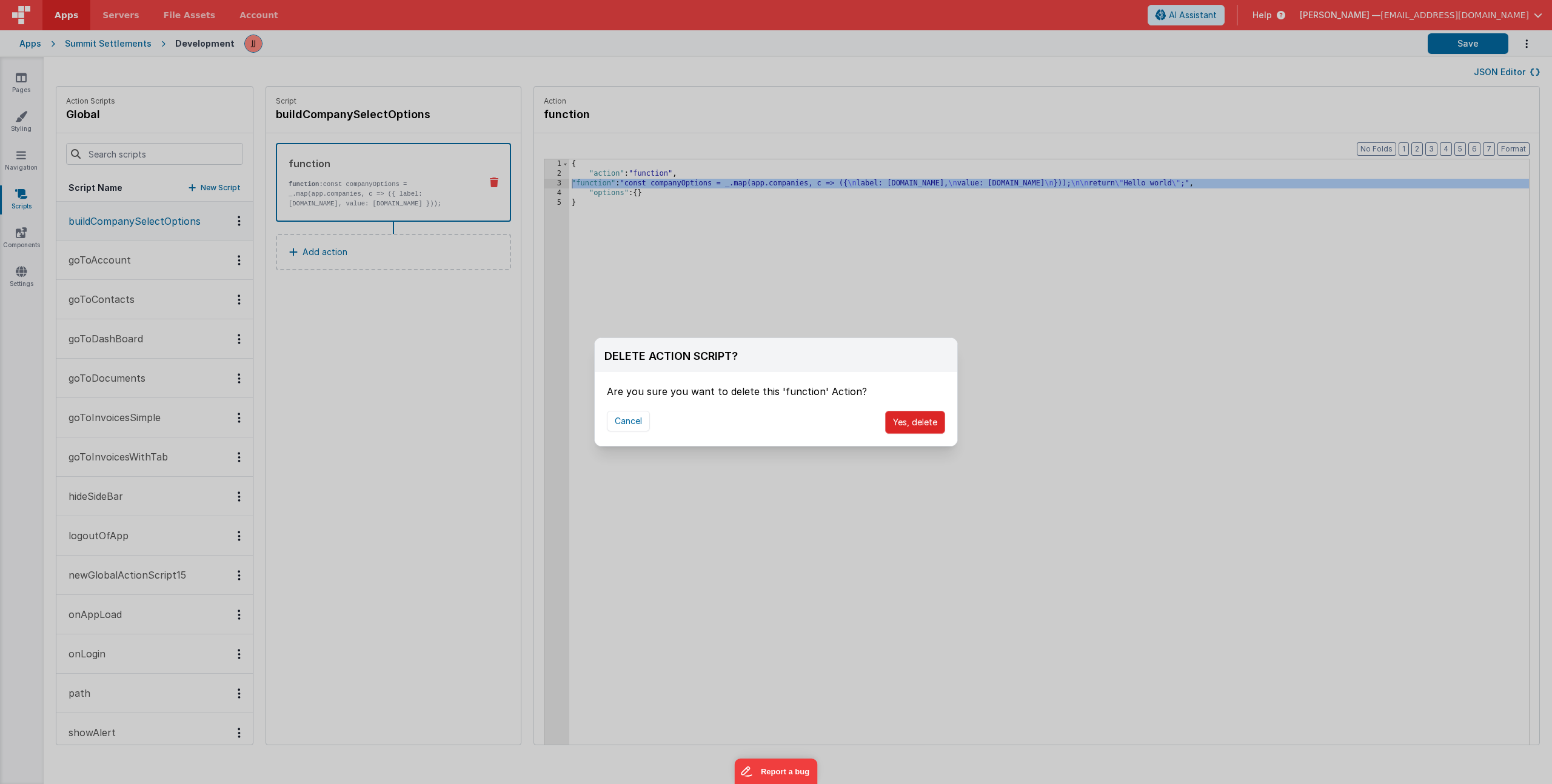
click at [901, 425] on button "Yes, delete" at bounding box center [915, 422] width 60 height 23
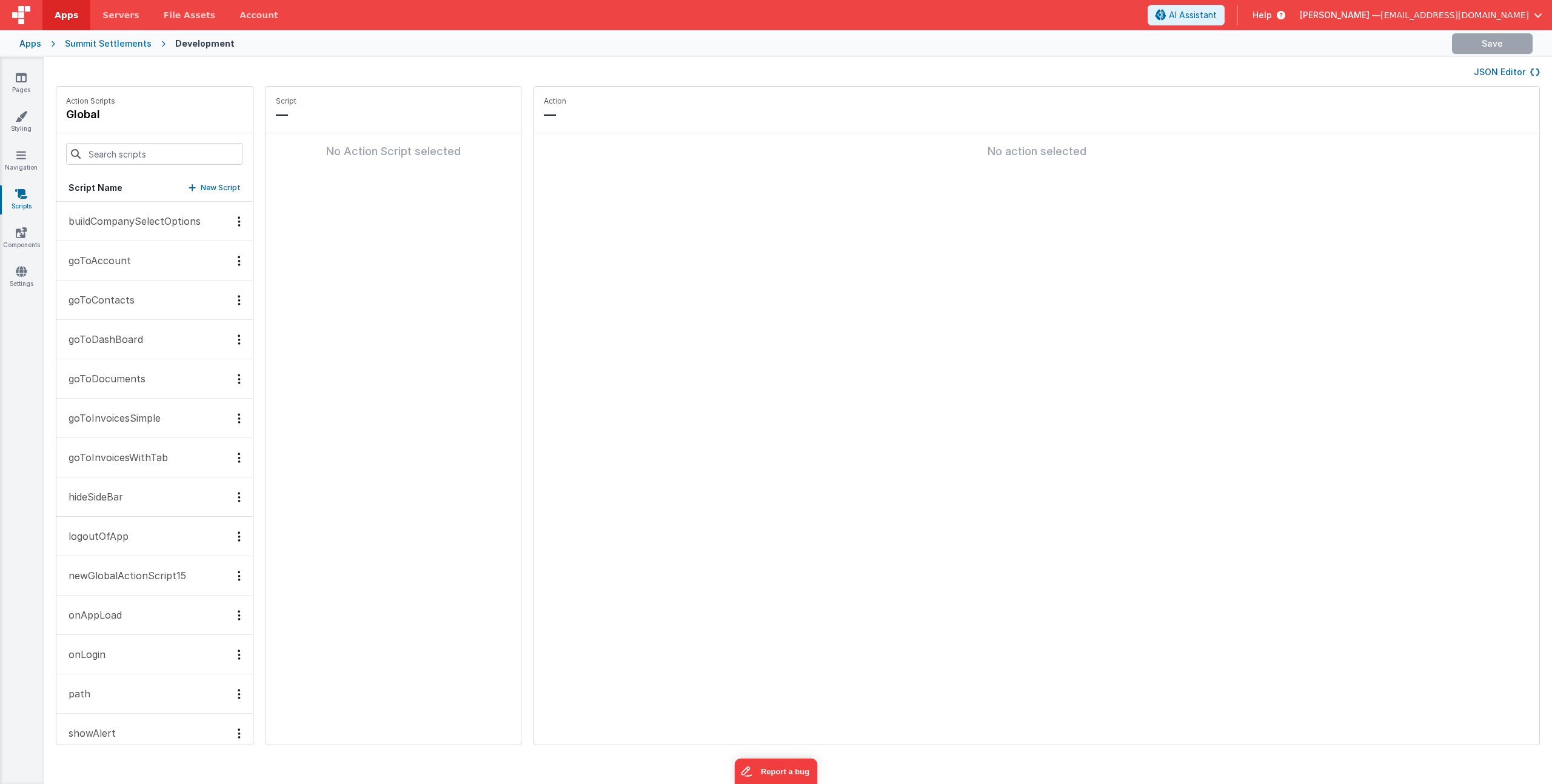
click at [142, 223] on p "buildCompanySelectOptions" at bounding box center [131, 221] width 139 height 14
click at [230, 223] on div "Options" at bounding box center [239, 221] width 18 height 10
click at [163, 262] on div "Delete" at bounding box center [194, 264] width 107 height 22
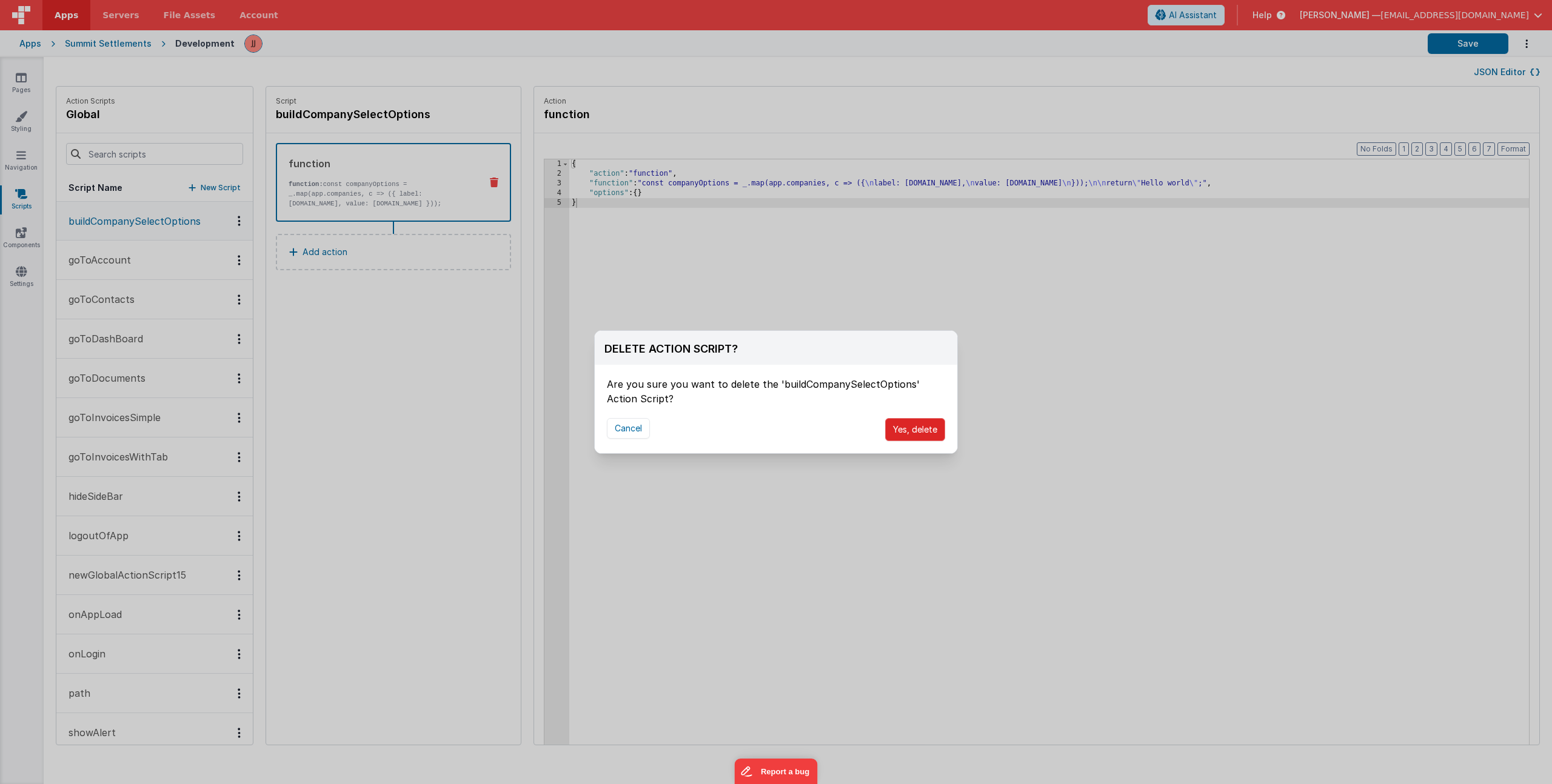
click at [911, 429] on button "Yes, delete" at bounding box center [915, 430] width 60 height 23
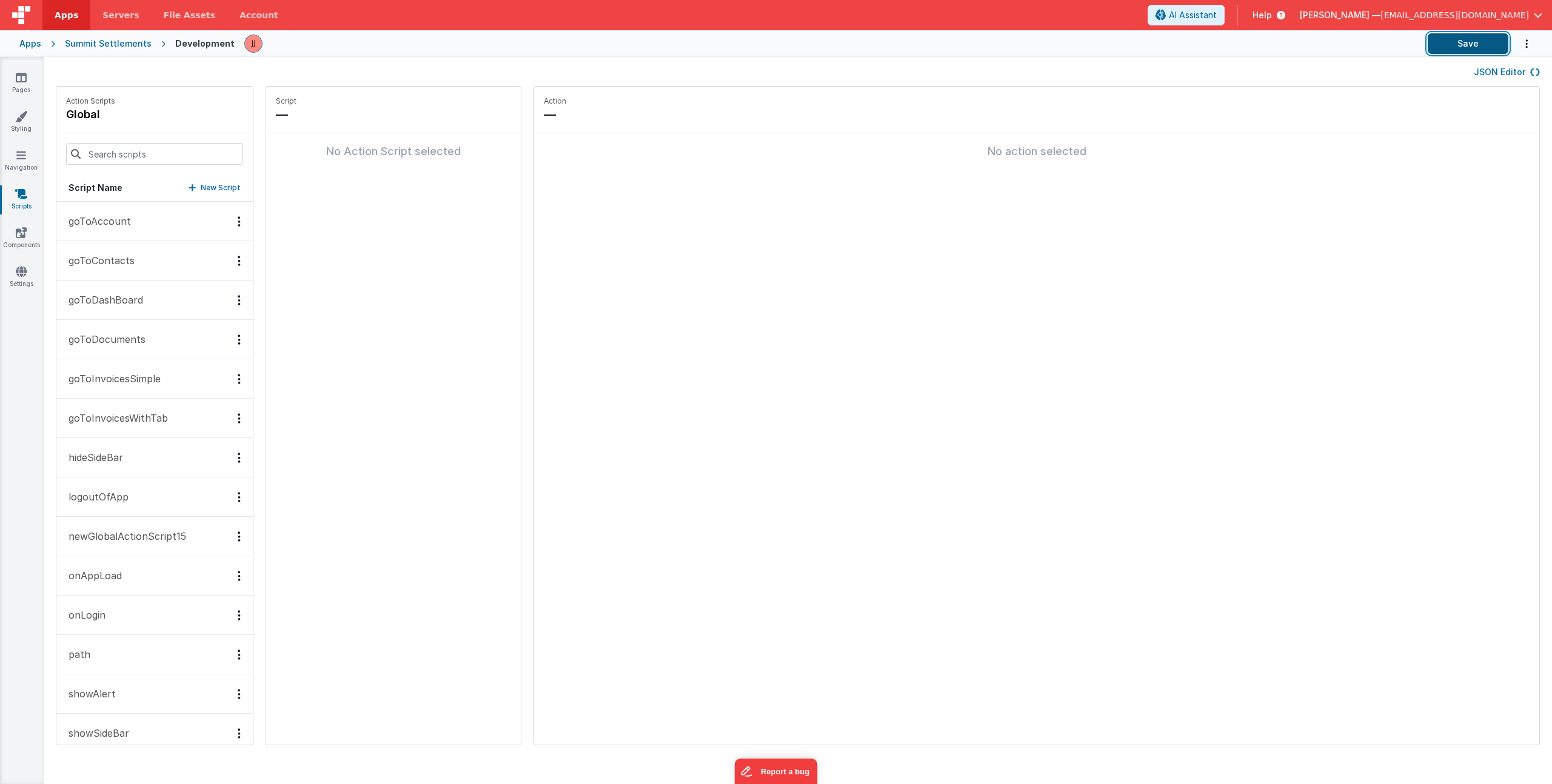
click at [1444, 45] on button "Save" at bounding box center [1468, 44] width 80 height 21
click at [17, 80] on icon at bounding box center [22, 78] width 11 height 12
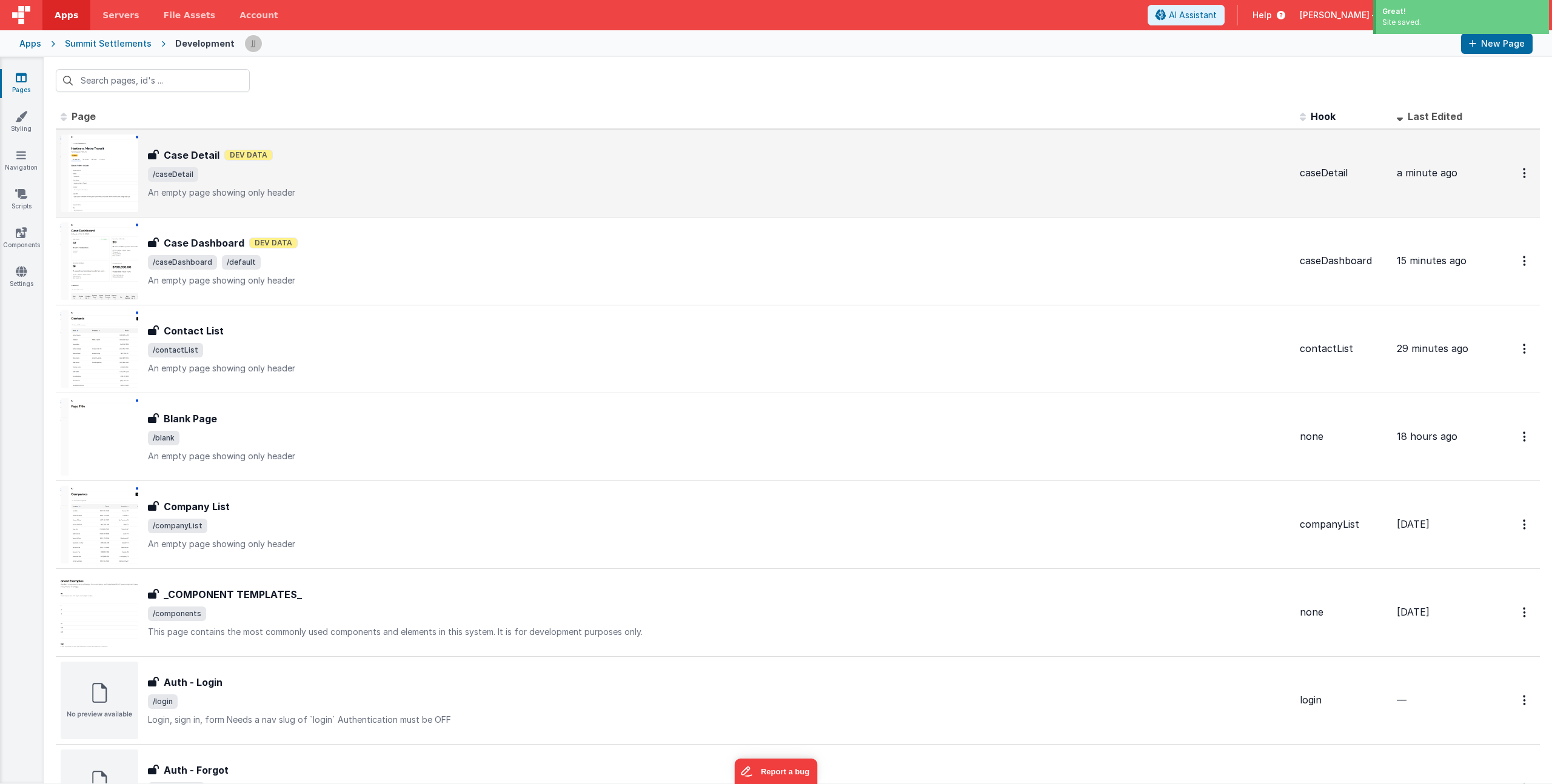
click at [344, 178] on span "/caseDetail" at bounding box center [719, 174] width 1142 height 14
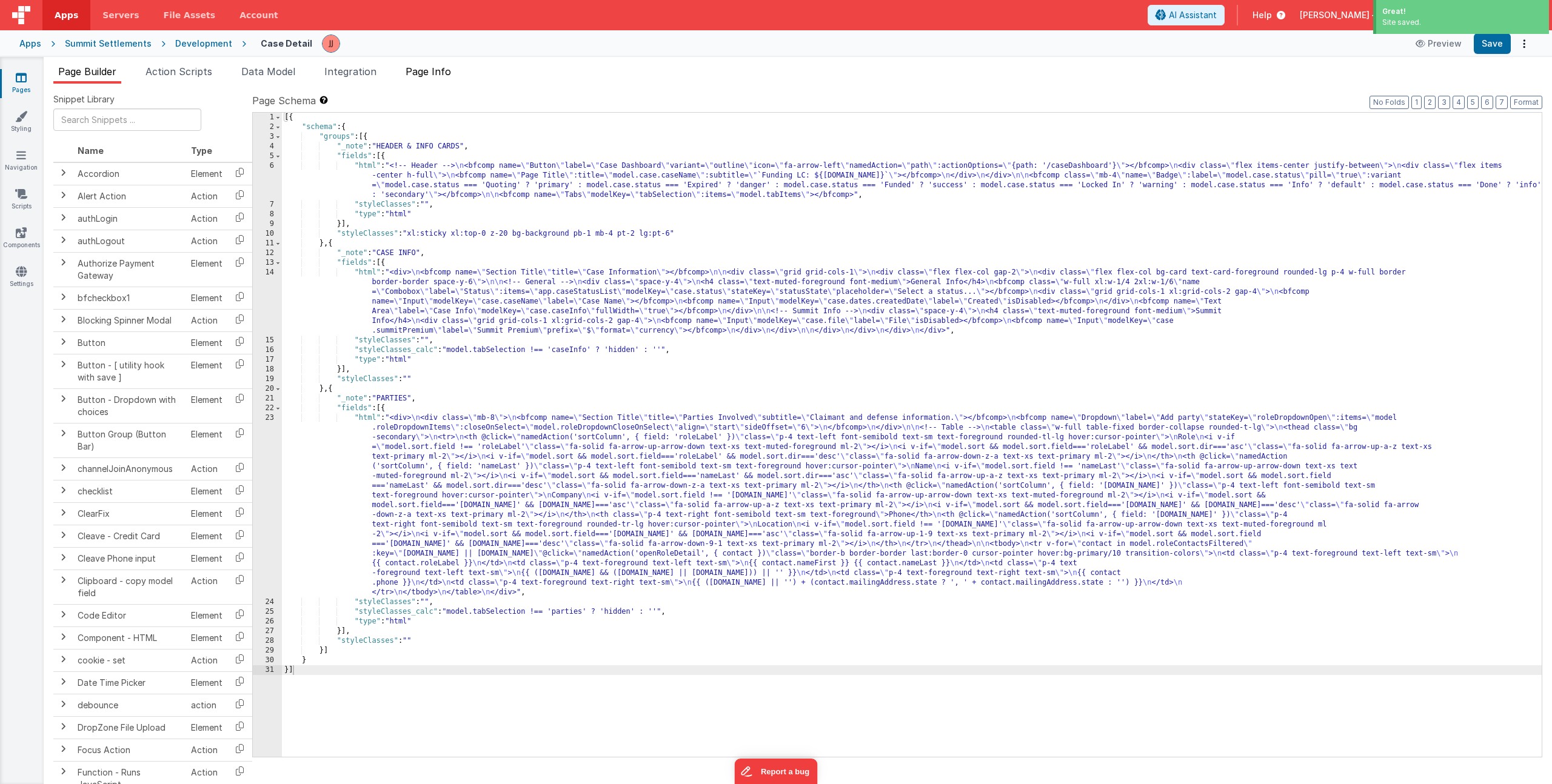
click at [426, 75] on span "Page Info" at bounding box center [428, 71] width 45 height 12
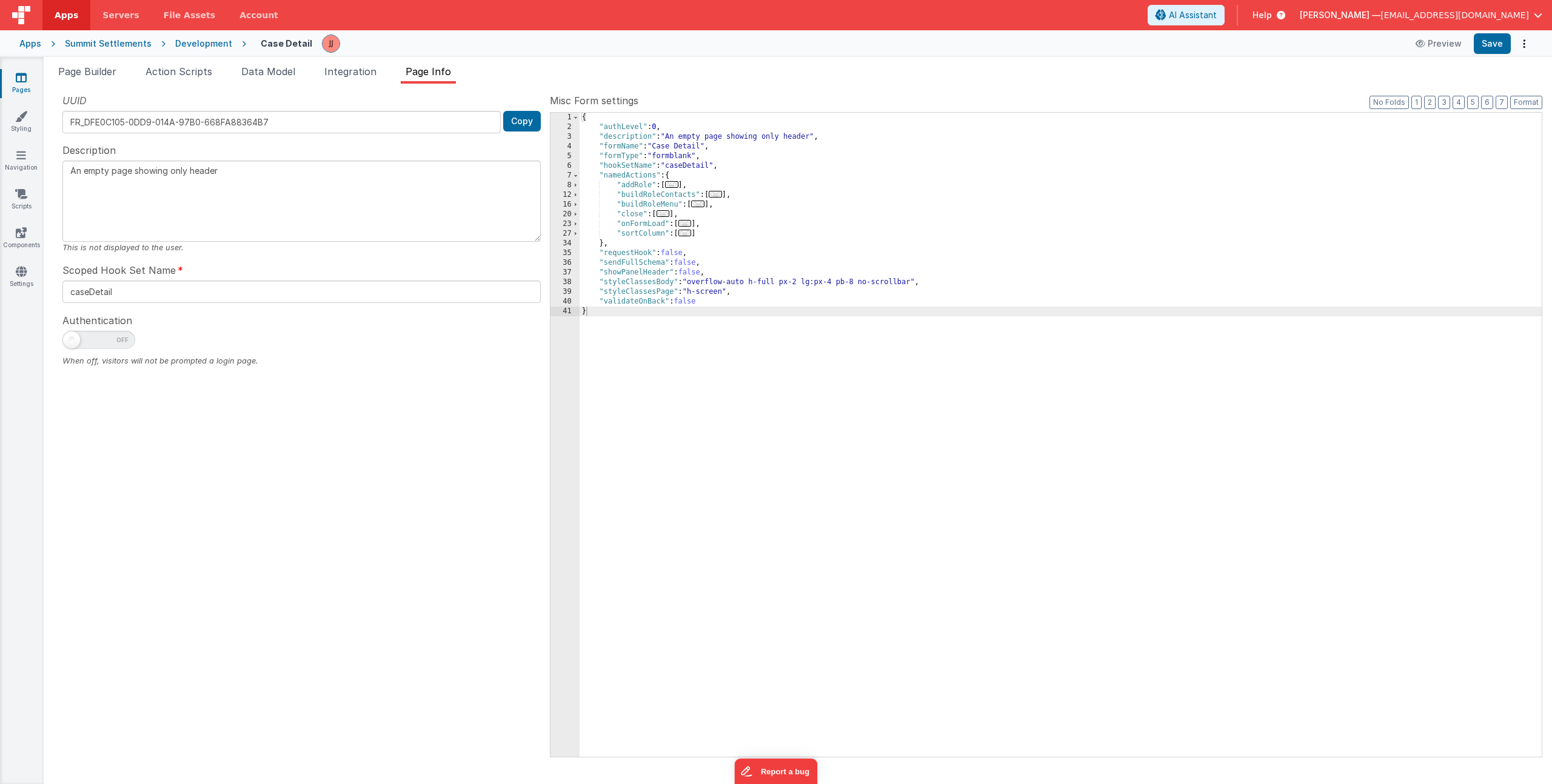
click at [691, 223] on span "..." at bounding box center [685, 223] width 13 height 7
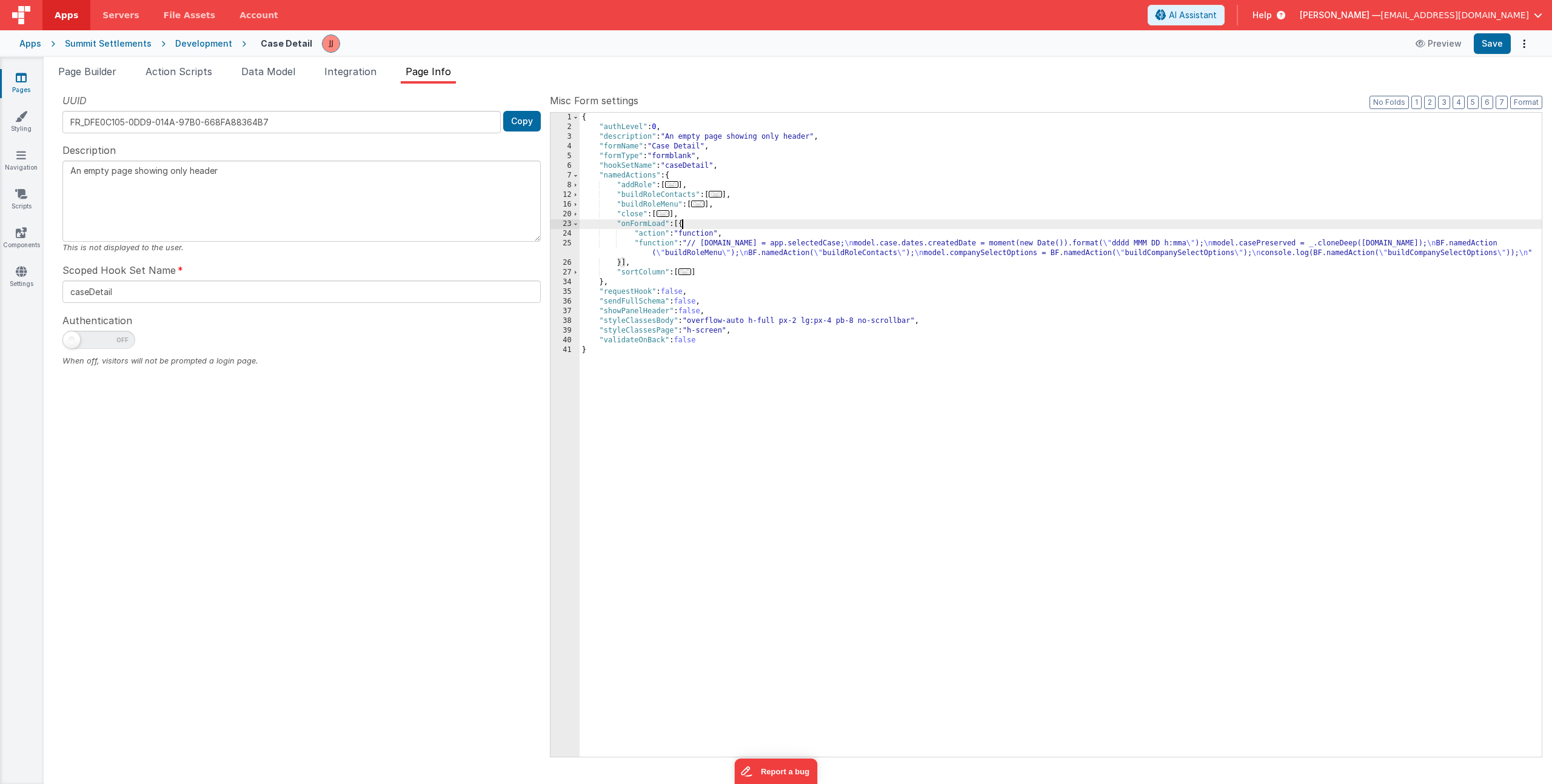
click at [704, 248] on div "{ "authLevel" : 0 , "description" : "An empty page showing only header" , "form…" at bounding box center [1061, 444] width 962 height 664
click at [563, 246] on div "25" at bounding box center [564, 248] width 29 height 19
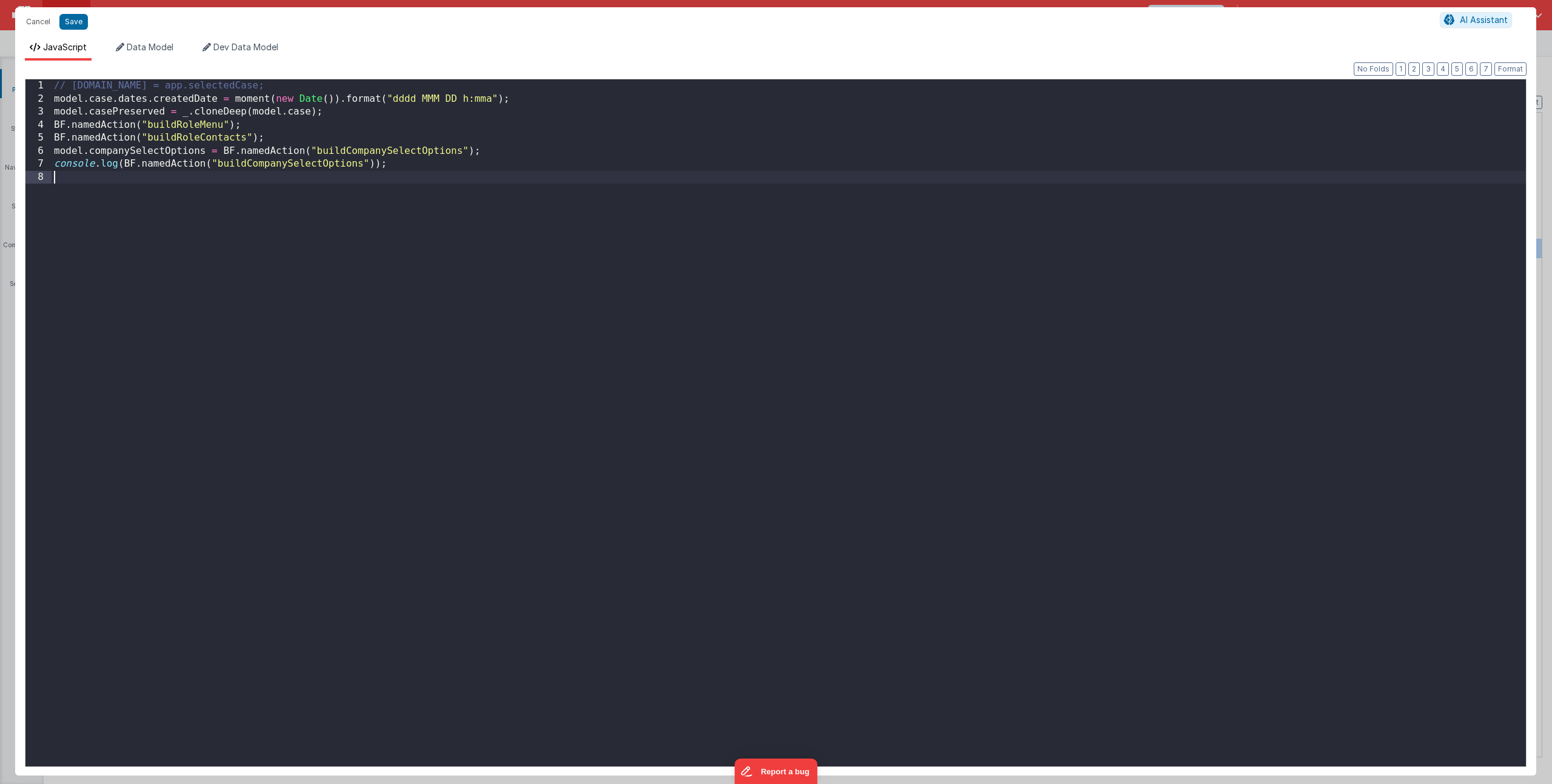
click at [311, 206] on div "// [DOMAIN_NAME] = app.selectedCase; model . case . dates . createdDate = momen…" at bounding box center [788, 436] width 1474 height 712
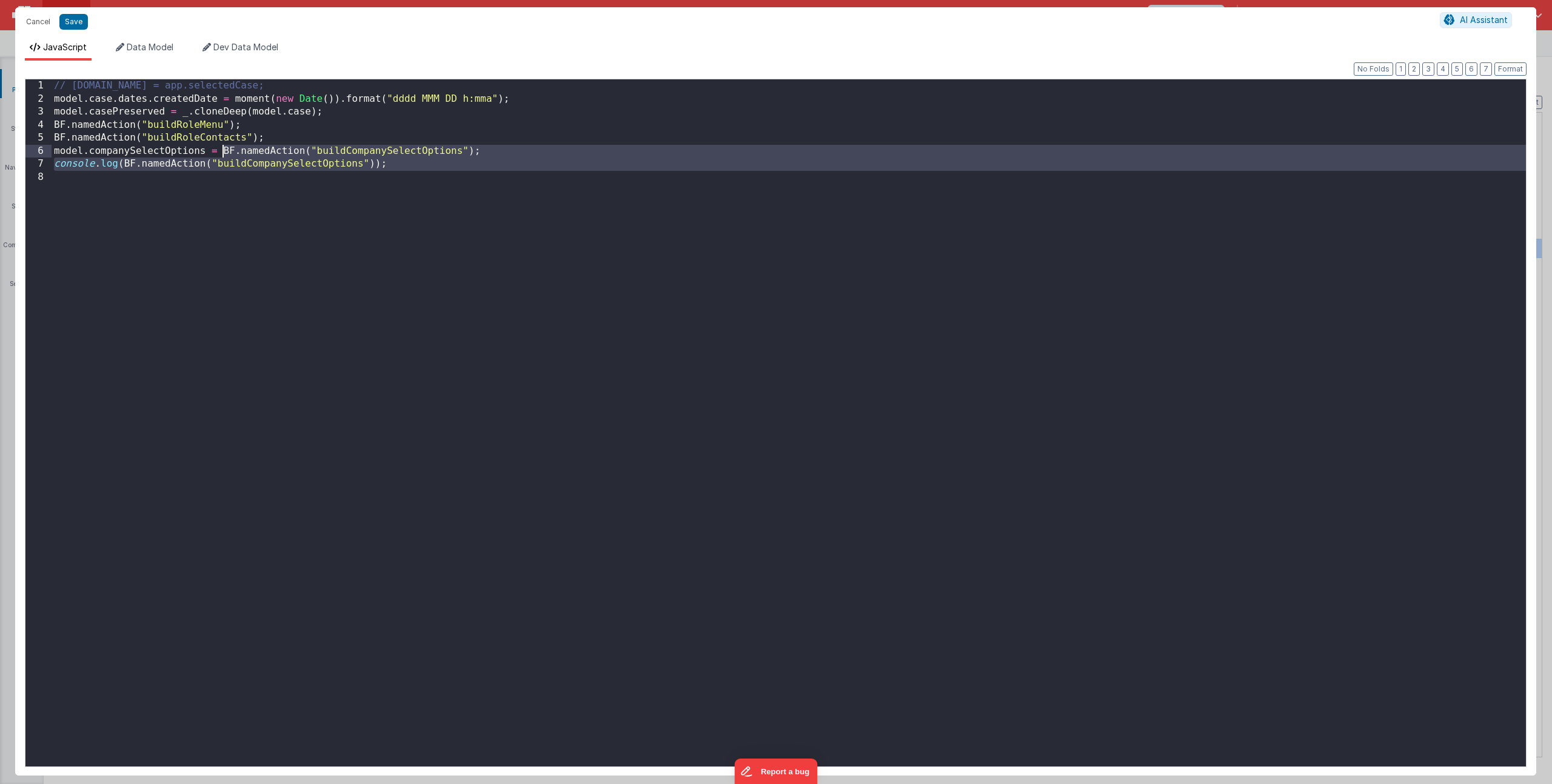
drag, startPoint x: 394, startPoint y: 170, endPoint x: 223, endPoint y: 149, distance: 172.3
click at [223, 149] on div "// [DOMAIN_NAME] = app.selectedCase; model . case . dates . createdDate = momen…" at bounding box center [788, 436] width 1474 height 712
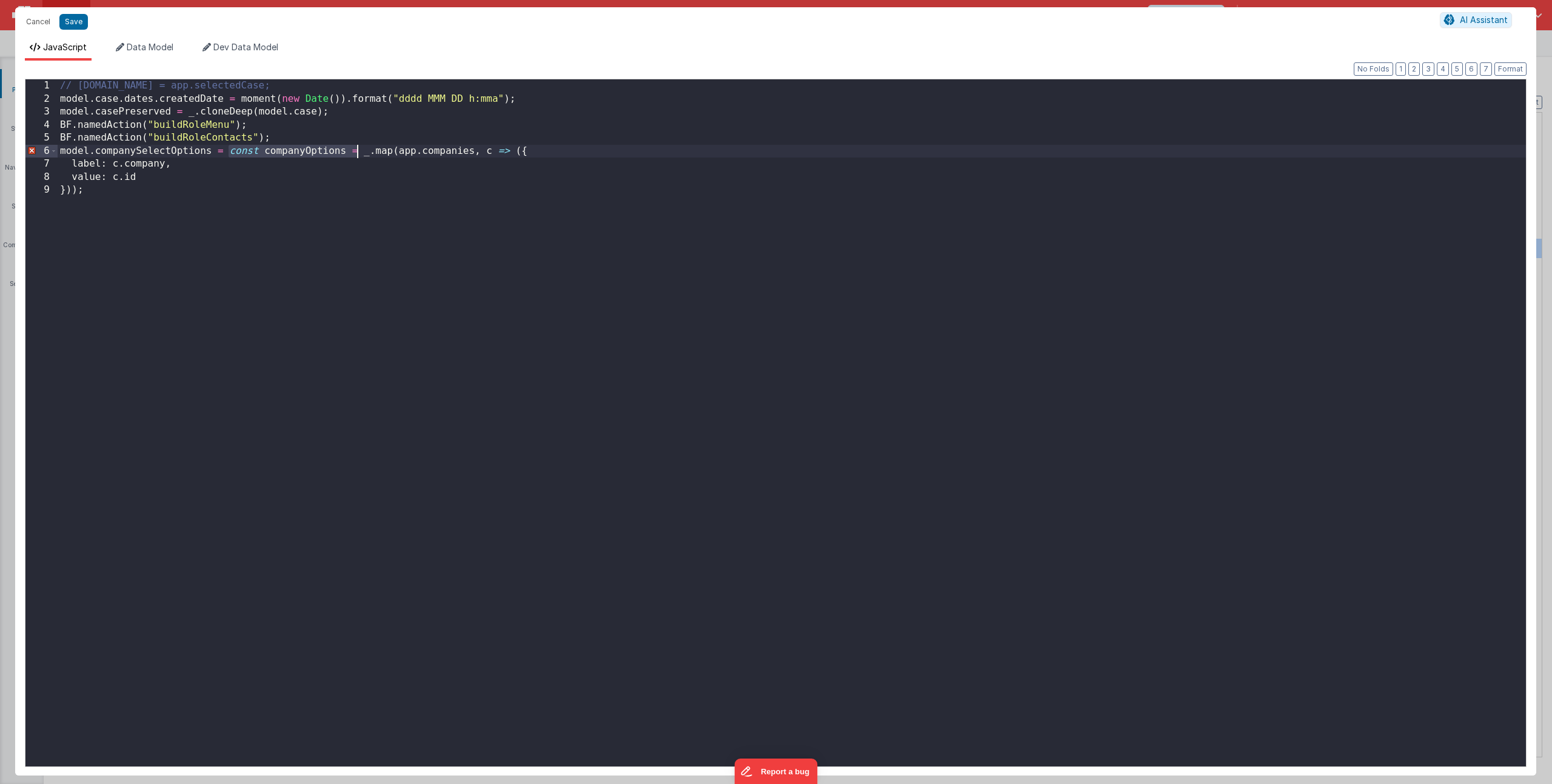
drag, startPoint x: 229, startPoint y: 152, endPoint x: 355, endPoint y: 149, distance: 126.0
click at [355, 149] on div "// [DOMAIN_NAME] = app.selectedCase; model . case . dates . createdDate = momen…" at bounding box center [792, 436] width 1469 height 712
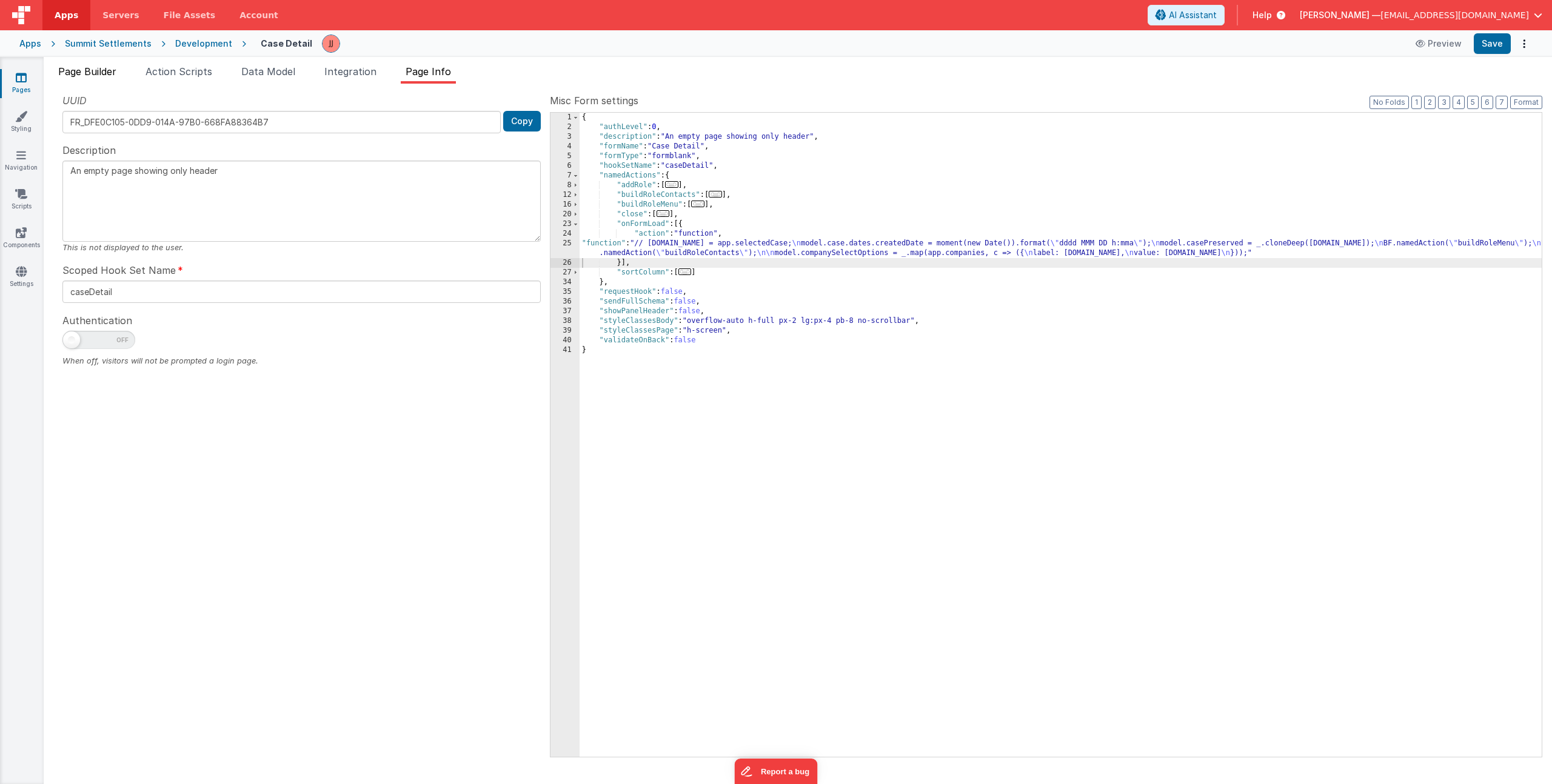
click at [88, 72] on span "Page Builder" at bounding box center [86, 71] width 58 height 12
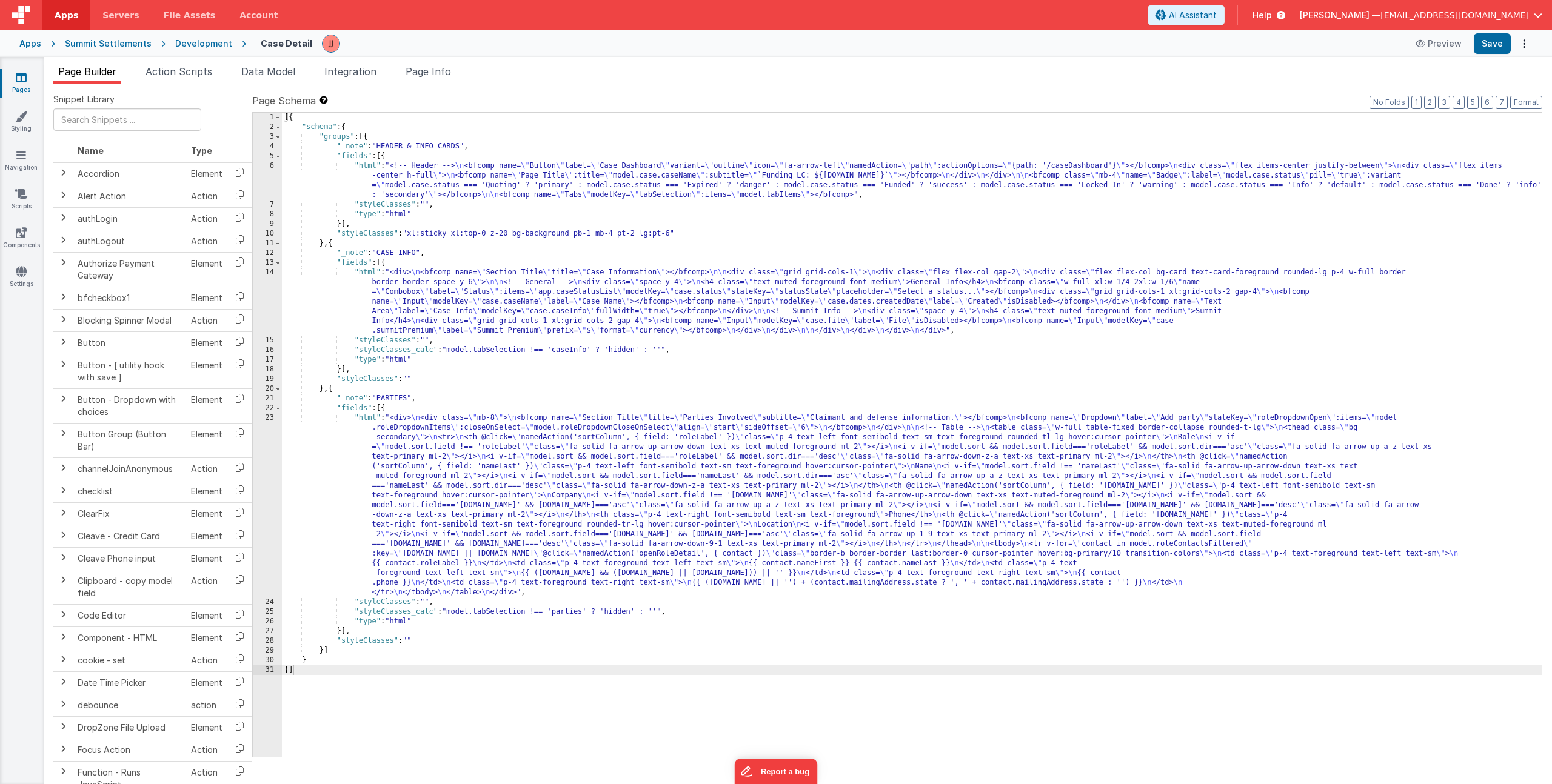
click at [421, 457] on div "[{ "schema" : { "groups" : [{ "_note" : "HEADER & INFO CARDS" , "fields" : [{ "…" at bounding box center [912, 444] width 1259 height 664
click at [265, 469] on div "23" at bounding box center [267, 506] width 29 height 185
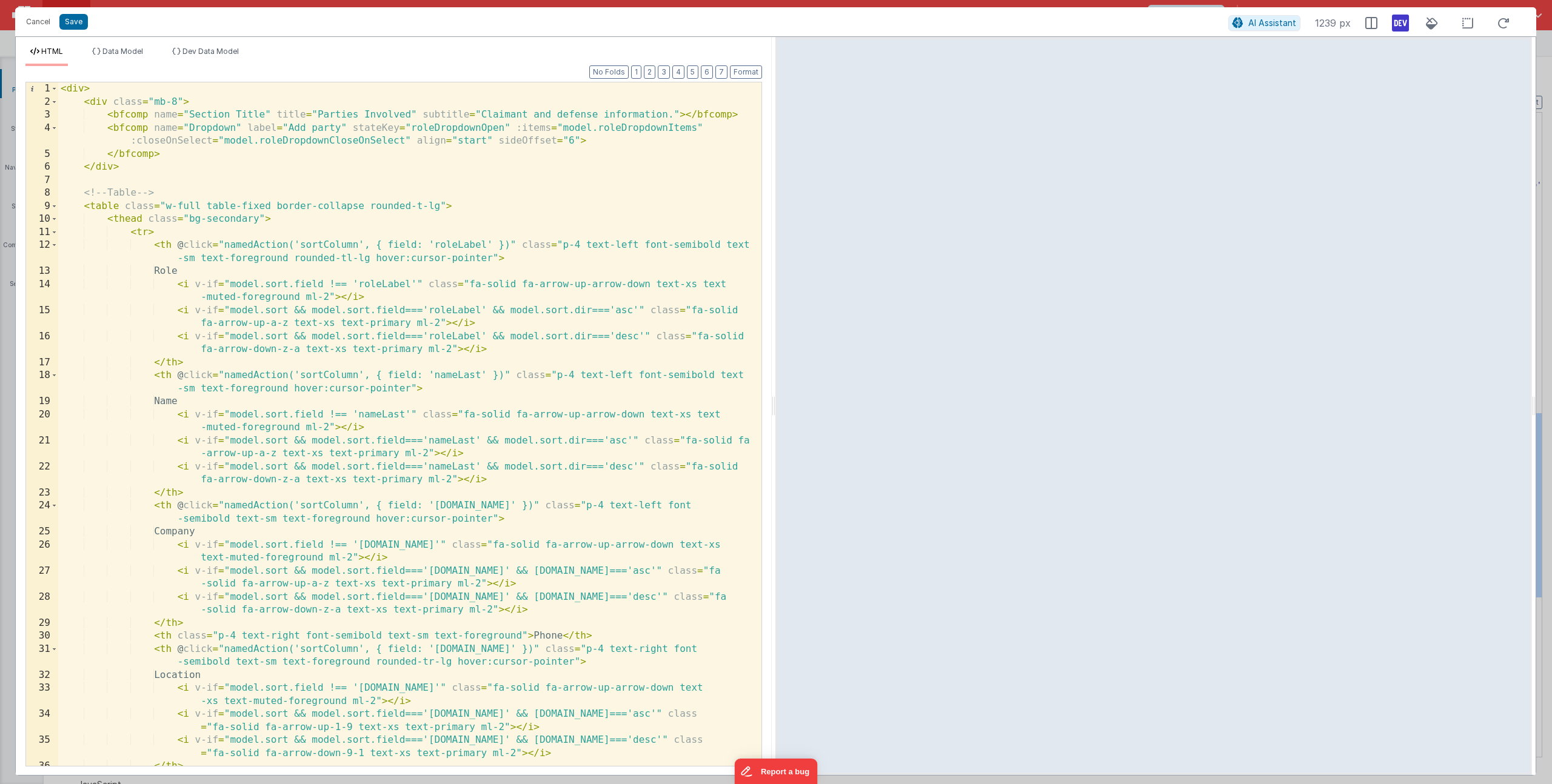
click at [739, 116] on div "< div > < div class = "mb-8" > < bfcomp name = "Section Title" title = "Parties…" at bounding box center [404, 437] width 694 height 710
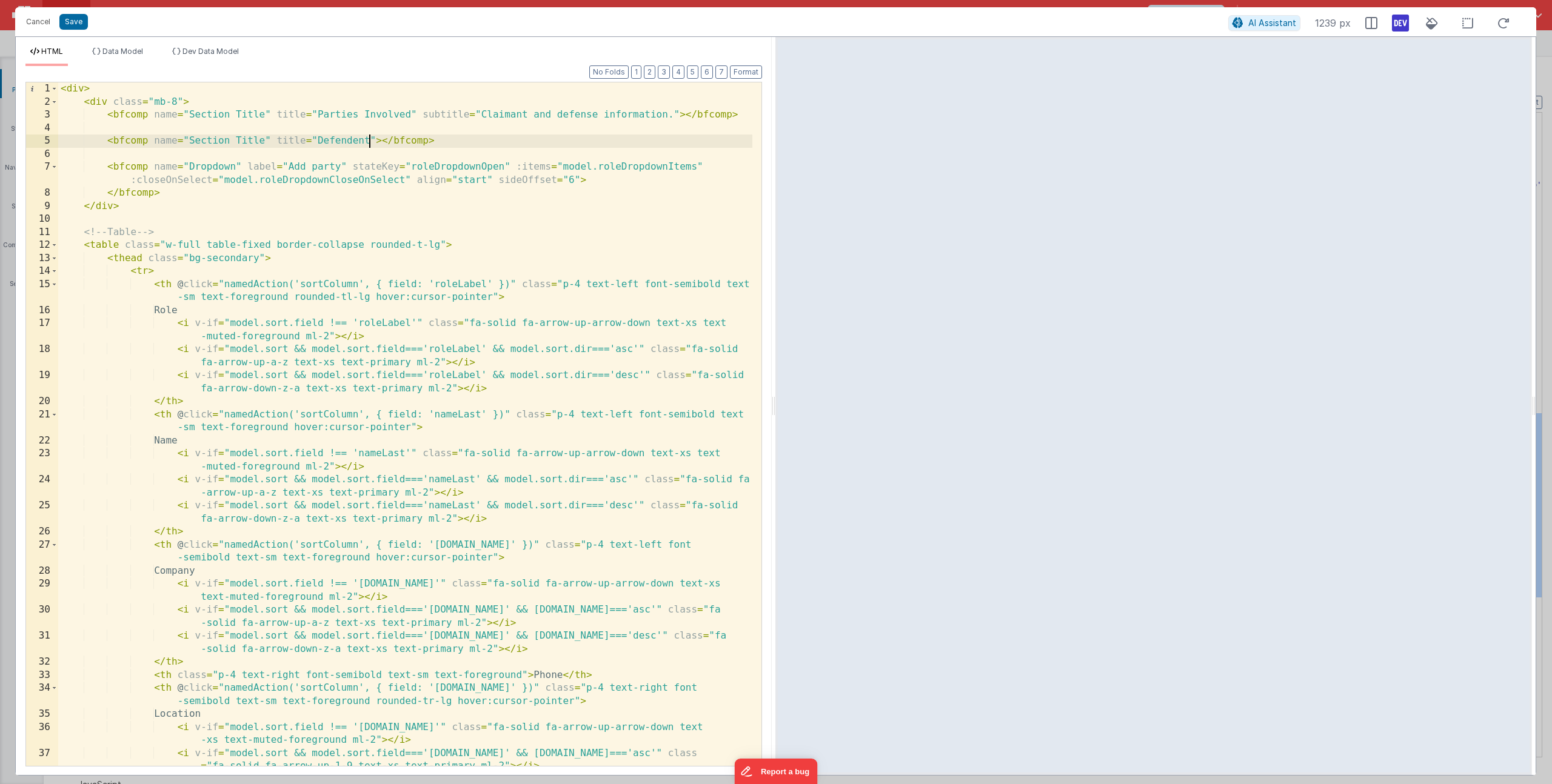
click at [218, 142] on div "< div > < div class = "mb-8" > < bfcomp name = "Section Title" title = "Parties…" at bounding box center [404, 444] width 694 height 723
click at [375, 139] on div "< div > < div class = "mb-8" > < bfcomp name = "Section Title" title = "Parties…" at bounding box center [404, 444] width 694 height 723
click at [486, 149] on div "< div > < div class = "mb-8" > < bfcomp name = "Section Title" title = "Parties…" at bounding box center [404, 444] width 694 height 723
click at [489, 143] on div "< div > < div class = "mb-8" > < bfcomp name = "Section Title" title = "Parties…" at bounding box center [404, 444] width 694 height 723
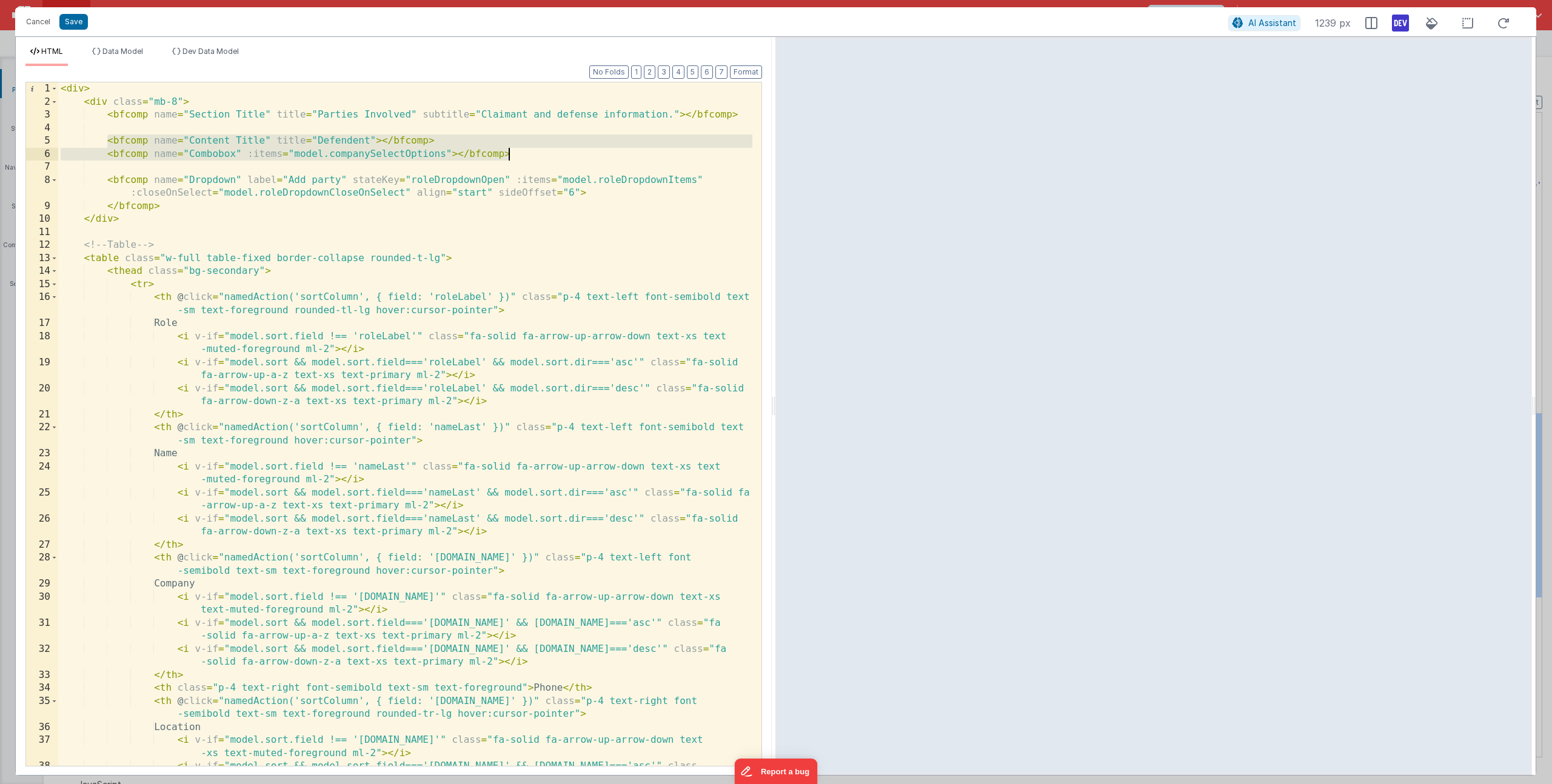
drag, startPoint x: 107, startPoint y: 138, endPoint x: 522, endPoint y: 150, distance: 415.2
click at [520, 151] on div "< div > < div class = "mb-8" > < bfcomp name = "Section Title" title = "Parties…" at bounding box center [404, 444] width 694 height 723
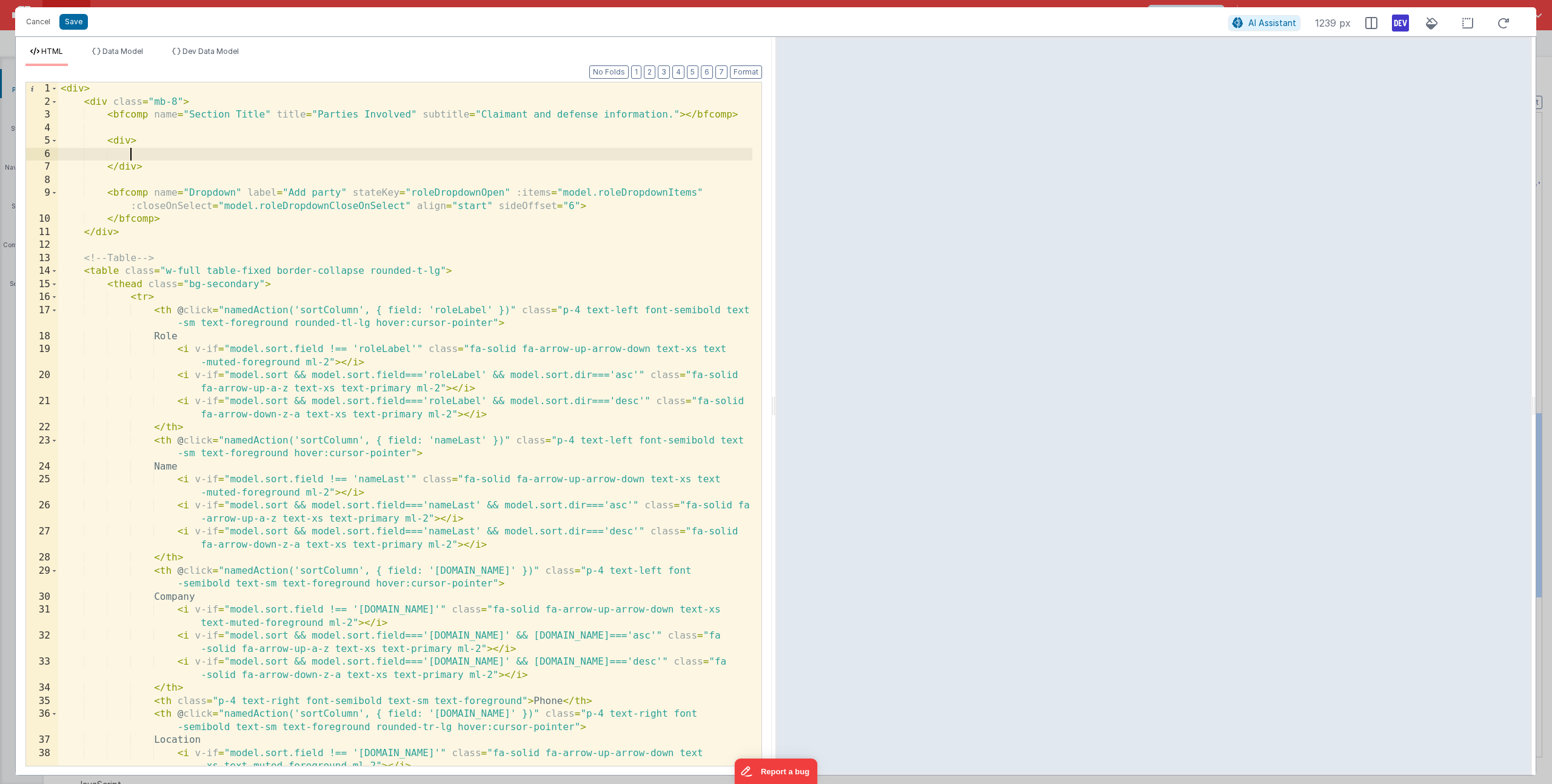
paste textarea
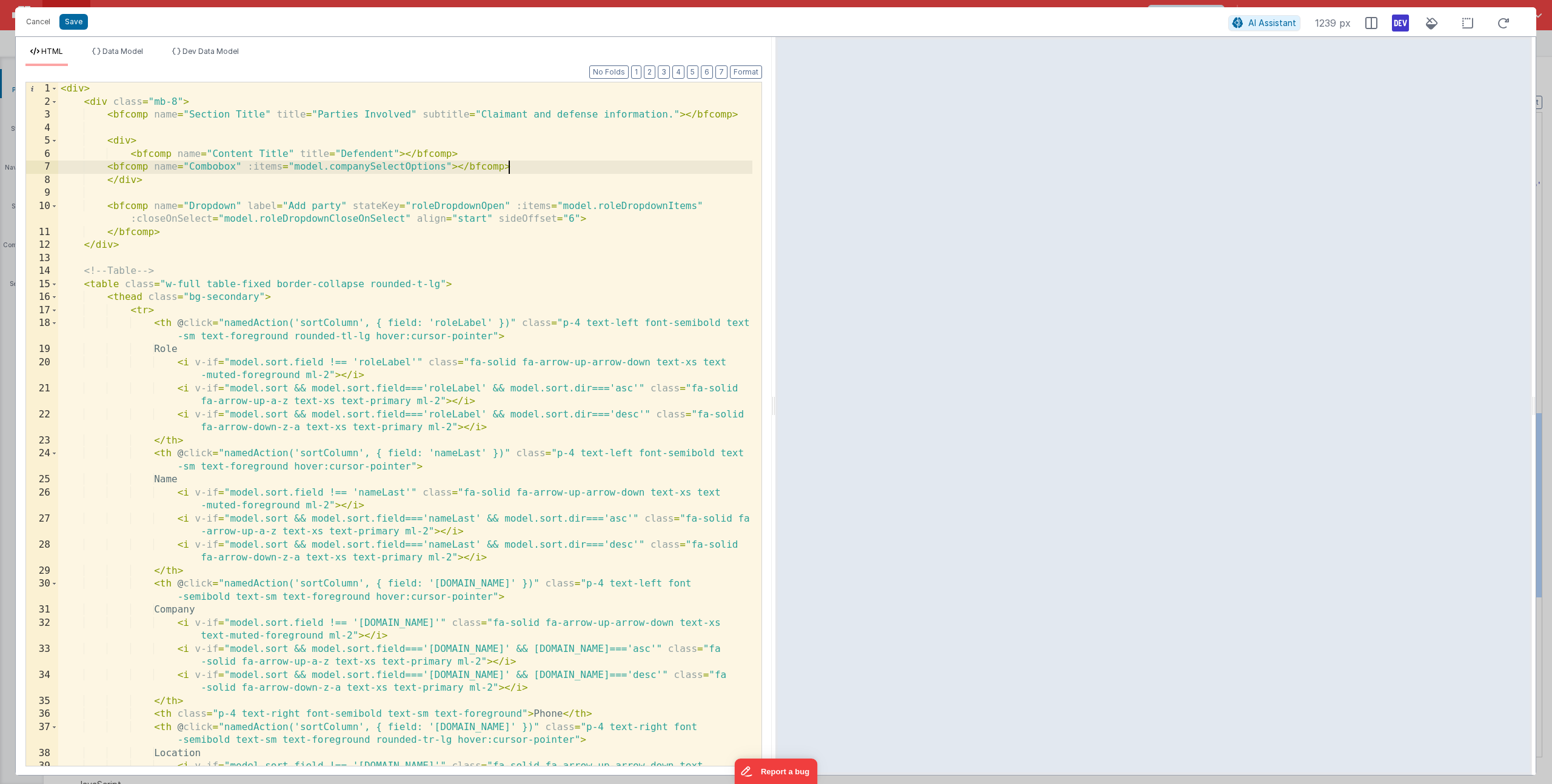
click at [131, 141] on div "< div > < div class = "mb-8" > < bfcomp name = "Section Title" title = "Parties…" at bounding box center [404, 444] width 694 height 723
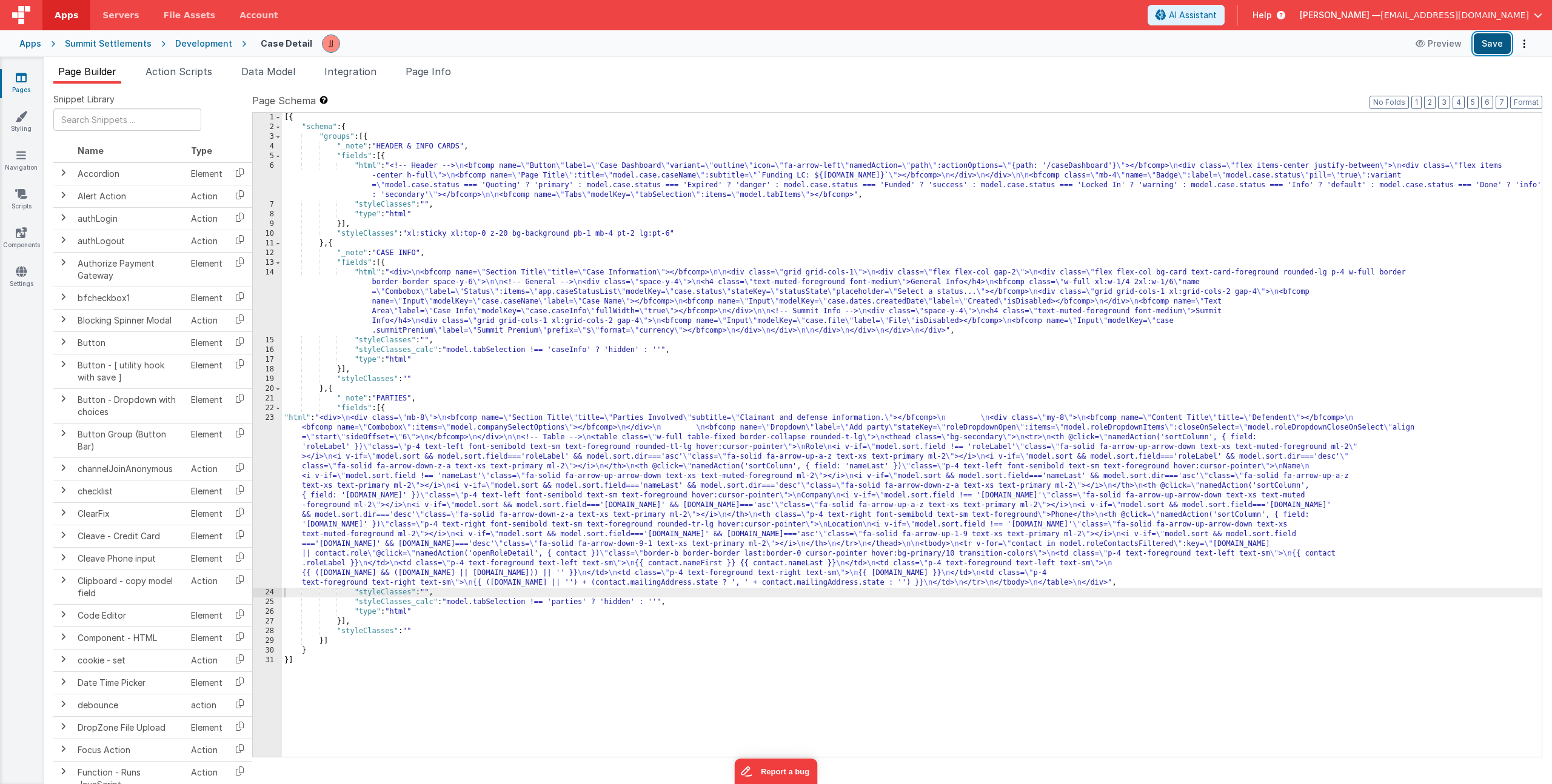
click at [1502, 38] on button "Save" at bounding box center [1491, 44] width 37 height 21
click at [491, 487] on div "[{ "schema" : { "groups" : [{ "_note" : "HEADER & INFO CARDS" , "fields" : [{ "…" at bounding box center [912, 444] width 1259 height 664
click at [270, 478] on div "23" at bounding box center [267, 501] width 29 height 174
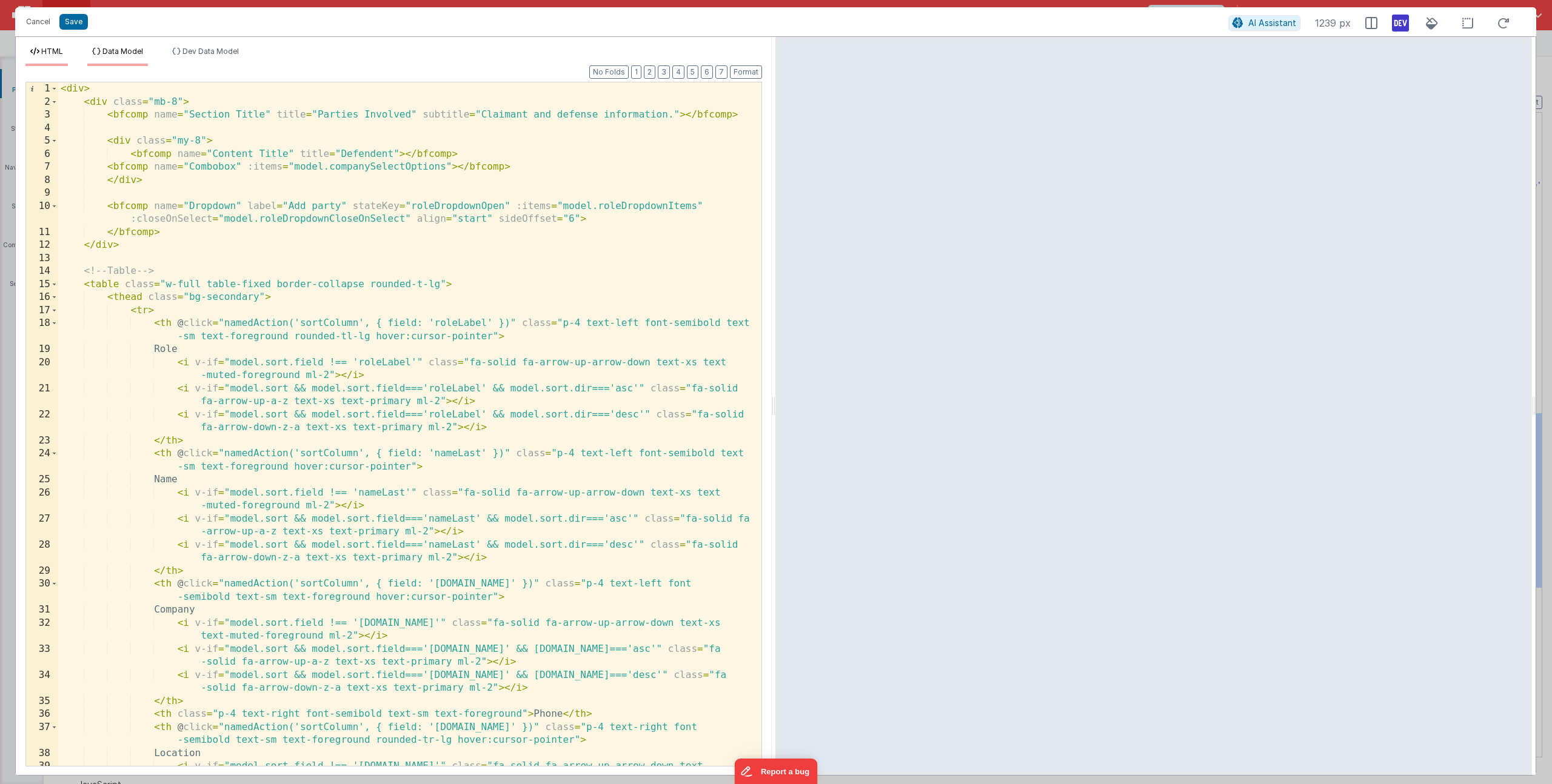
click at [127, 48] on span "Data Model" at bounding box center [122, 51] width 41 height 9
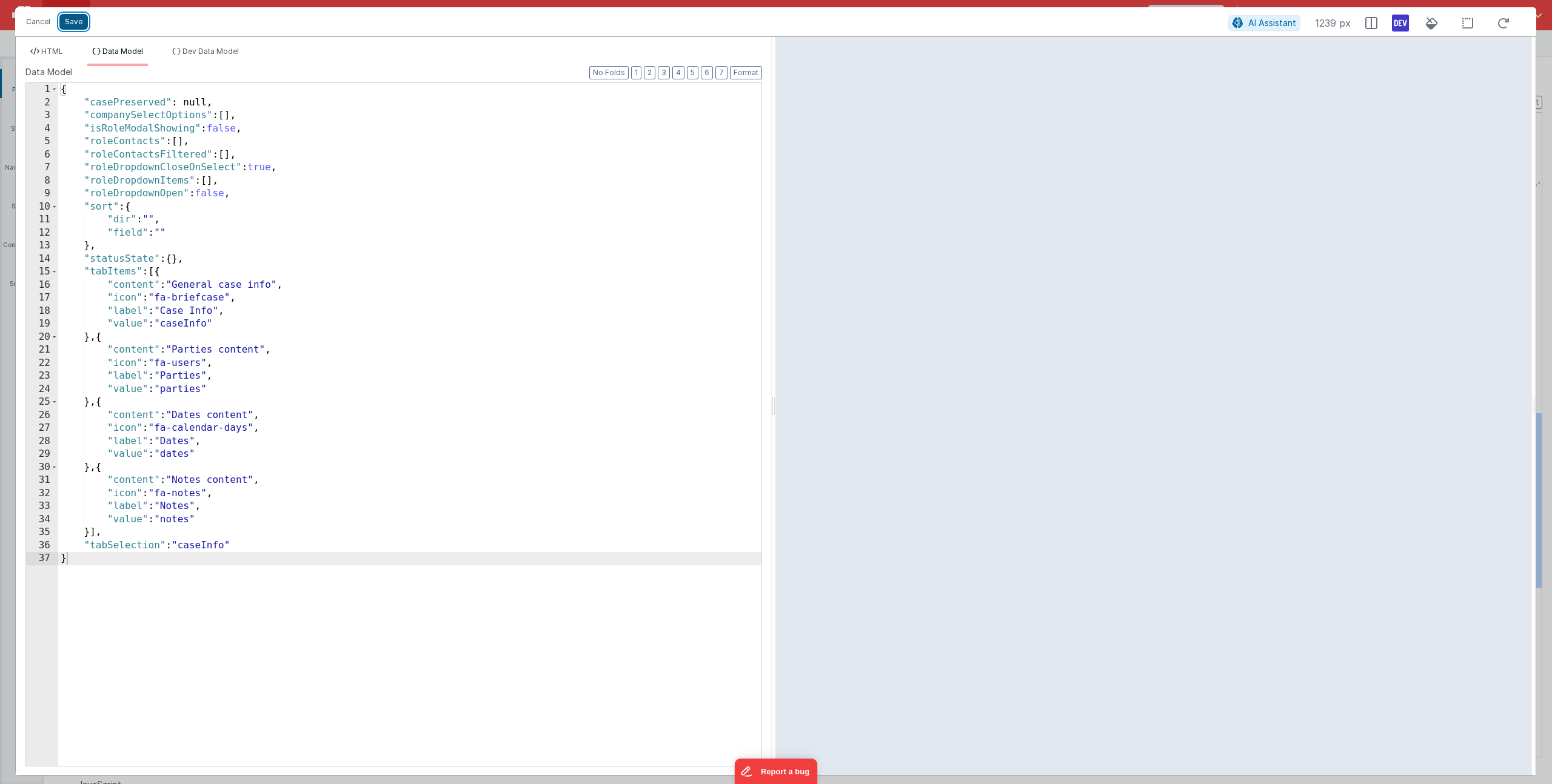
click at [75, 21] on button "Save" at bounding box center [74, 22] width 28 height 16
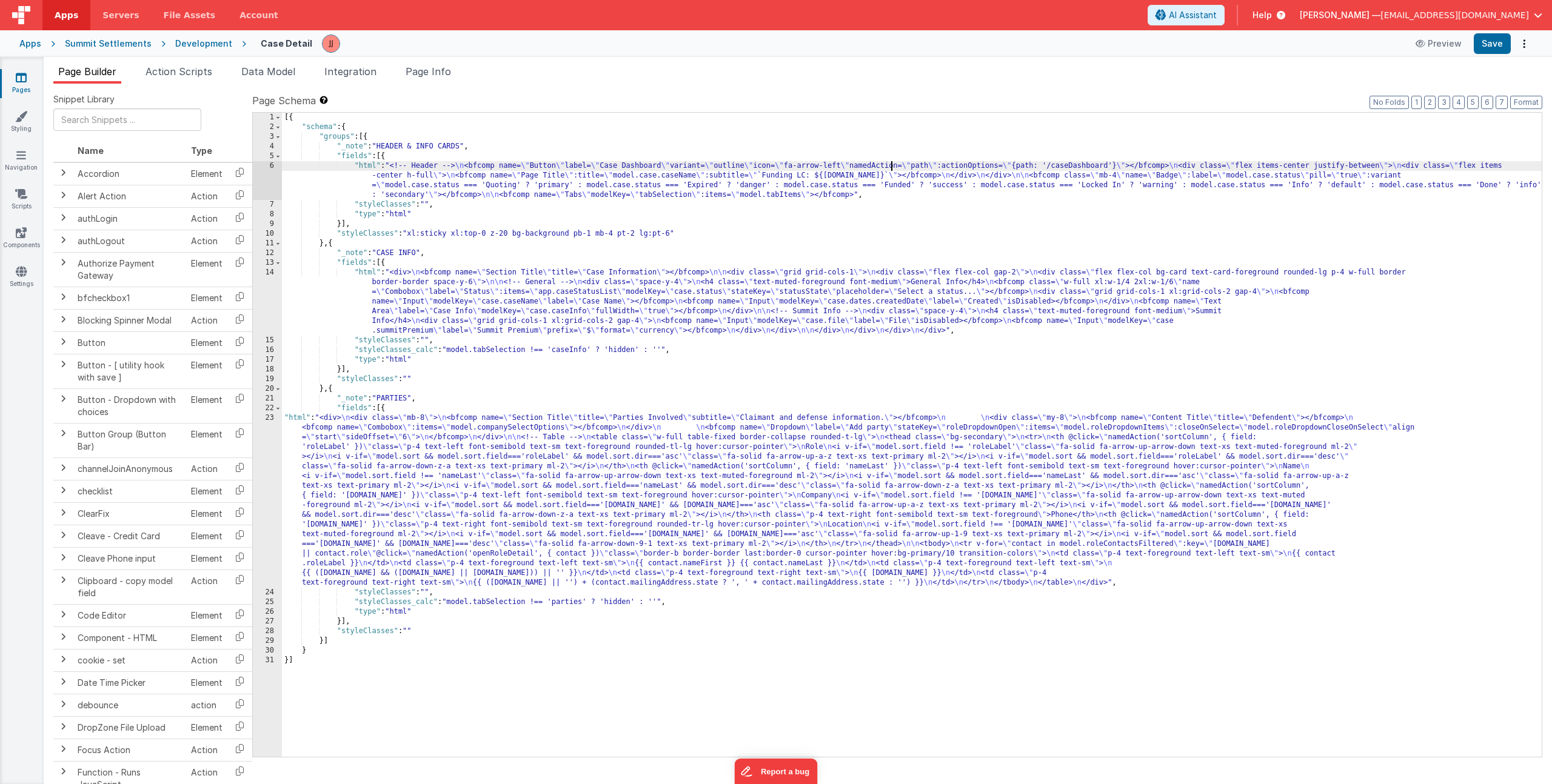
click at [893, 166] on div "[{ "schema" : { "groups" : [{ "_note" : "HEADER & INFO CARDS" , "fields" : [{ "…" at bounding box center [912, 444] width 1259 height 664
click at [1504, 40] on button "Save" at bounding box center [1491, 44] width 37 height 21
click at [20, 83] on link "Pages" at bounding box center [21, 84] width 44 height 25
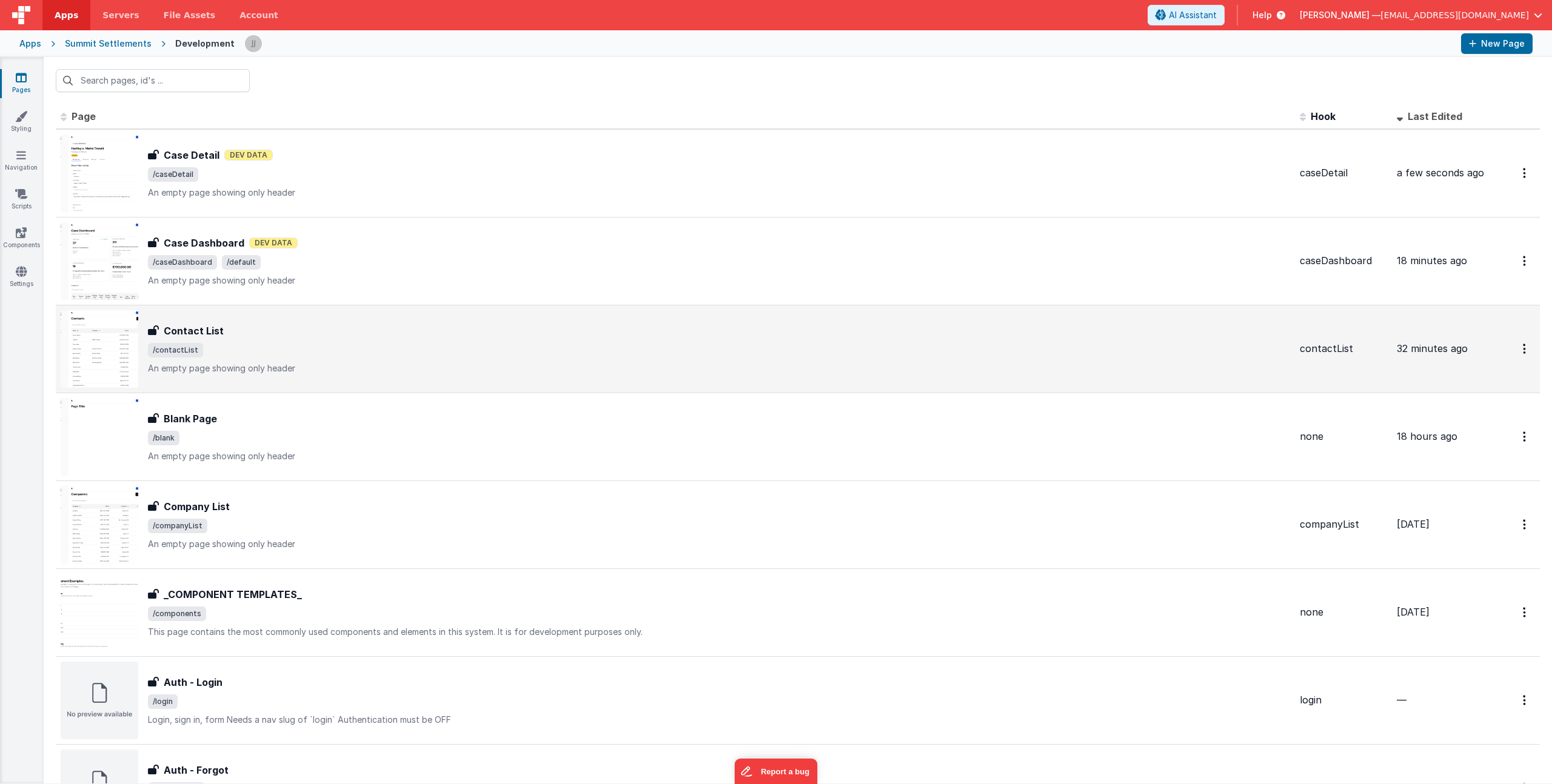
click at [302, 347] on span "/contactList" at bounding box center [719, 349] width 1142 height 14
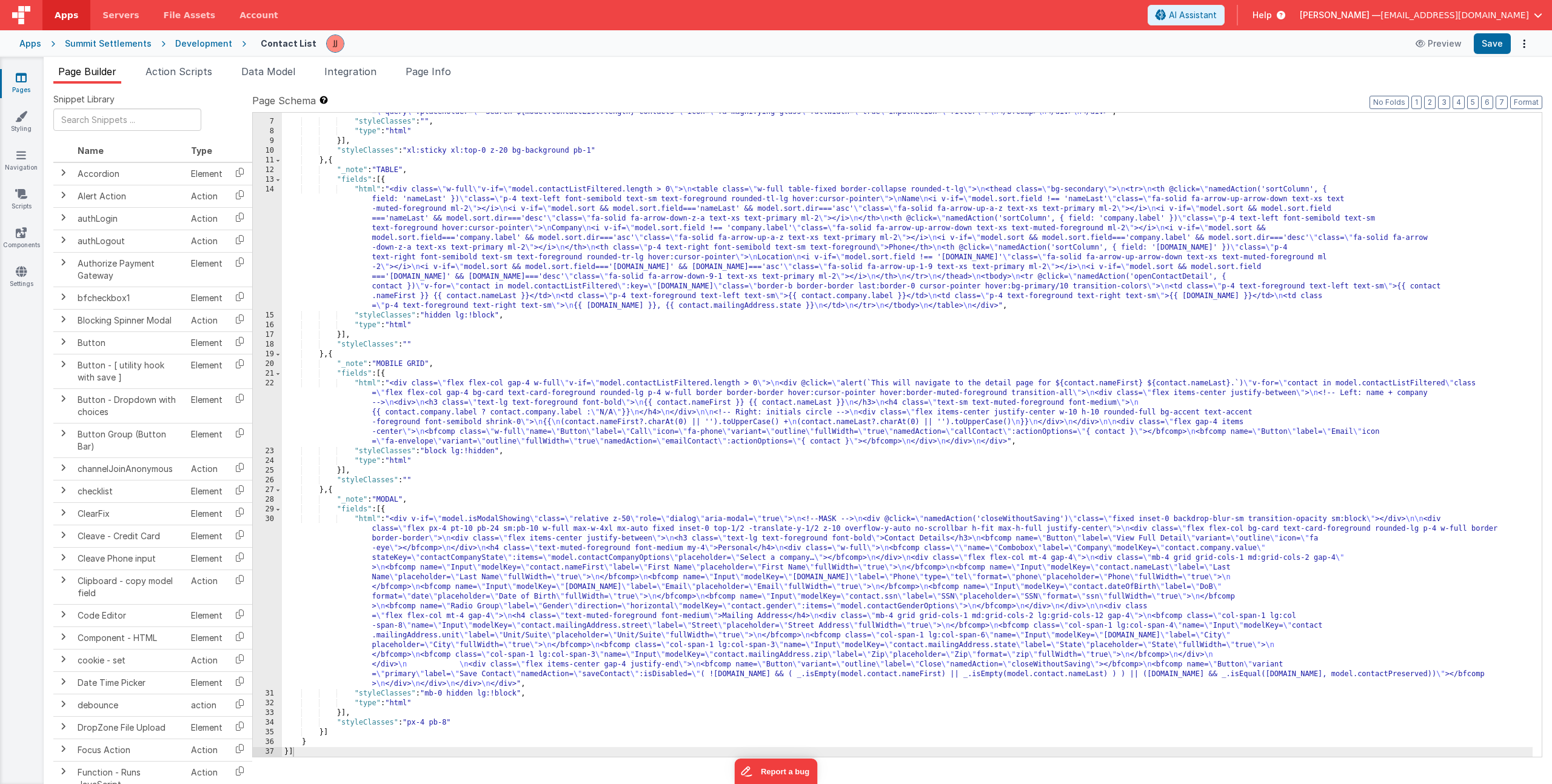
scroll to position [73, 0]
click at [408, 584] on div ""html" : "<!-- Header --> \n <div class= \" flex items-center justify-between \…" at bounding box center [907, 430] width 1251 height 684
click at [267, 567] on div "30" at bounding box center [267, 602] width 29 height 174
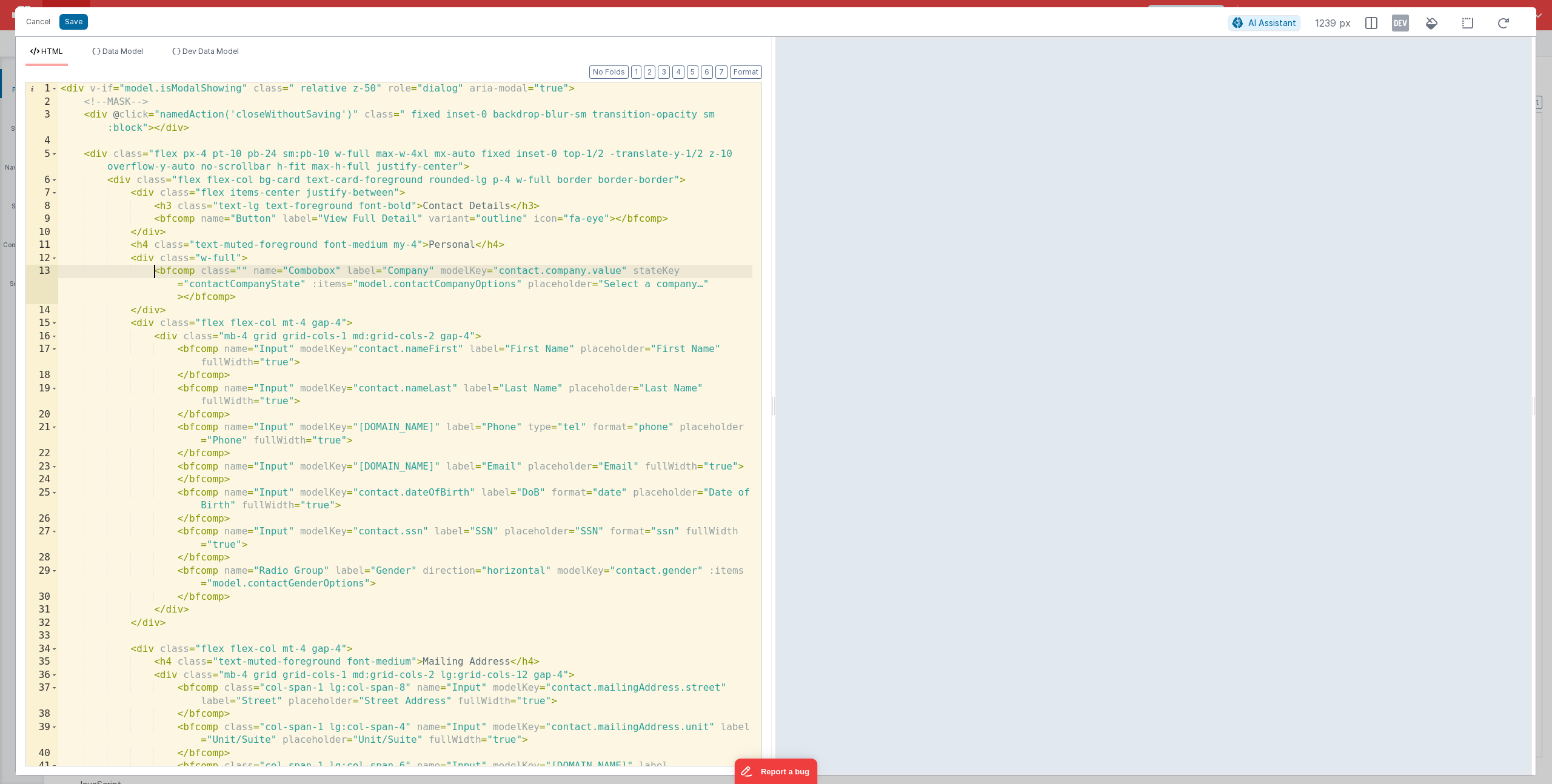
scroll to position [0, 0]
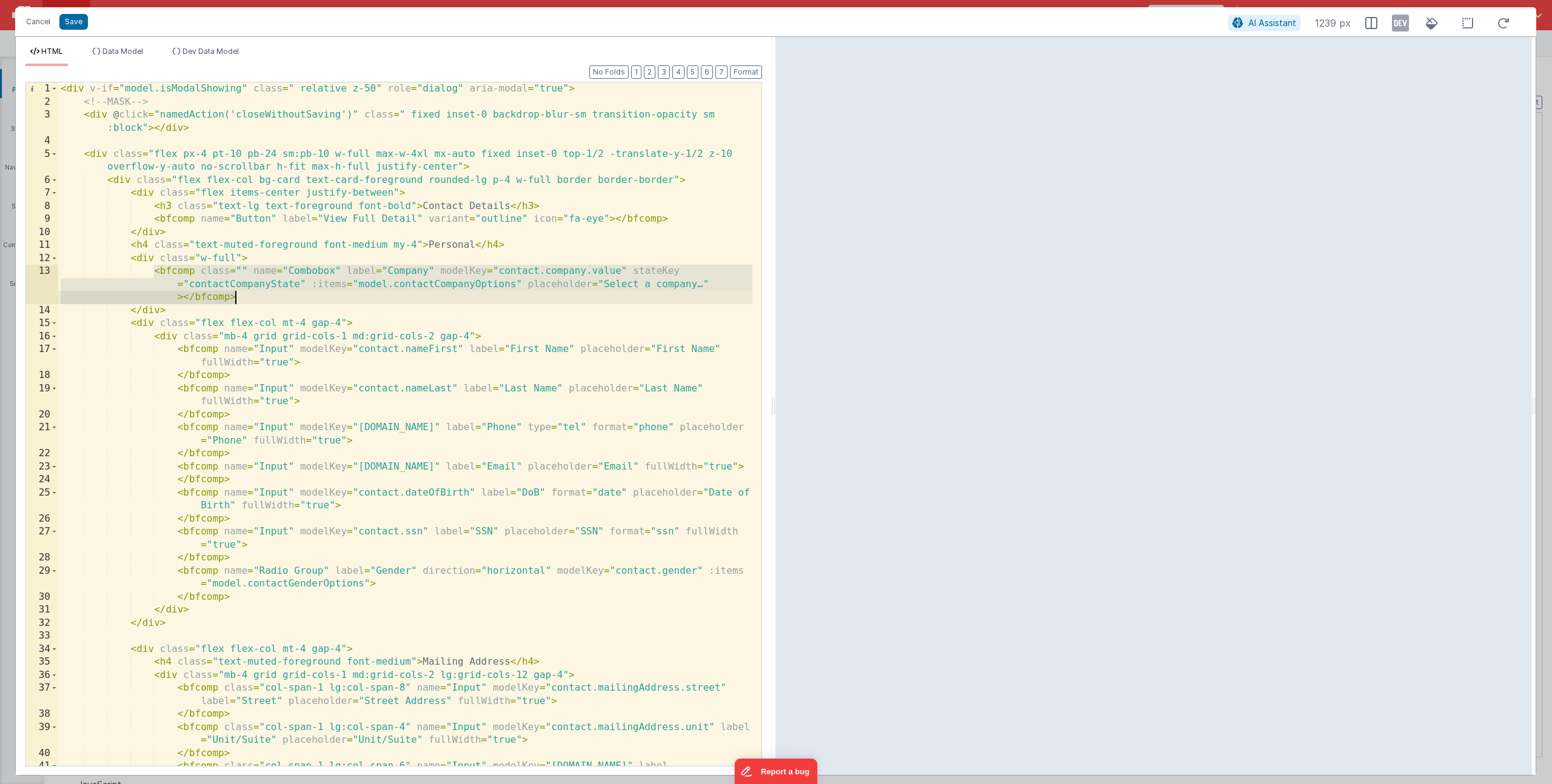
drag, startPoint x: 155, startPoint y: 271, endPoint x: 237, endPoint y: 294, distance: 85.2
click at [237, 294] on div "< div v-if = "model.isModalShowing" class = " relative z-50" role = "dialog" ar…" at bounding box center [404, 444] width 694 height 723
click at [41, 24] on button "Cancel" at bounding box center [38, 22] width 36 height 17
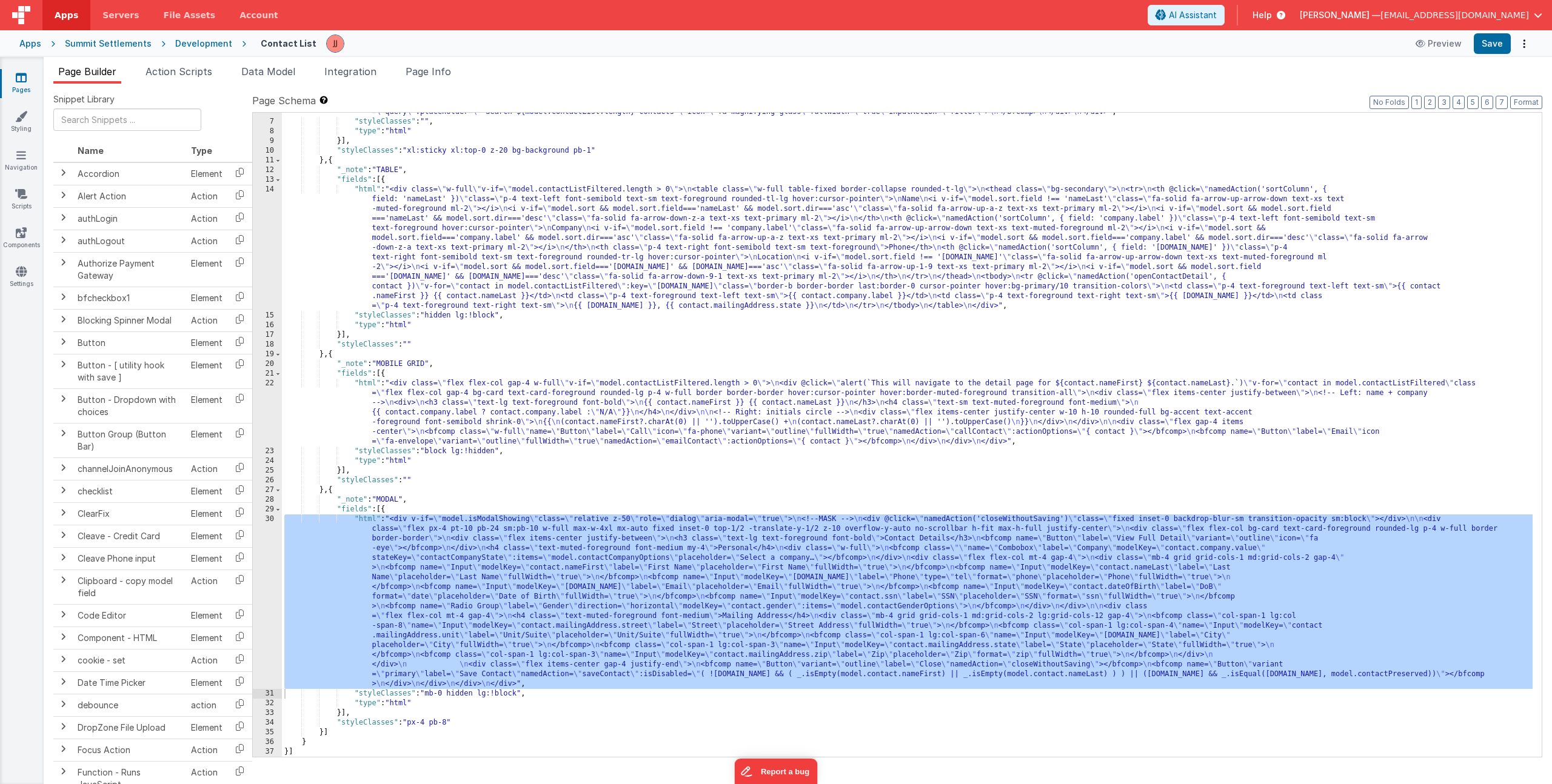
click at [16, 83] on link "Pages" at bounding box center [21, 84] width 44 height 25
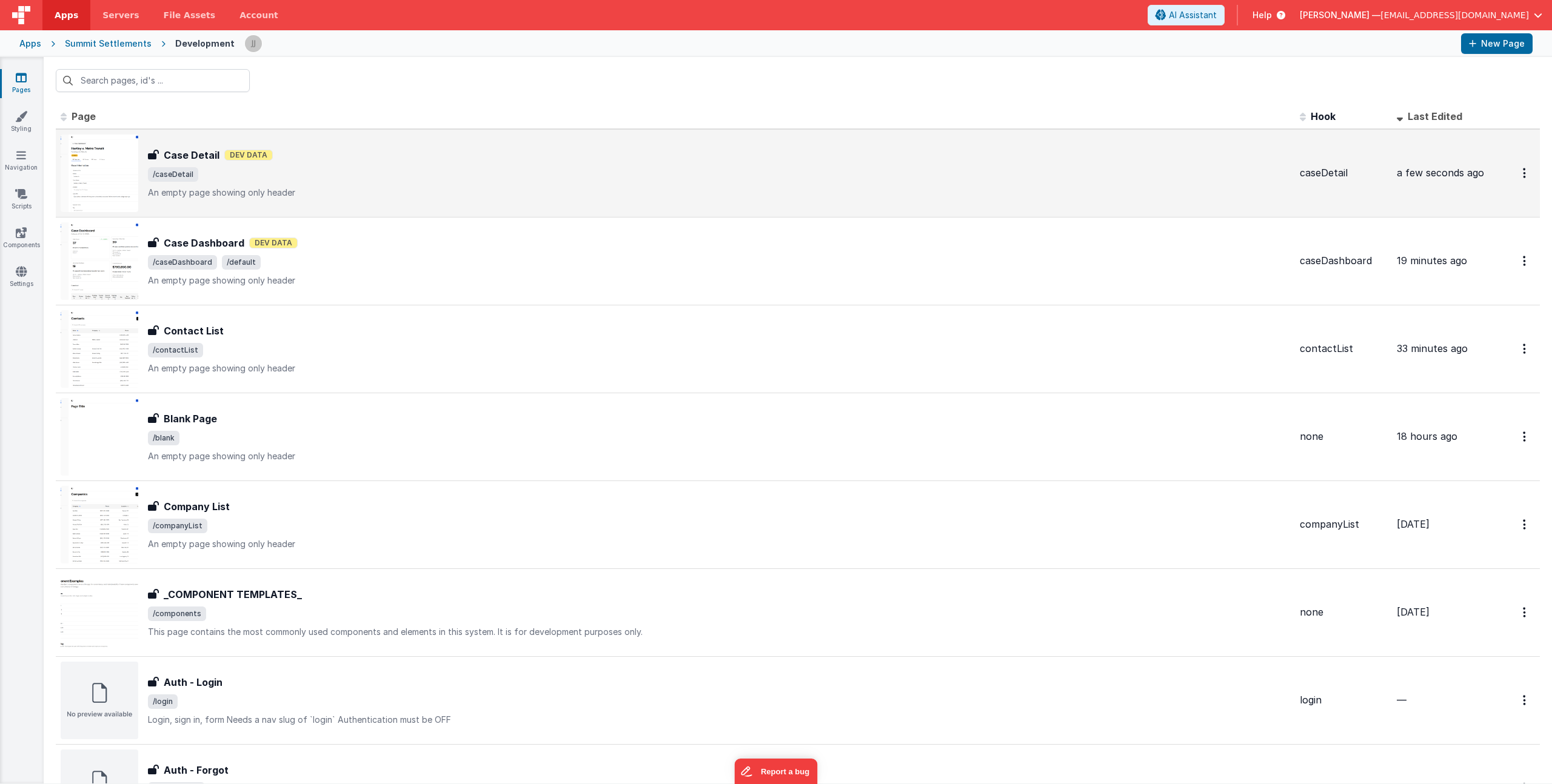
click at [407, 188] on p "An empty page showing only header" at bounding box center [719, 192] width 1142 height 12
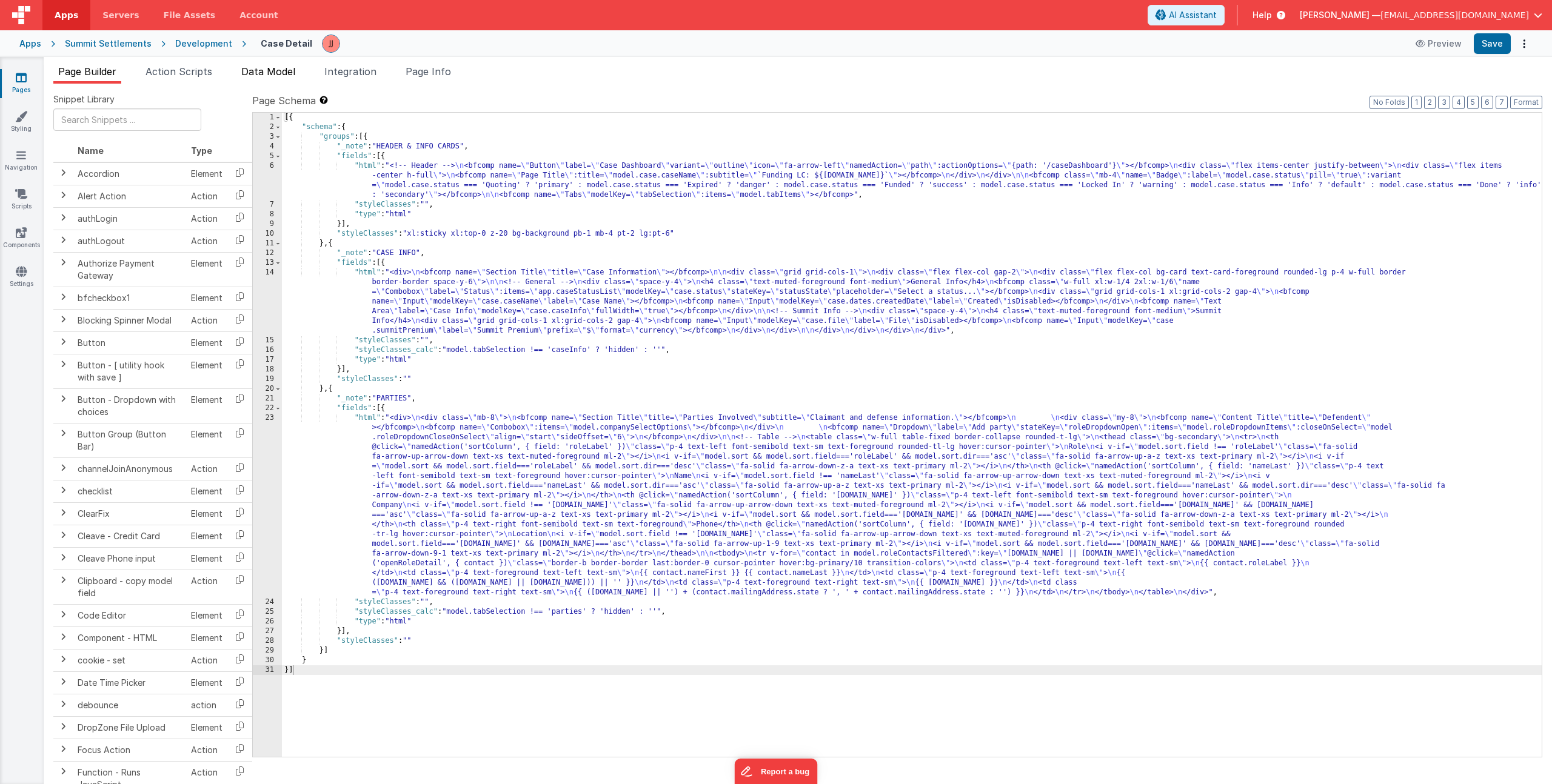
click at [250, 73] on span "Data Model" at bounding box center [268, 71] width 54 height 12
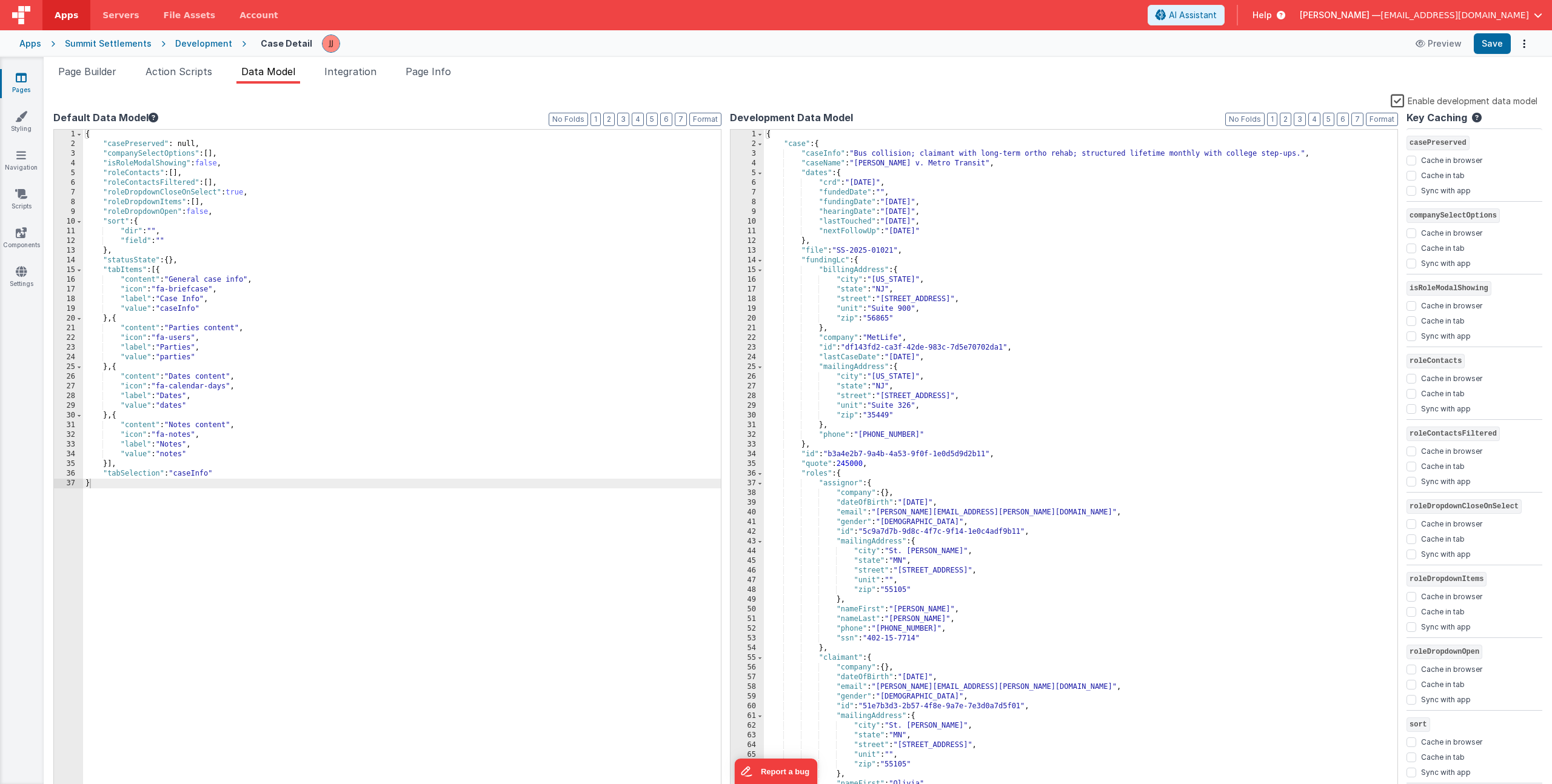
click at [246, 156] on div "{ "casePreserved" : null, "companySelectOptions" : [ ] , "isRoleModalShowing" :…" at bounding box center [401, 472] width 637 height 685
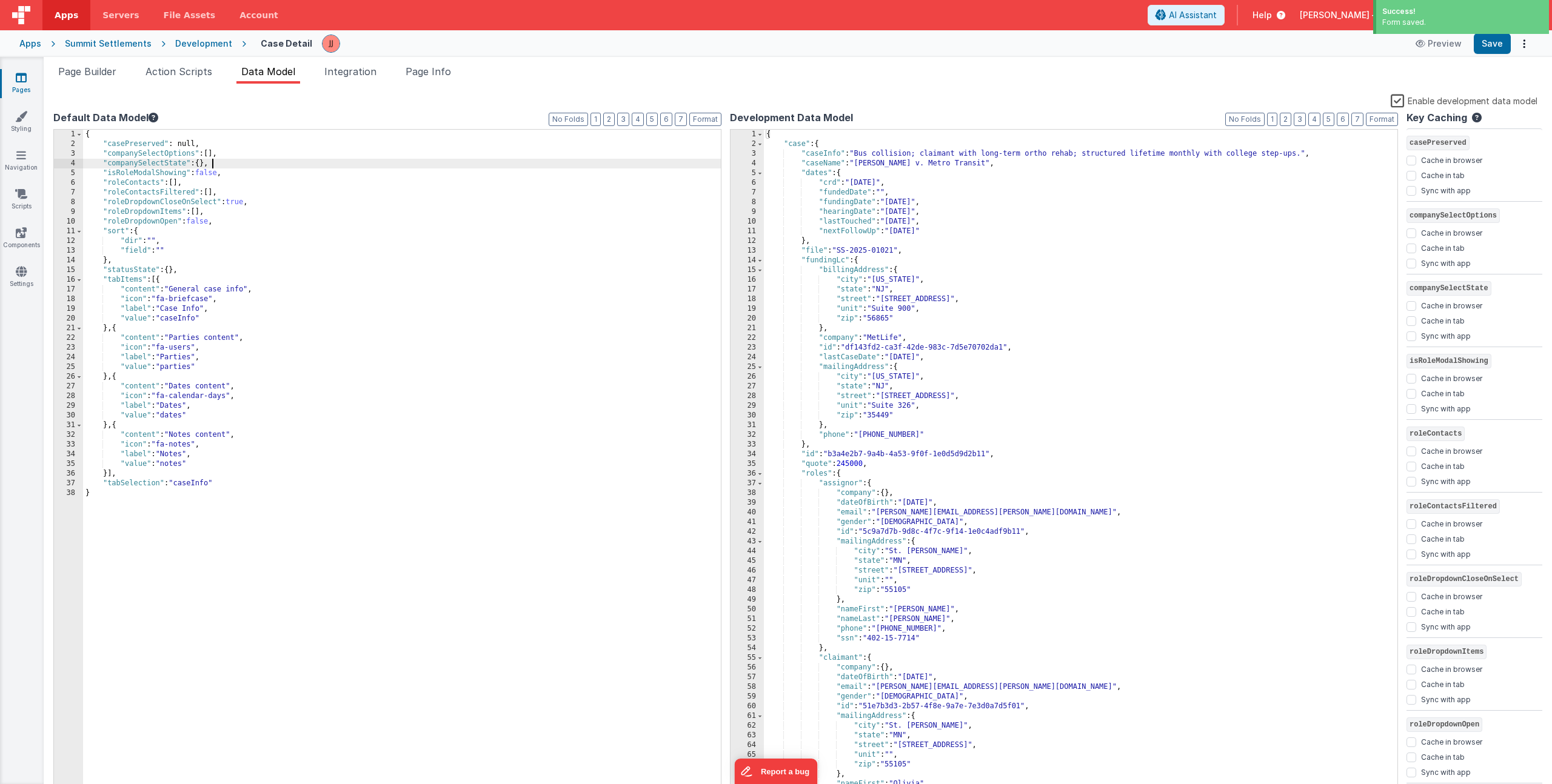
click at [85, 55] on div "Apps [GEOGRAPHIC_DATA] Development Case Detail Preview Save" at bounding box center [776, 44] width 1552 height 27
click at [79, 68] on span "Page Builder" at bounding box center [86, 71] width 58 height 12
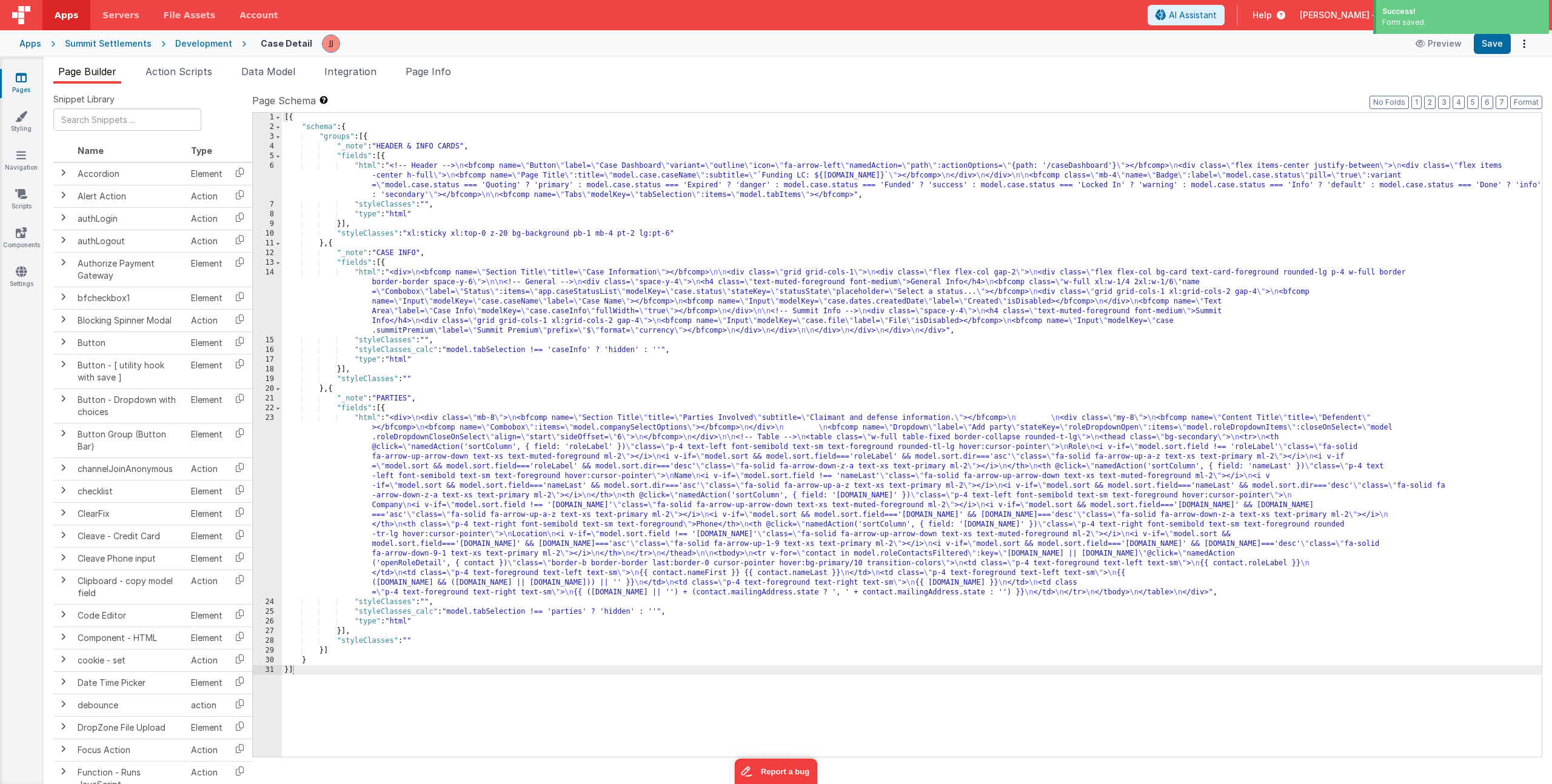
drag, startPoint x: 474, startPoint y: 454, endPoint x: 445, endPoint y: 454, distance: 29.0
click at [474, 454] on div "[{ "schema" : { "groups" : [{ "_note" : "HEADER & INFO CARDS" , "fields" : [{ "…" at bounding box center [912, 444] width 1259 height 664
click at [265, 464] on div "23" at bounding box center [267, 506] width 29 height 185
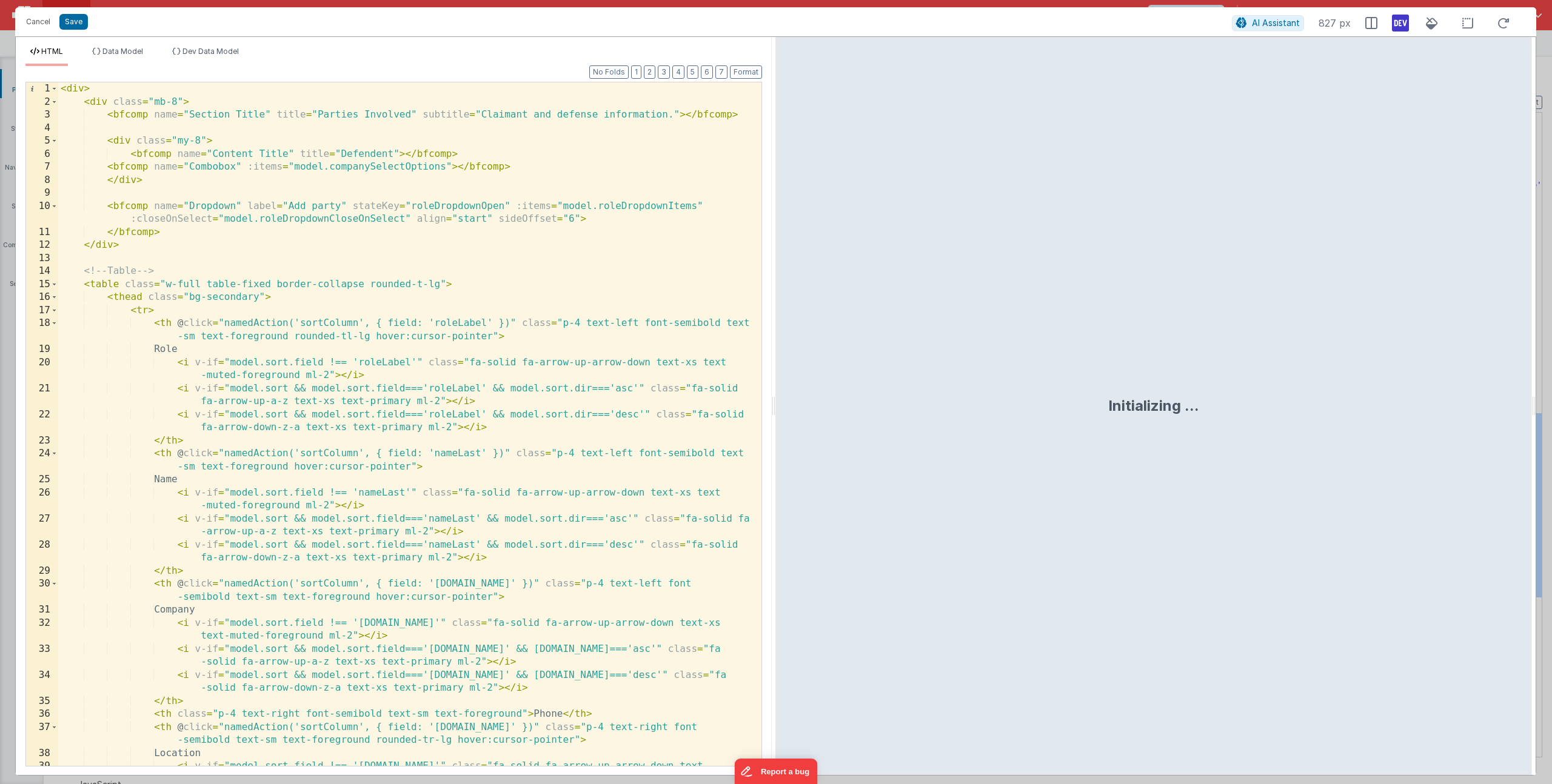
click at [449, 169] on div "< div > < div class = "mb-8" > < bfcomp name = "Section Title" title = "Parties…" at bounding box center [404, 444] width 694 height 723
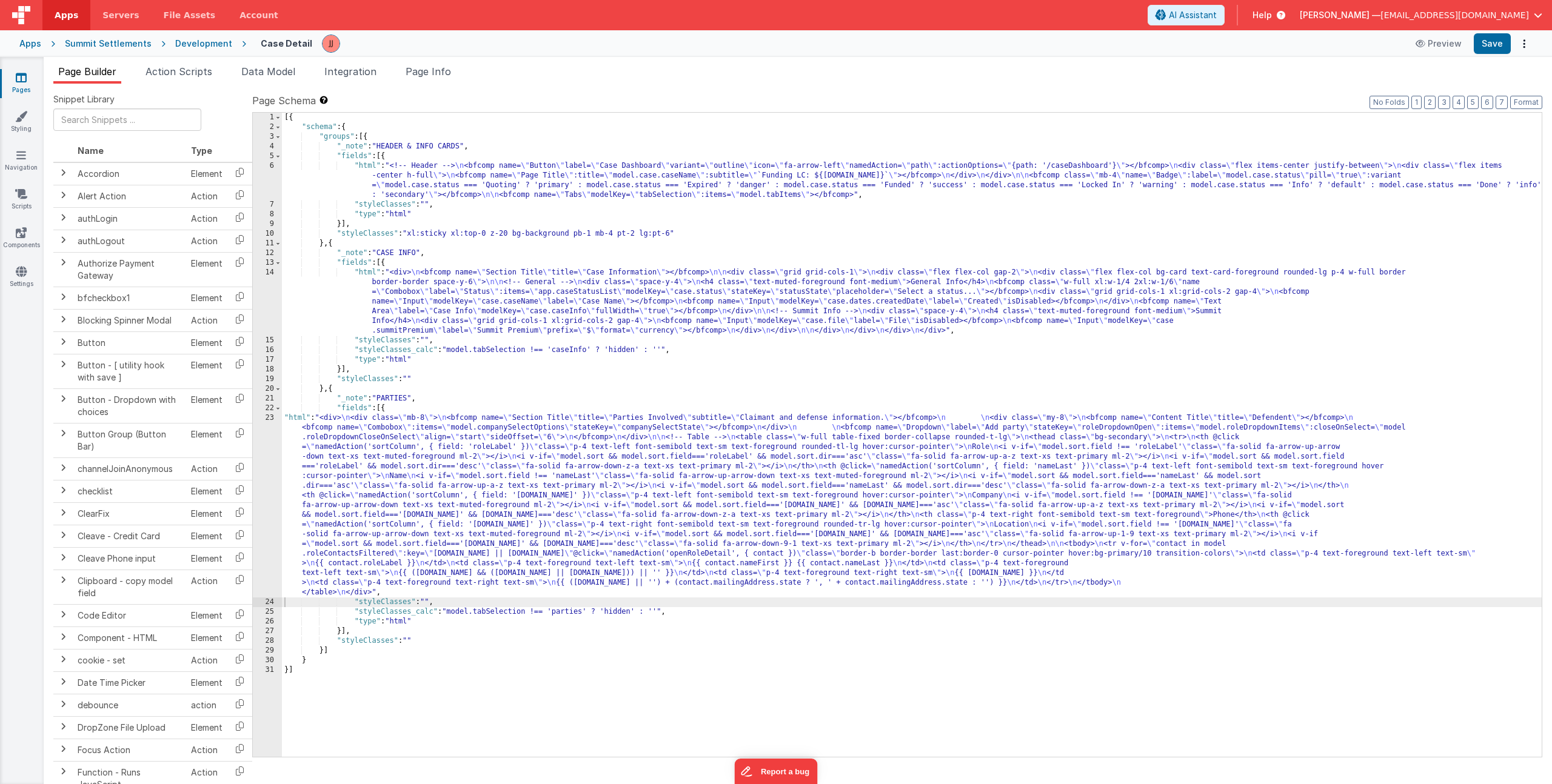
click at [414, 430] on div "[{ "schema" : { "groups" : [{ "_note" : "HEADER & INFO CARDS" , "fields" : [{ "…" at bounding box center [912, 444] width 1259 height 664
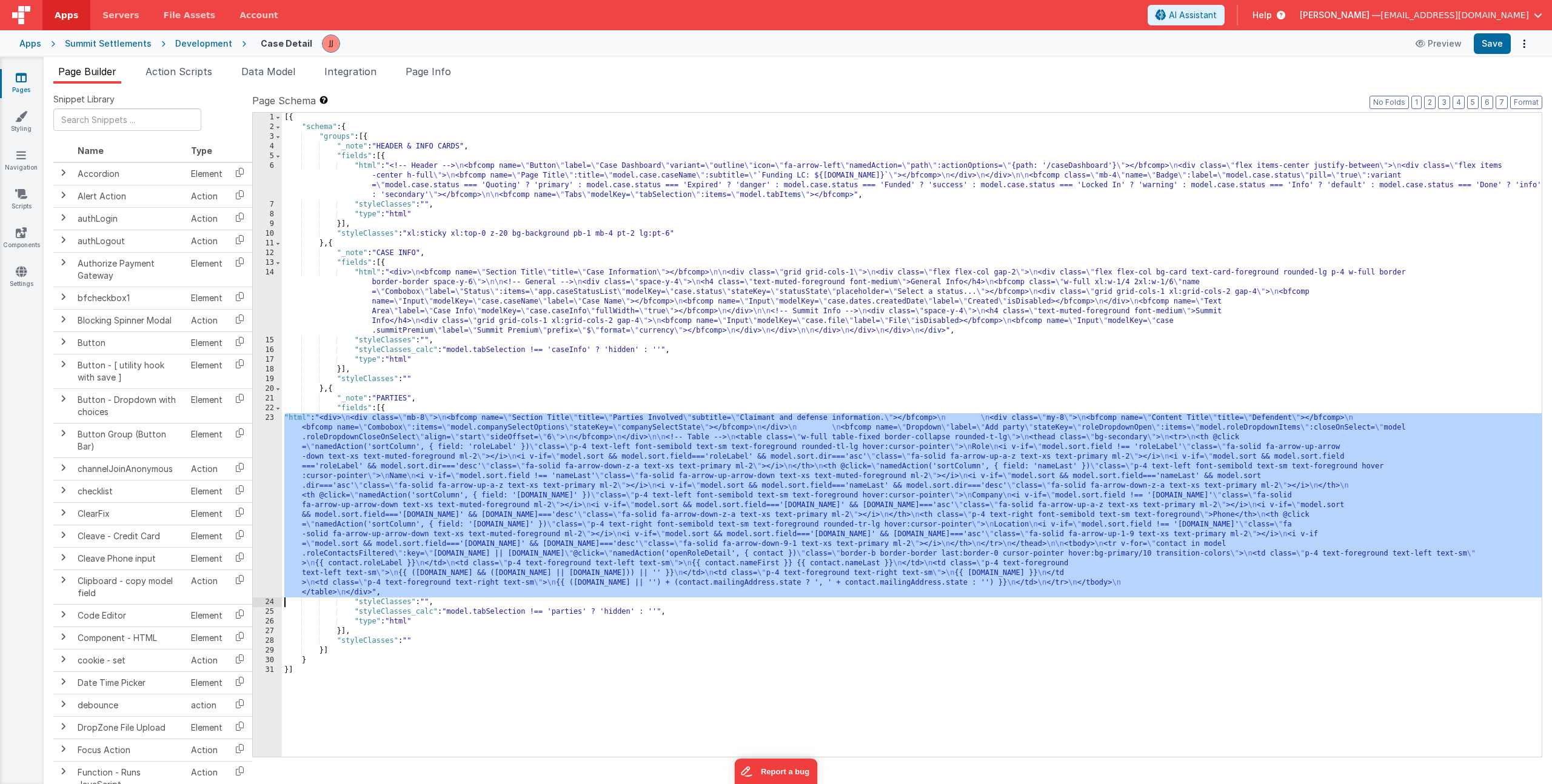
click at [271, 457] on div "23" at bounding box center [267, 506] width 29 height 185
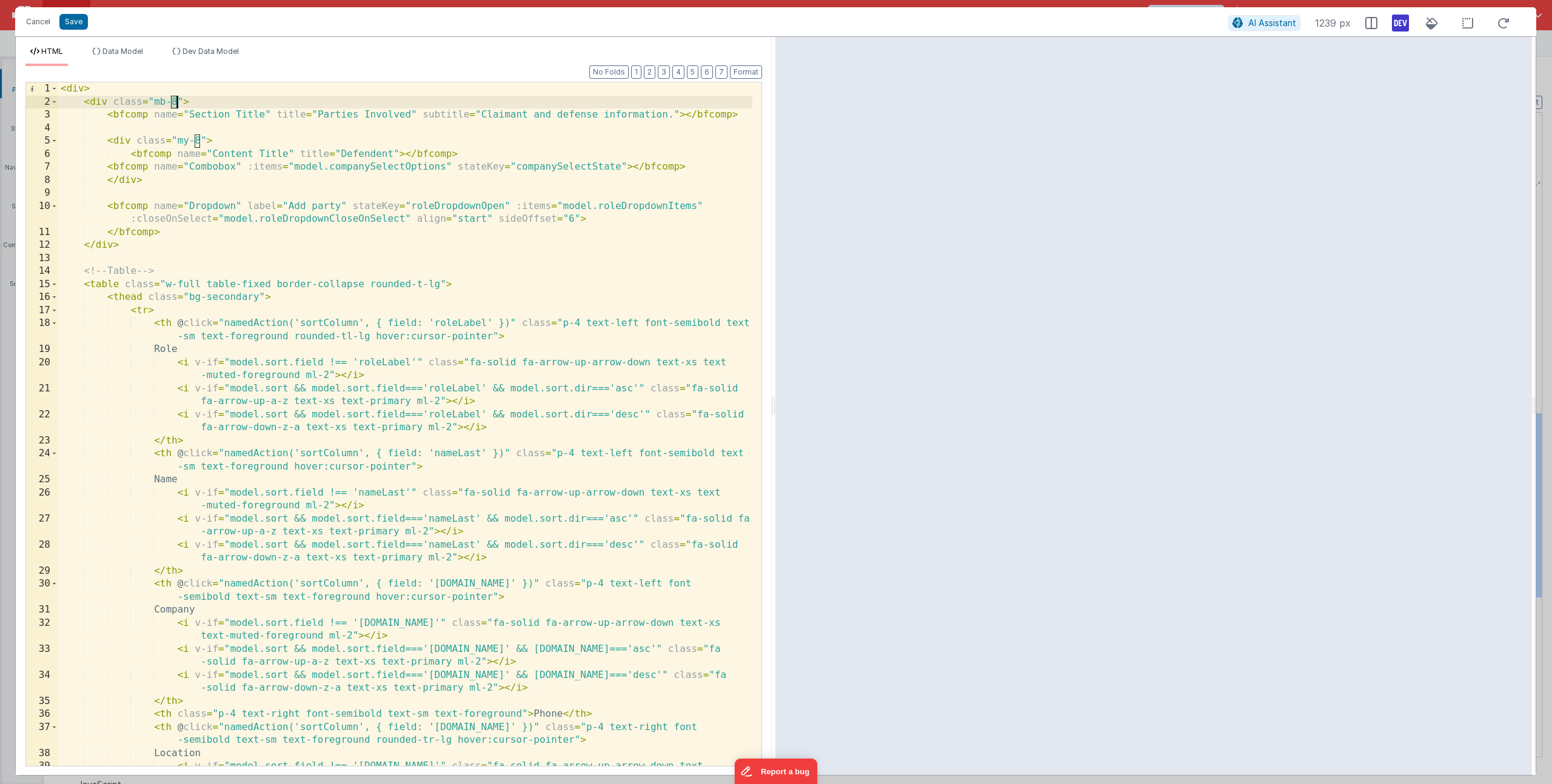
click at [175, 101] on div "< div > < div class = "mb-8" > < bfcomp name = "Section Title" title = "Parties…" at bounding box center [404, 444] width 694 height 723
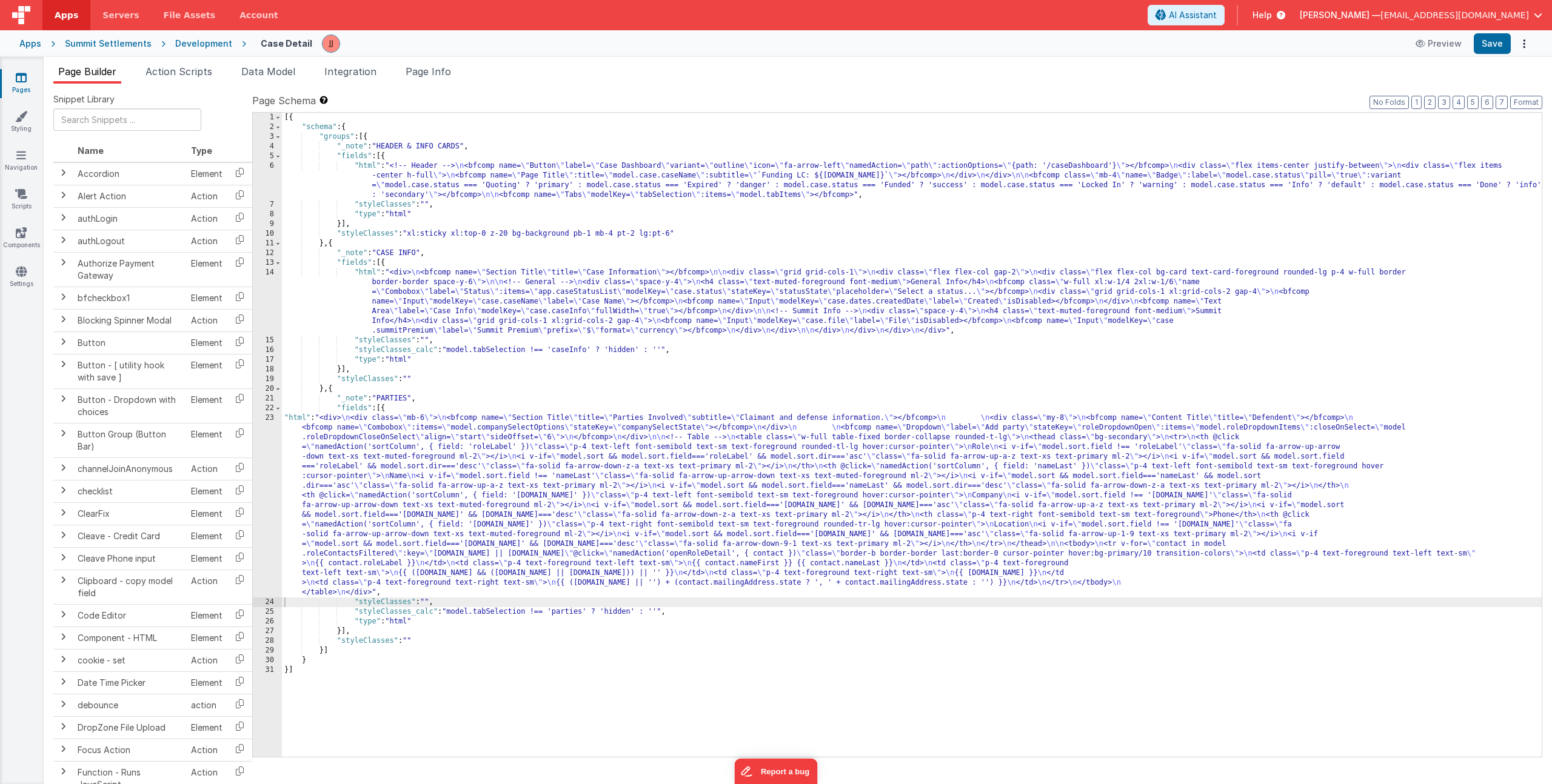
click at [440, 454] on div "[{ "schema" : { "groups" : [{ "_note" : "HEADER & INFO CARDS" , "fields" : [{ "…" at bounding box center [912, 444] width 1259 height 664
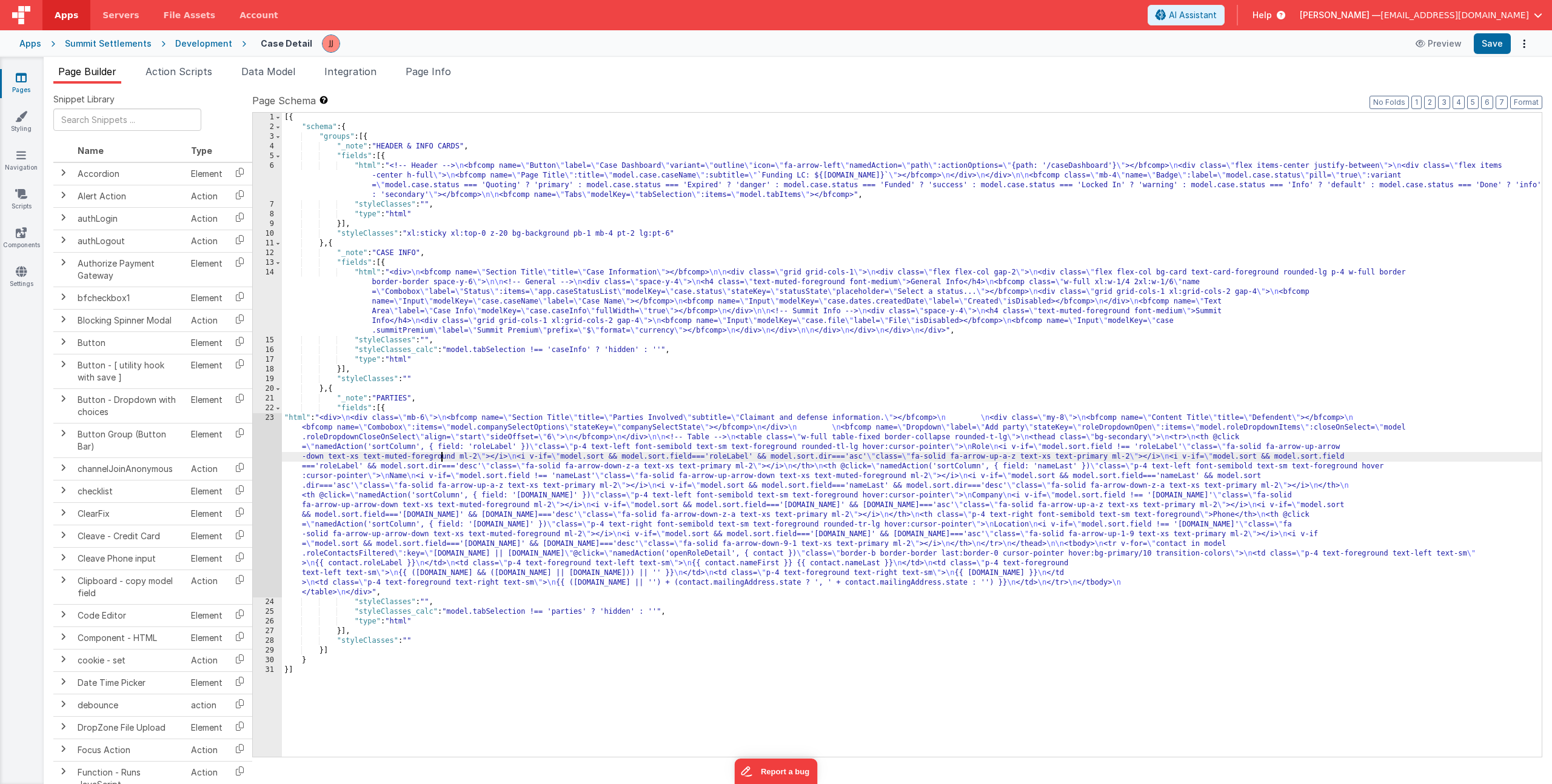
click at [265, 461] on div "23" at bounding box center [267, 506] width 29 height 185
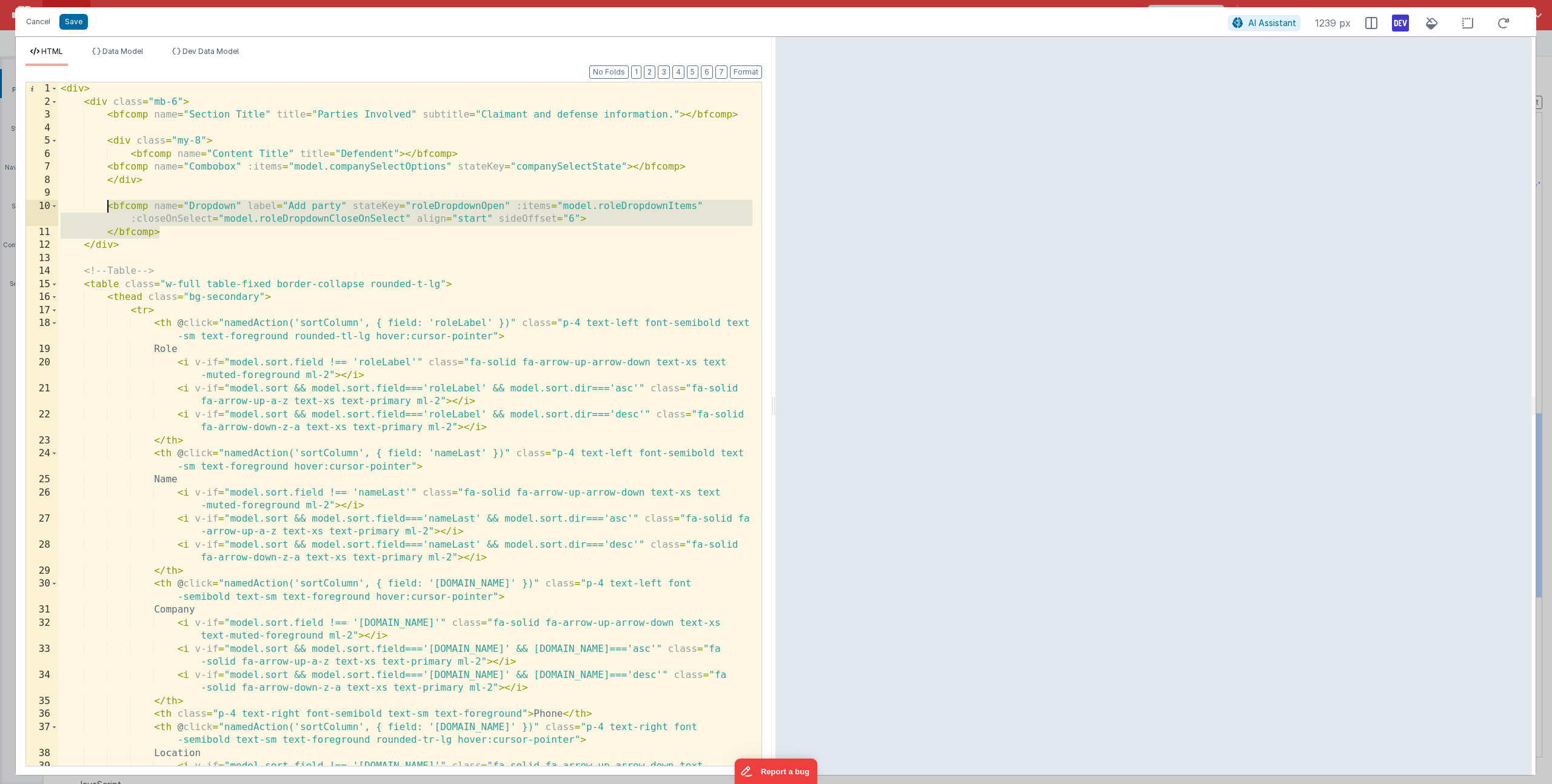
drag, startPoint x: 169, startPoint y: 233, endPoint x: 109, endPoint y: 206, distance: 65.8
click at [107, 206] on div "< div > < div class = "mb-6" > < bfcomp name = "Section Title" title = "Parties…" at bounding box center [404, 444] width 694 height 723
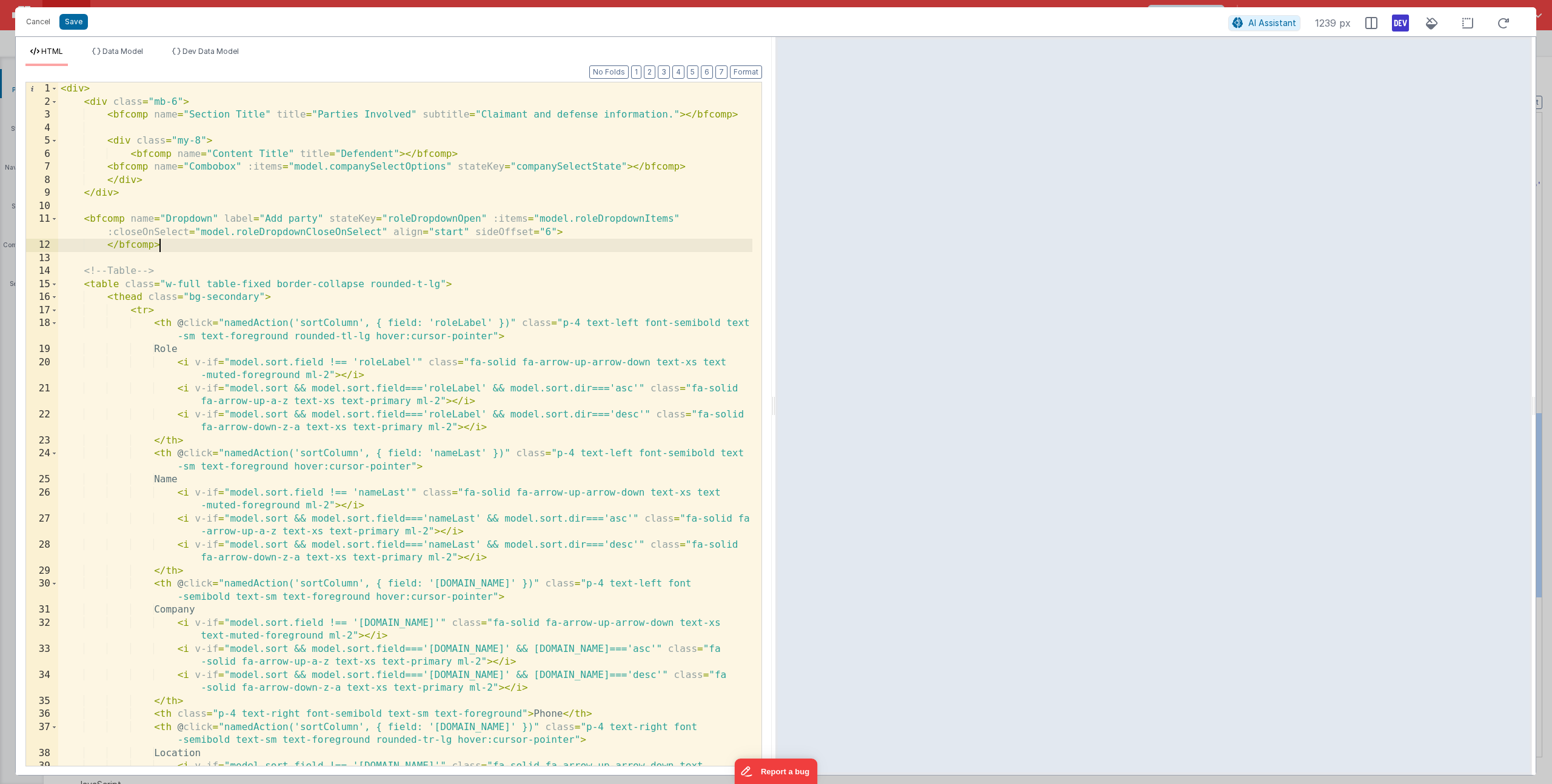
click at [124, 215] on div "< div > < div class = "mb-6" > < bfcomp name = "Section Title" title = "Parties…" at bounding box center [404, 444] width 694 height 723
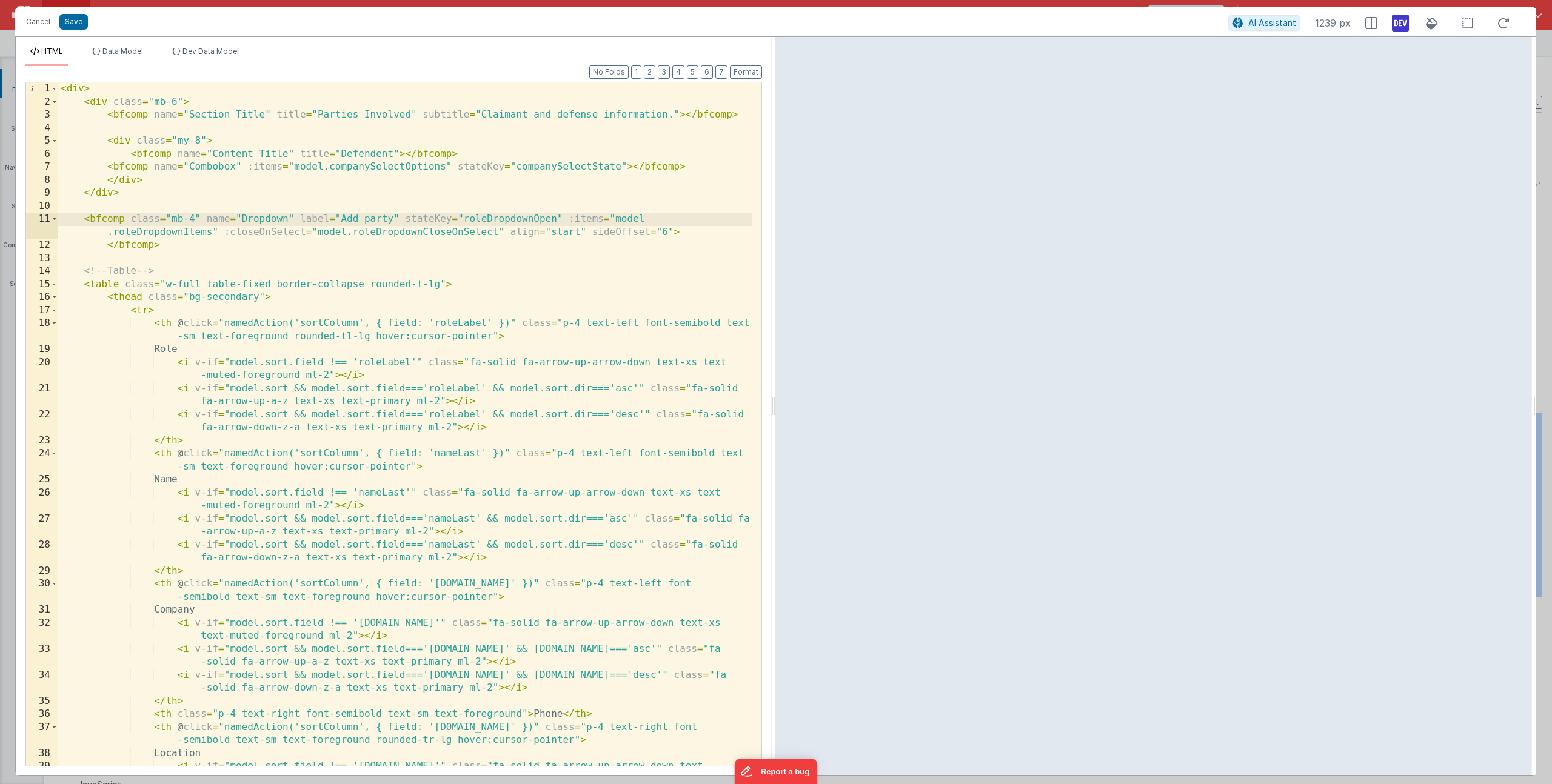
click at [152, 193] on div "< div > < div class = "mb-6" > < bfcomp name = "Section Title" title = "Parties…" at bounding box center [404, 444] width 694 height 723
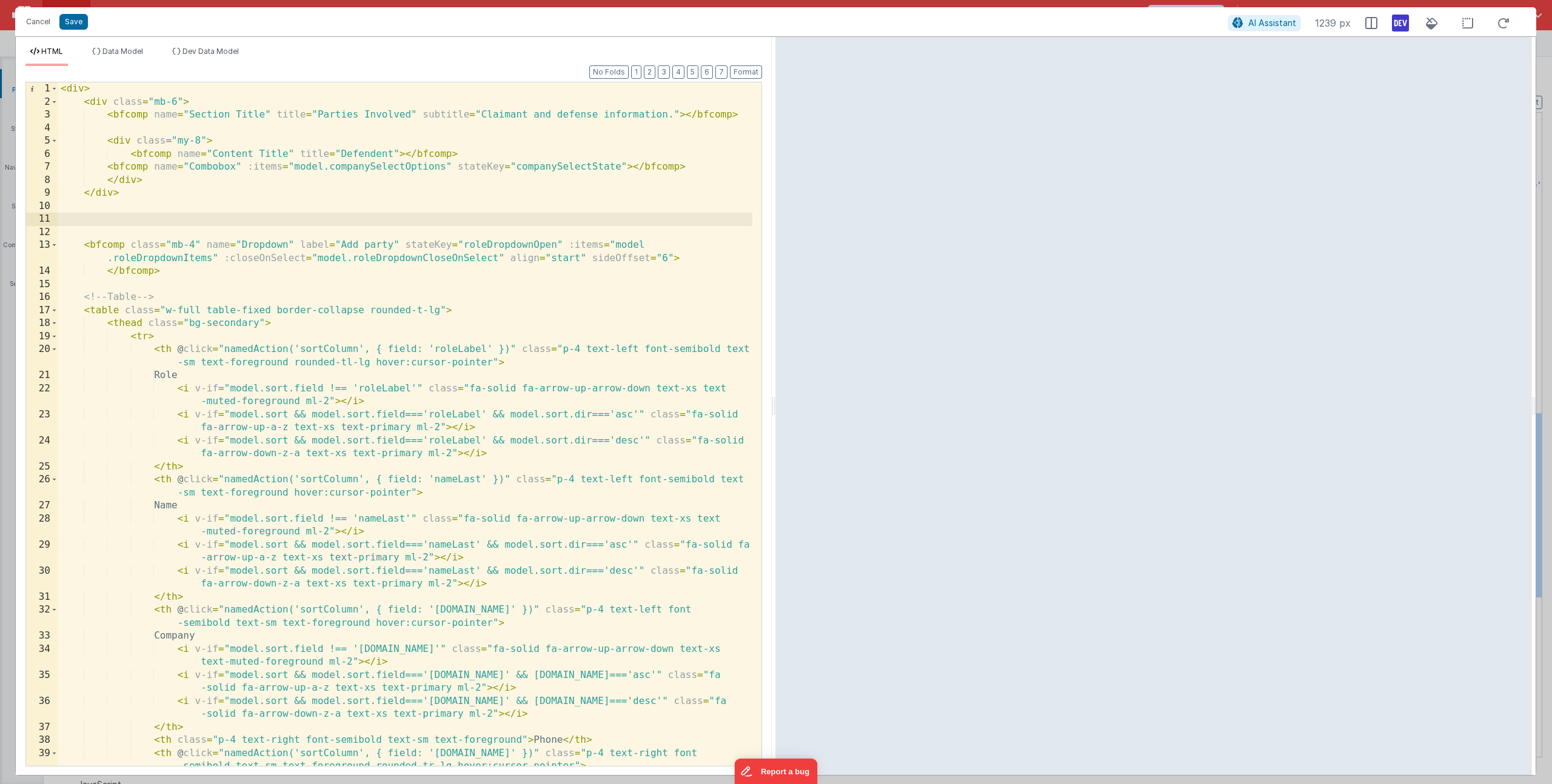
click at [134, 157] on div "< div > < div class = "mb-6" > < bfcomp name = "Section Title" title = "Parties…" at bounding box center [404, 437] width 694 height 710
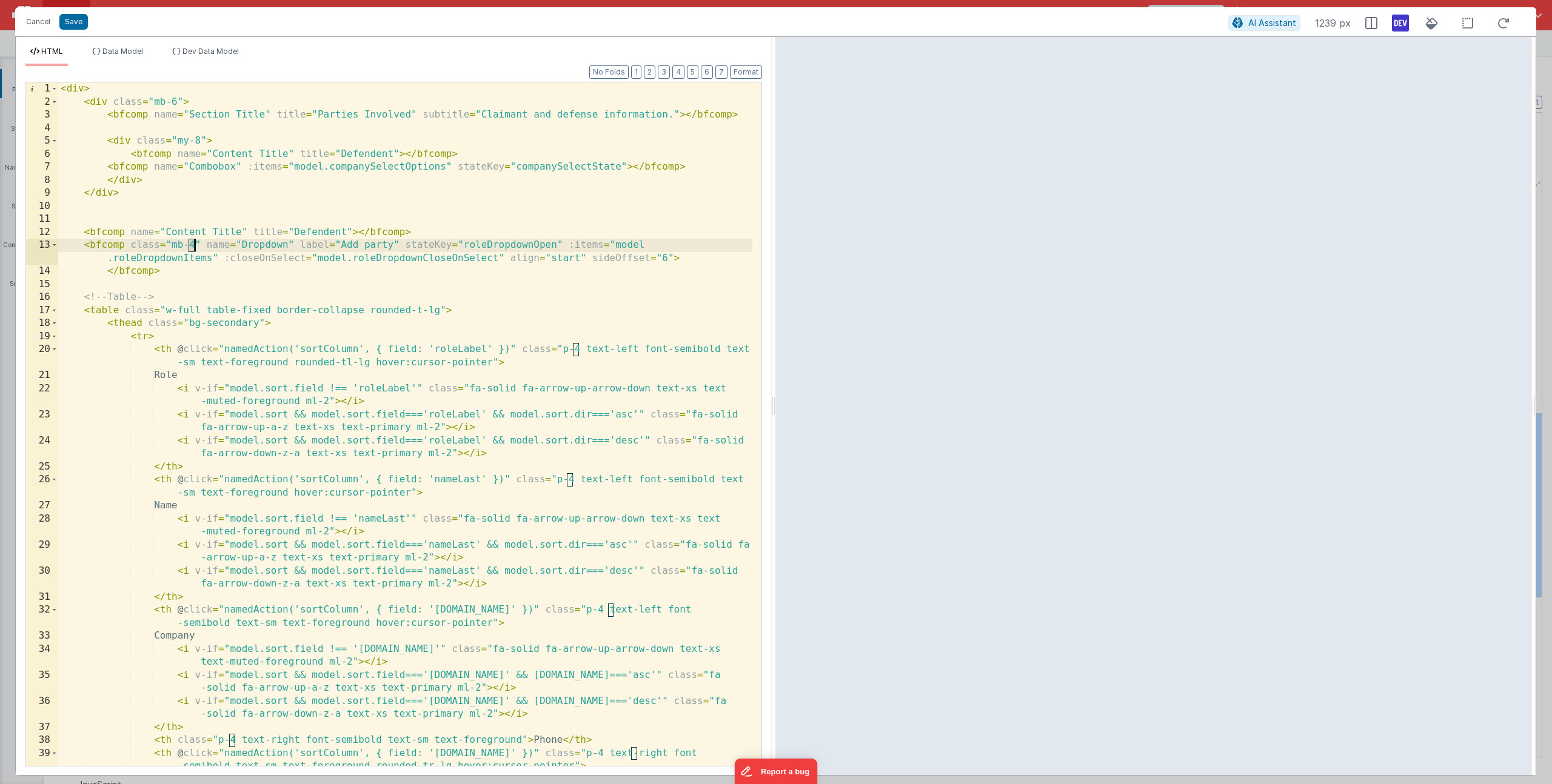
click at [194, 245] on div "< div > < div class = "mb-6" > < bfcomp name = "Section Title" title = "Parties…" at bounding box center [404, 437] width 694 height 710
click at [326, 226] on div "< div > < div class = "mb-6" > < bfcomp name = "Section Title" title = "Parties…" at bounding box center [404, 437] width 694 height 710
